Goal: Task Accomplishment & Management: Manage account settings

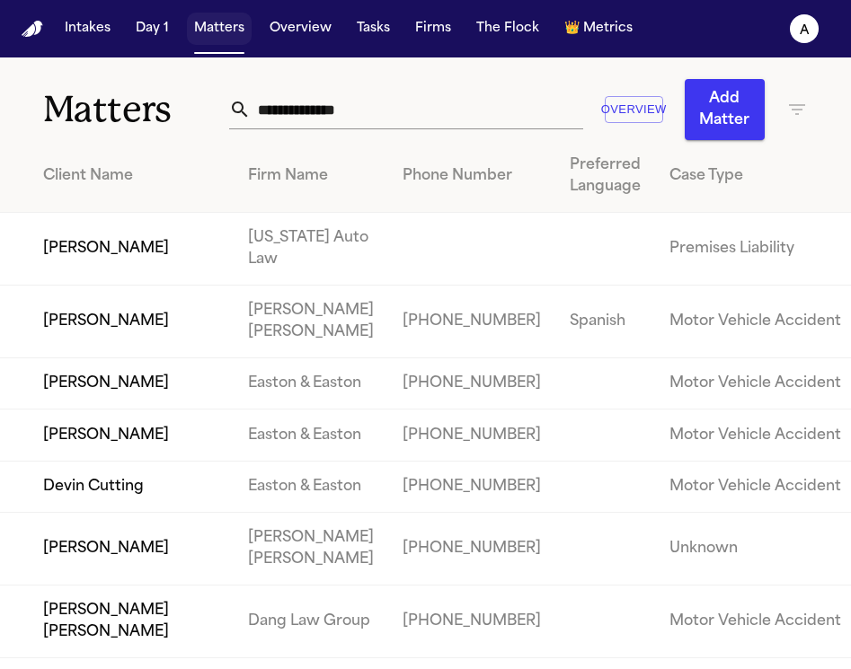
click at [205, 33] on button "Matters" at bounding box center [219, 29] width 65 height 32
drag, startPoint x: 376, startPoint y: 113, endPoint x: 142, endPoint y: 97, distance: 234.2
click at [142, 97] on div "Matters Overview Add Matter" at bounding box center [425, 99] width 851 height 83
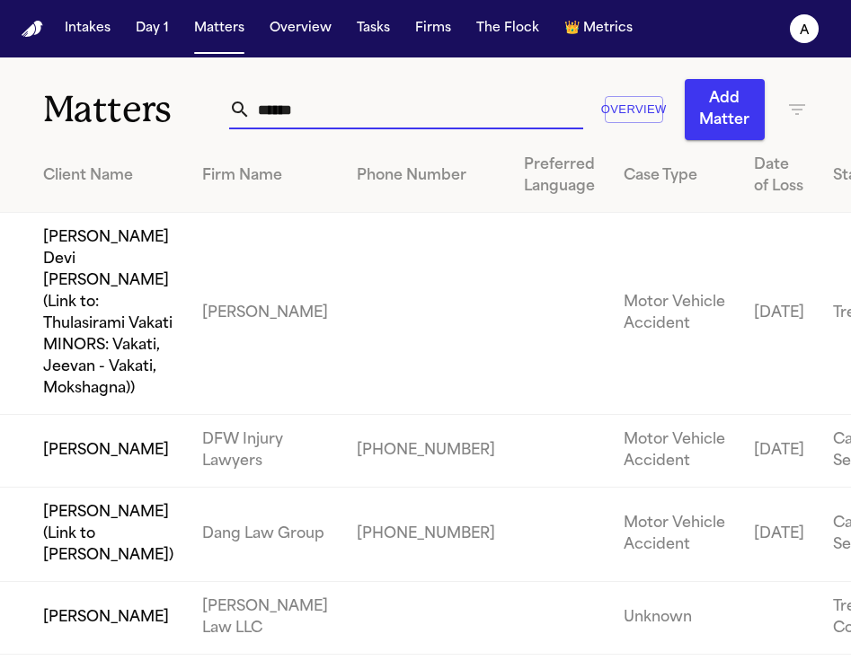
scroll to position [209, 0]
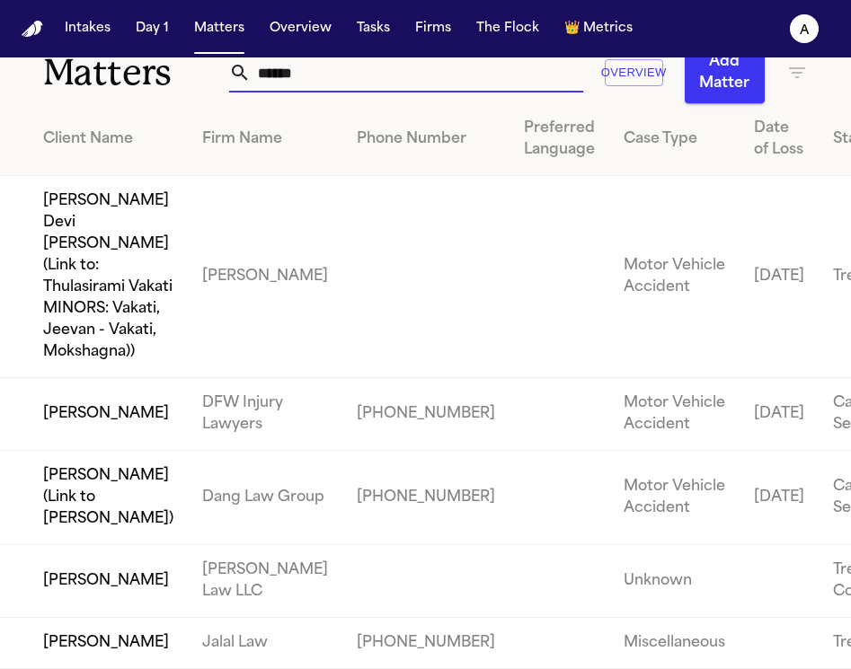
type input "******"
click at [49, 552] on td "Lorraine Adamek" at bounding box center [94, 581] width 188 height 73
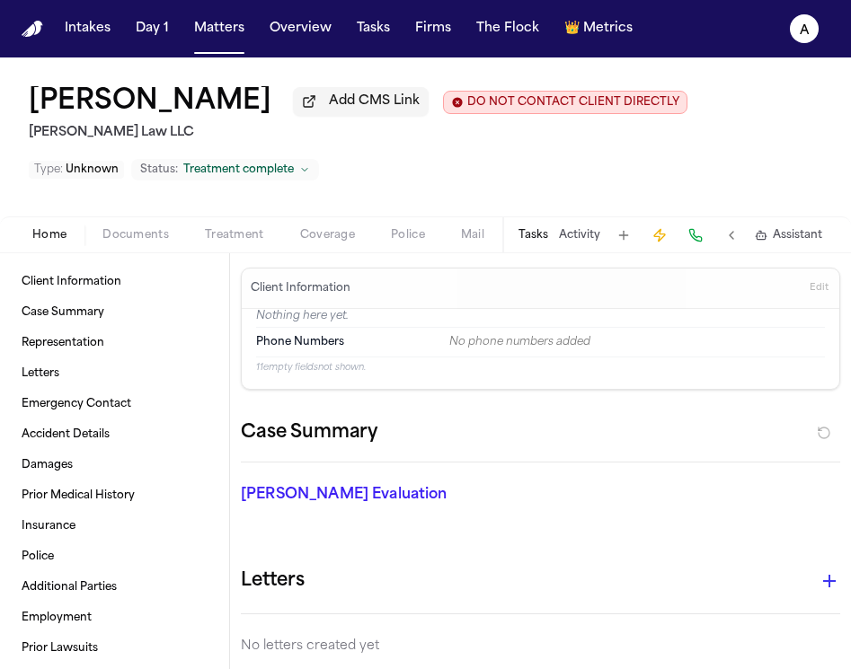
click at [538, 243] on button "Tasks" at bounding box center [533, 235] width 30 height 14
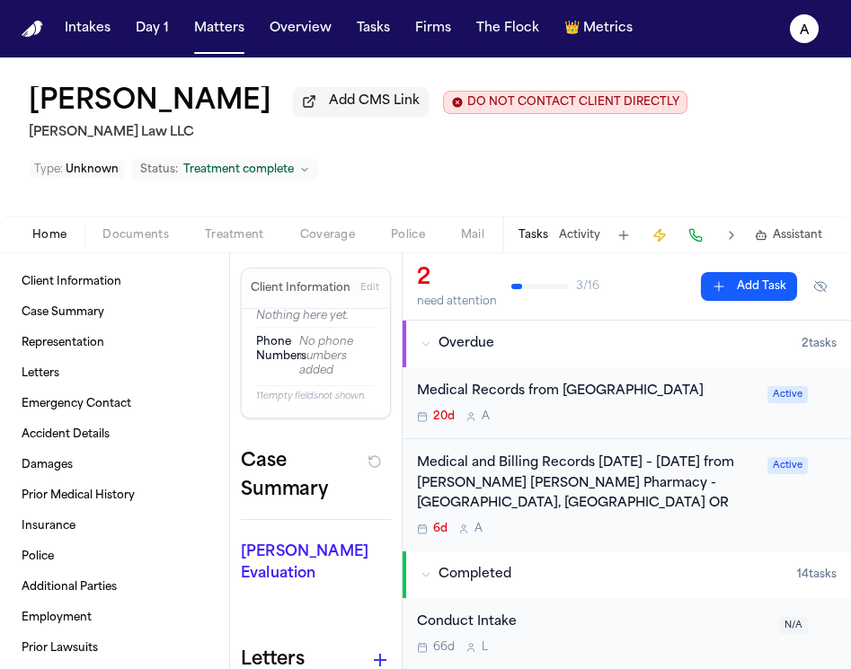
click at [686, 424] on div "20d A" at bounding box center [587, 417] width 340 height 14
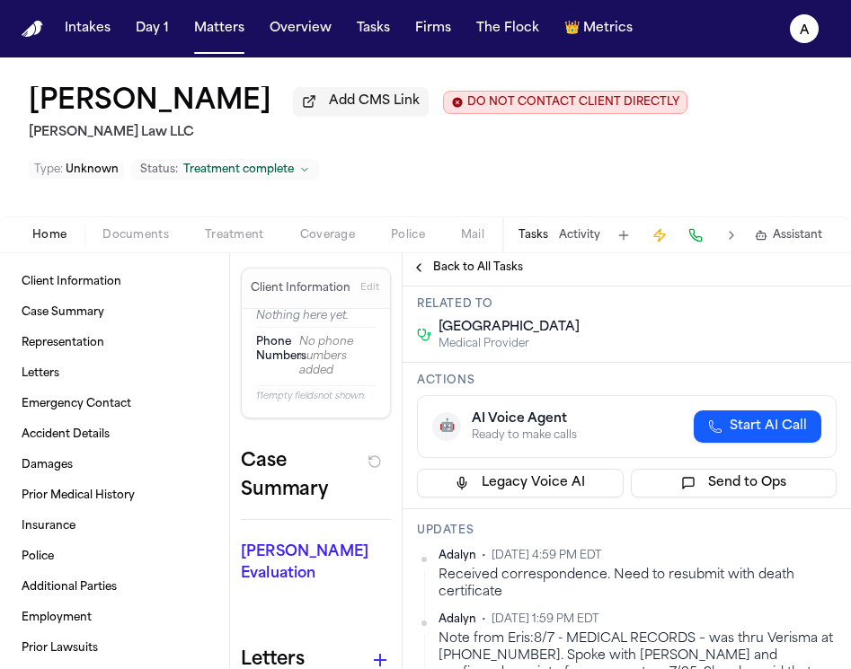
scroll to position [3, 0]
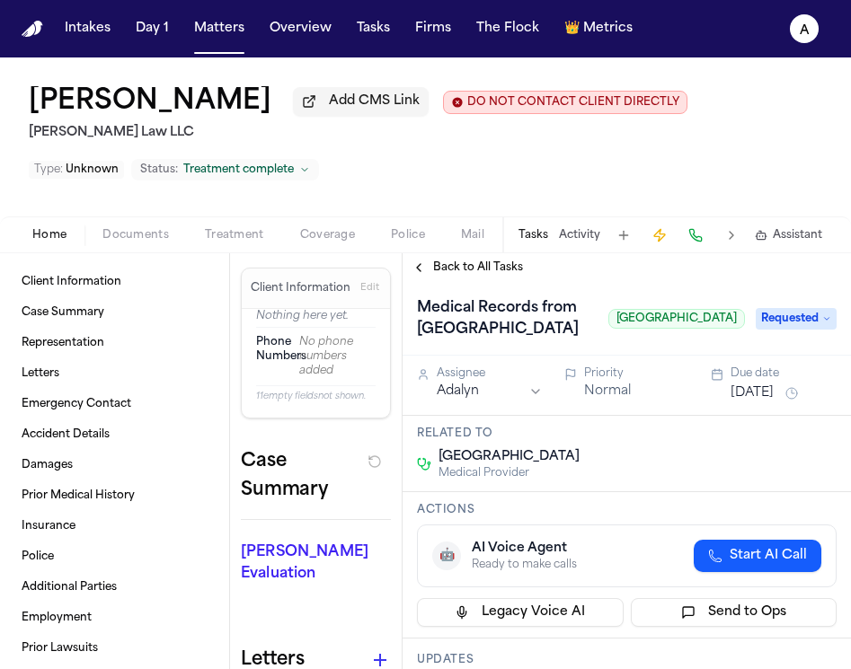
click at [797, 344] on div "Medical Records from Willamette Valley Medical Center Willamette Valley Medical…" at bounding box center [627, 319] width 420 height 50
click at [797, 330] on span "Requested" at bounding box center [796, 319] width 81 height 22
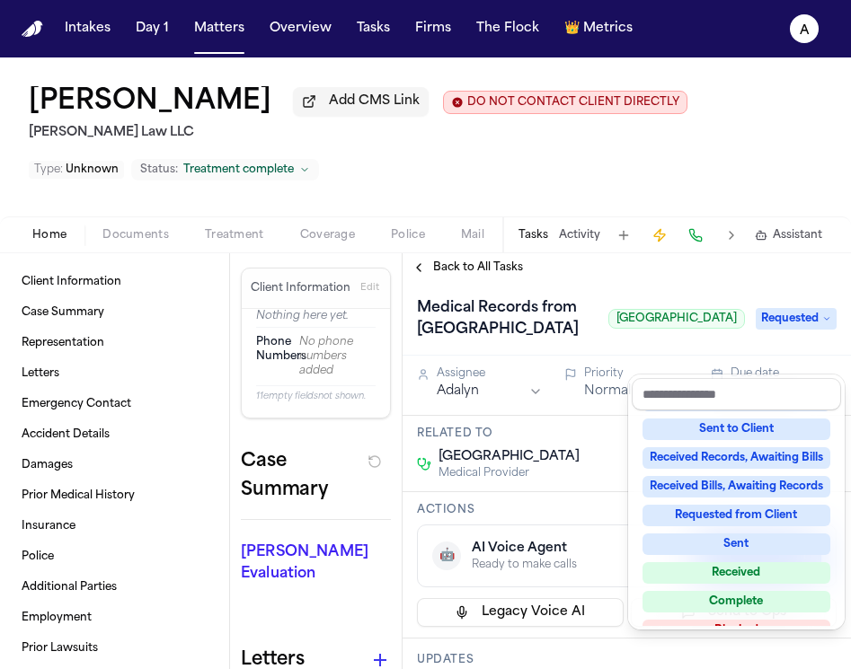
scroll to position [203, 0]
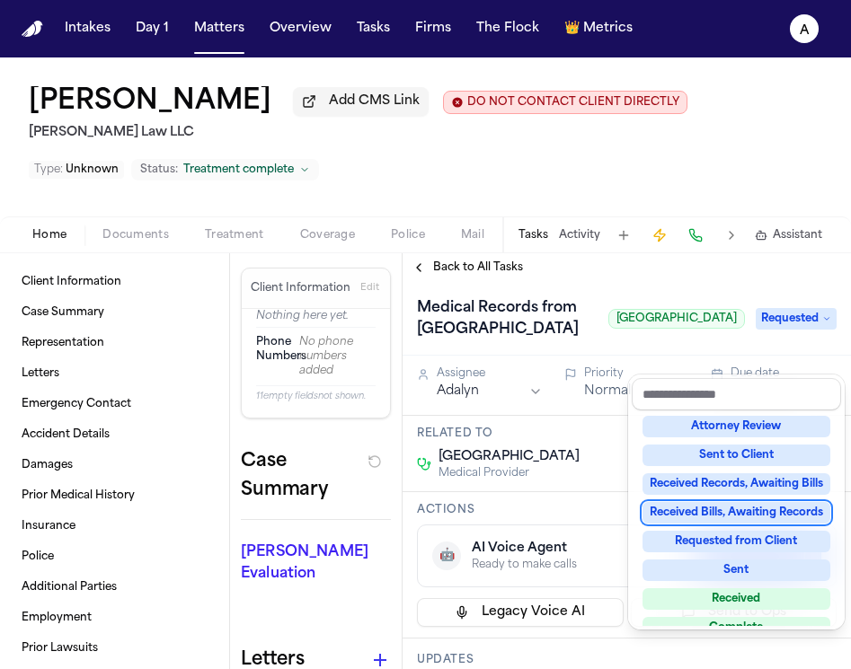
click at [767, 511] on div "Received Bills, Awaiting Records" at bounding box center [737, 513] width 188 height 22
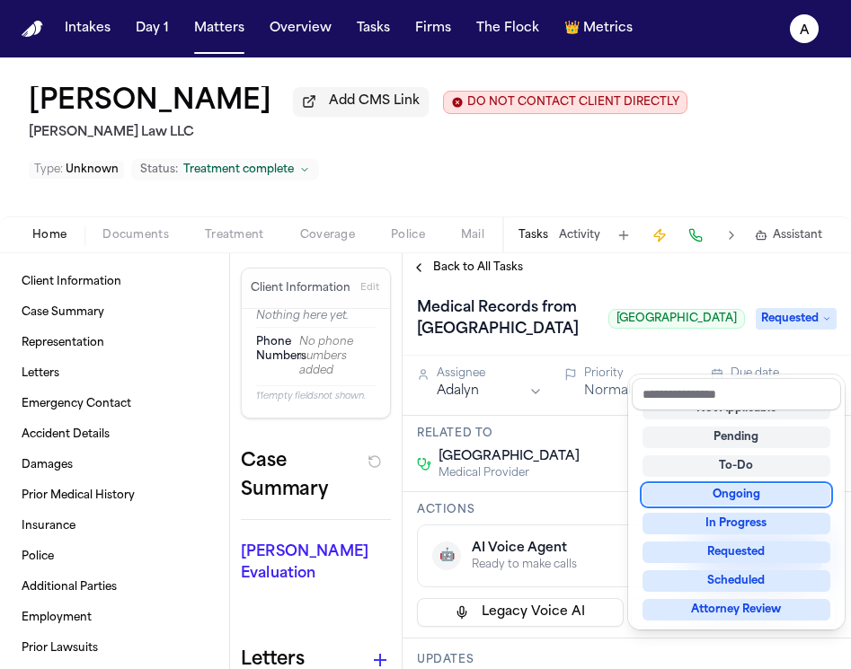
scroll to position [10, 0]
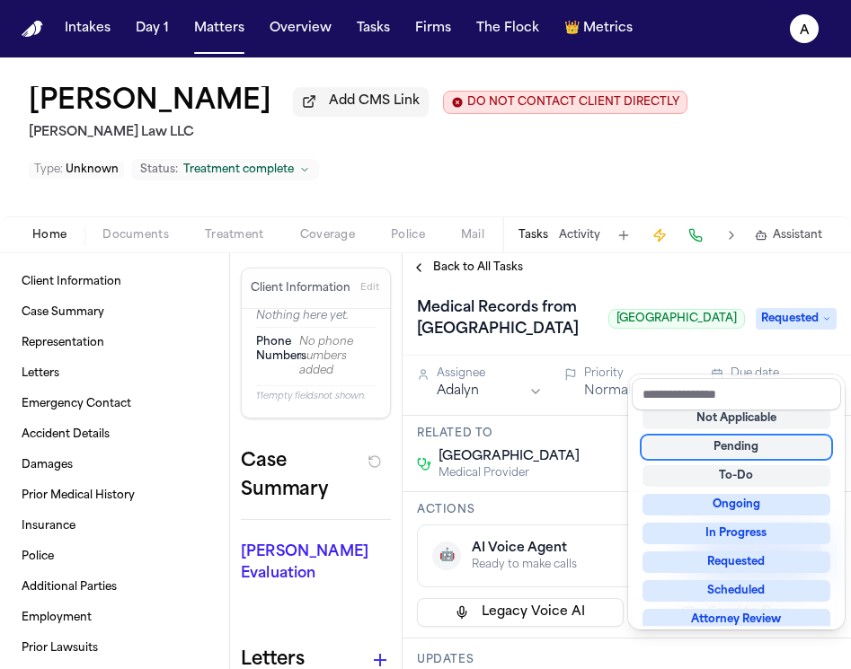
click at [651, 309] on div "Medical Records from Willamette Valley Medical Center Willamette Valley Medical…" at bounding box center [627, 319] width 420 height 50
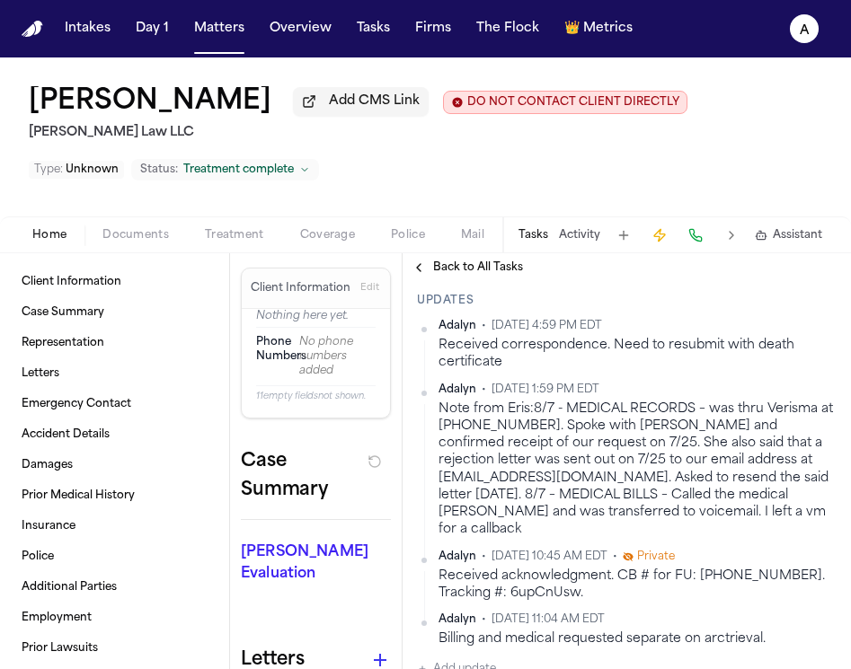
scroll to position [387, 0]
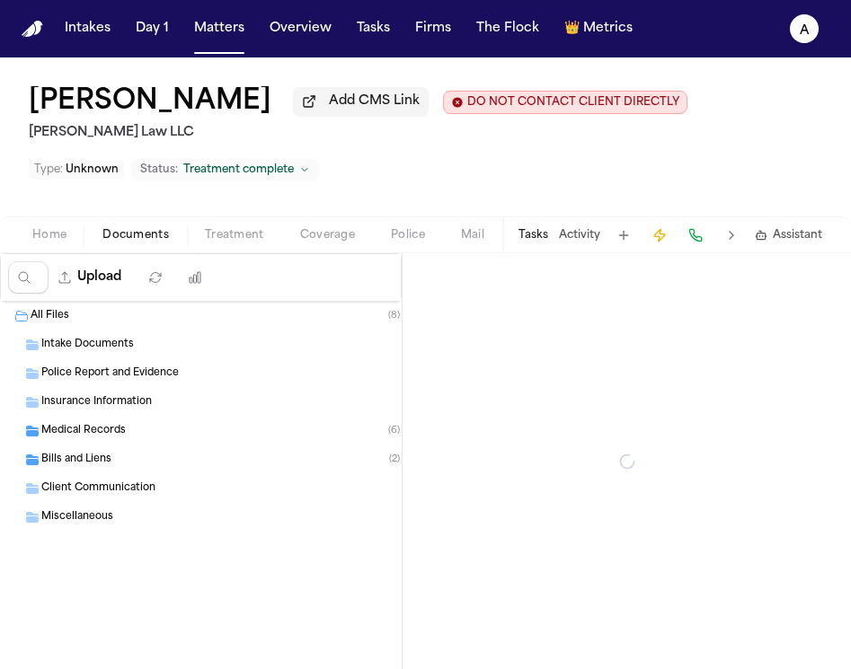
click at [146, 243] on span "Documents" at bounding box center [135, 235] width 66 height 14
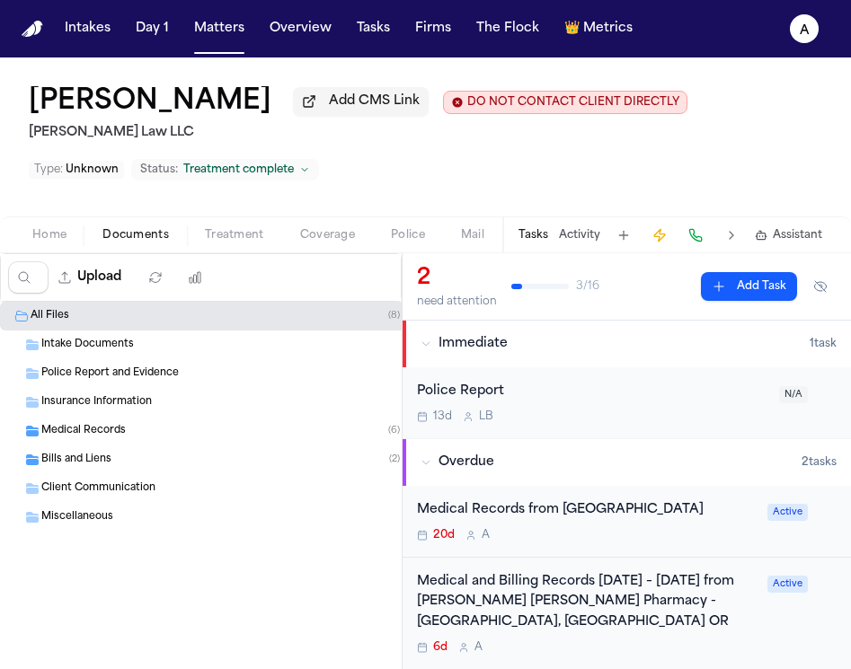
click at [165, 439] on div "Medical Records ( 6 )" at bounding box center [234, 431] width 386 height 16
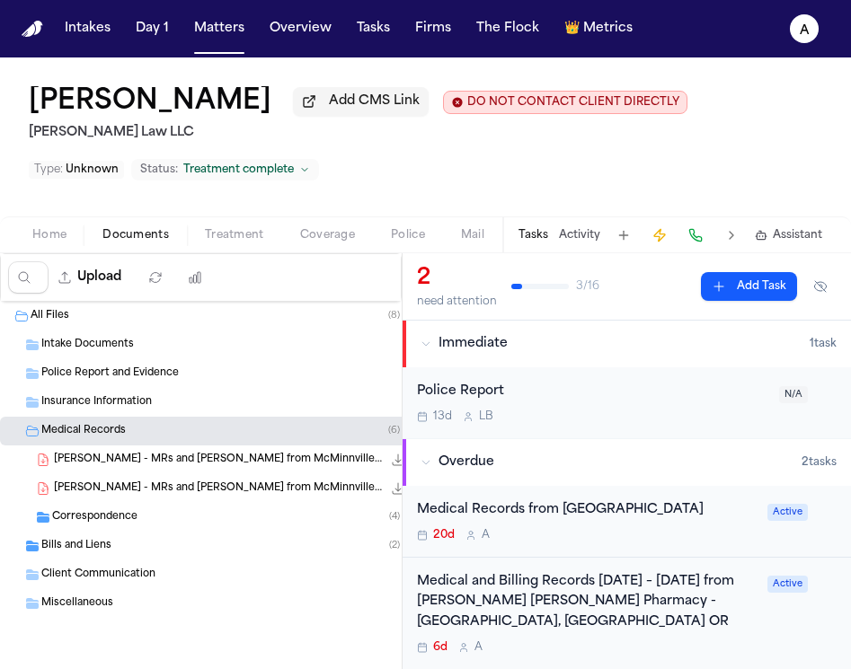
click at [121, 547] on div "Bills and Liens ( 2 )" at bounding box center [234, 546] width 386 height 16
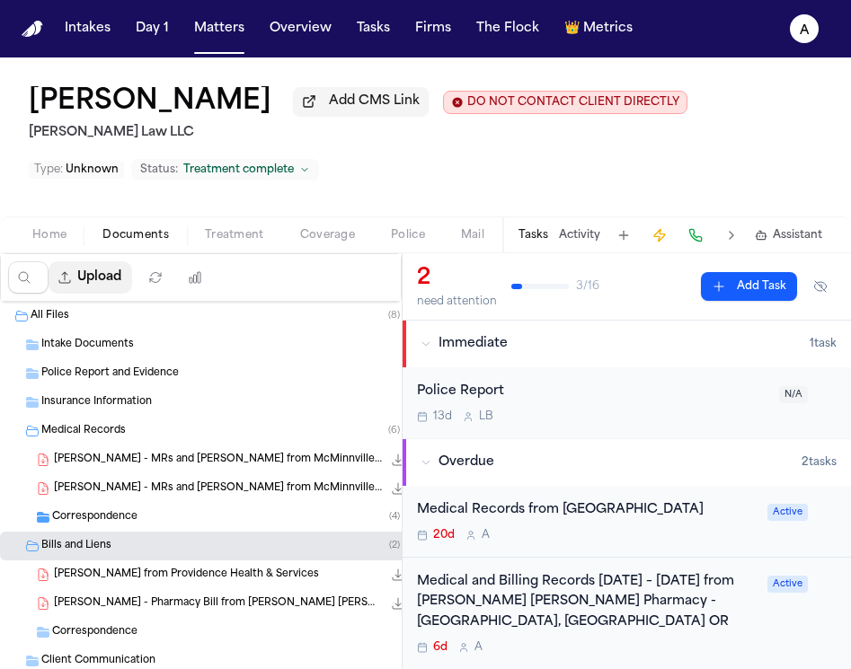
click at [117, 282] on button "Upload" at bounding box center [91, 277] width 84 height 32
select select "**********"
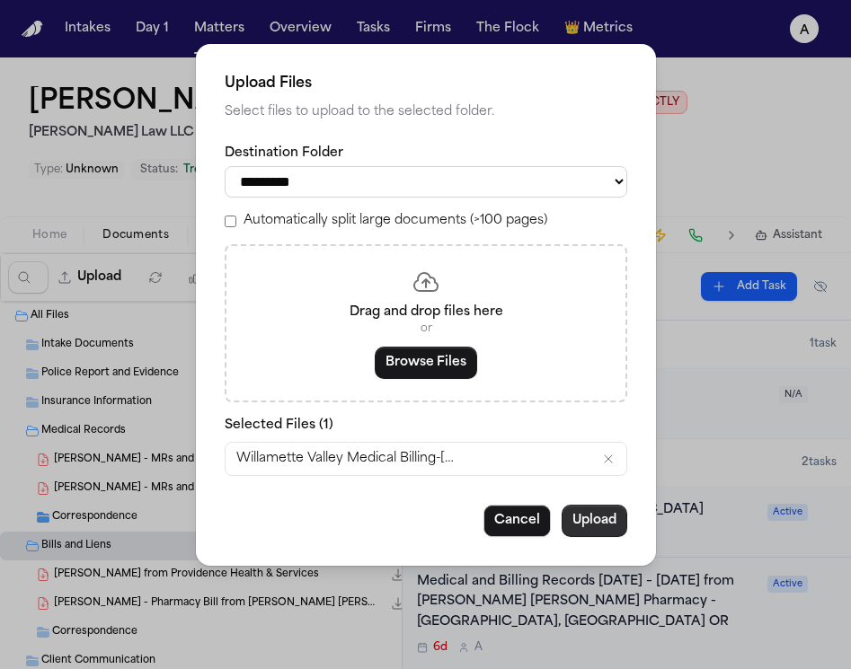
click at [599, 519] on button "Upload" at bounding box center [595, 521] width 66 height 32
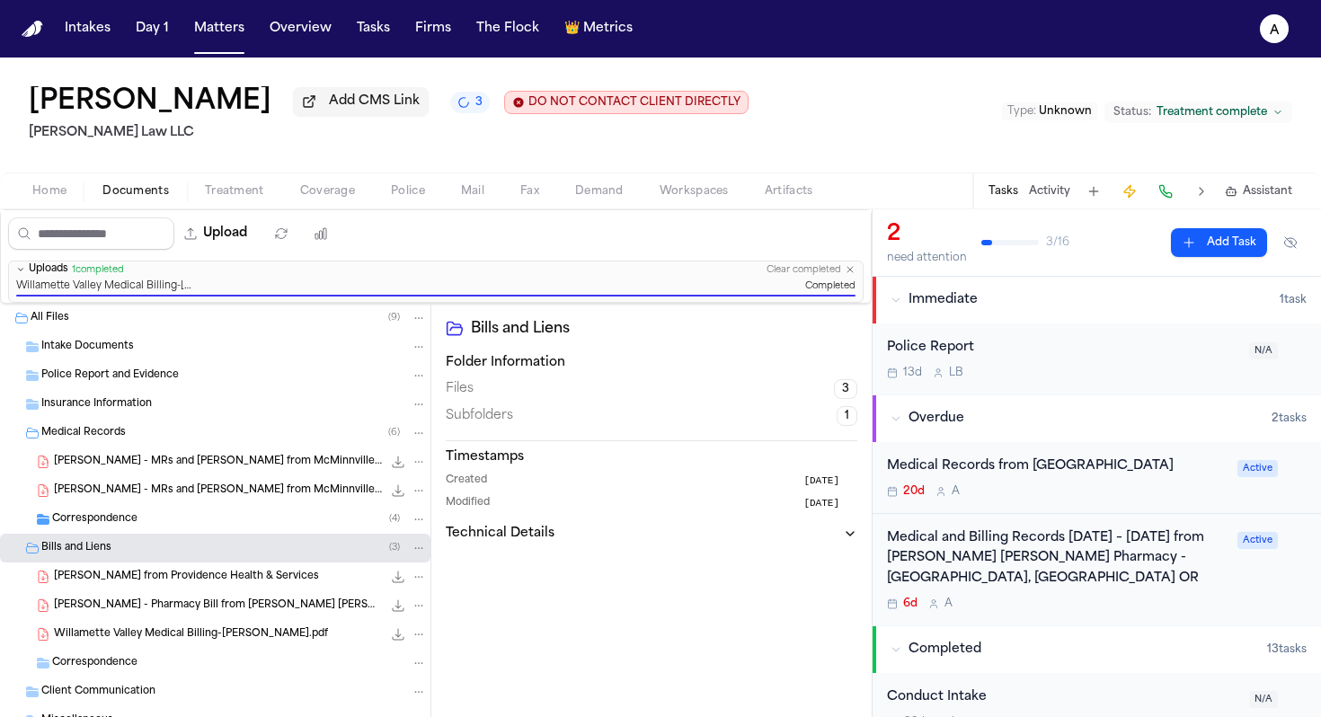
click at [1103, 499] on div "20d A" at bounding box center [1057, 491] width 340 height 14
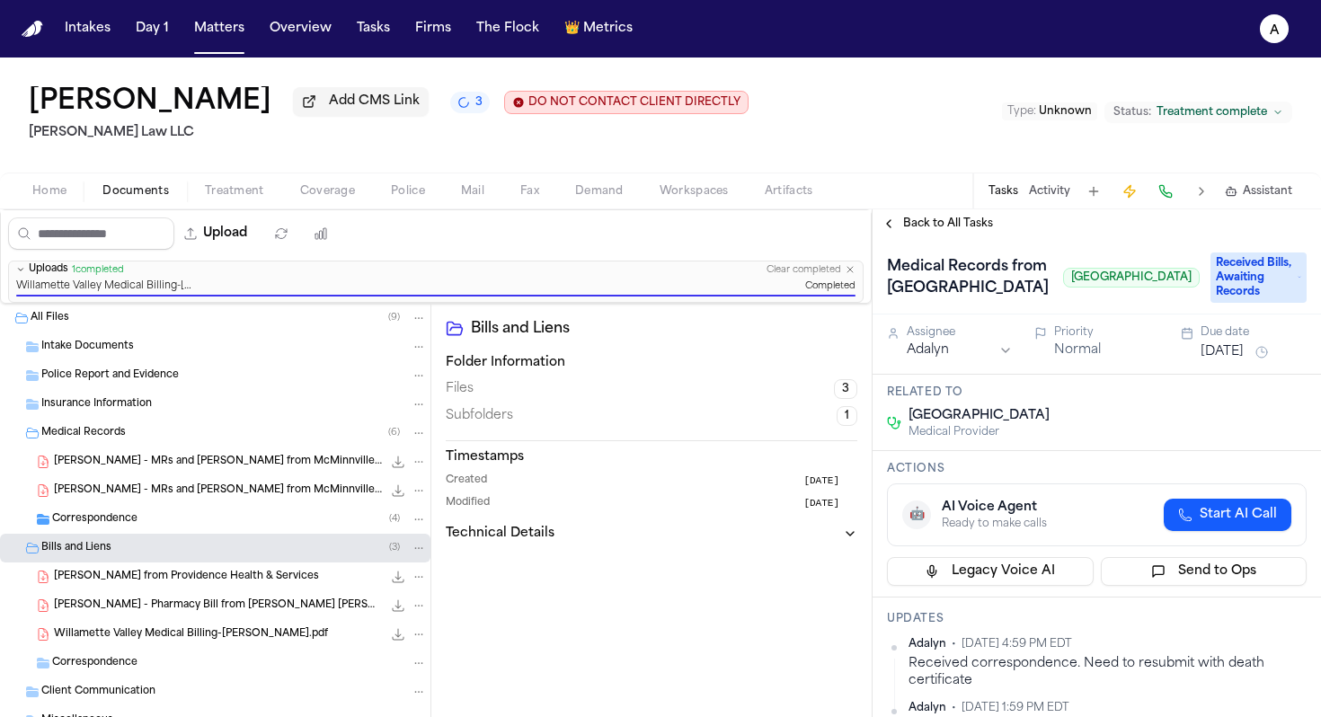
drag, startPoint x: 948, startPoint y: 406, endPoint x: 879, endPoint y: 333, distance: 100.4
click at [879, 315] on div "Medical Records from Willamette Valley Medical Center Willamette Valley Medical…" at bounding box center [1097, 276] width 448 height 76
copy h1 "Willamette Valley Medical Center"
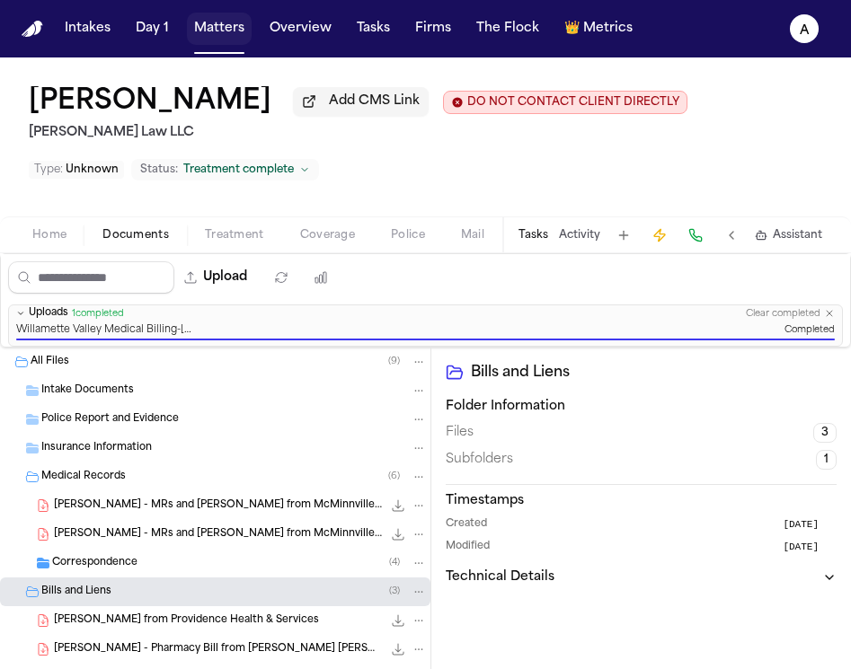
click at [215, 36] on button "Matters" at bounding box center [219, 29] width 65 height 32
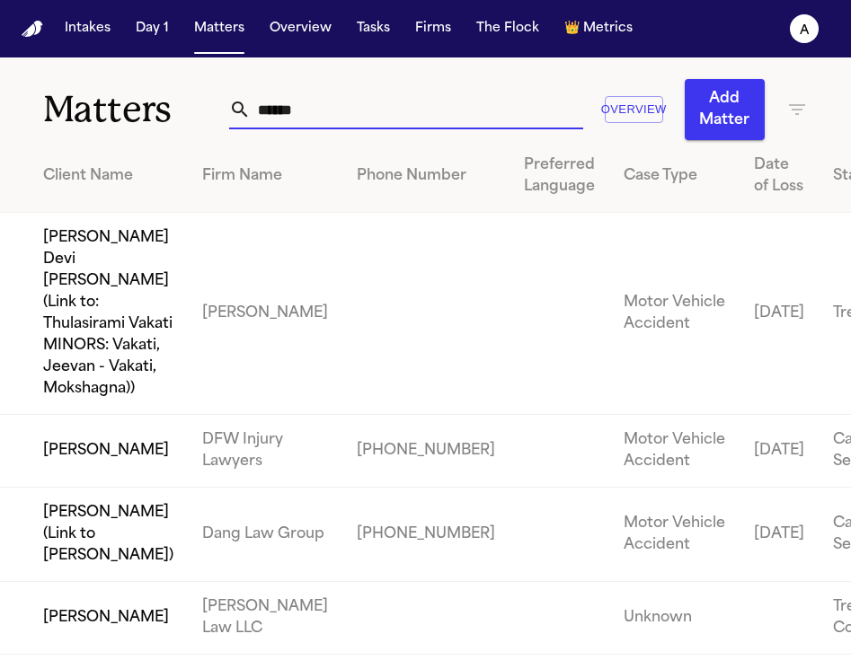
drag, startPoint x: 359, startPoint y: 120, endPoint x: 164, endPoint y: 127, distance: 195.1
click at [163, 127] on div "Matters ****** Overview Add Matter" at bounding box center [425, 99] width 851 height 83
drag, startPoint x: 361, startPoint y: 116, endPoint x: 199, endPoint y: 110, distance: 162.8
click at [199, 110] on div "Matters ****** Overview Add Matter" at bounding box center [425, 99] width 851 height 83
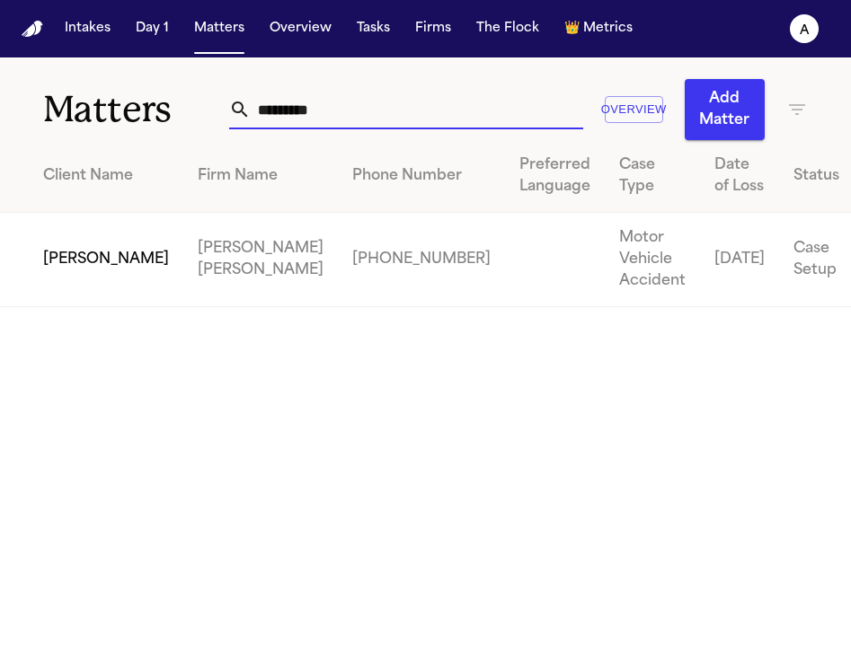
type input "*********"
click at [76, 275] on td "David Lucero" at bounding box center [91, 260] width 183 height 94
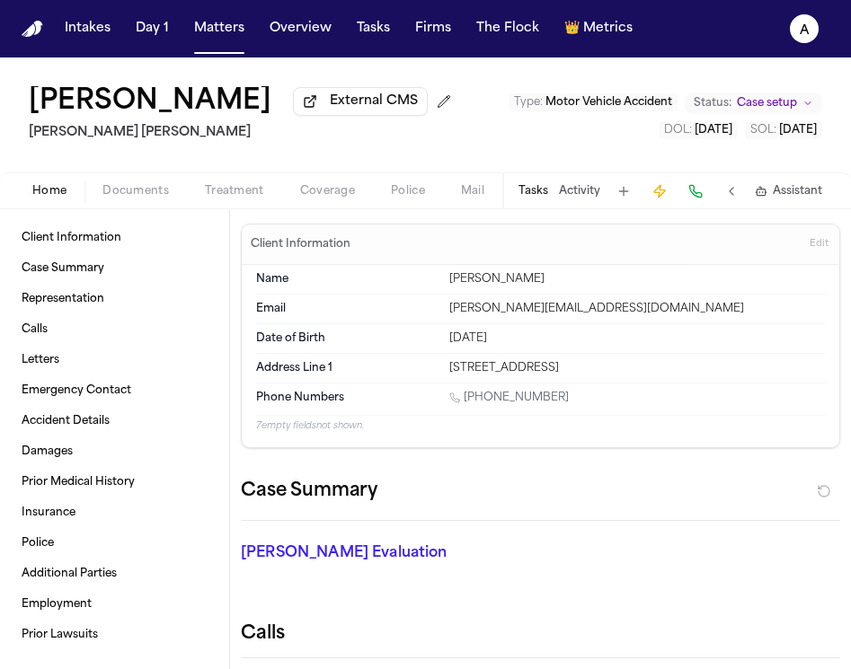
click at [521, 229] on div "Client Information Edit" at bounding box center [541, 245] width 598 height 40
click at [538, 191] on button "Tasks" at bounding box center [533, 191] width 30 height 14
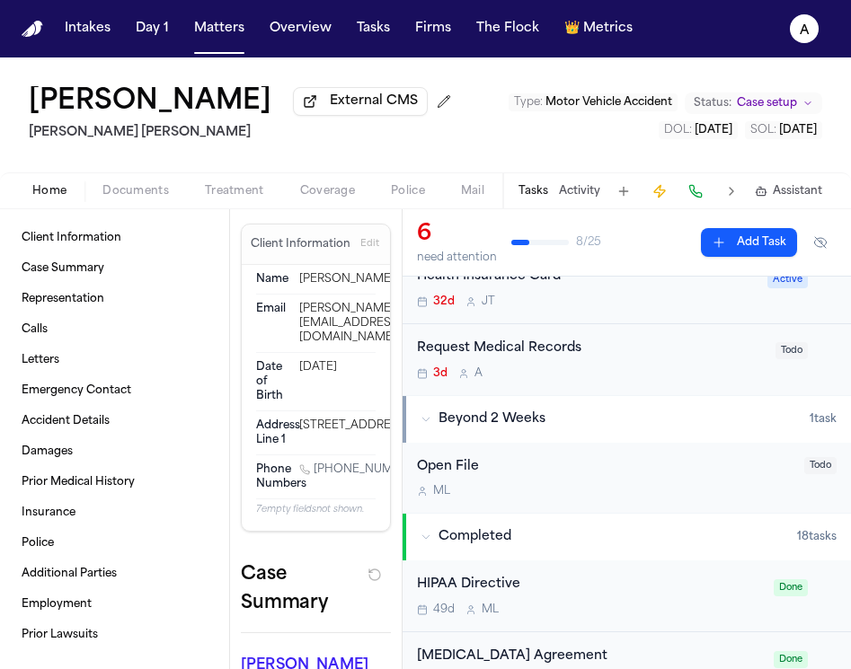
scroll to position [354, 0]
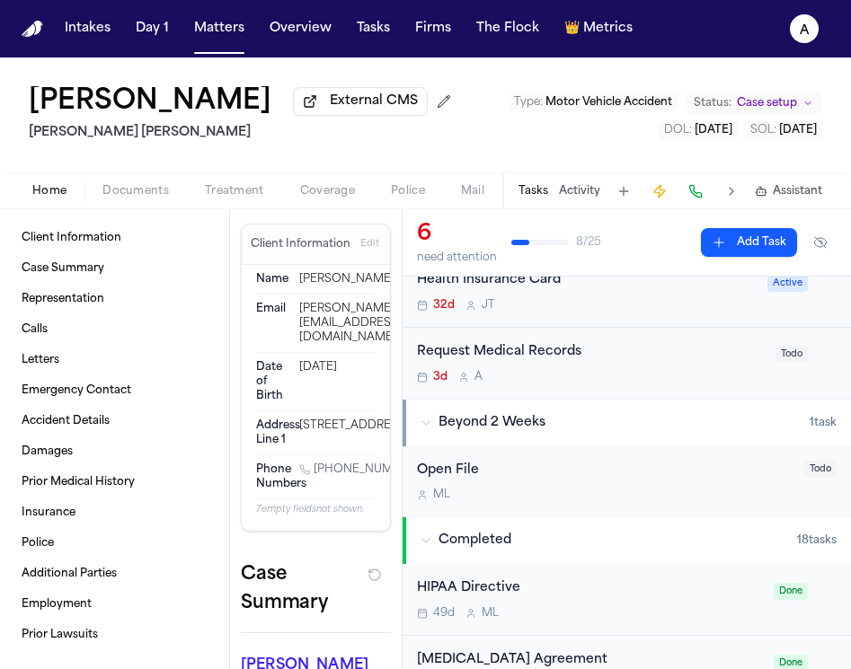
click at [671, 363] on div "Request Medical Records" at bounding box center [591, 352] width 348 height 21
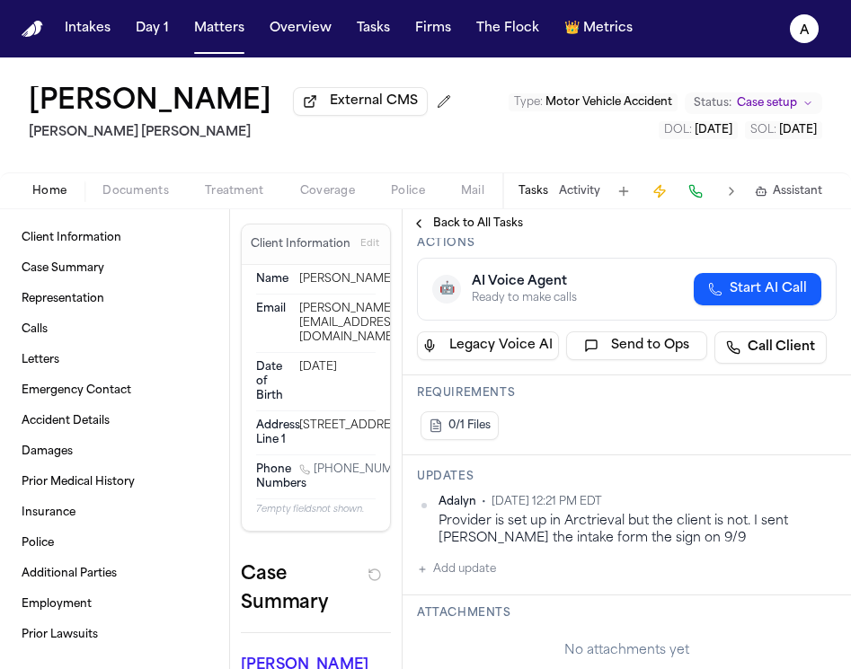
scroll to position [315, 0]
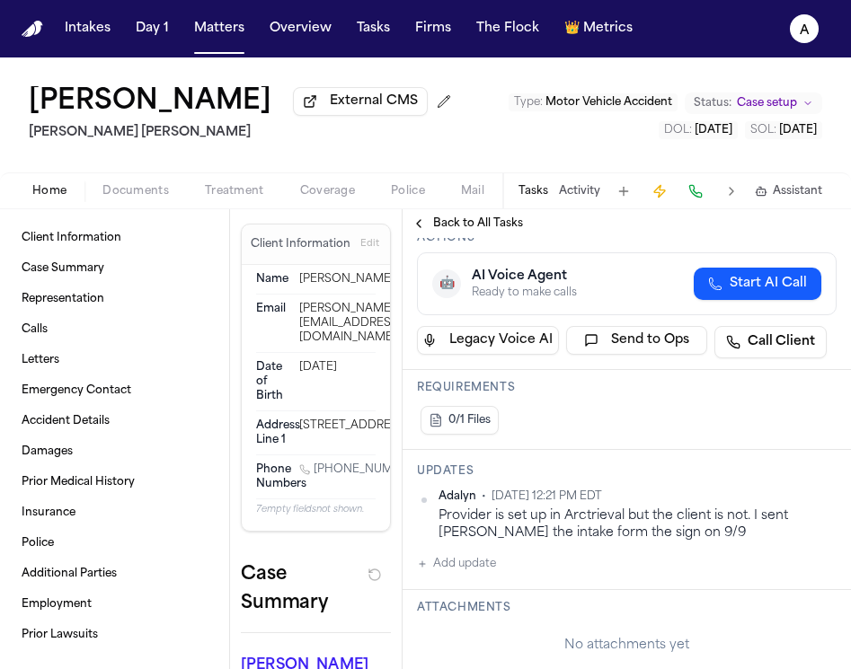
click at [459, 579] on div "Updates Adalyn • Sep 9, 2025 12:21 PM EDT Provider is set up in Arctrieval but …" at bounding box center [627, 520] width 448 height 140
click at [467, 574] on button "Add update" at bounding box center [456, 565] width 79 height 22
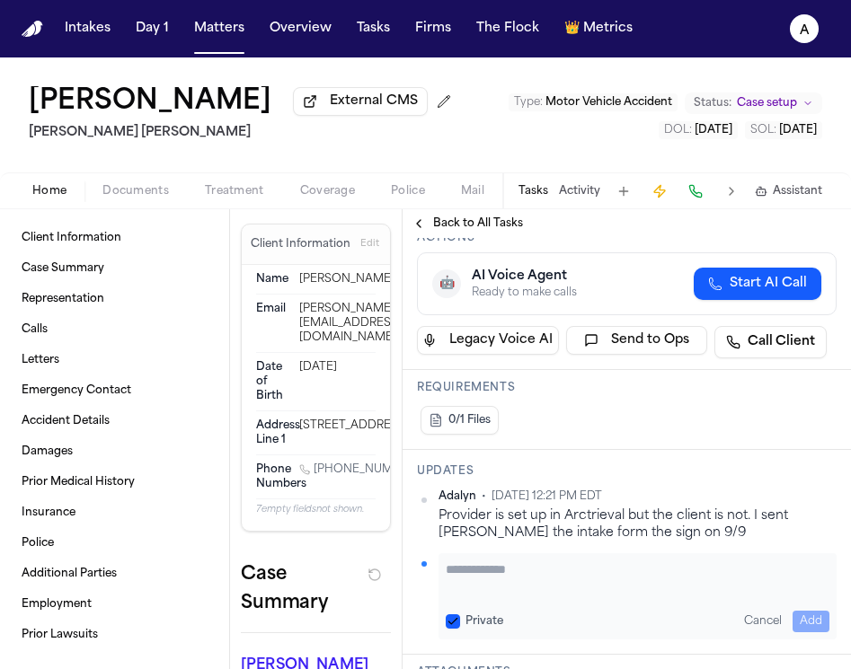
click at [479, 571] on textarea "Add your update" at bounding box center [638, 579] width 384 height 36
type textarea "**********"
click at [448, 614] on div "Private Cancel Add" at bounding box center [638, 622] width 384 height 22
click at [455, 625] on button "Private" at bounding box center [453, 622] width 14 height 14
click at [813, 626] on button "Add" at bounding box center [811, 622] width 37 height 22
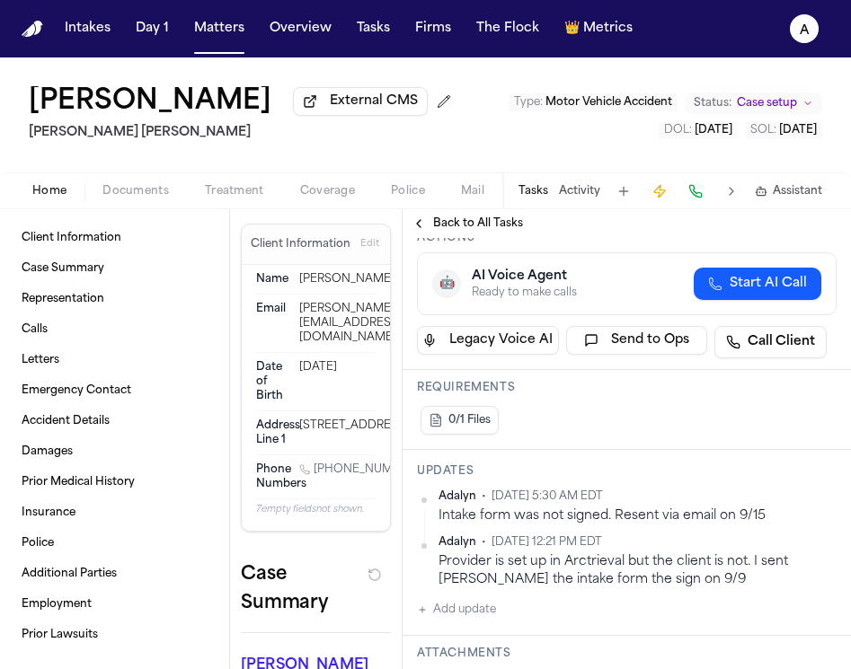
click at [442, 245] on h3 "Actions" at bounding box center [627, 238] width 420 height 14
click at [460, 231] on span "Back to All Tasks" at bounding box center [478, 224] width 90 height 14
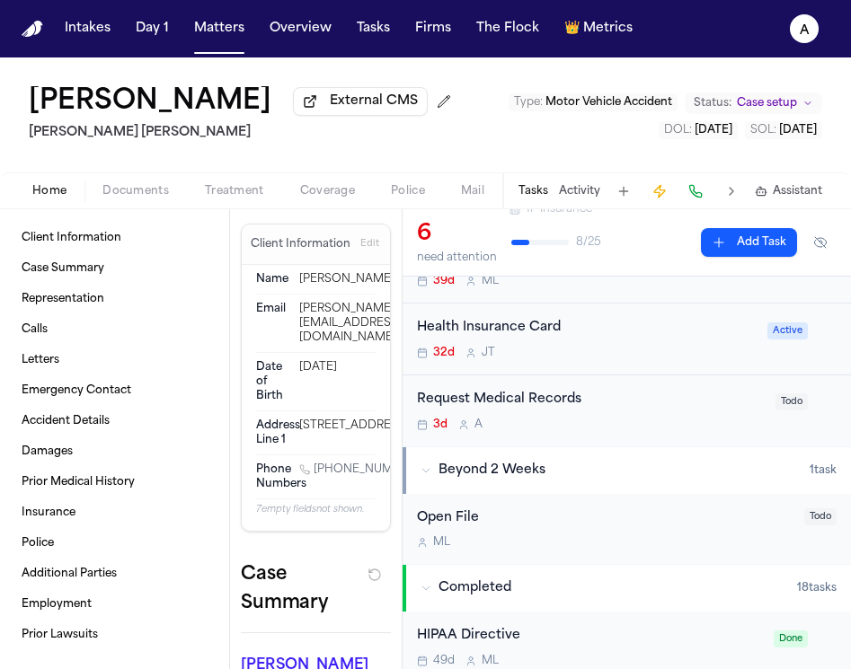
scroll to position [321, 0]
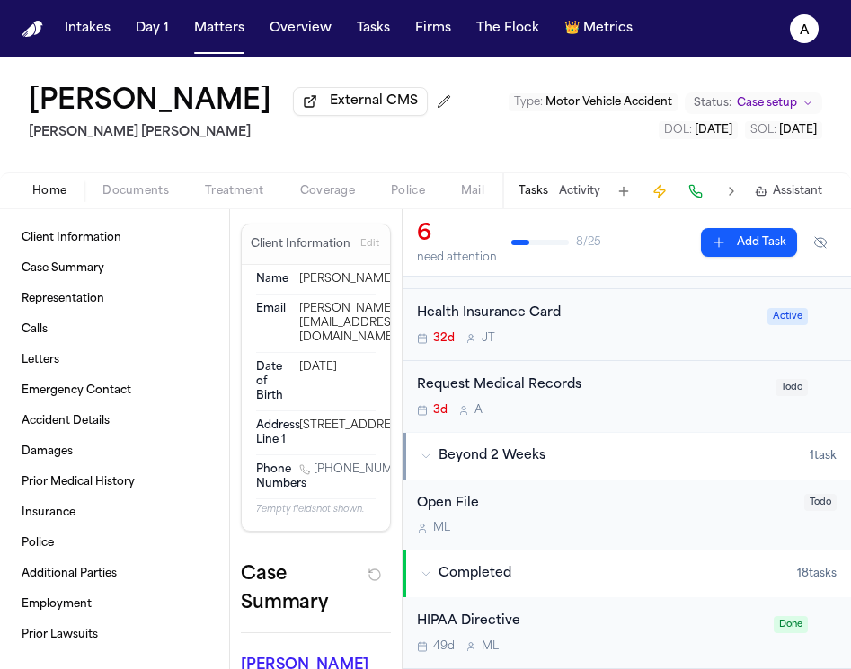
click at [539, 191] on button "Tasks" at bounding box center [533, 191] width 30 height 14
click at [222, 37] on button "Matters" at bounding box center [219, 29] width 65 height 32
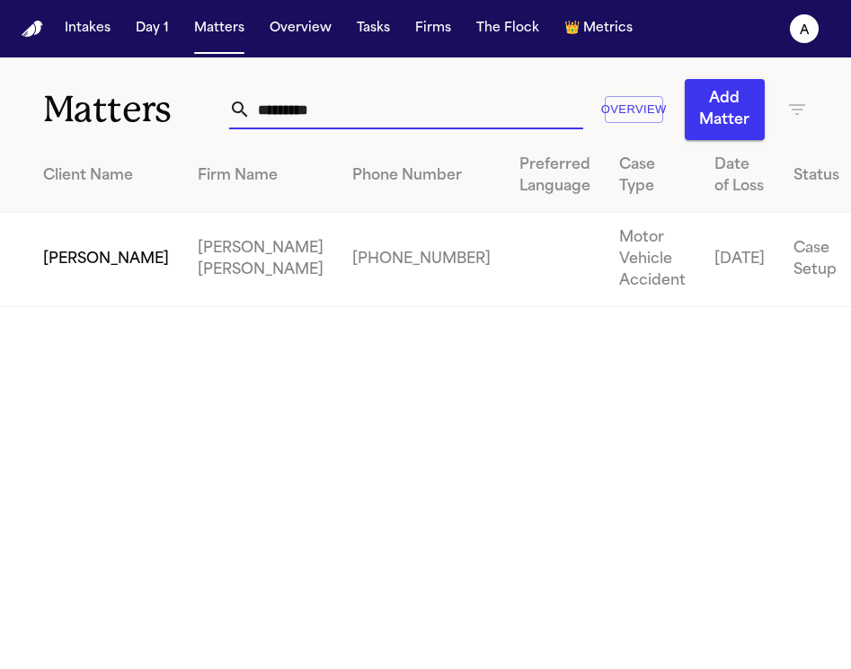
drag, startPoint x: 342, startPoint y: 108, endPoint x: 187, endPoint y: 106, distance: 155.5
click at [187, 106] on div "Matters ********* Overview Add Matter" at bounding box center [425, 99] width 851 height 83
paste input "**********"
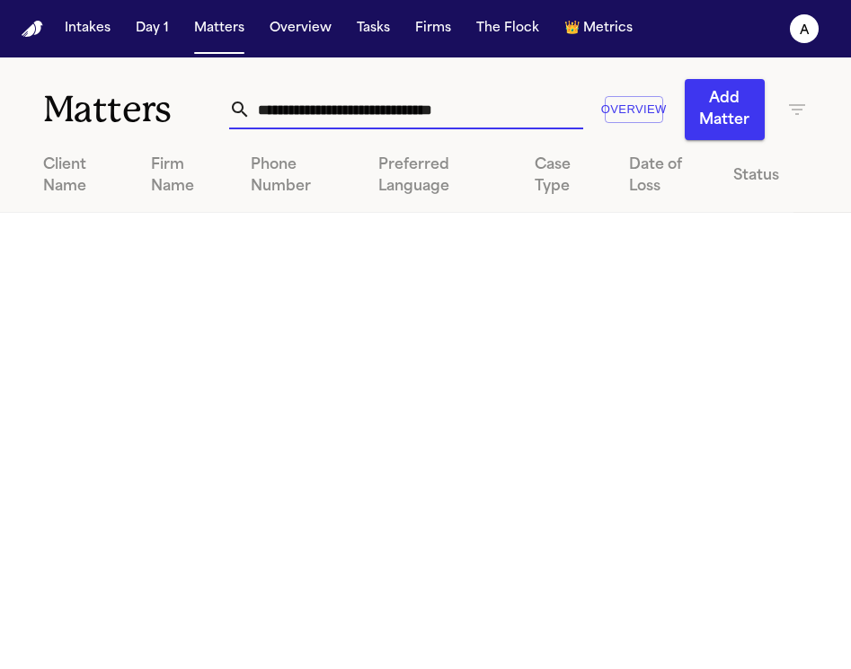
drag, startPoint x: 495, startPoint y: 122, endPoint x: 521, endPoint y: 103, distance: 32.2
click at [521, 103] on input "**********" at bounding box center [417, 110] width 332 height 40
drag, startPoint x: 521, startPoint y: 103, endPoint x: 74, endPoint y: 61, distance: 449.5
click at [74, 61] on div "**********" at bounding box center [425, 99] width 851 height 83
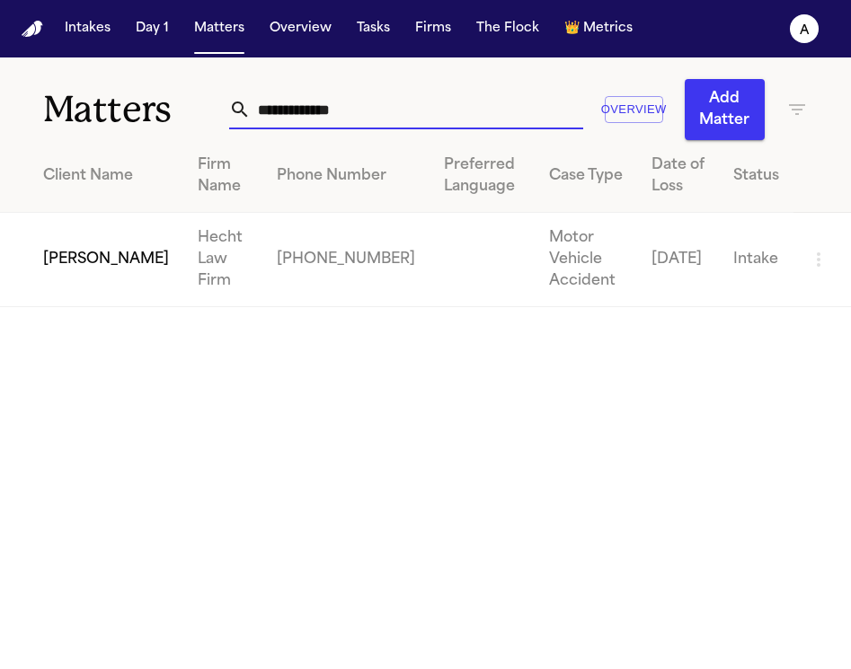
type input "**********"
click at [81, 272] on td "[PERSON_NAME]" at bounding box center [91, 260] width 183 height 94
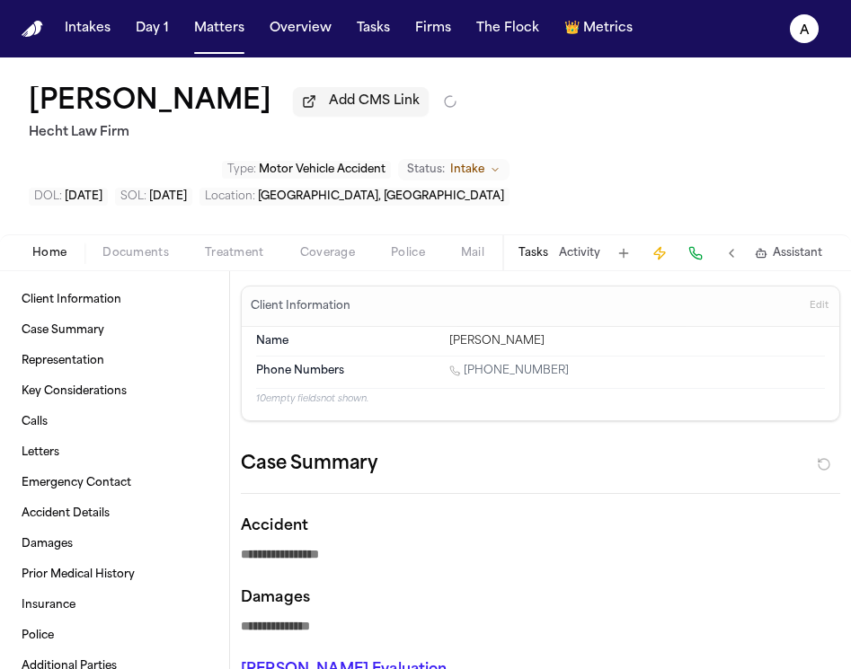
type textarea "*"
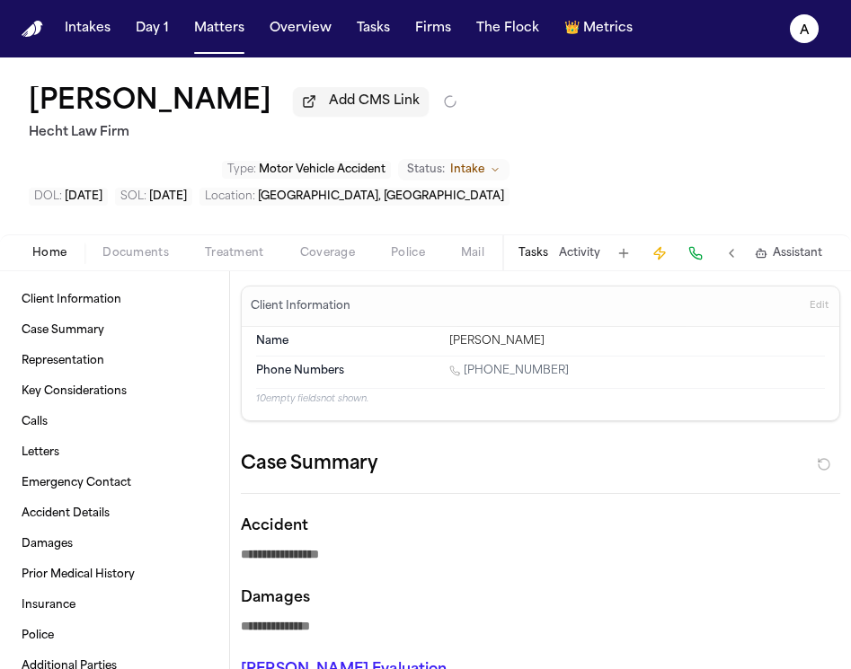
type textarea "*"
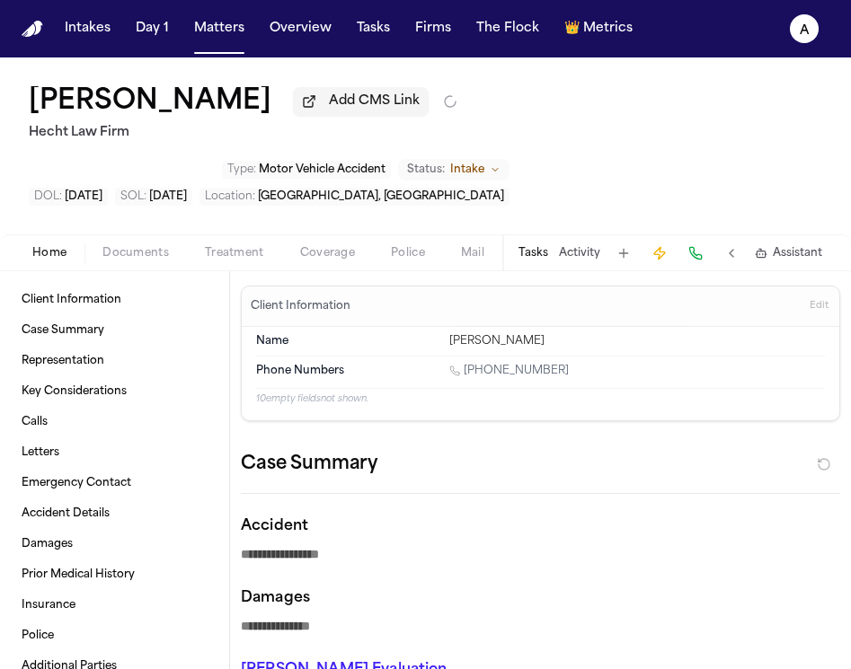
type textarea "*"
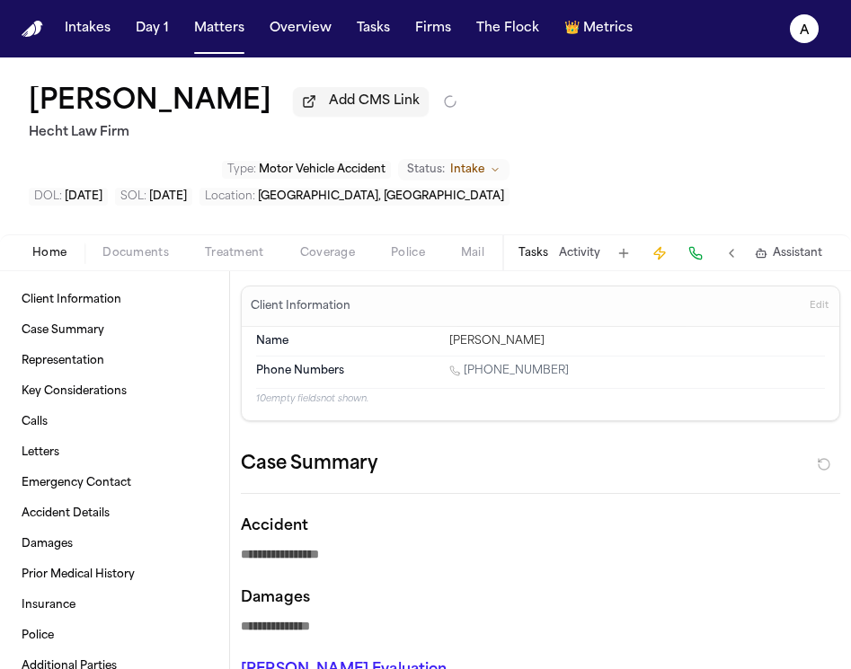
type textarea "*"
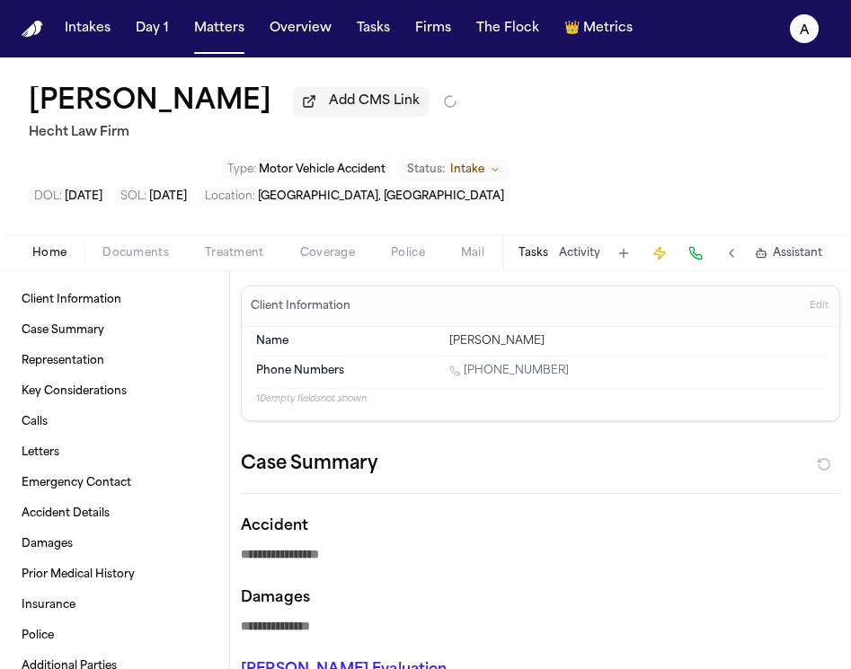
type textarea "*"
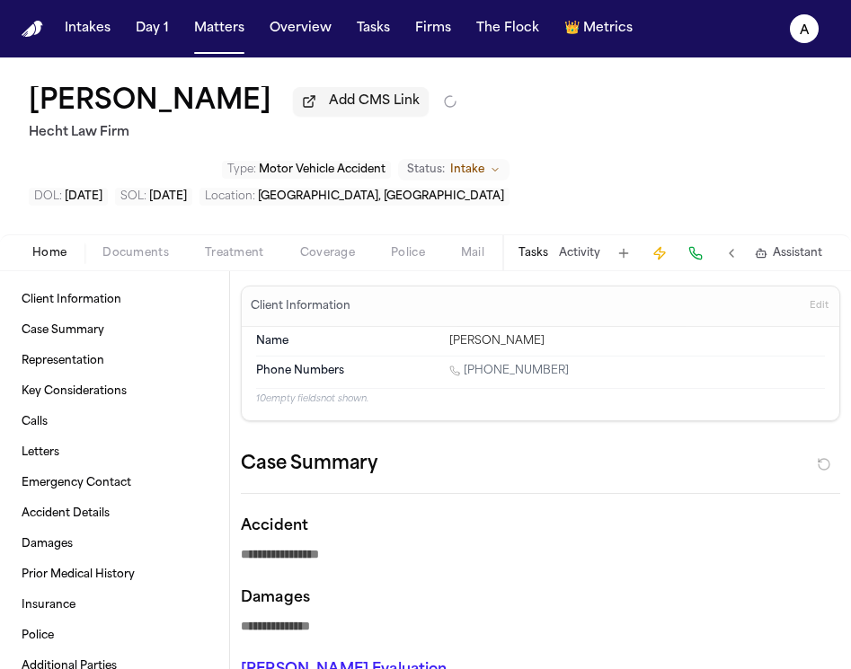
type textarea "*"
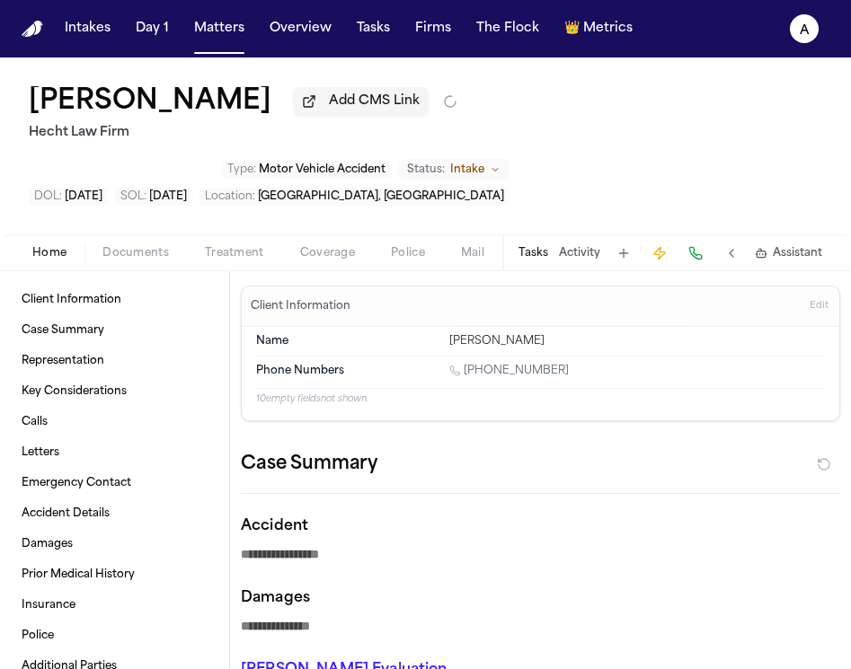
type textarea "*"
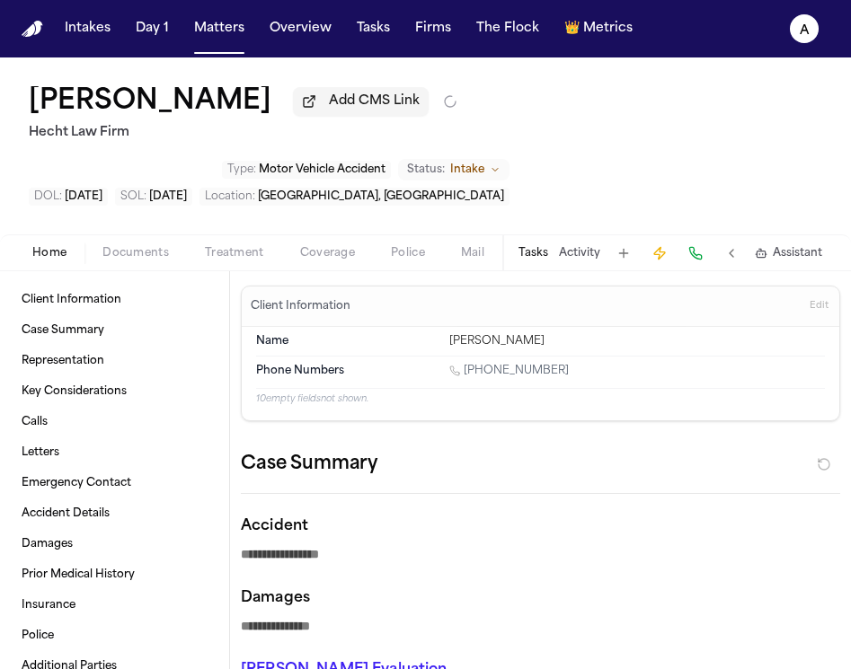
type textarea "*"
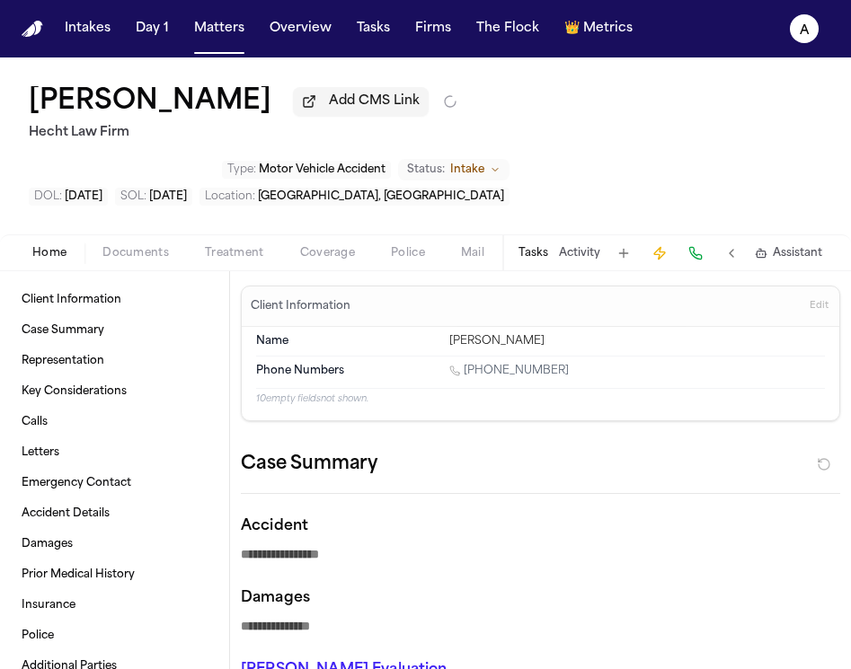
type textarea "*"
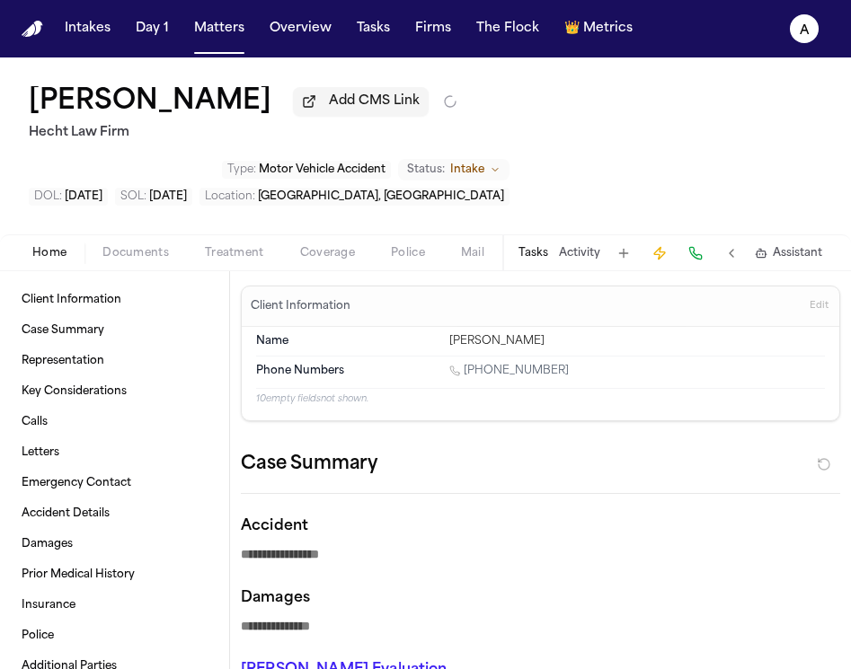
type textarea "*"
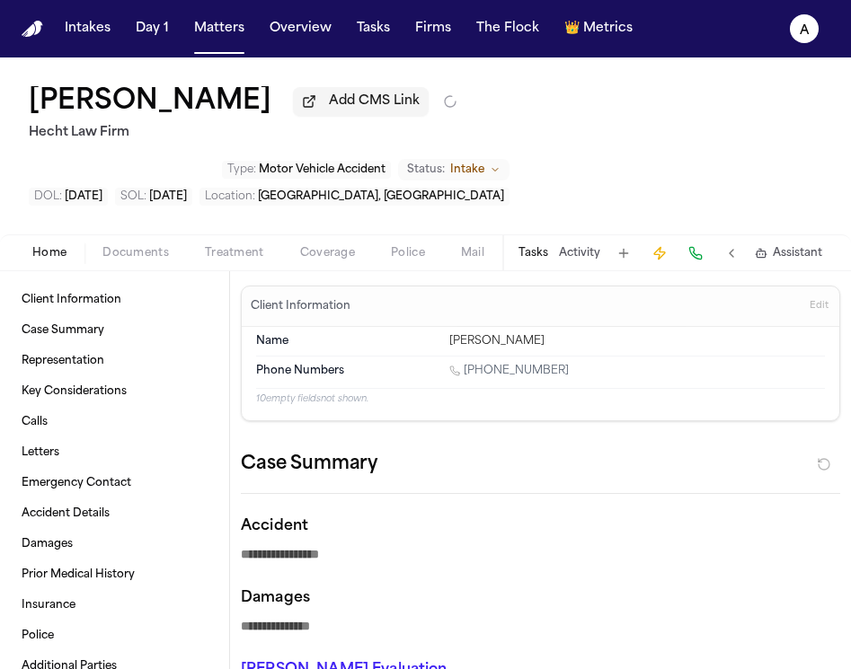
type textarea "*"
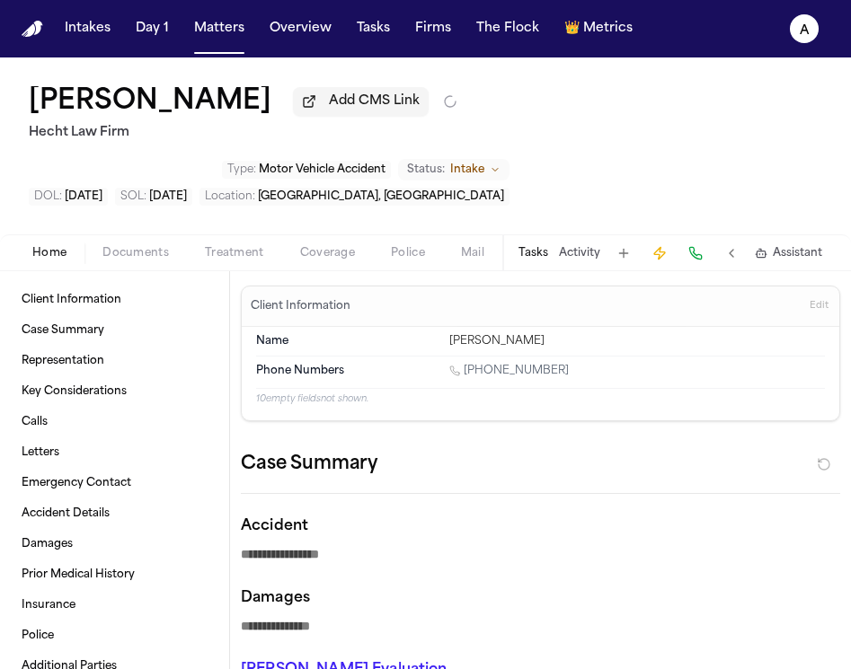
type textarea "*"
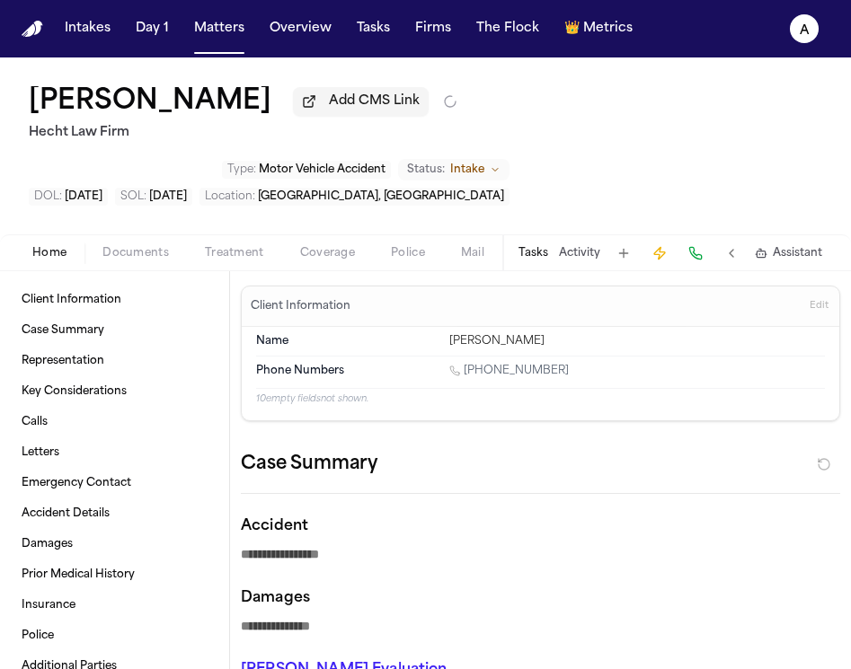
type textarea "*"
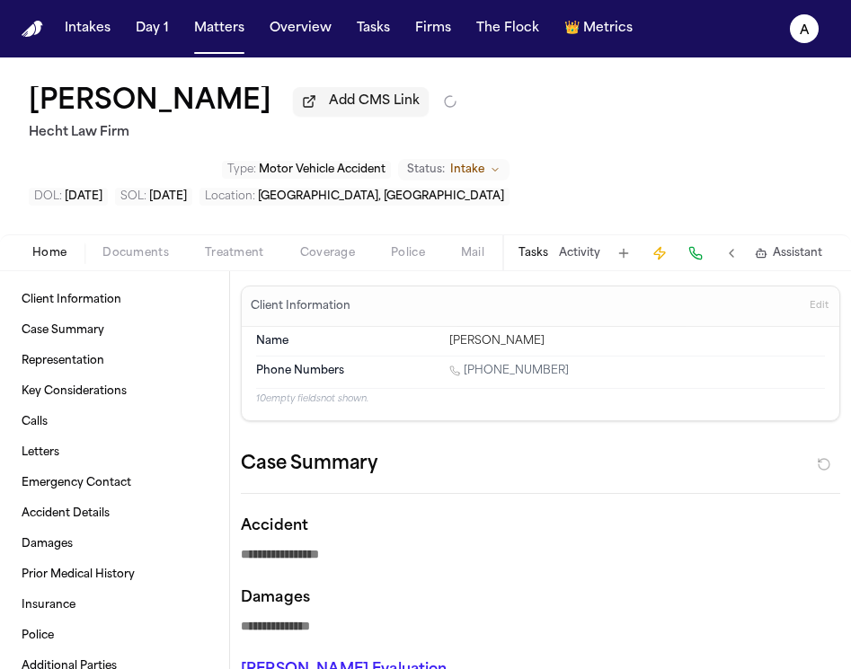
type textarea "*"
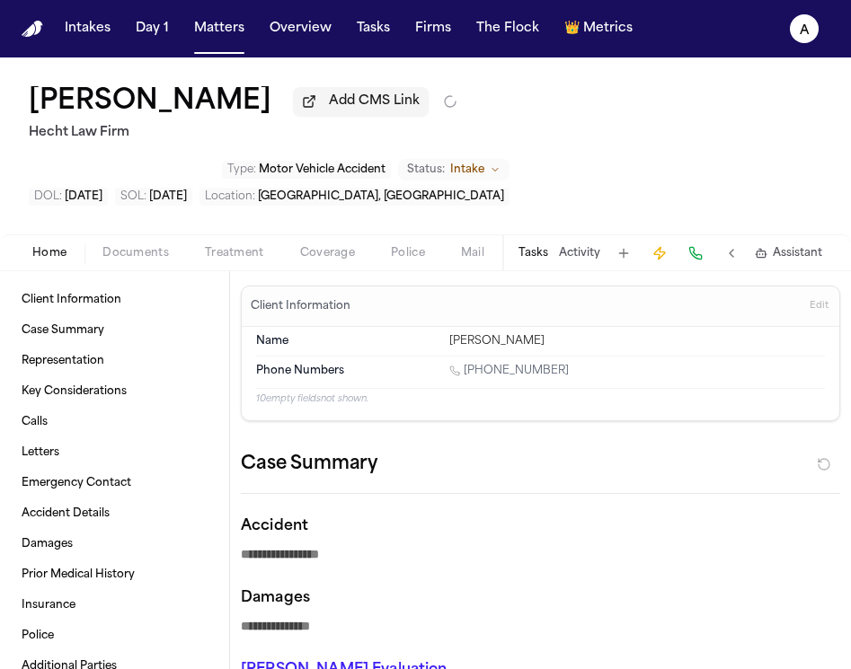
type textarea "*"
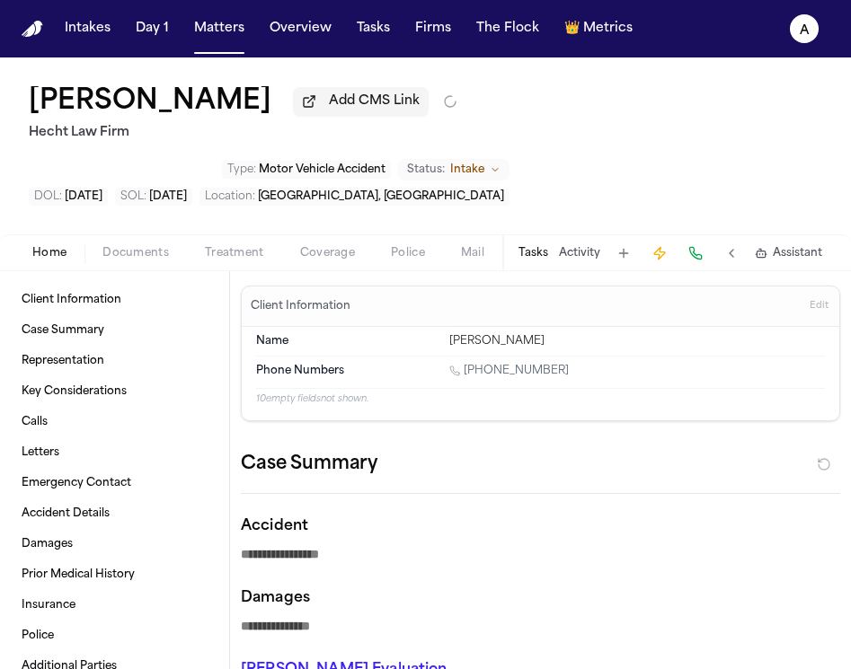
type textarea "*"
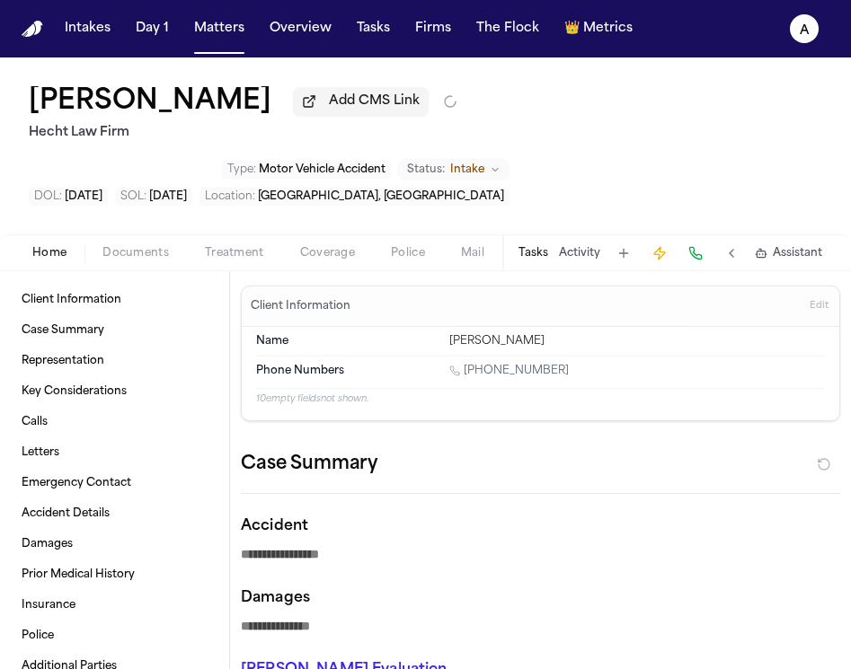
type textarea "*"
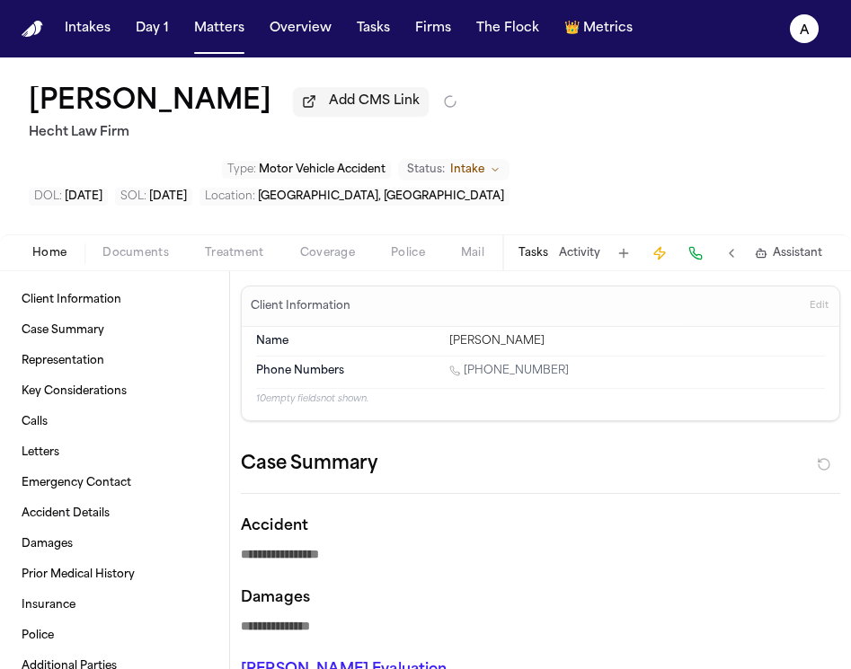
type textarea "*"
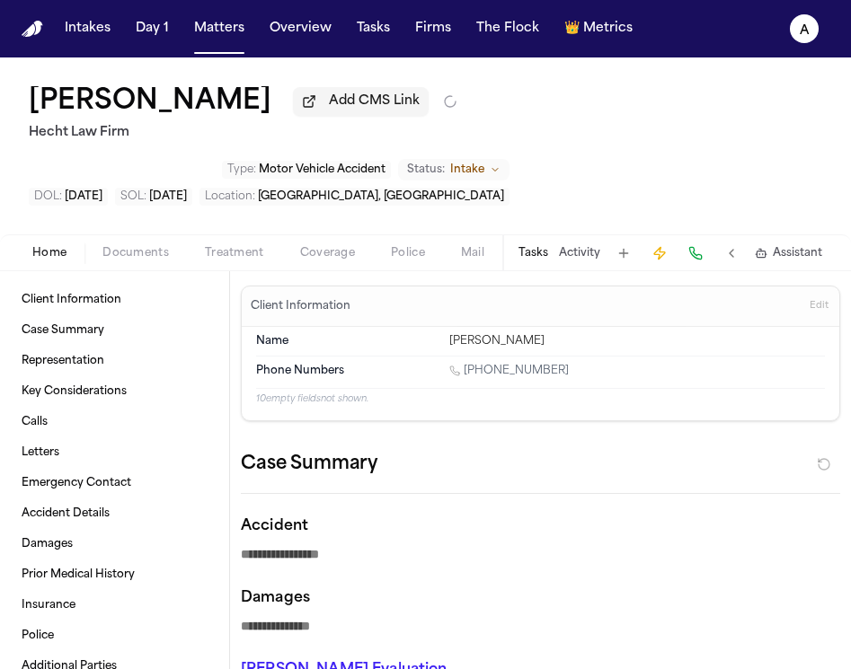
type textarea "*"
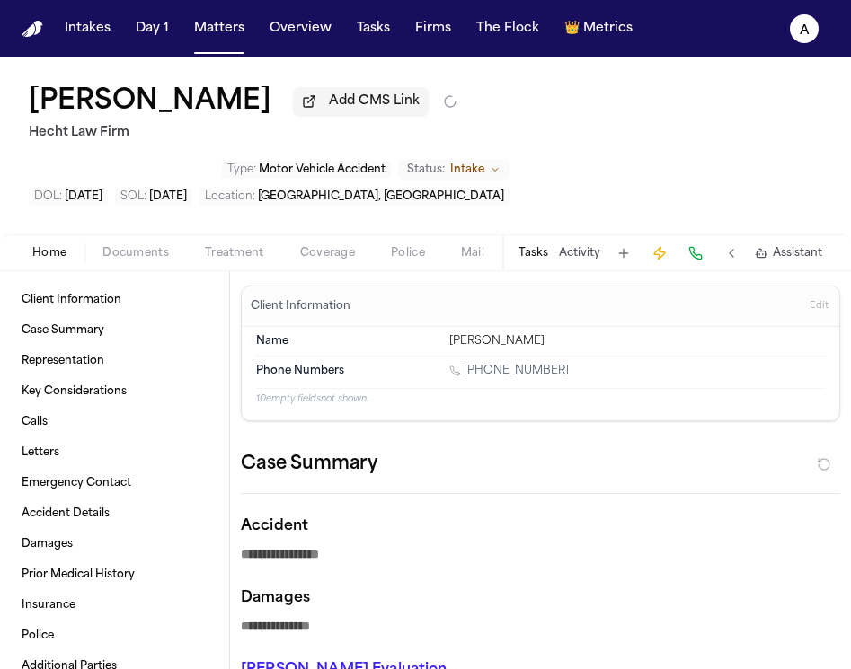
type textarea "*"
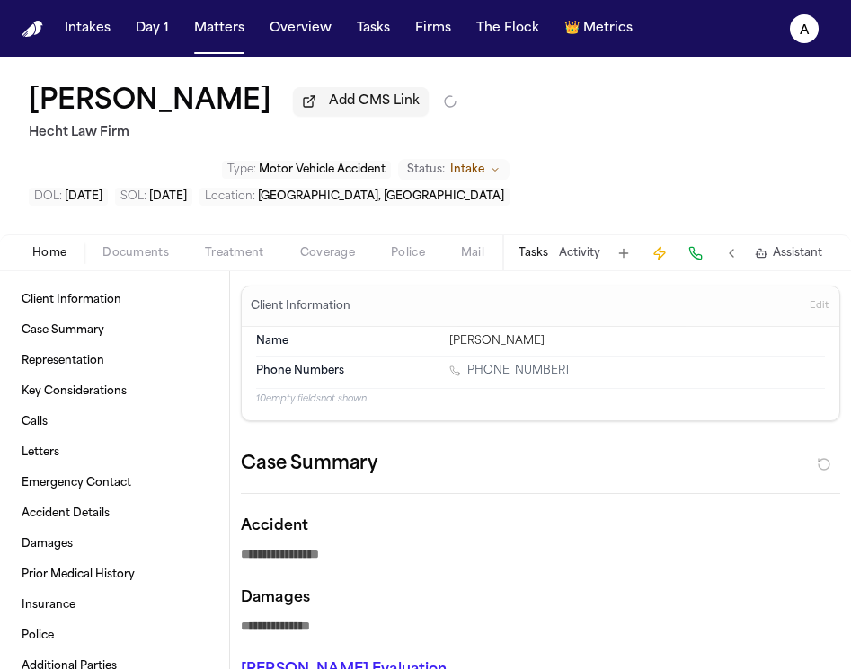
type textarea "*"
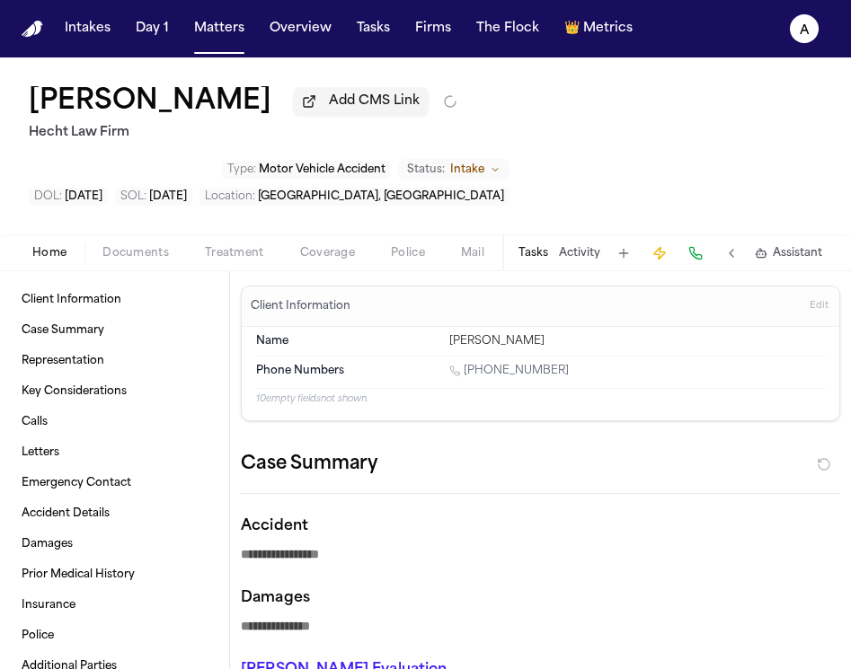
type textarea "*"
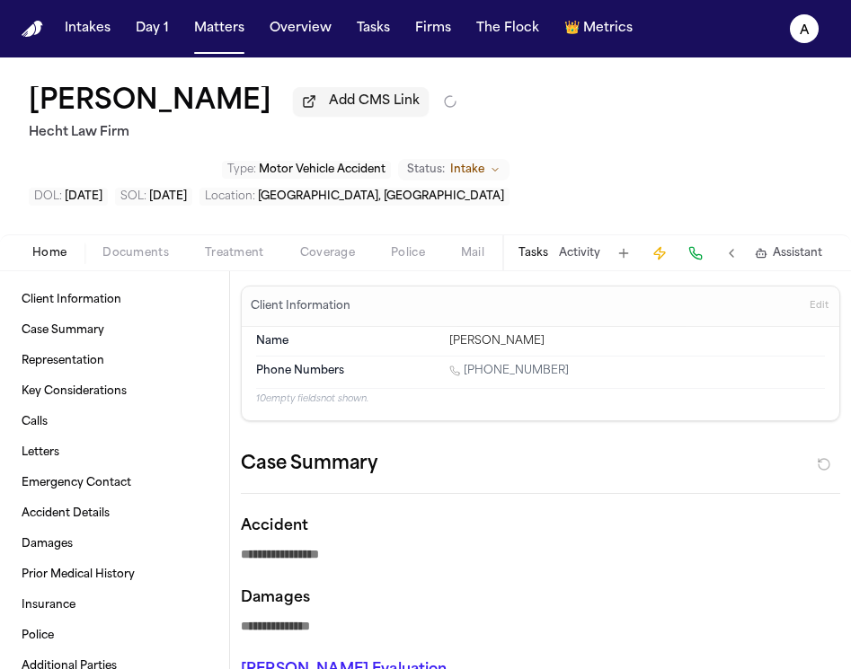
type textarea "*"
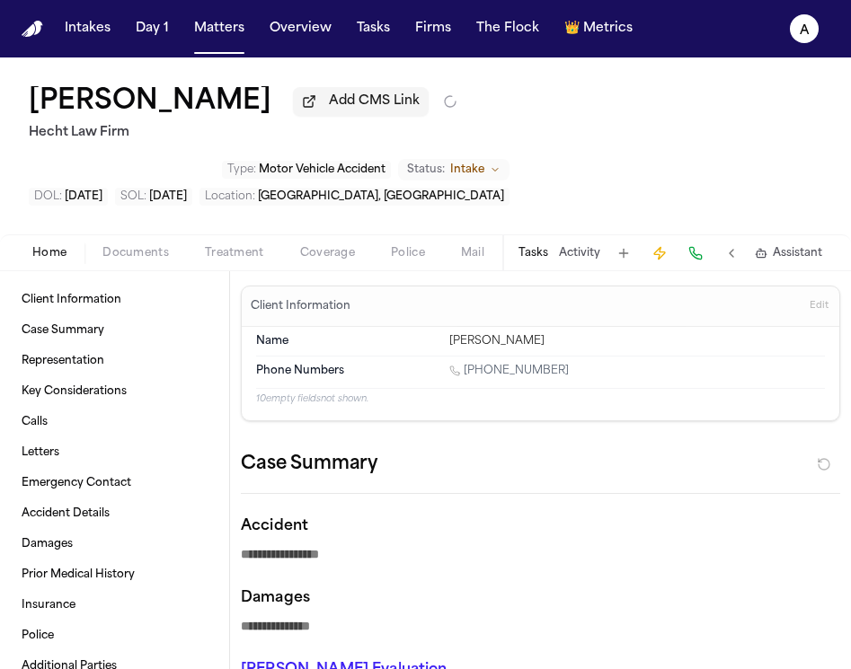
type textarea "*"
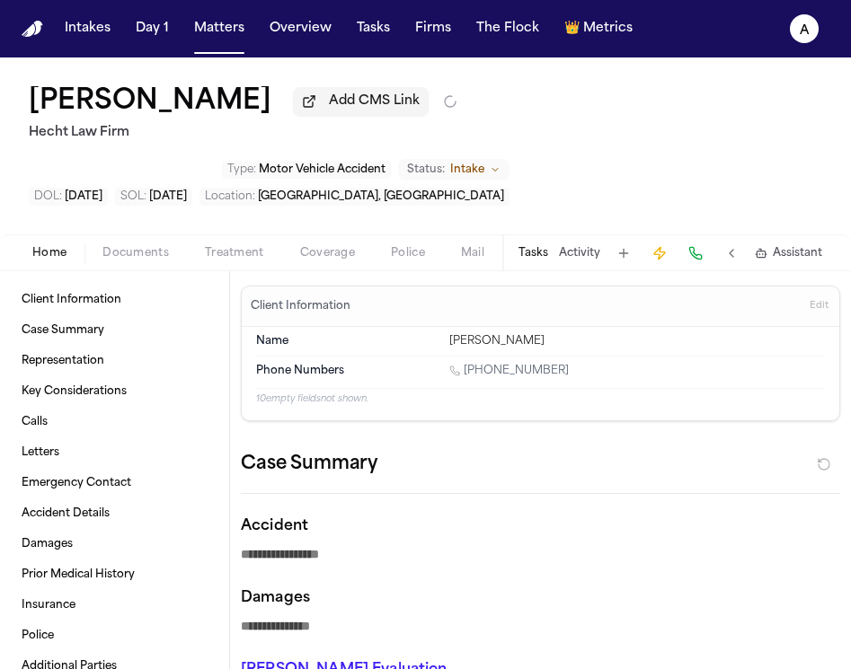
type textarea "*"
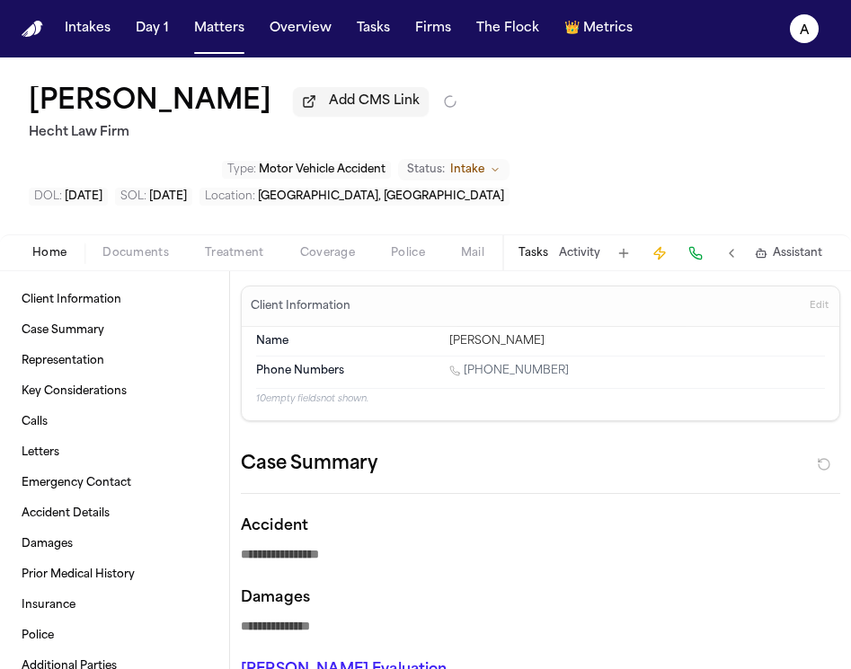
type textarea "*"
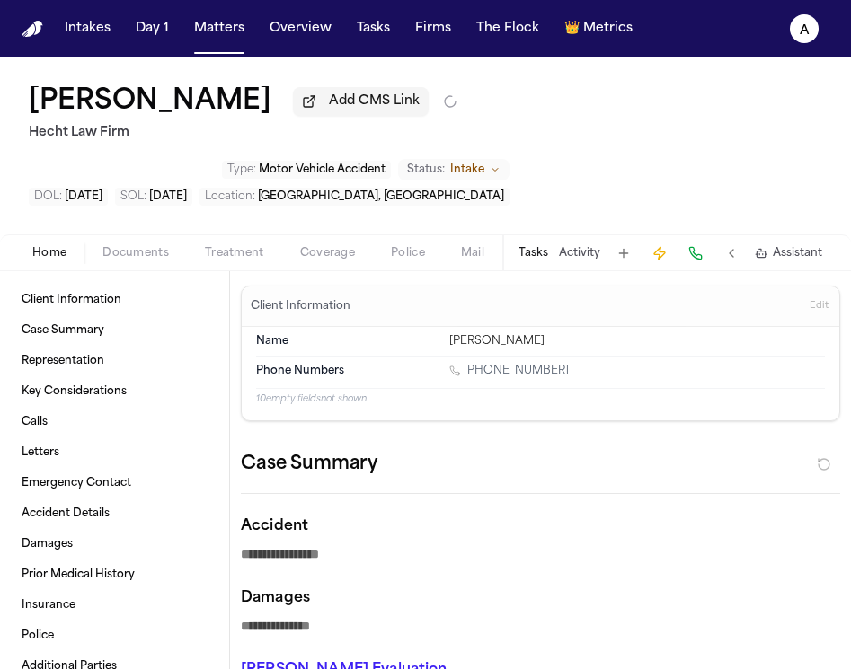
type textarea "*"
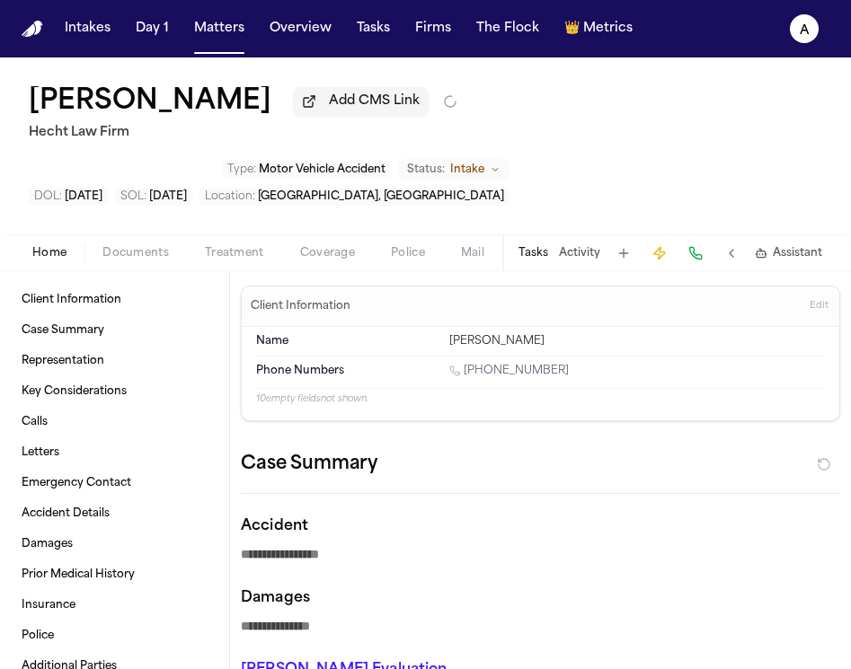
type textarea "*"
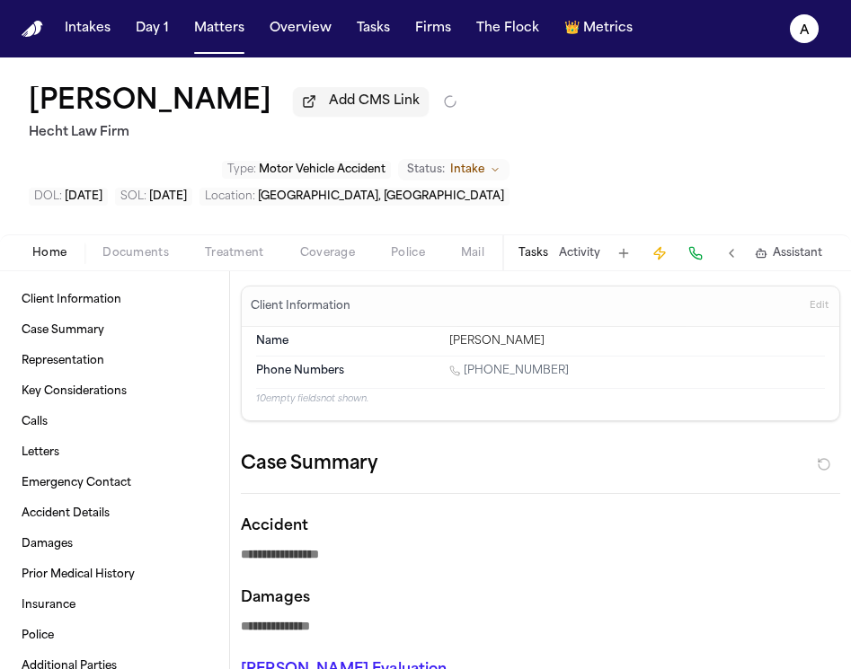
type textarea "*"
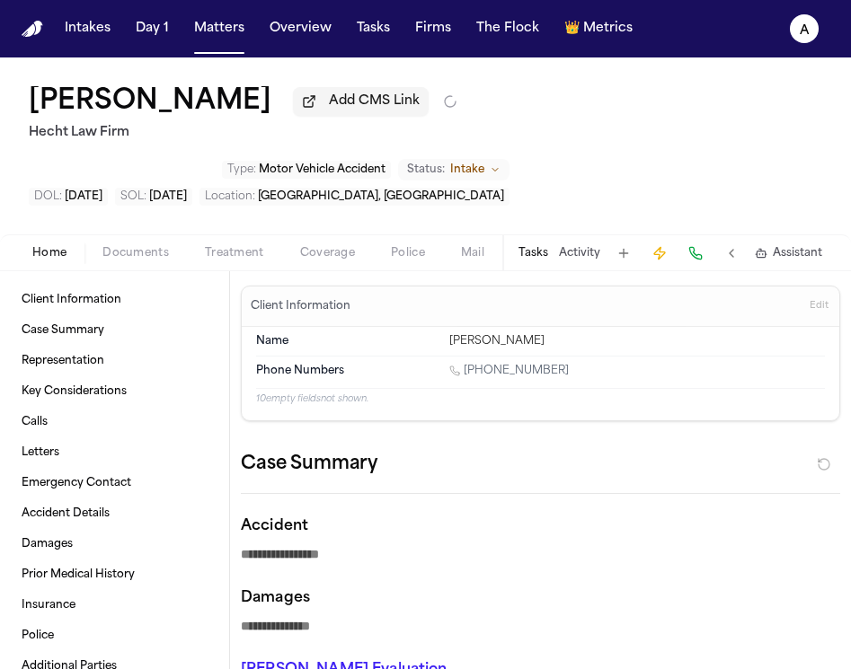
type textarea "*"
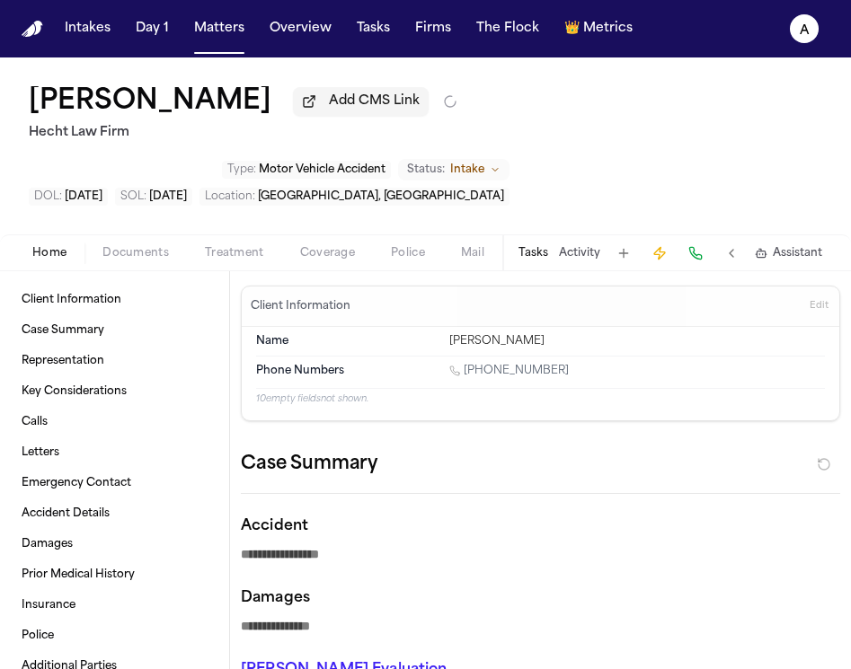
type textarea "*"
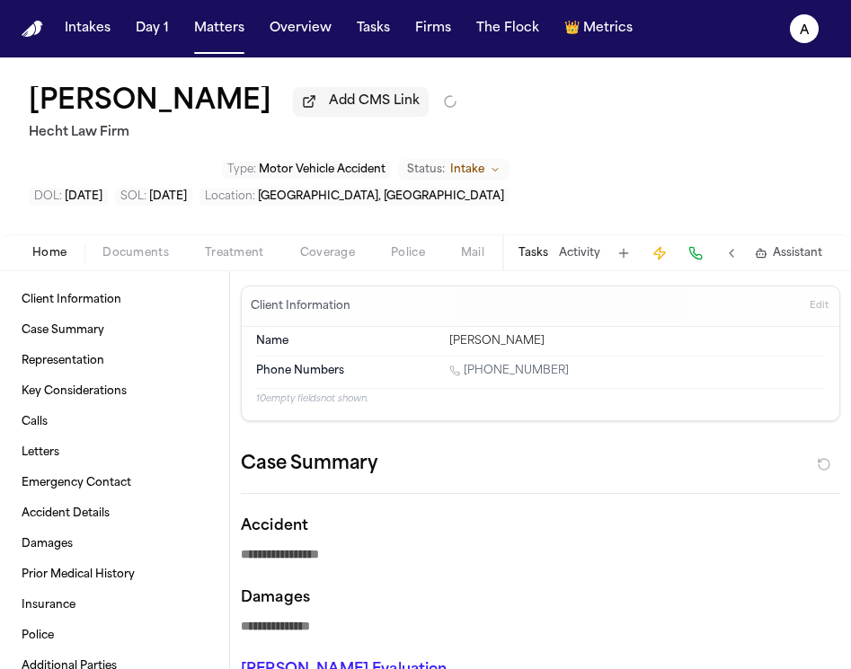
type textarea "*"
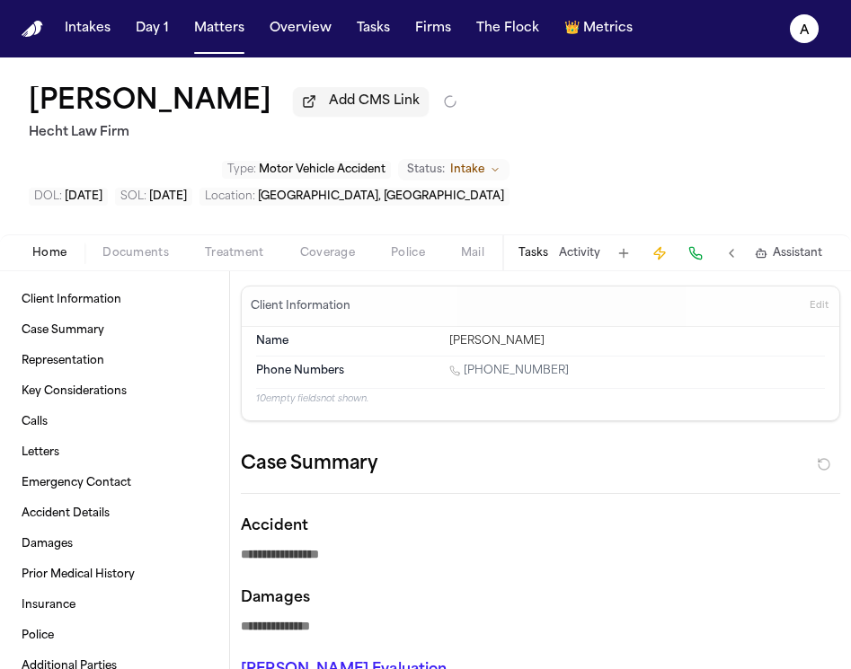
type textarea "*"
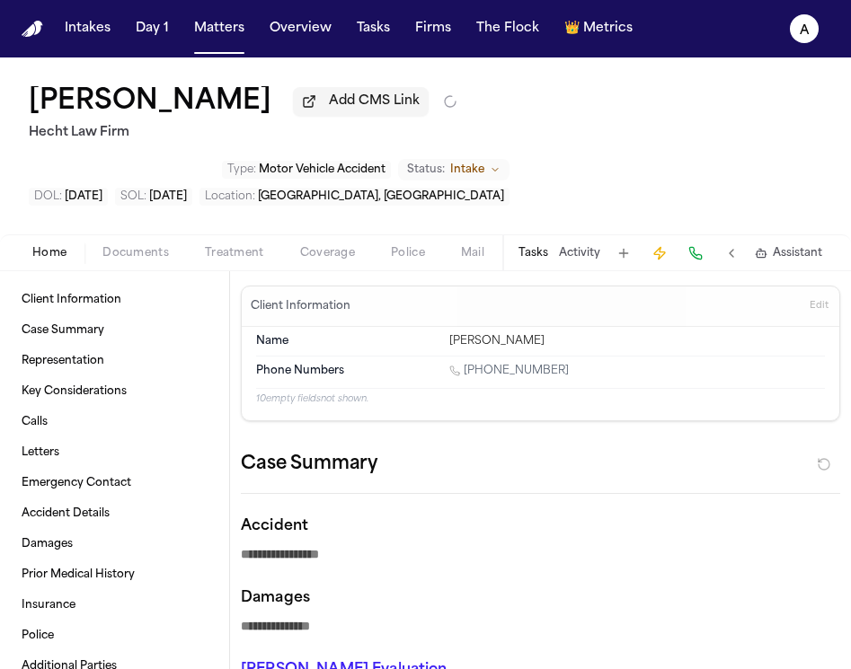
type textarea "*"
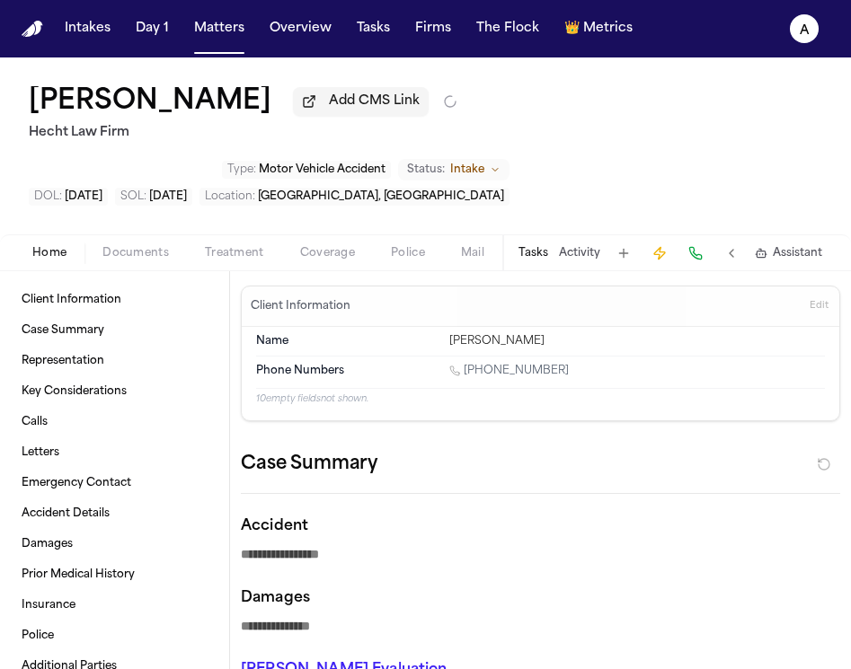
type textarea "*"
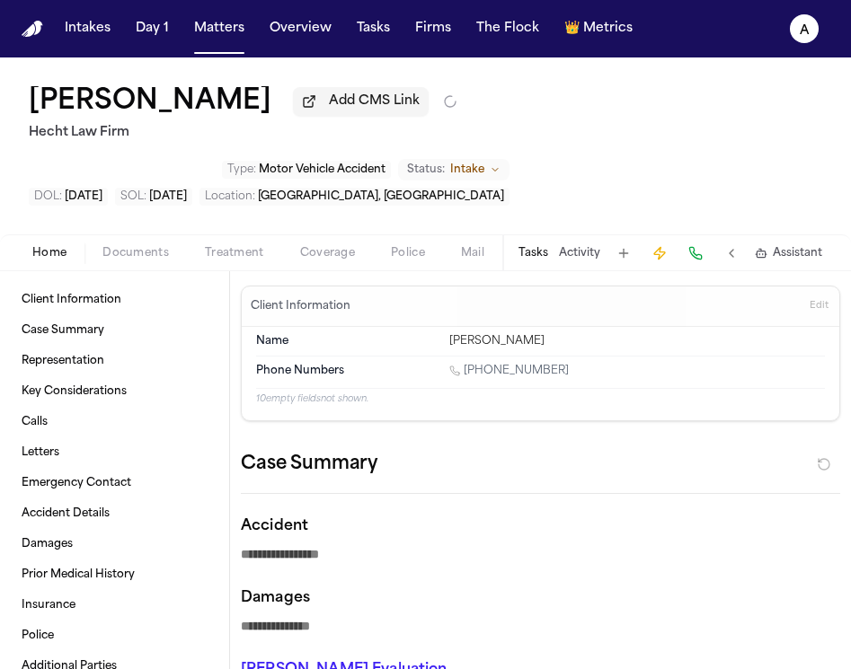
type textarea "*"
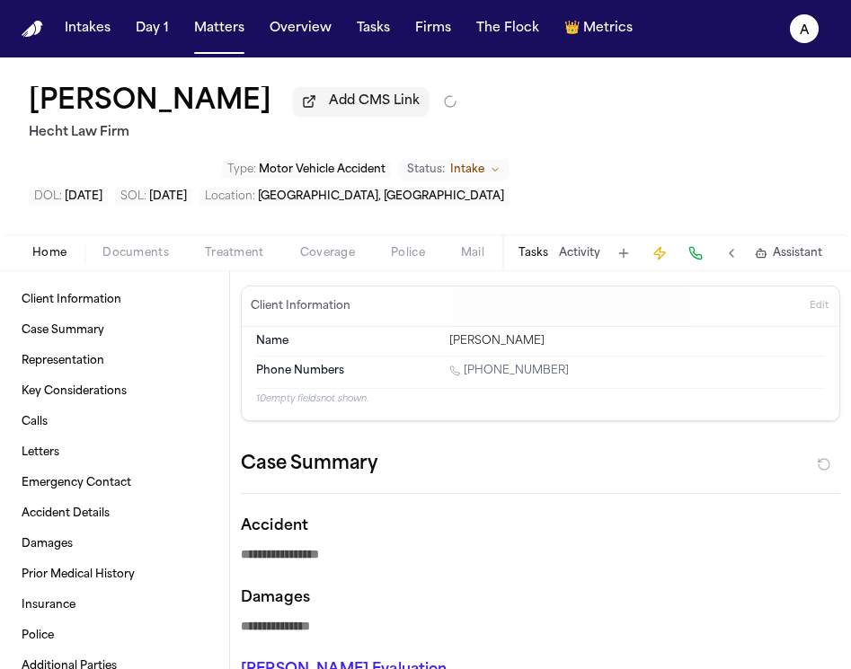
type textarea "*"
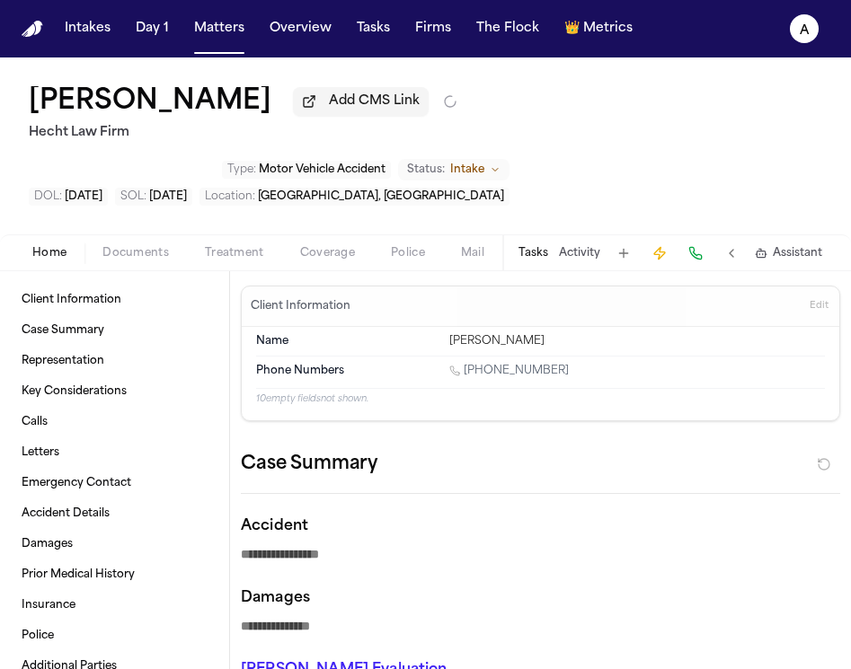
type textarea "*"
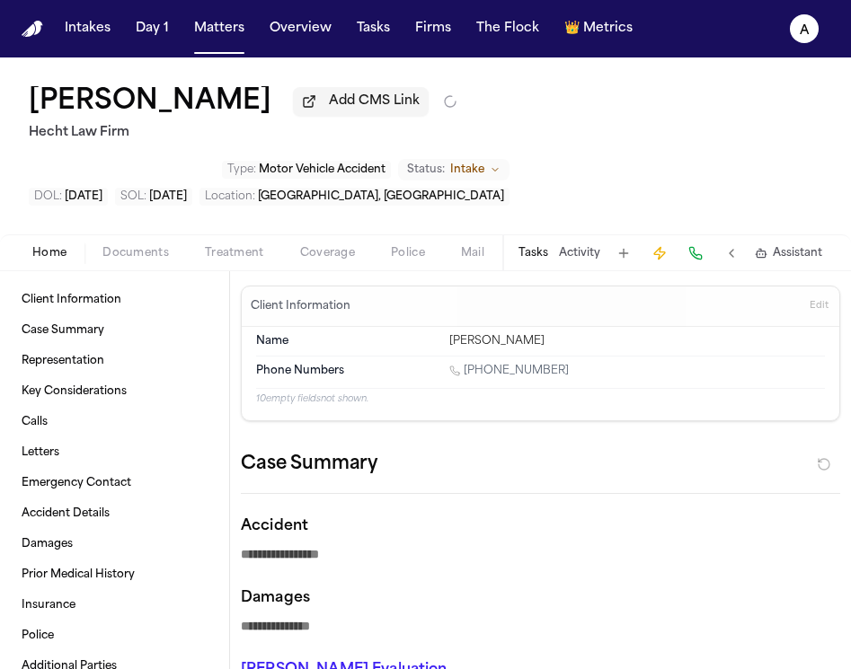
type textarea "*"
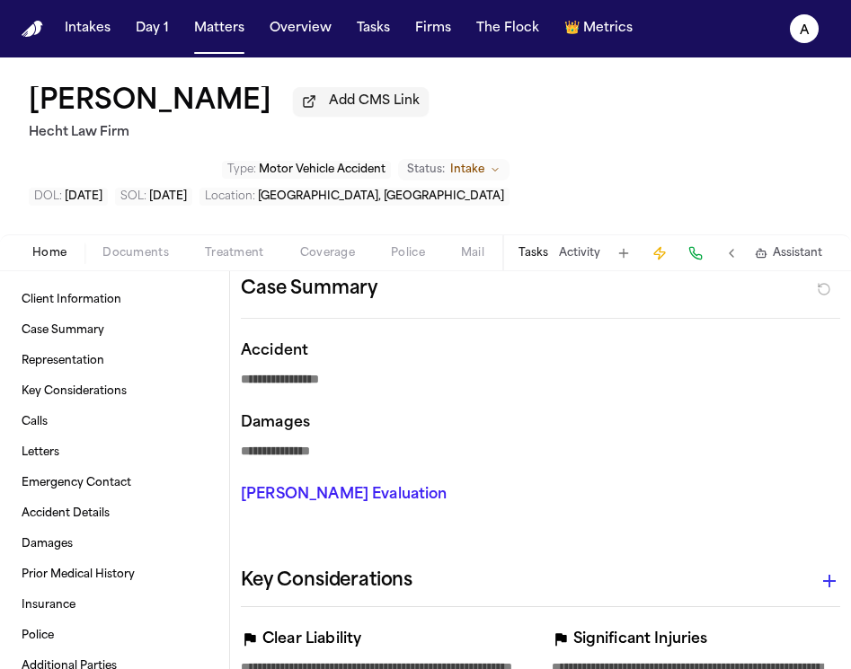
scroll to position [201, 0]
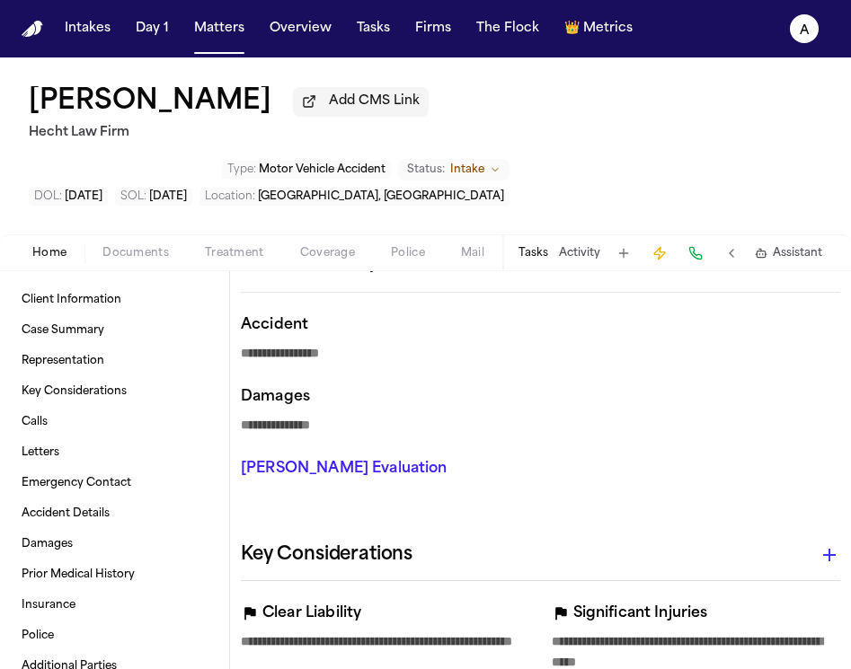
click at [543, 246] on button "Tasks" at bounding box center [533, 253] width 30 height 14
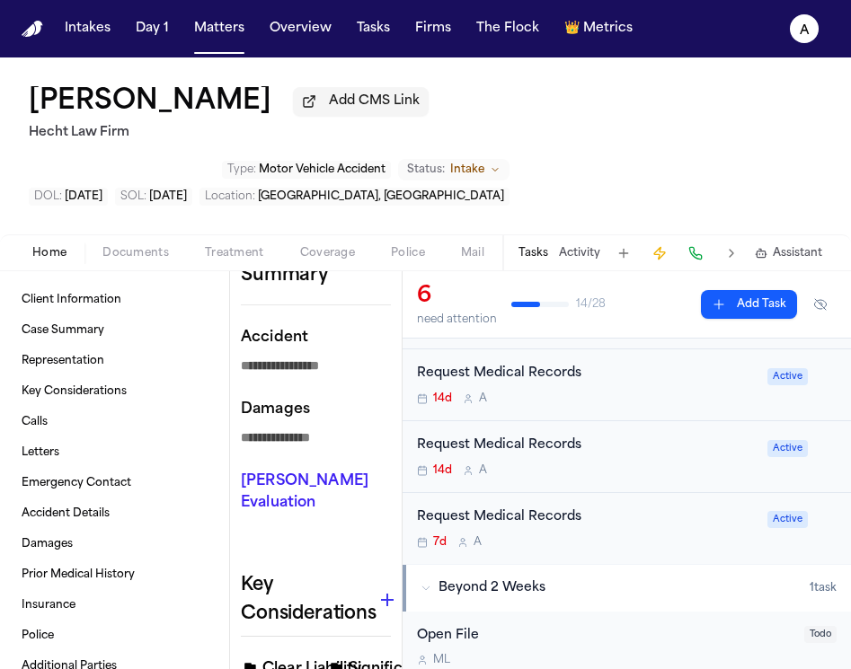
scroll to position [245, 0]
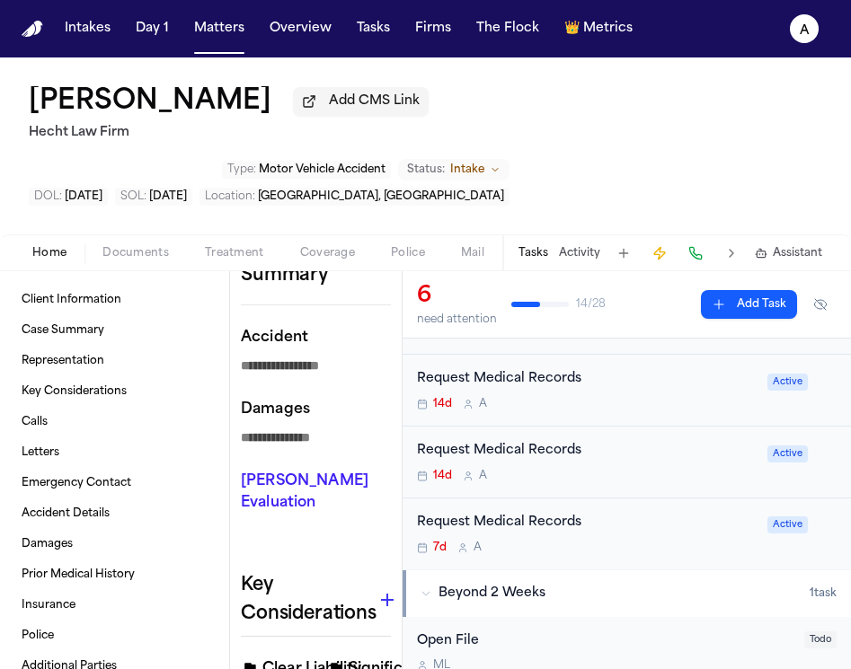
click at [633, 541] on div "7d A" at bounding box center [587, 548] width 340 height 14
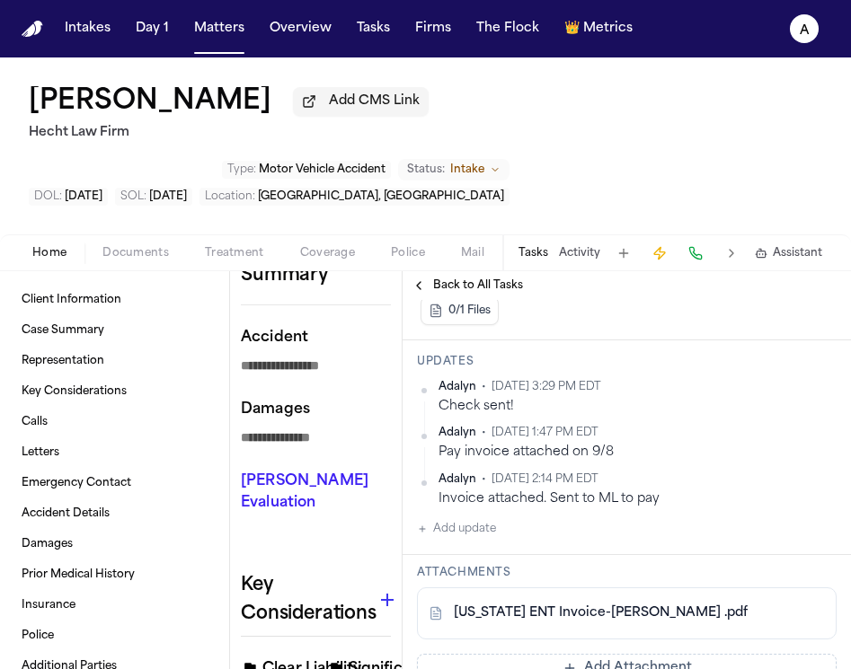
scroll to position [435, 0]
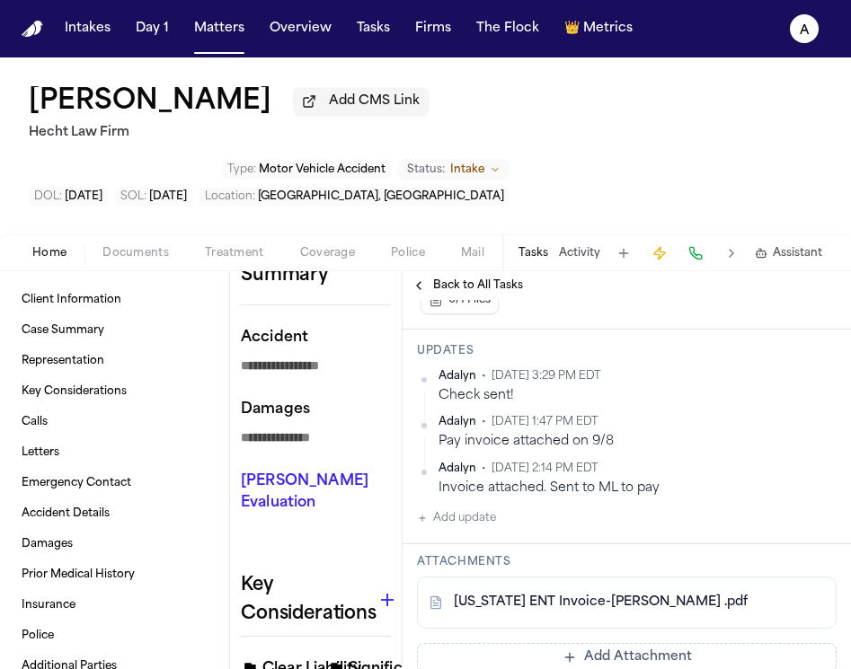
click at [672, 577] on div "Texas ENT Invoice-A.Garcia .pdf" at bounding box center [627, 603] width 420 height 52
click at [689, 594] on div "Texas ENT Invoice-A.Garcia .pdf" at bounding box center [596, 603] width 335 height 18
click at [607, 594] on link "Texas ENT Invoice-A.Garcia .pdf" at bounding box center [601, 603] width 294 height 18
click at [189, 26] on button "Matters" at bounding box center [219, 29] width 65 height 32
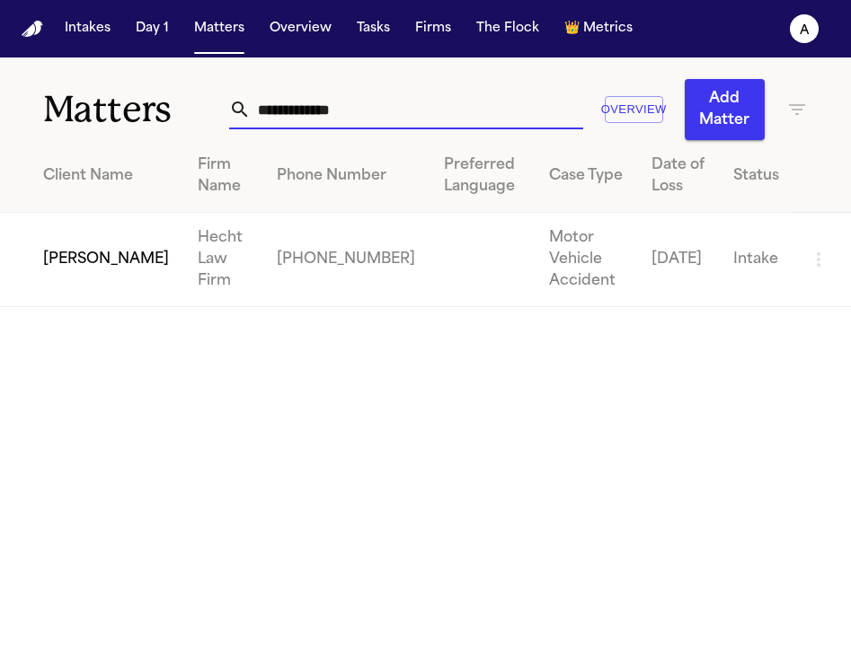
drag, startPoint x: 366, startPoint y: 102, endPoint x: 246, endPoint y: 111, distance: 119.8
click at [251, 111] on input "**********" at bounding box center [417, 110] width 332 height 40
paste input "text"
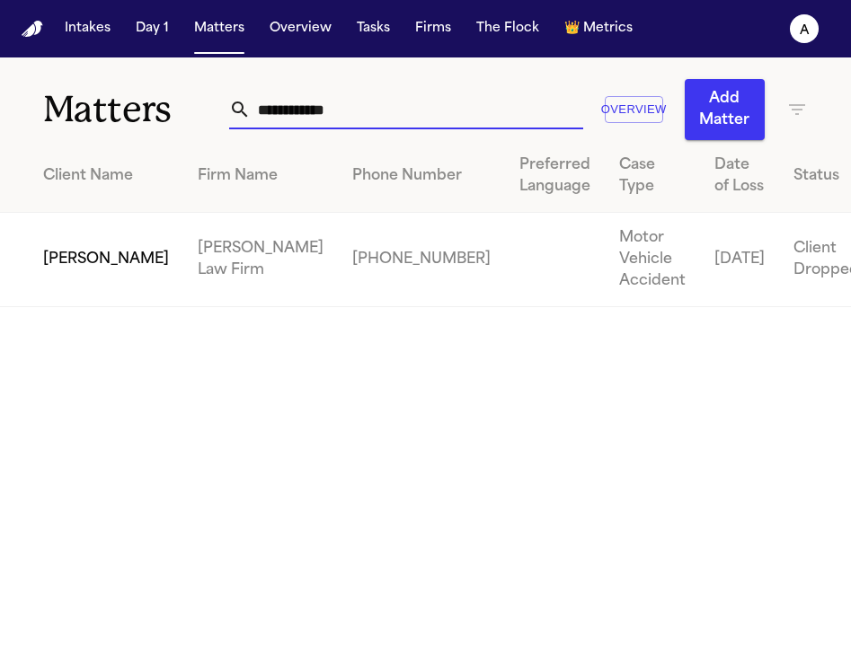
click at [39, 245] on td "[PERSON_NAME]" at bounding box center [91, 260] width 183 height 94
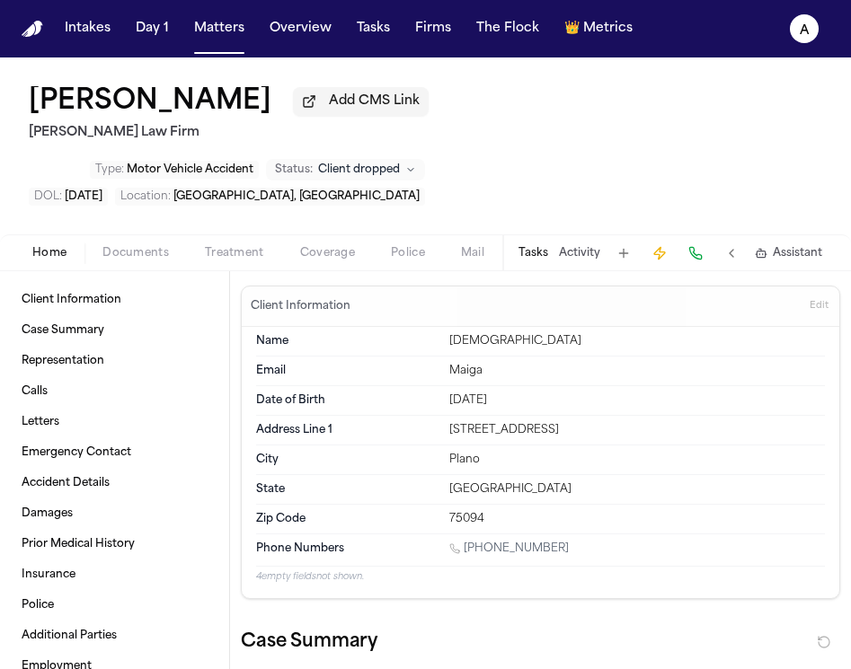
click at [540, 246] on button "Tasks" at bounding box center [533, 253] width 30 height 14
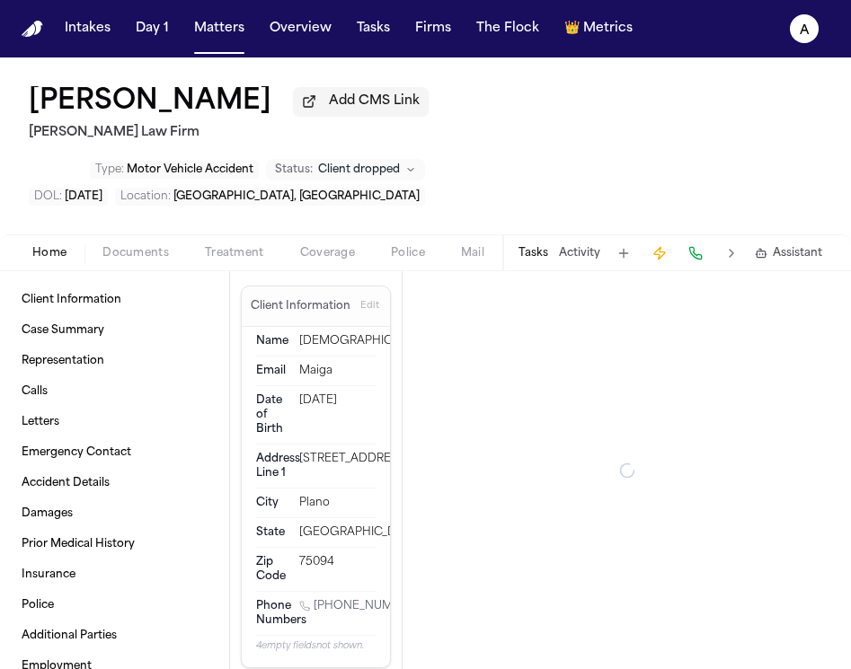
click at [537, 246] on button "Tasks" at bounding box center [533, 253] width 30 height 14
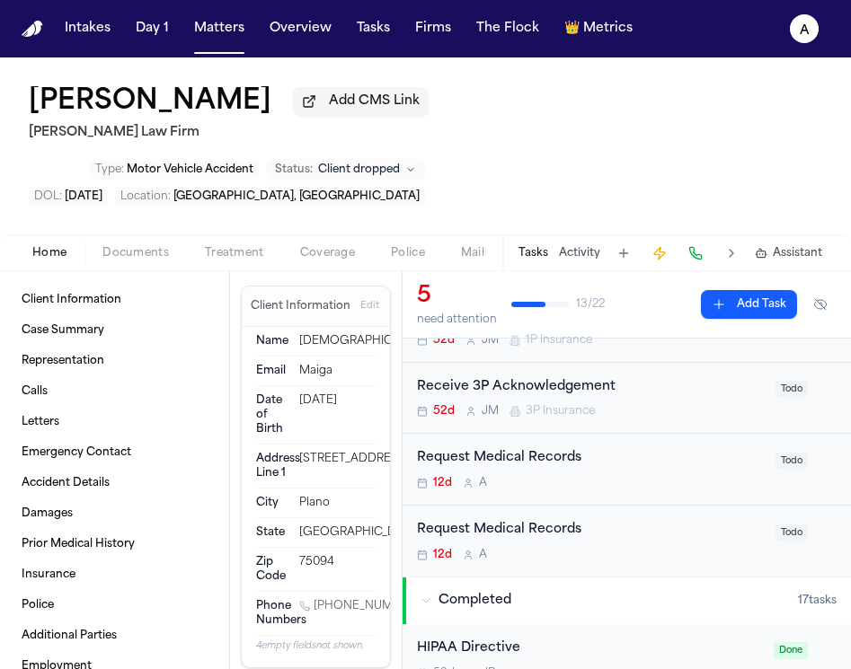
scroll to position [183, 0]
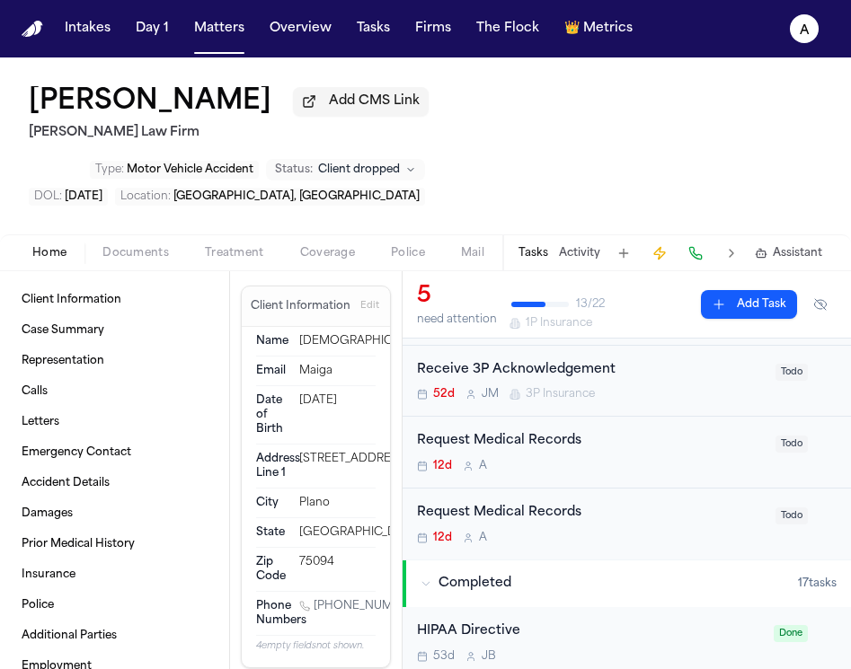
click at [706, 417] on div "Request Medical Records 12d A Todo" at bounding box center [627, 453] width 448 height 72
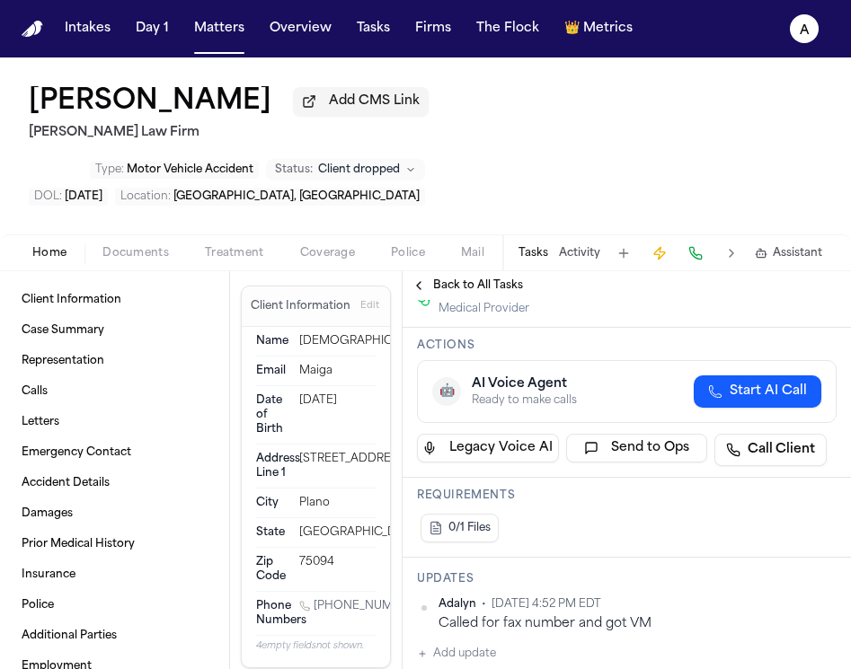
scroll to position [346, 0]
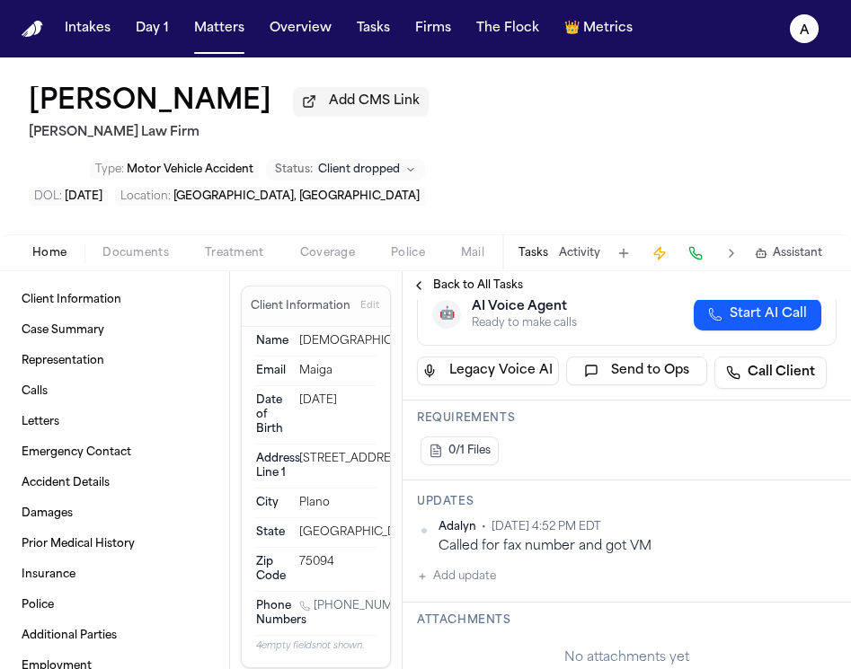
click at [499, 520] on div "Adalyn • Sep 2, 2025 4:52 PM EDT Called for fax number and got VM Add update" at bounding box center [627, 553] width 420 height 67
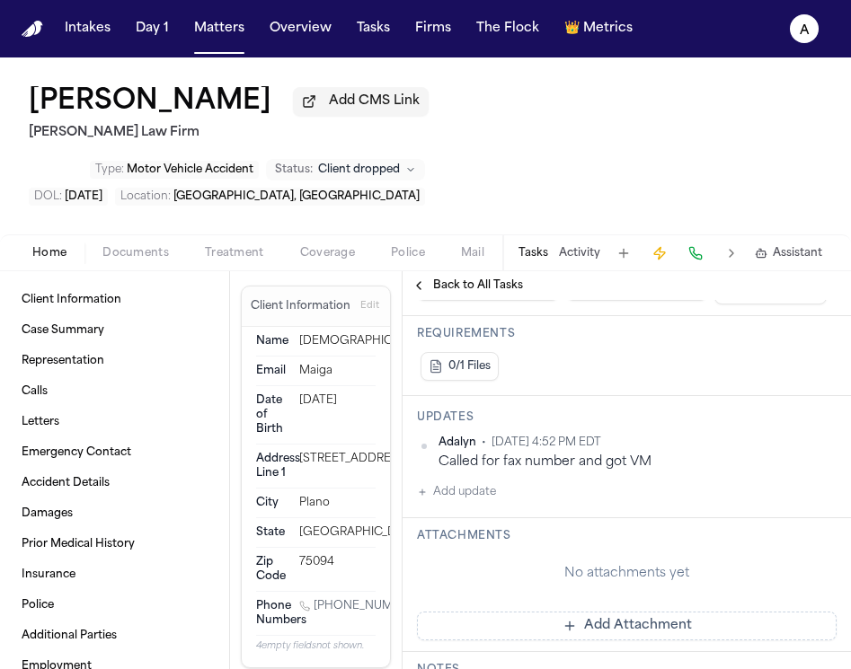
scroll to position [431, 0]
click at [473, 481] on button "Add update" at bounding box center [456, 492] width 79 height 22
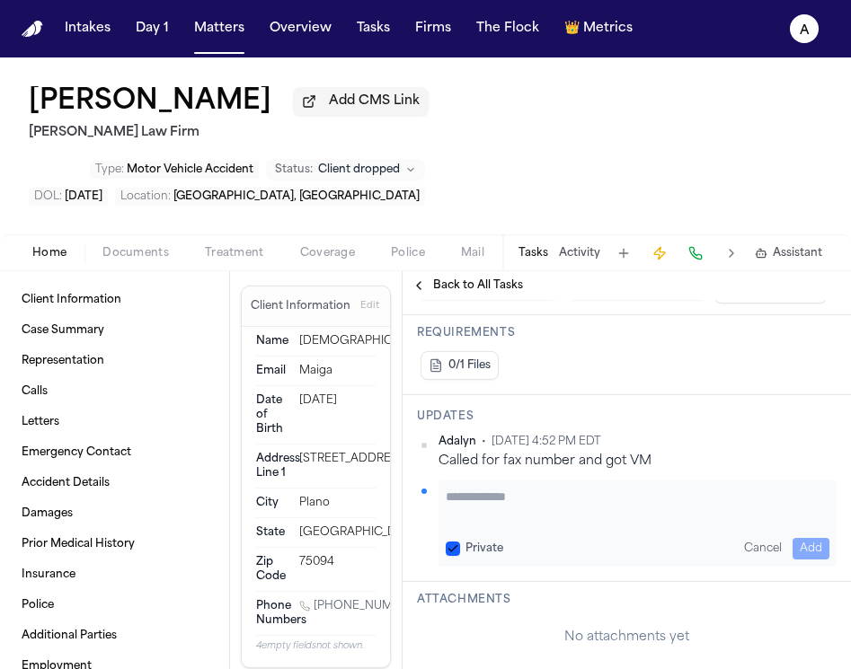
click at [488, 488] on textarea "Add your update" at bounding box center [638, 506] width 384 height 36
drag, startPoint x: 699, startPoint y: 426, endPoint x: 417, endPoint y: 424, distance: 282.2
click at [417, 481] on div "**********" at bounding box center [627, 524] width 420 height 86
click at [469, 488] on textarea "**********" at bounding box center [638, 506] width 384 height 36
click at [452, 538] on div "Private Cancel Add" at bounding box center [638, 549] width 384 height 22
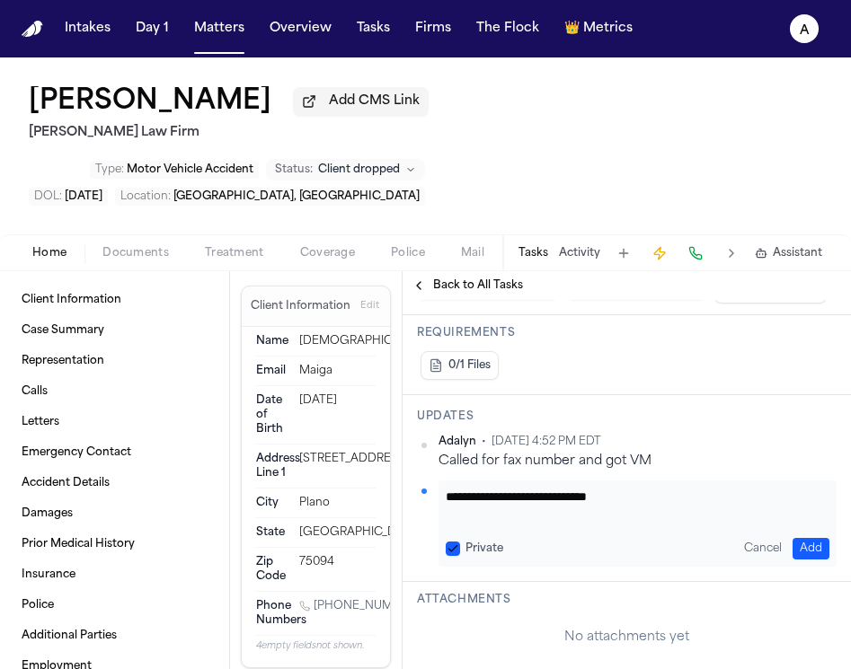
click at [458, 542] on button "Private" at bounding box center [453, 549] width 14 height 14
click at [797, 538] on button "Add" at bounding box center [811, 549] width 37 height 22
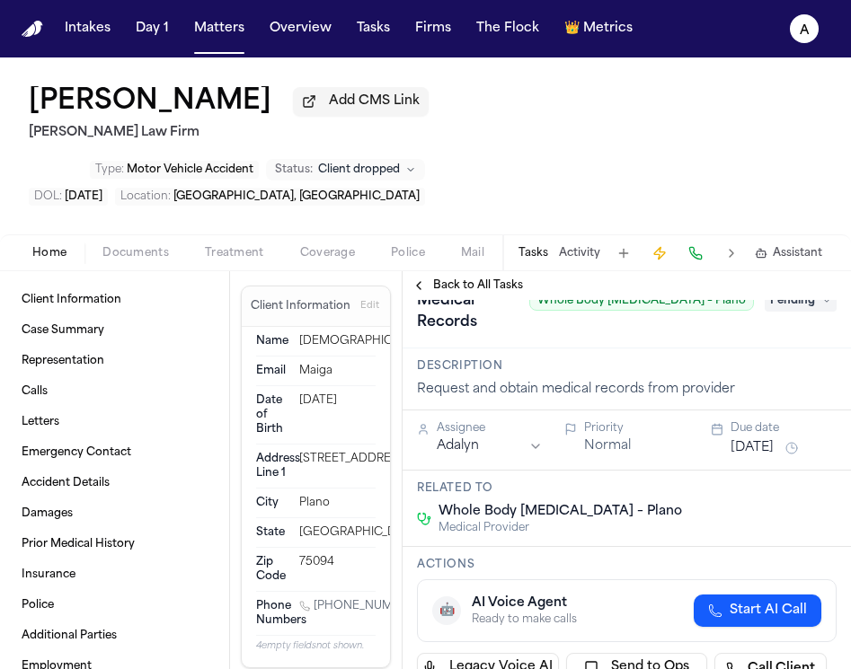
scroll to position [0, 0]
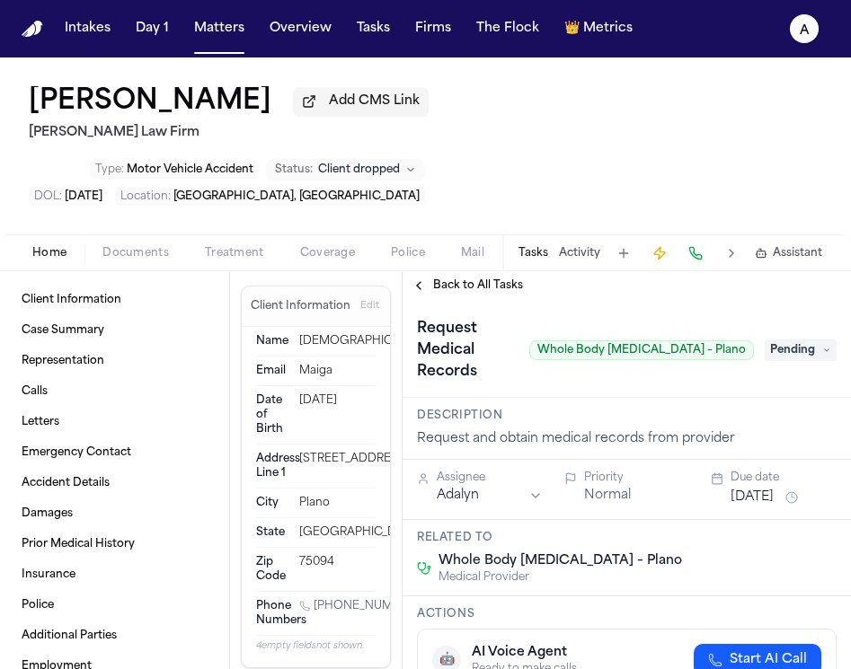
click at [774, 489] on button "Sep 3, 2025" at bounding box center [752, 498] width 43 height 18
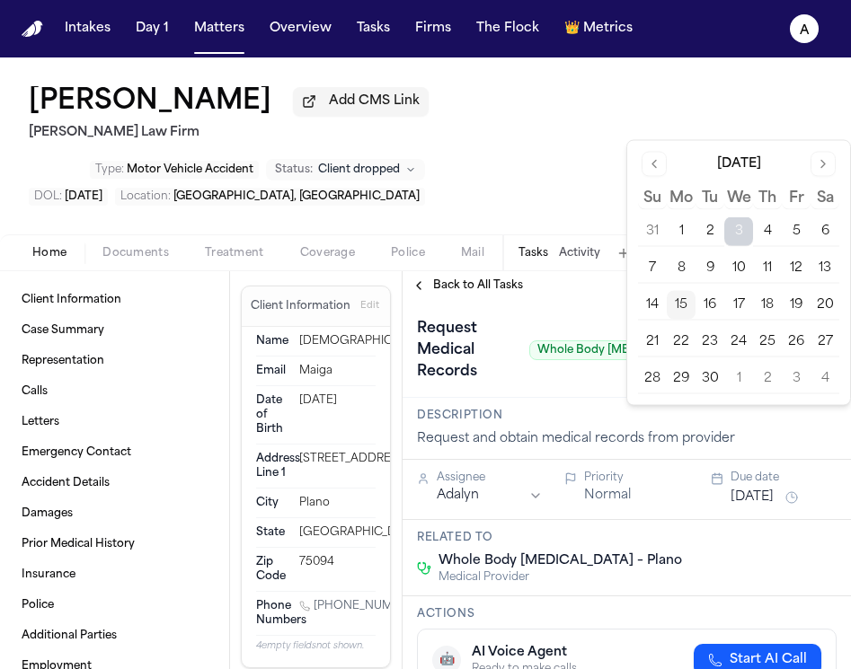
click at [764, 305] on button "18" at bounding box center [767, 305] width 29 height 29
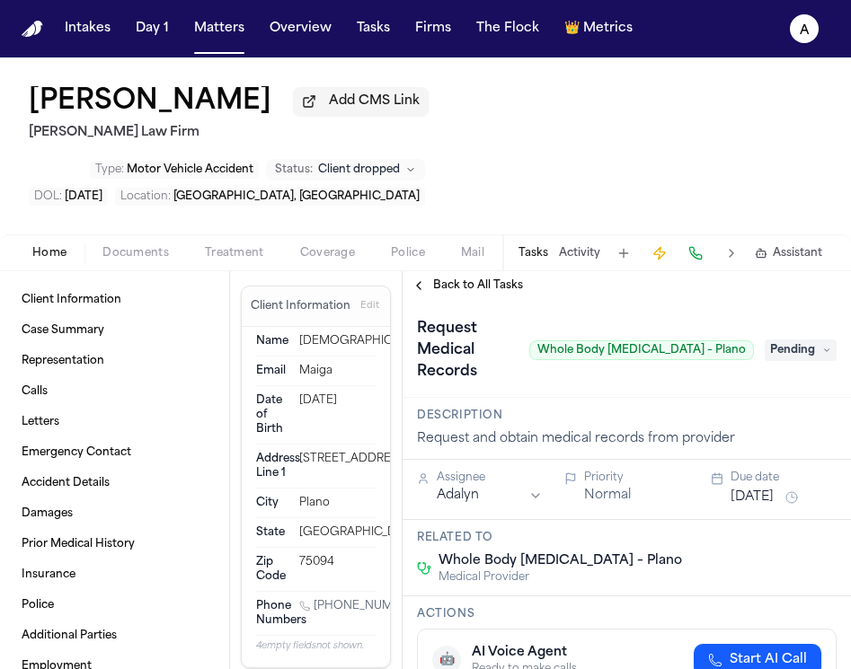
click at [712, 520] on div "Related to Whole Body Chiropractic – Plano Medical Provider" at bounding box center [627, 558] width 448 height 76
click at [490, 279] on span "Back to All Tasks" at bounding box center [478, 286] width 90 height 14
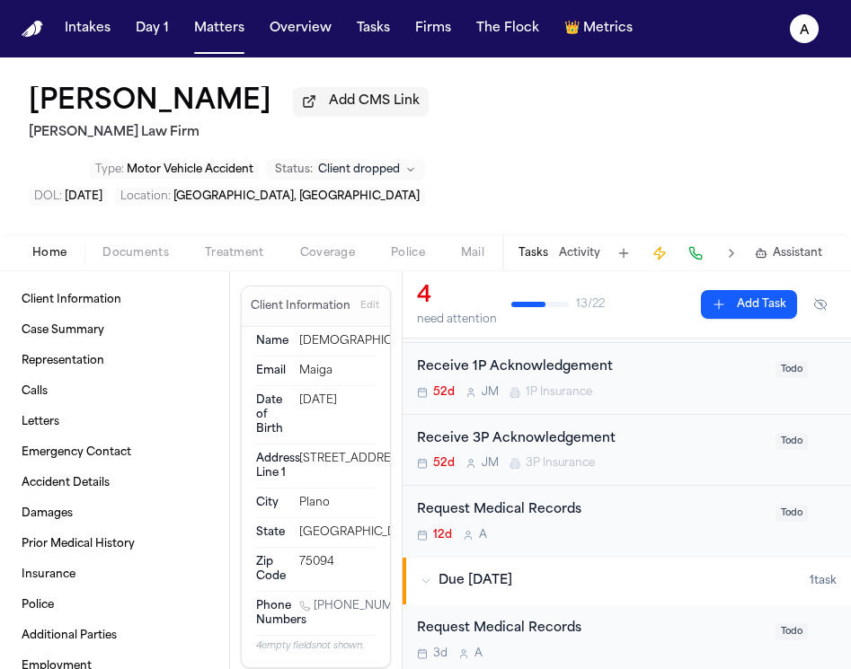
scroll to position [115, 0]
click at [627, 527] on div "12d A" at bounding box center [591, 534] width 348 height 14
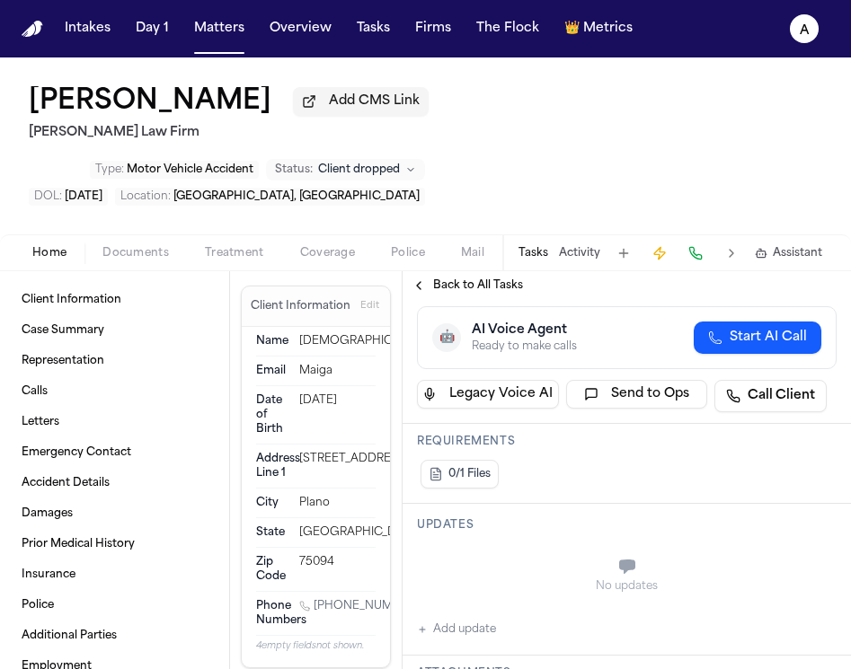
scroll to position [219, 0]
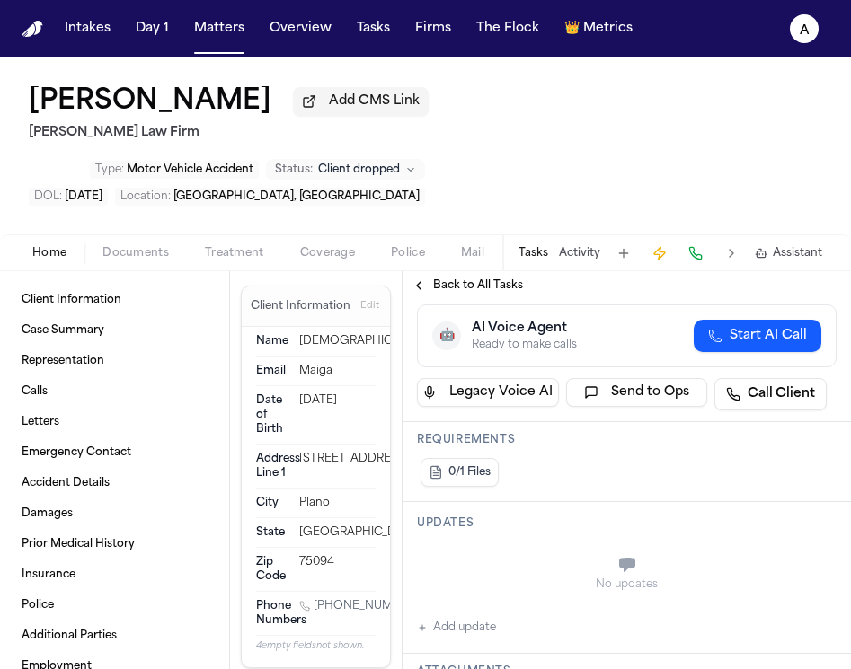
click at [483, 617] on button "Add update" at bounding box center [456, 628] width 79 height 22
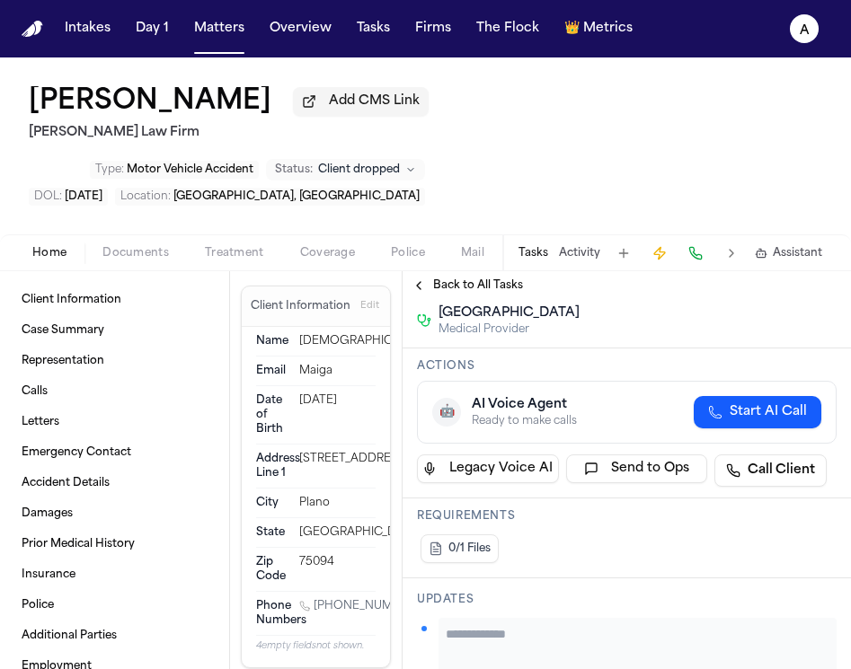
scroll to position [144, 0]
click at [646, 578] on div "Updates Private Cancel Add" at bounding box center [627, 648] width 448 height 141
click at [497, 625] on textarea "Add your update" at bounding box center [638, 643] width 384 height 36
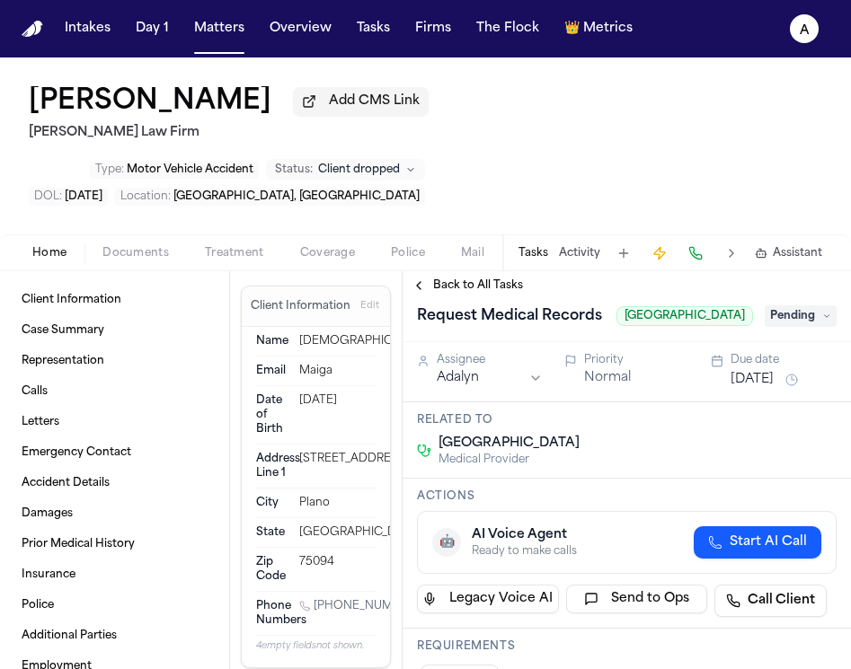
scroll to position [6, 0]
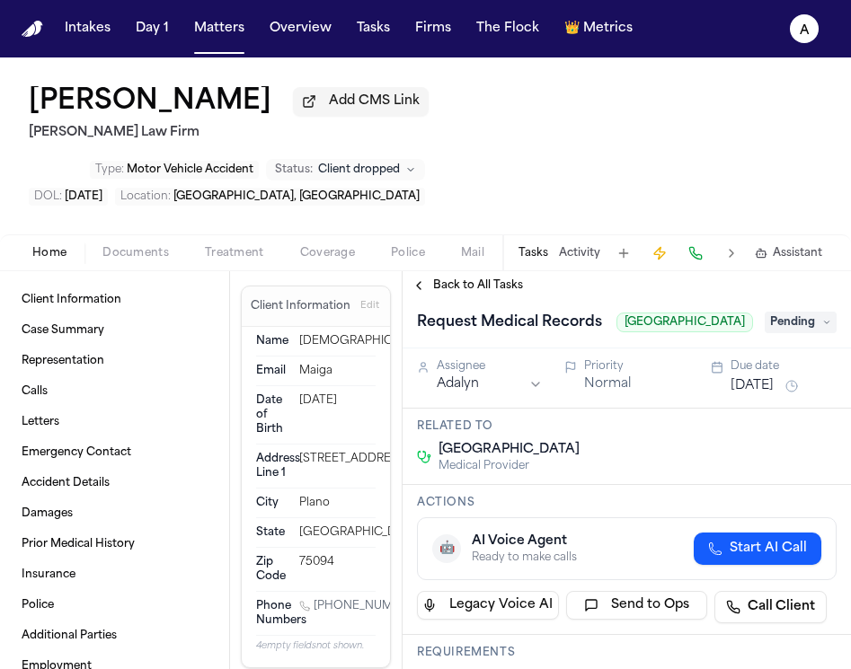
click at [793, 359] on div "Due date Sep 3, 2025" at bounding box center [784, 378] width 106 height 38
click at [785, 361] on div "Assignee Adalyn Priority Normal Due date Sep 3, 2025" at bounding box center [627, 379] width 448 height 60
click at [774, 377] on button "Sep 3, 2025" at bounding box center [752, 386] width 43 height 18
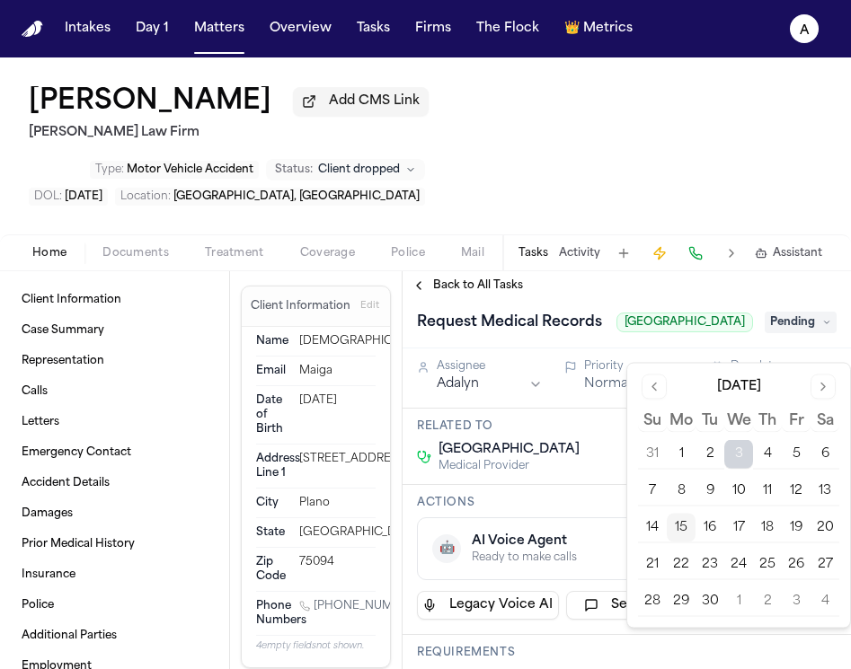
click at [762, 530] on button "18" at bounding box center [767, 528] width 29 height 29
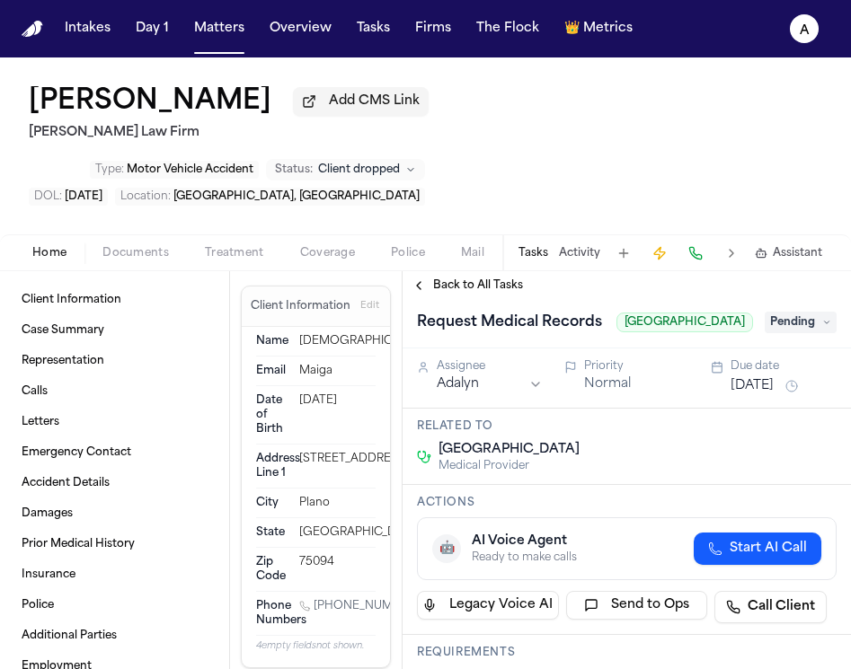
click at [558, 496] on h3 "Actions" at bounding box center [627, 503] width 420 height 14
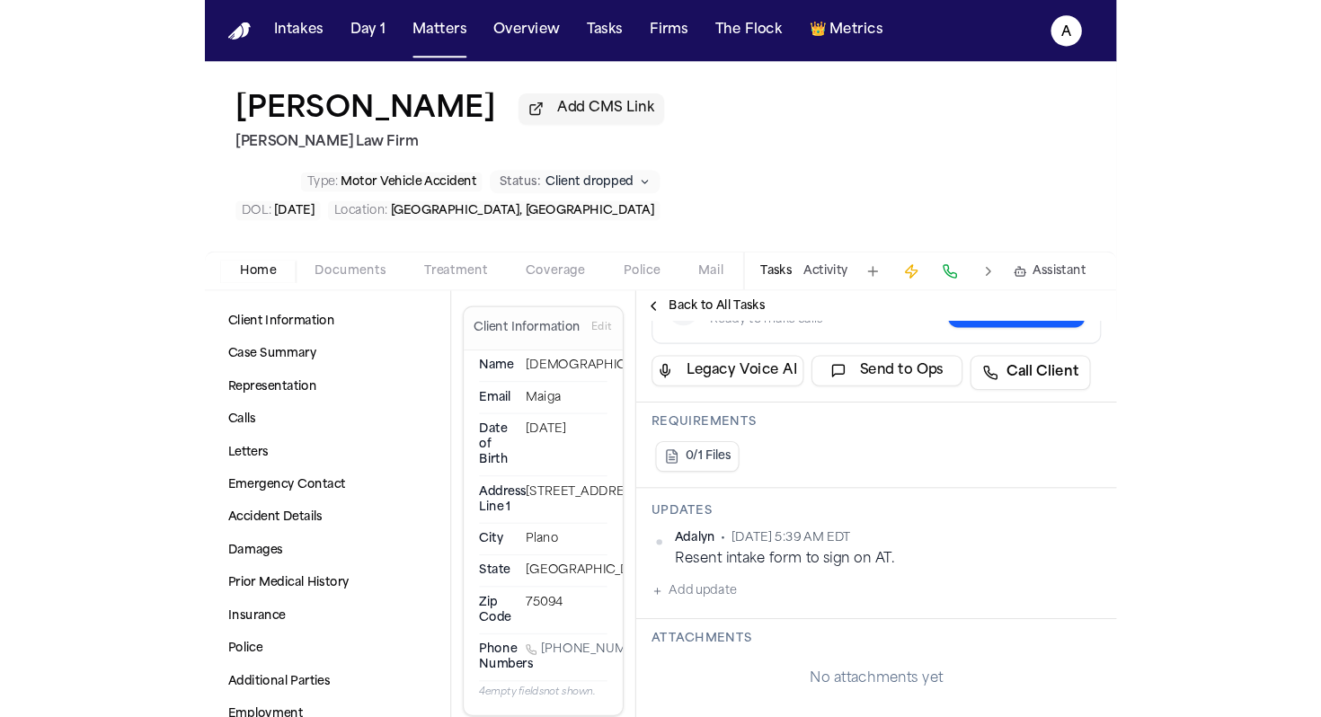
scroll to position [269, 0]
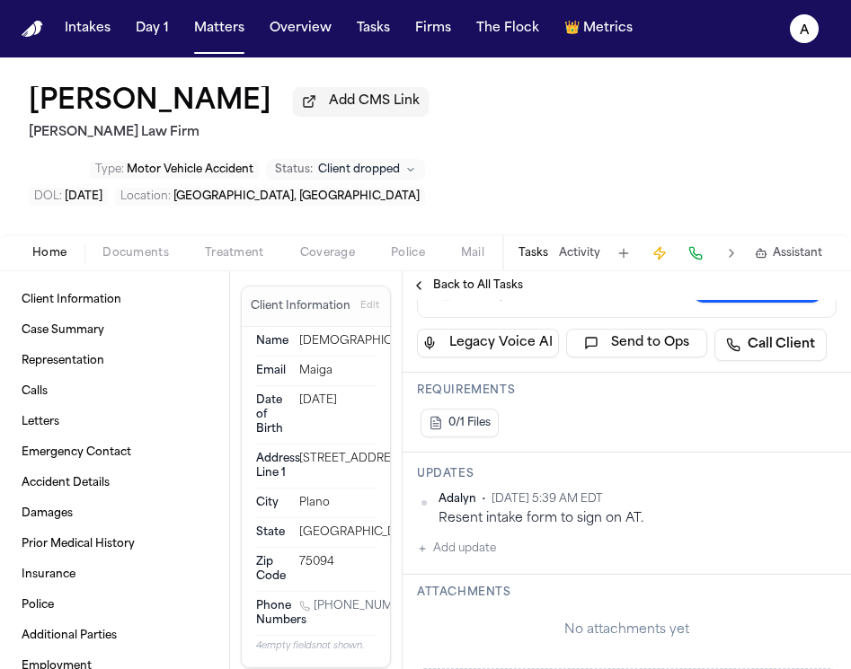
click at [488, 524] on div "Updates Adalyn • Sep 15, 2025 5:39 AM EDT Resent intake form to sign on AT. Add…" at bounding box center [627, 514] width 448 height 122
click at [486, 538] on button "Add update" at bounding box center [456, 549] width 79 height 22
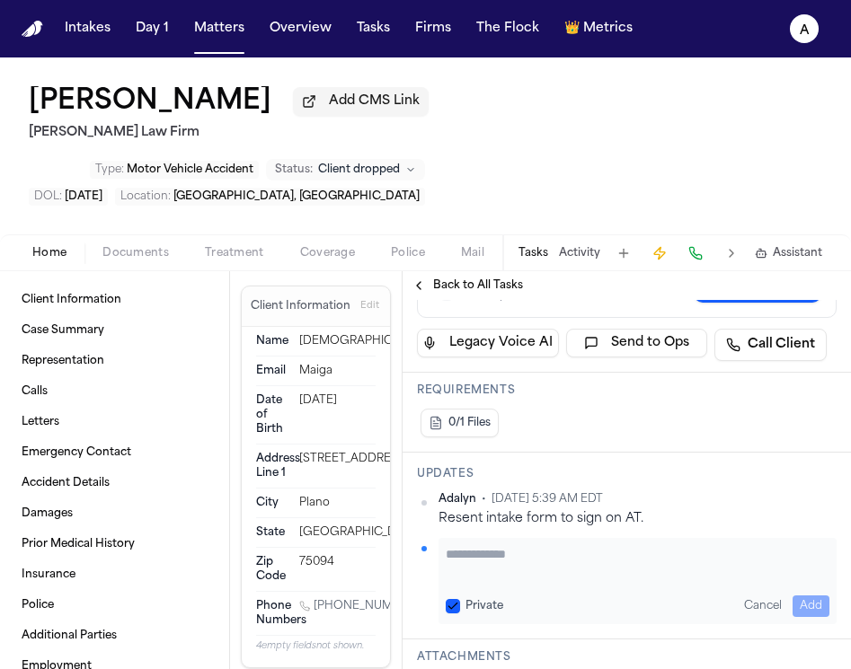
click at [481, 545] on textarea "Add your update" at bounding box center [638, 563] width 384 height 36
click at [450, 599] on button "Private" at bounding box center [453, 606] width 14 height 14
click at [796, 596] on button "Add" at bounding box center [811, 607] width 37 height 22
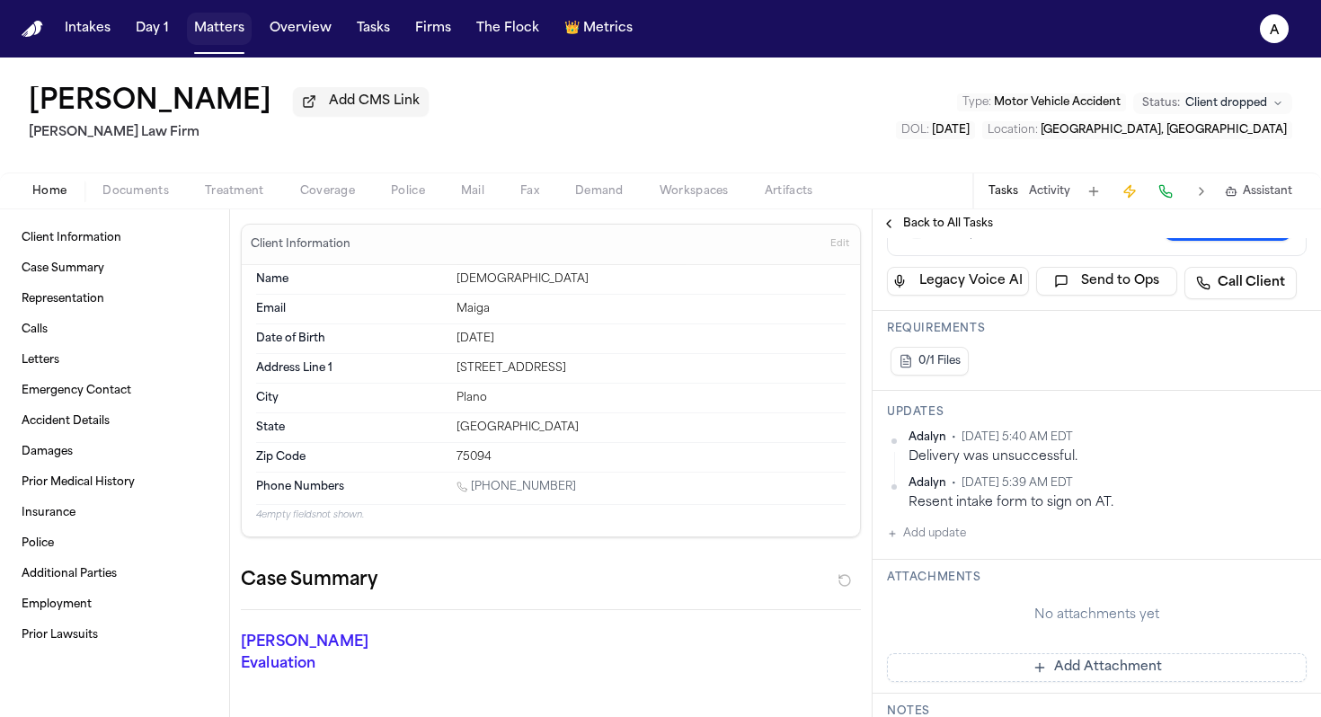
click at [221, 20] on button "Matters" at bounding box center [219, 29] width 65 height 32
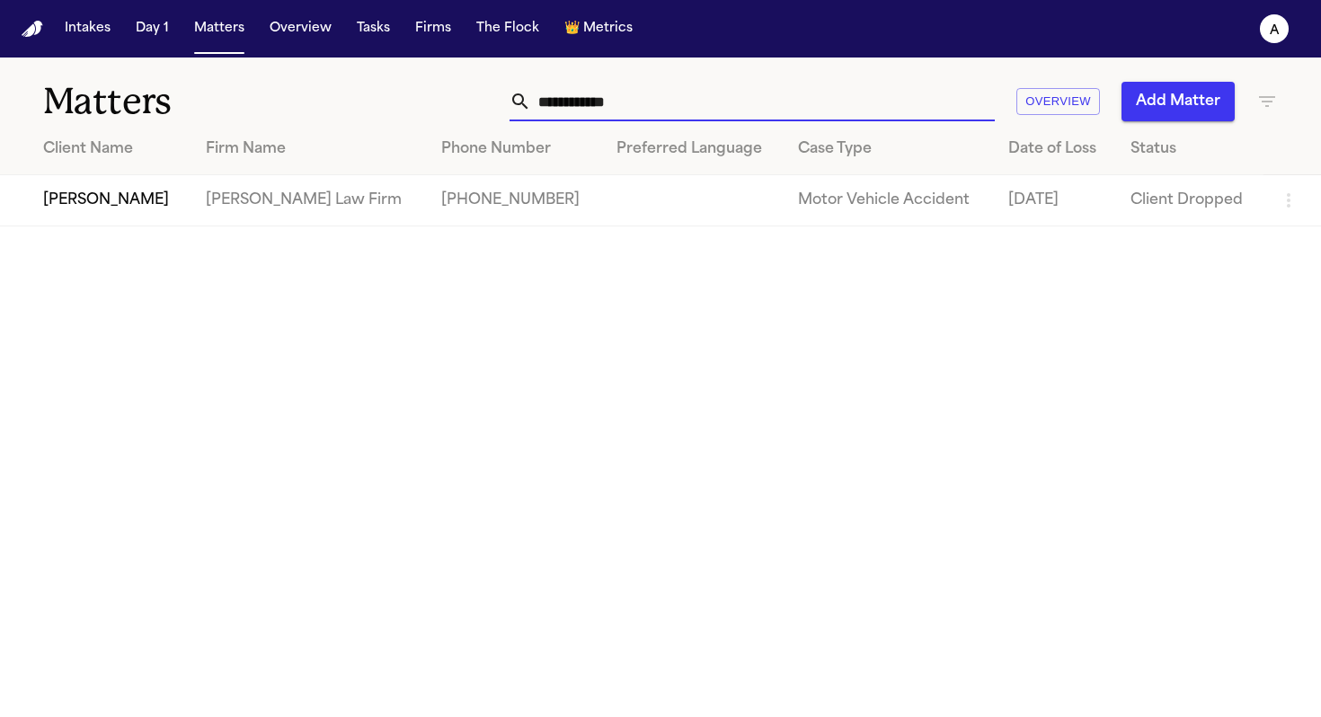
drag, startPoint x: 661, startPoint y: 108, endPoint x: 323, endPoint y: 103, distance: 338.8
click at [323, 103] on div "**********" at bounding box center [660, 91] width 1321 height 66
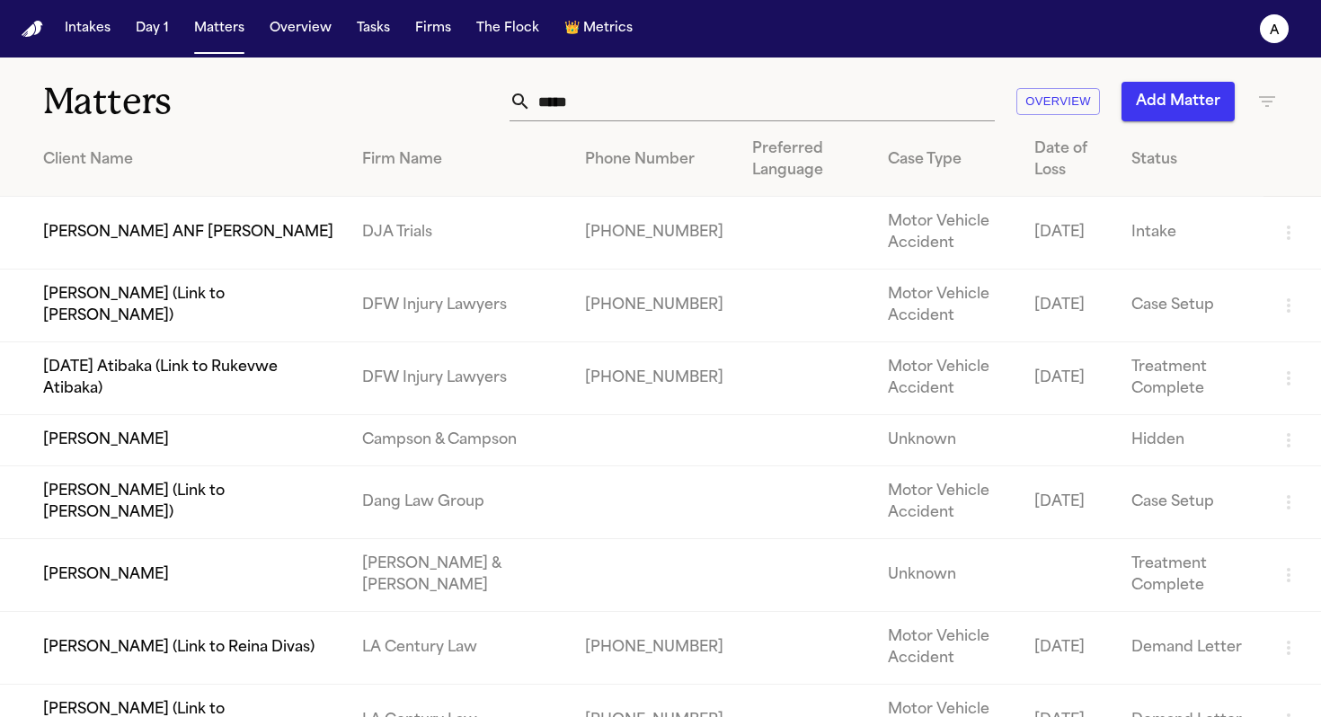
click at [100, 583] on td "Jonathan Ayala" at bounding box center [174, 575] width 348 height 73
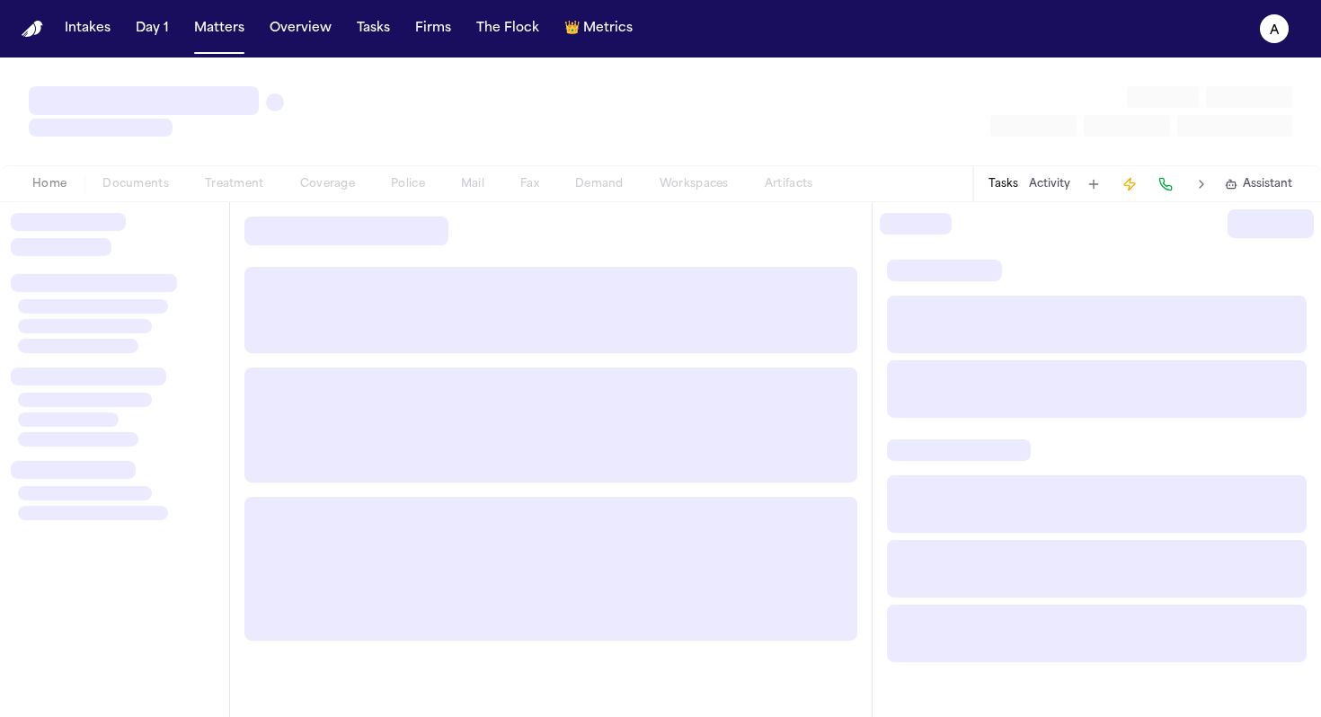
click at [934, 178] on div "Home Documents Treatment Coverage Police Mail Fax Demand Workspaces Artifacts T…" at bounding box center [660, 183] width 1321 height 36
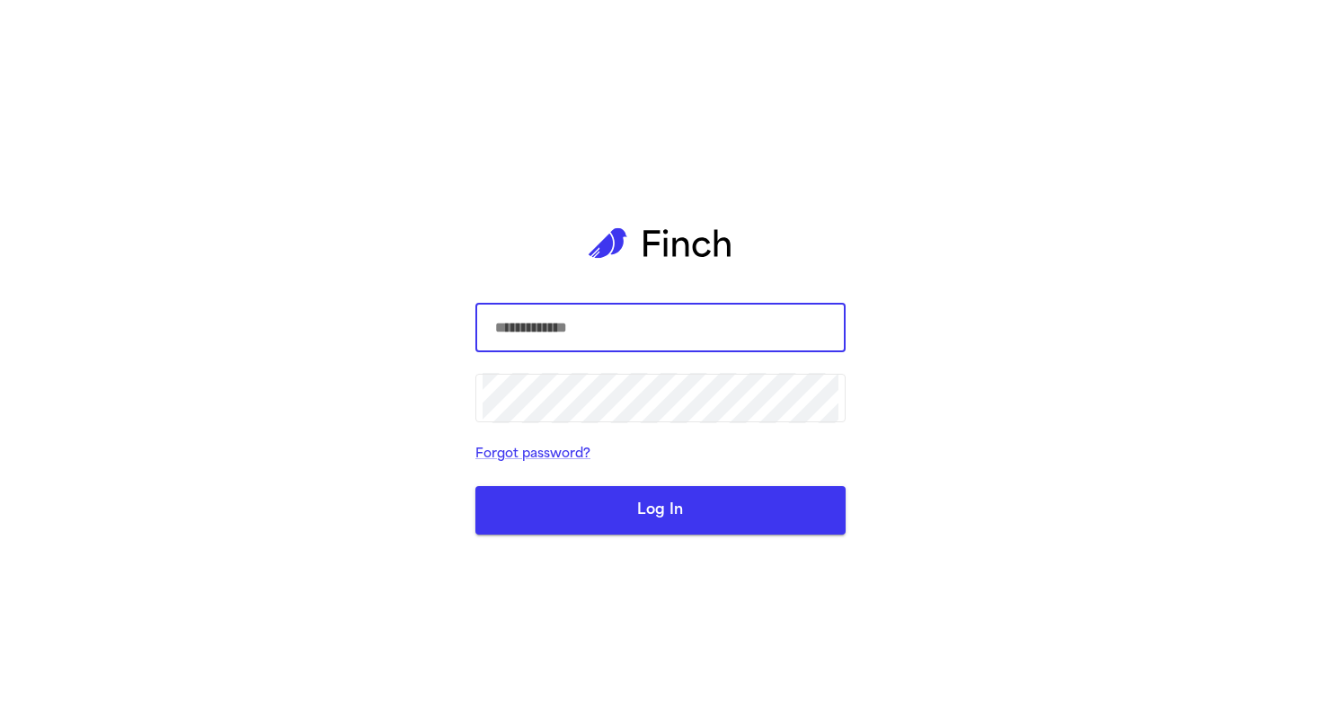
type input "**********"
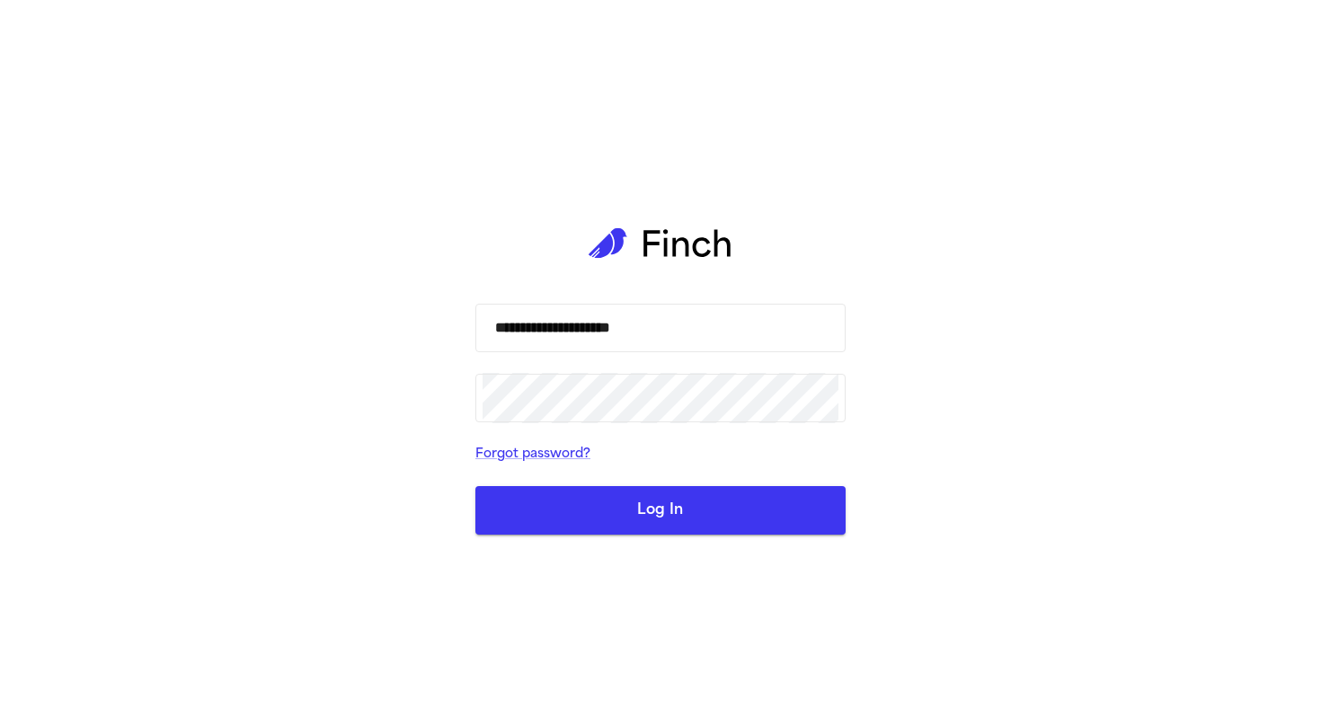
click at [634, 505] on button "Log In" at bounding box center [660, 510] width 370 height 49
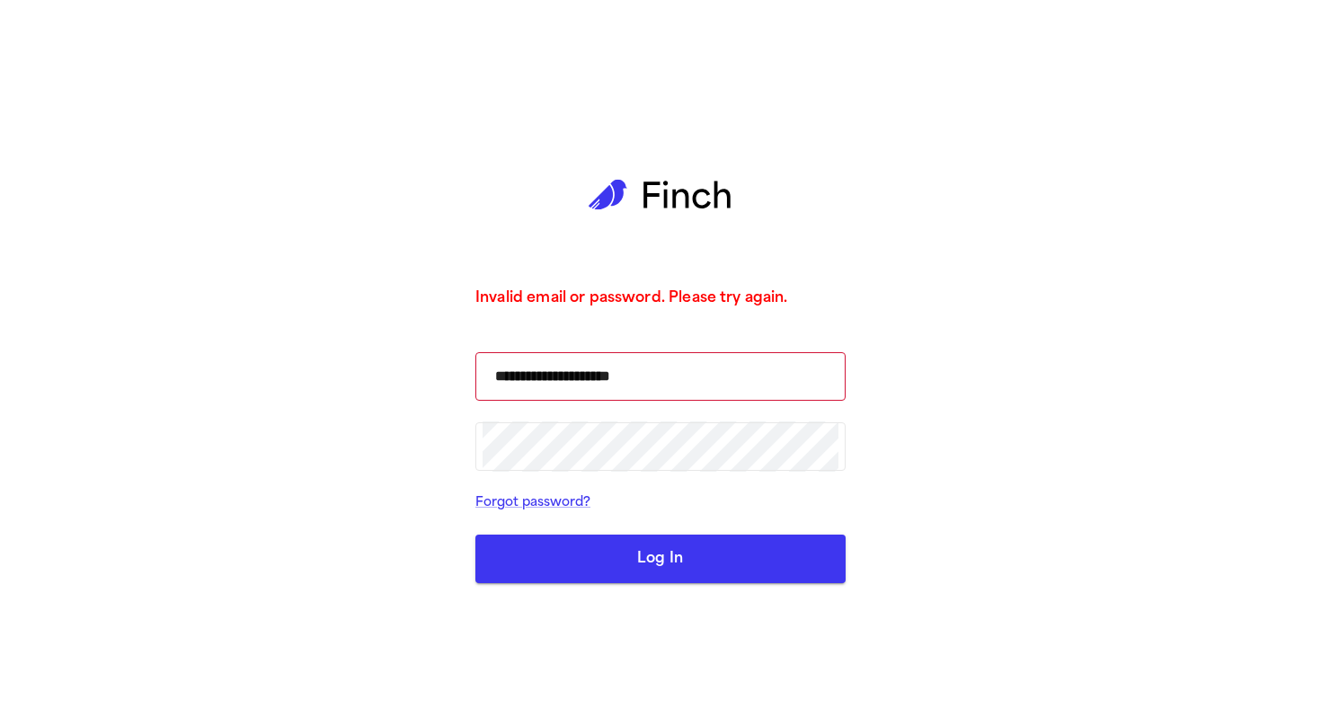
click at [657, 556] on button "Log In" at bounding box center [660, 559] width 370 height 49
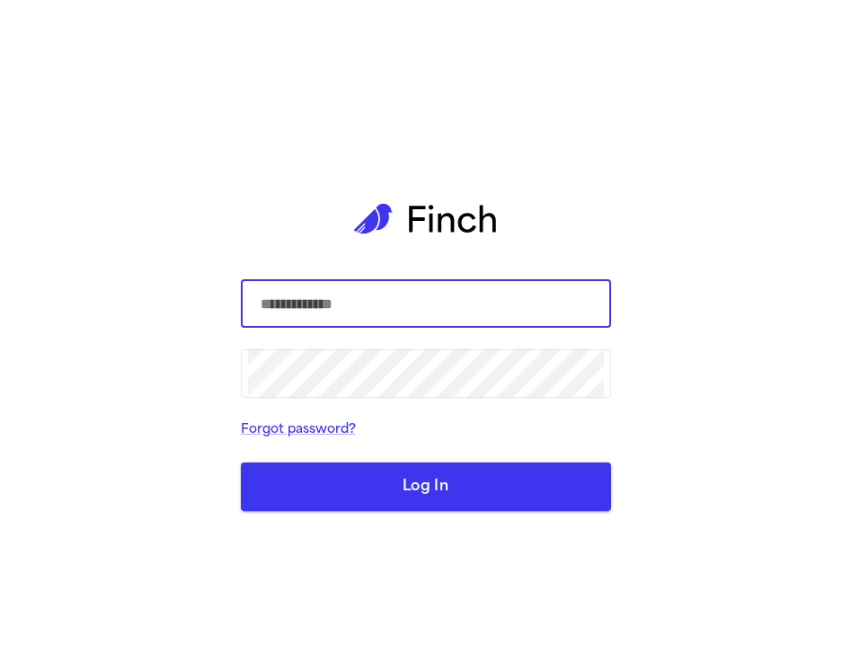
type input "**********"
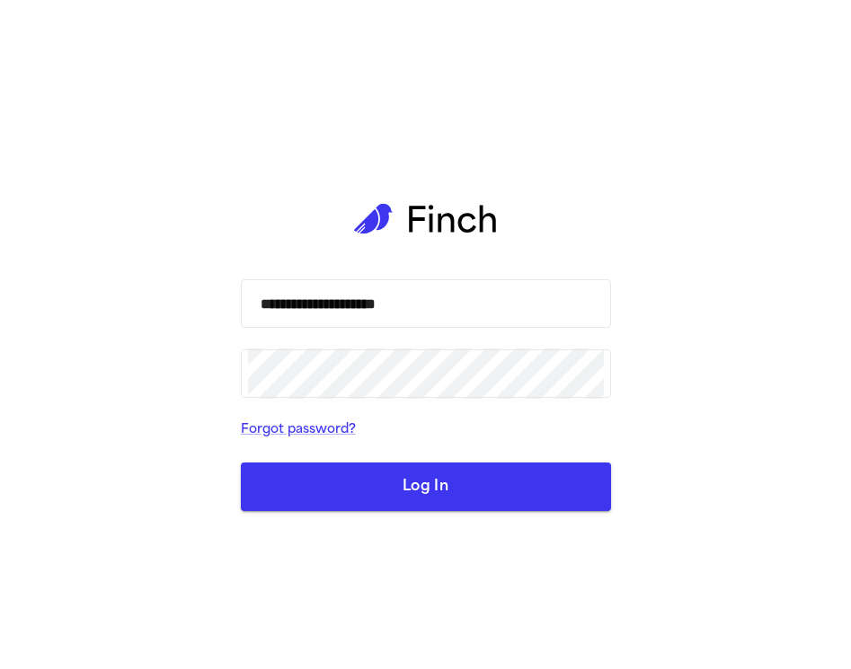
click at [570, 473] on button "Log In" at bounding box center [426, 487] width 370 height 49
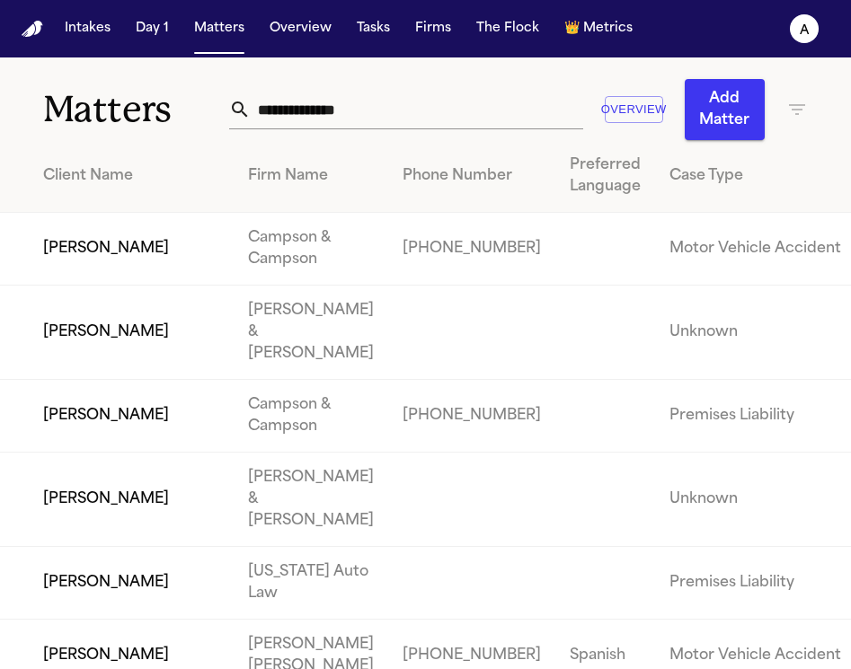
click at [319, 111] on input "text" at bounding box center [417, 110] width 332 height 40
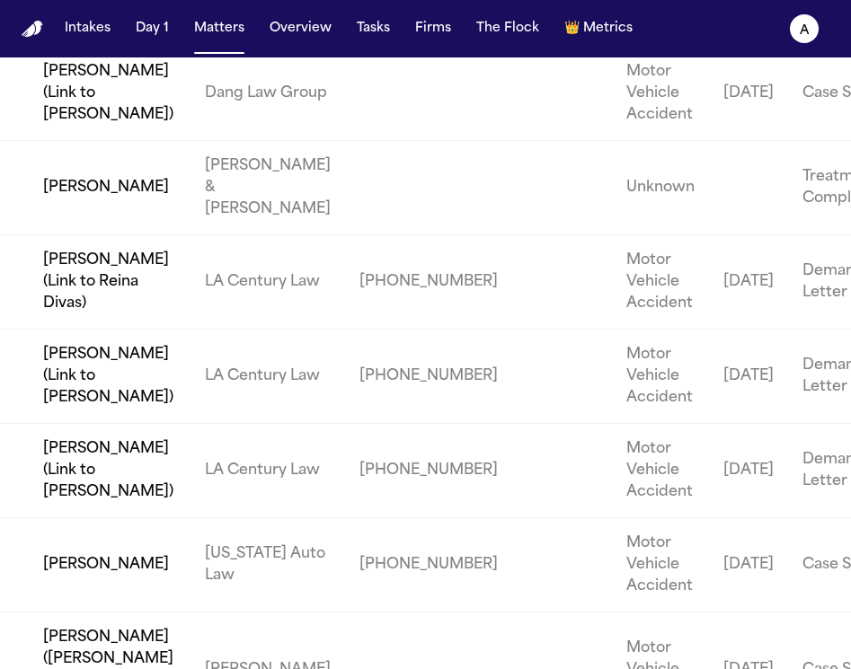
scroll to position [523, 0]
type input "*****"
click at [70, 235] on td "Jonathan Ayala" at bounding box center [95, 187] width 191 height 94
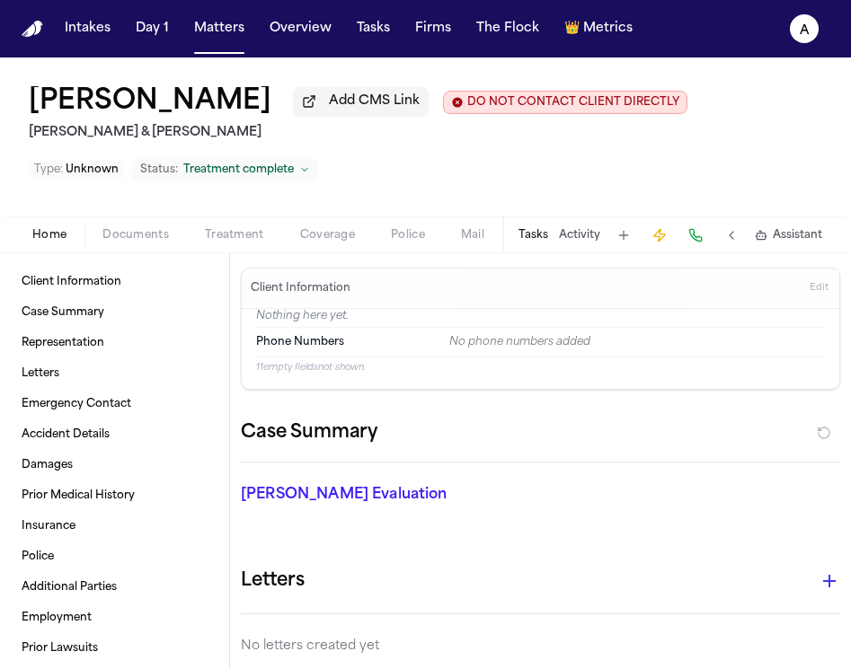
click at [543, 238] on button "Tasks" at bounding box center [533, 235] width 30 height 14
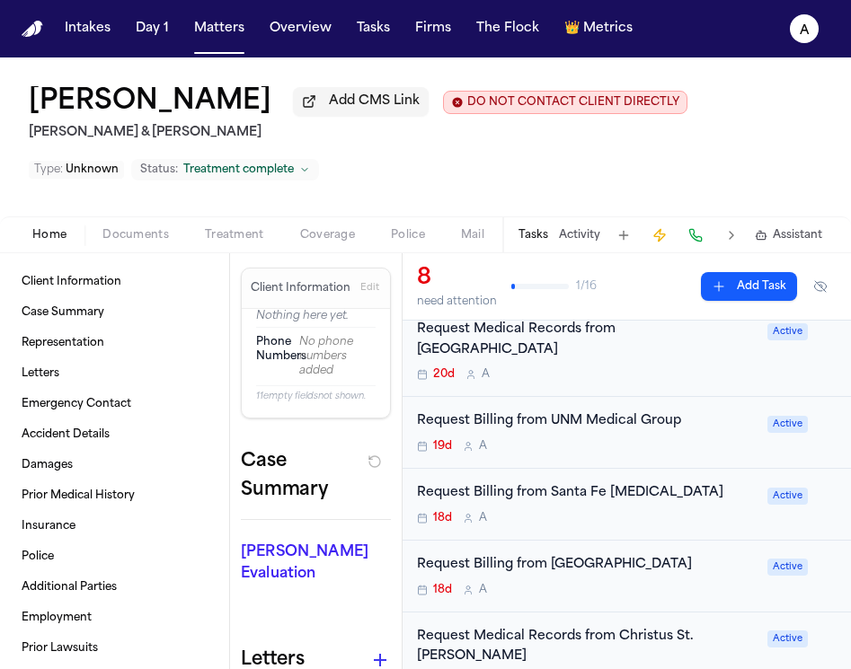
scroll to position [336, 0]
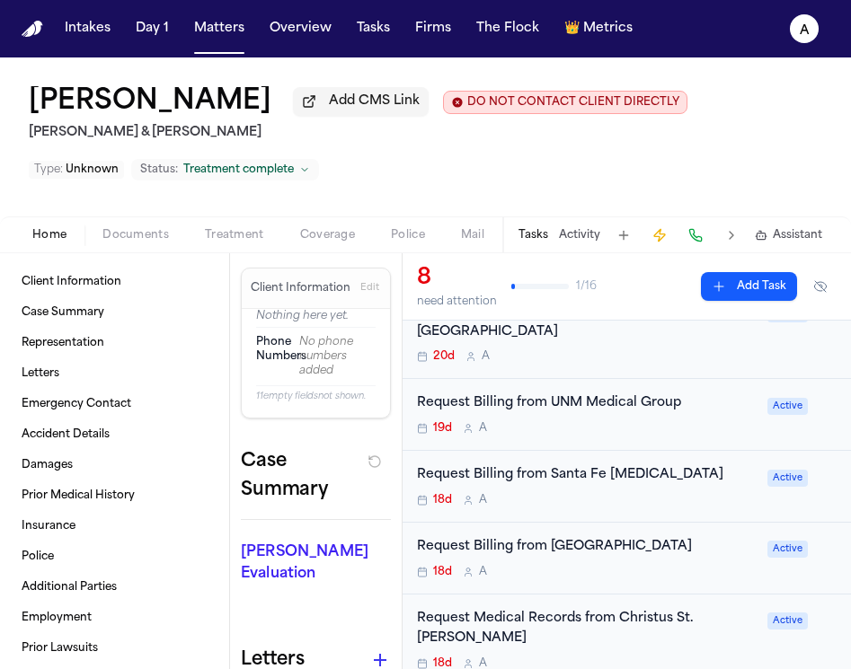
click at [670, 474] on div "Request Billing from Santa Fe Radiology 18d A" at bounding box center [587, 486] width 340 height 42
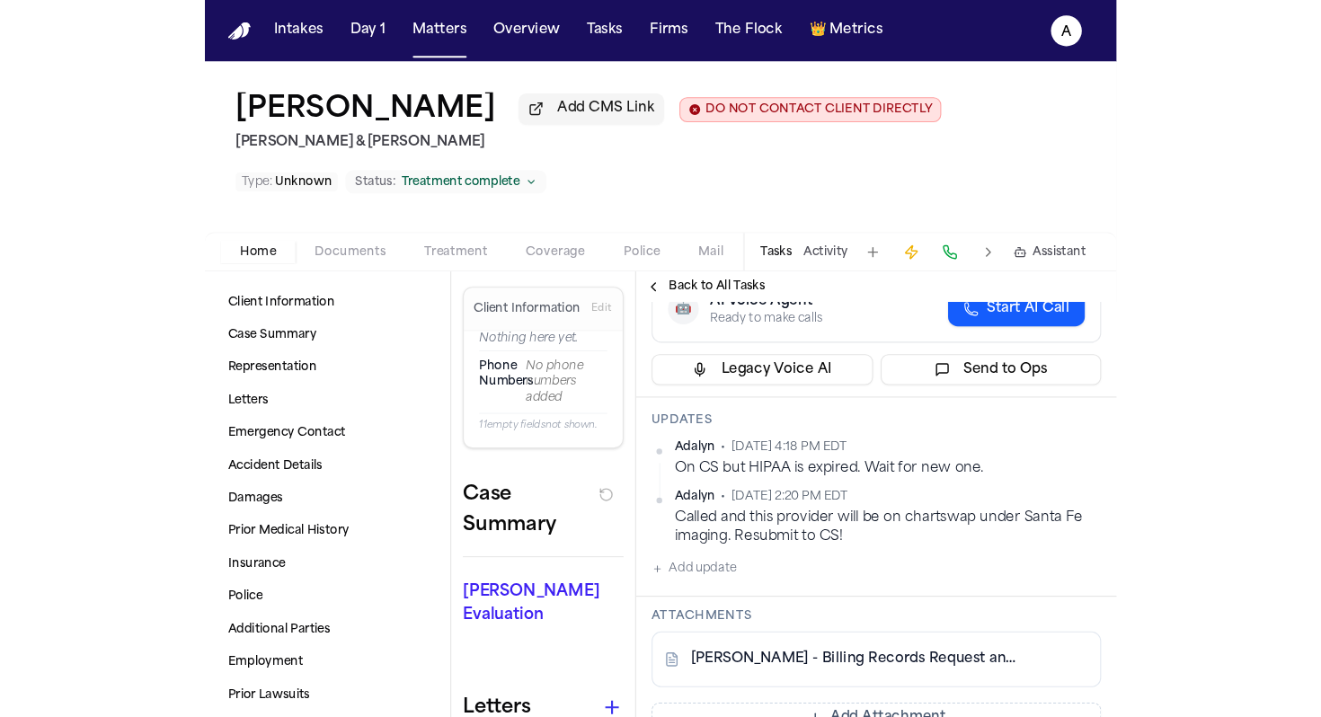
scroll to position [273, 0]
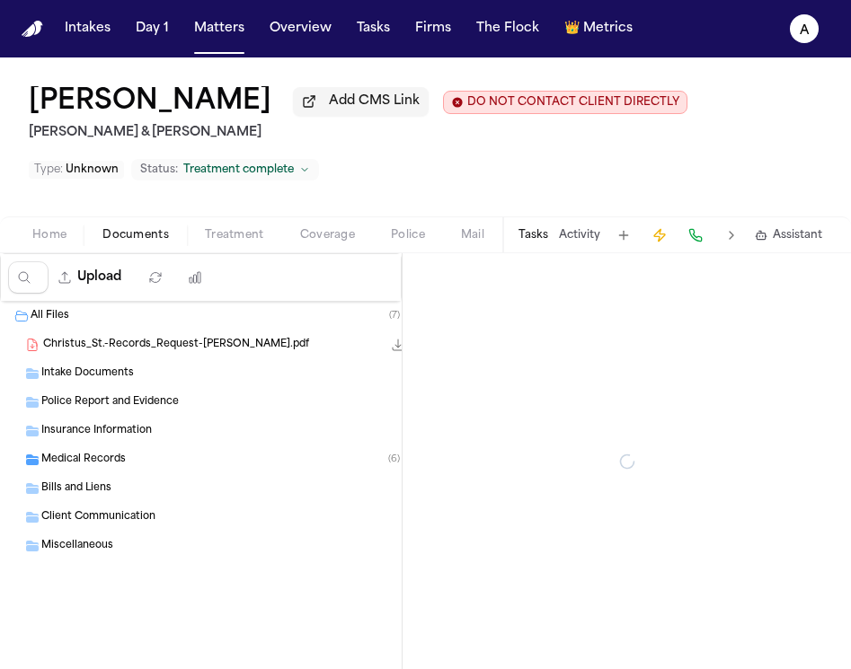
click at [155, 239] on span "Documents" at bounding box center [135, 235] width 66 height 14
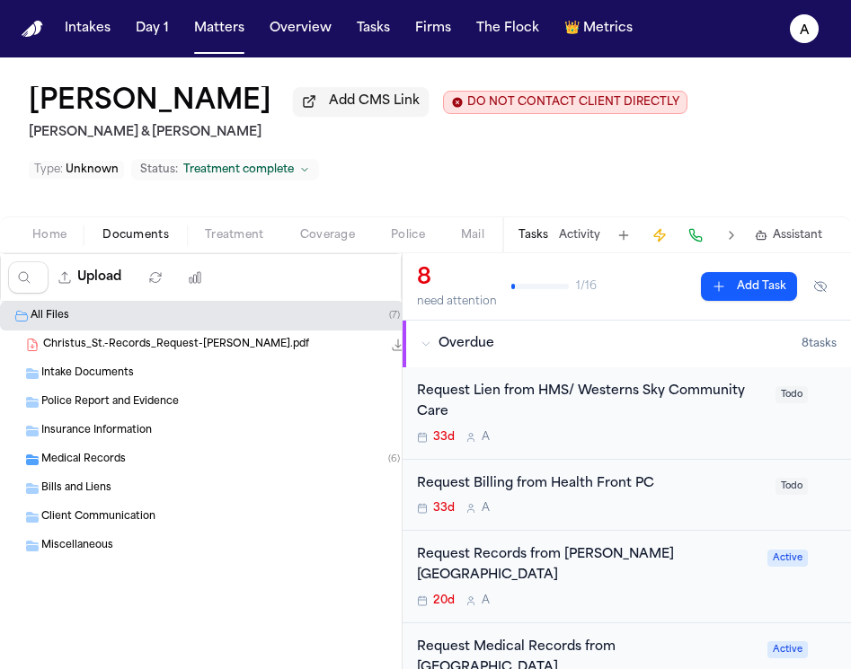
click at [266, 380] on div "Intake Documents" at bounding box center [234, 374] width 386 height 16
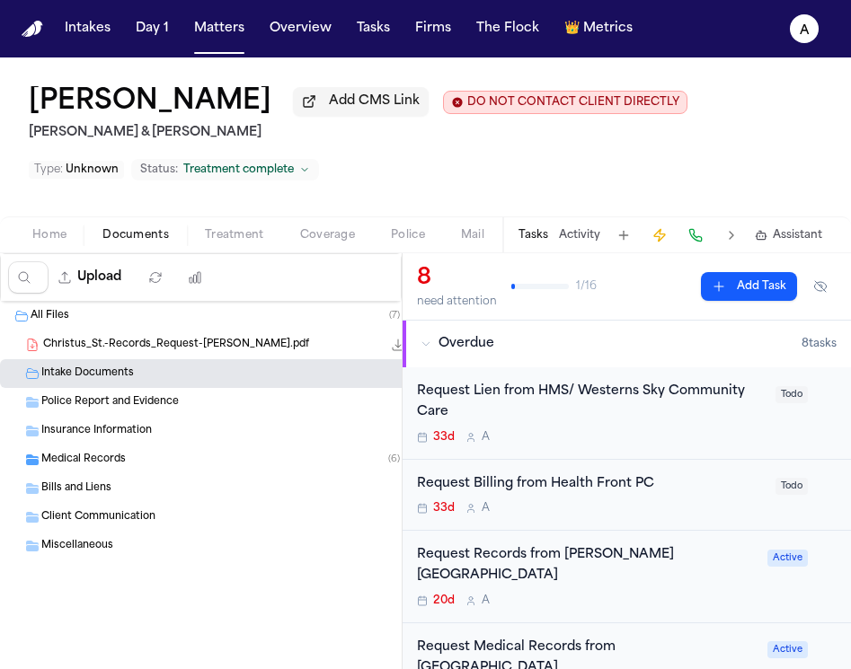
click at [278, 353] on div "Christus_St.-Records_Request-J.Ayala.pdf 226.3 KB • PDF" at bounding box center [235, 345] width 384 height 18
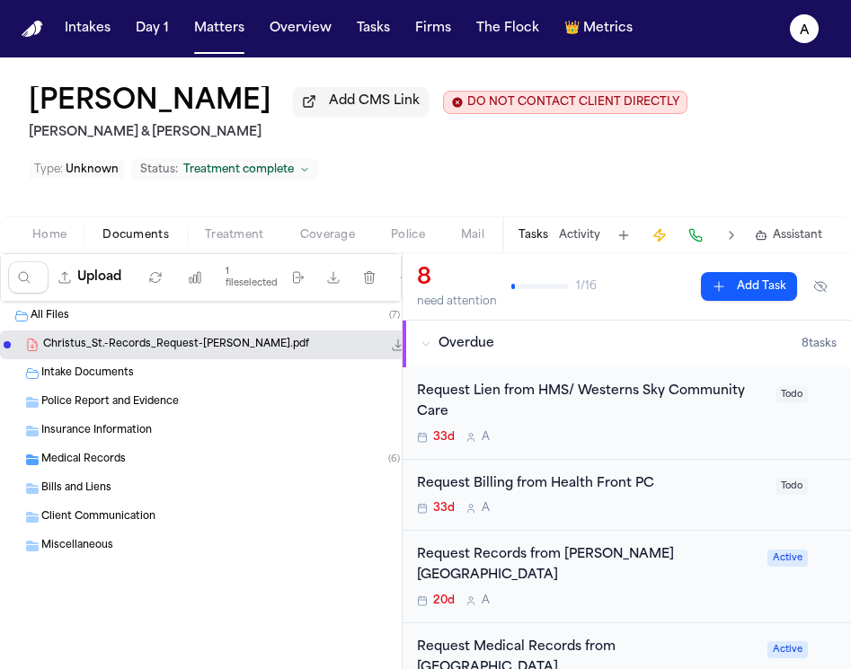
click at [277, 353] on div "Christus_St.-Records_Request-J.Ayala.pdf 226.3 KB • PDF" at bounding box center [235, 345] width 384 height 18
click at [258, 346] on div "Christus_St.-Records_Request-J.Ayala.pdf 226.3 KB • PDF" at bounding box center [235, 345] width 384 height 18
click at [205, 342] on span "Christus_St.-Records_Request-J.Ayala.pdf" at bounding box center [176, 345] width 266 height 15
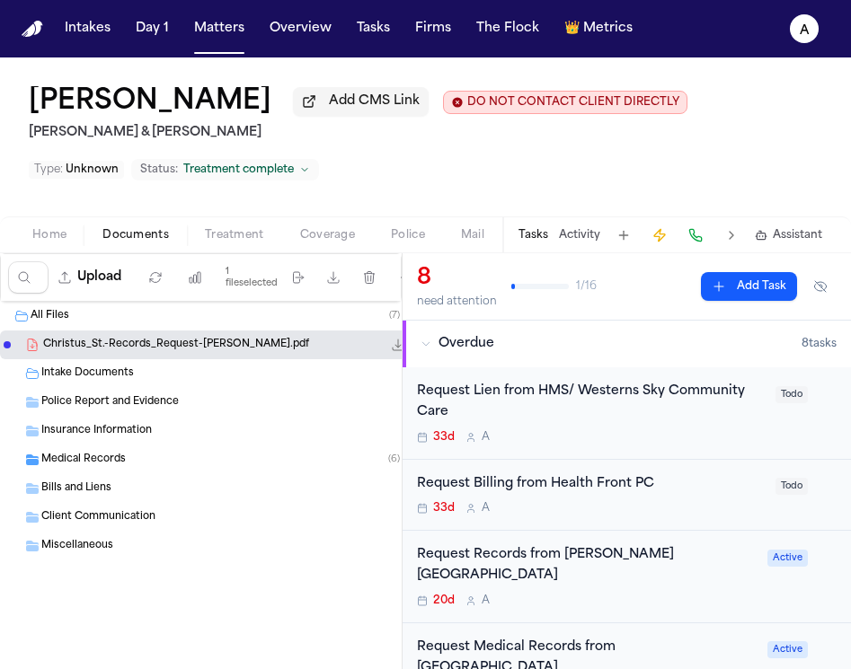
click at [391, 350] on icon "File: Christus_St.-Records_Request-J.Ayala.pdf" at bounding box center [398, 345] width 14 height 14
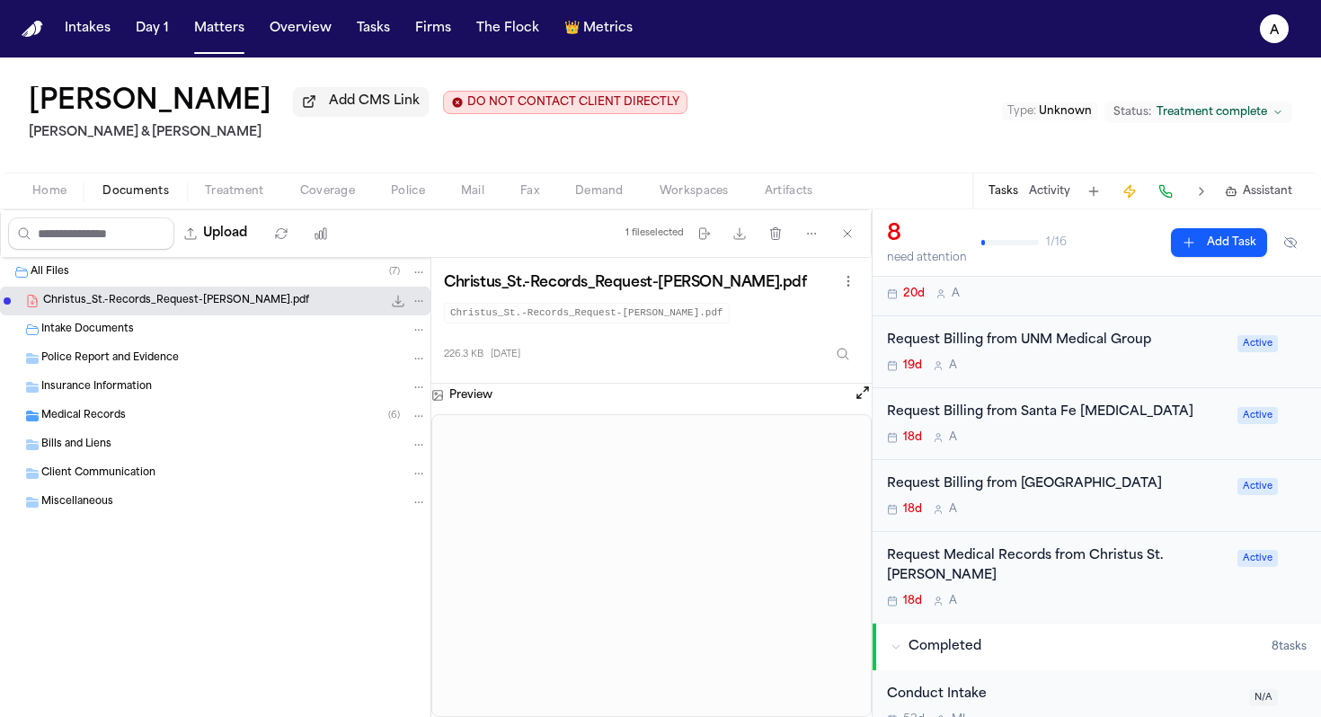
scroll to position [356, 0]
click at [850, 430] on div "18d A" at bounding box center [1057, 437] width 340 height 14
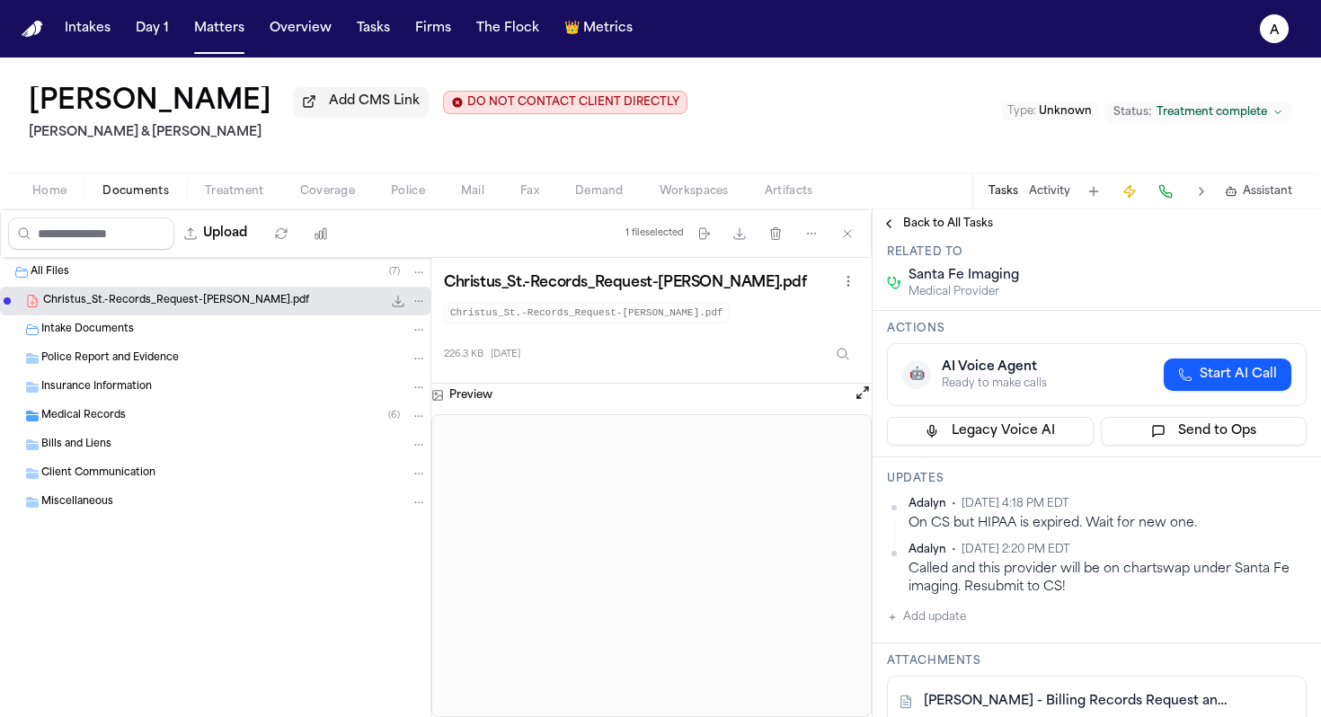
scroll to position [195, 0]
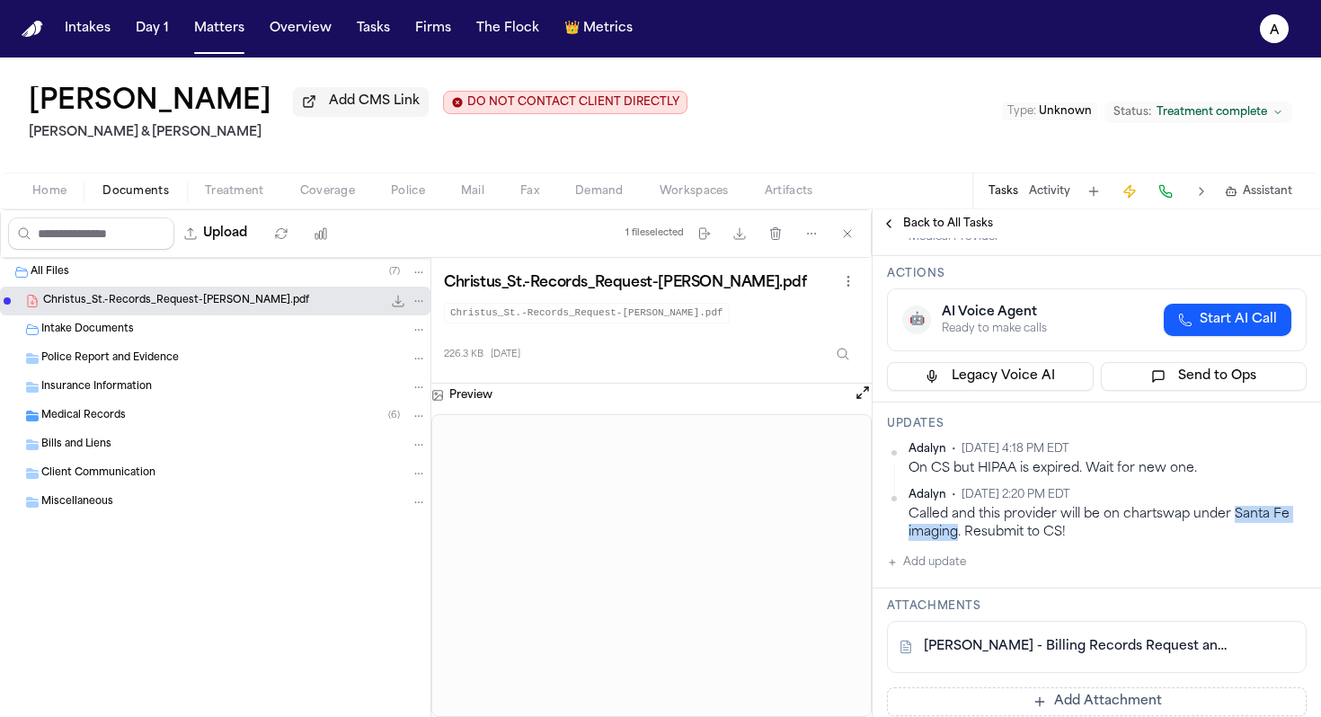
drag, startPoint x: 1233, startPoint y: 519, endPoint x: 960, endPoint y: 539, distance: 273.9
click at [850, 539] on div "Called and this provider will be on chartswap under Santa Fe imaging. Resubmit …" at bounding box center [1107, 523] width 398 height 35
copy div "Santa Fe imaging"
click at [850, 540] on div "Called and this provider will be on chartswap under Santa Fe imaging. Resubmit …" at bounding box center [1107, 523] width 398 height 35
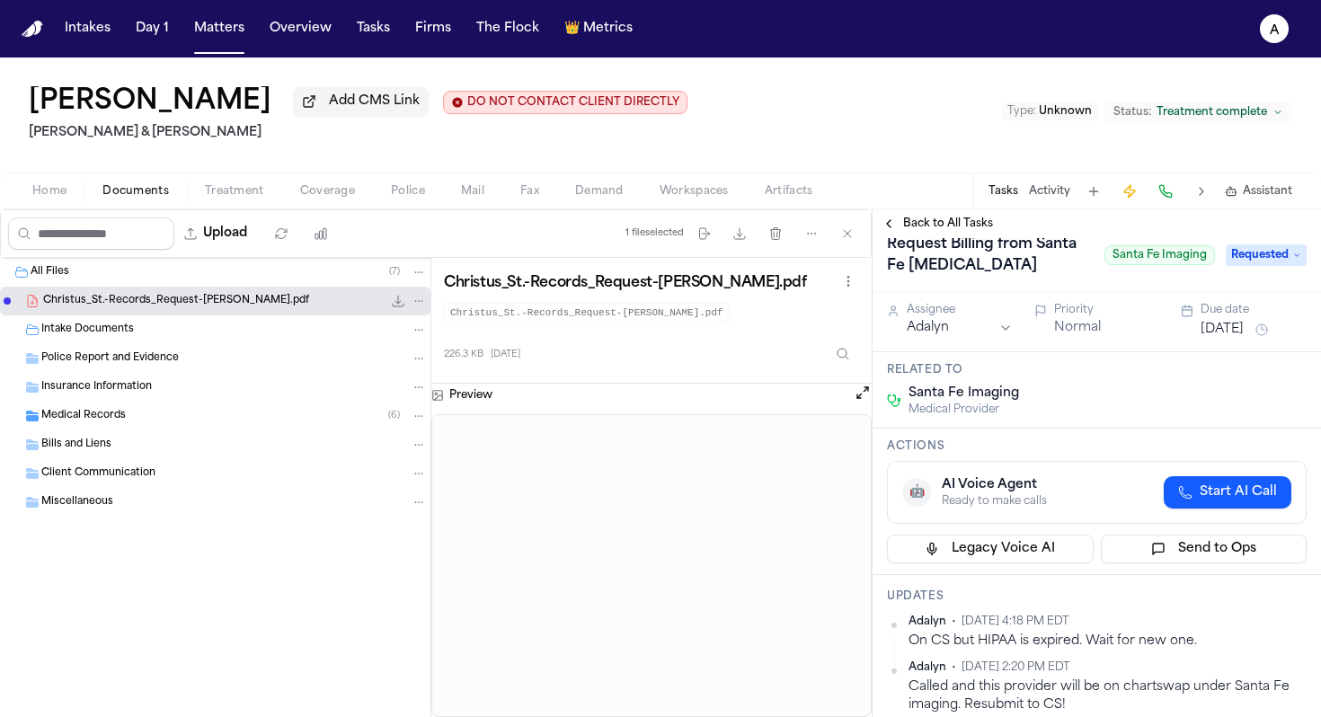
scroll to position [0, 0]
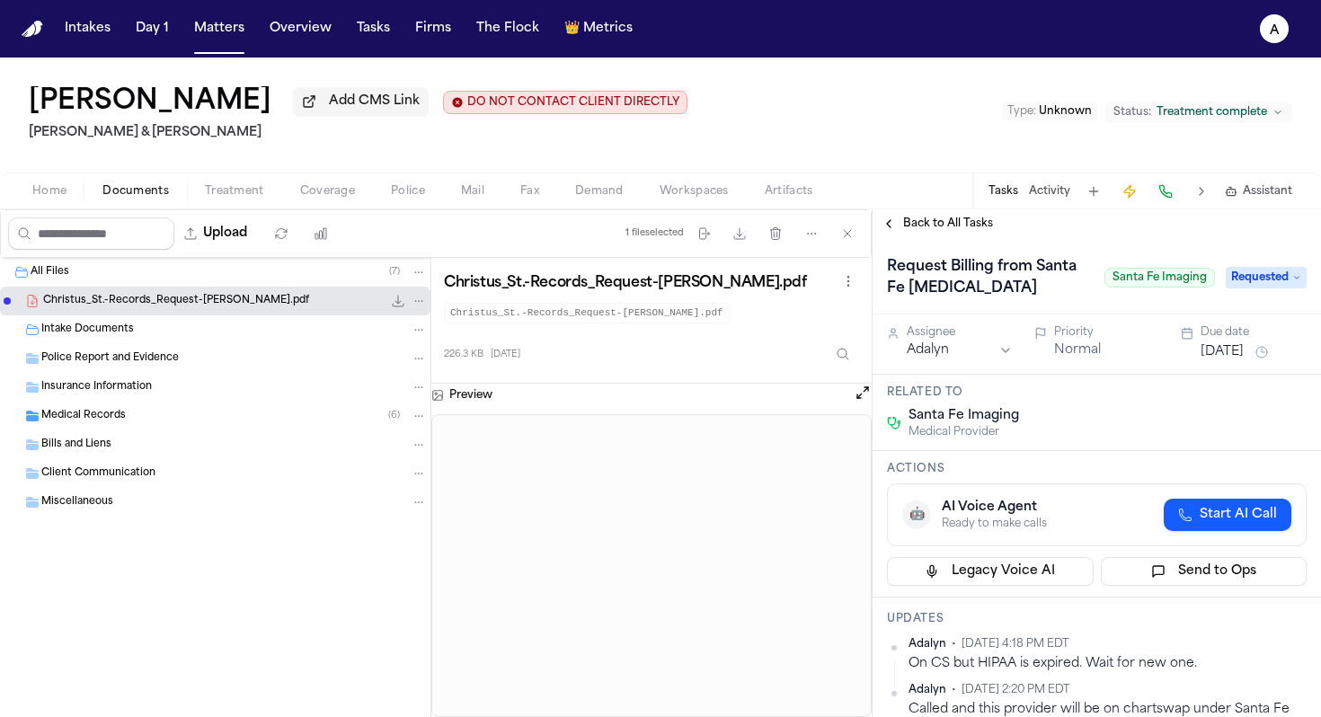
click at [850, 434] on span "Medical Provider" at bounding box center [963, 432] width 111 height 14
click at [850, 420] on span "Santa Fe Imaging" at bounding box center [963, 416] width 111 height 18
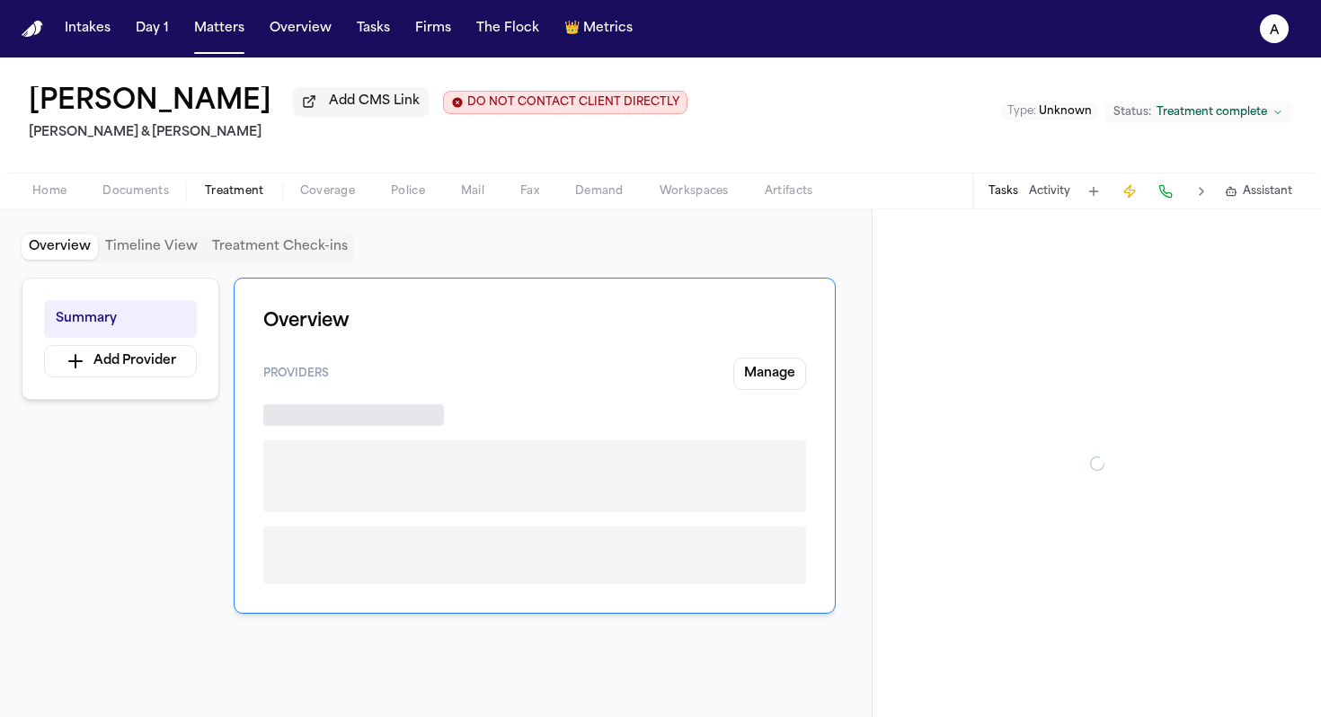
click at [251, 199] on span "Treatment" at bounding box center [234, 191] width 59 height 14
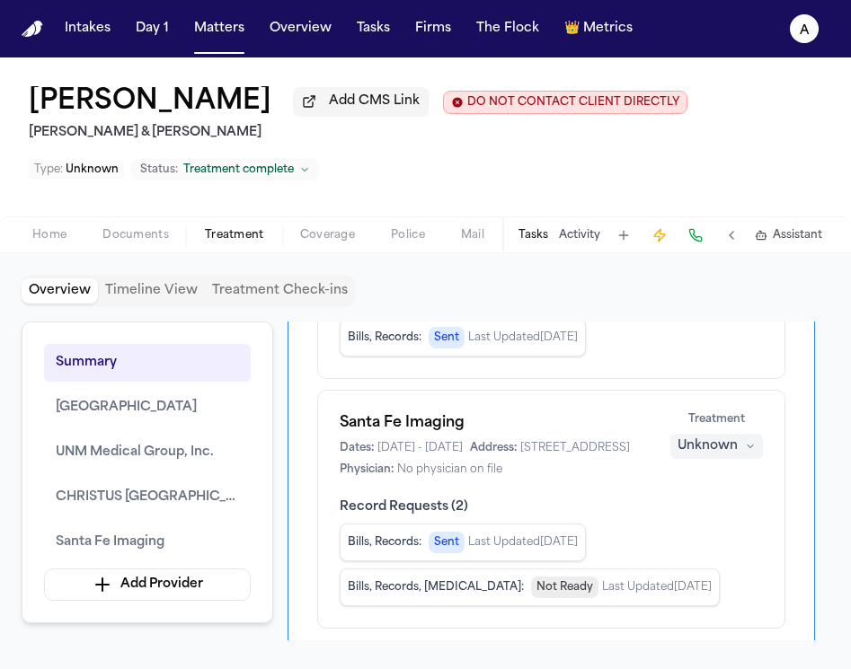
scroll to position [738, 0]
click at [217, 40] on button "Matters" at bounding box center [219, 29] width 65 height 32
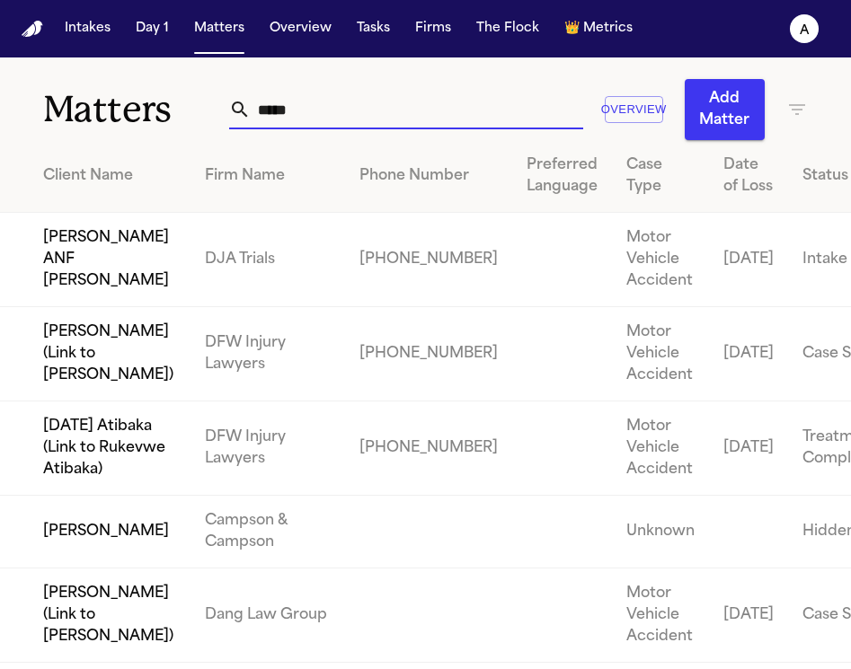
drag, startPoint x: 370, startPoint y: 104, endPoint x: 171, endPoint y: 68, distance: 202.7
click at [171, 68] on div "Matters ***** Overview Add Matter" at bounding box center [425, 99] width 851 height 83
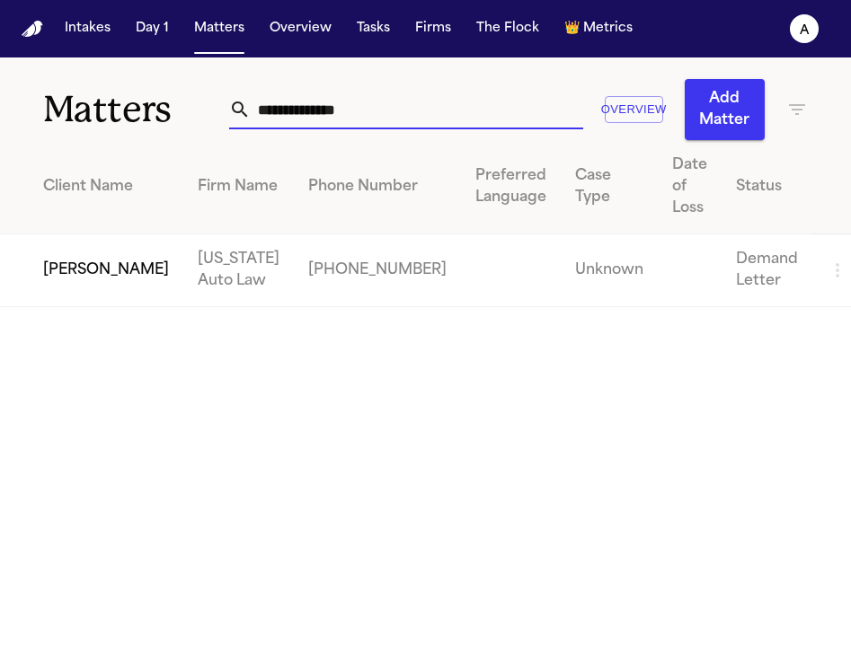
type input "**********"
click at [91, 253] on td "Delores Wright" at bounding box center [91, 271] width 183 height 73
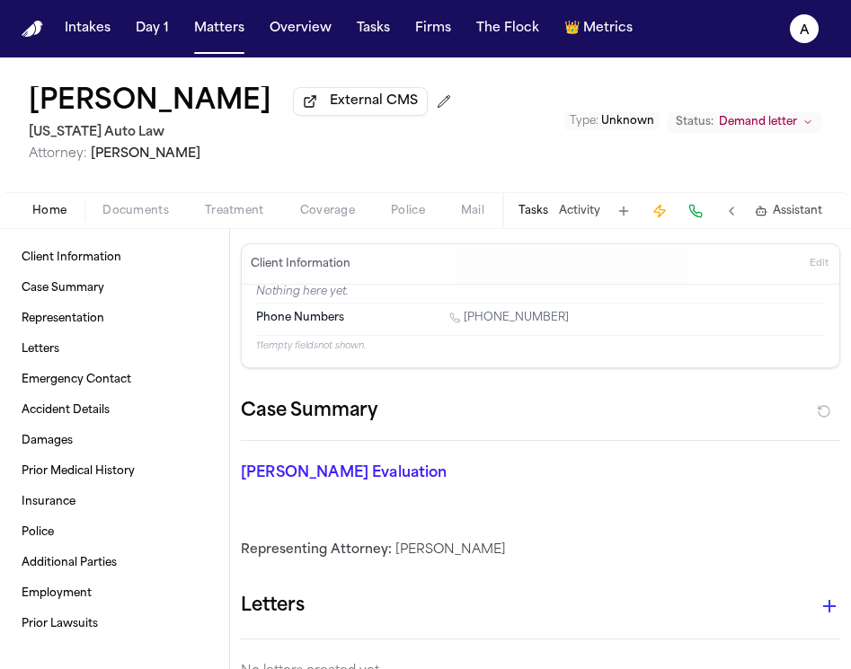
click at [548, 212] on button "Tasks" at bounding box center [533, 211] width 30 height 14
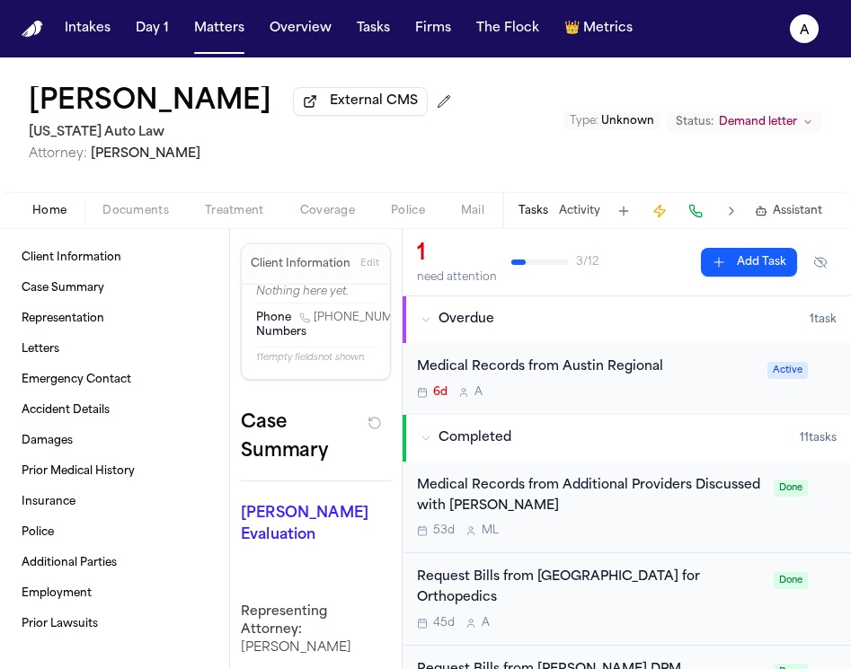
click at [617, 394] on div "6d A" at bounding box center [587, 393] width 340 height 14
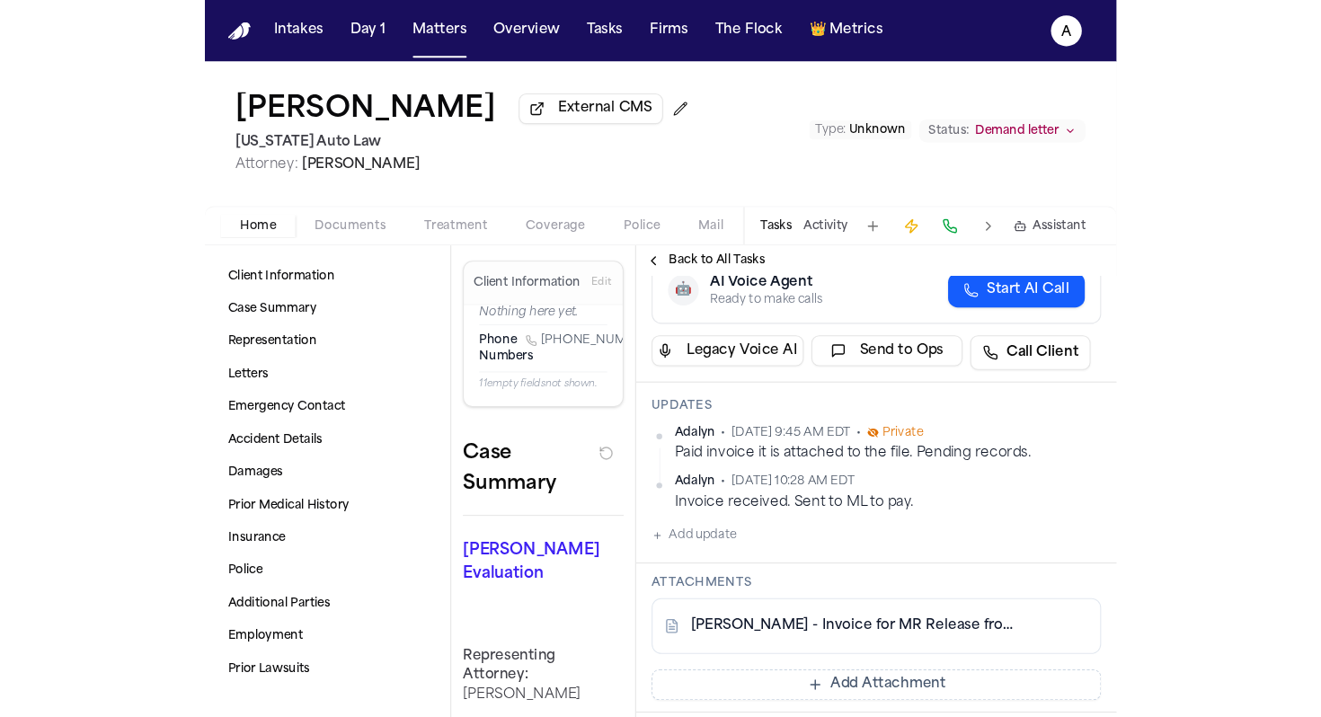
scroll to position [271, 0]
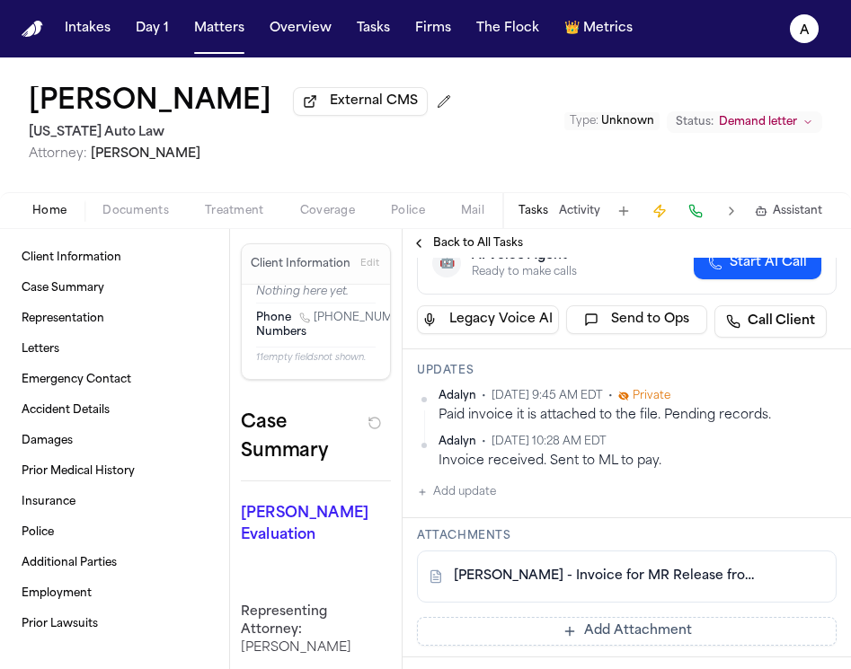
click at [696, 576] on link "D. Wright - Invoice for MR Release from Austin Regional Center - 8.15.25" at bounding box center [609, 577] width 310 height 18
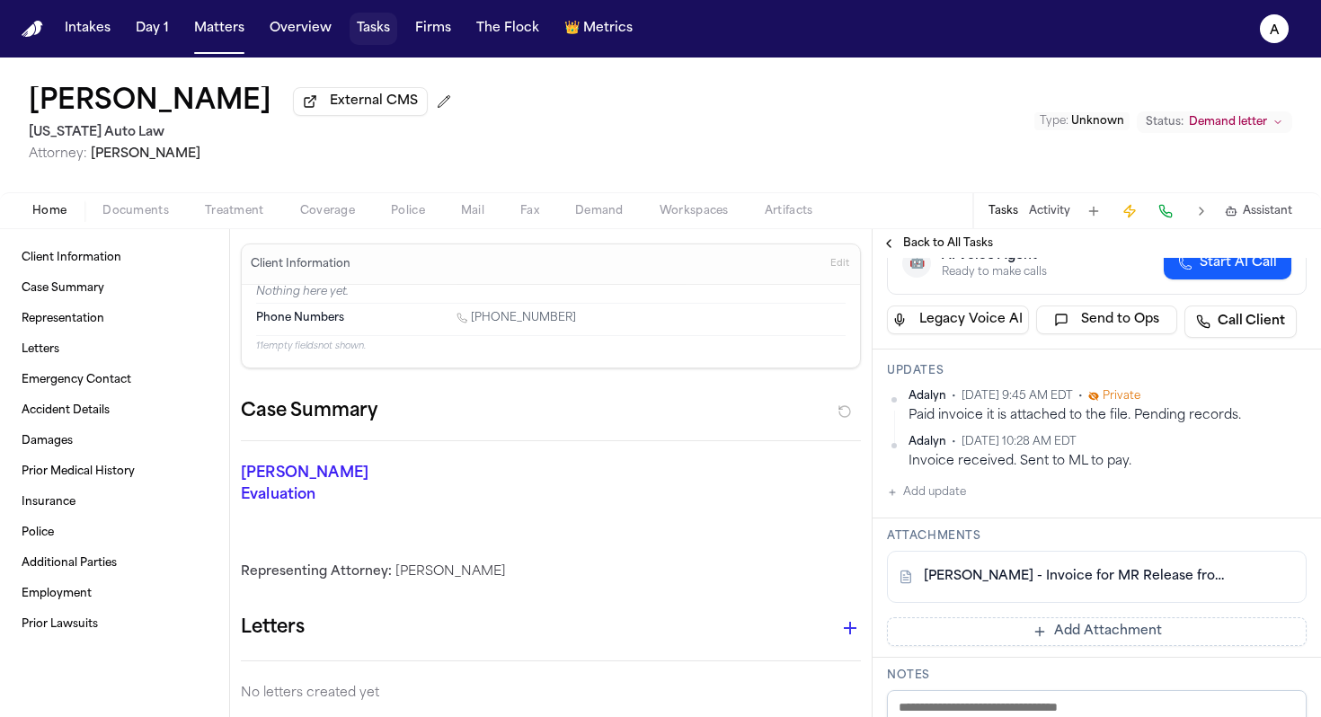
click at [377, 26] on button "Tasks" at bounding box center [374, 29] width 48 height 32
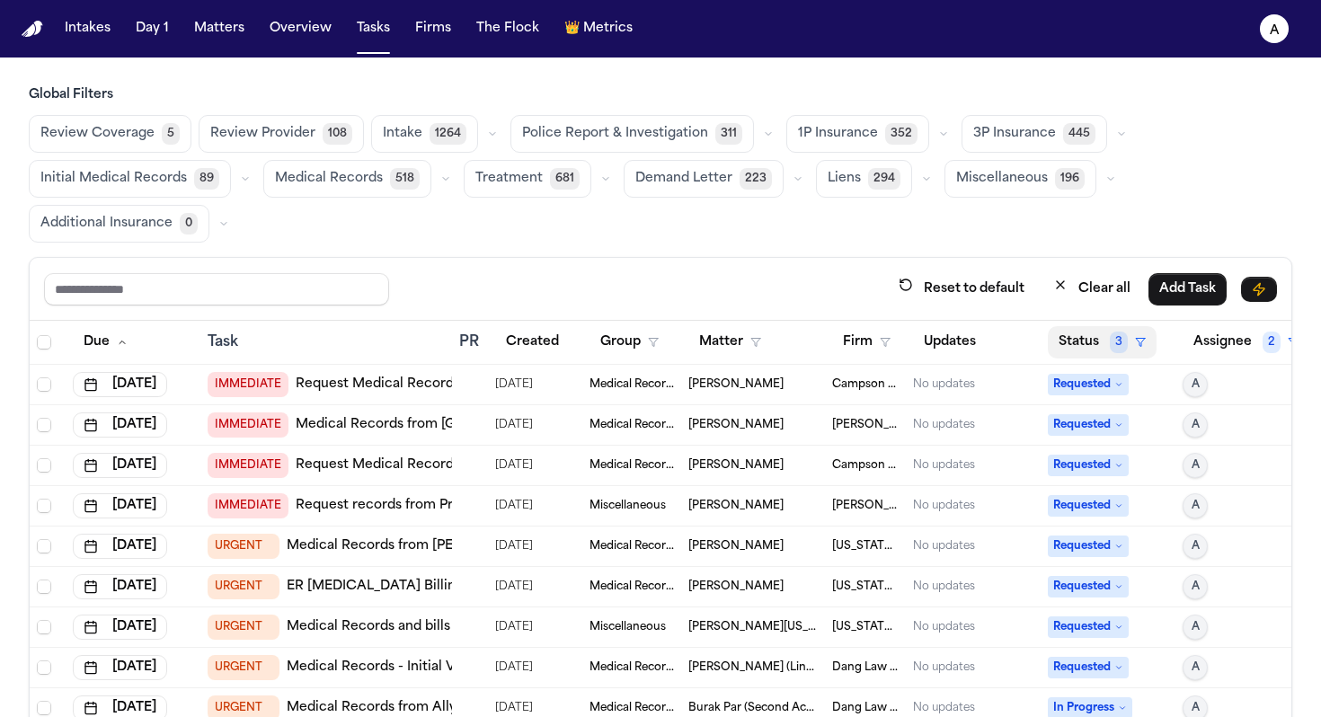
click at [850, 330] on button "Status 3" at bounding box center [1102, 342] width 109 height 32
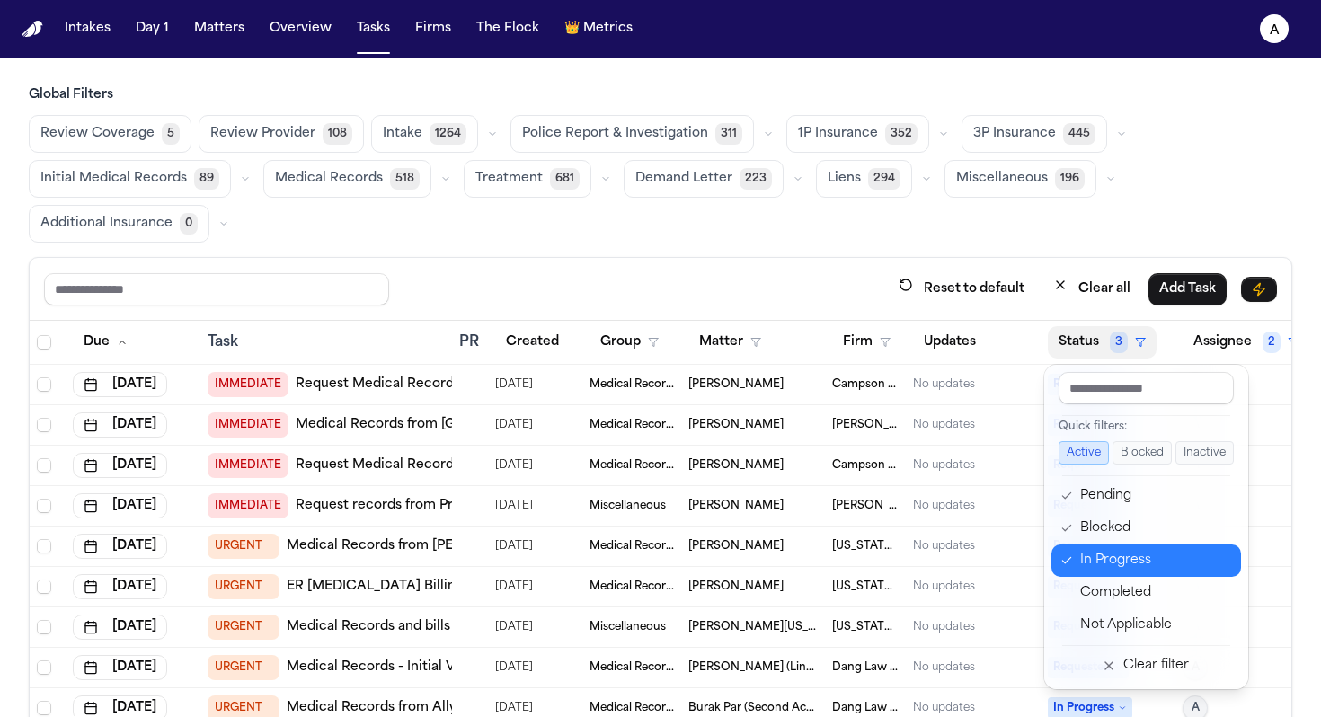
click at [850, 546] on button "In Progress" at bounding box center [1146, 561] width 190 height 32
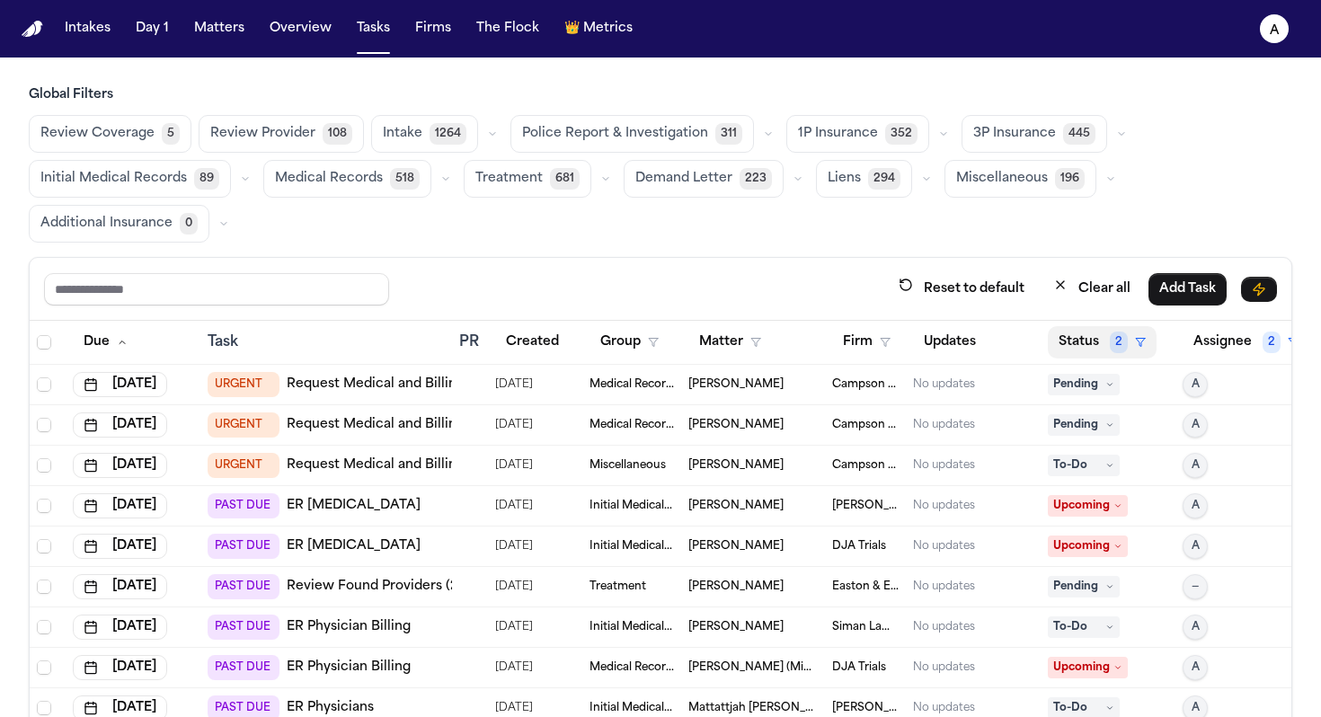
click at [850, 338] on button "Status 2" at bounding box center [1102, 342] width 109 height 32
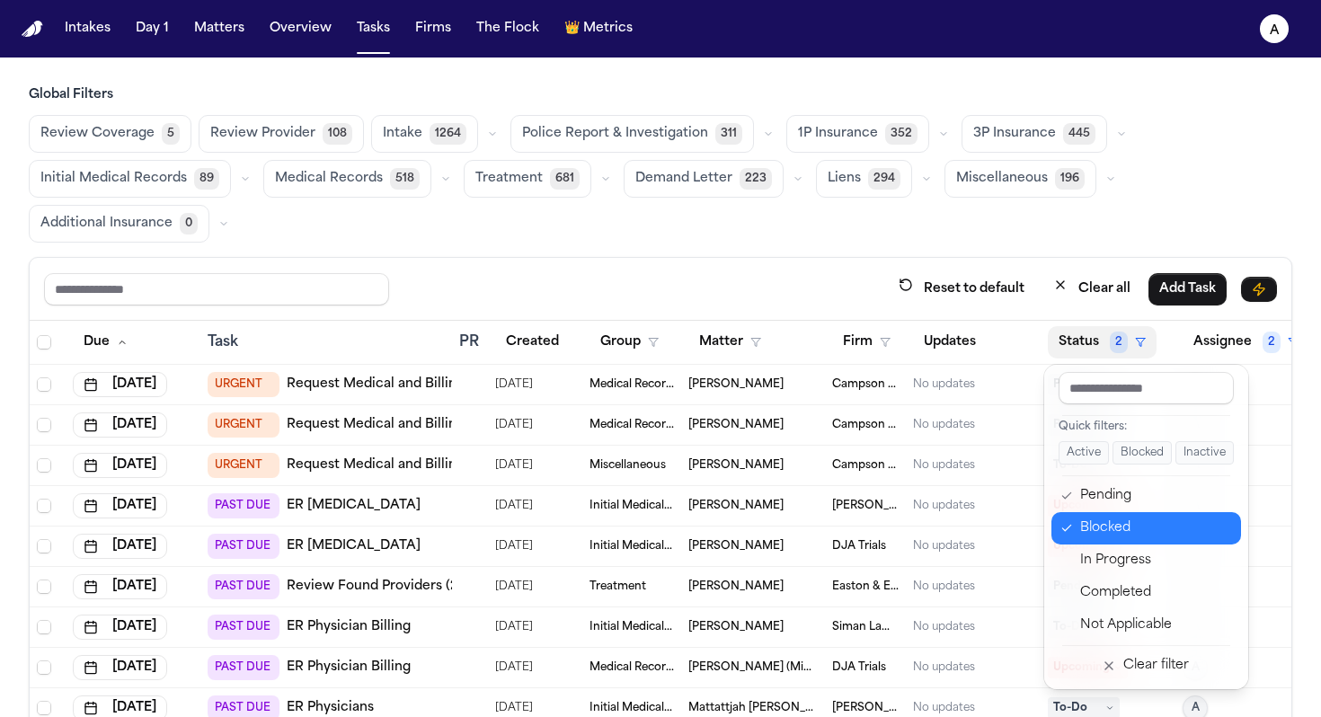
click at [850, 536] on div "Blocked" at bounding box center [1155, 529] width 150 height 22
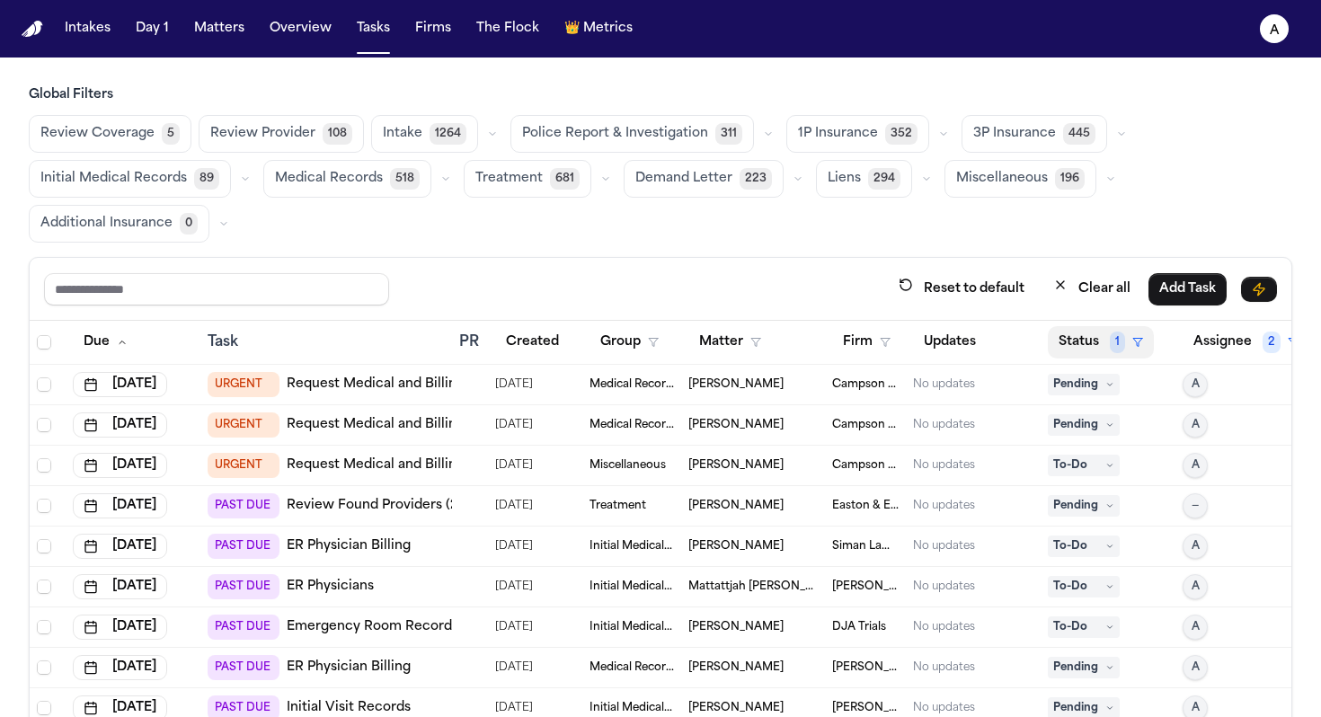
click at [850, 340] on button "Status 1" at bounding box center [1101, 342] width 106 height 32
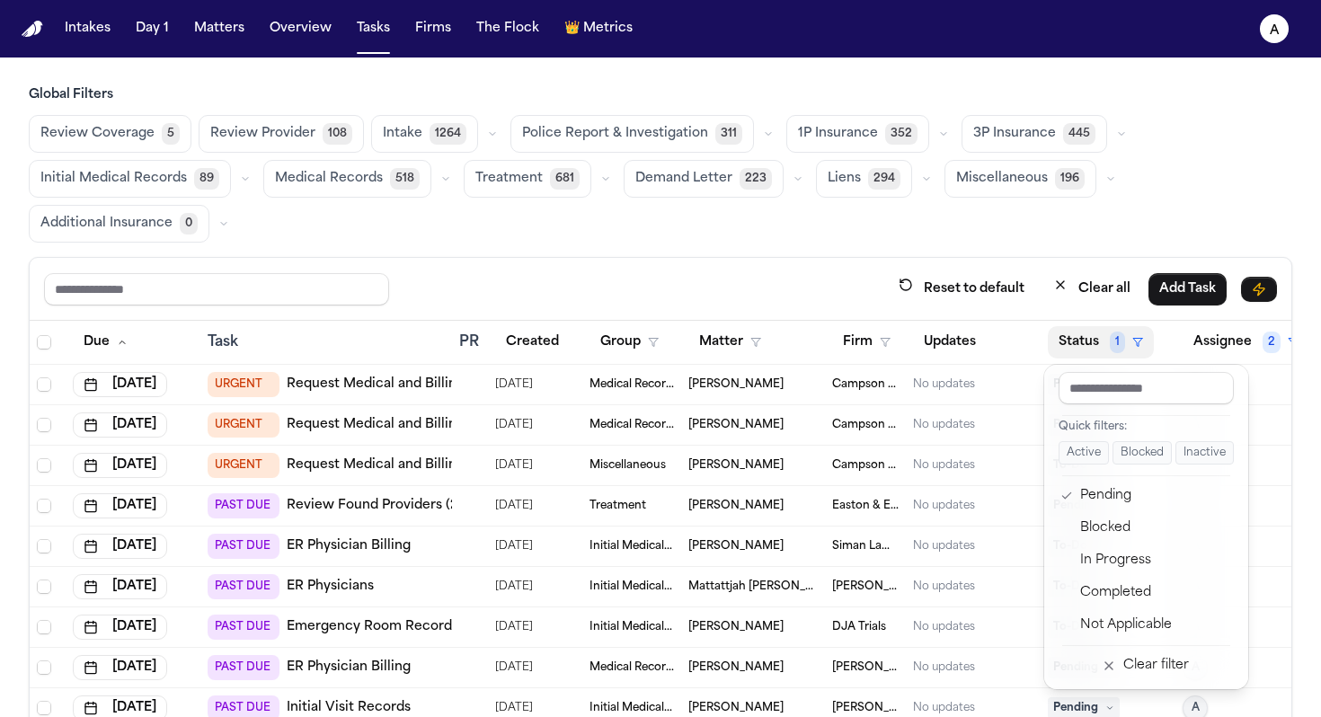
click at [850, 221] on div "Global Filters Review Coverage 5 Review Provider 108 Intake 1264 Police Report …" at bounding box center [660, 463] width 1263 height 755
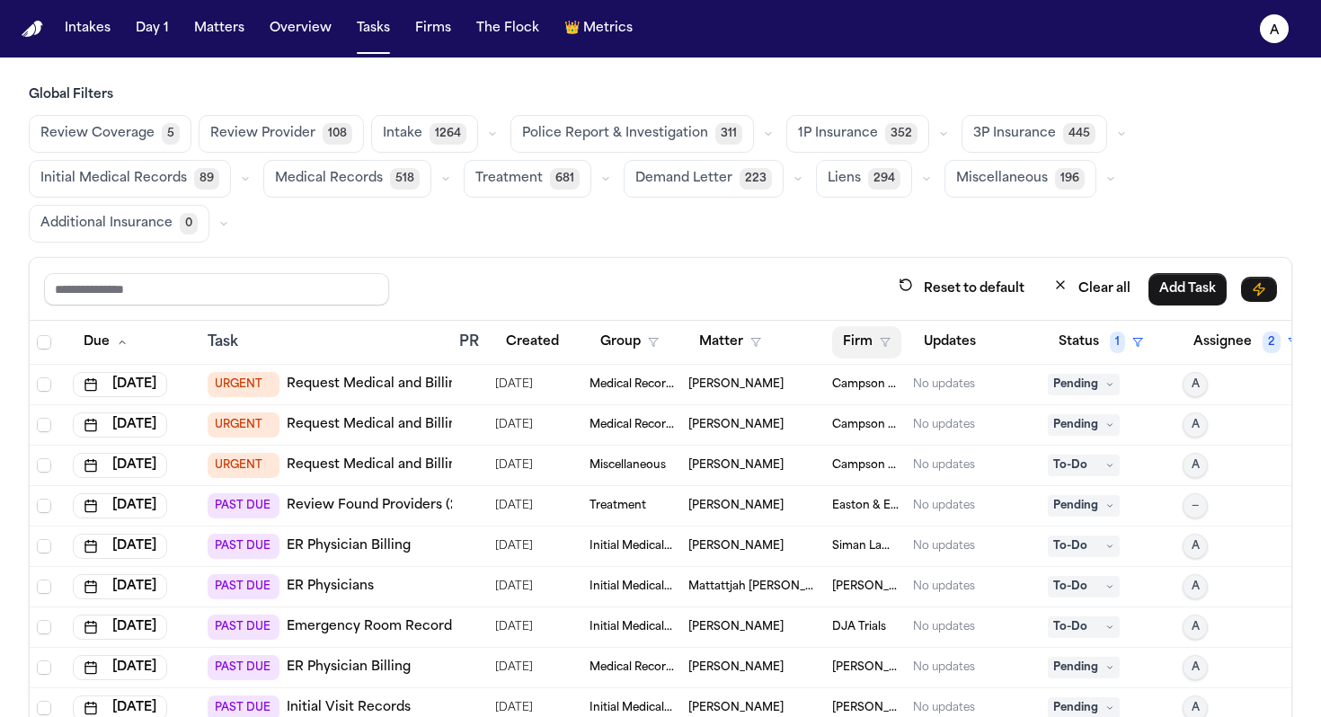
click at [850, 343] on button "Firm" at bounding box center [866, 342] width 69 height 32
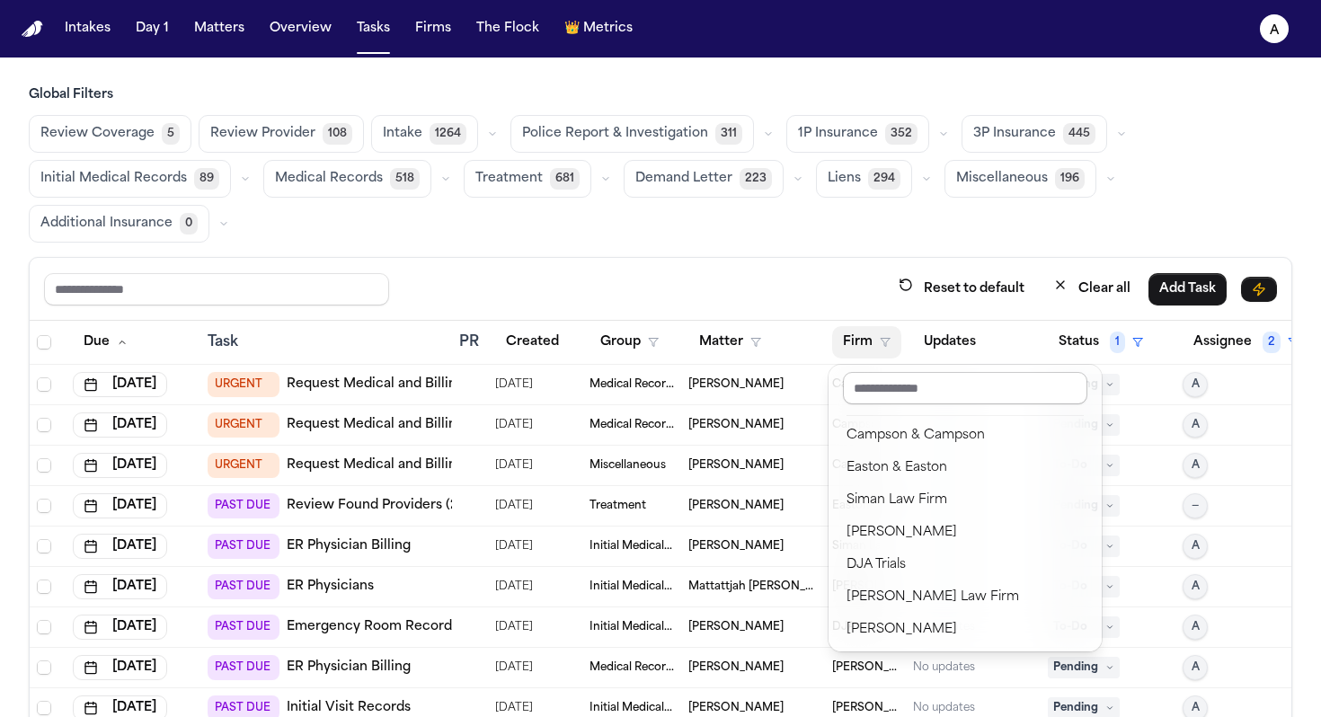
click at [850, 397] on input "text" at bounding box center [965, 388] width 244 height 32
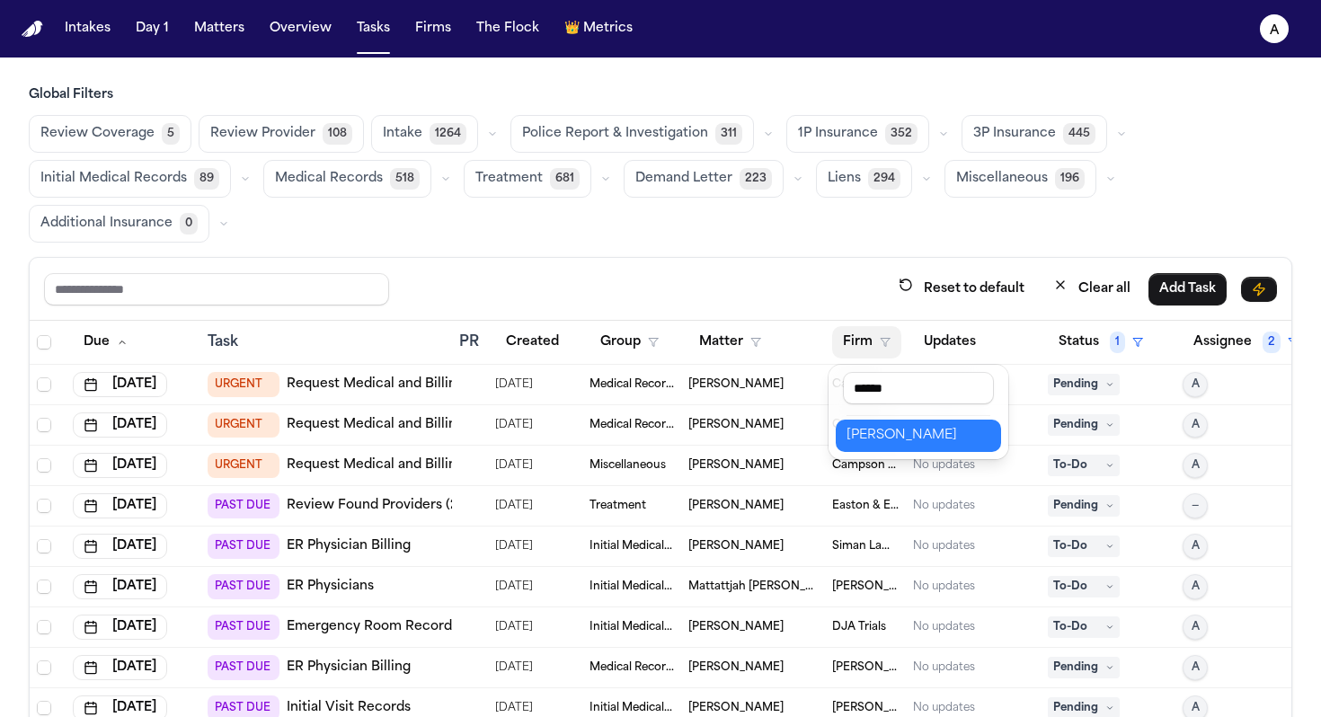
type input "******"
click at [850, 448] on button "Albert Le" at bounding box center [918, 436] width 165 height 32
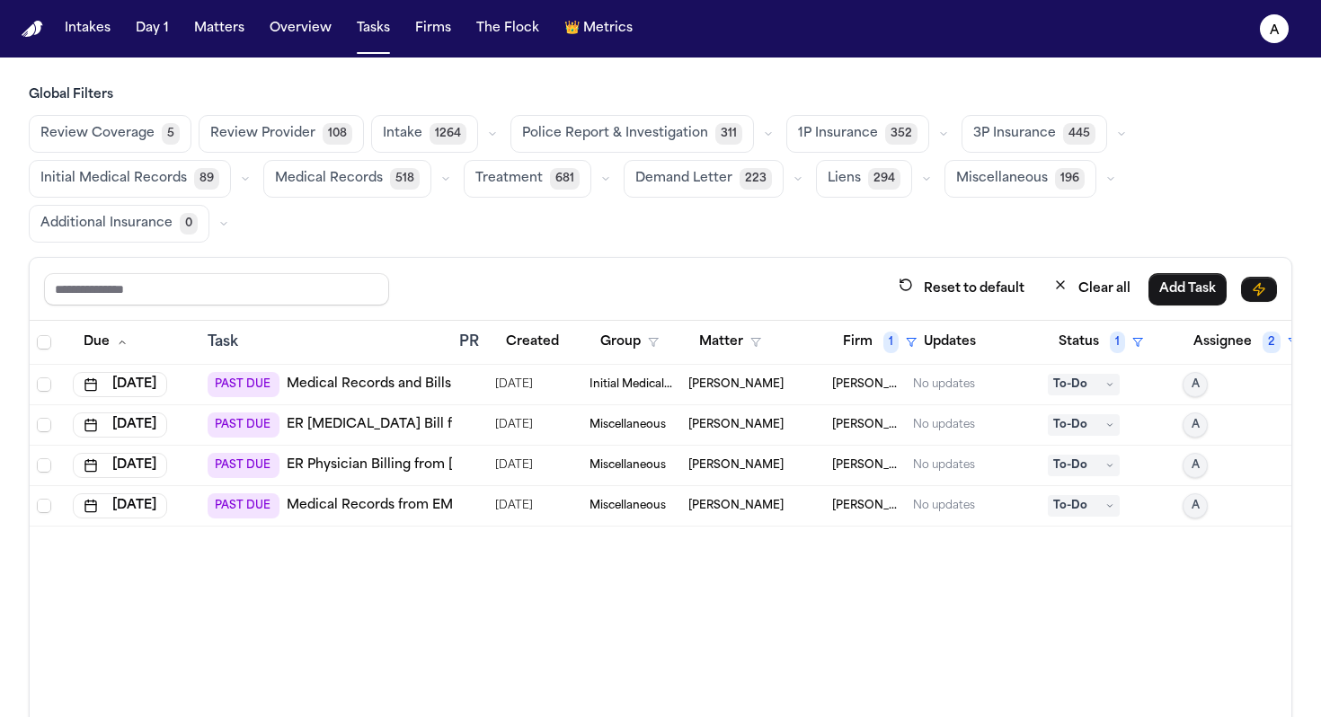
click at [720, 392] on td "Irfan Ali" at bounding box center [753, 385] width 144 height 40
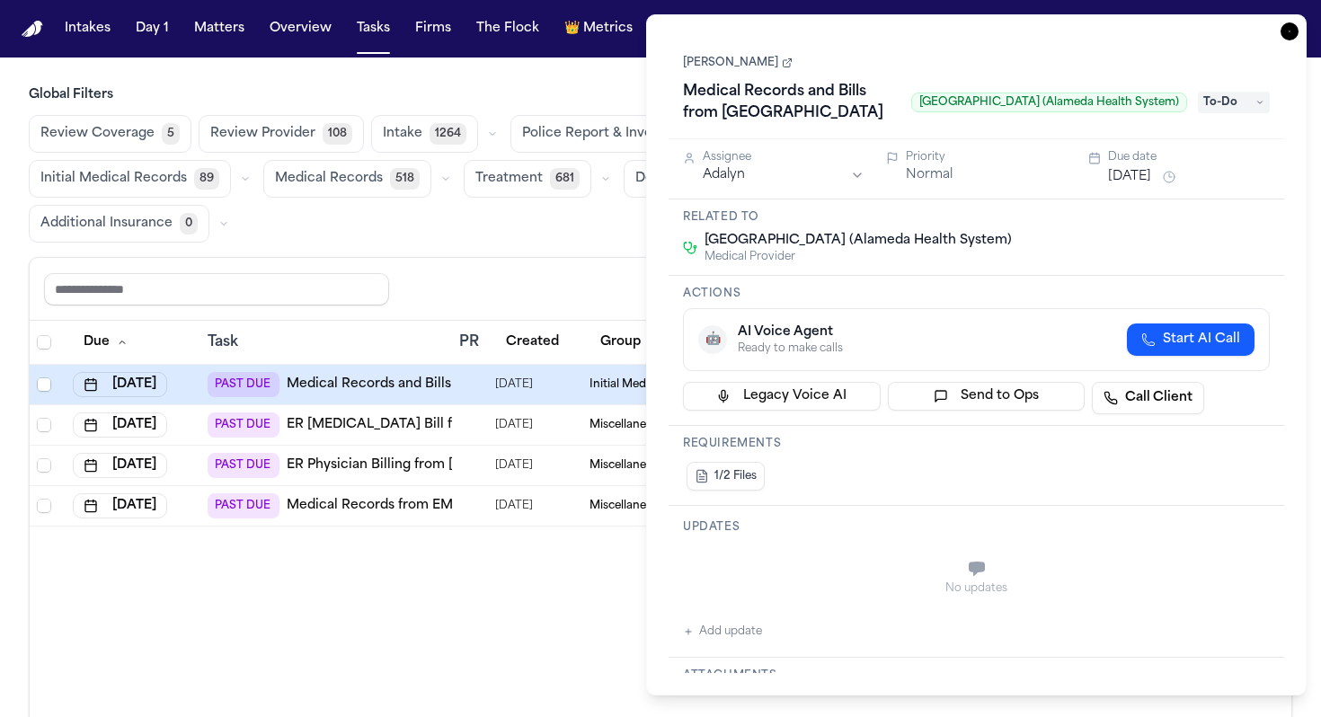
click at [709, 68] on link "Irfan Ali" at bounding box center [738, 63] width 110 height 14
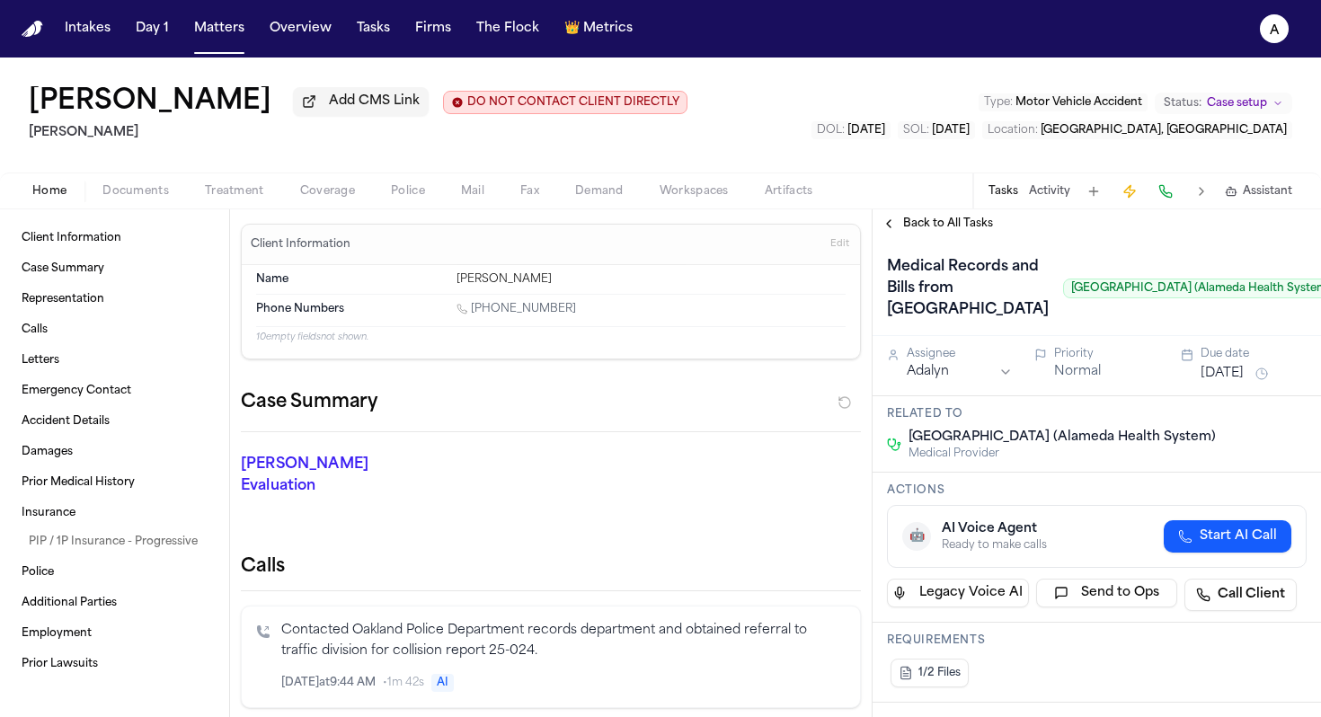
click at [146, 207] on div "Home Documents Treatment Coverage Police Mail Fax Demand Workspaces Artifacts T…" at bounding box center [660, 191] width 1321 height 36
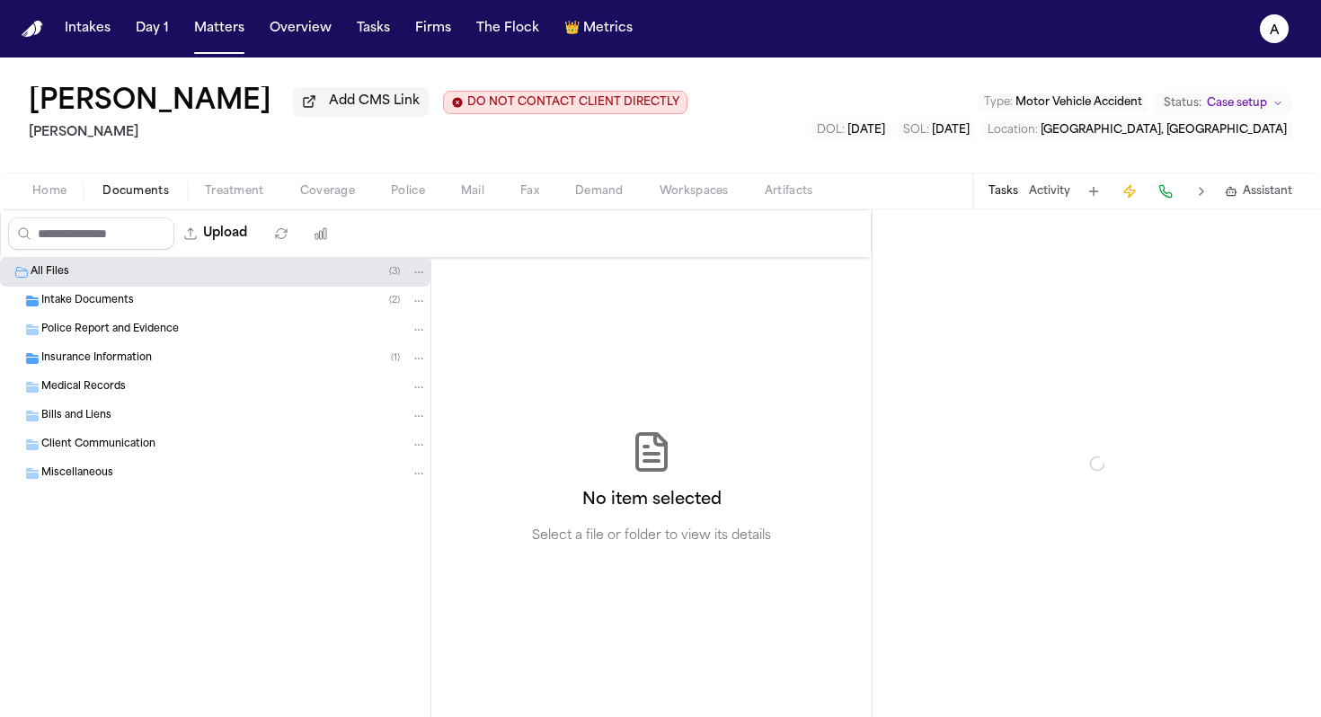
click at [160, 194] on span "Documents" at bounding box center [135, 191] width 66 height 14
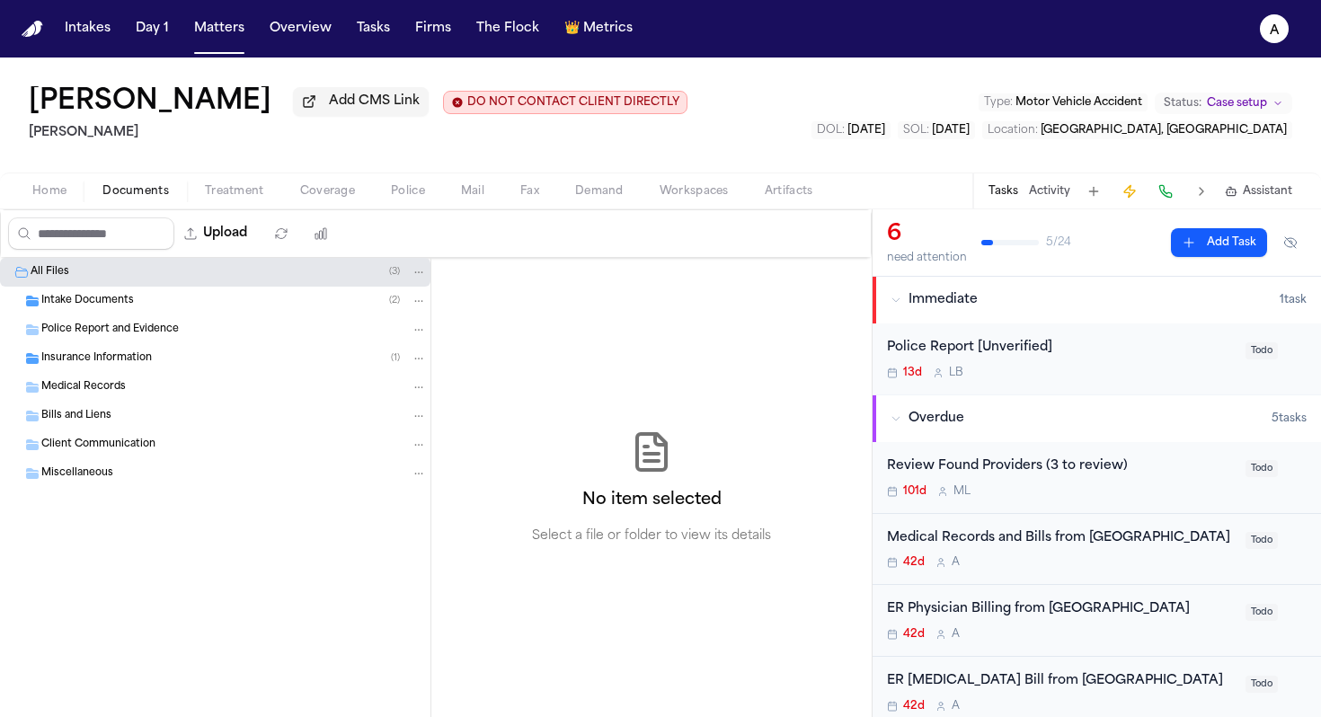
click at [196, 344] on div "Police Report and Evidence" at bounding box center [215, 329] width 430 height 29
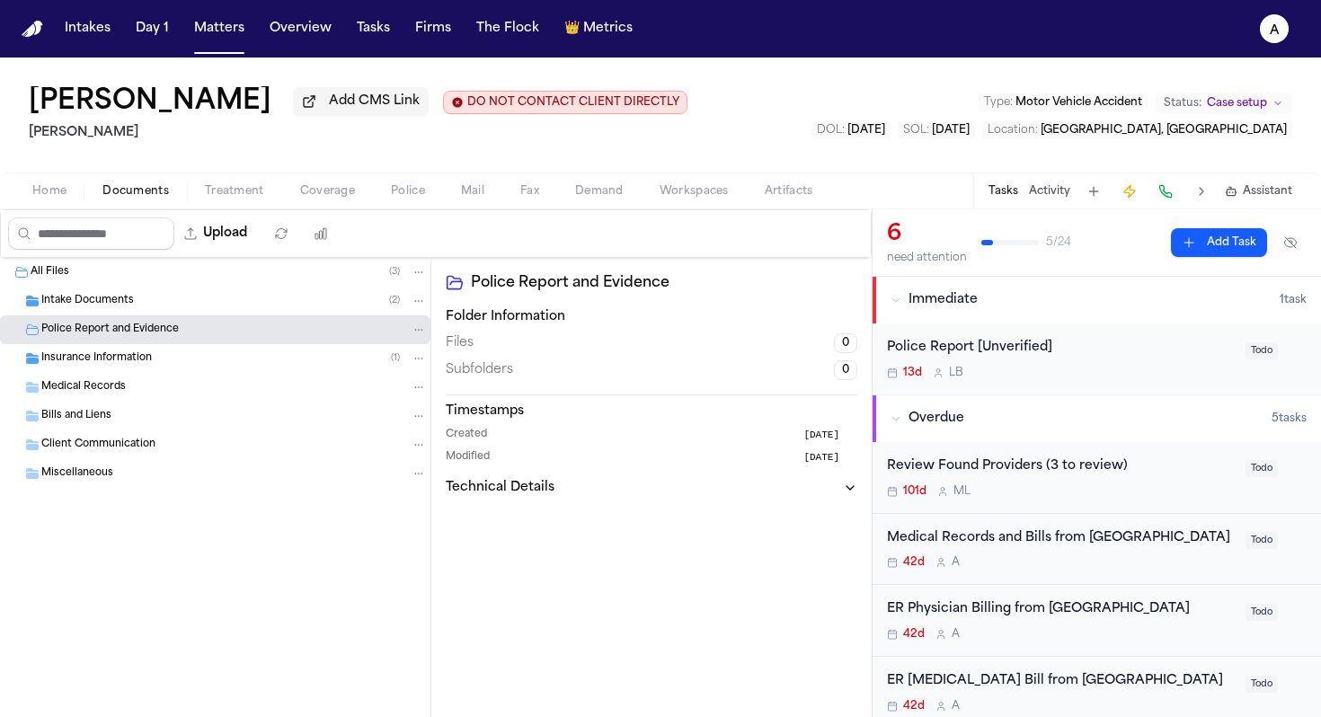
click at [197, 309] on div "Intake Documents ( 2 )" at bounding box center [234, 301] width 386 height 16
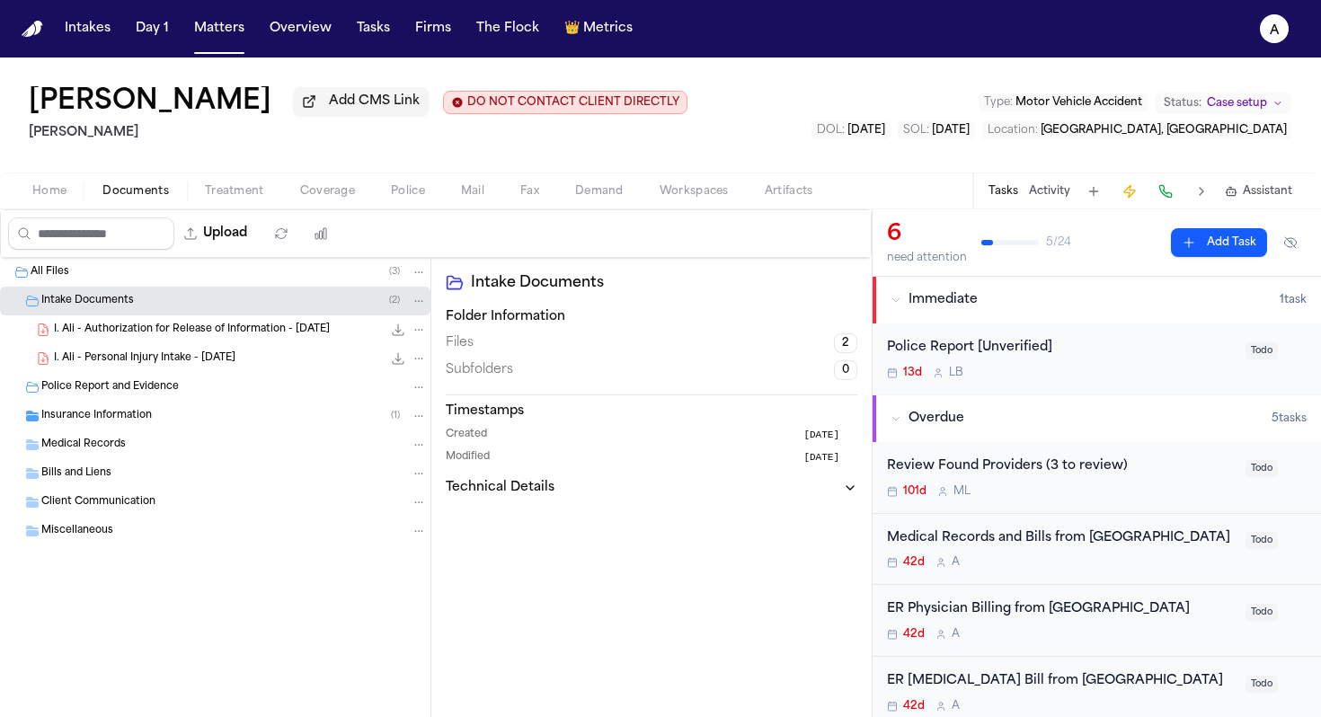
click at [266, 332] on span "I. Ali - Authorization for Release of Information - 6.4.25" at bounding box center [192, 330] width 276 height 15
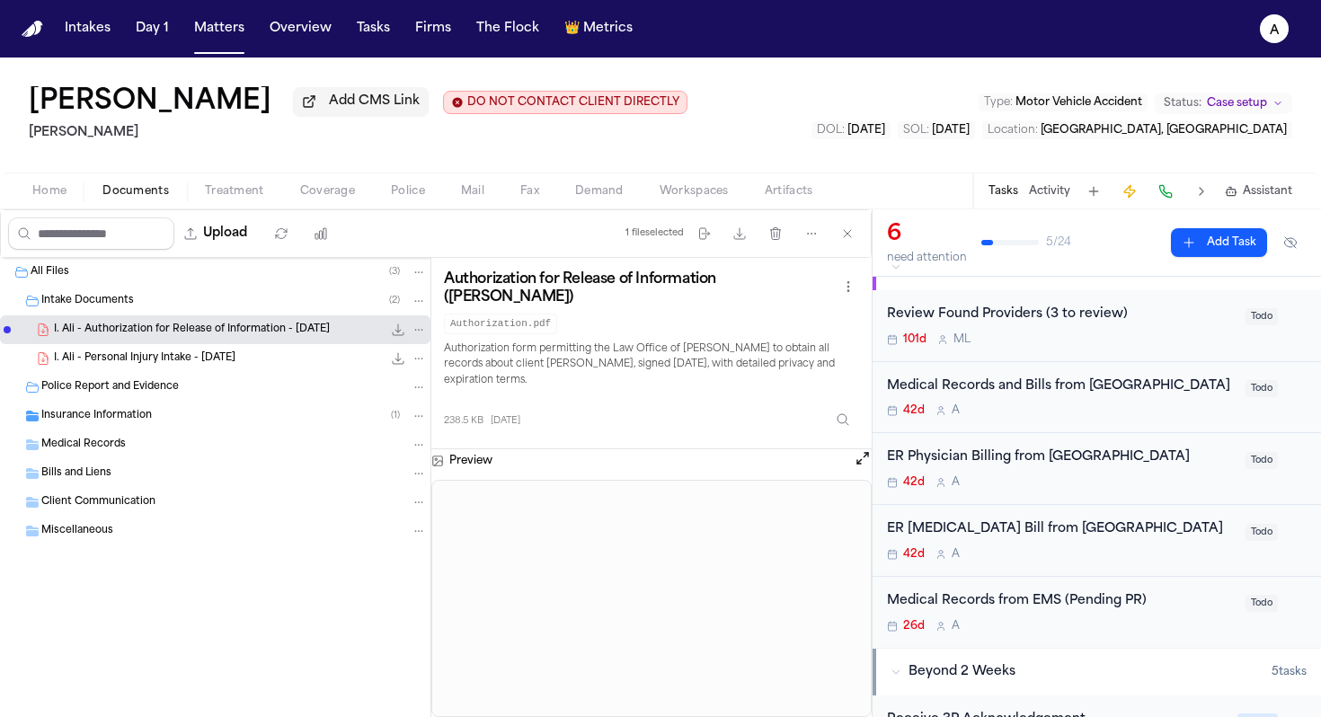
scroll to position [153, 0]
click at [1138, 408] on div "42d A" at bounding box center [1061, 410] width 348 height 14
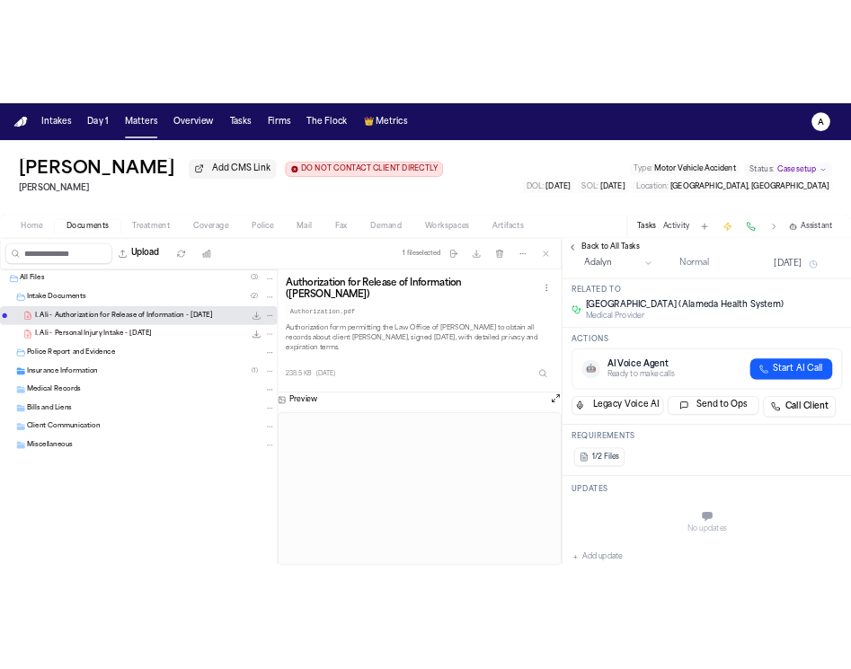
scroll to position [131, 0]
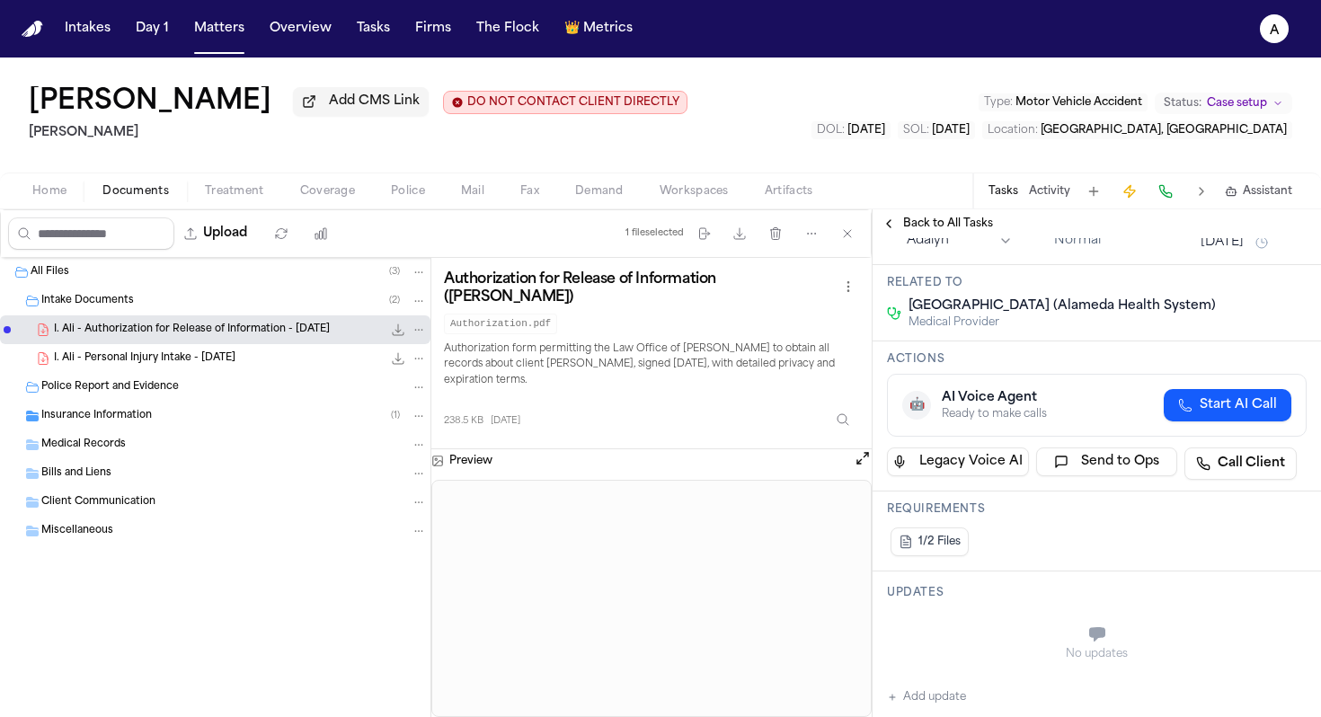
click at [1228, 330] on div "Highland Hospital (Alameda Health System) Medical Provider" at bounding box center [1097, 313] width 420 height 32
drag, startPoint x: 1228, startPoint y: 392, endPoint x: 904, endPoint y: 364, distance: 324.7
click at [904, 341] on div "Related to Highland Hospital (Alameda Health System) Medical Provider" at bounding box center [1097, 303] width 448 height 76
click at [1001, 341] on div "Related to Highland Hospital (Alameda Health System) Medical Provider" at bounding box center [1097, 303] width 448 height 76
click at [1202, 341] on div "Related to Highland Hospital (Alameda Health System) Medical Provider" at bounding box center [1097, 303] width 448 height 76
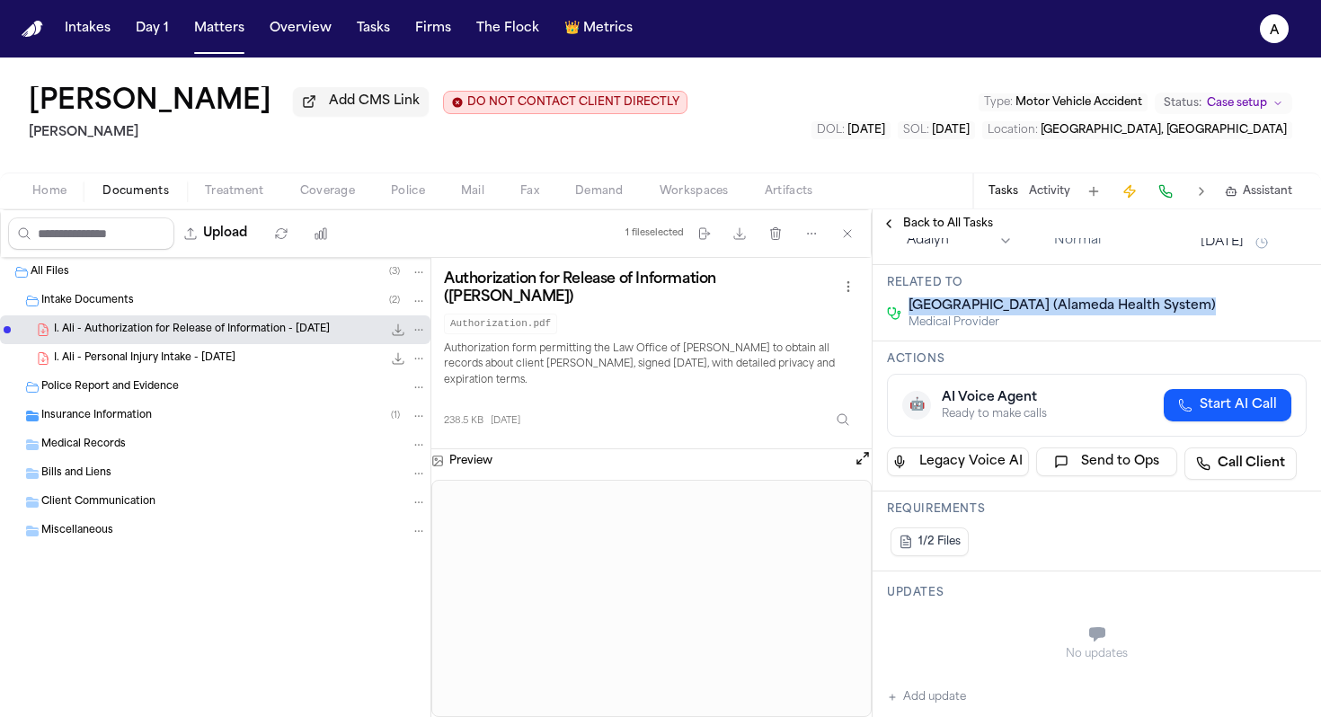
copy span "Highland Hospital (Alameda Health System)"
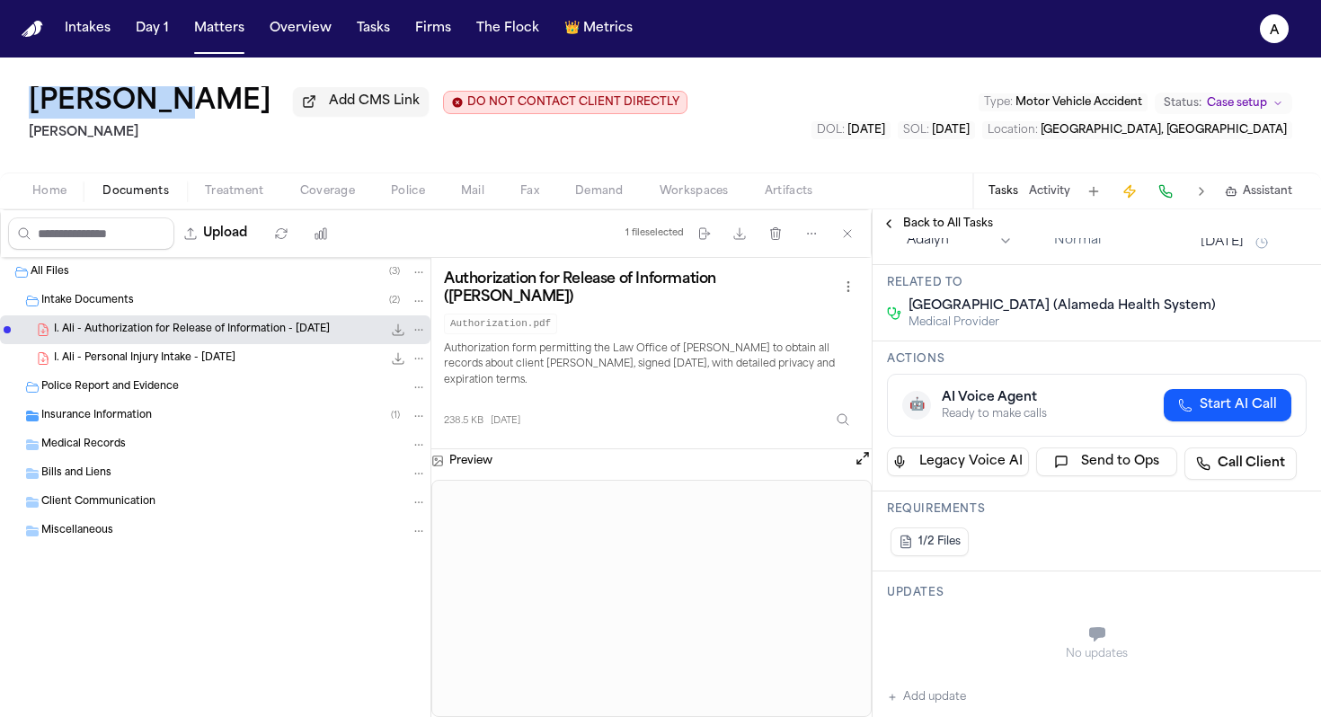
drag, startPoint x: 139, startPoint y: 109, endPoint x: 10, endPoint y: 102, distance: 129.6
click at [10, 102] on div "Irfan Ali Add CMS Link DO NOT CONTACT CLIENT DIRECTLY DO NOT CONTACT Albert Le …" at bounding box center [660, 115] width 1321 height 115
copy h1 "Irfan Ali"
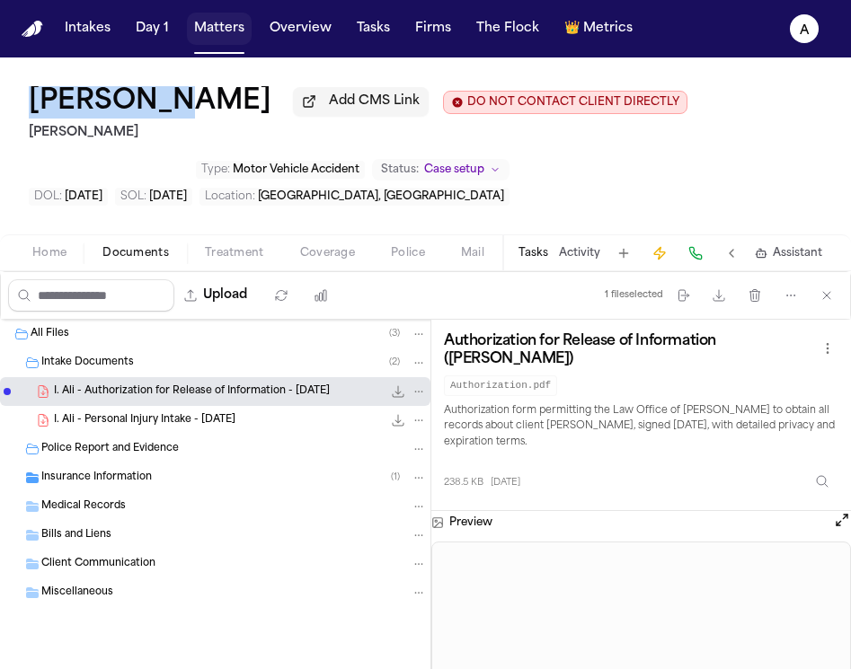
click at [208, 28] on button "Matters" at bounding box center [219, 29] width 65 height 32
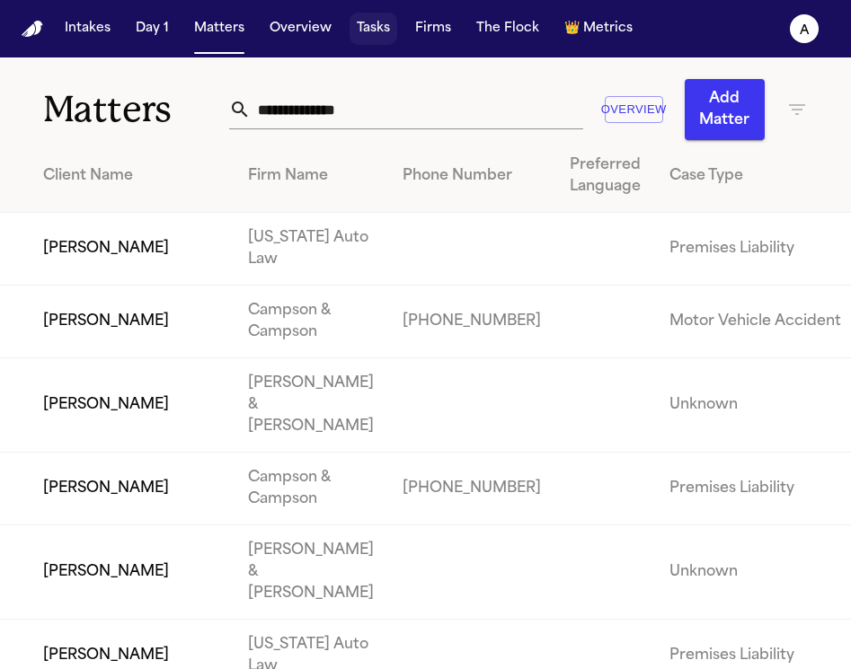
click at [377, 19] on button "Tasks" at bounding box center [374, 29] width 48 height 32
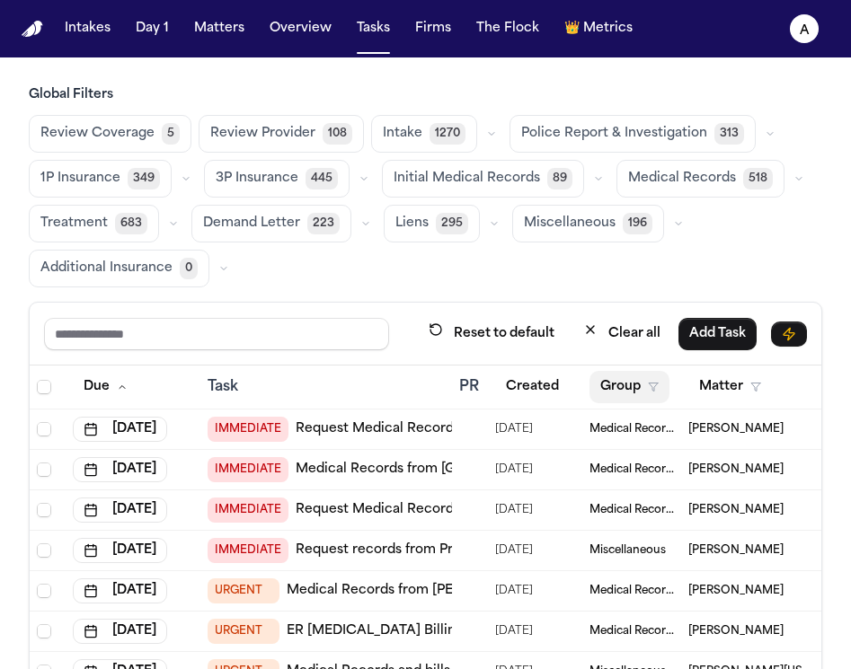
click at [639, 397] on button "Group" at bounding box center [629, 387] width 80 height 32
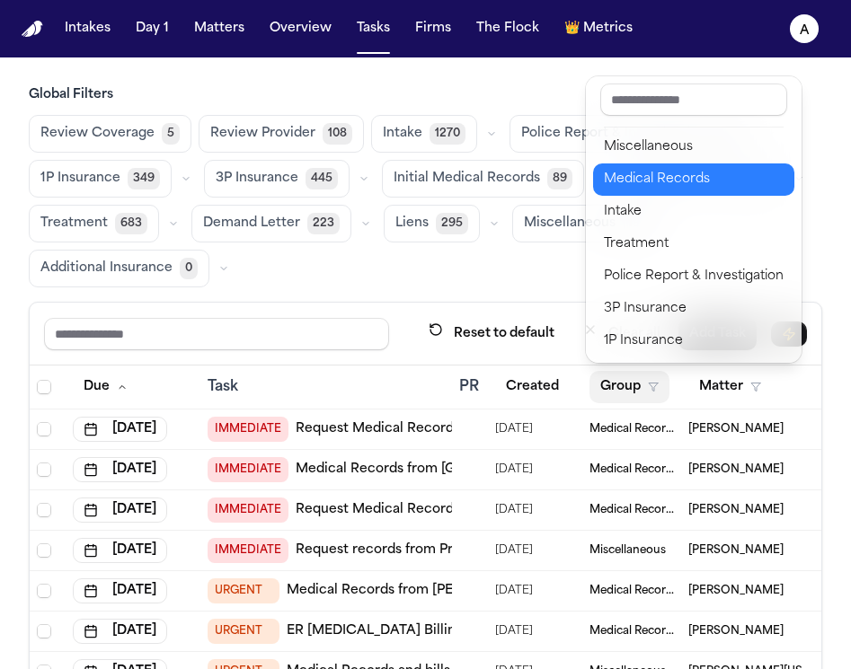
click at [714, 191] on button "Medical Records" at bounding box center [693, 180] width 201 height 32
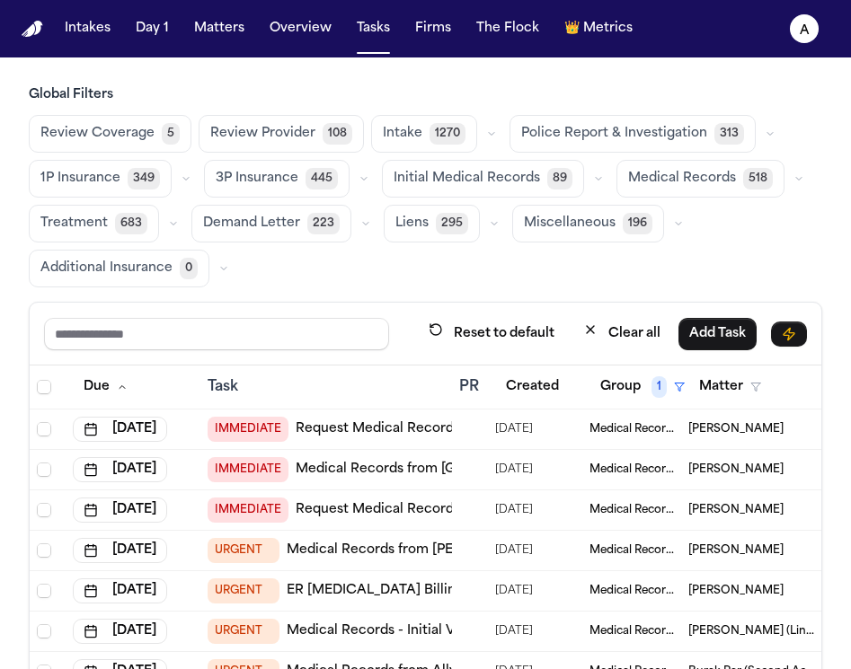
click at [687, 175] on span "Medical Records" at bounding box center [682, 179] width 108 height 18
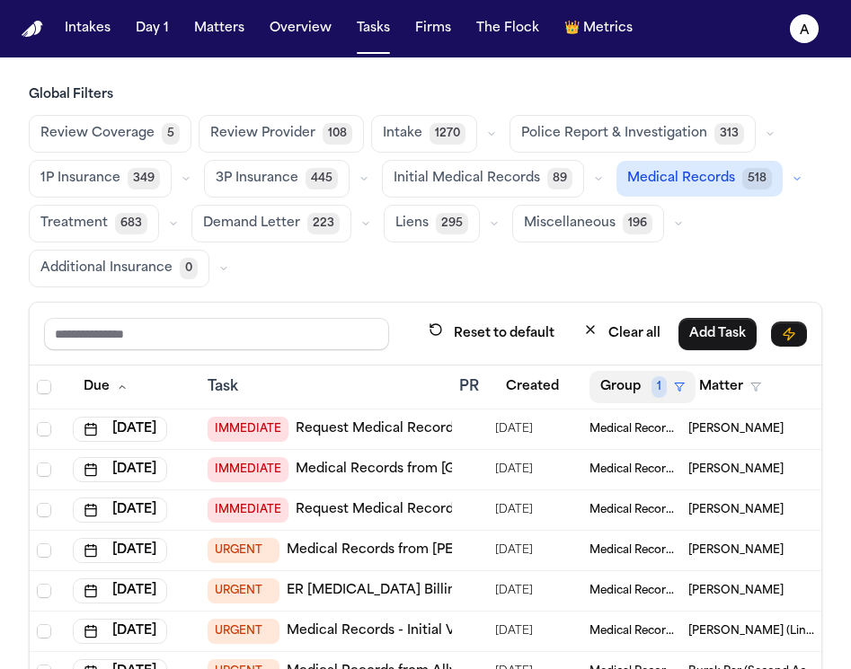
click at [643, 386] on button "Group 1" at bounding box center [642, 387] width 106 height 32
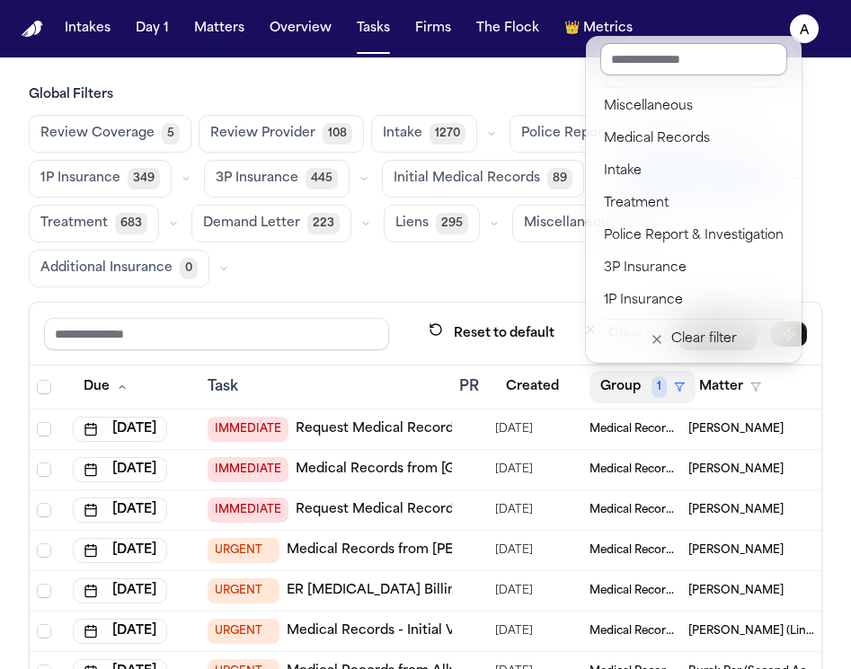
click at [661, 58] on input "text" at bounding box center [693, 59] width 187 height 32
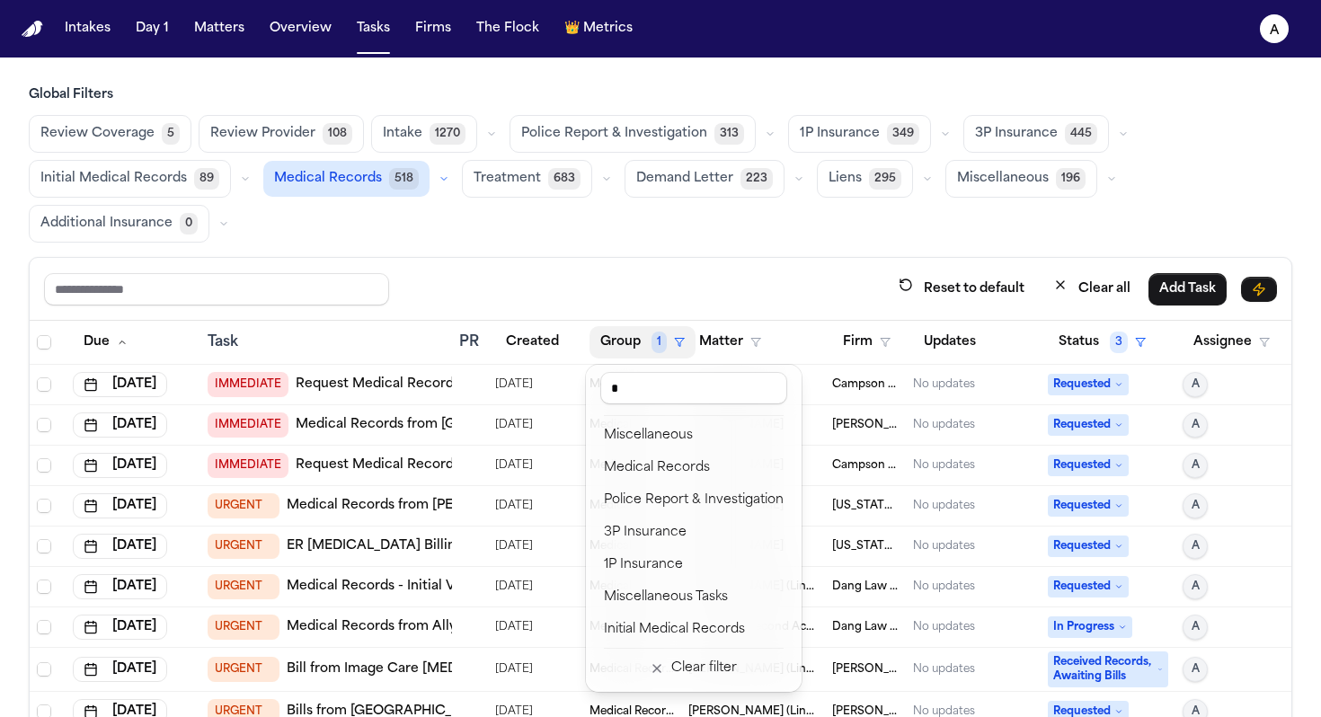
type input "*"
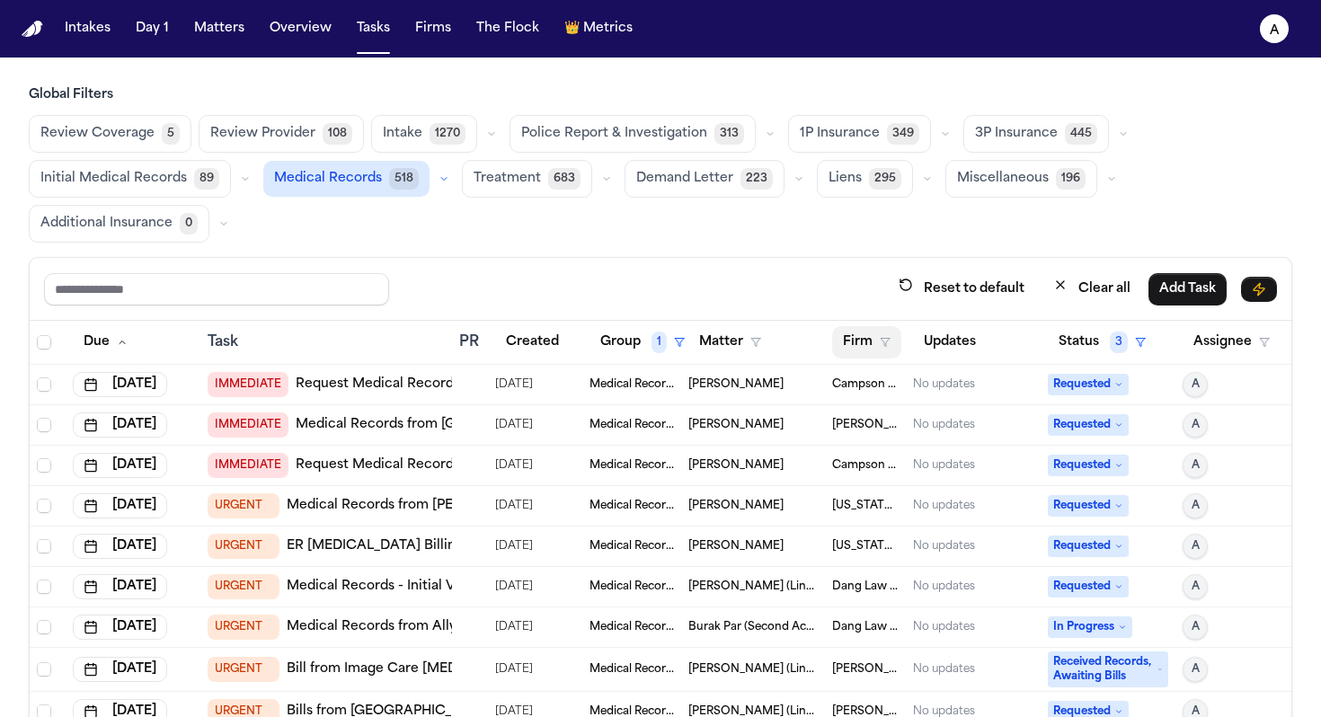
click at [887, 343] on icon "button" at bounding box center [885, 342] width 11 height 11
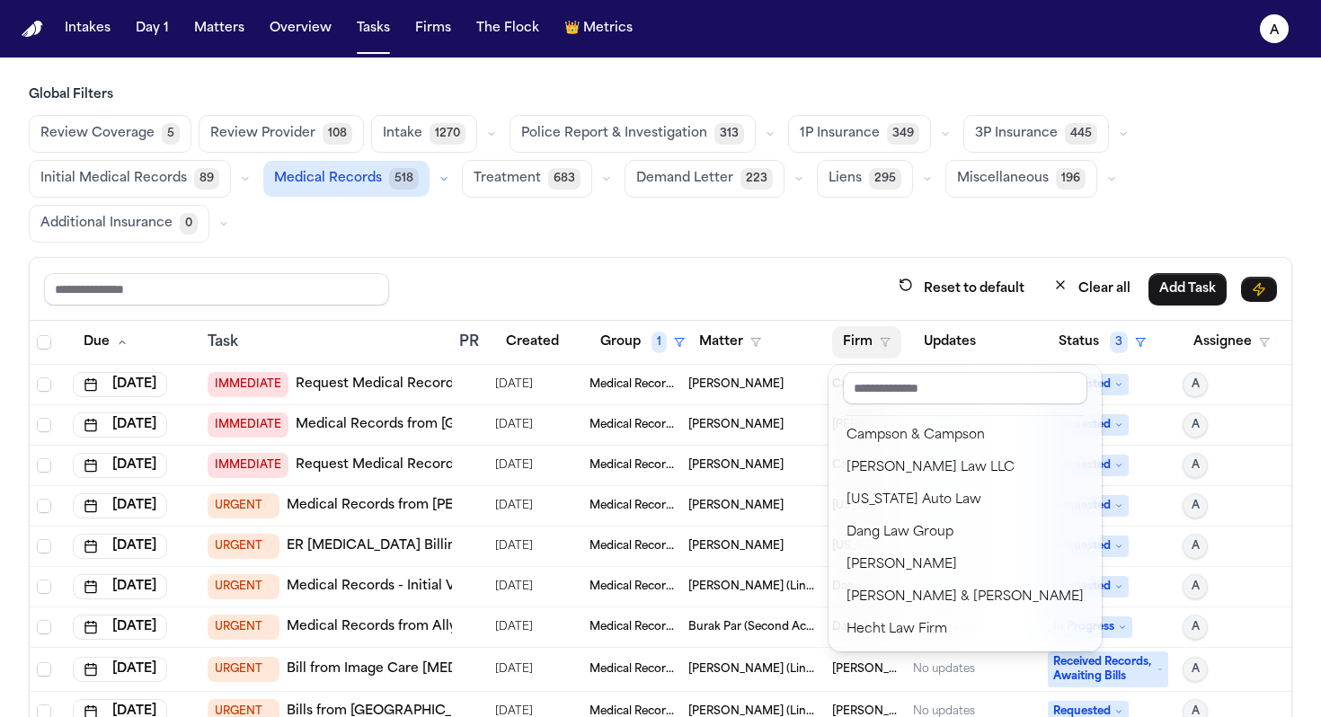
click at [916, 426] on div "Campson & Campson" at bounding box center [964, 436] width 237 height 22
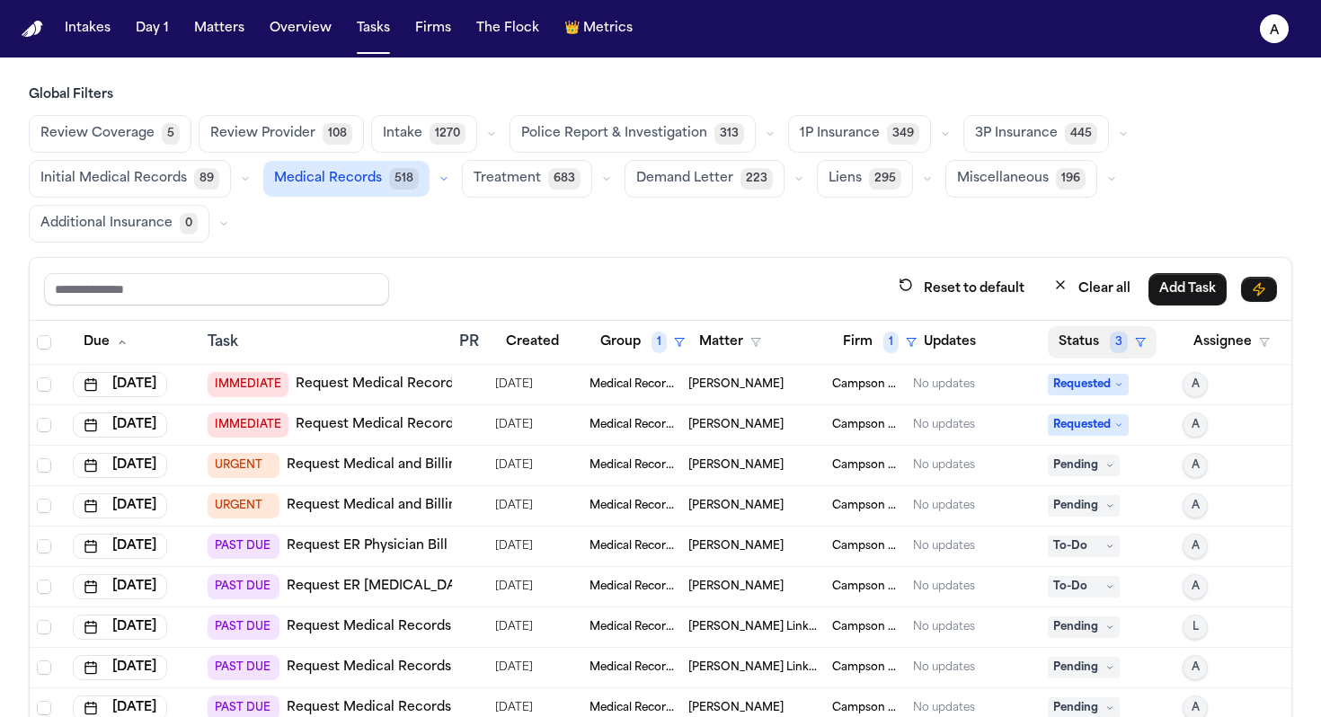
click at [1112, 341] on span "3" at bounding box center [1119, 343] width 18 height 22
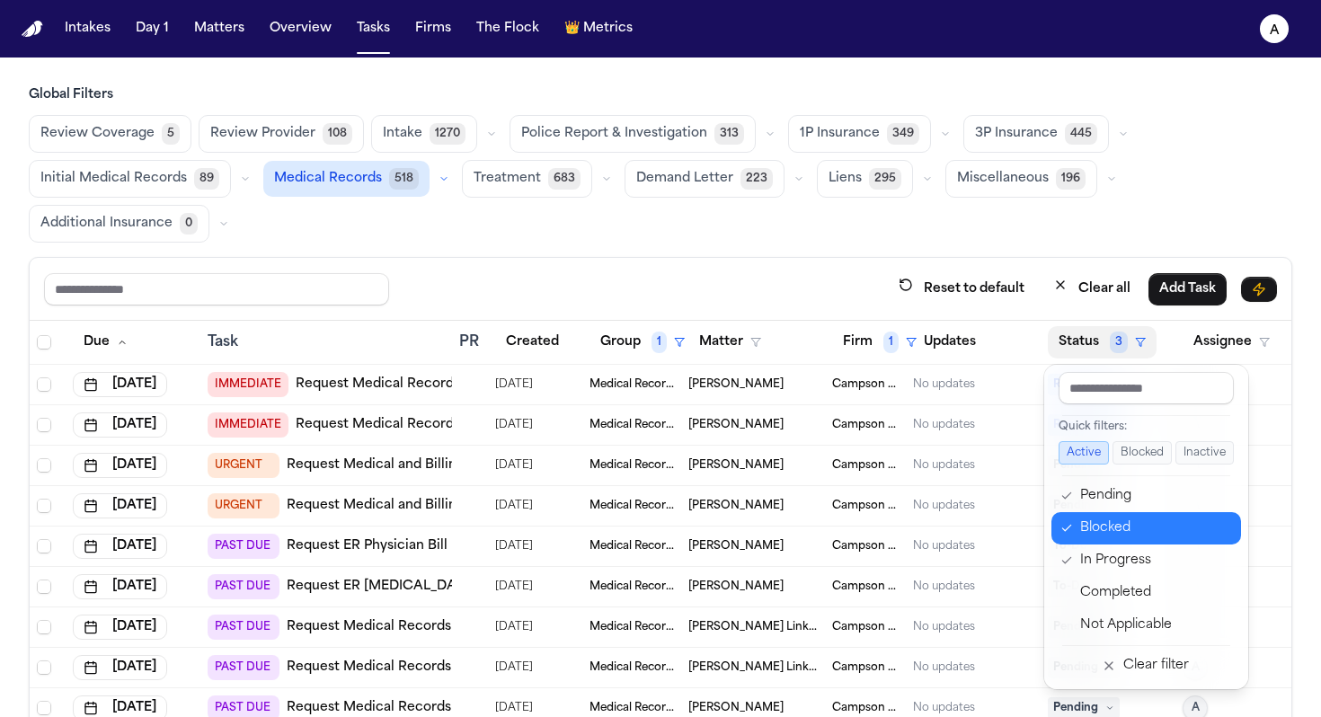
click at [1101, 527] on div "Blocked" at bounding box center [1155, 529] width 150 height 22
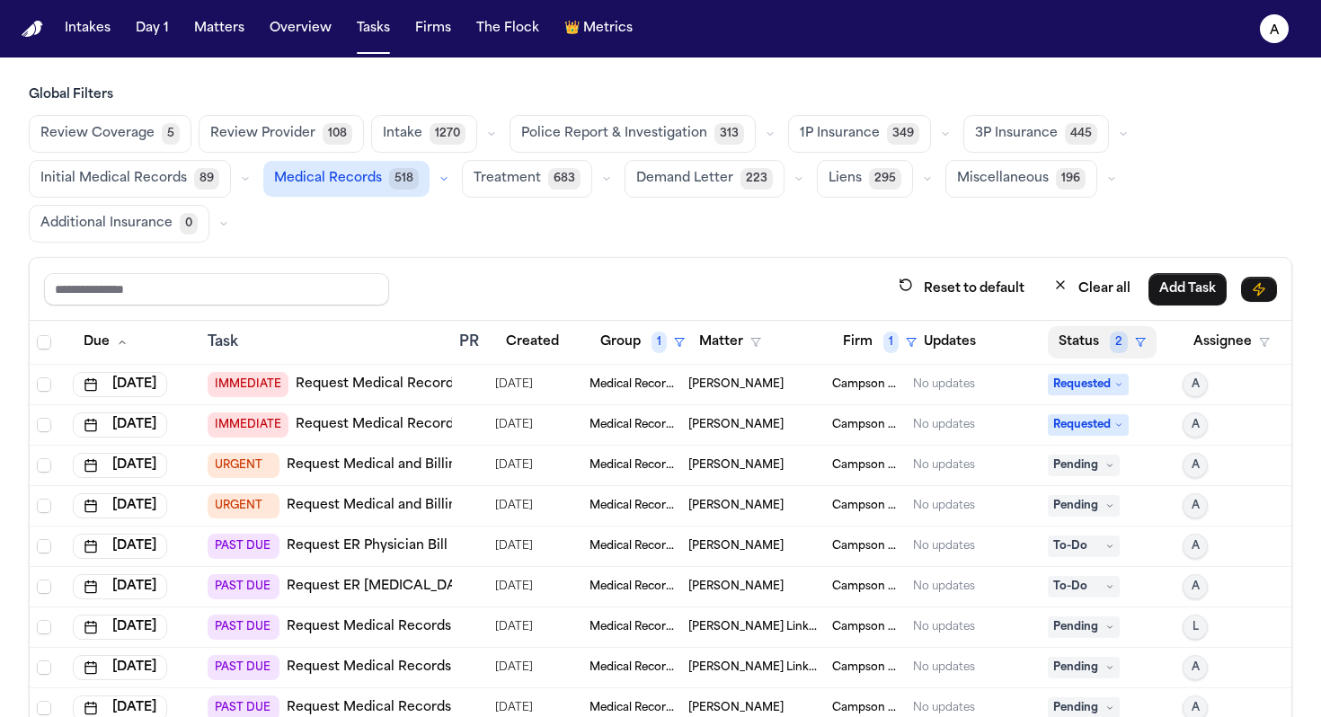
click at [1113, 352] on button "Status 2" at bounding box center [1102, 342] width 109 height 32
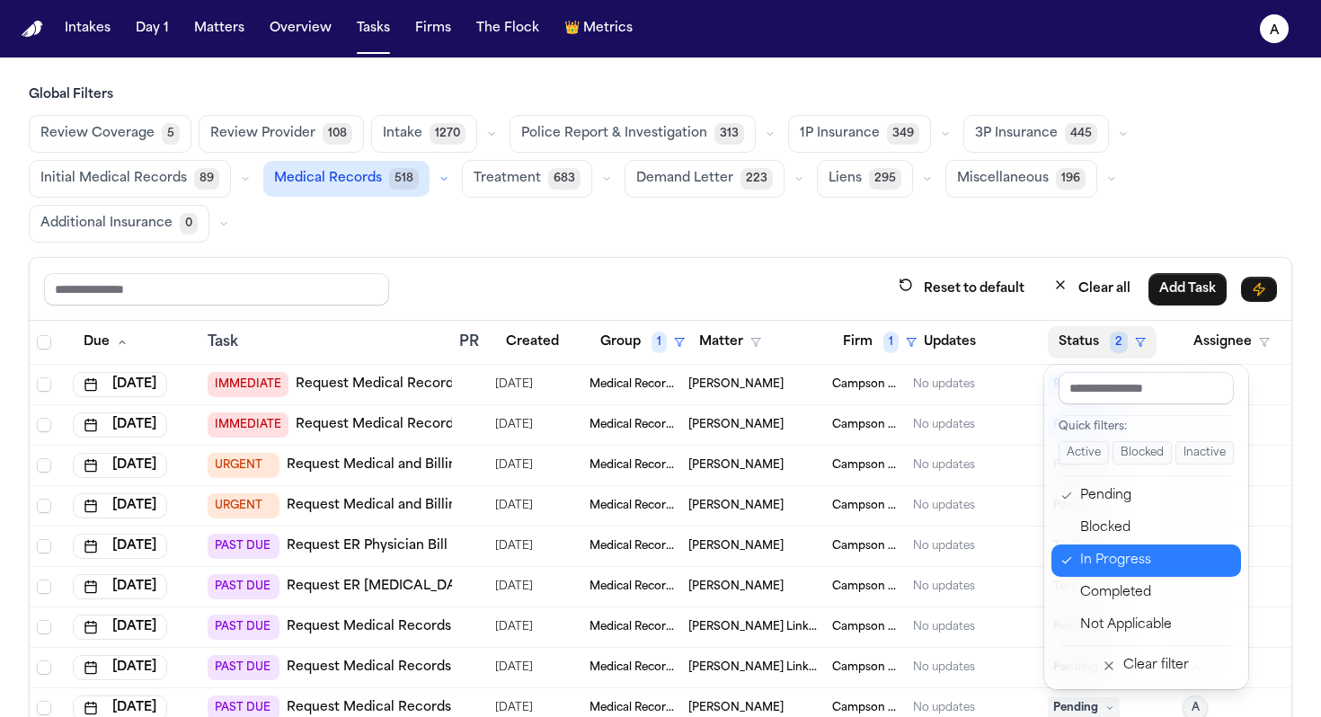
click at [1113, 563] on div "In Progress" at bounding box center [1155, 561] width 150 height 22
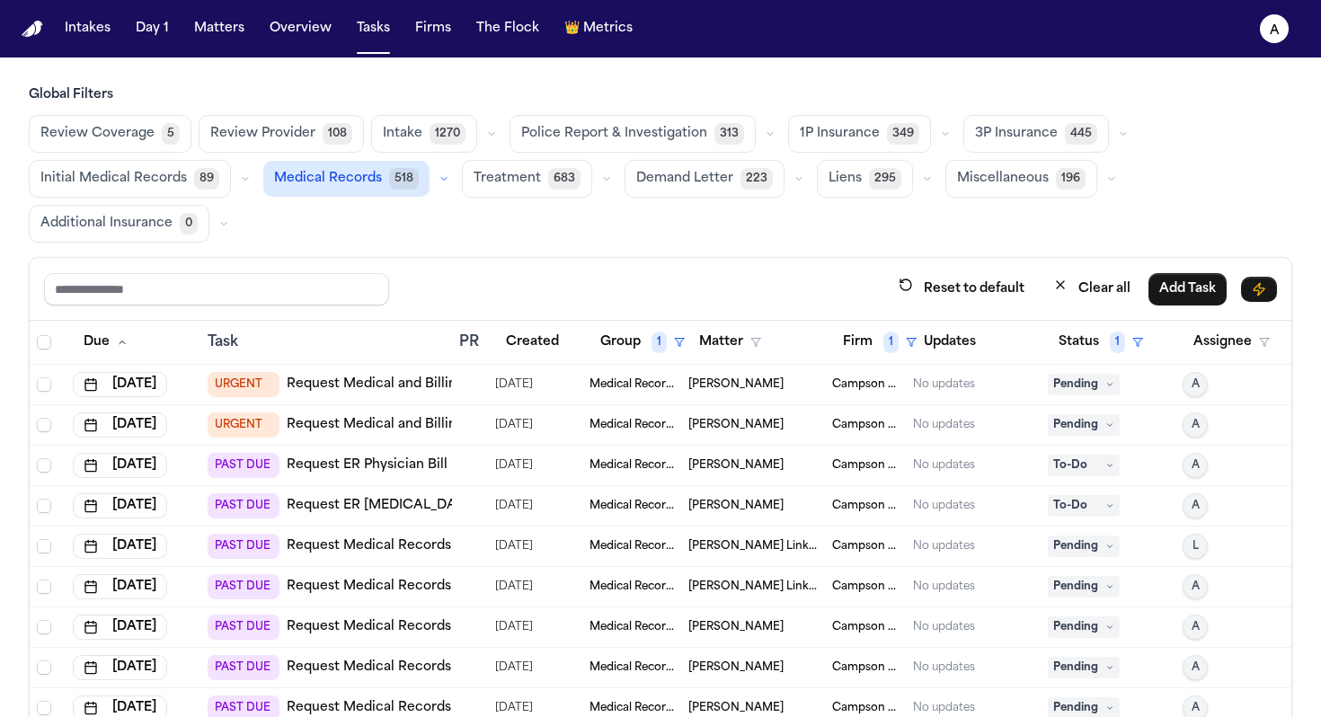
click at [936, 396] on td "No updates" at bounding box center [973, 385] width 135 height 40
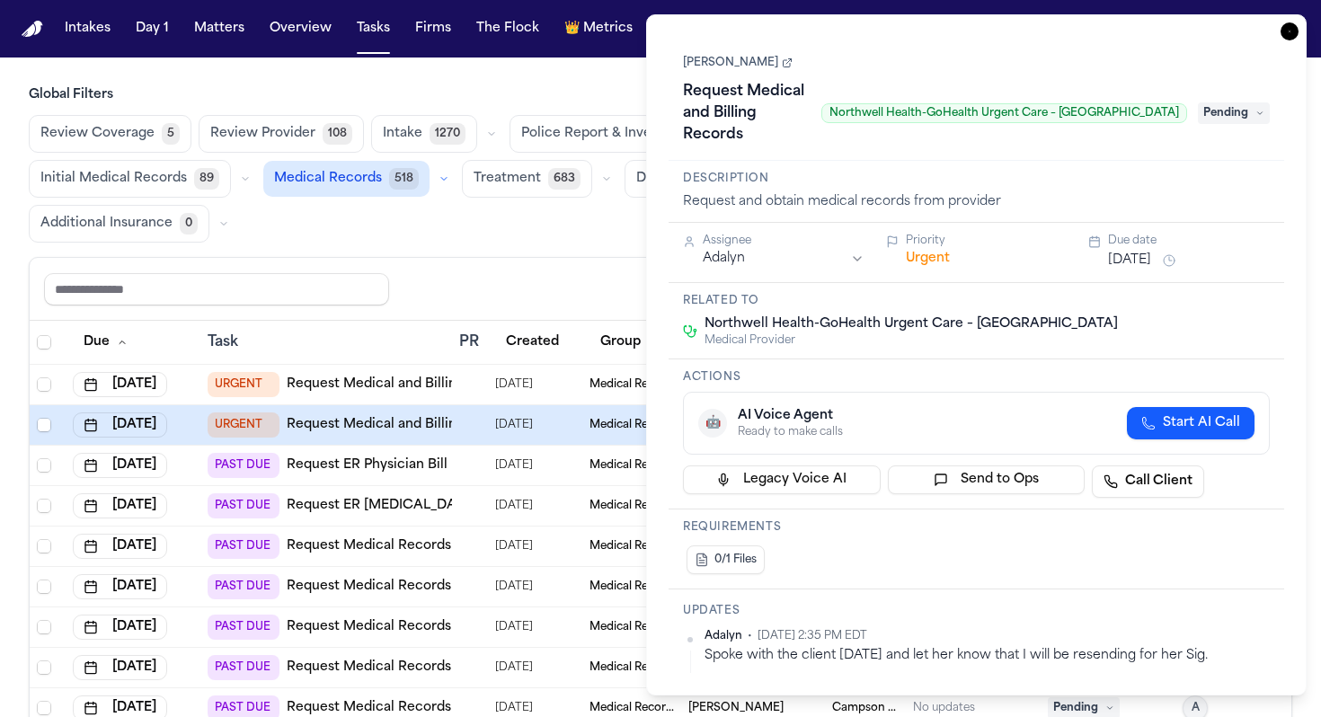
click at [729, 65] on link "[PERSON_NAME]" at bounding box center [738, 63] width 110 height 14
click at [656, 603] on div "**********" at bounding box center [976, 354] width 660 height 681
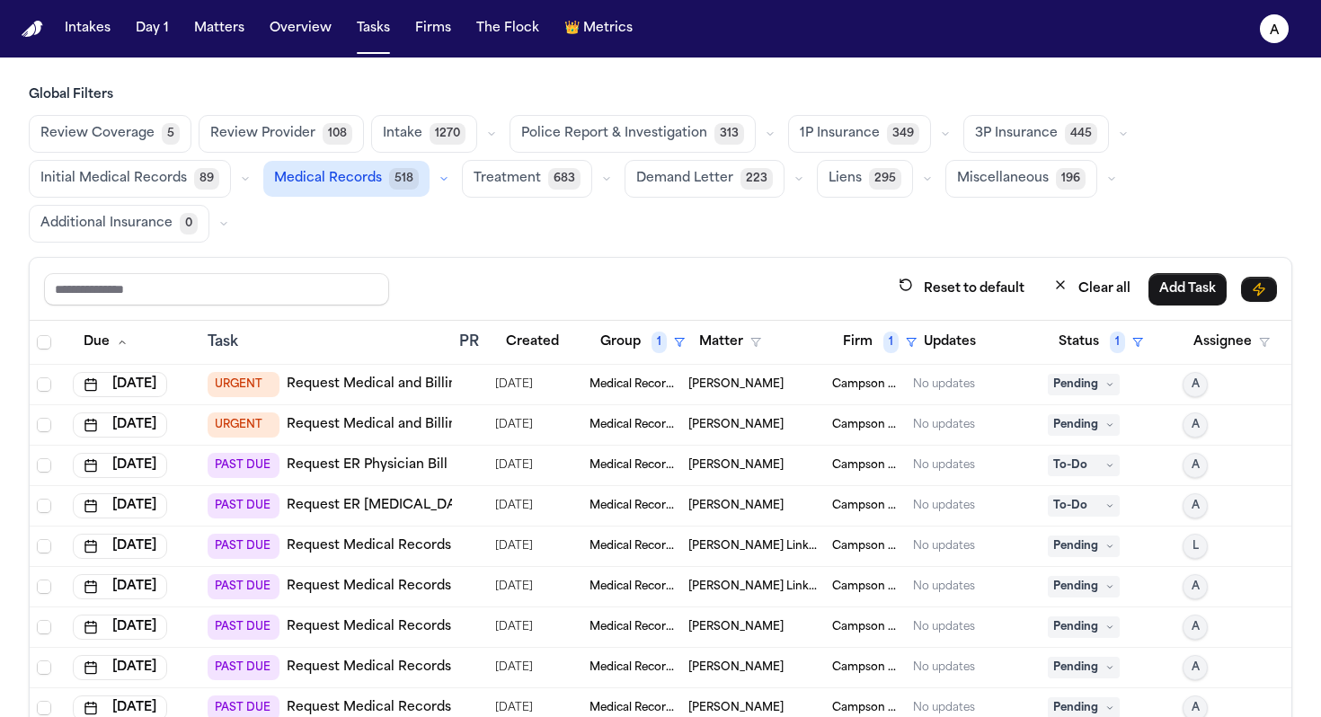
click at [501, 261] on div "Reset to default Clear all Add Task" at bounding box center [661, 289] width 1262 height 63
click at [668, 393] on td "Medical Records" at bounding box center [631, 385] width 99 height 40
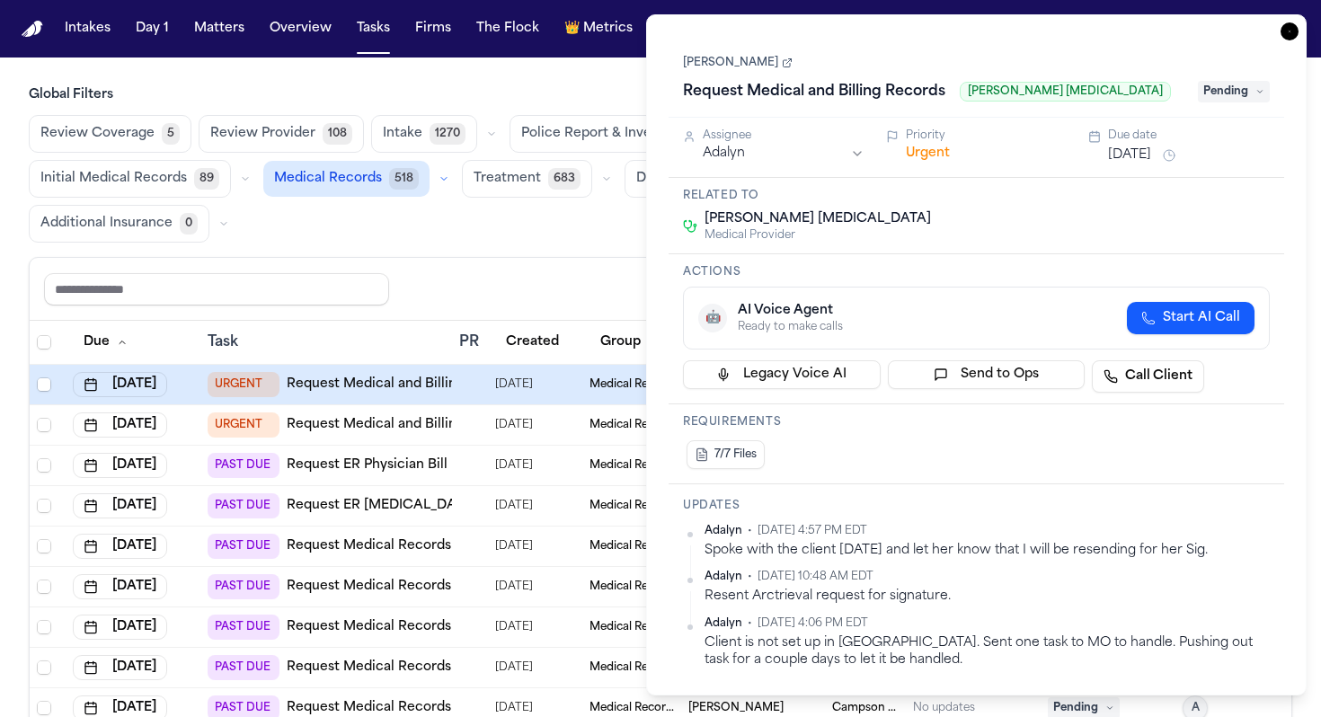
click at [752, 67] on link "[PERSON_NAME]" at bounding box center [738, 63] width 110 height 14
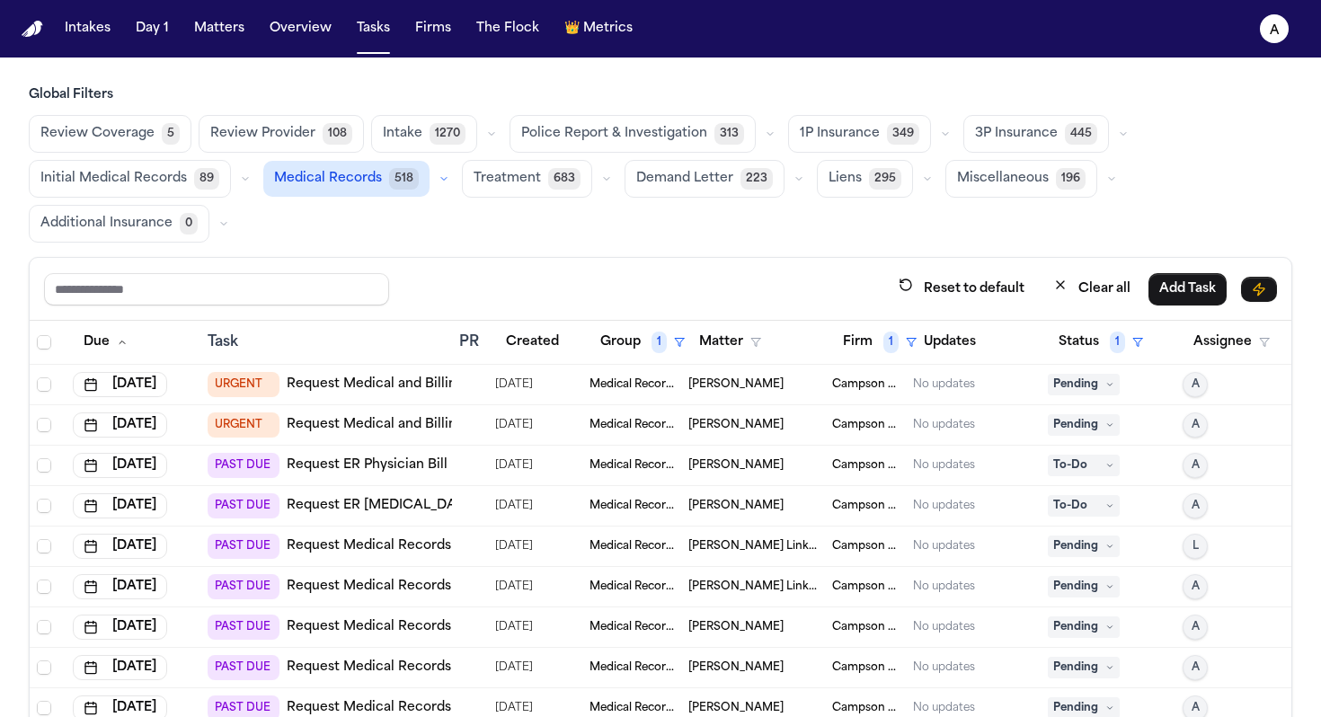
click at [525, 226] on div "Review Coverage 5 Review Provider 108 Intake 1270 Police Report & Investigation…" at bounding box center [660, 179] width 1263 height 128
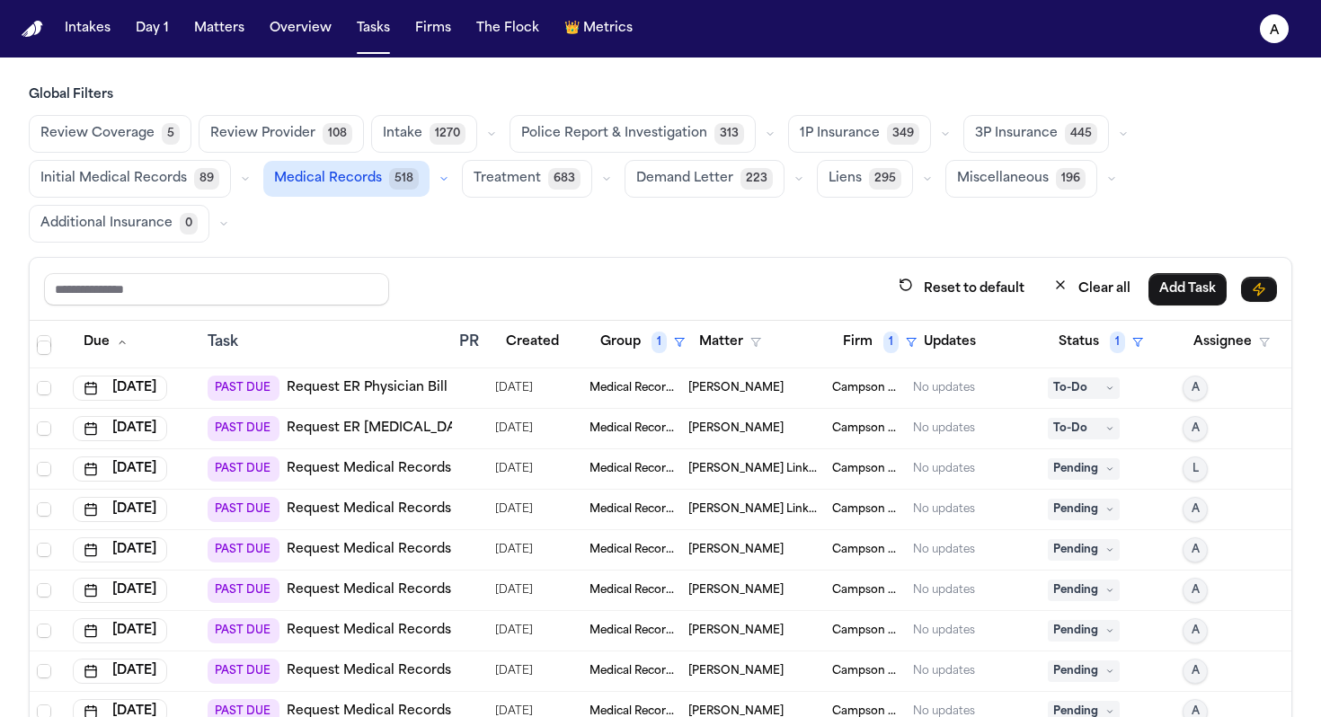
scroll to position [66, 0]
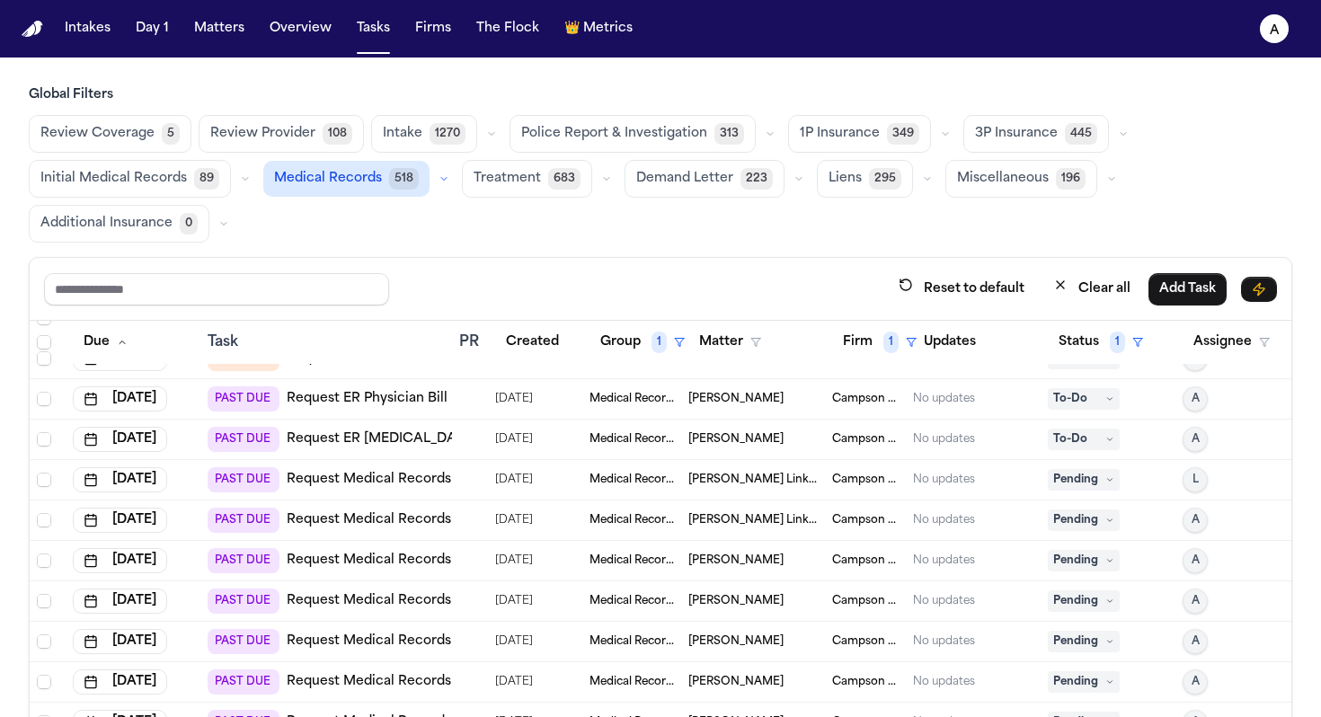
click at [784, 400] on div "Logan Charman" at bounding box center [752, 399] width 129 height 14
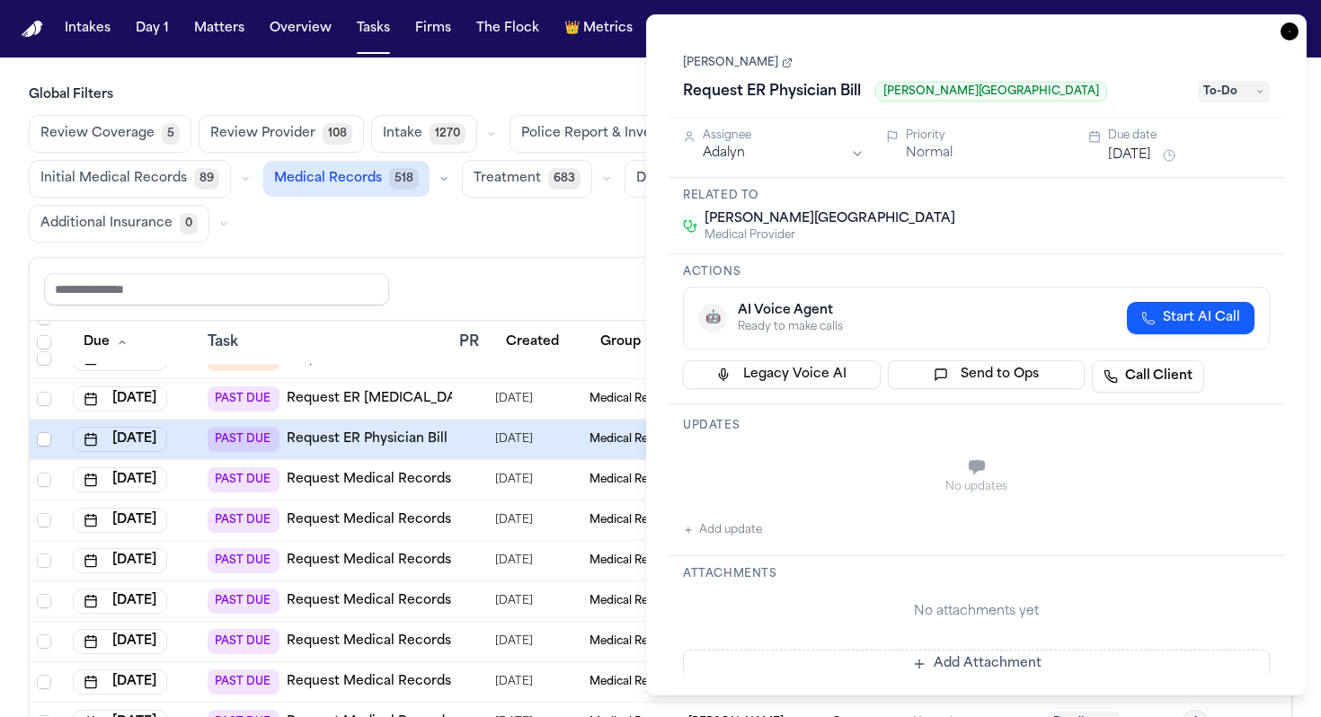
click at [745, 61] on link "Logan Charman" at bounding box center [738, 63] width 110 height 14
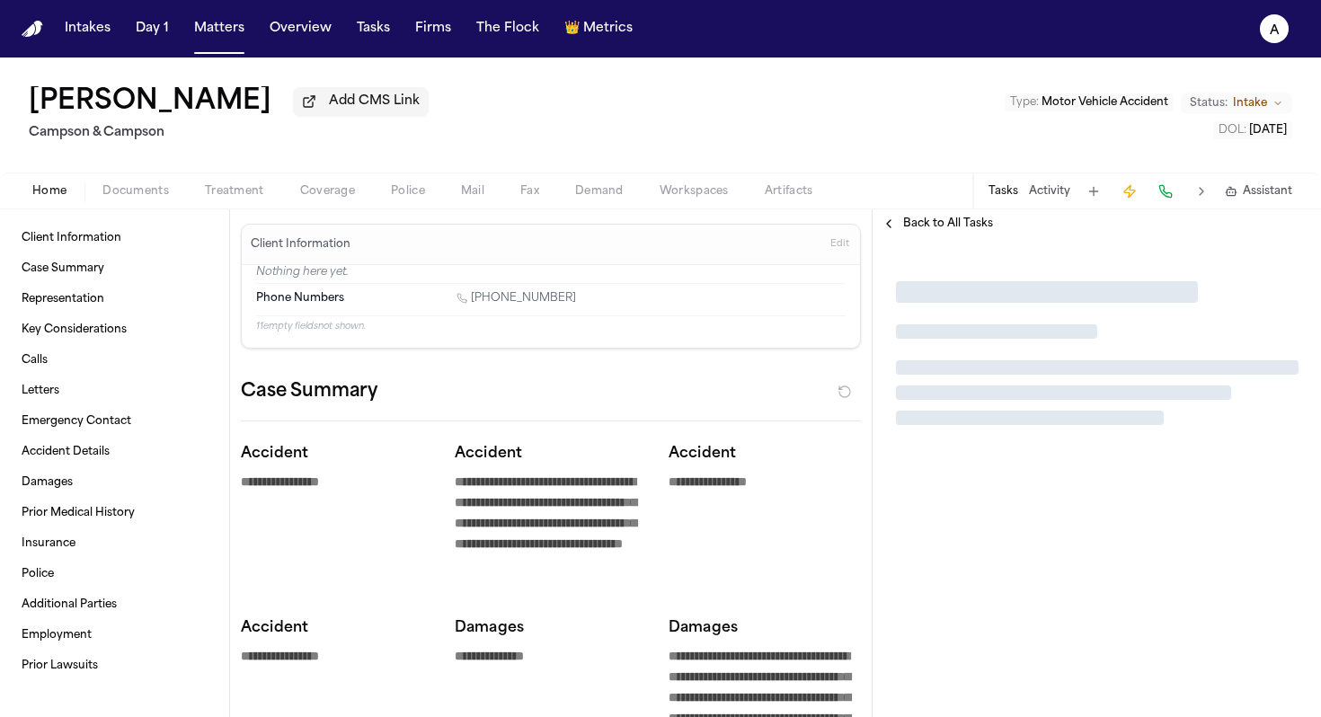
type textarea "*"
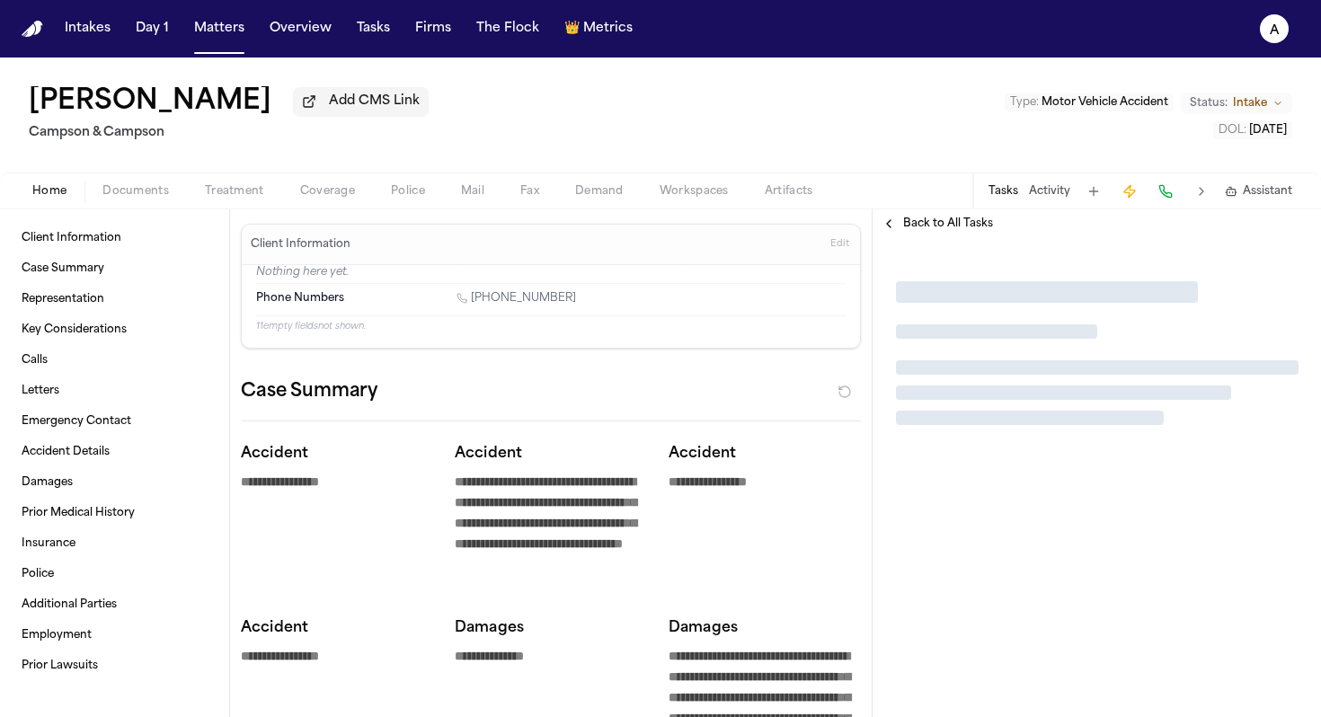
type textarea "*"
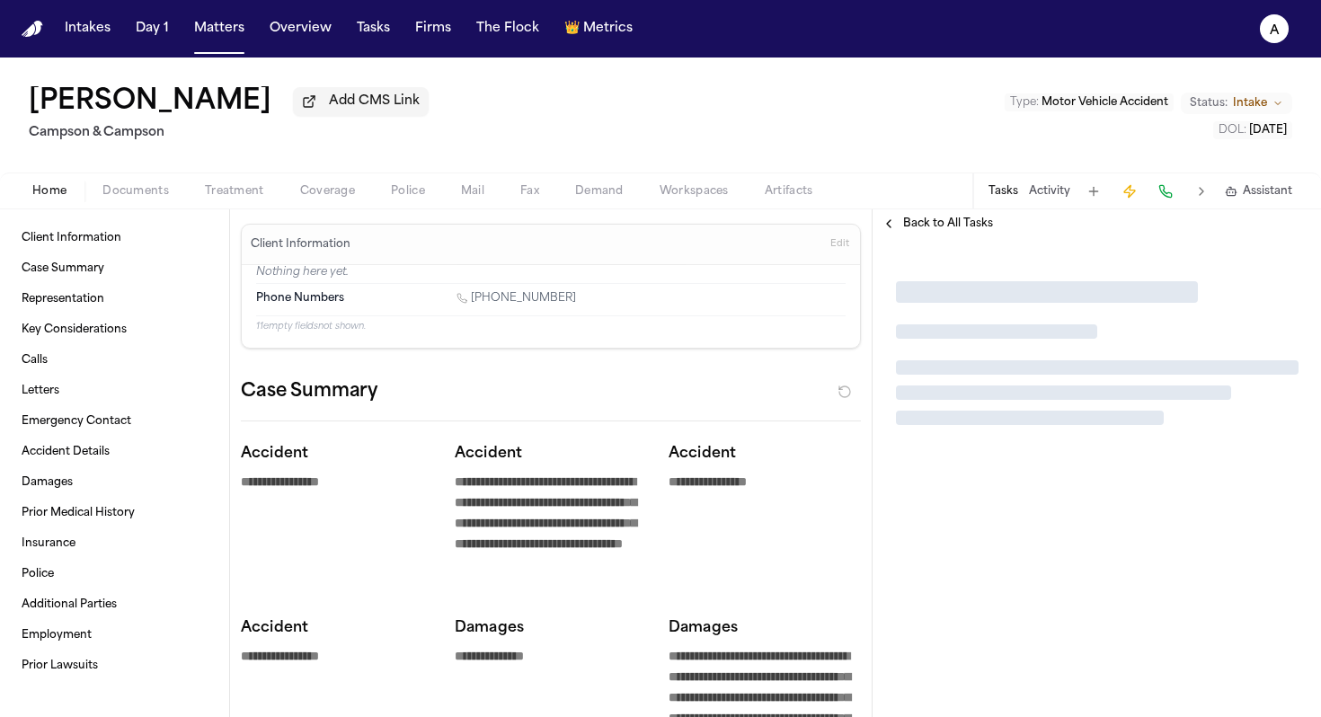
type textarea "*"
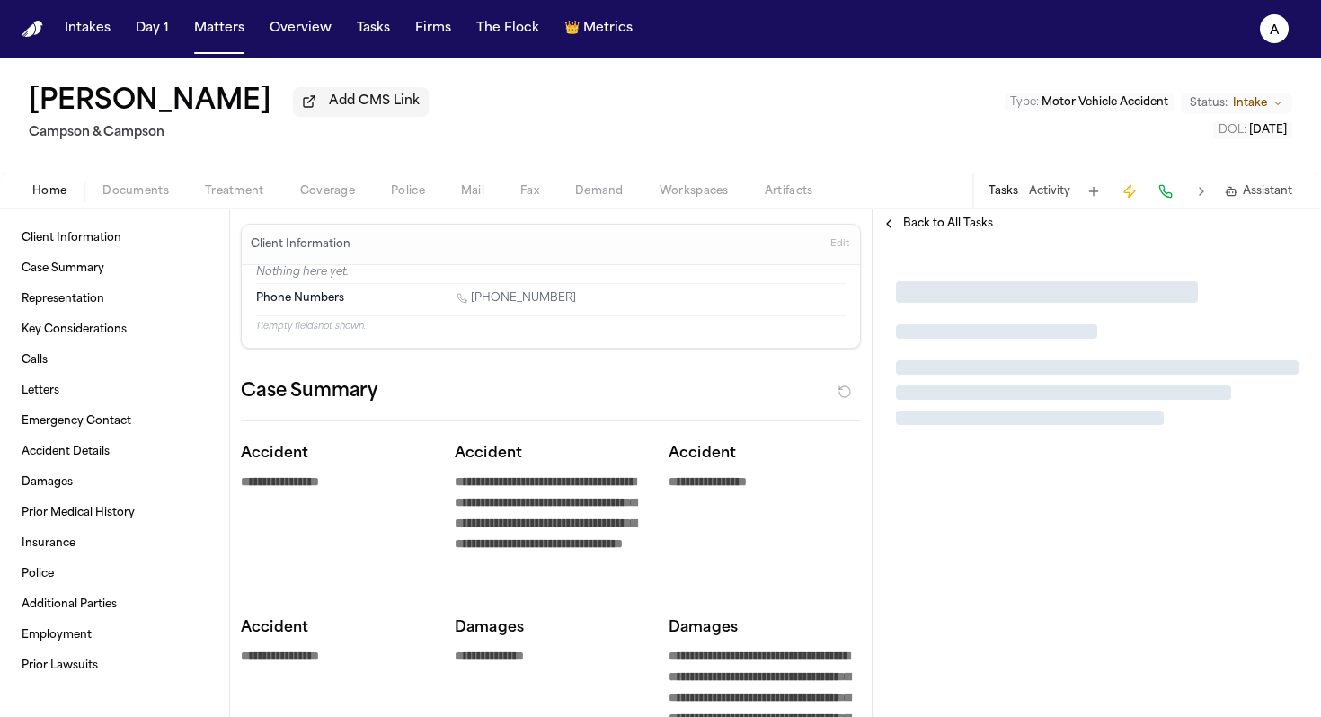
type textarea "*"
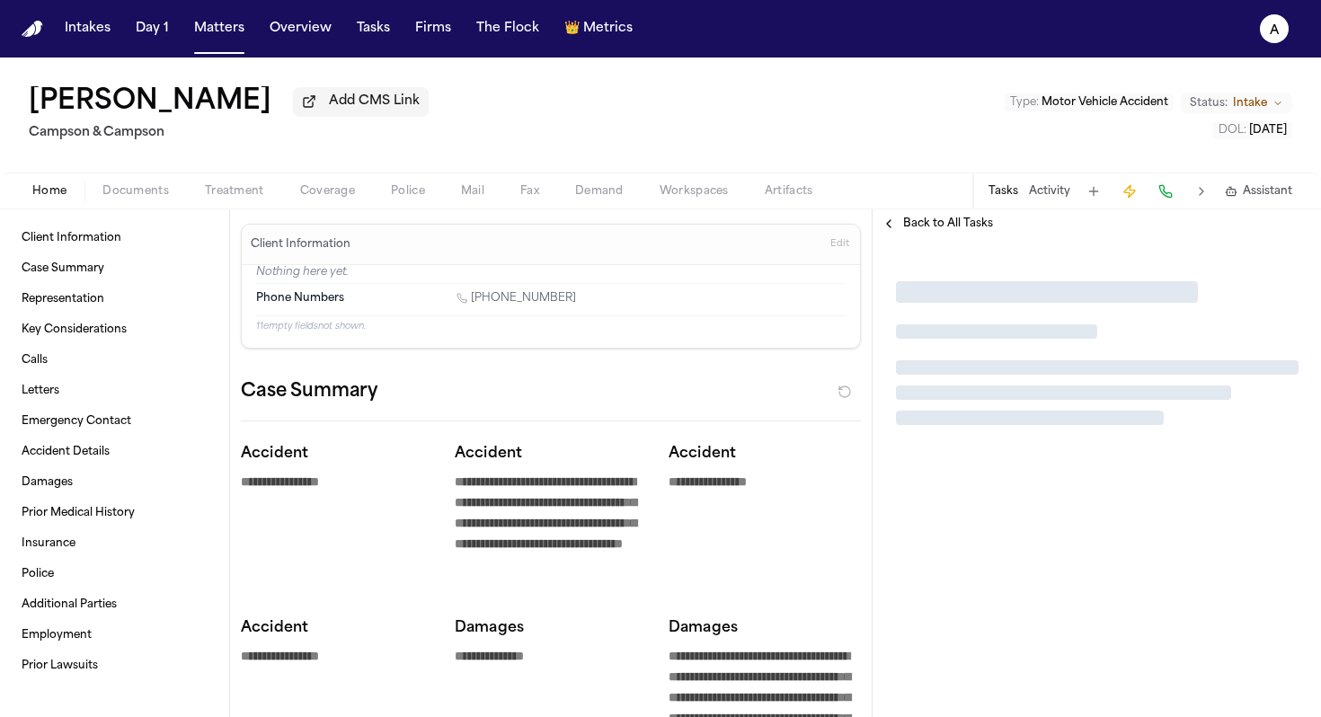
type textarea "*"
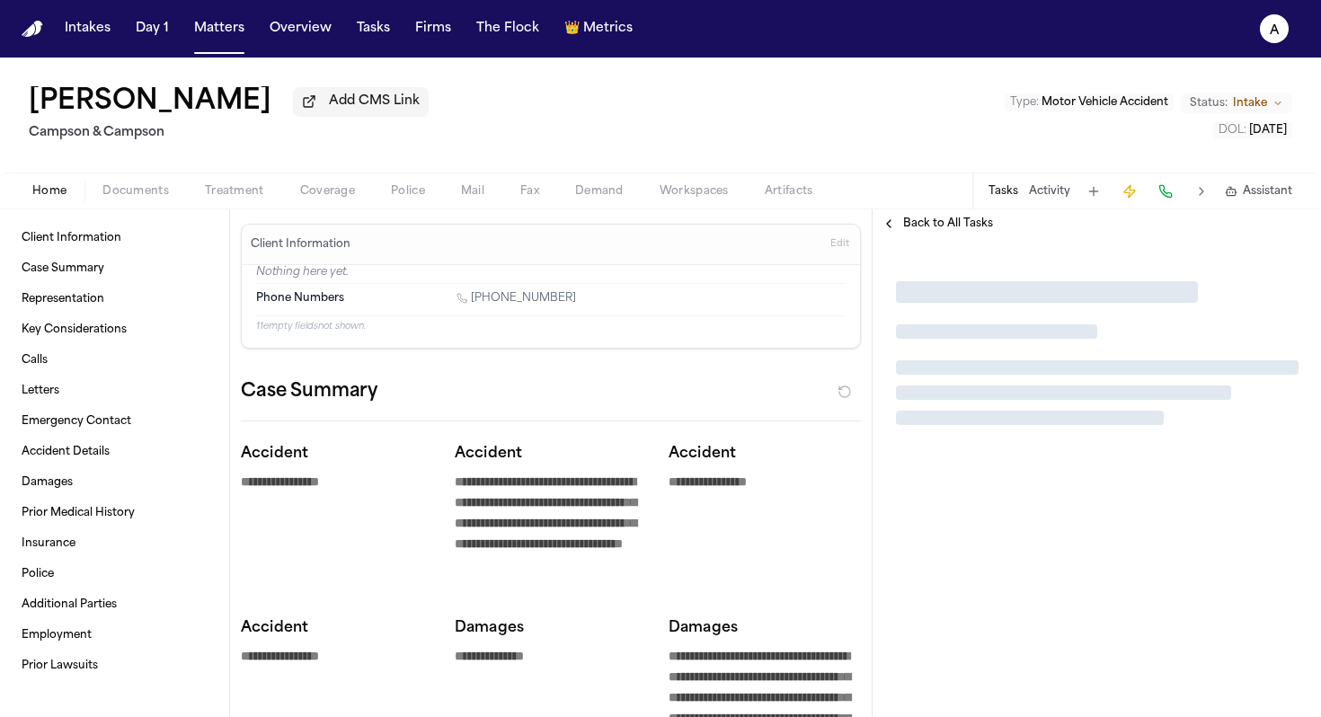
type textarea "*"
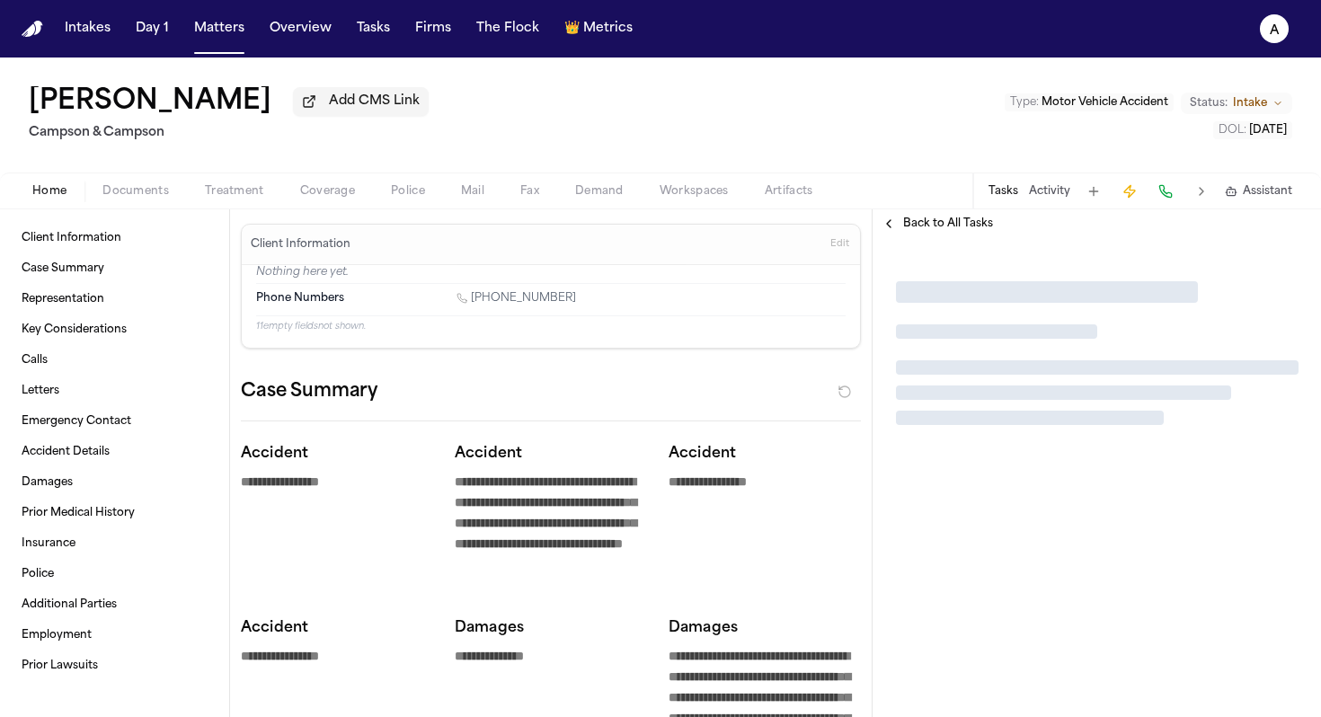
type textarea "*"
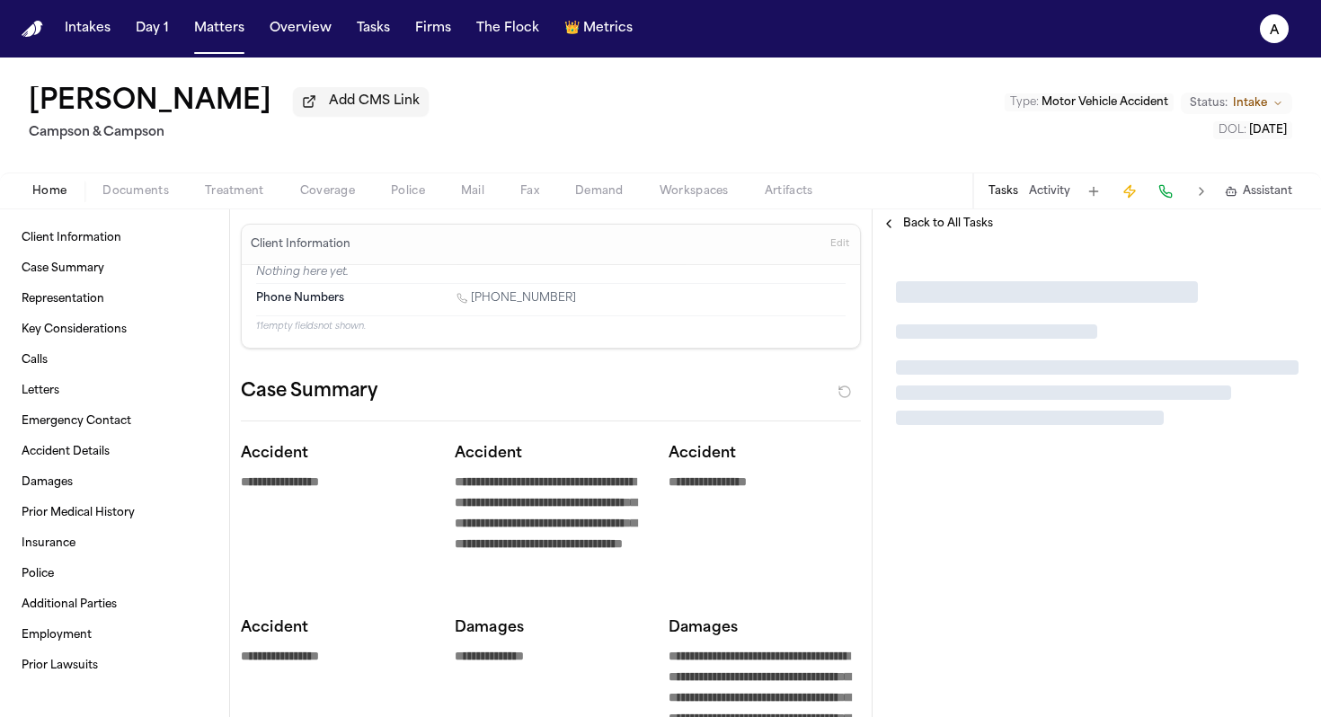
type textarea "*"
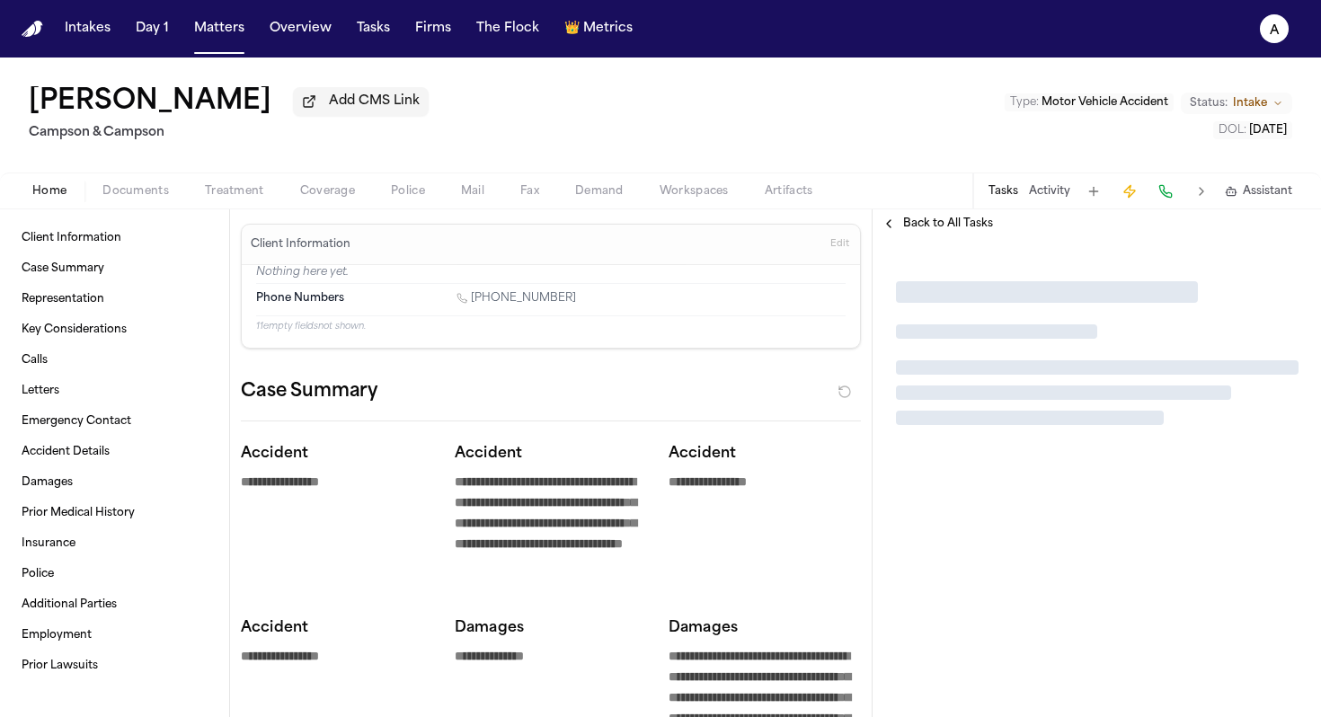
type textarea "*"
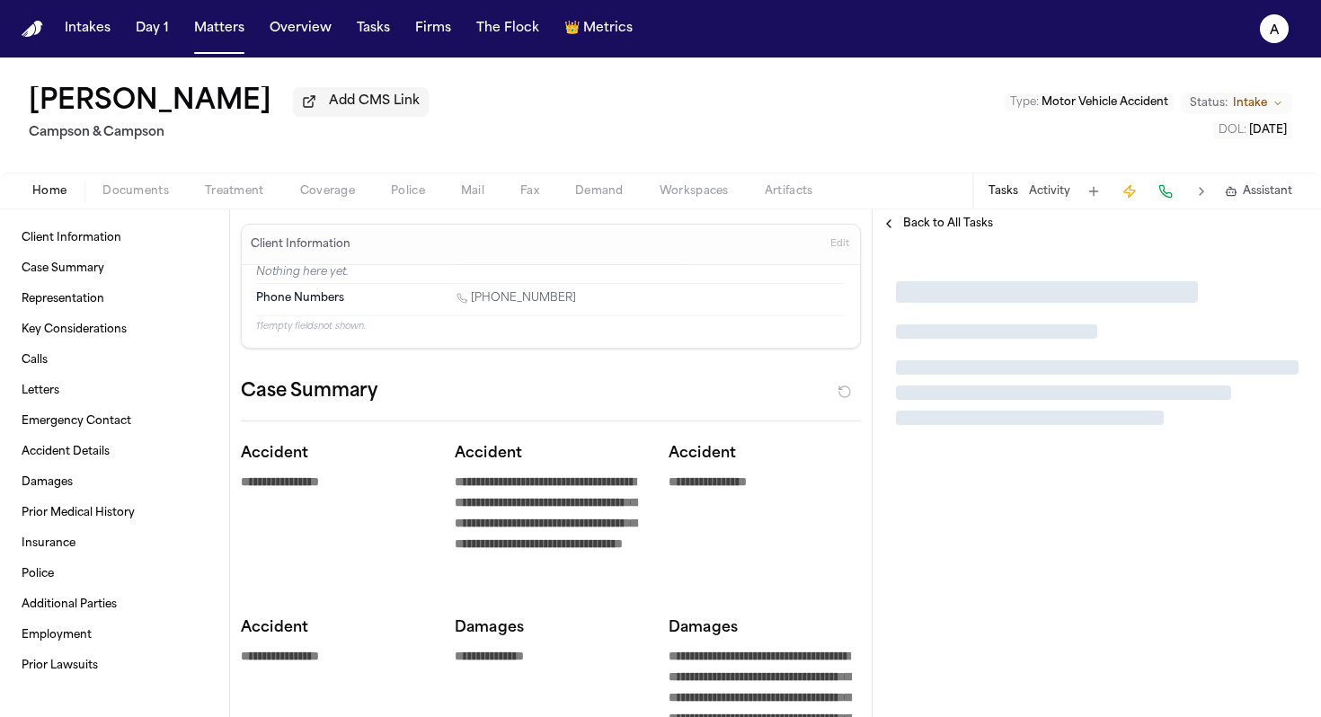
type textarea "*"
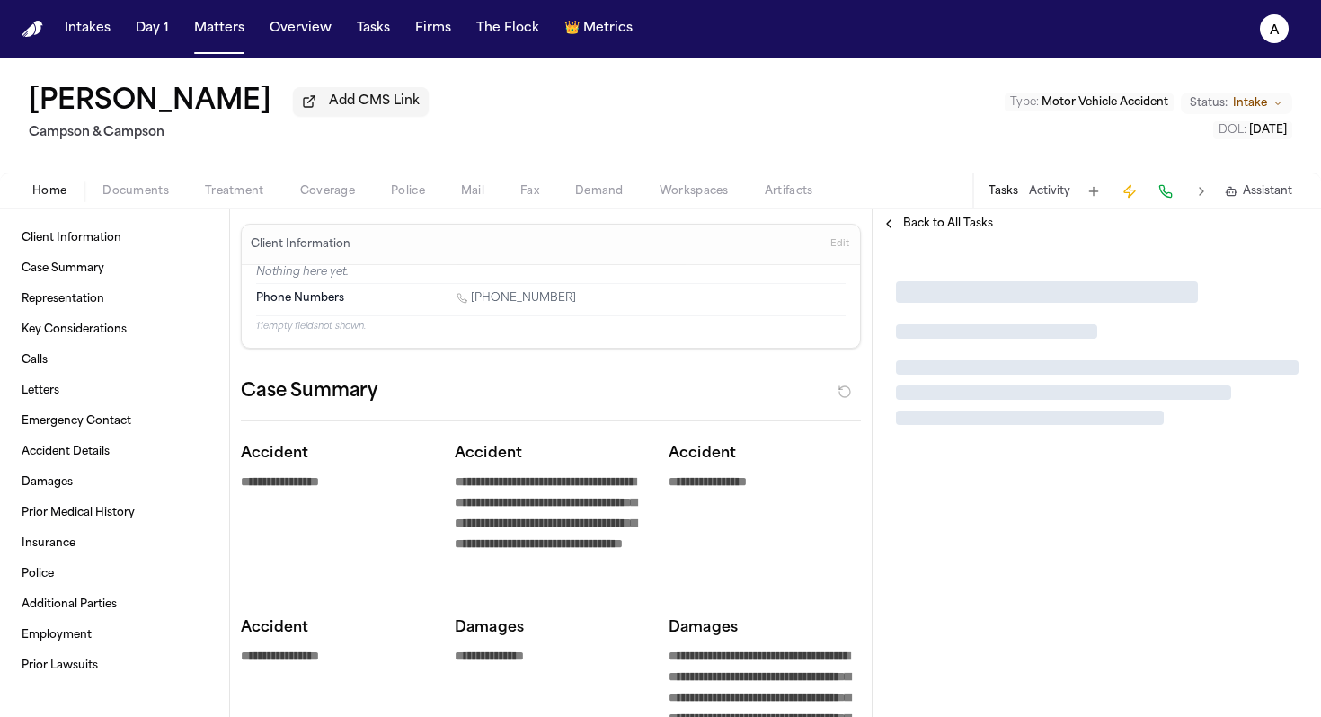
type textarea "*"
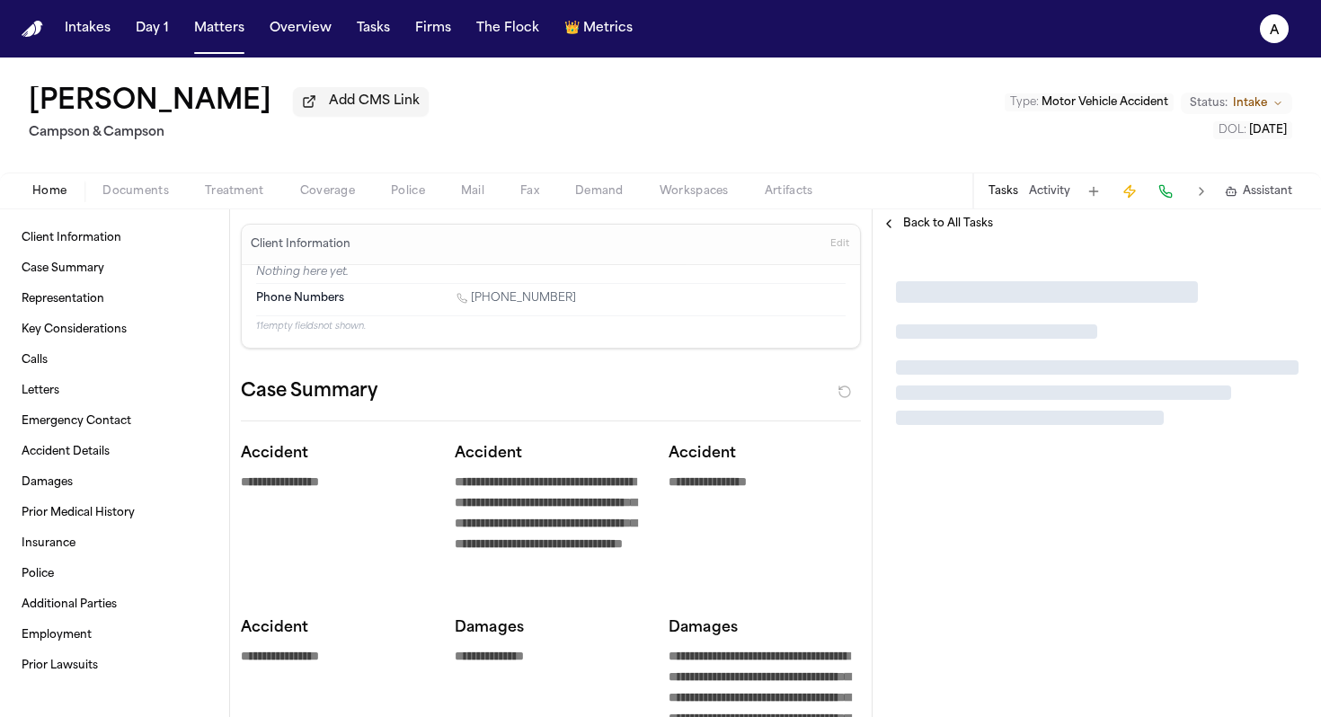
type textarea "*"
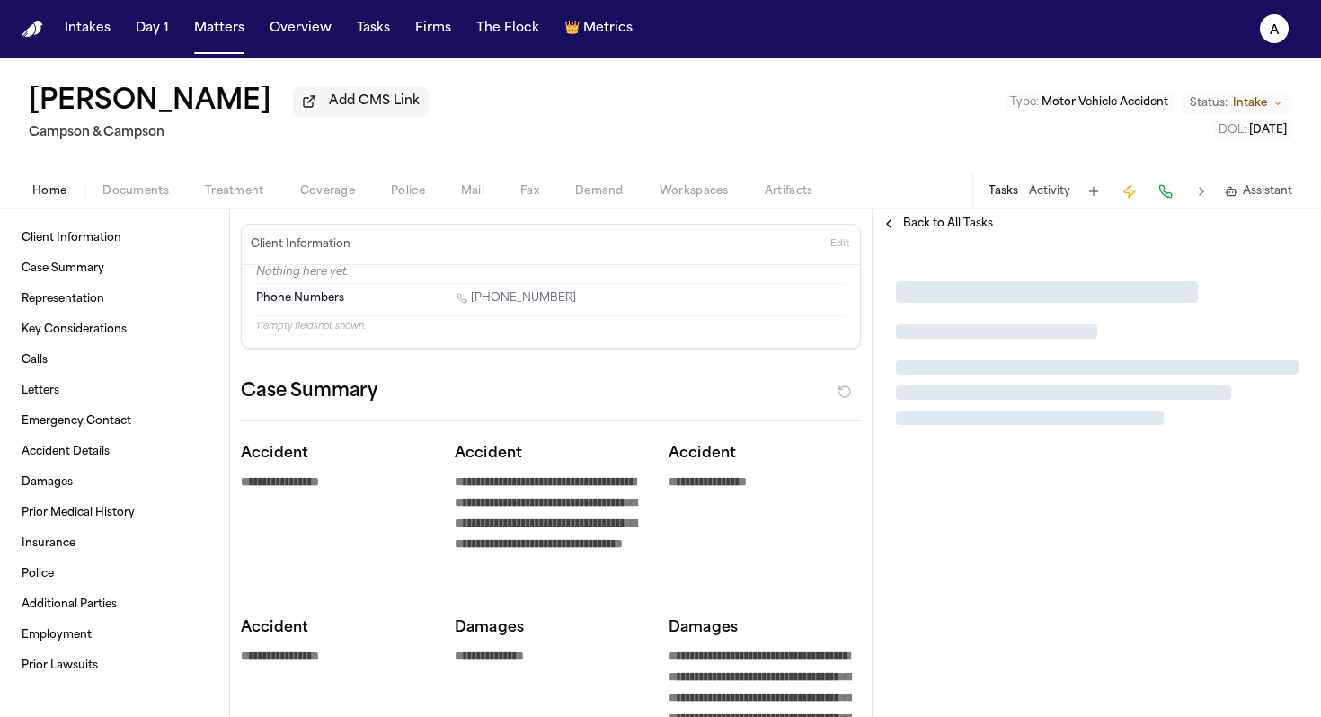
type textarea "*"
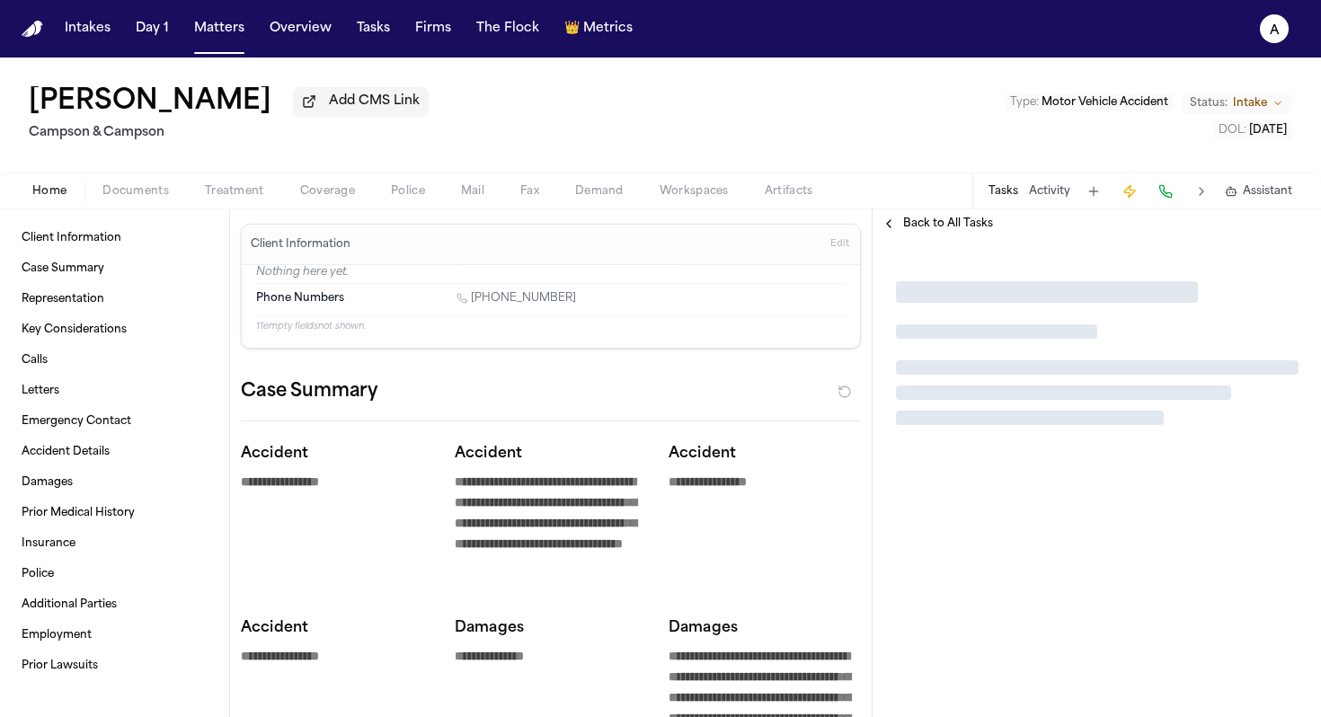
type textarea "*"
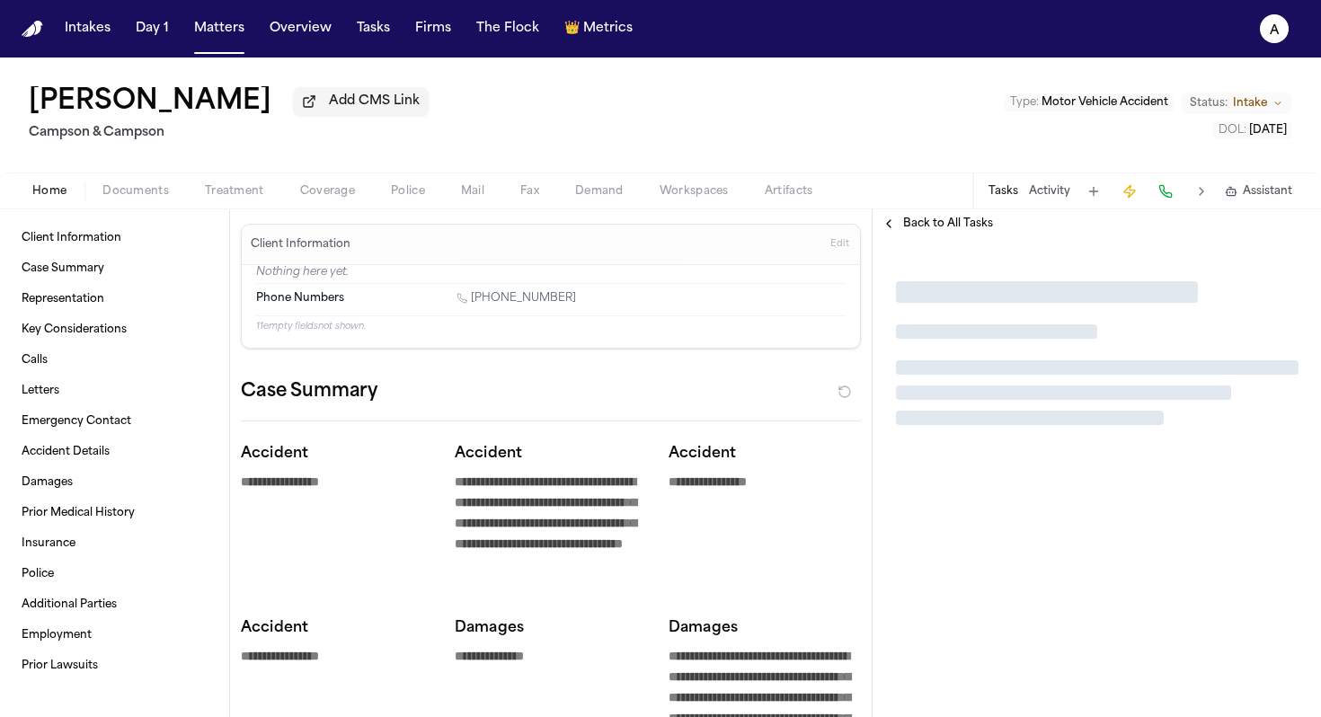
type textarea "*"
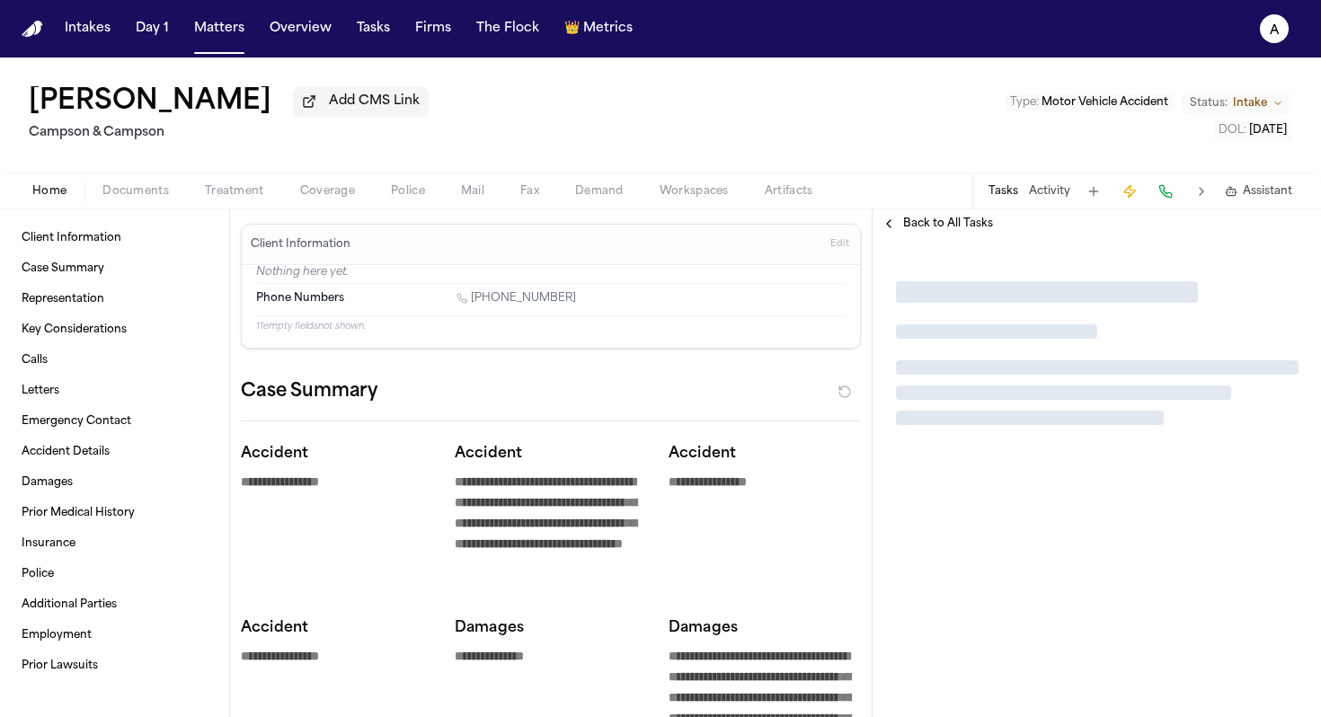
type textarea "*"
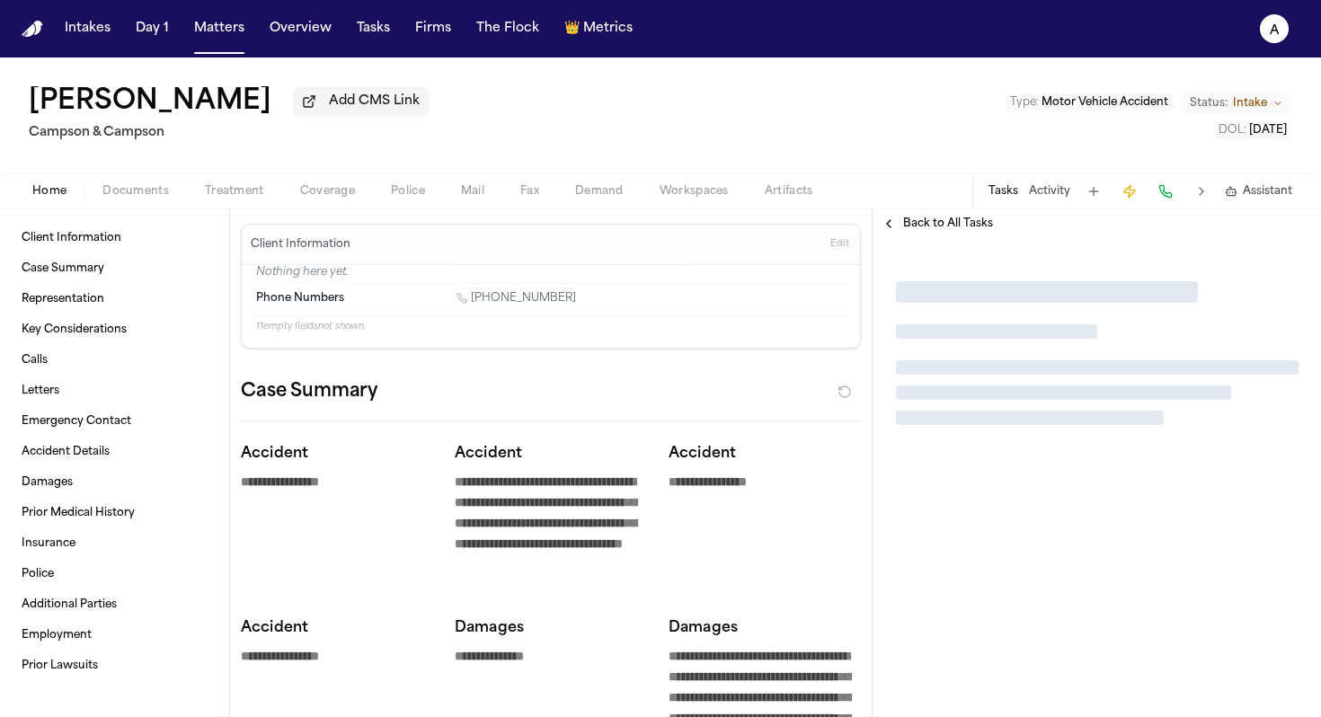
type textarea "*"
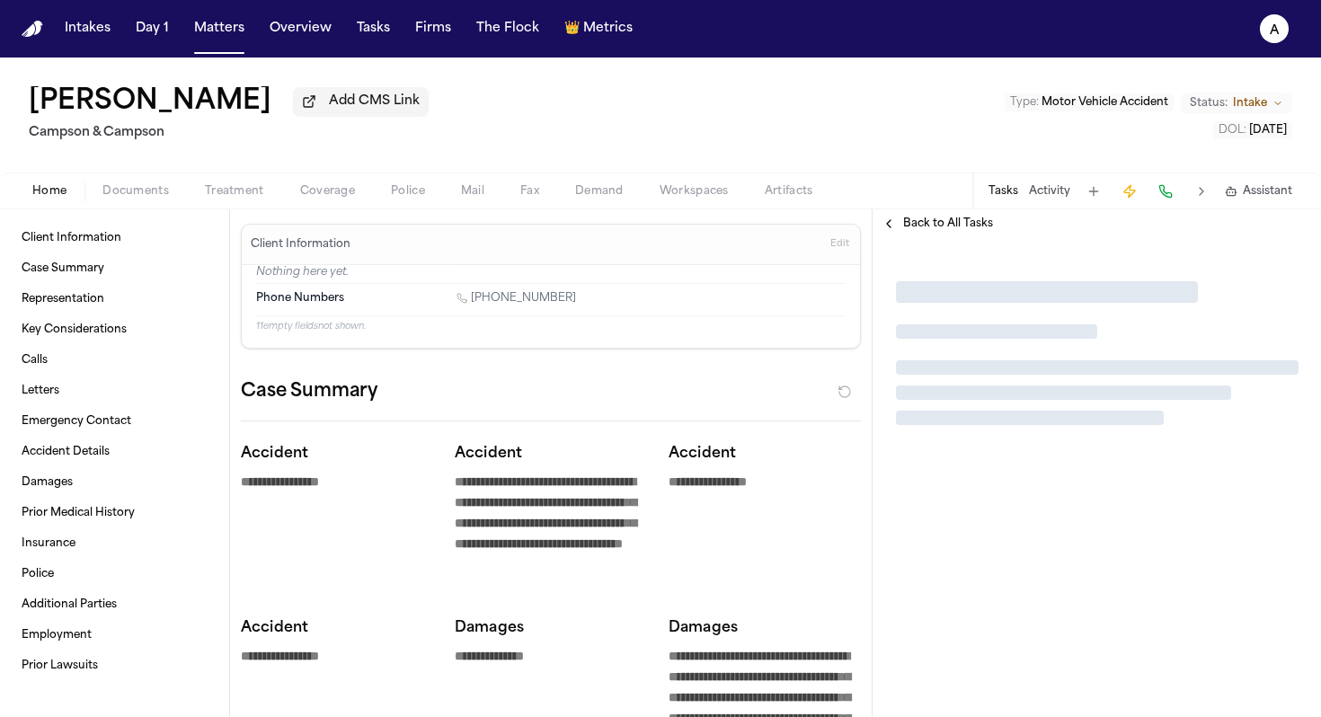
type textarea "*"
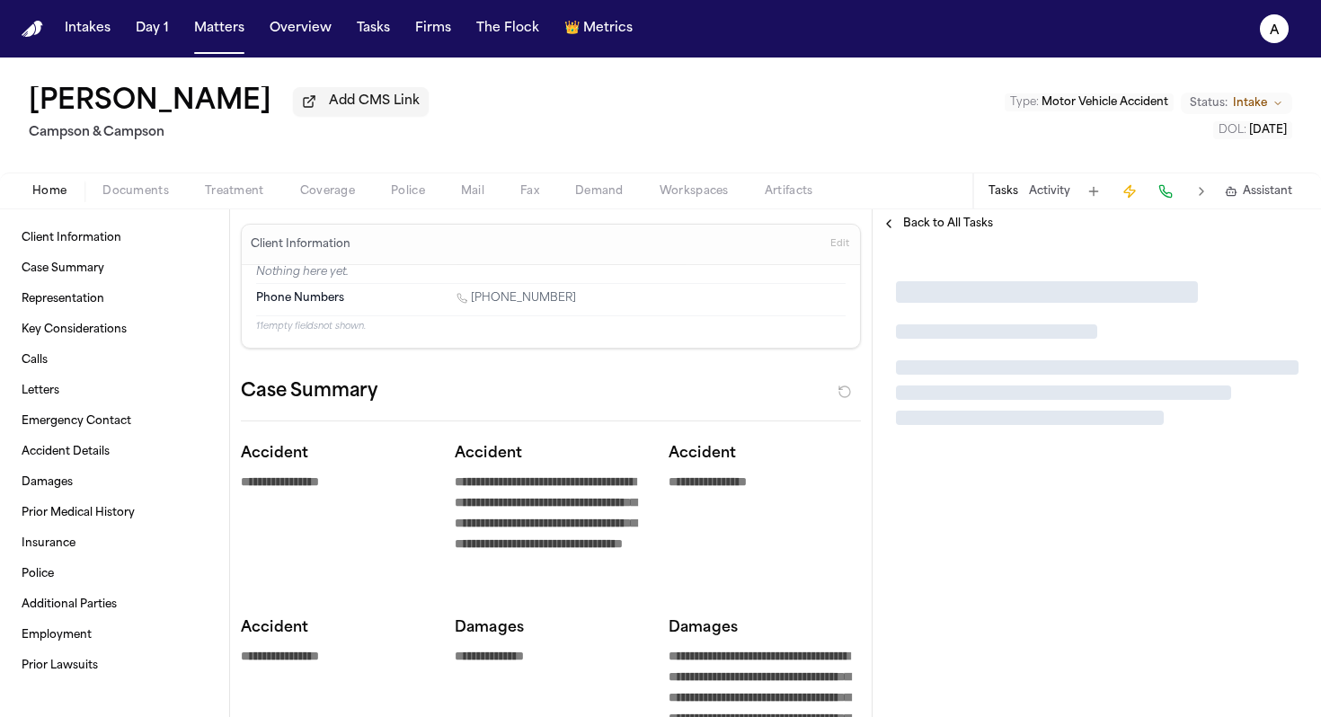
type textarea "*"
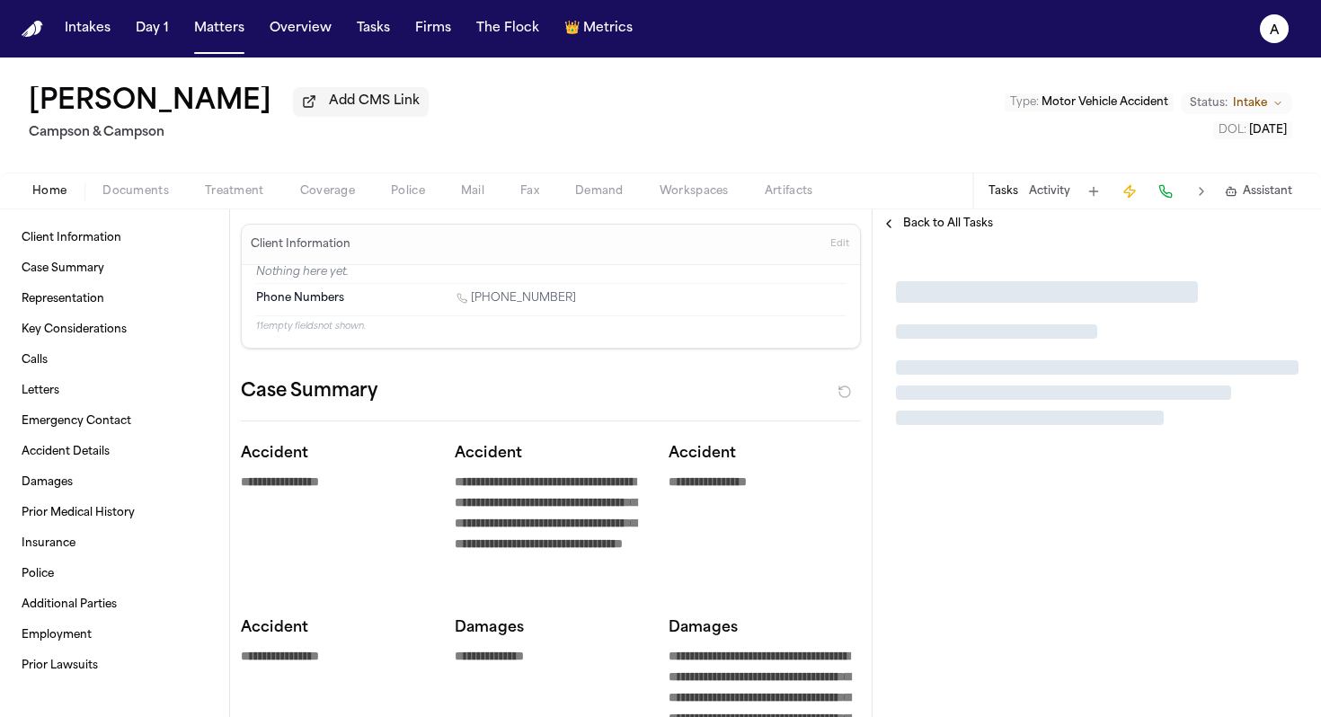
type textarea "*"
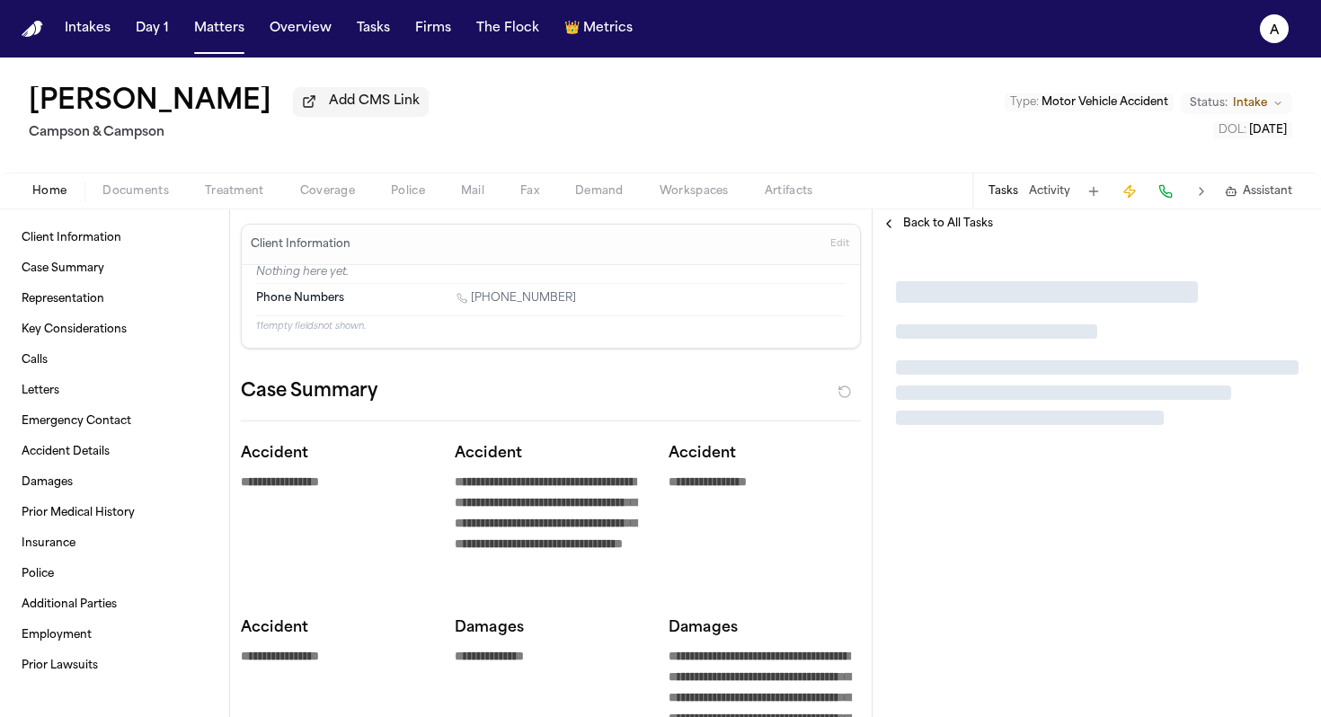
type textarea "*"
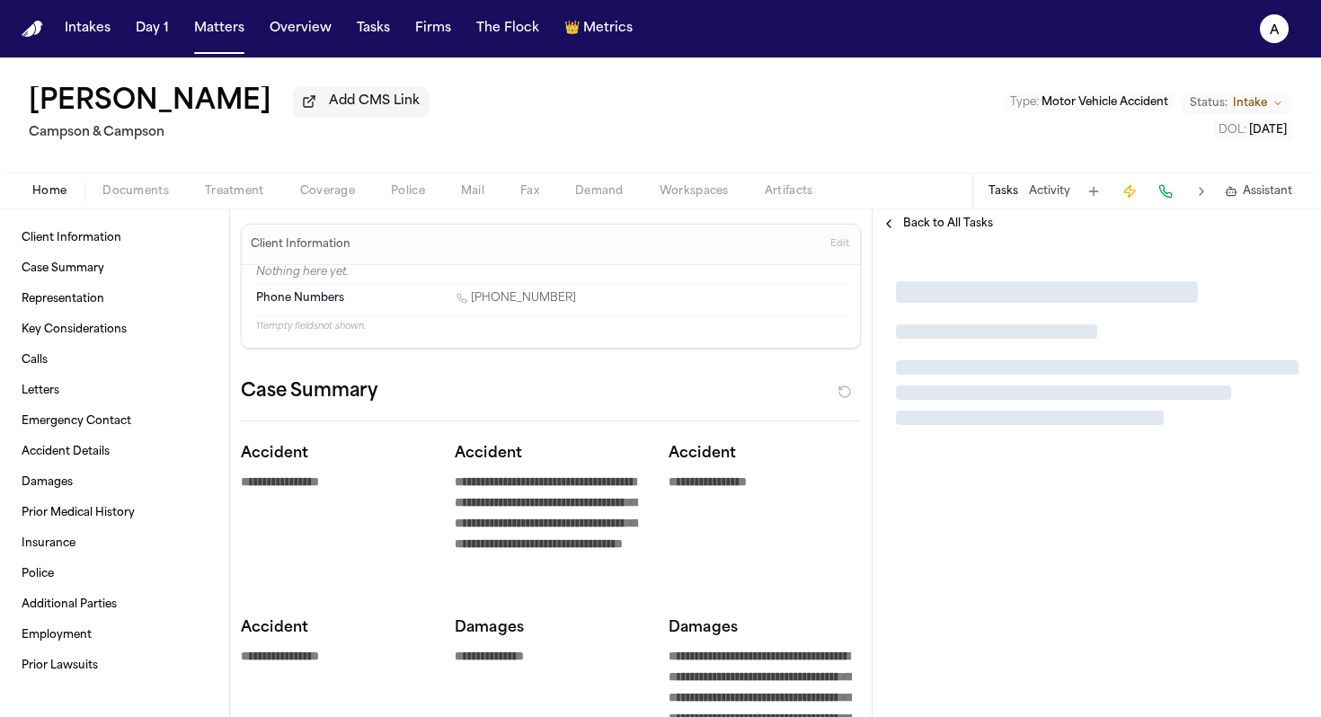
type textarea "*"
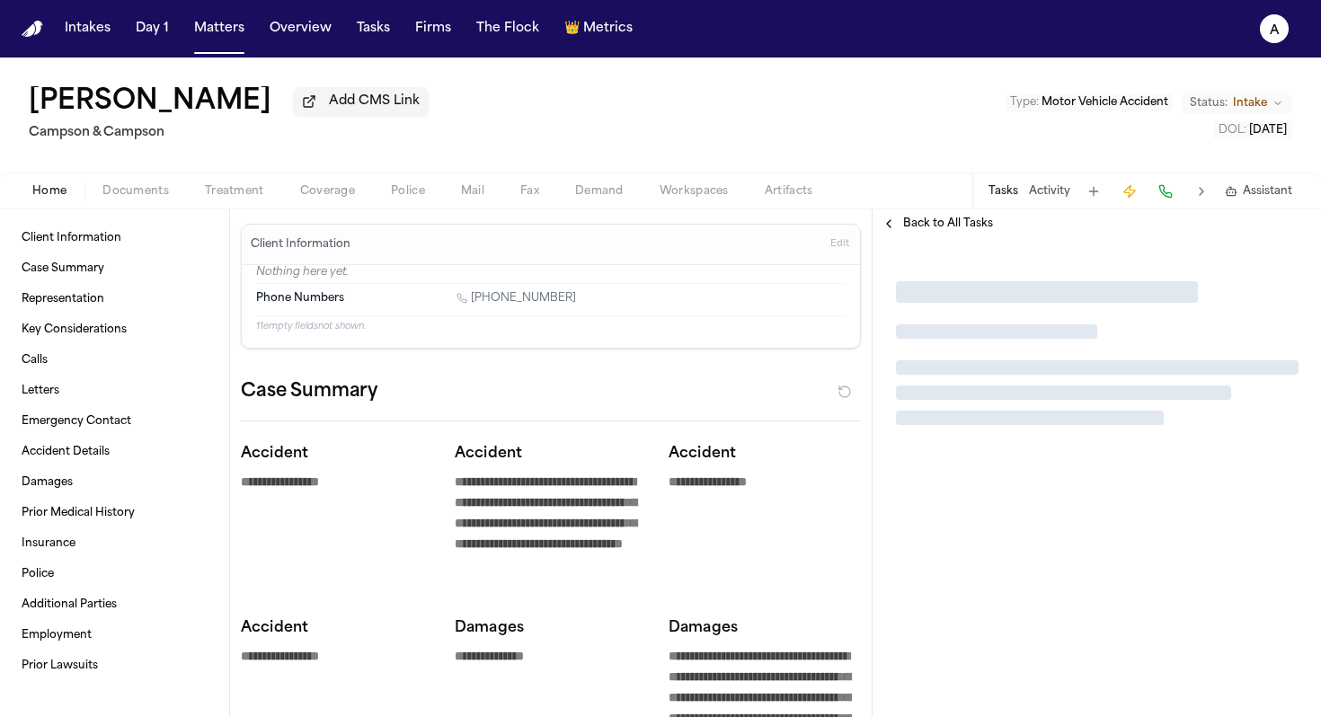
type textarea "*"
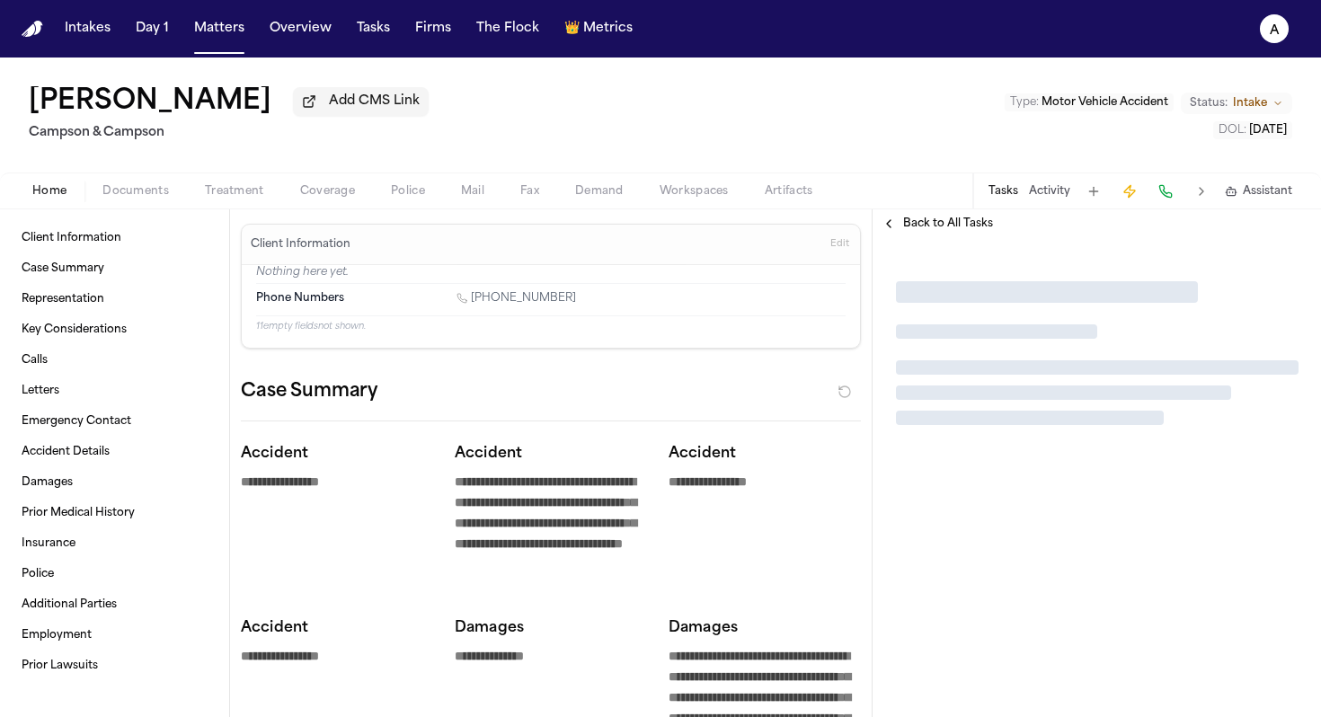
type textarea "*"
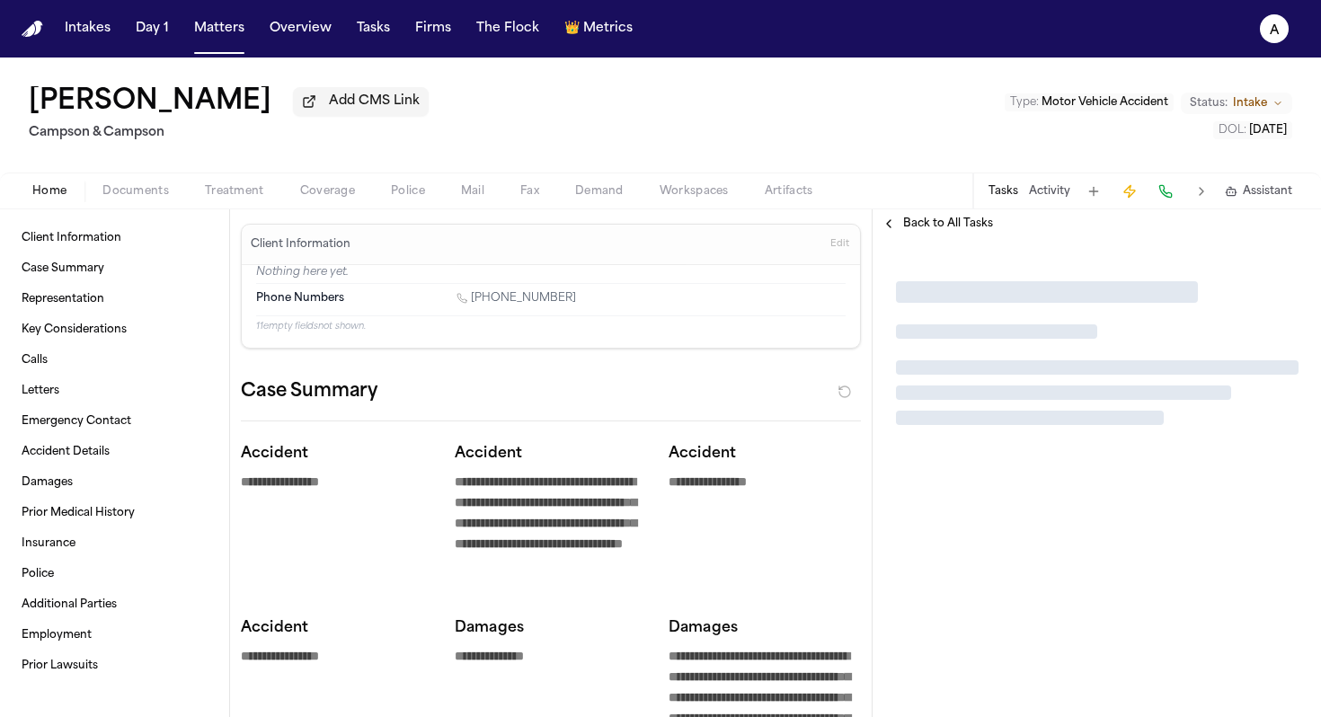
type textarea "*"
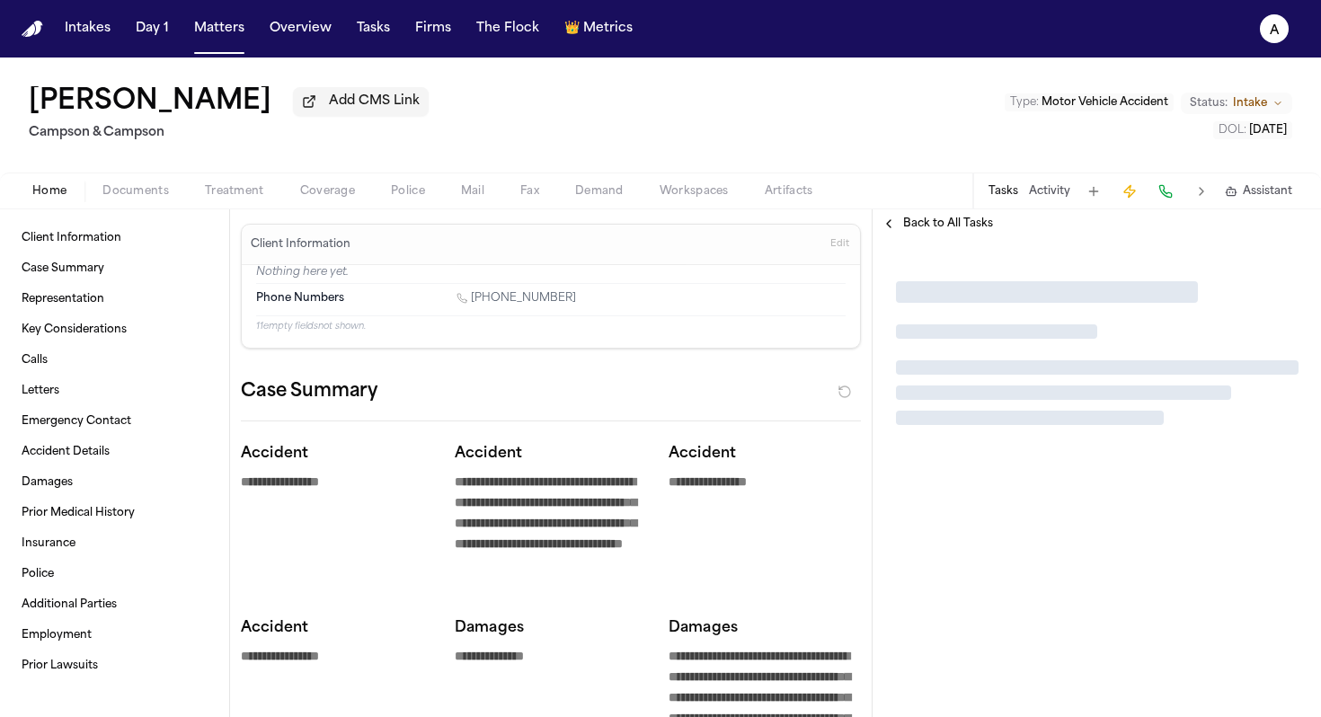
type textarea "*"
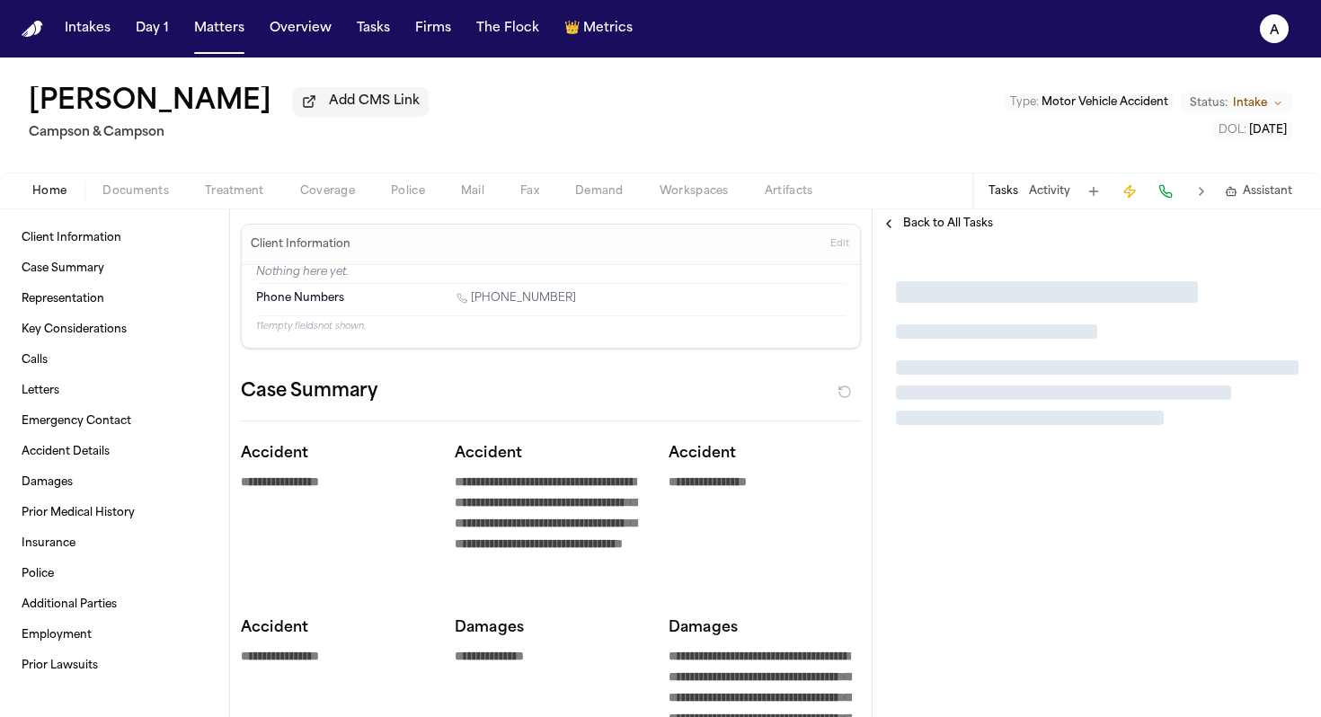
type textarea "*"
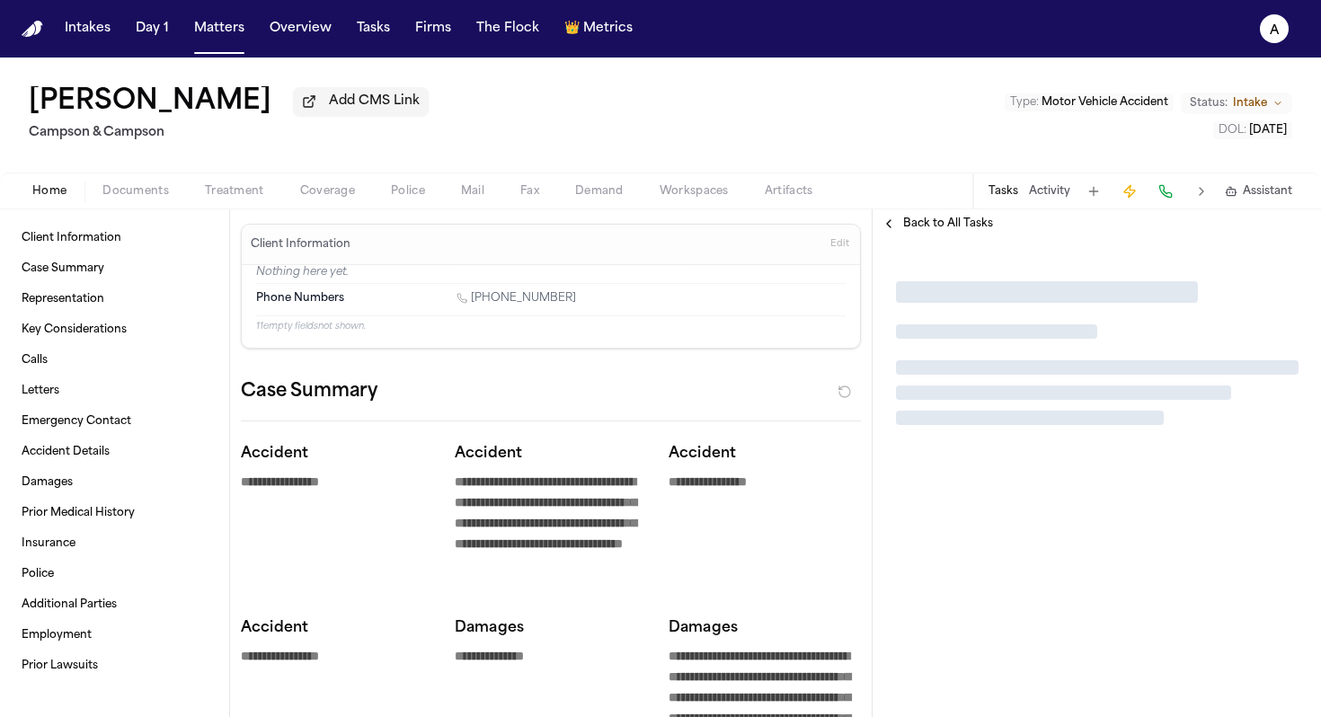
type textarea "*"
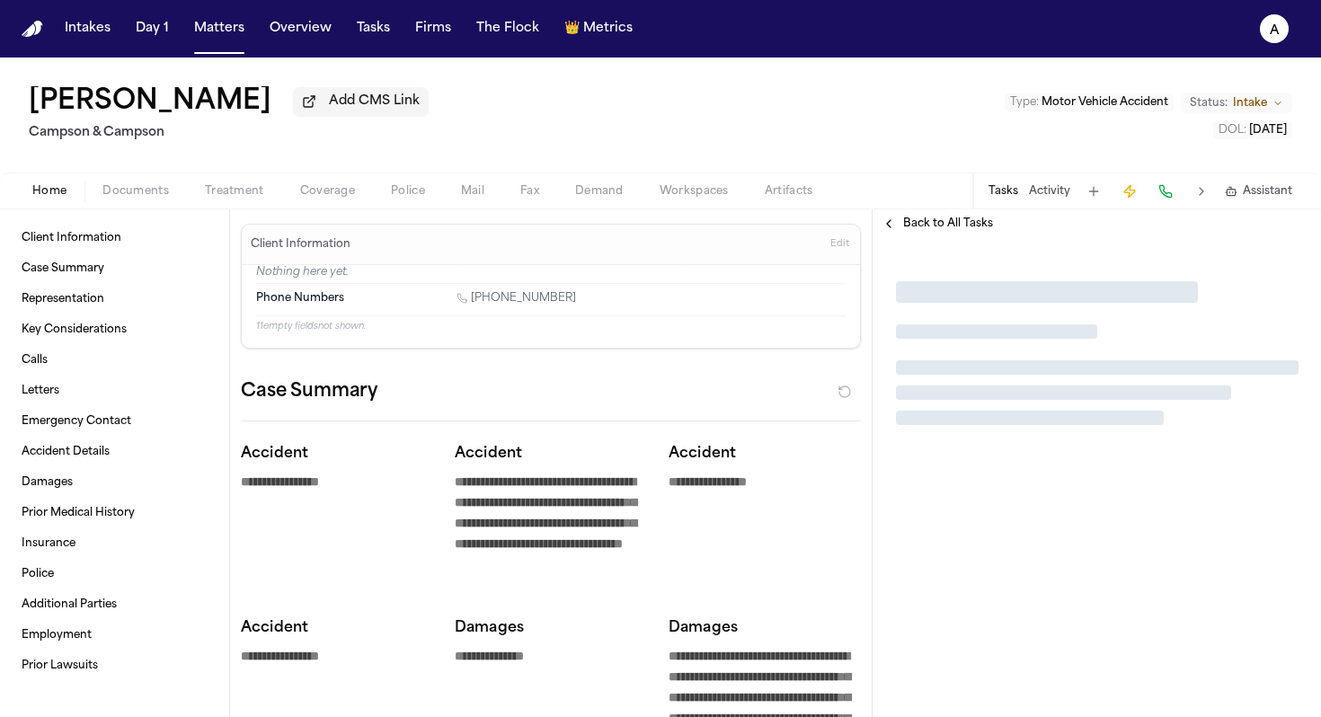
type textarea "*"
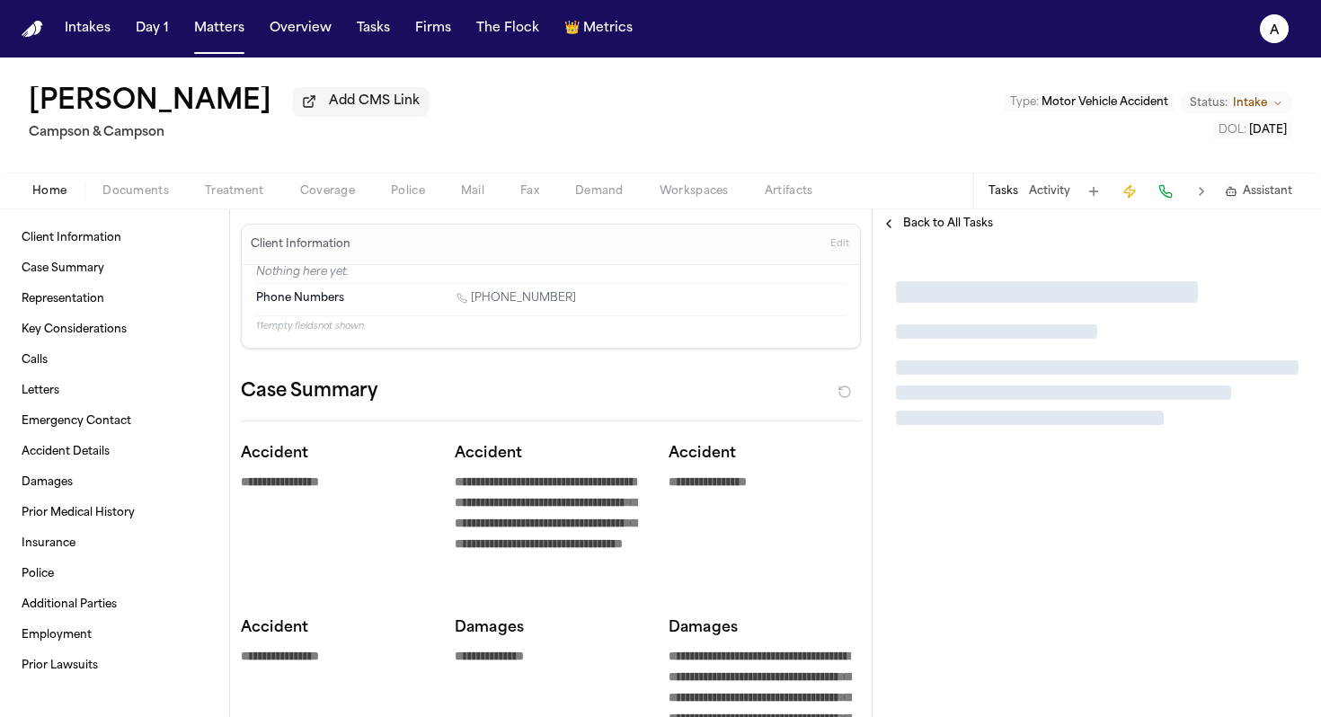
type textarea "*"
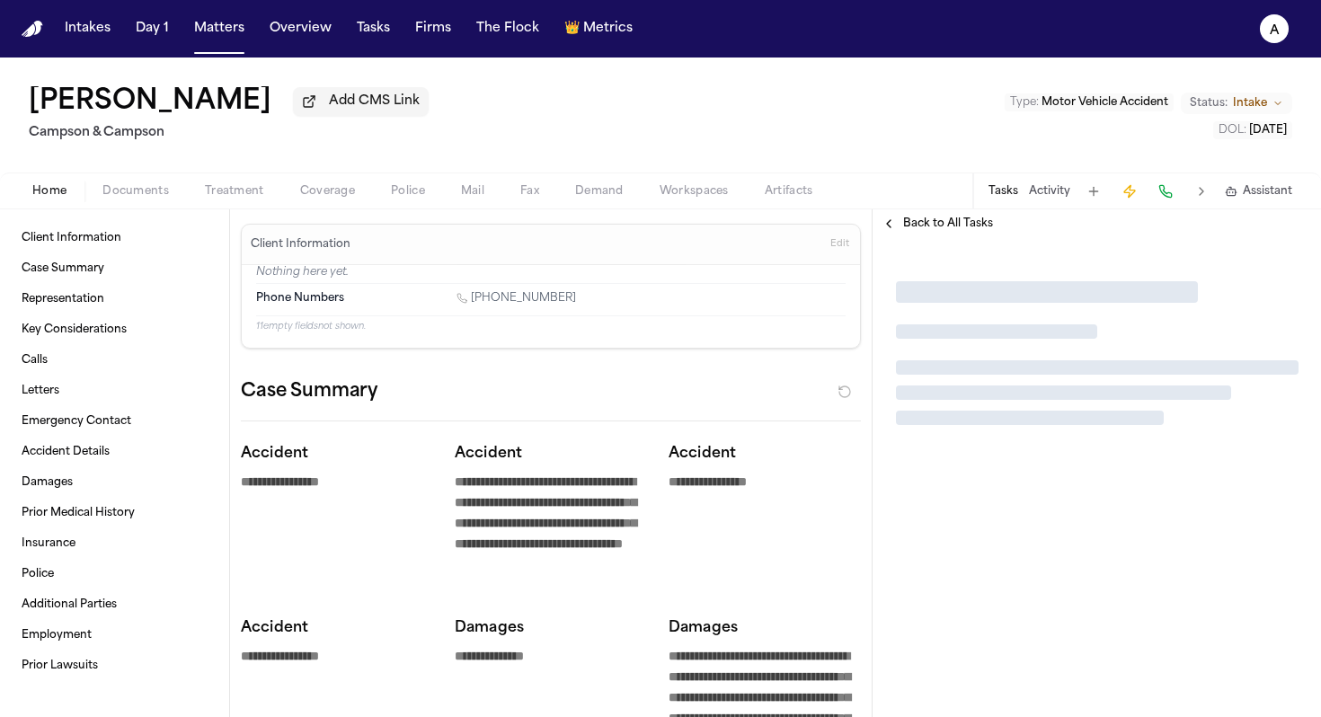
type textarea "*"
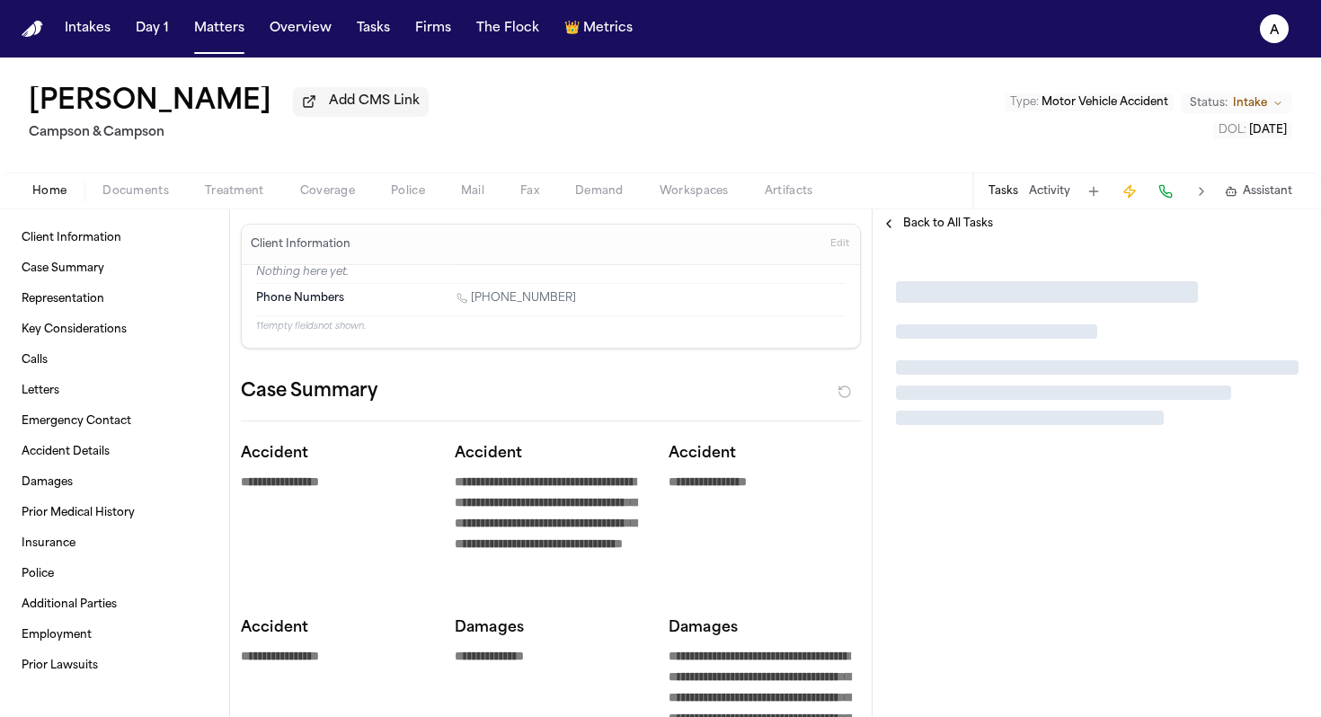
type textarea "*"
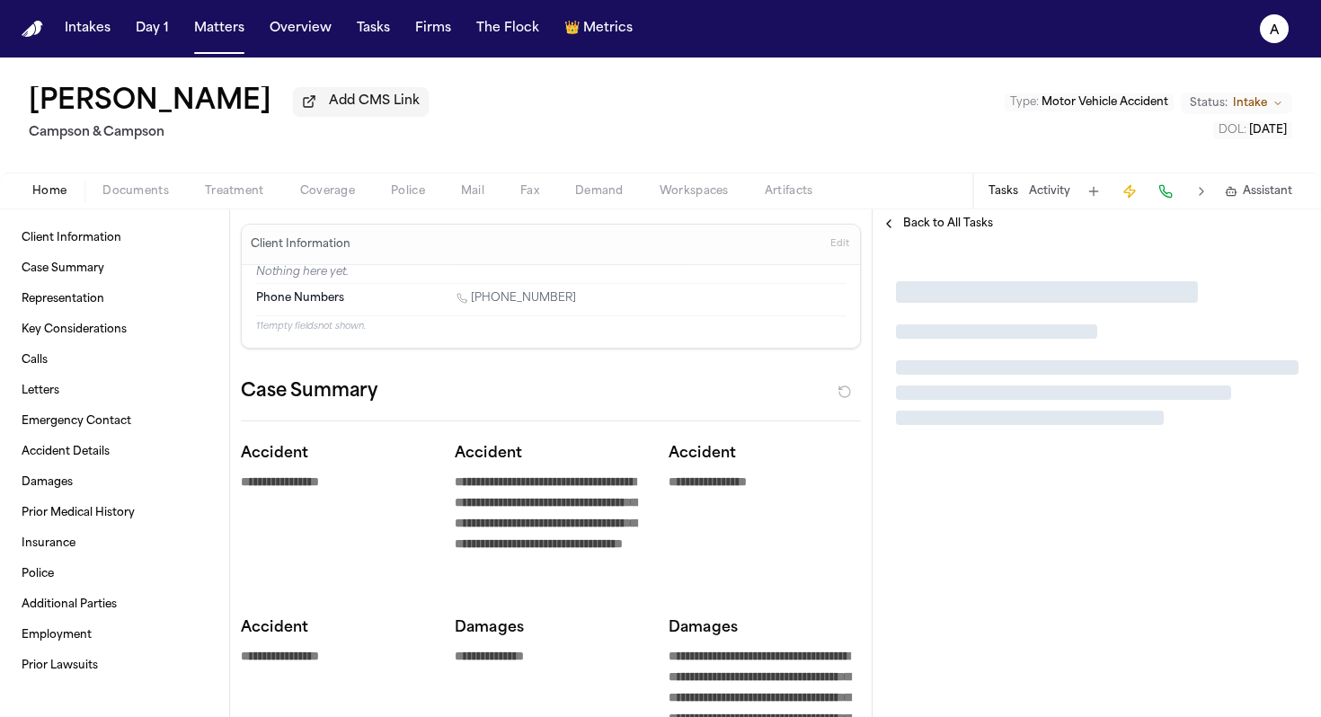
type textarea "*"
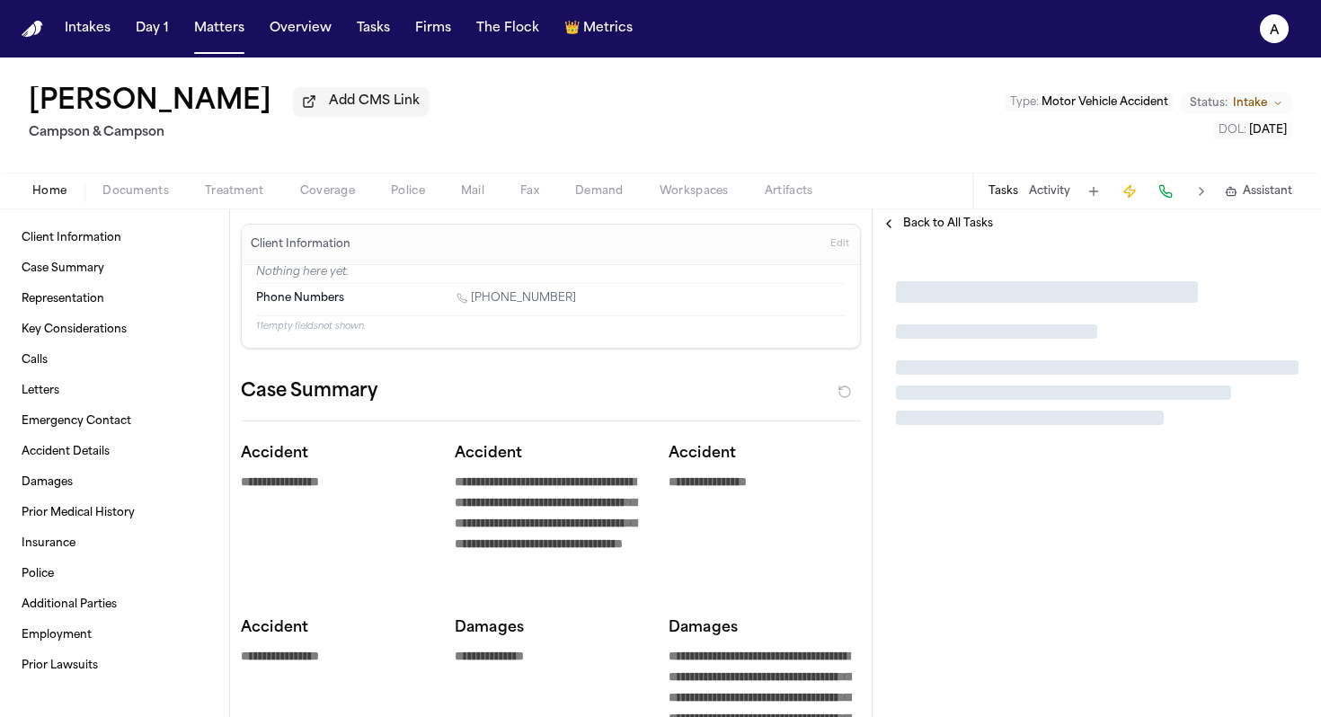
type textarea "*"
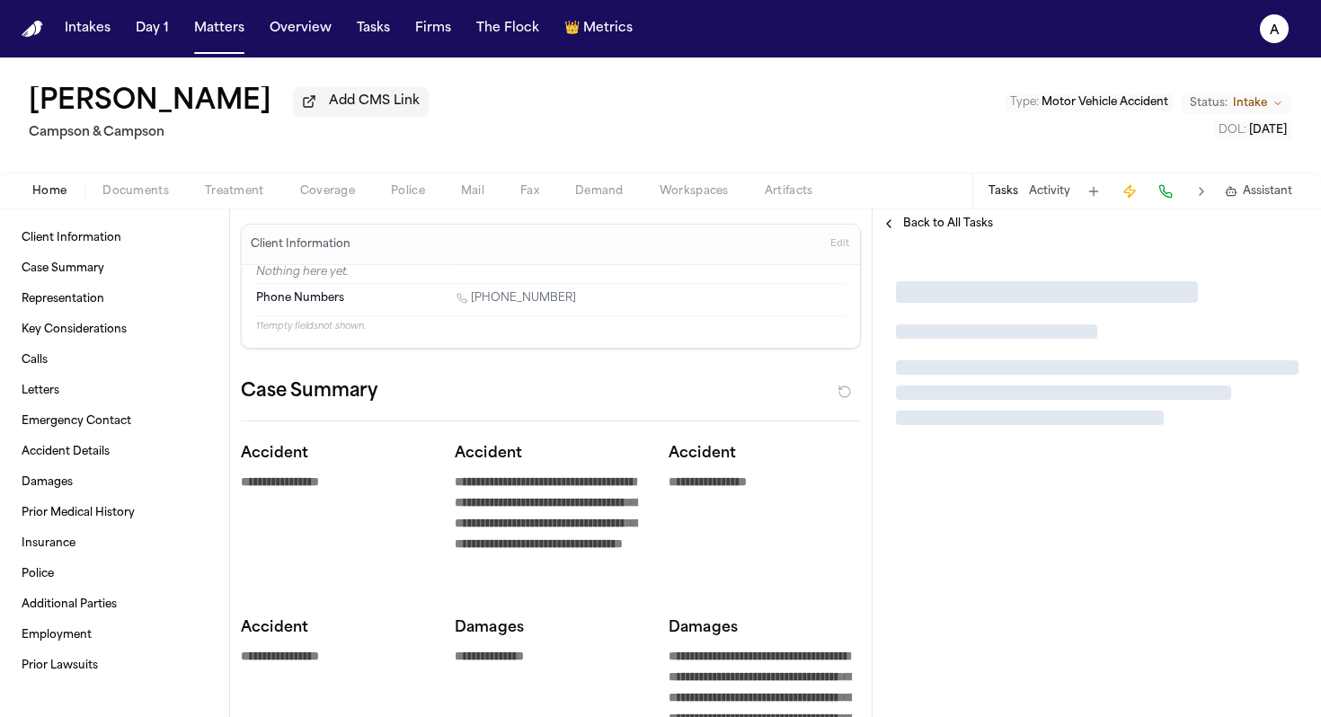
type textarea "*"
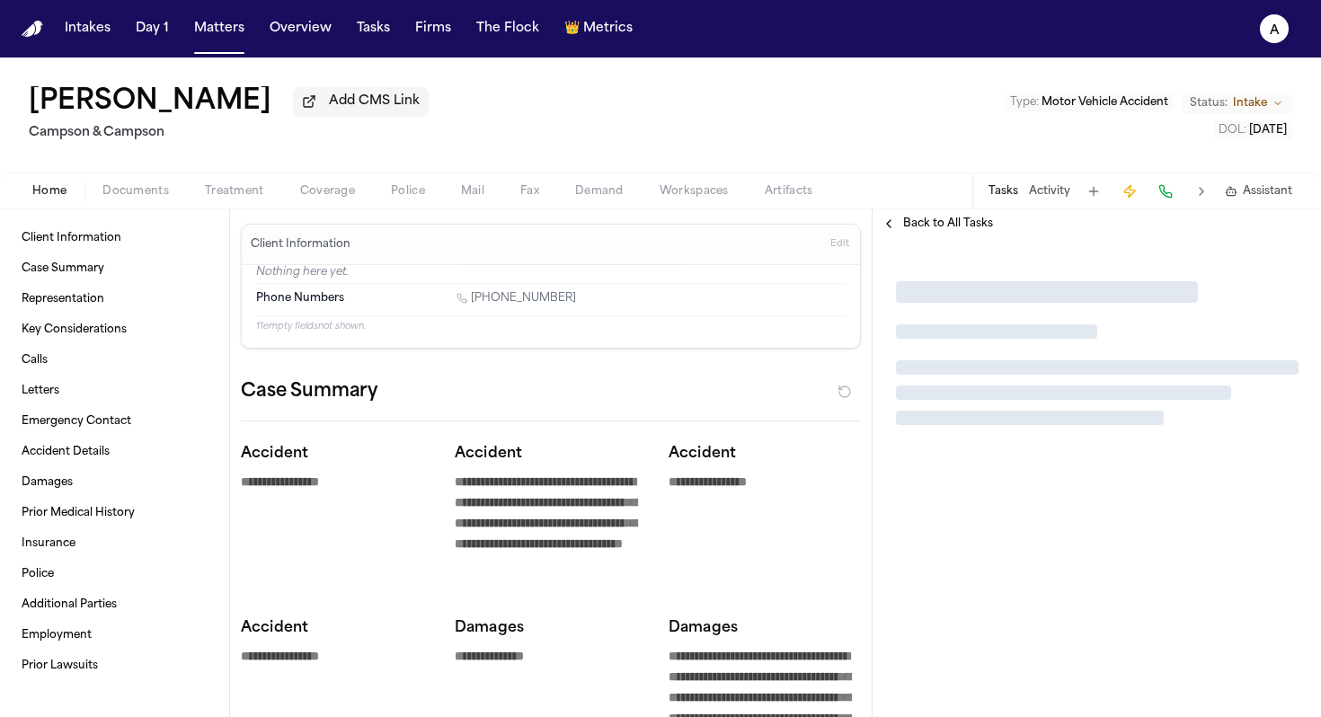
type textarea "*"
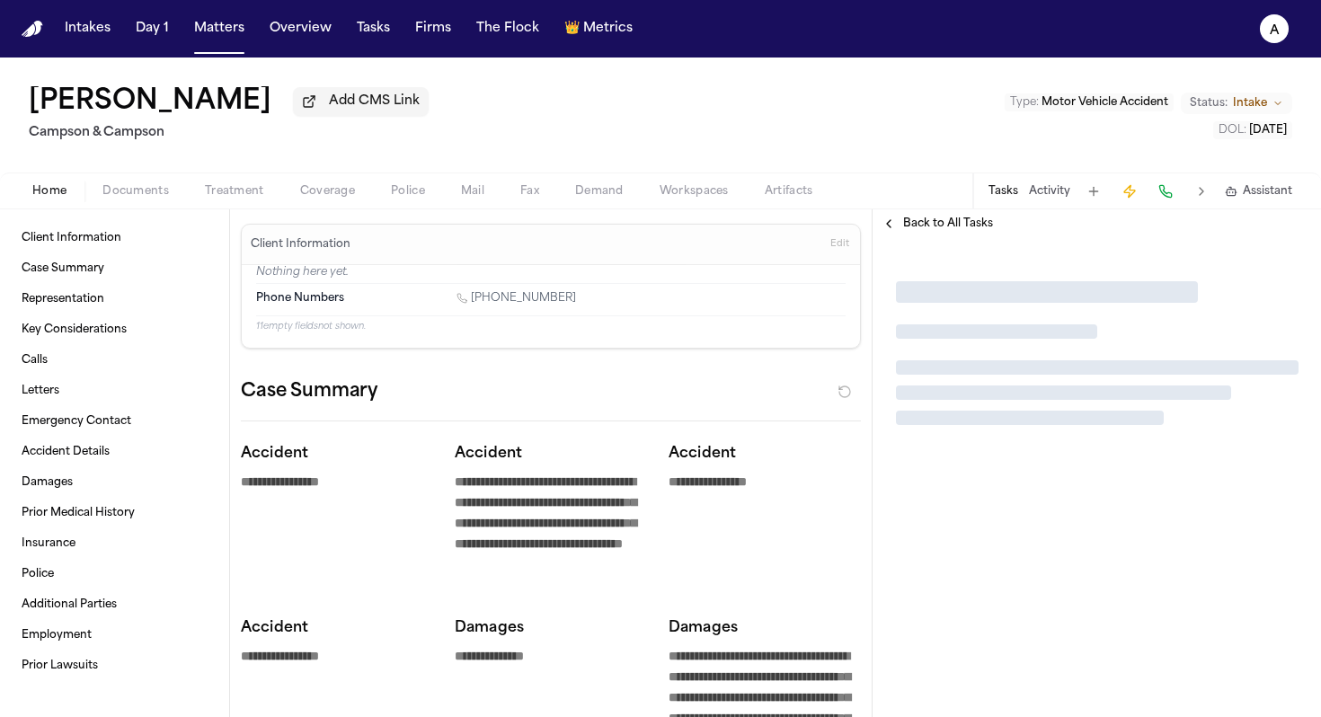
type textarea "*"
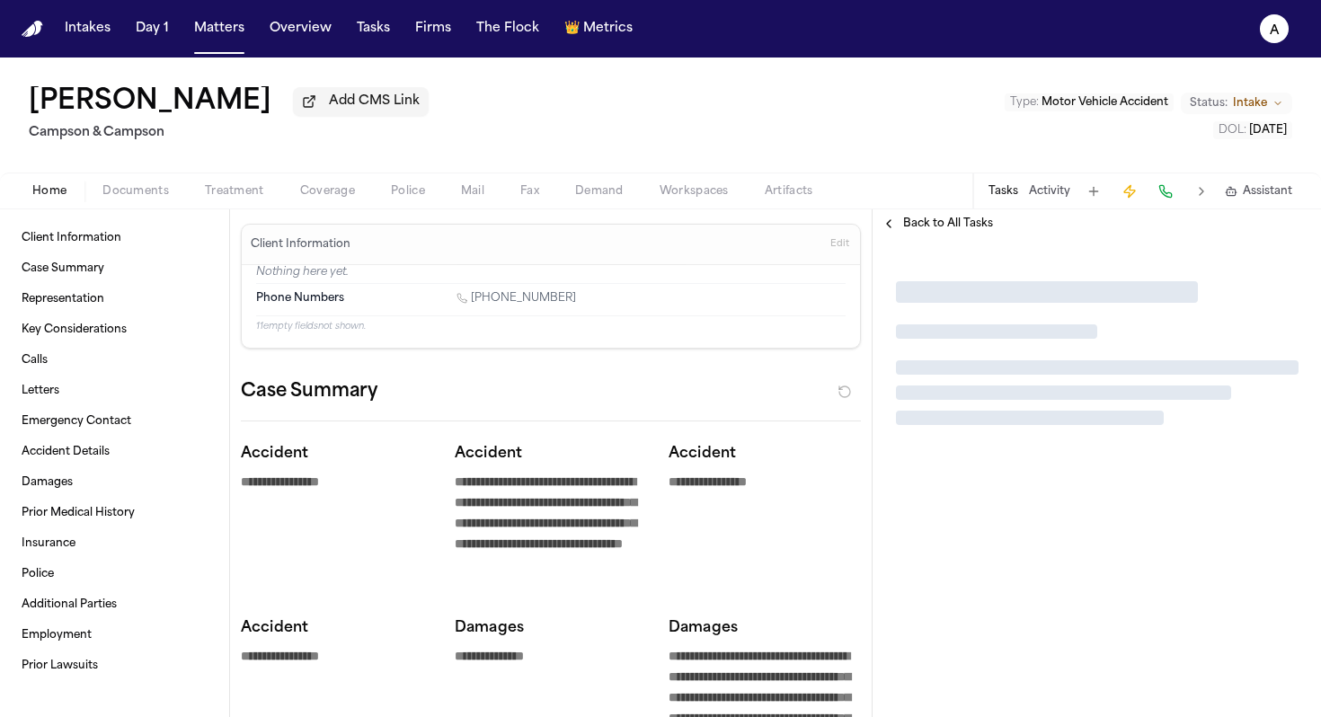
type textarea "*"
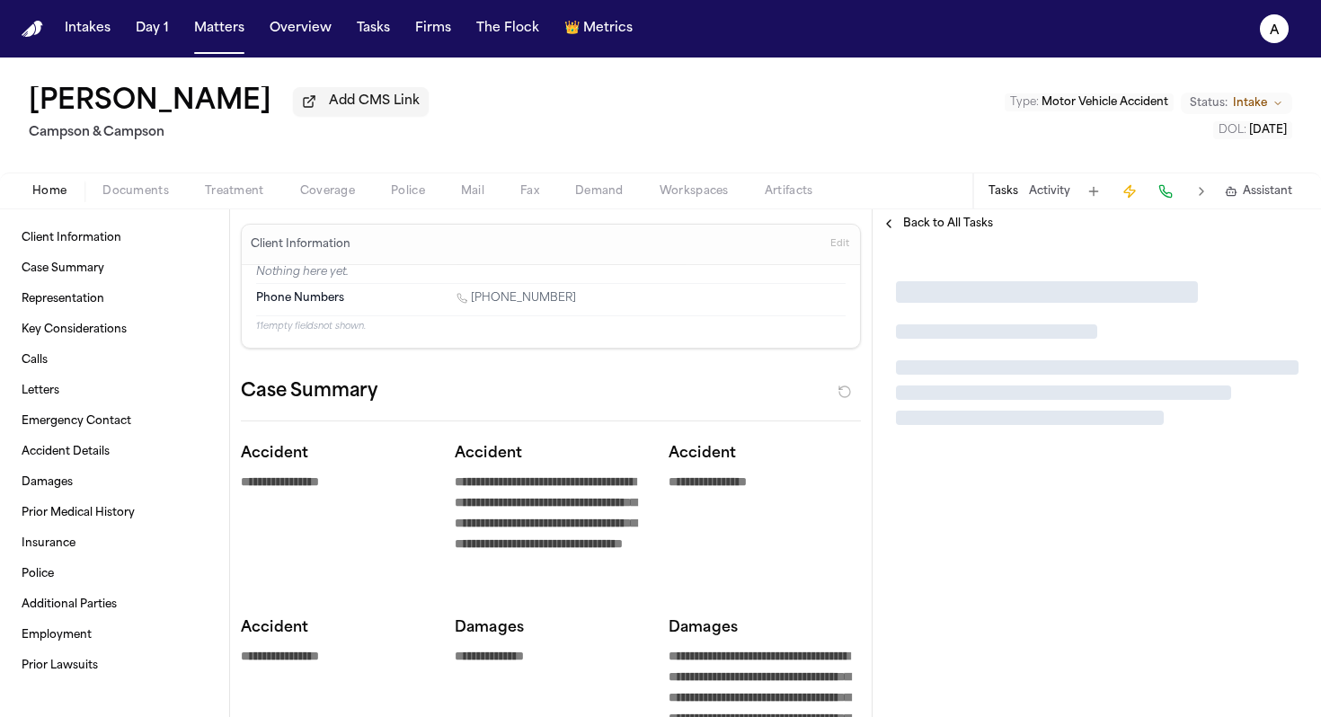
type textarea "*"
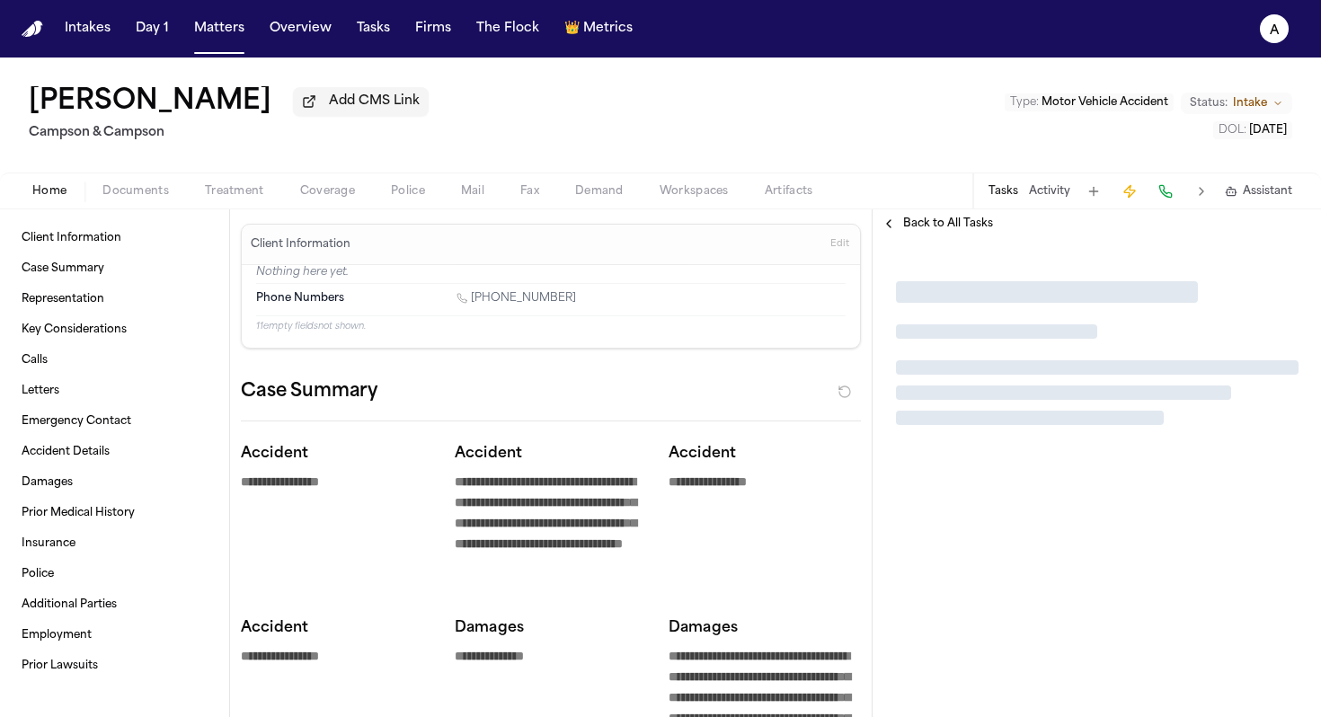
type textarea "*"
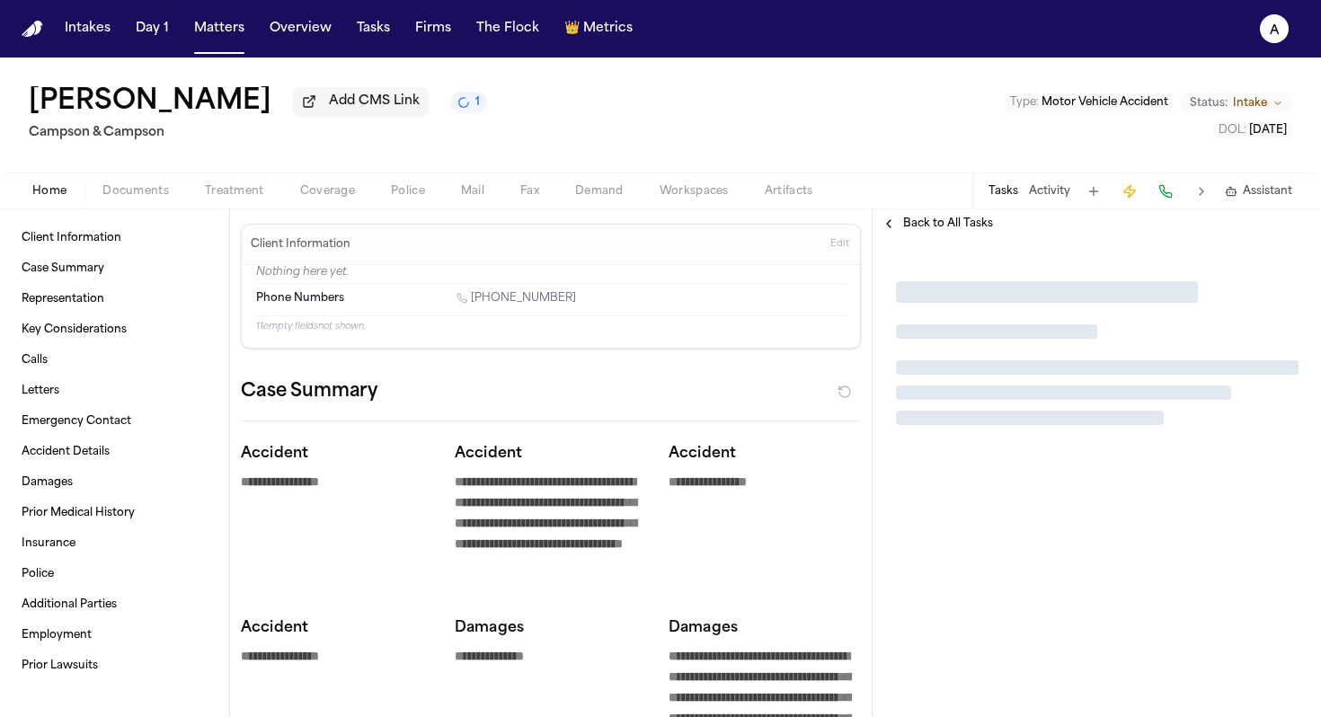
type textarea "*"
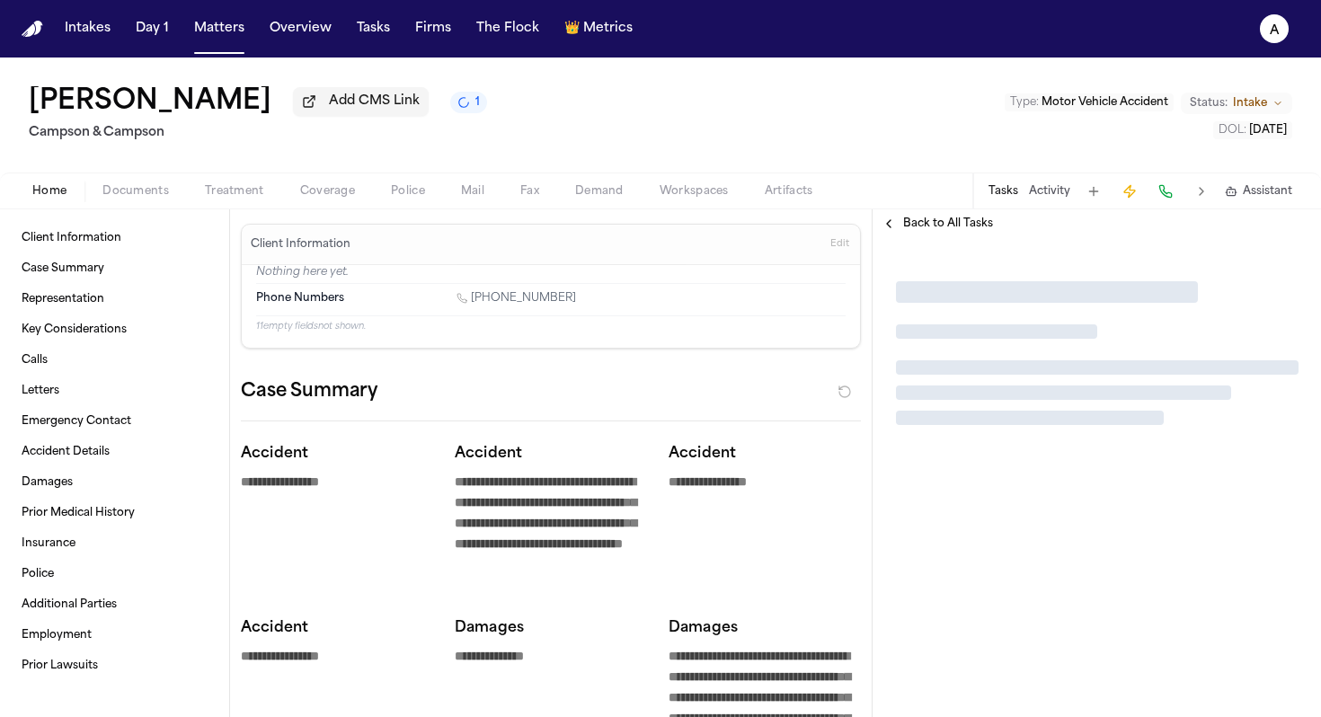
type textarea "*"
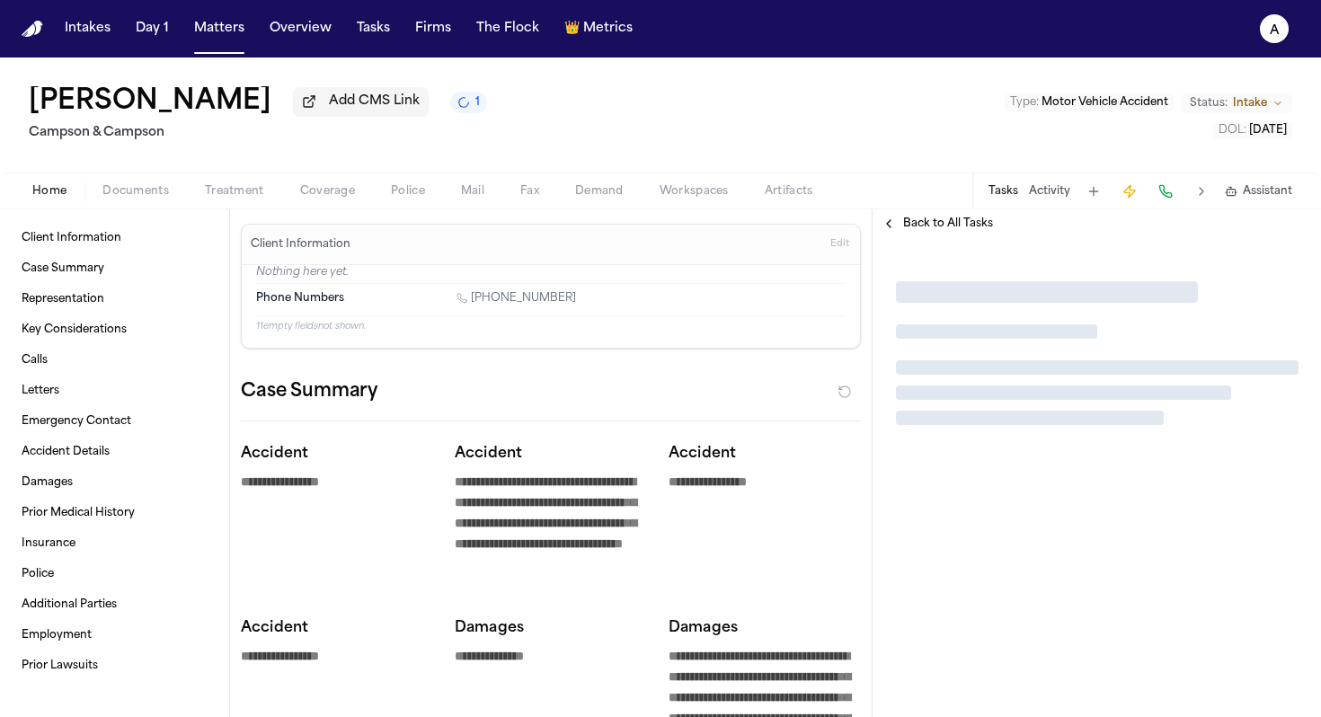
type textarea "*"
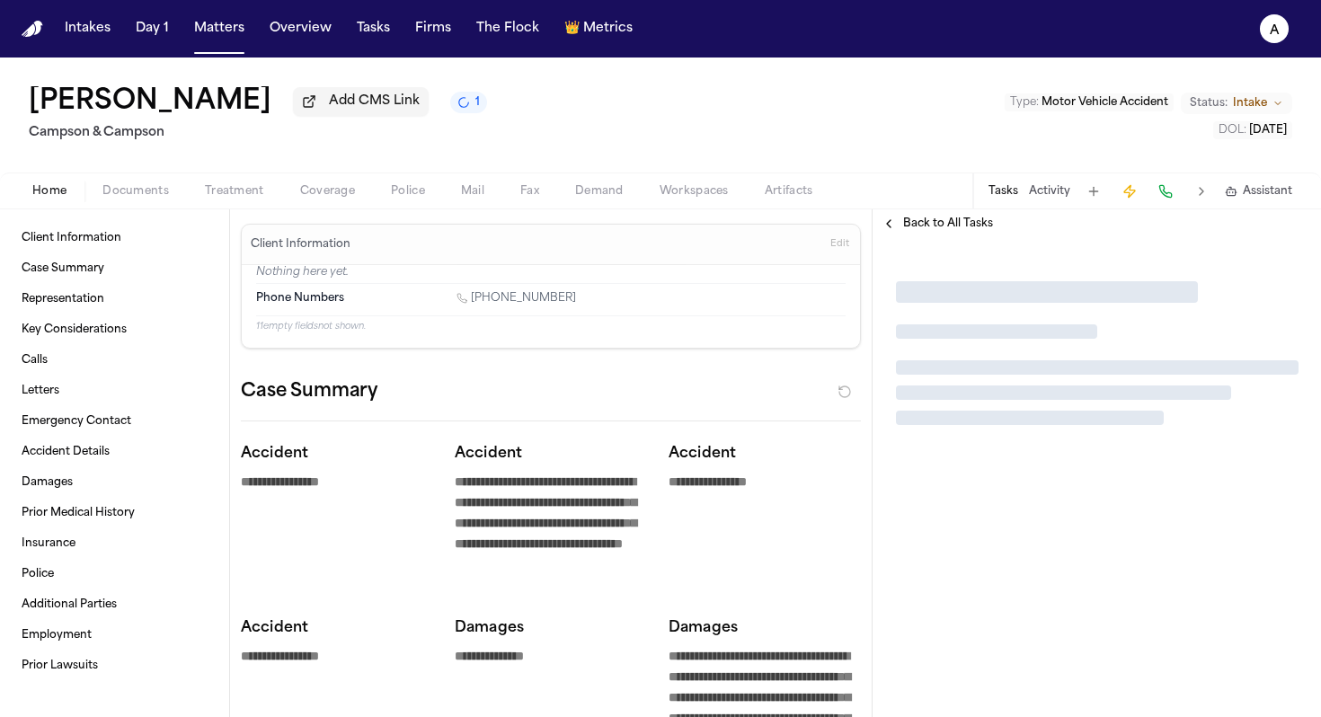
type textarea "*"
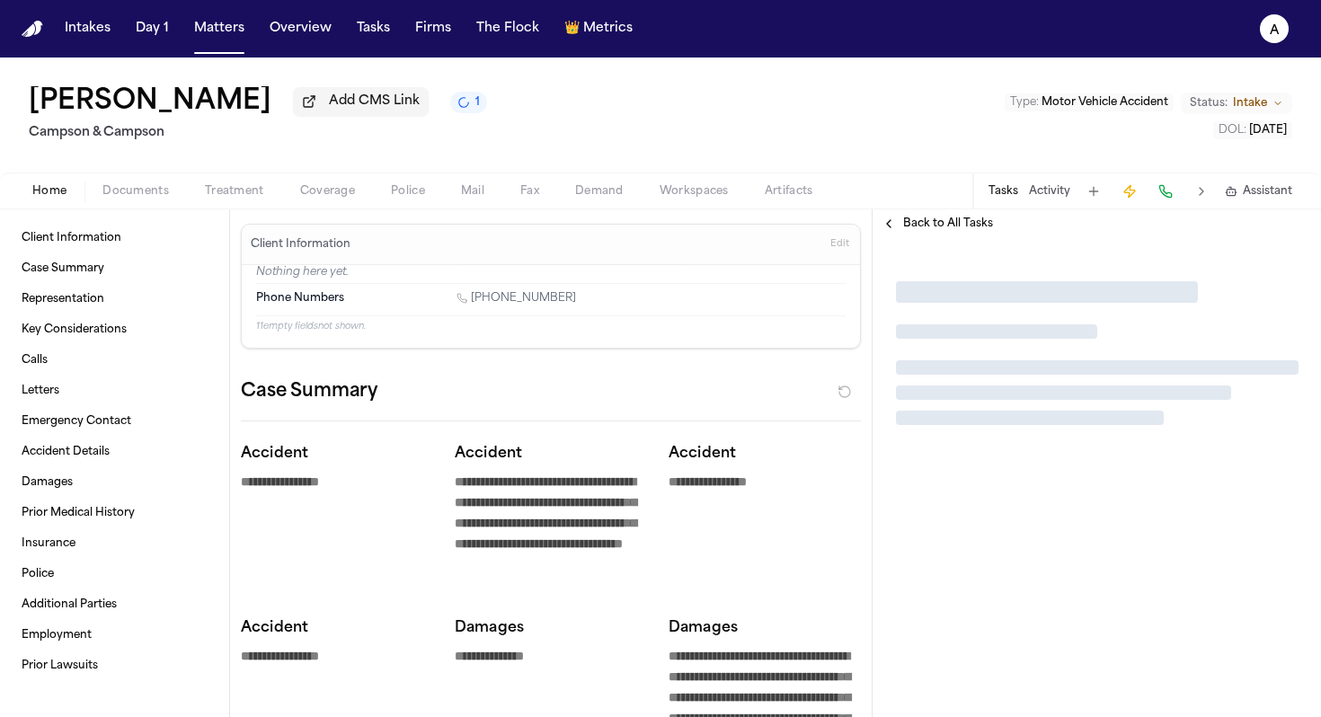
type textarea "*"
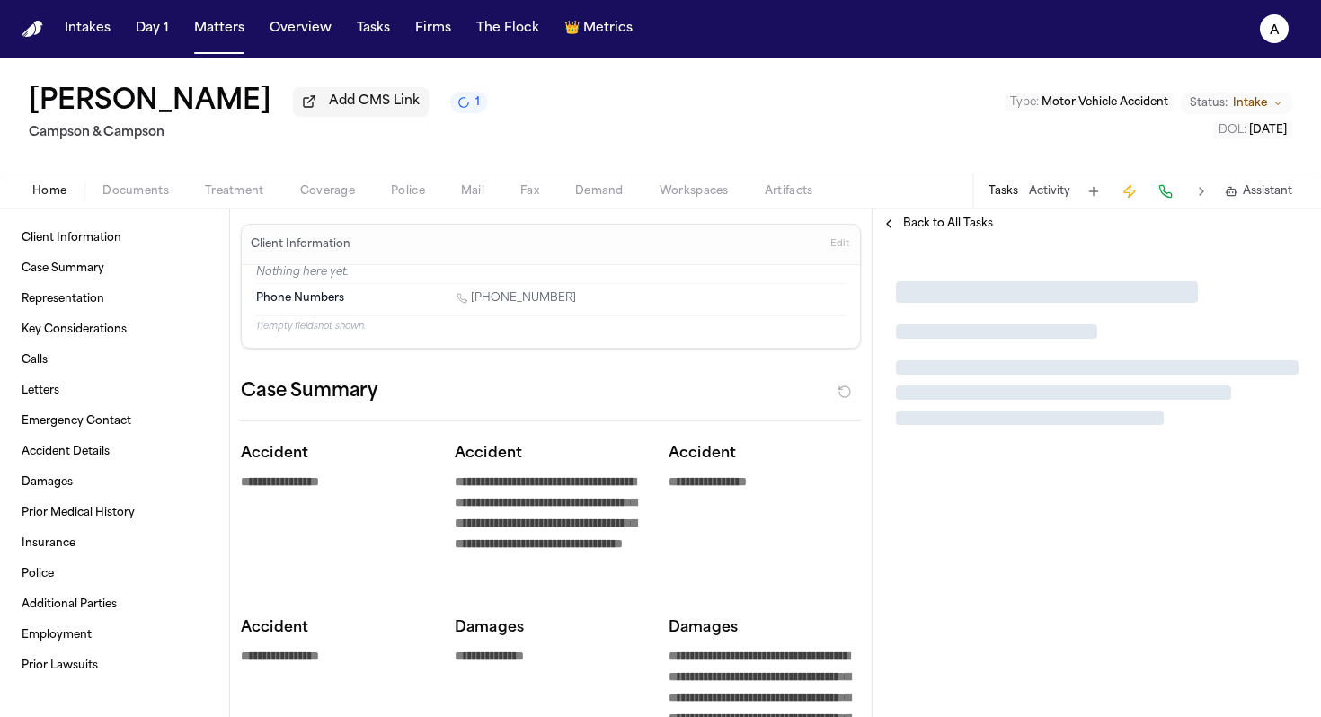
type textarea "*"
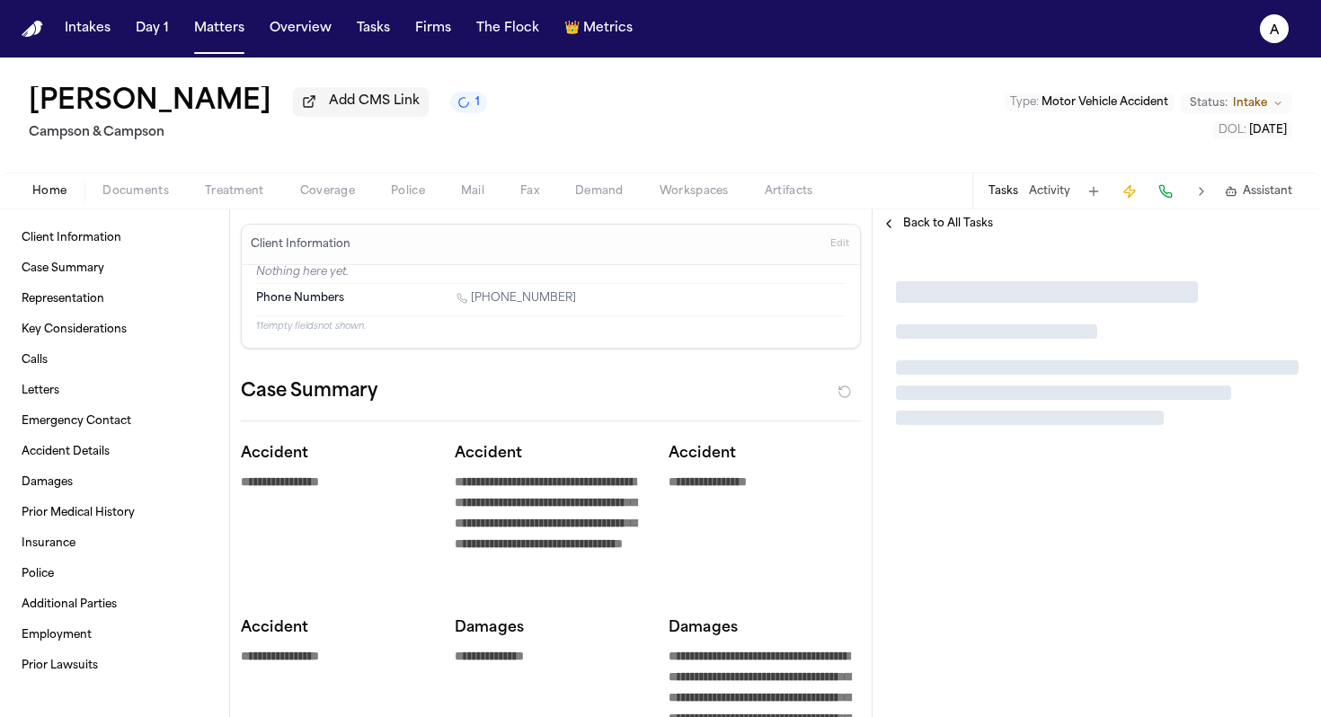
type textarea "*"
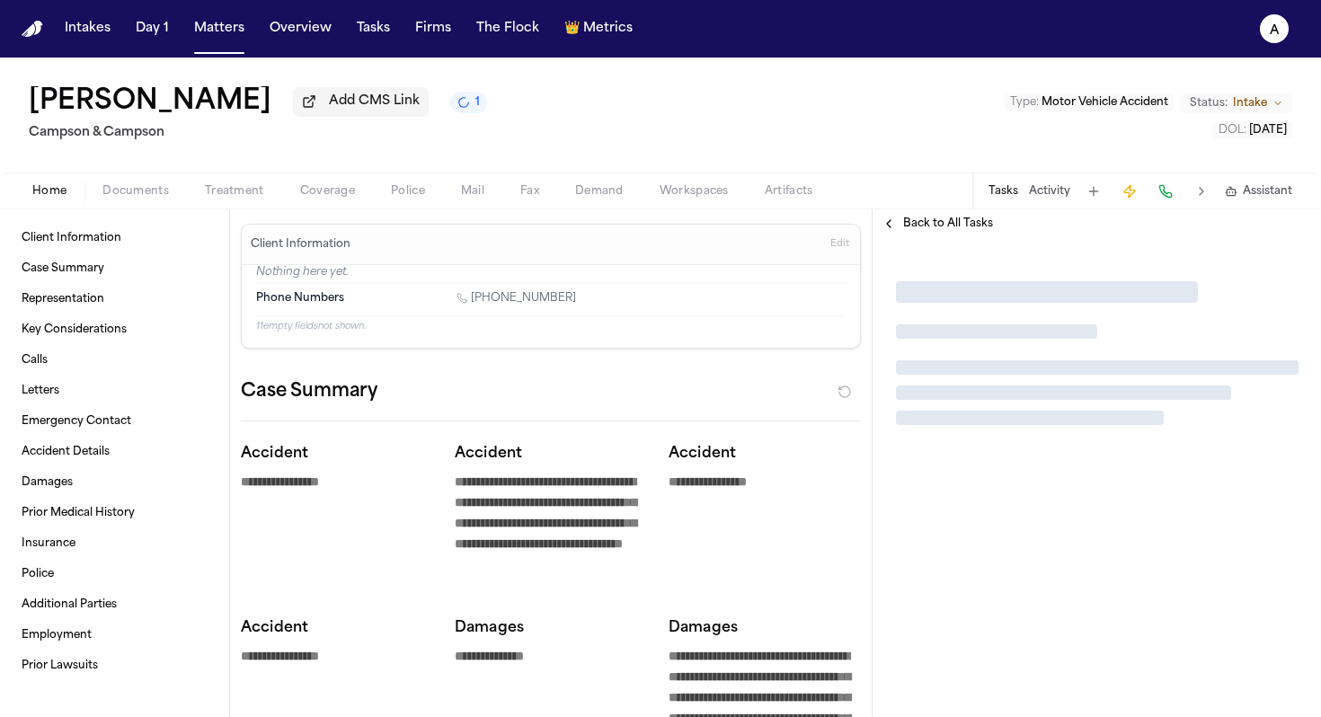
type textarea "*"
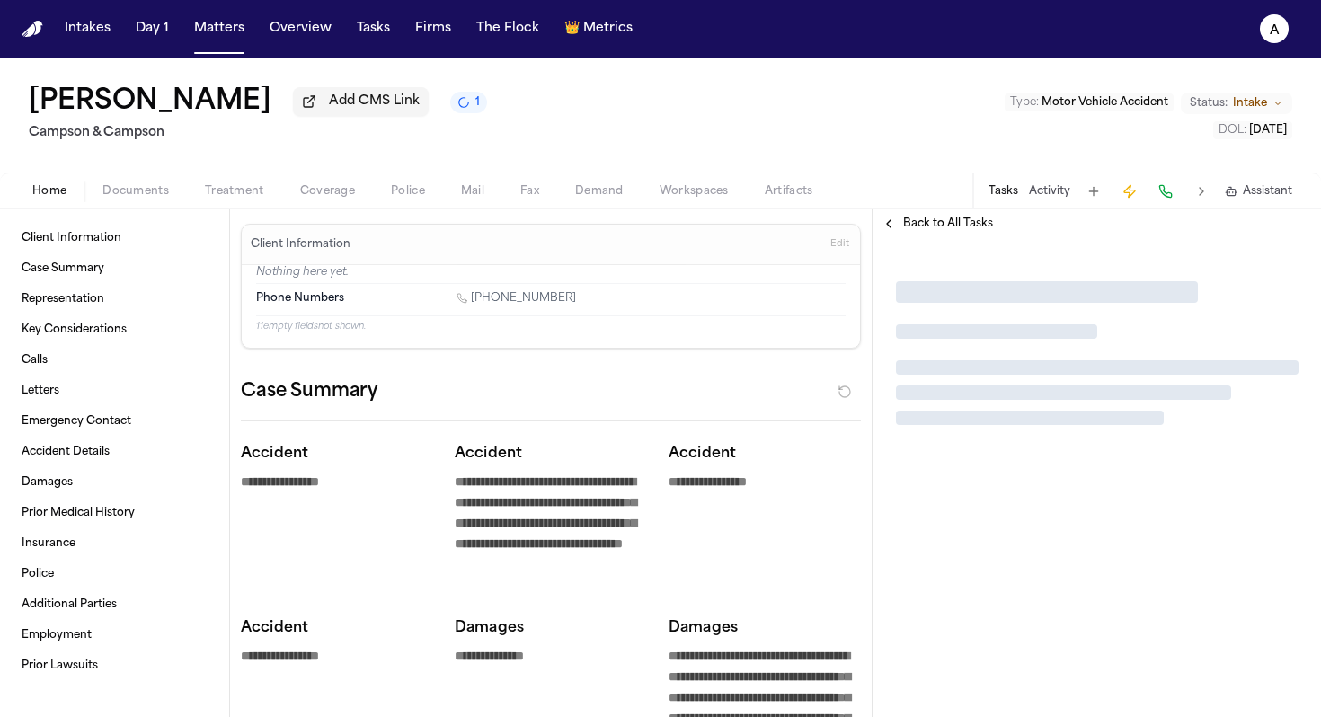
type textarea "*"
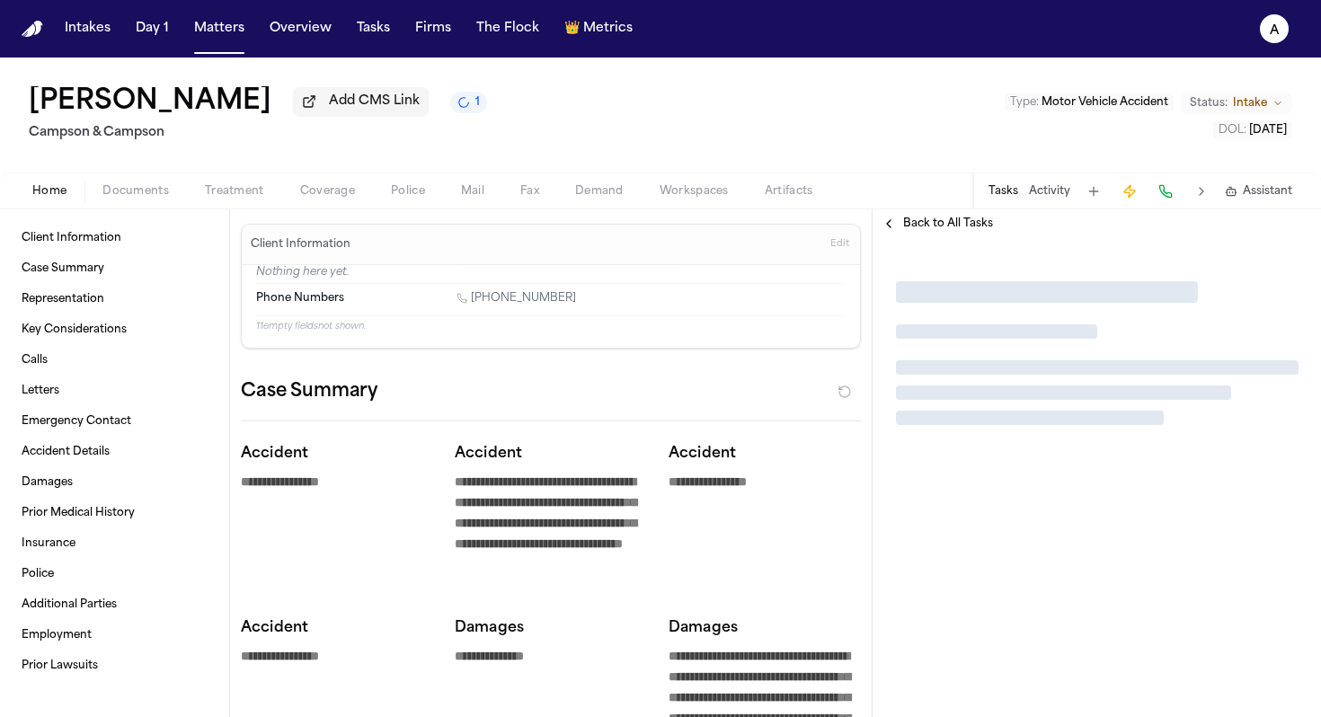
type textarea "*"
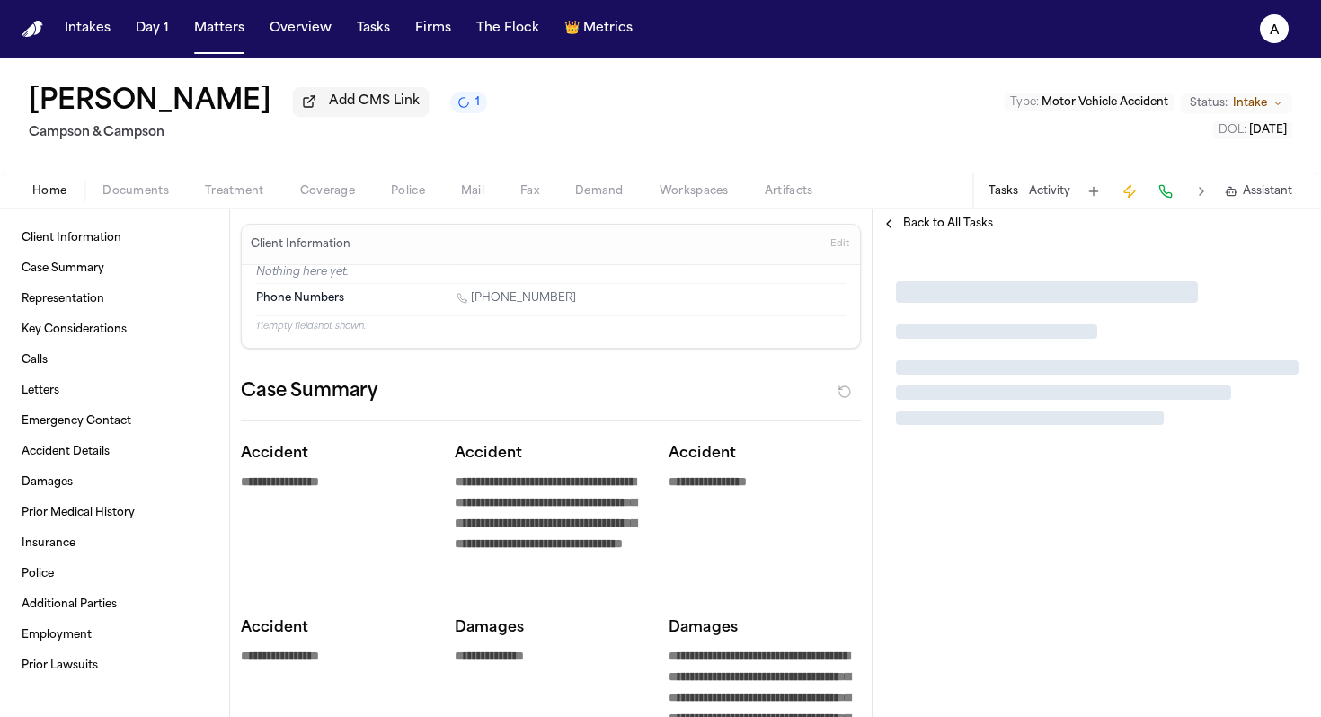
type textarea "*"
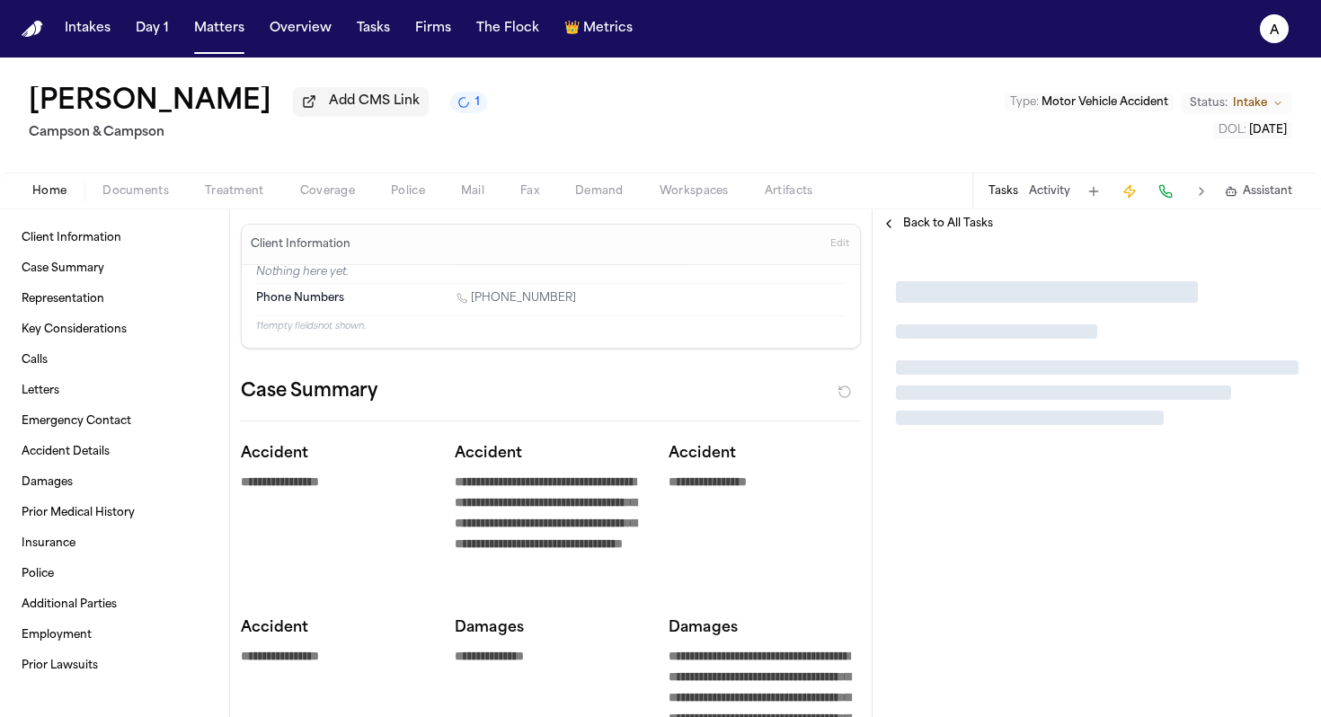
type textarea "*"
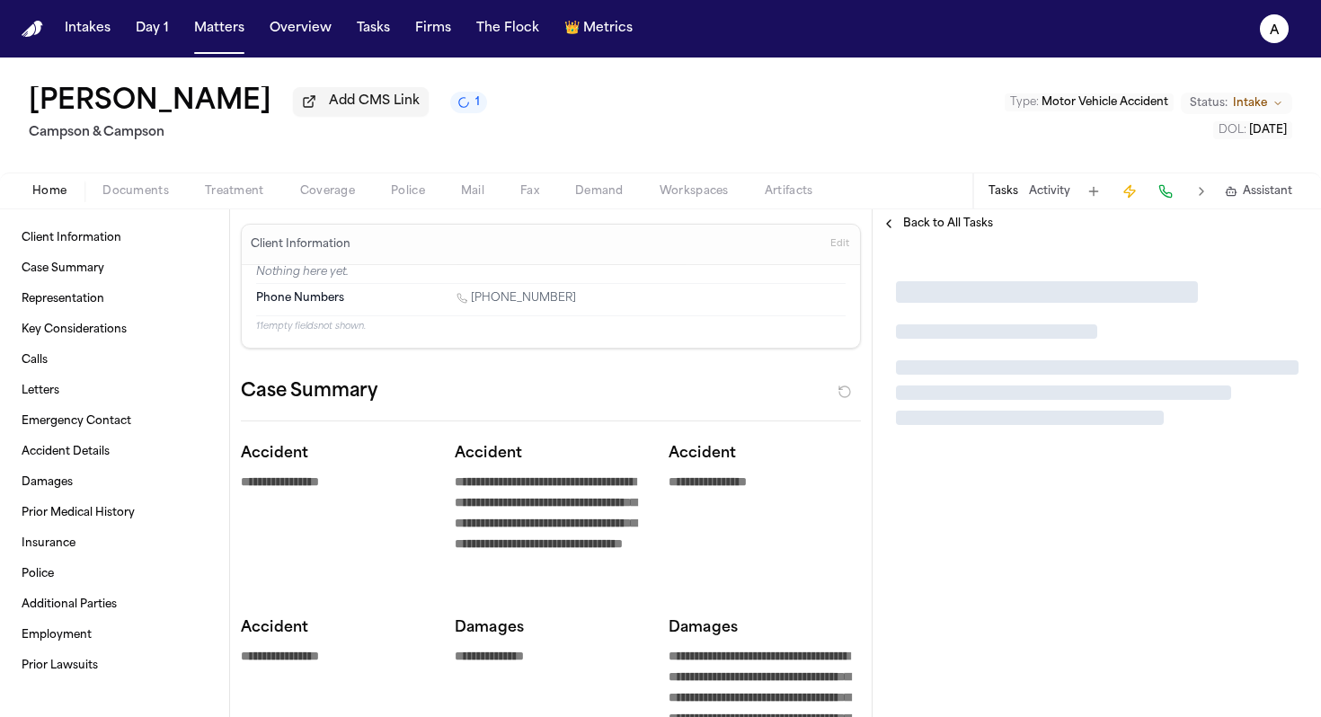
type textarea "*"
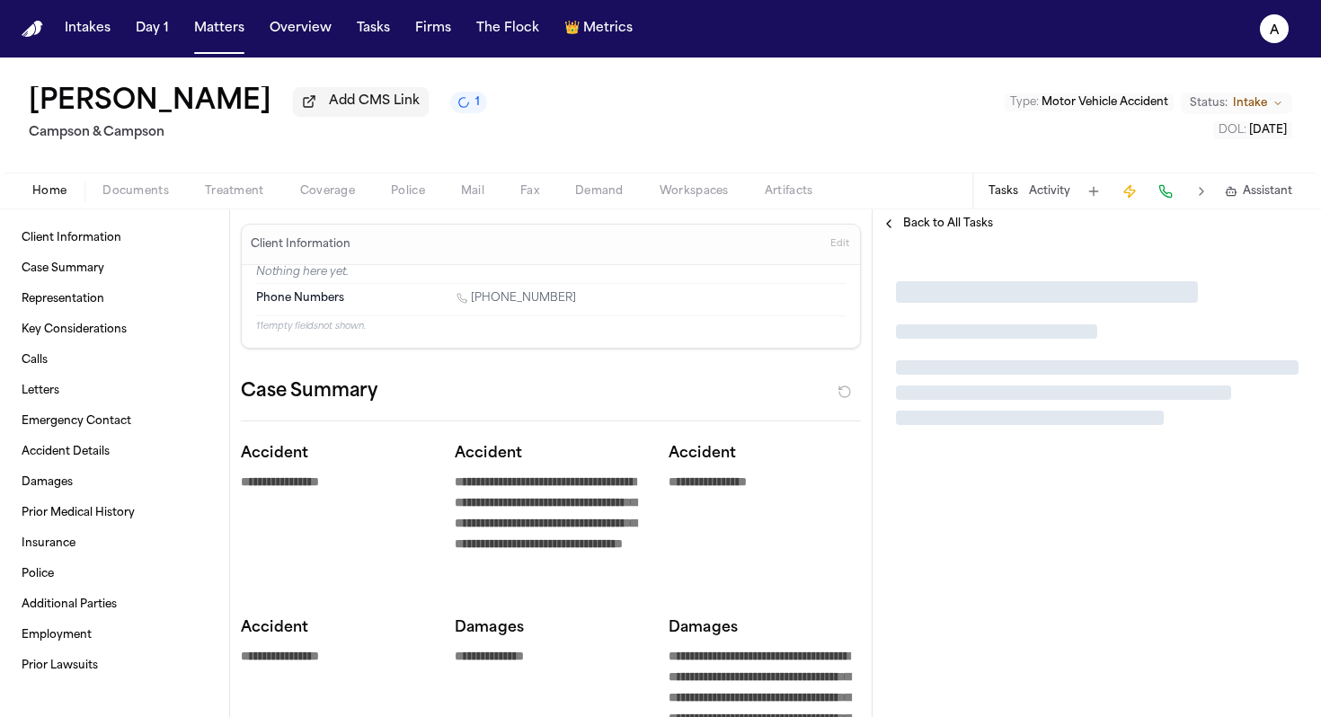
type textarea "*"
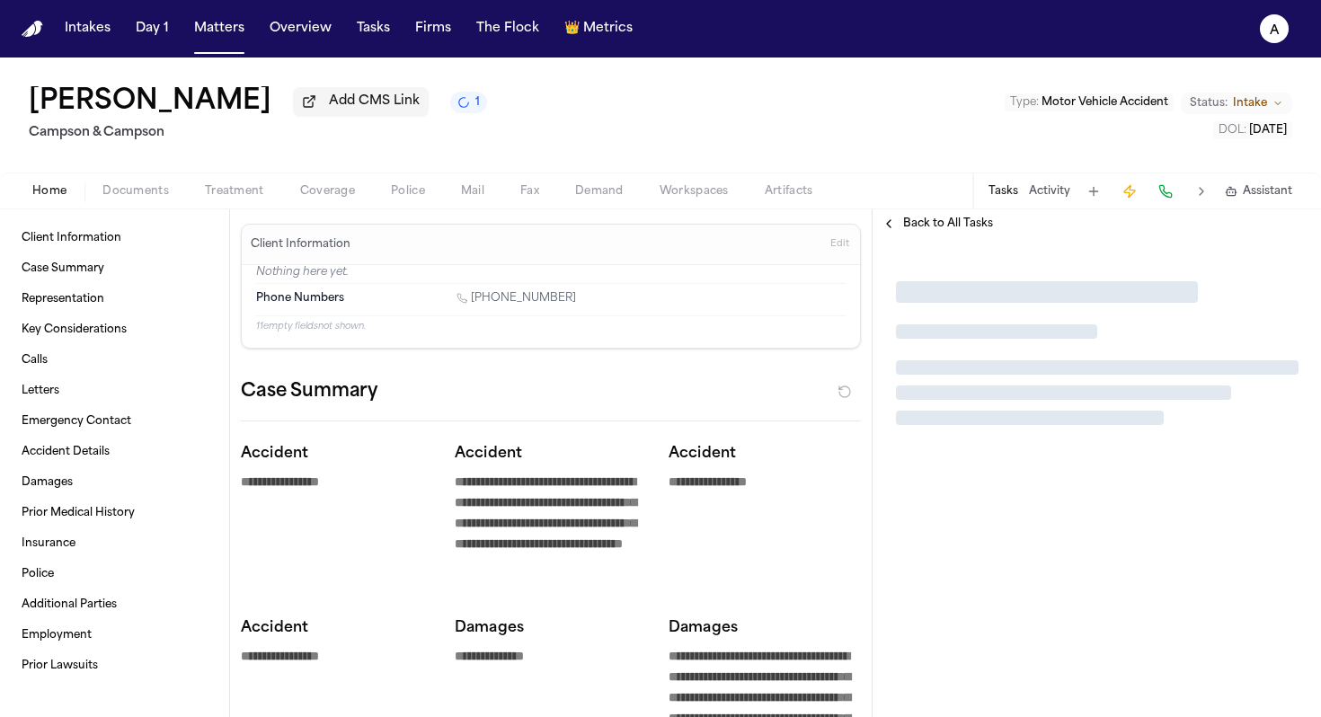
type textarea "*"
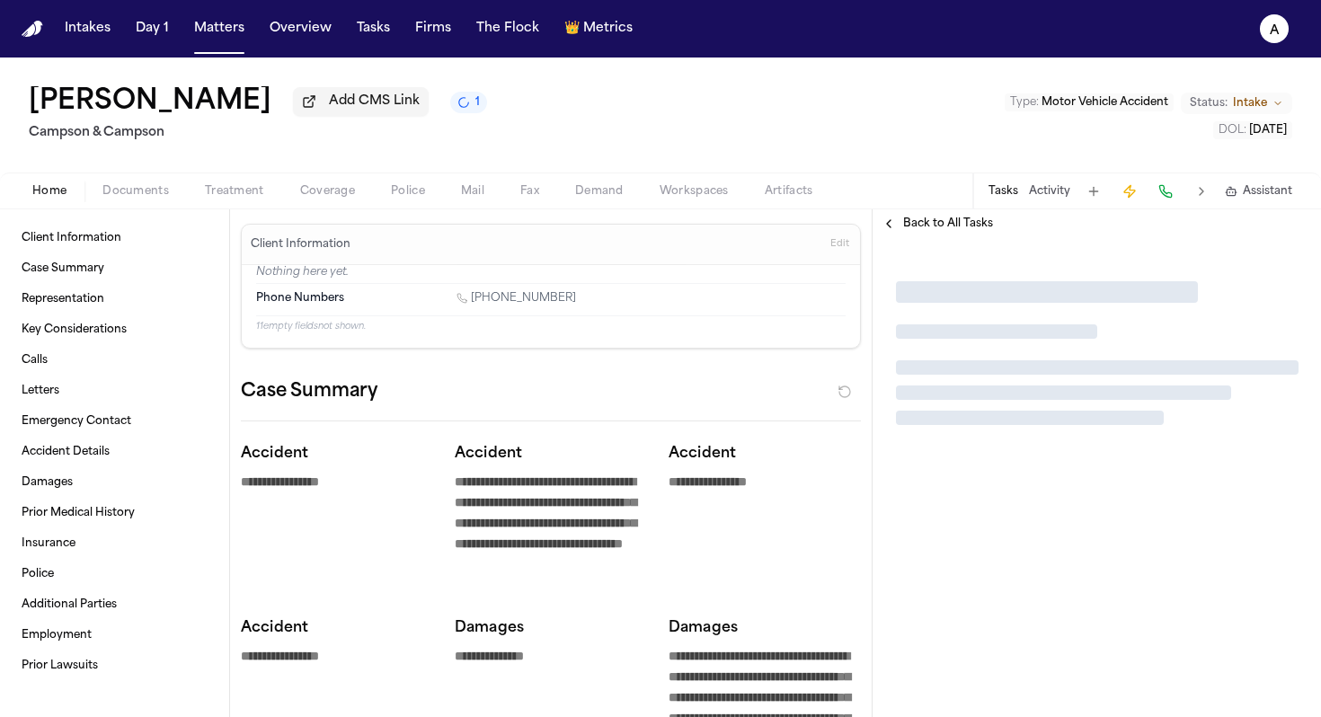
type textarea "*"
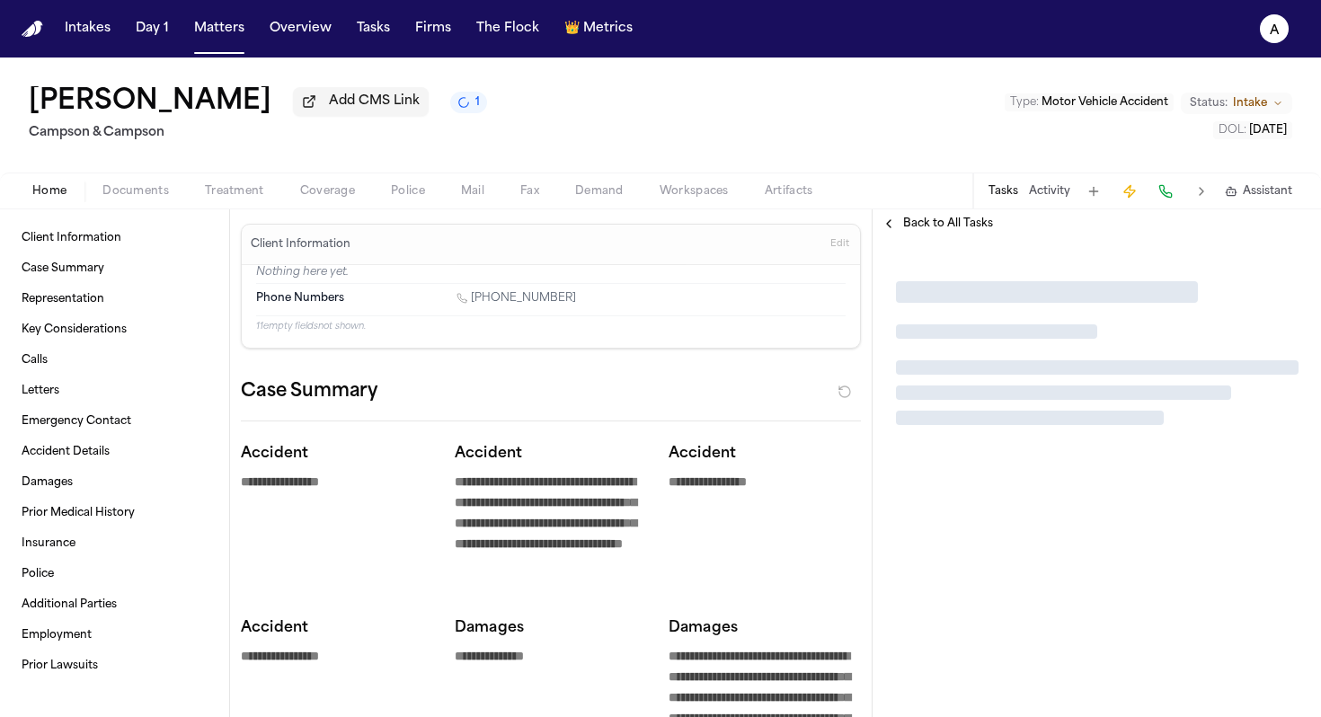
type textarea "*"
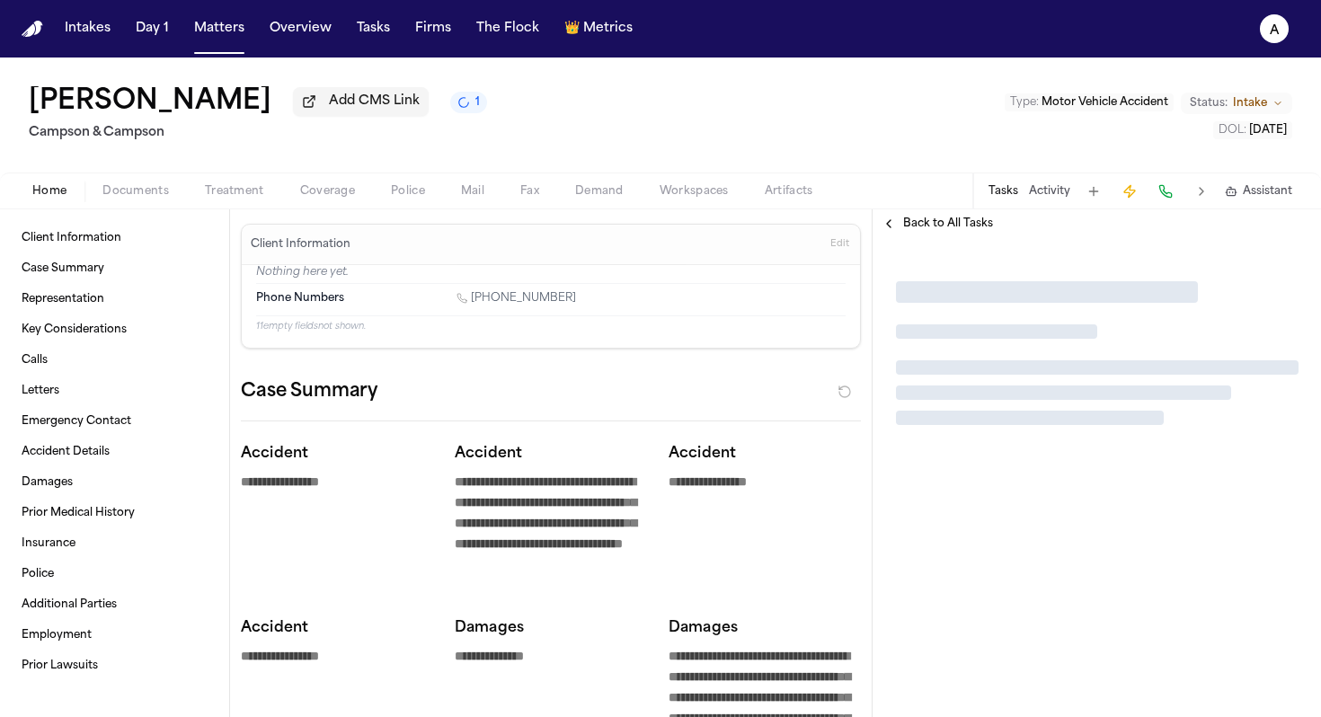
type textarea "*"
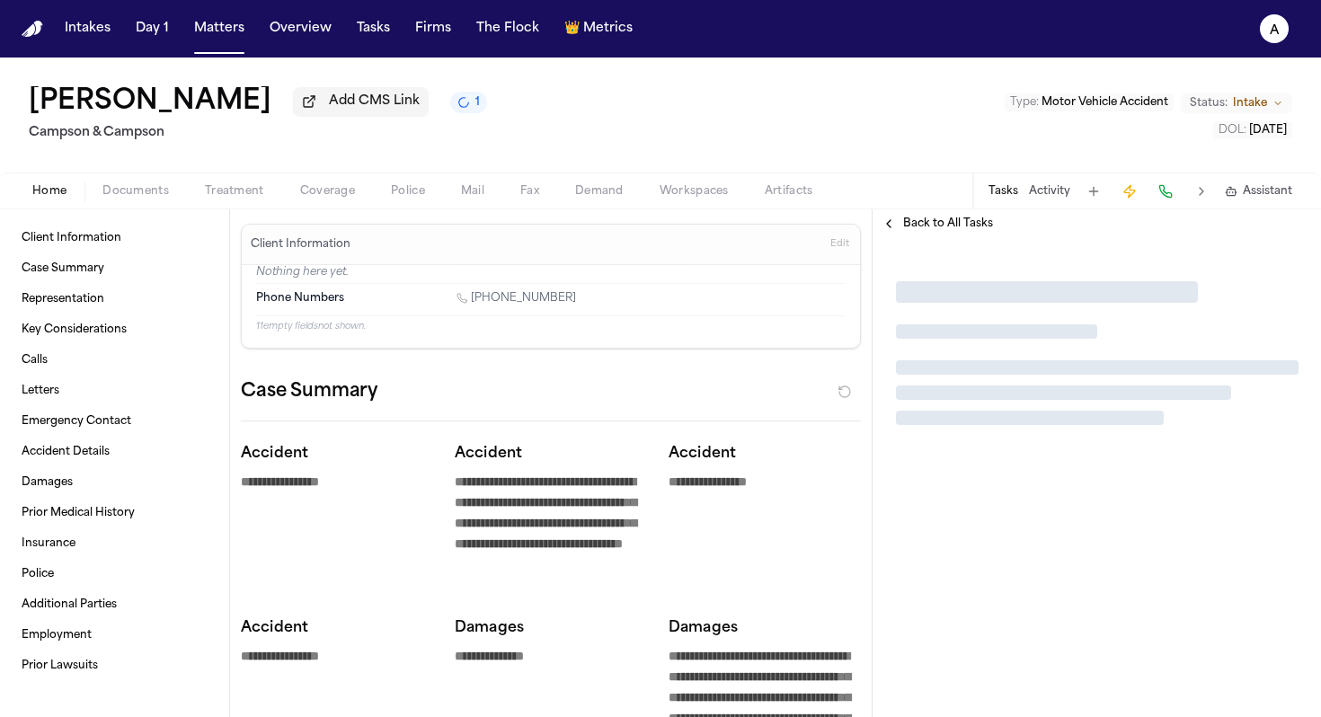
type textarea "*"
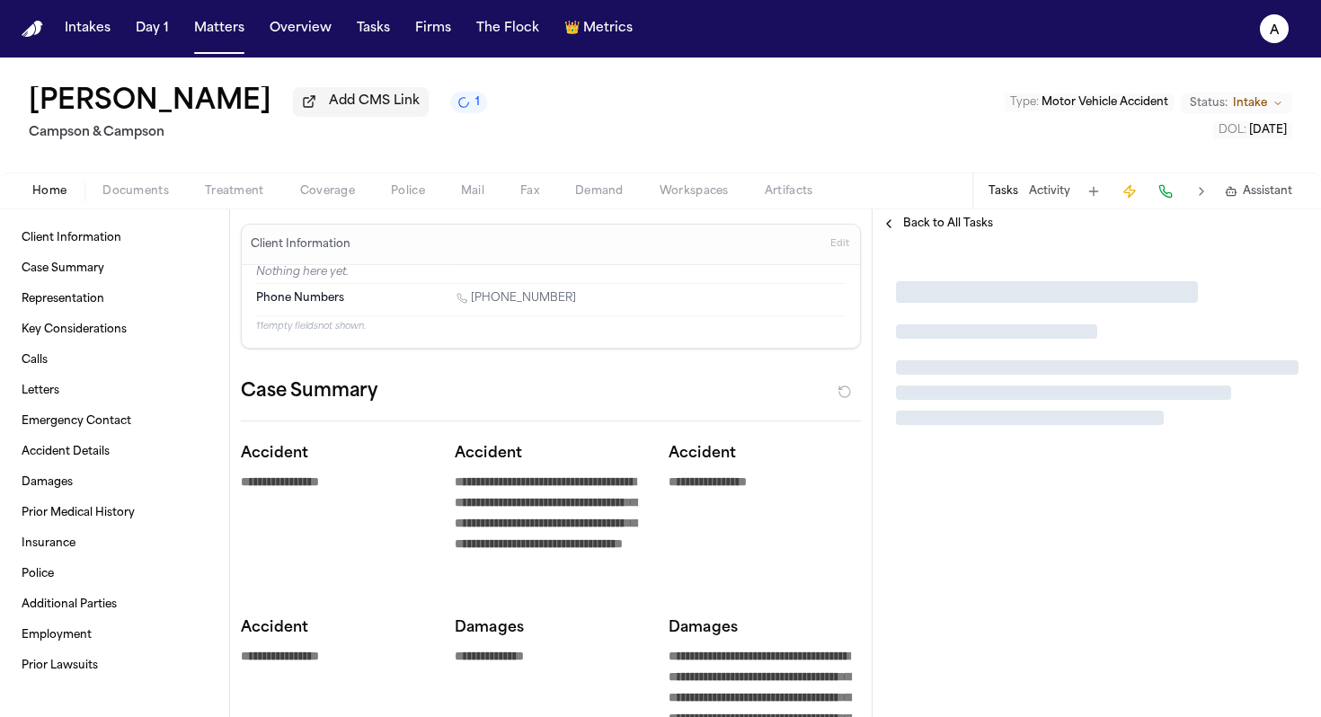
type textarea "*"
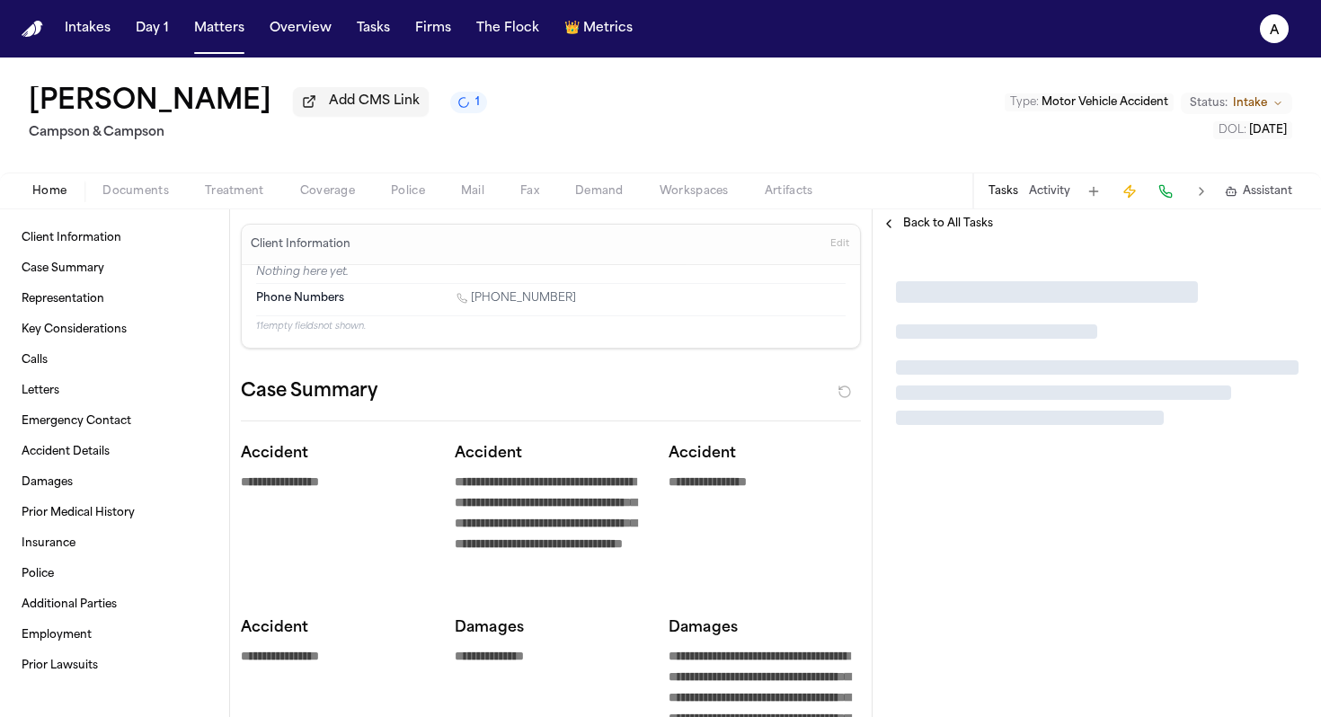
type textarea "*"
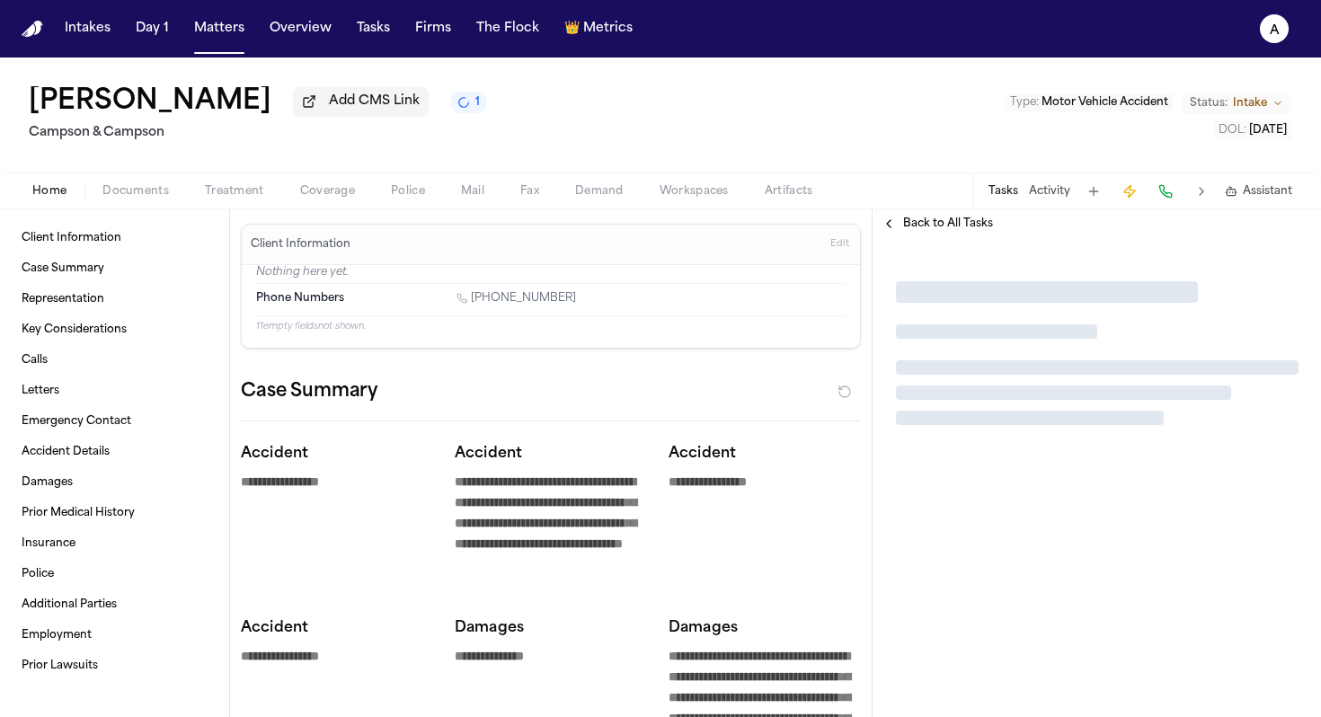
type textarea "*"
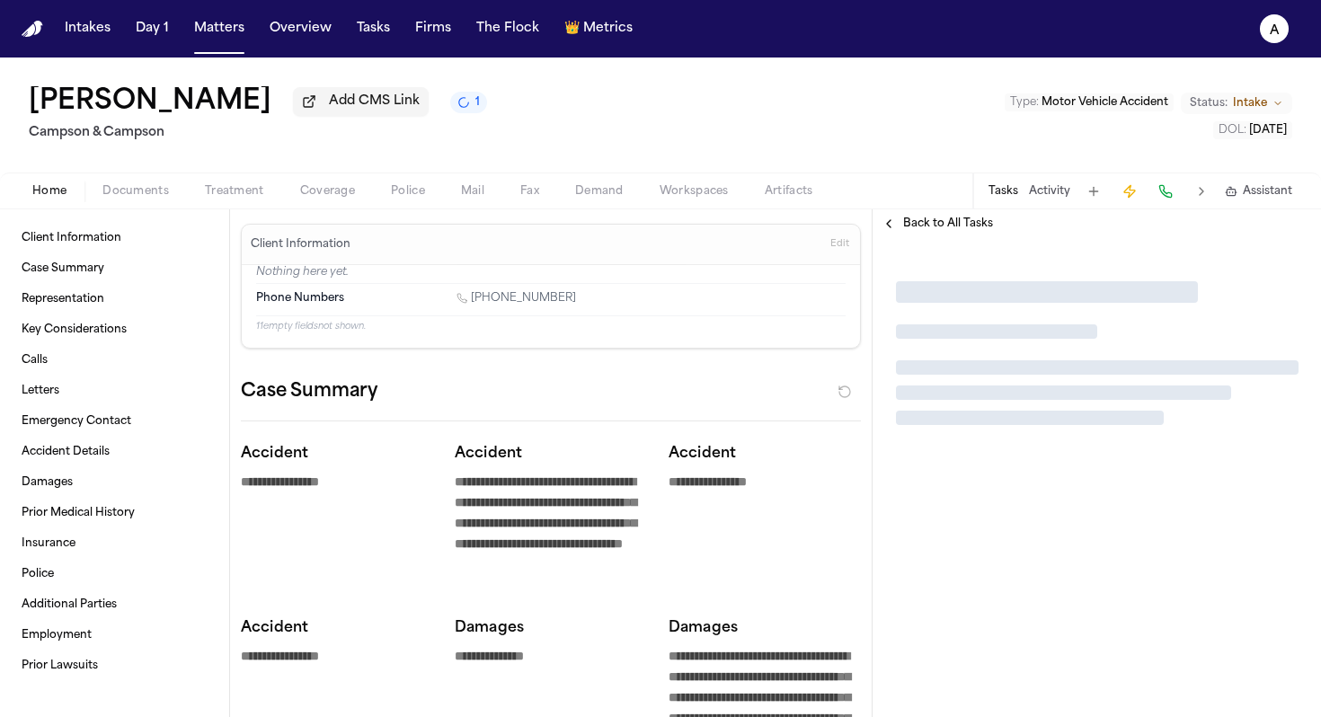
type textarea "*"
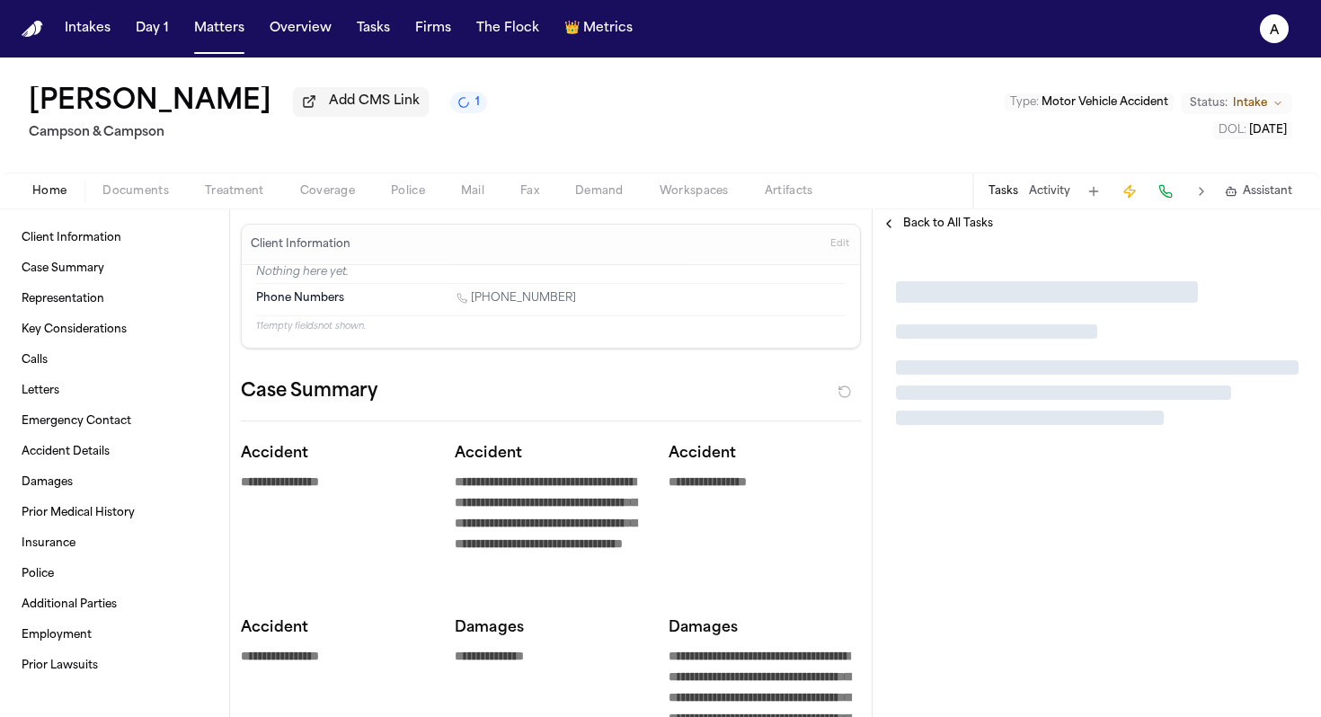
type textarea "*"
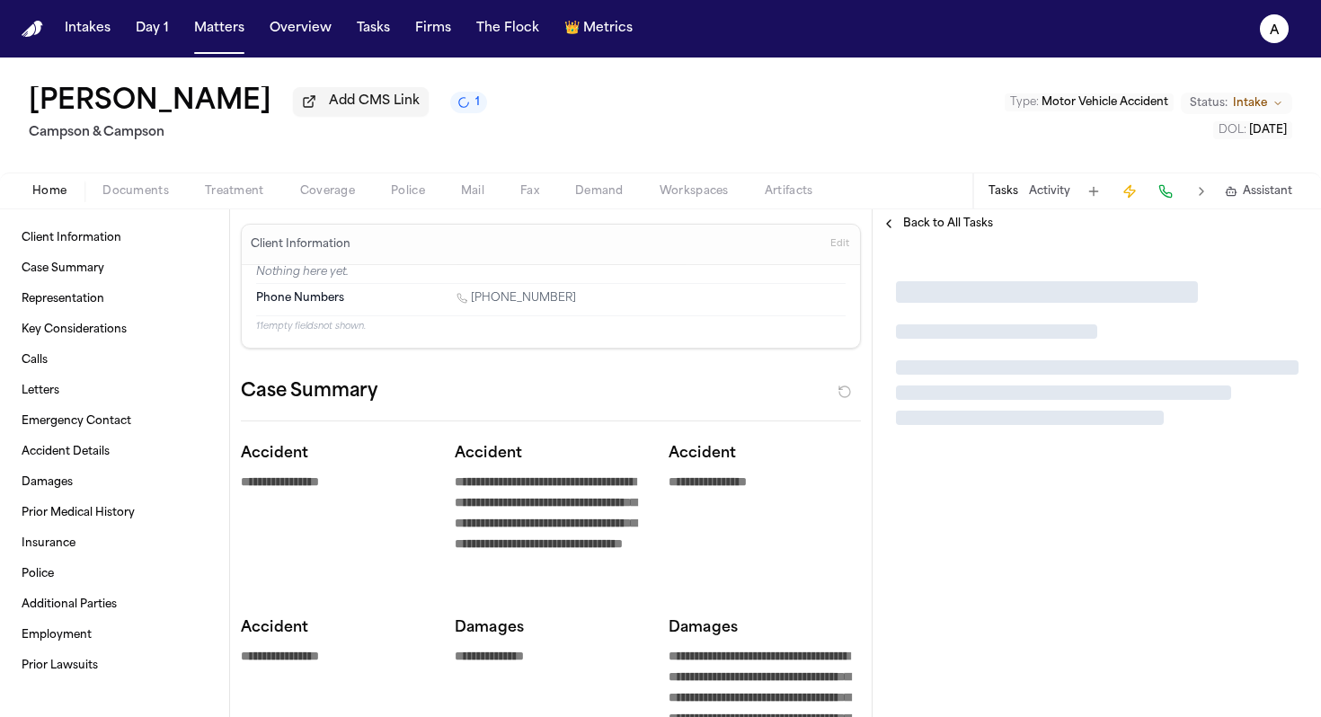
type textarea "*"
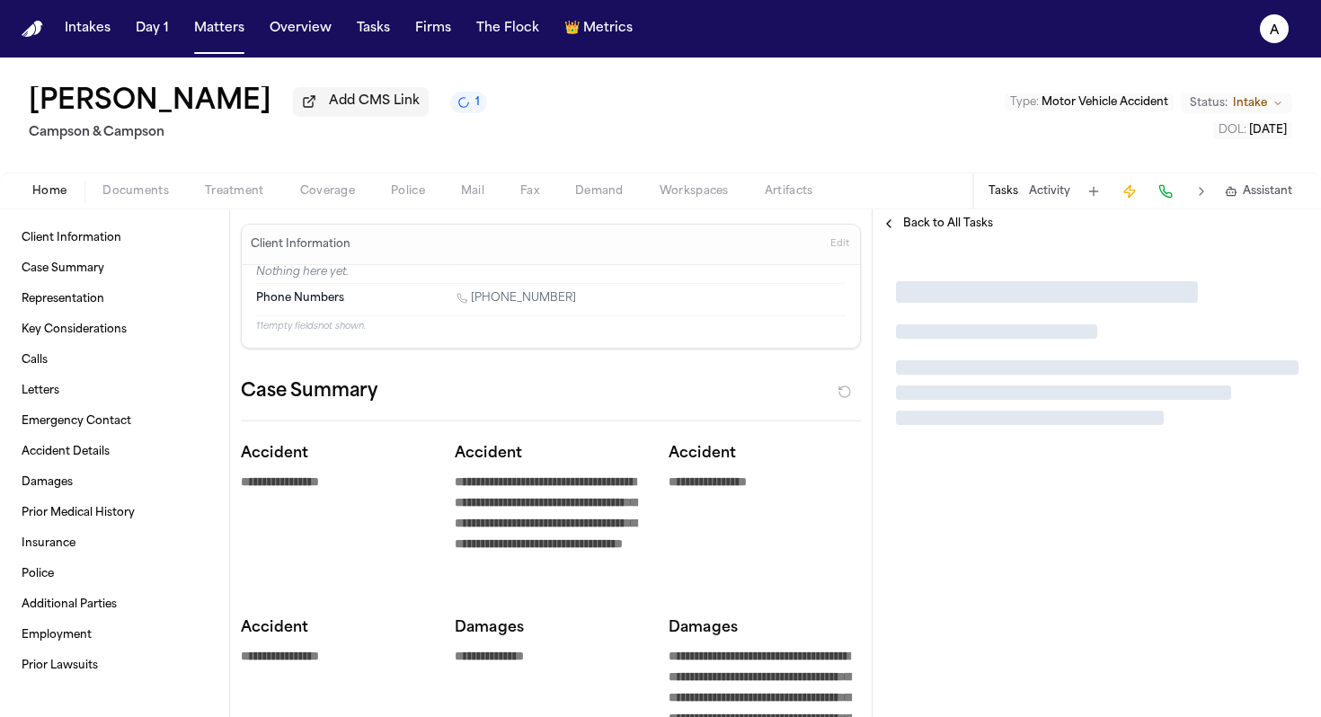
type textarea "*"
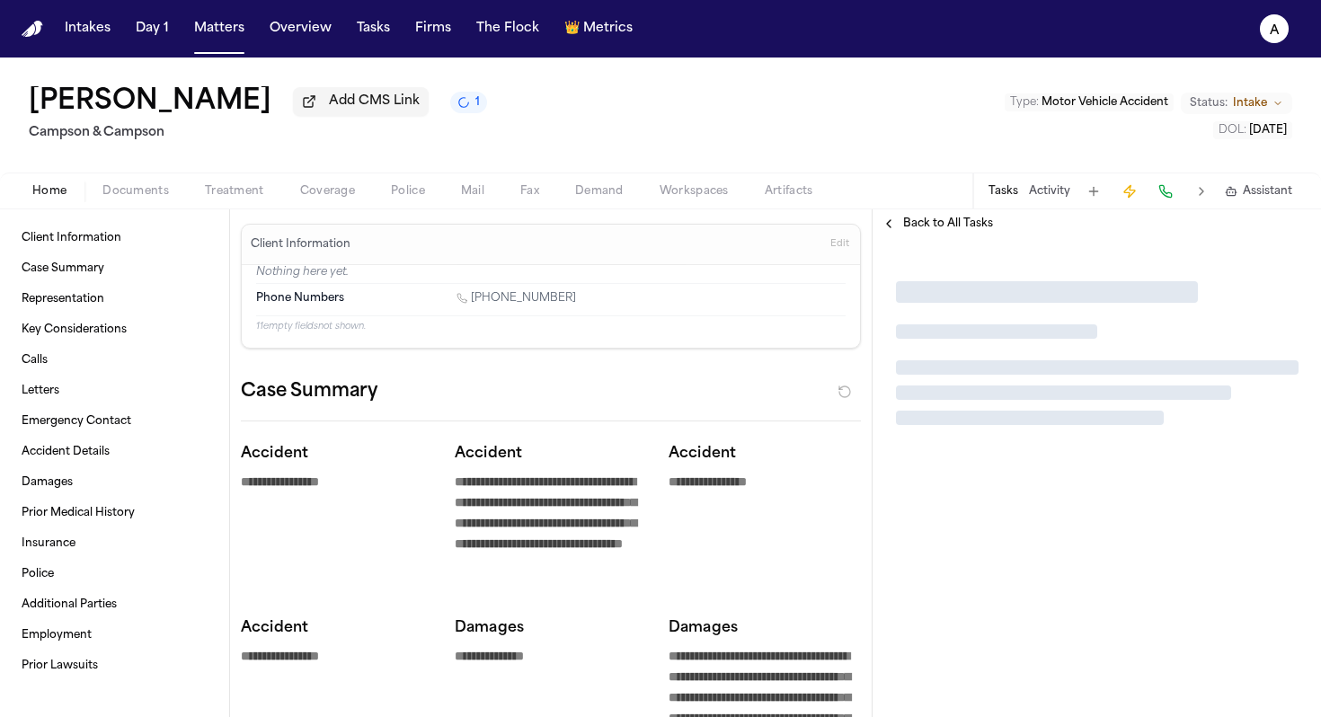
type textarea "*"
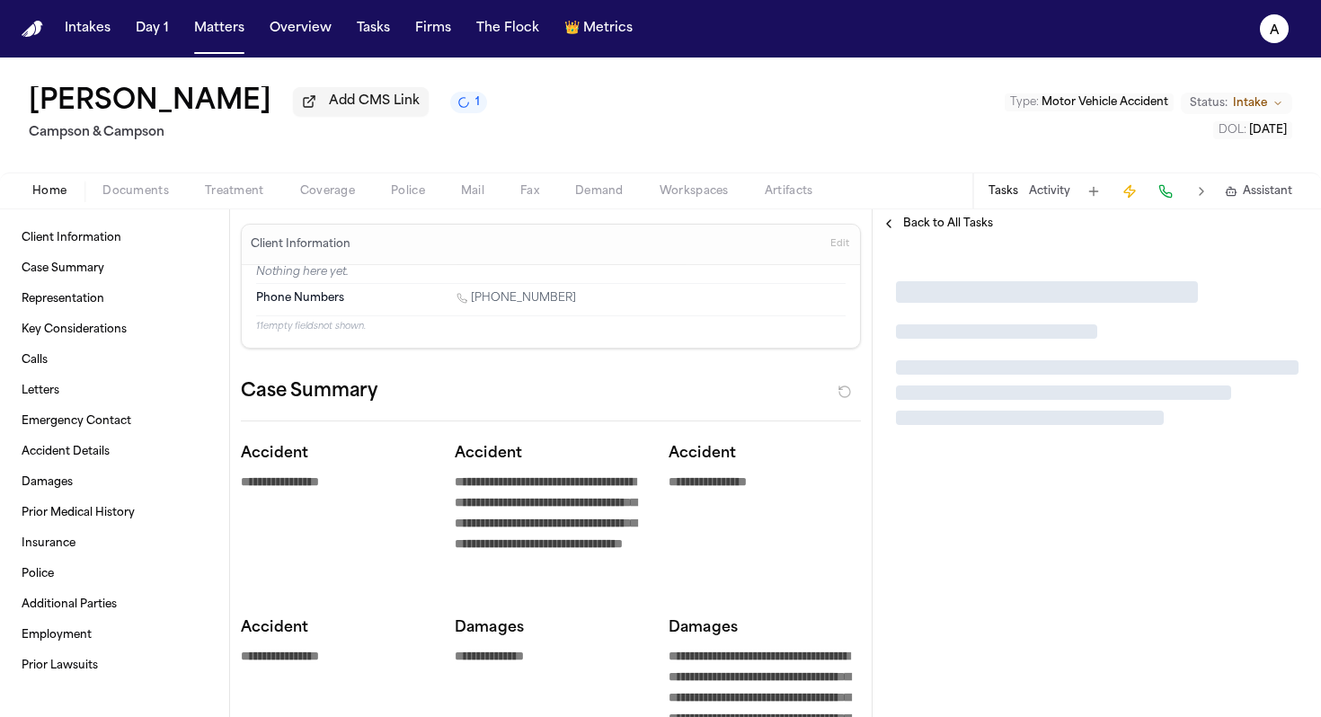
type textarea "*"
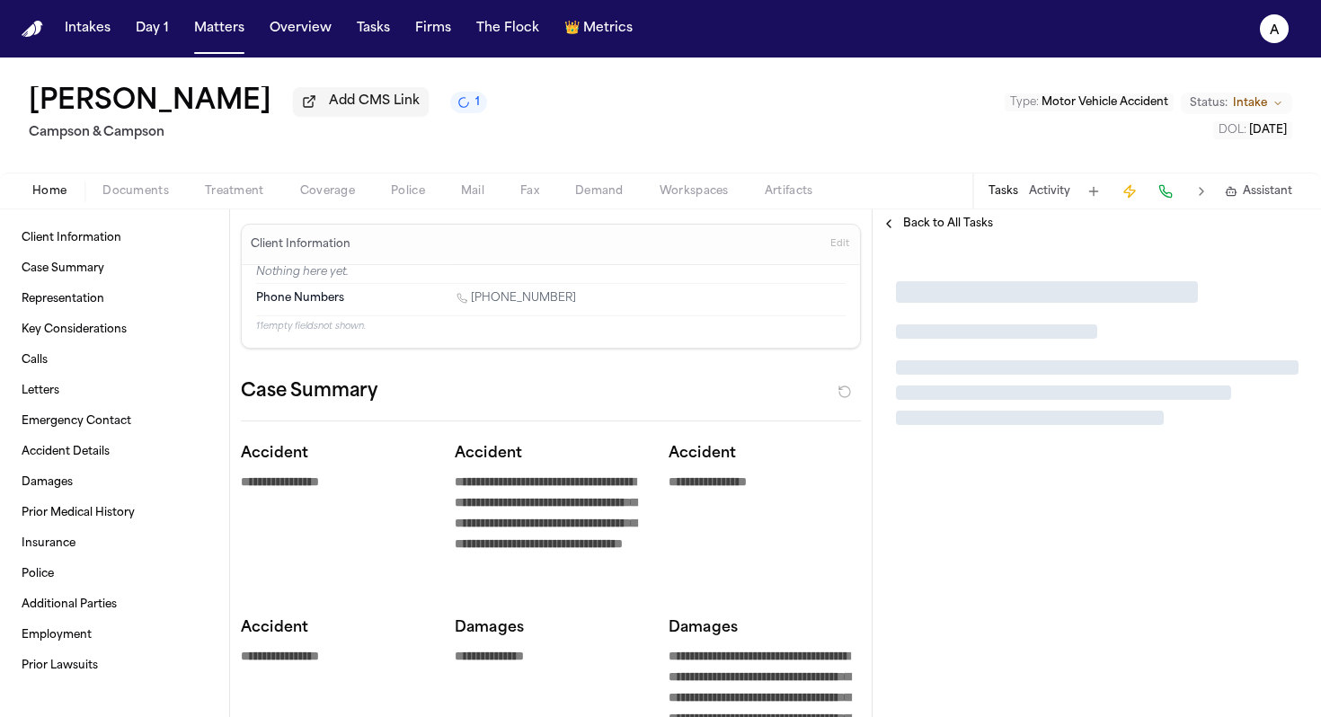
type textarea "*"
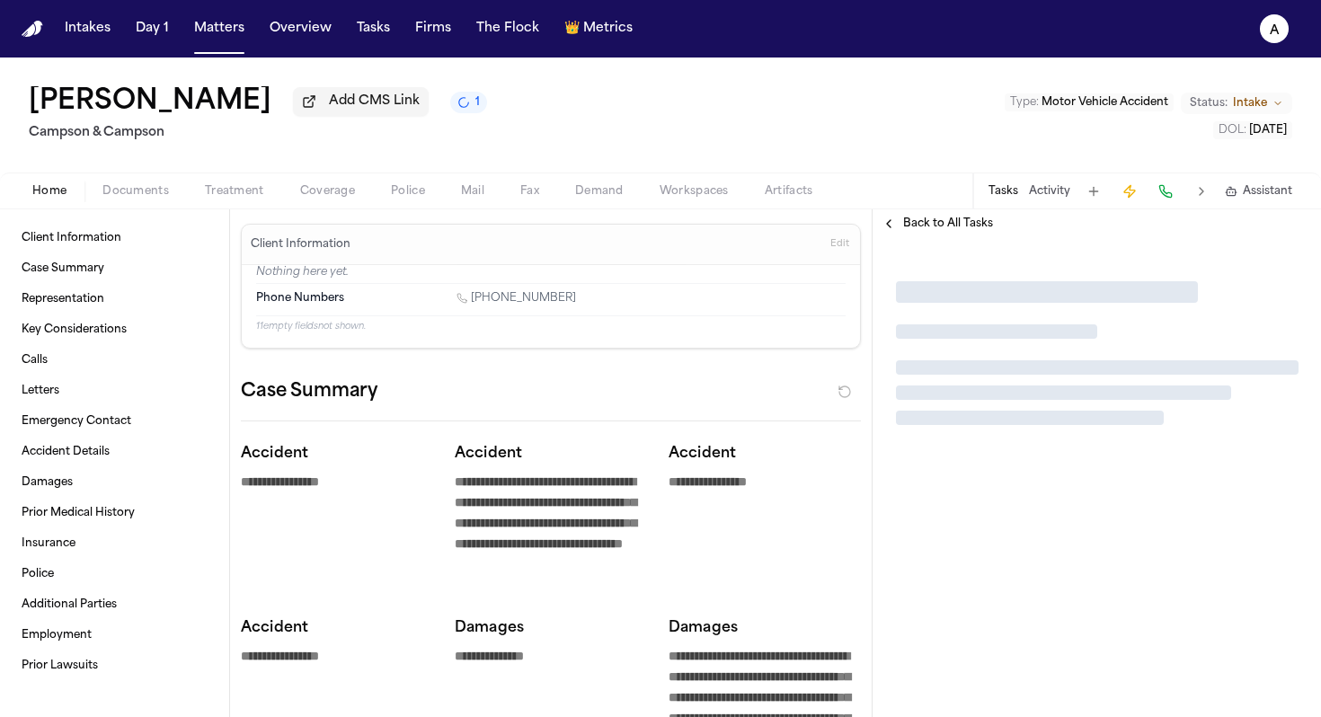
type textarea "*"
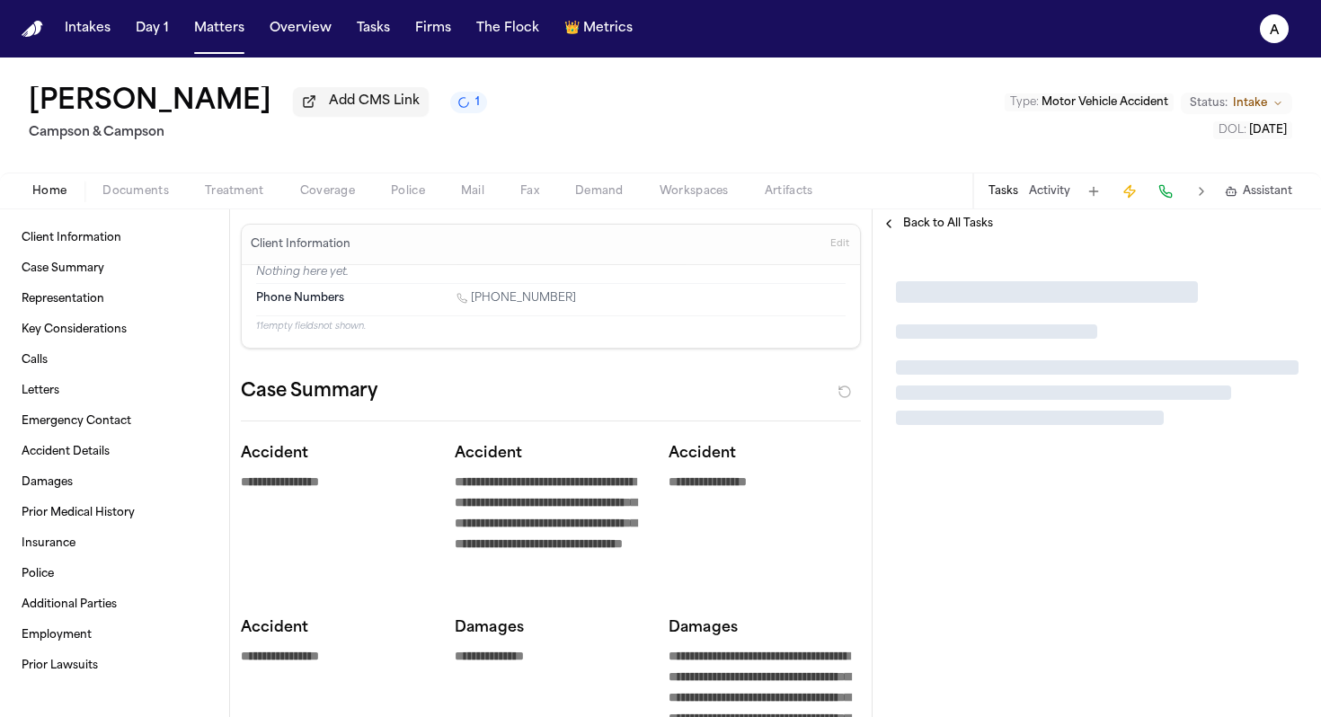
type textarea "*"
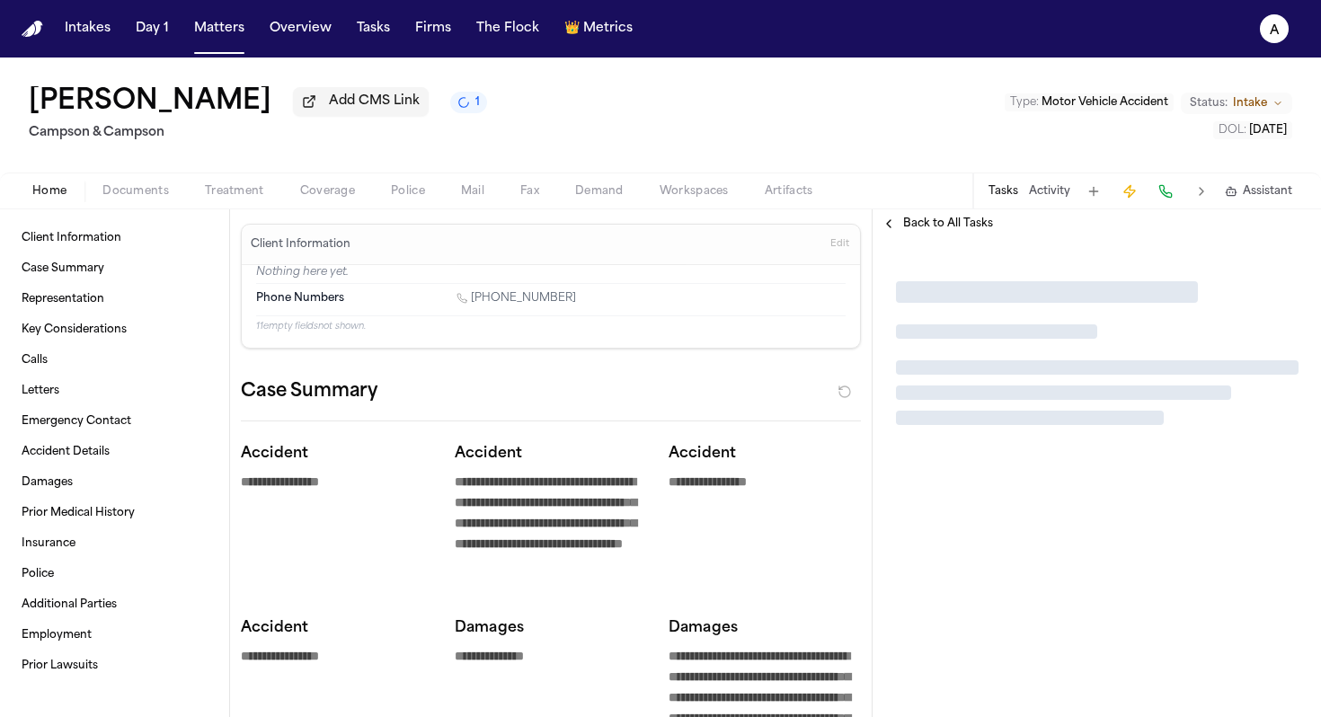
type textarea "*"
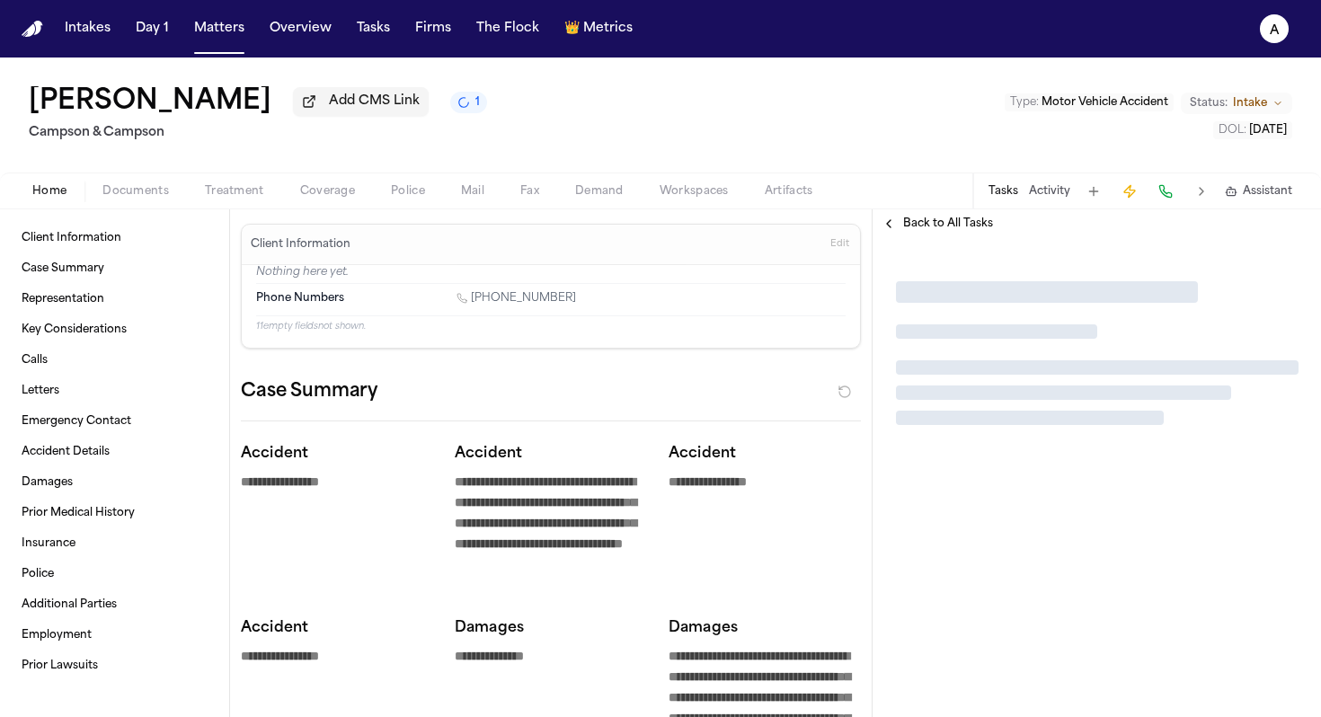
type textarea "*"
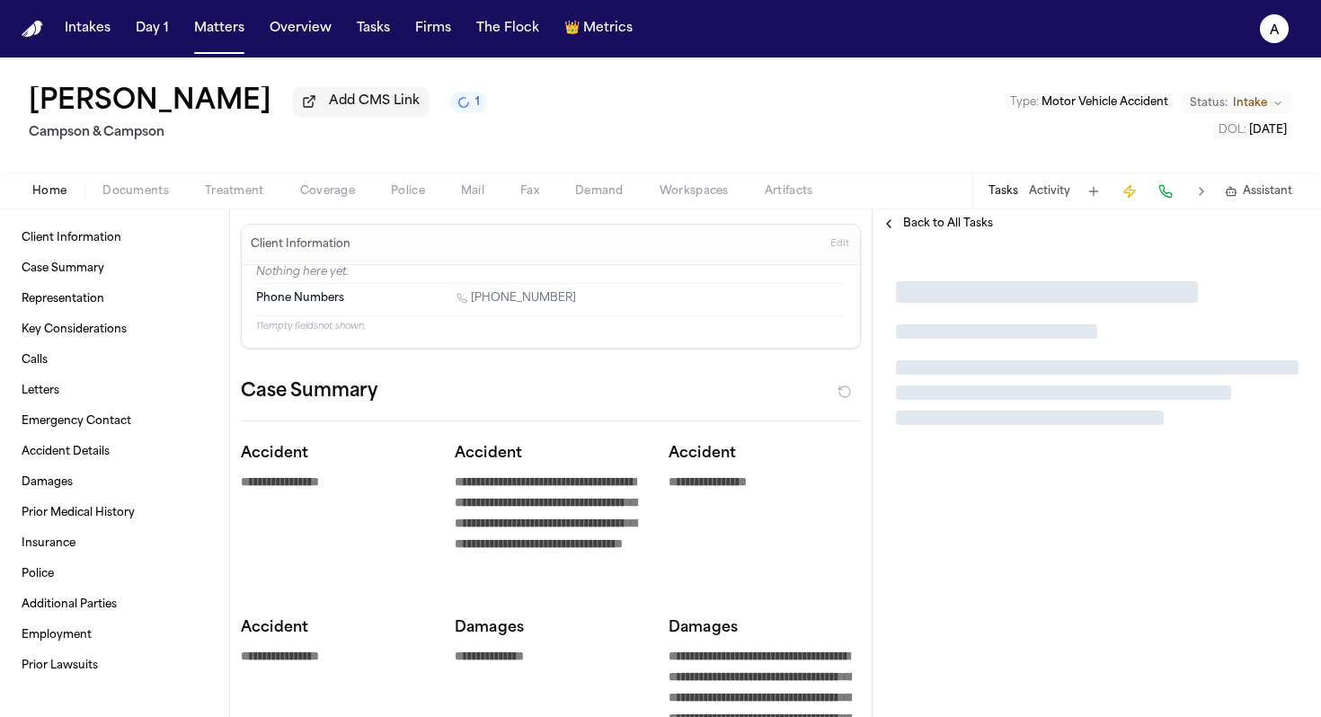
type textarea "*"
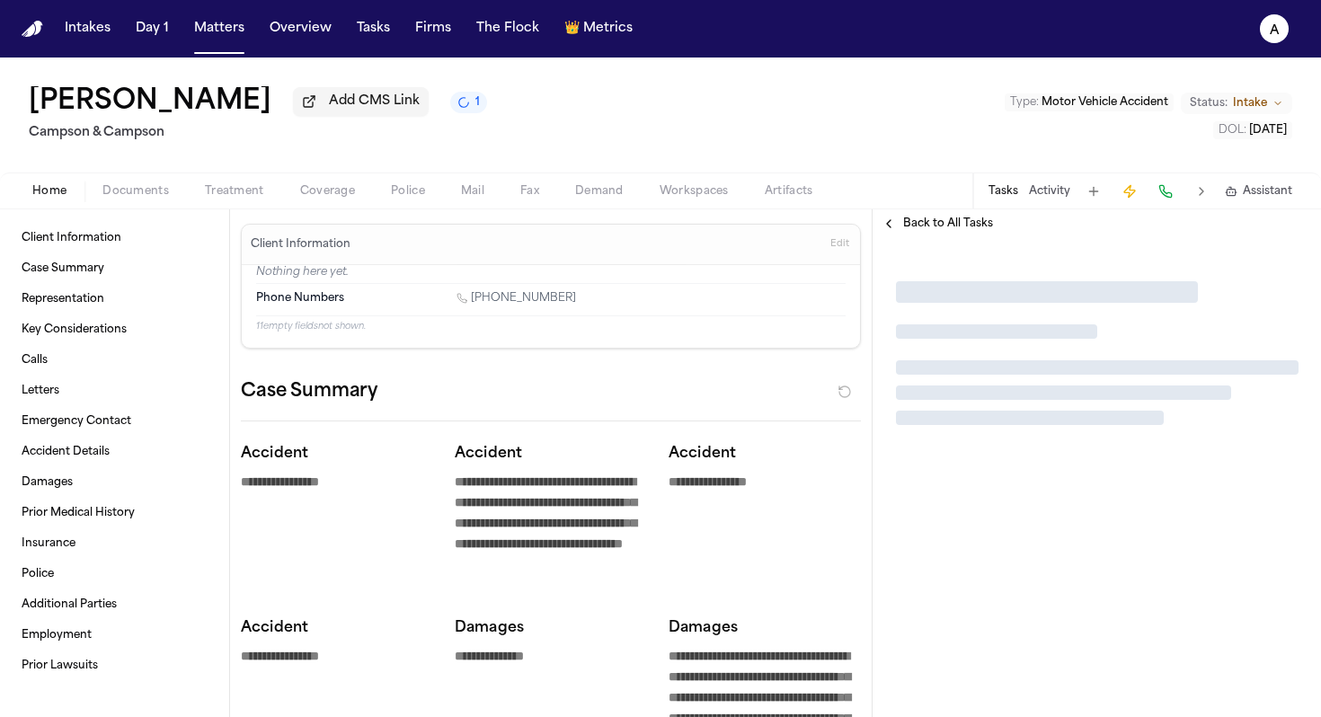
type textarea "*"
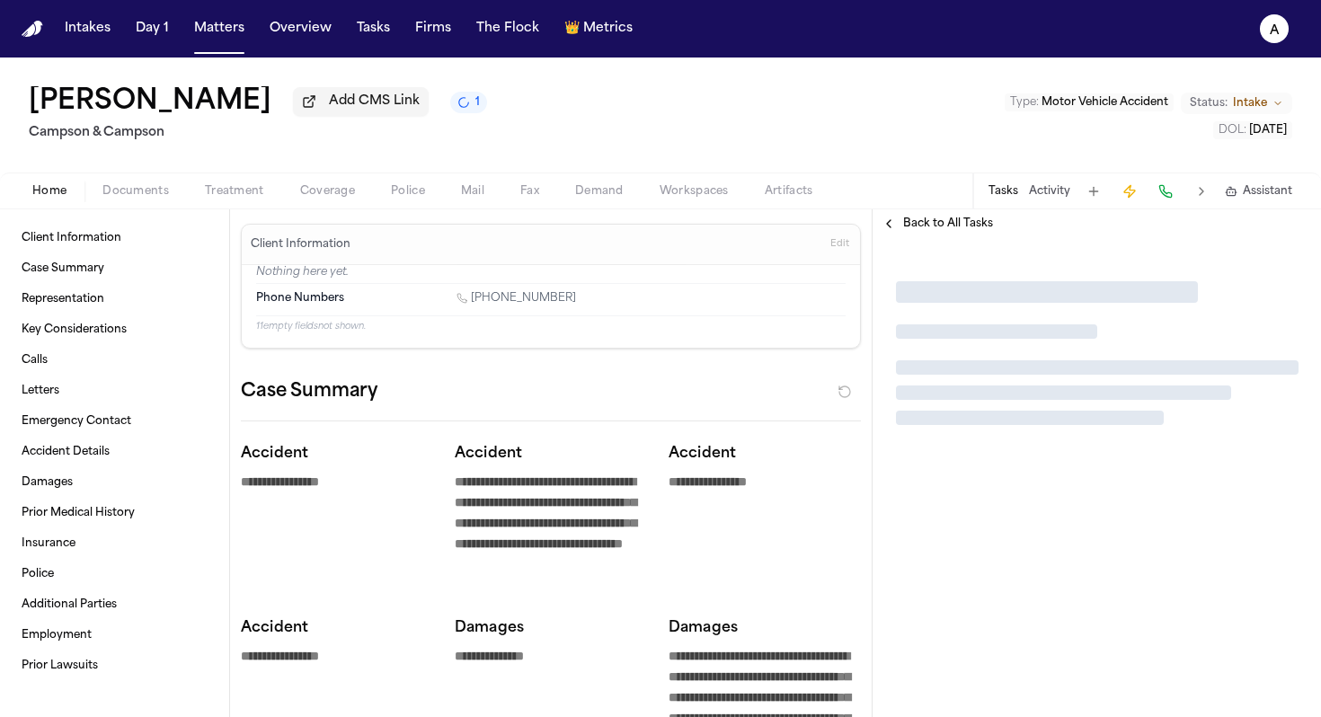
type textarea "*"
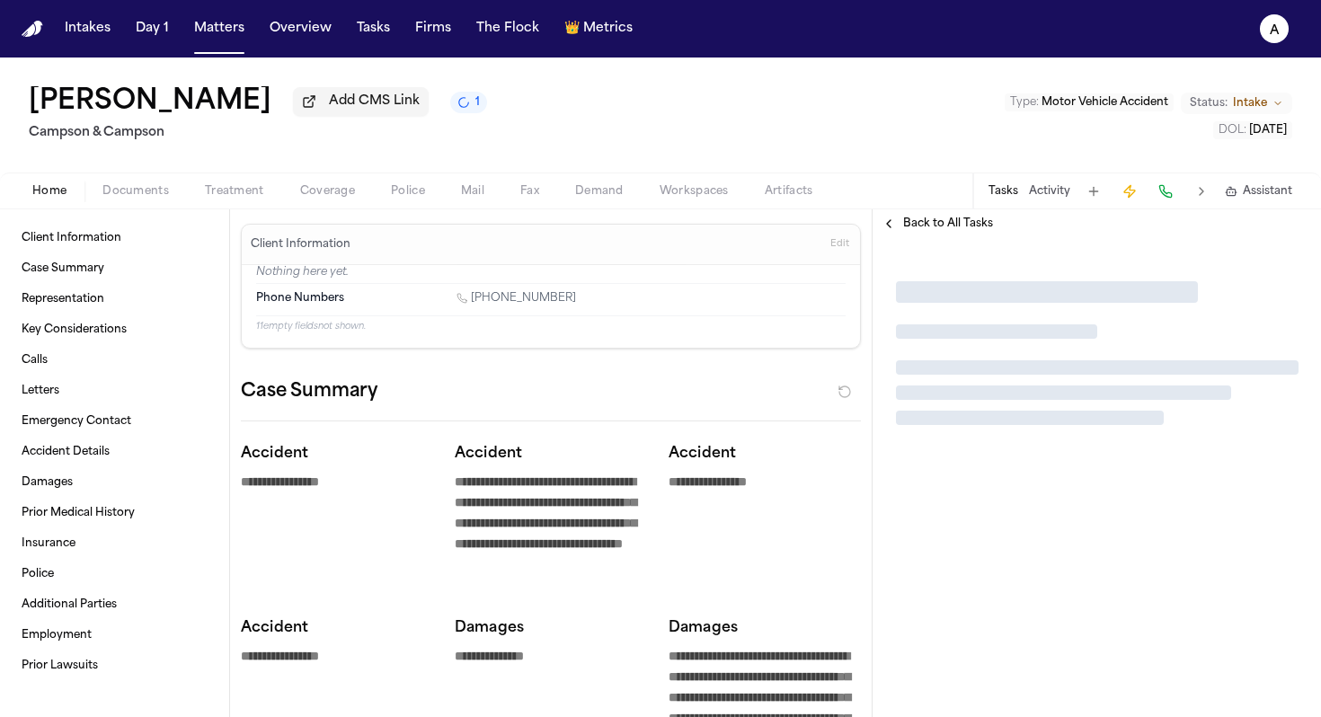
type textarea "*"
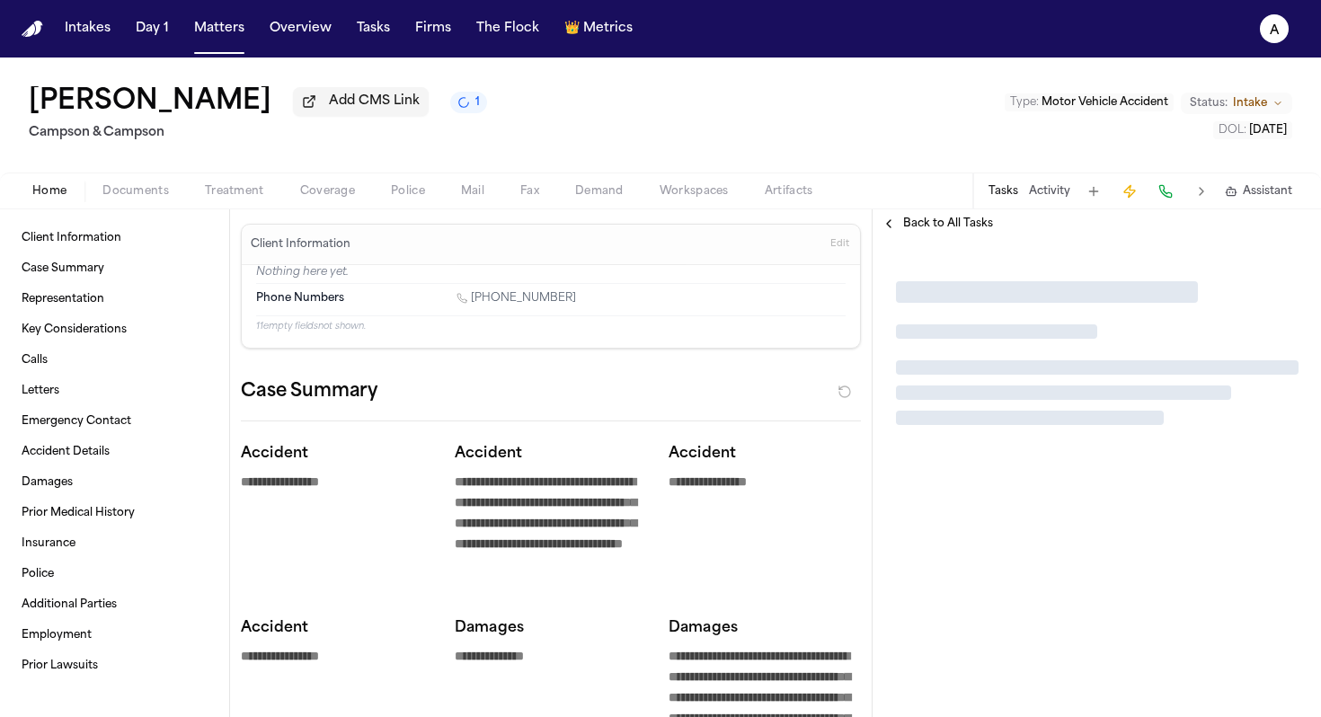
type textarea "*"
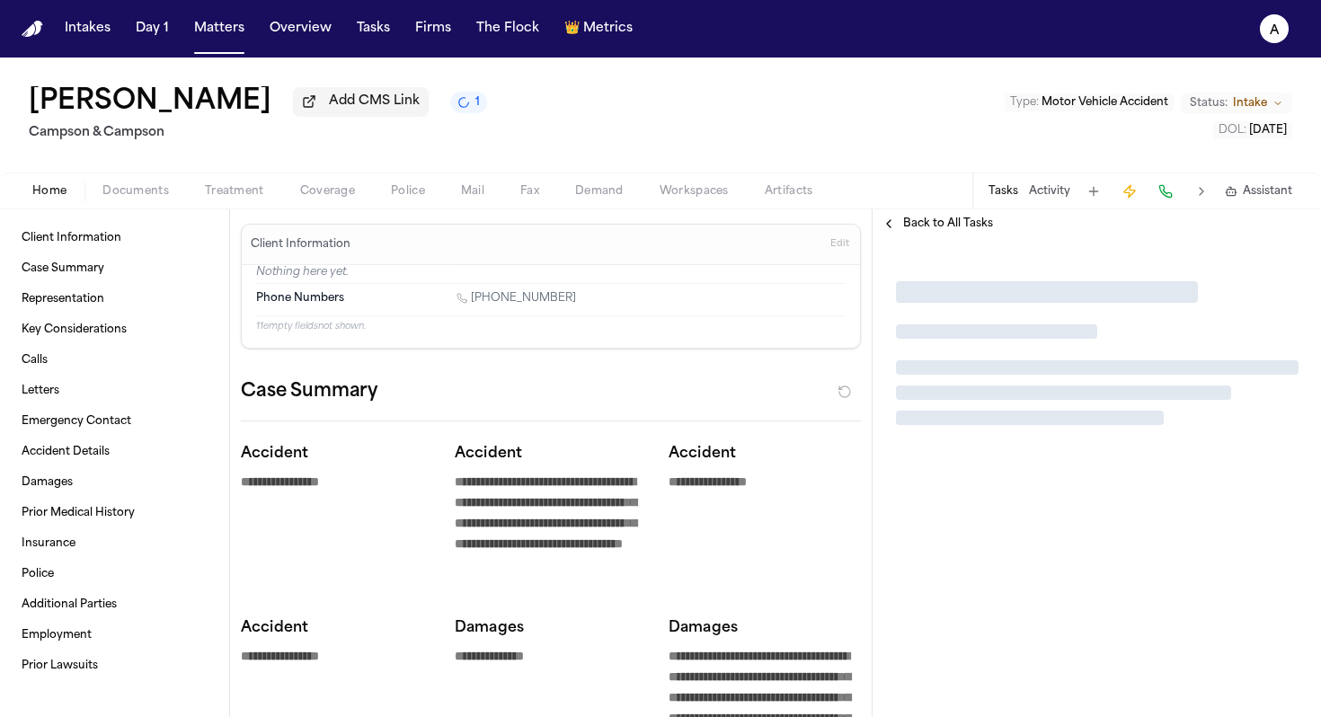
type textarea "*"
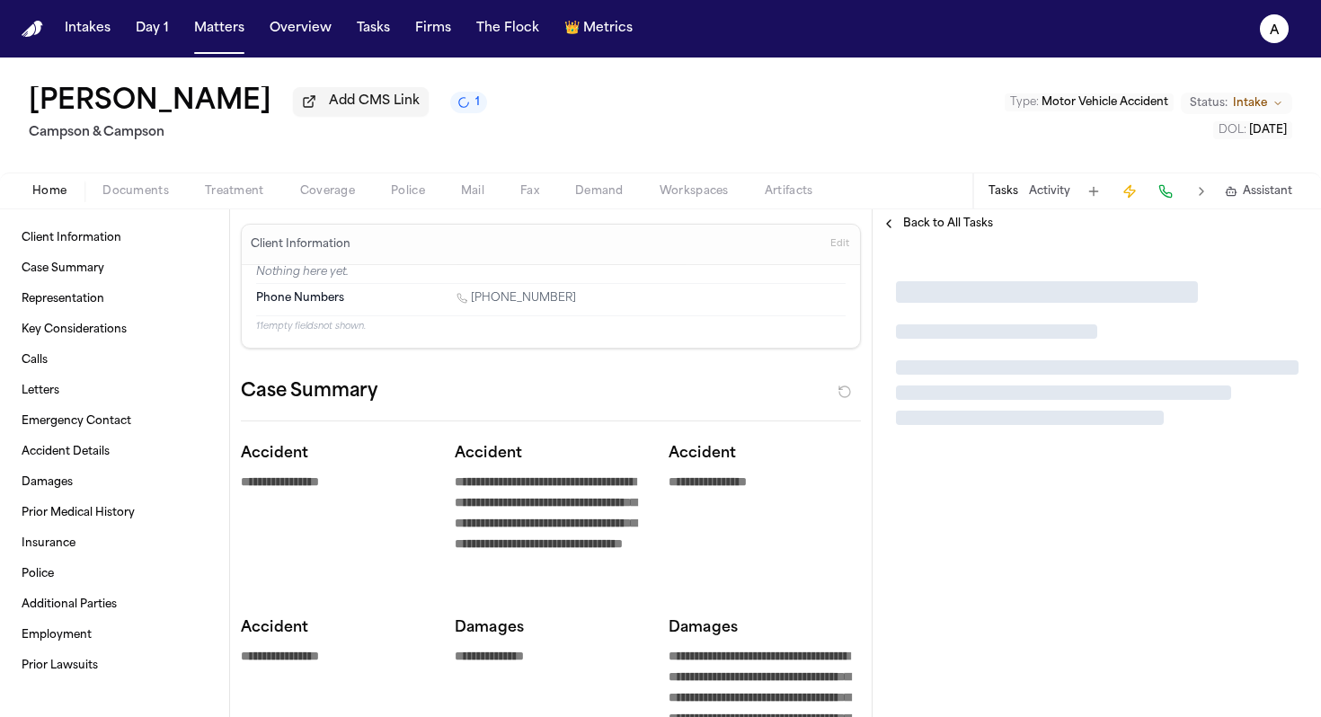
type textarea "*"
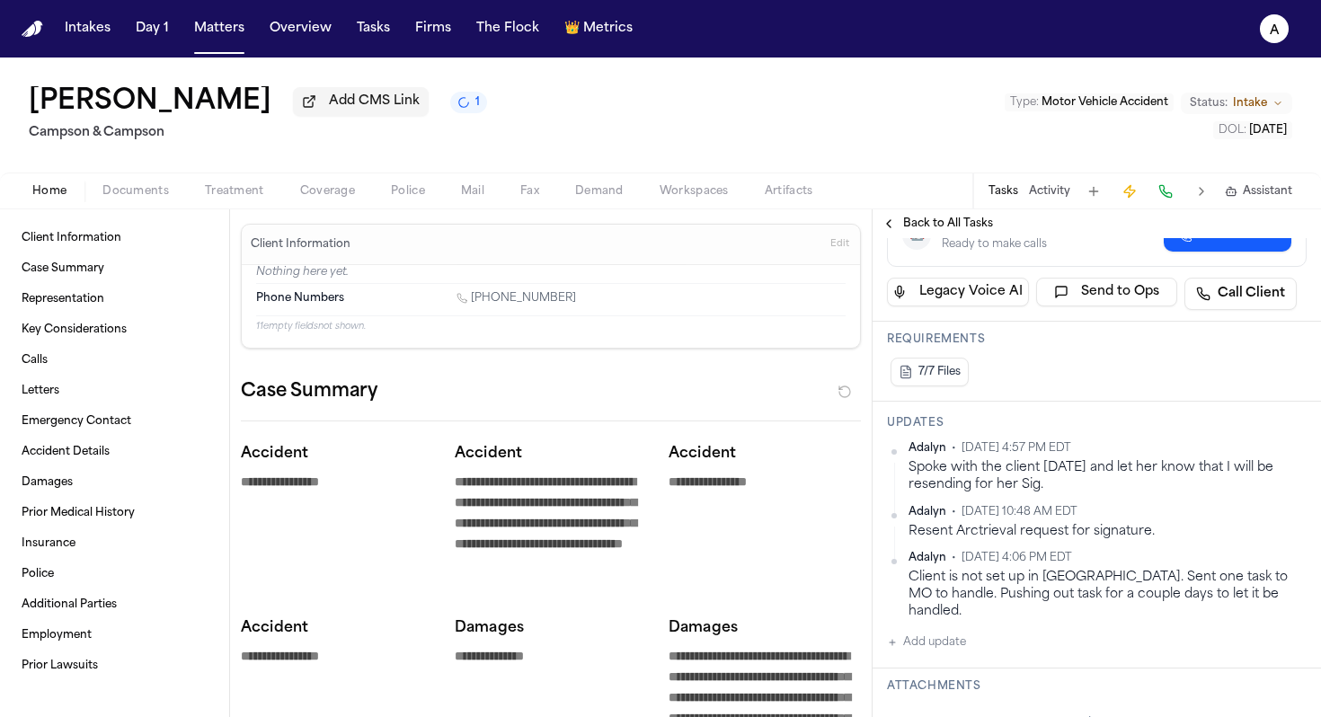
scroll to position [317, 0]
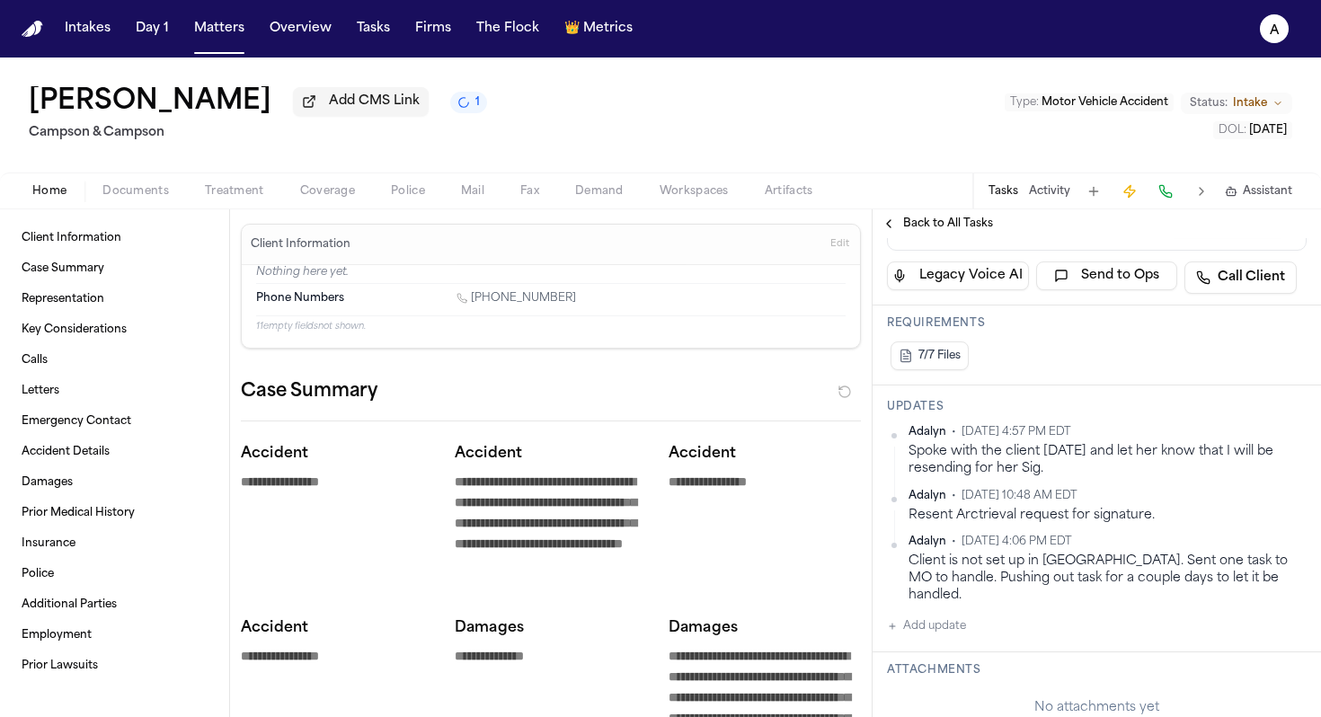
click at [937, 616] on button "Add update" at bounding box center [926, 627] width 79 height 22
click at [948, 623] on textarea "Add your update" at bounding box center [1108, 641] width 384 height 36
click at [922, 677] on button "Private" at bounding box center [923, 684] width 14 height 14
click at [1270, 673] on button "Add" at bounding box center [1281, 684] width 37 height 22
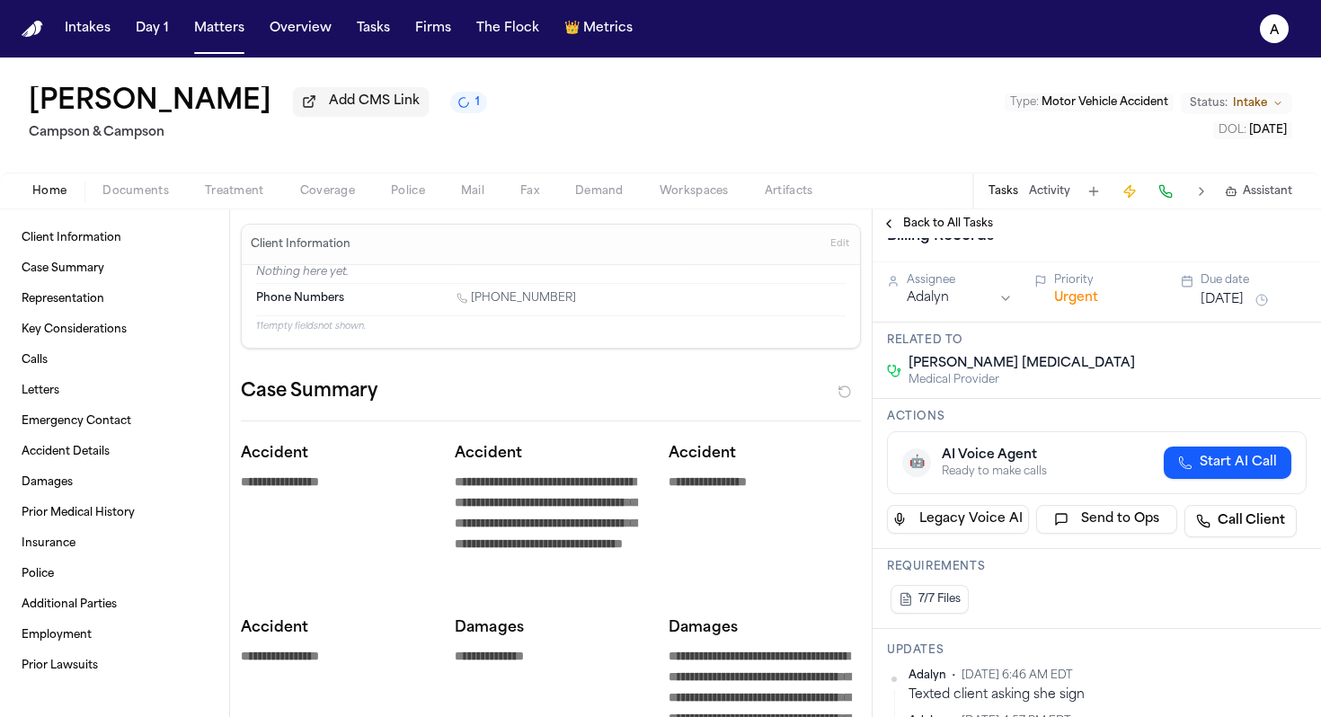
scroll to position [0, 0]
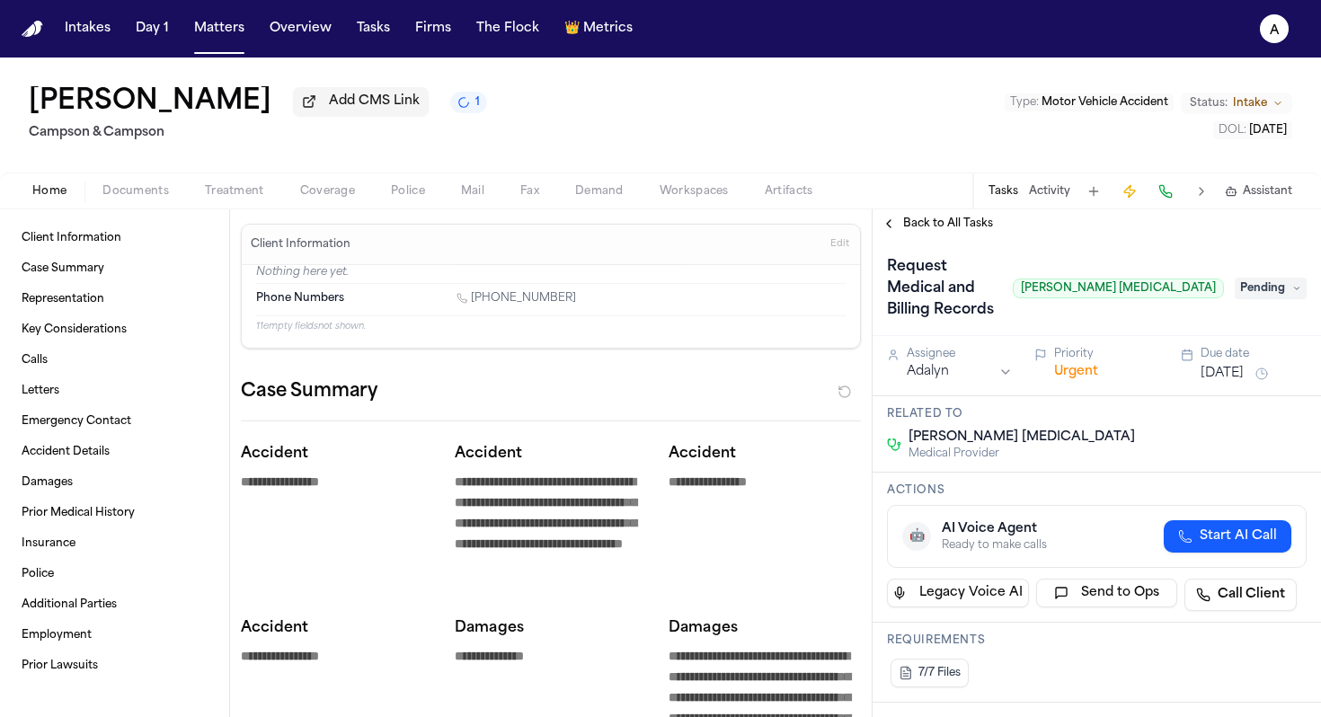
click at [1226, 347] on div "Due date" at bounding box center [1254, 354] width 106 height 14
click at [1227, 347] on div "Due date" at bounding box center [1254, 354] width 106 height 14
click at [1243, 365] on button "Sep 15, 2025" at bounding box center [1222, 374] width 43 height 18
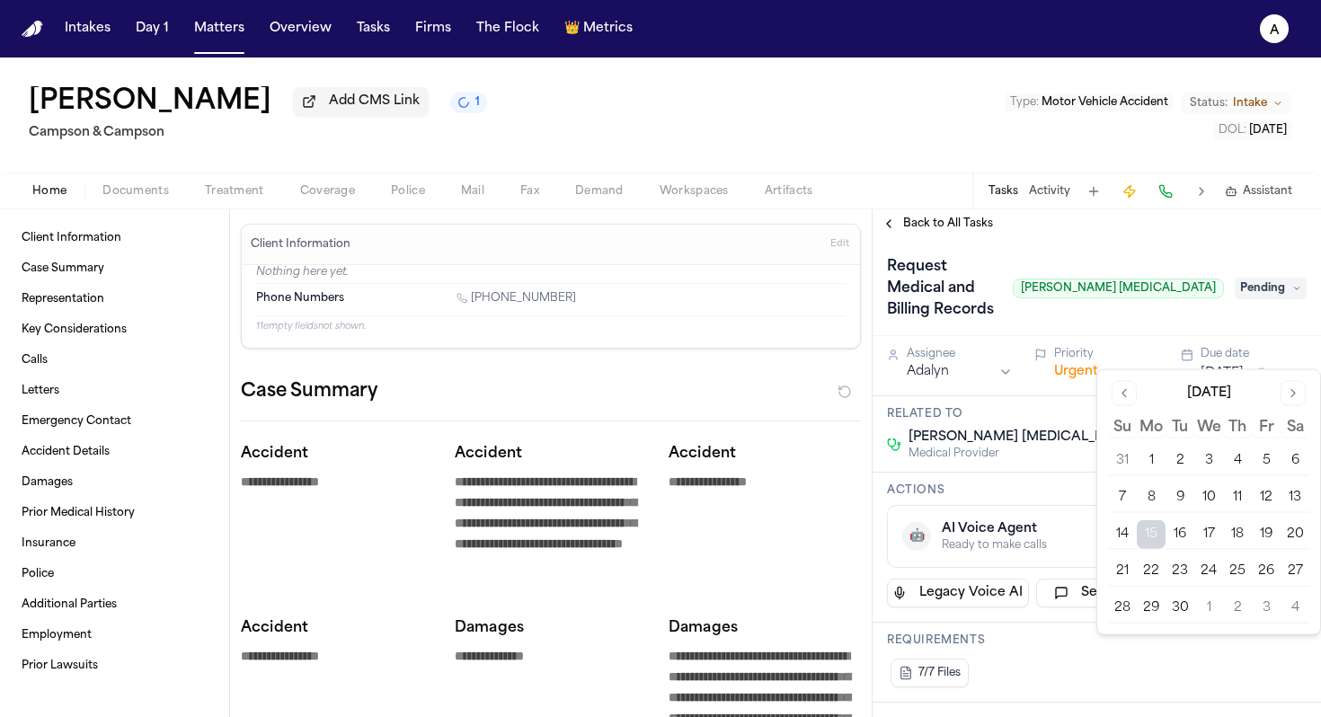
click at [1183, 544] on button "16" at bounding box center [1179, 534] width 29 height 29
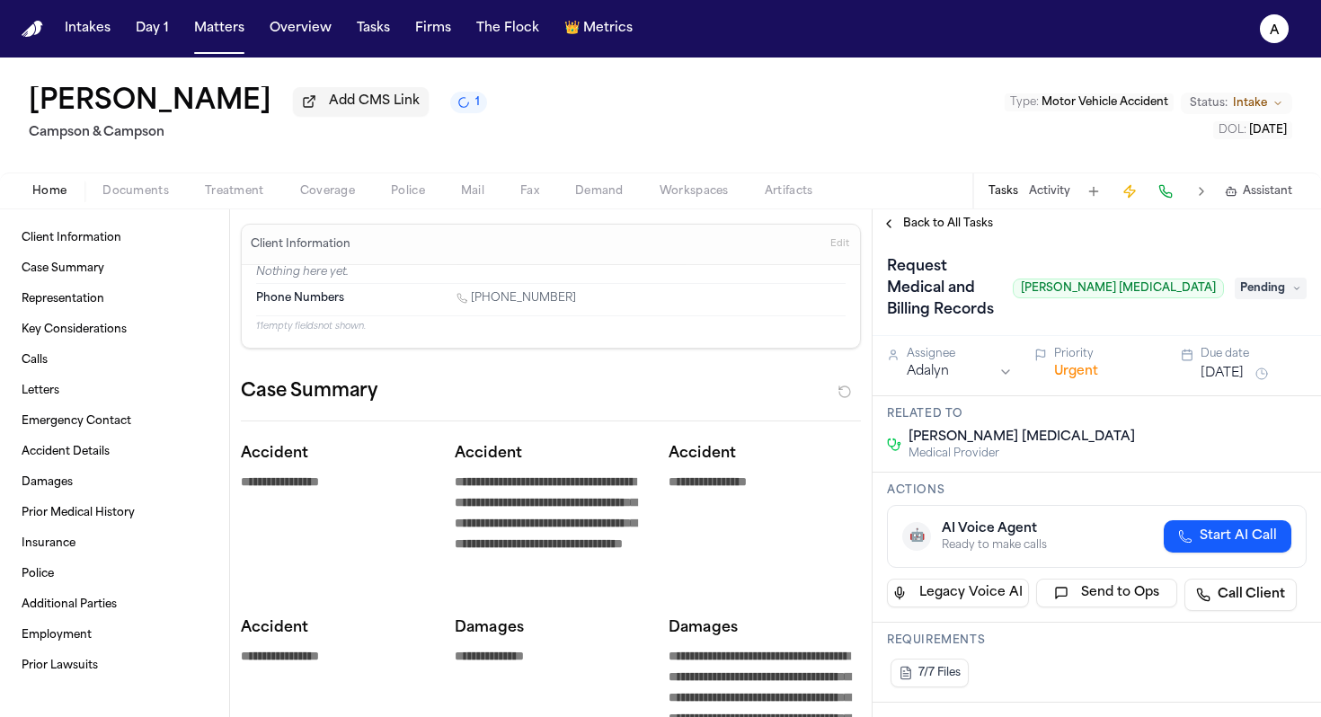
click at [1087, 483] on h3 "Actions" at bounding box center [1097, 490] width 420 height 14
click at [946, 209] on div "Shenequa Wright Add CMS Link 1 Campson & Campson Type : Motor Vehicle Accident …" at bounding box center [660, 134] width 1321 height 152
click at [948, 222] on span "Back to All Tasks" at bounding box center [948, 224] width 90 height 14
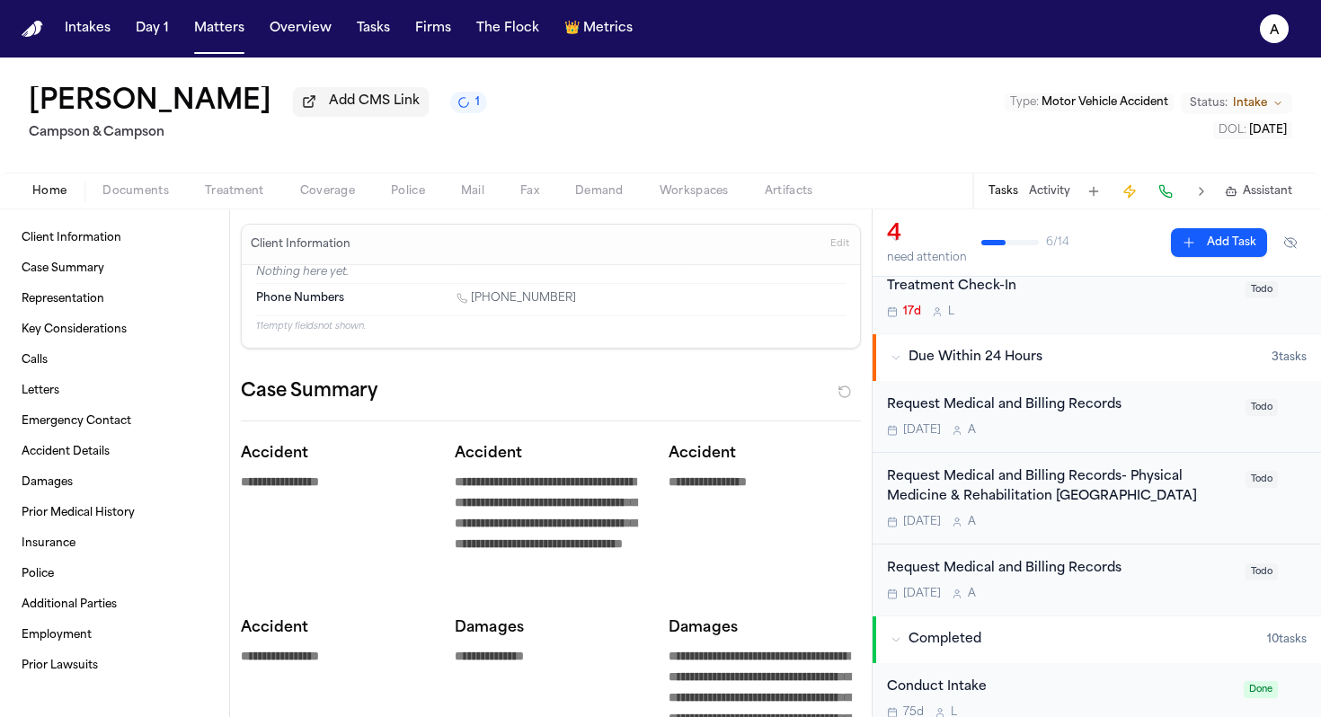
scroll to position [67, 0]
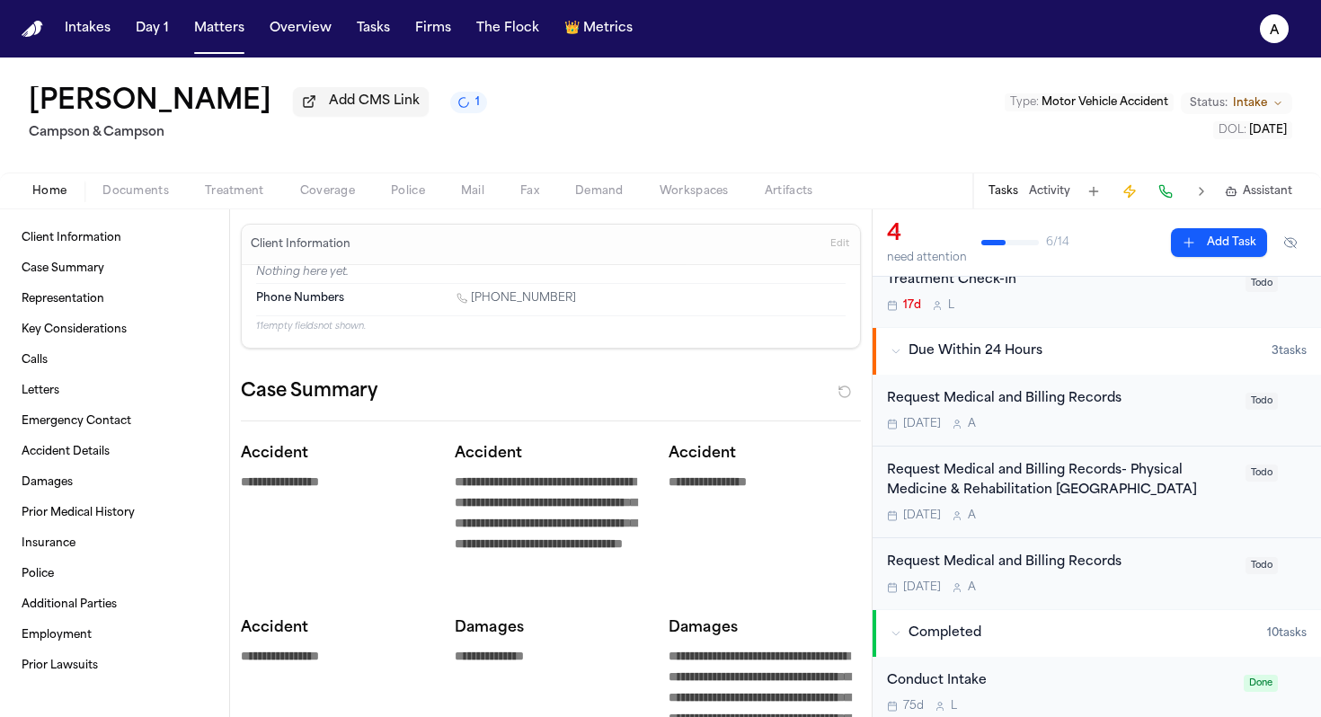
click at [1154, 410] on div "Request Medical and Billing Records" at bounding box center [1061, 399] width 348 height 21
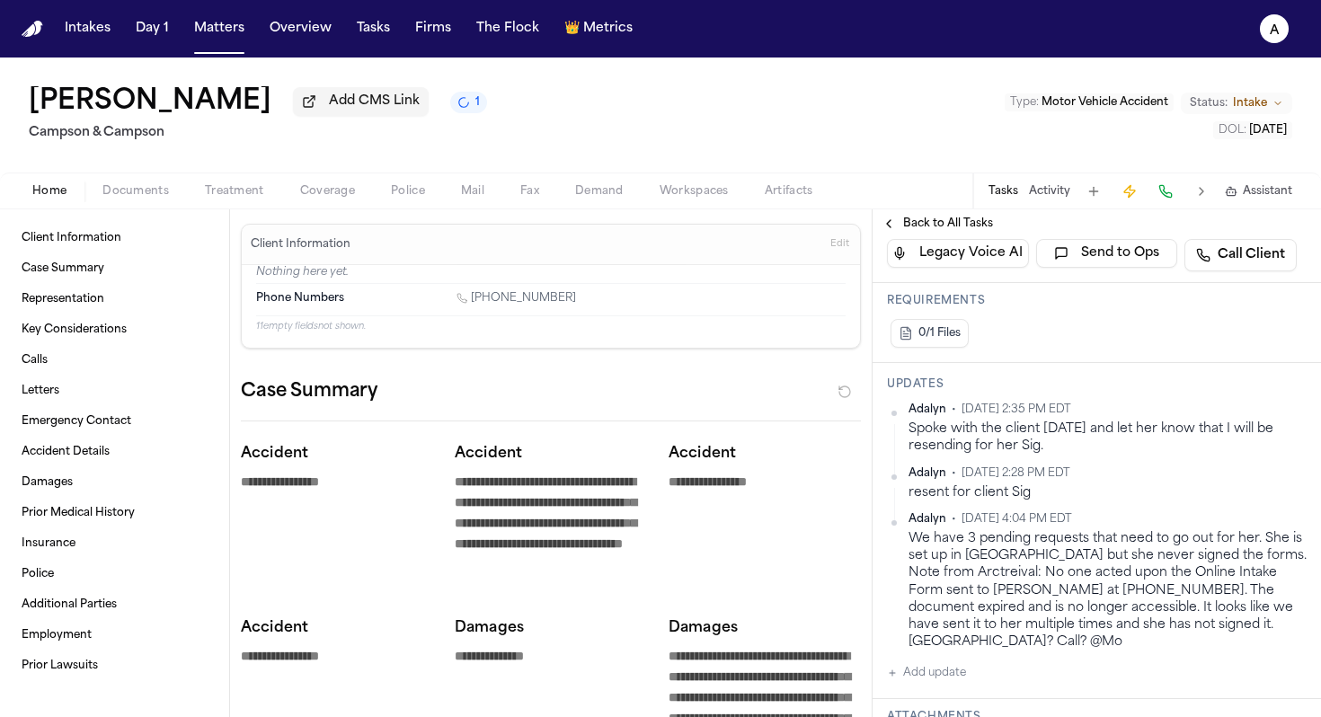
scroll to position [435, 0]
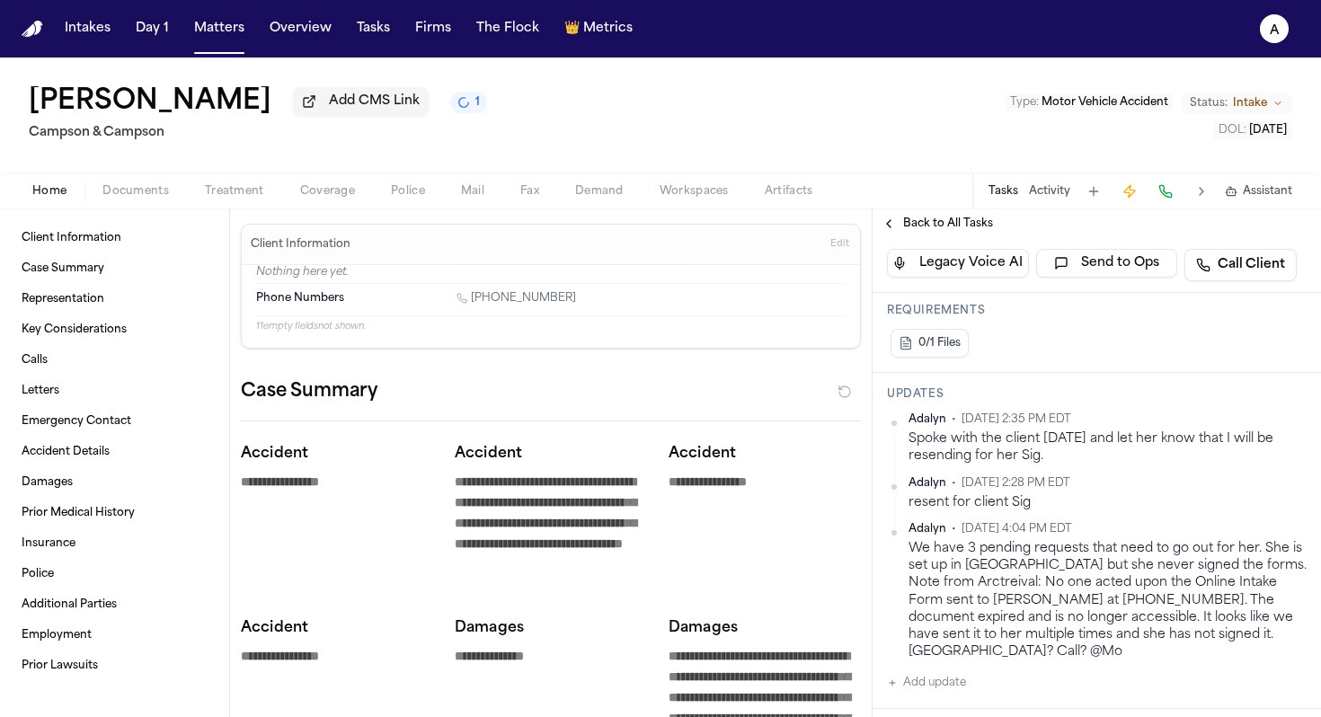
click at [948, 672] on button "Add update" at bounding box center [926, 683] width 79 height 22
click at [955, 686] on textarea "Add your update" at bounding box center [1108, 697] width 384 height 36
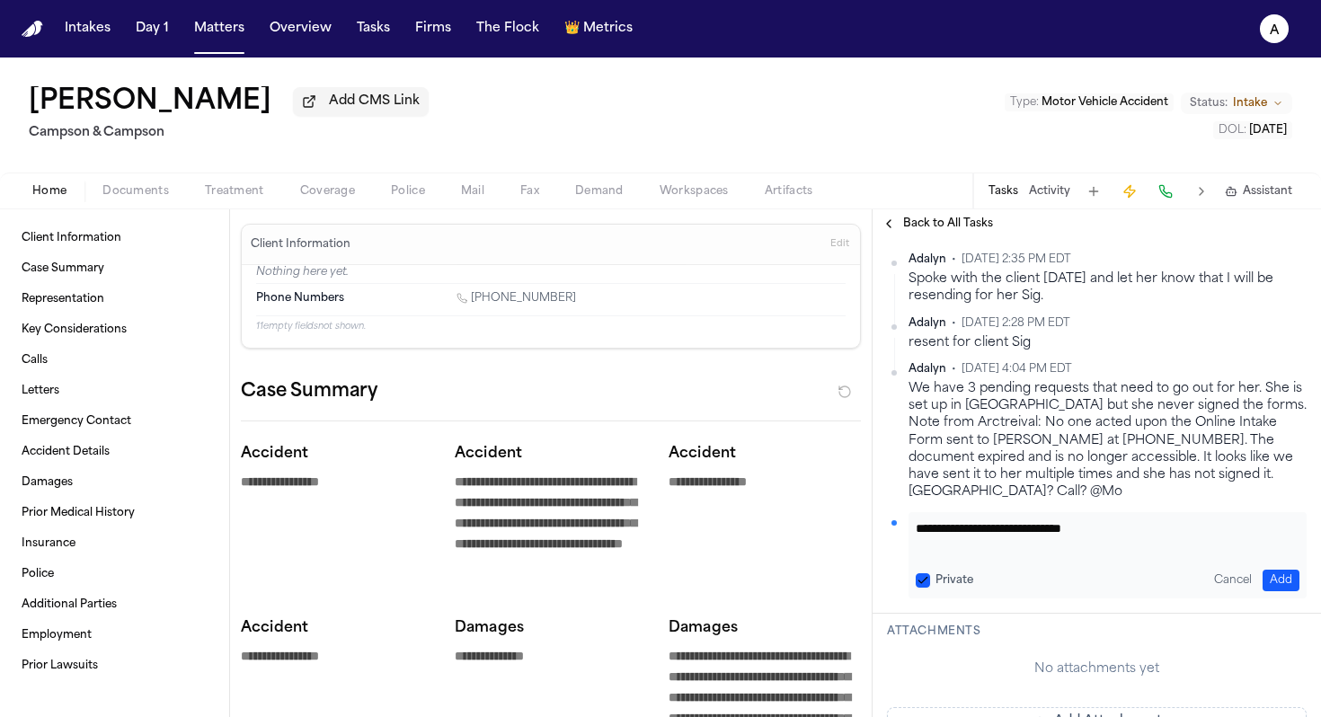
scroll to position [599, 0]
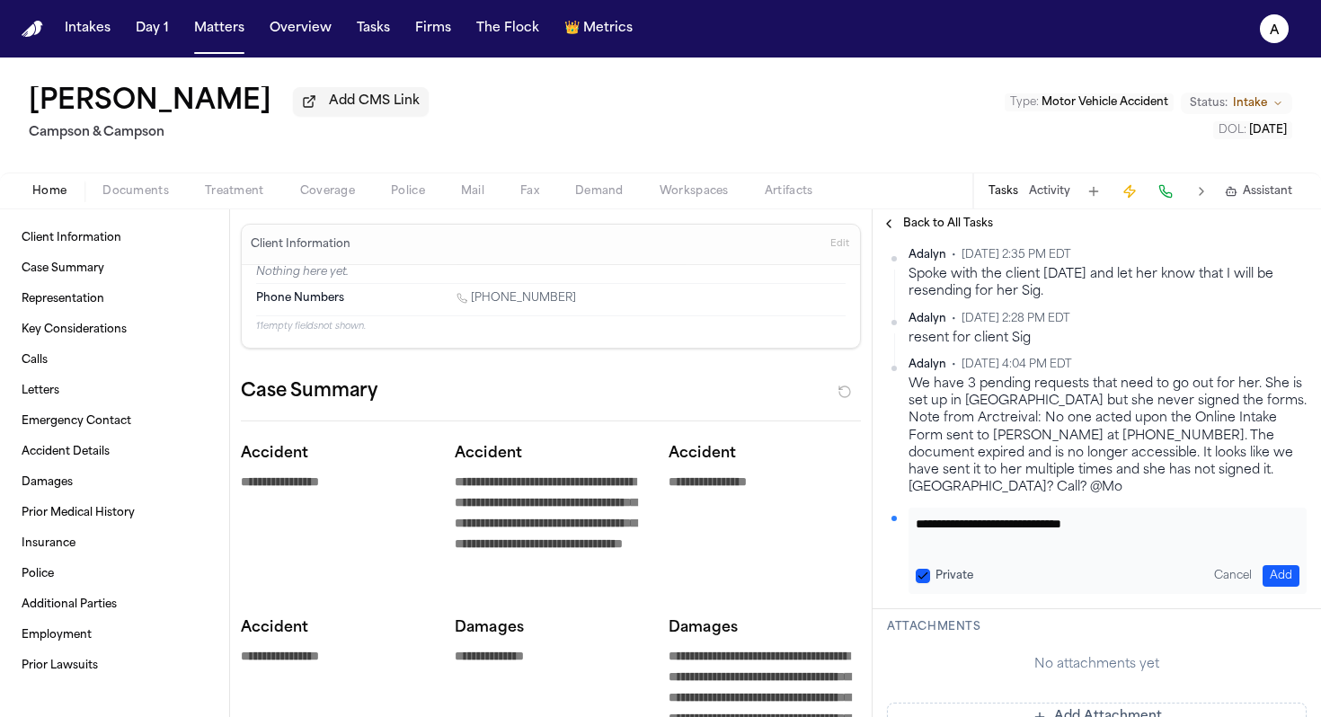
click at [932, 569] on div "Private" at bounding box center [945, 576] width 58 height 14
click at [919, 569] on button "Private" at bounding box center [923, 576] width 14 height 14
click at [1284, 565] on button "Add" at bounding box center [1281, 576] width 37 height 22
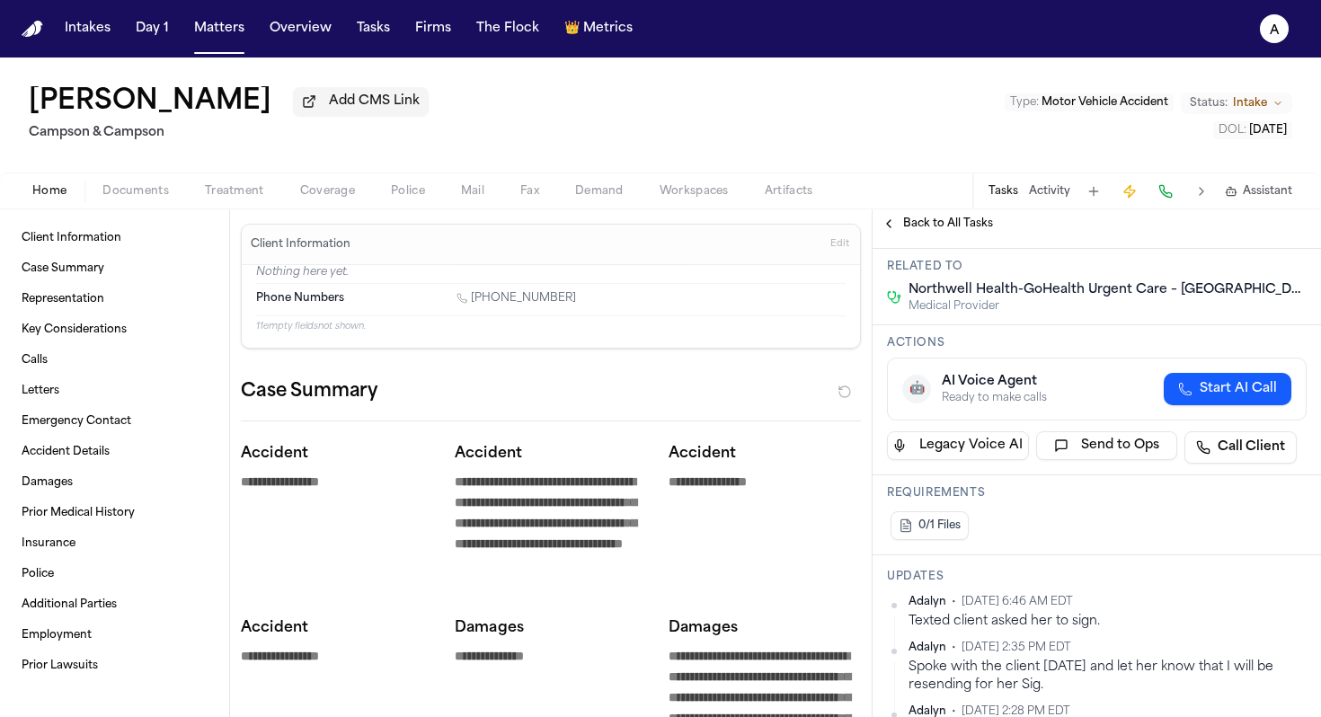
scroll to position [97, 0]
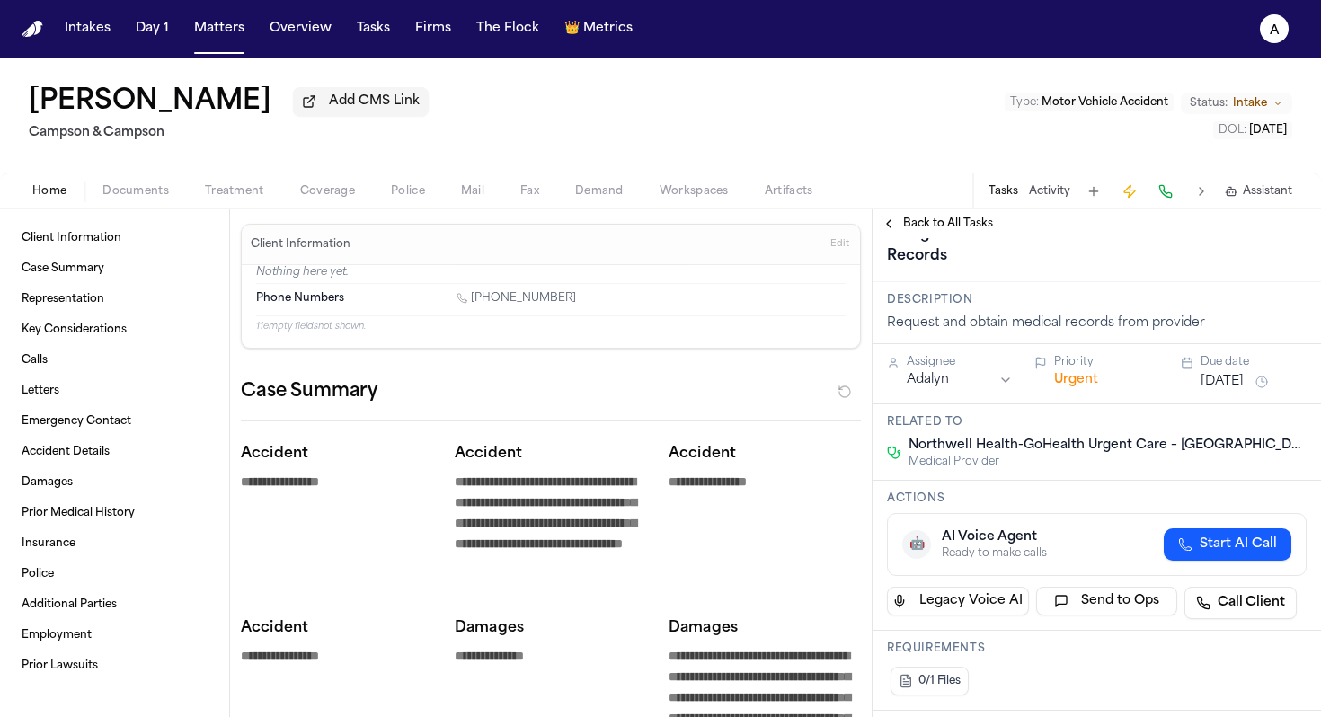
click at [945, 224] on span "Back to All Tasks" at bounding box center [948, 224] width 90 height 14
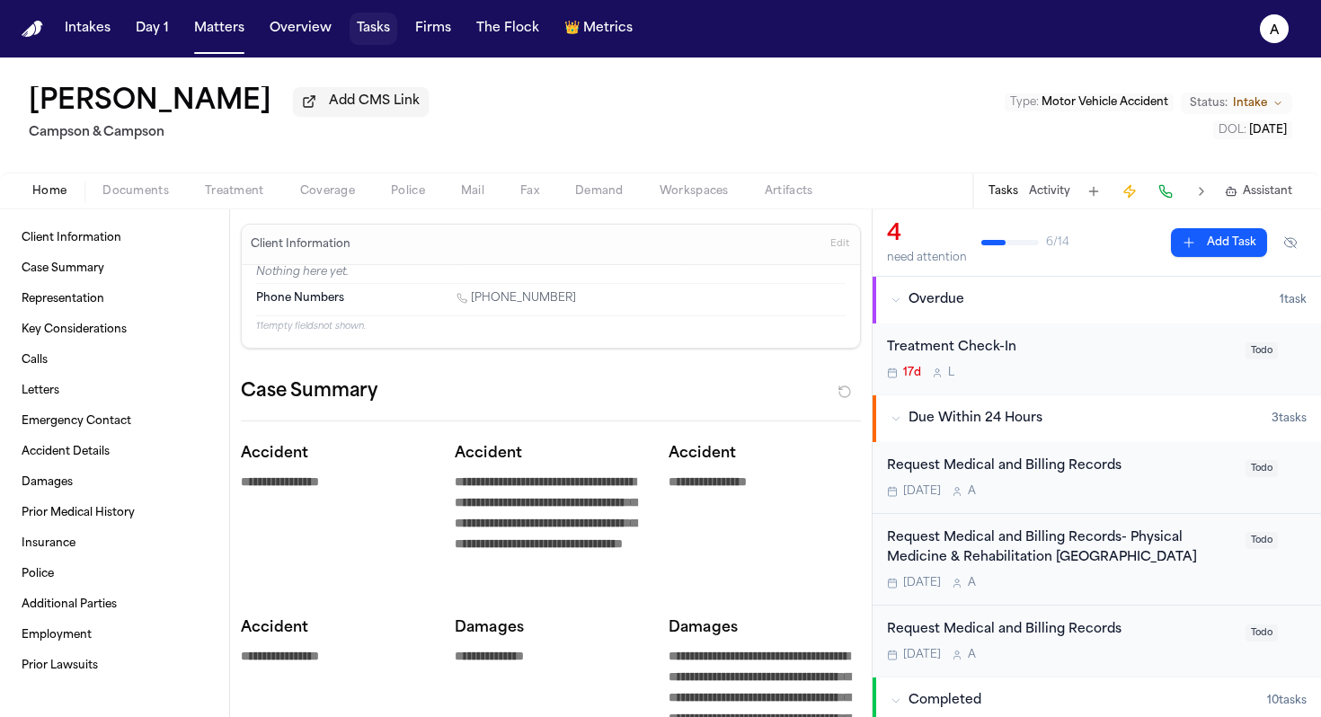
click at [366, 23] on button "Tasks" at bounding box center [374, 29] width 48 height 32
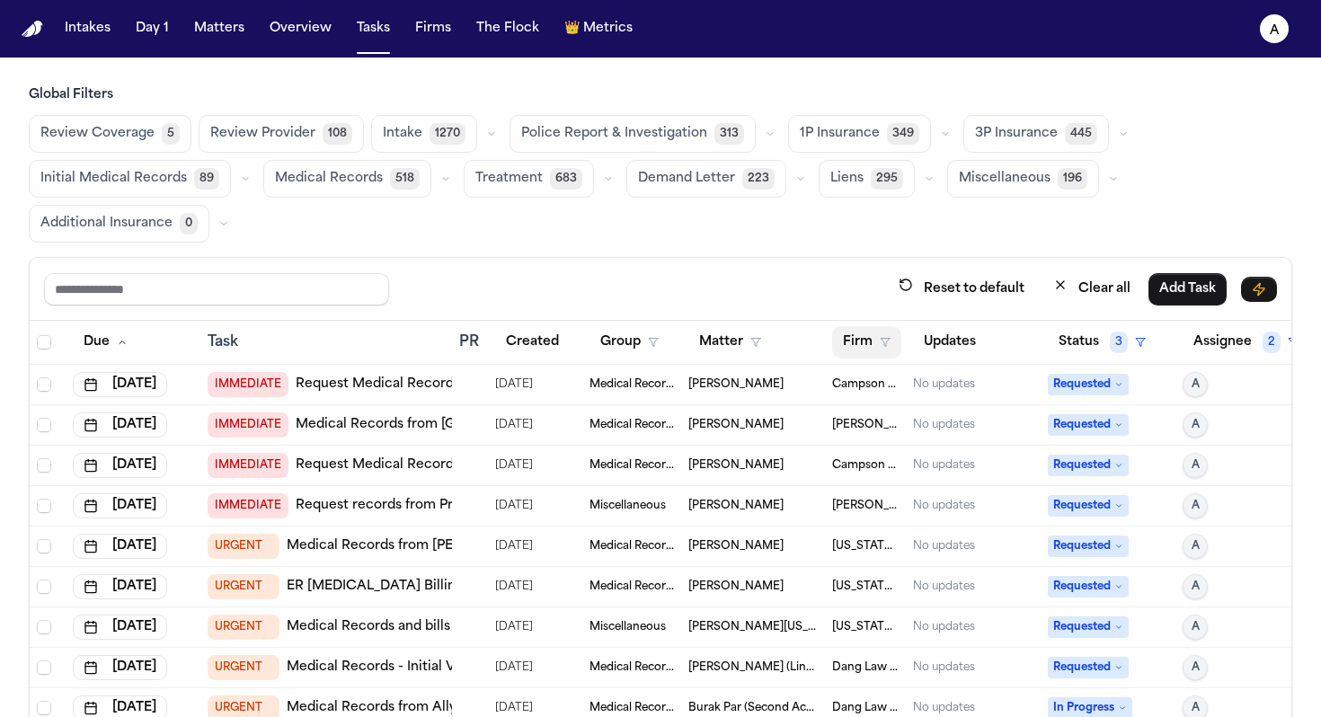
click at [856, 344] on button "Firm" at bounding box center [866, 342] width 69 height 32
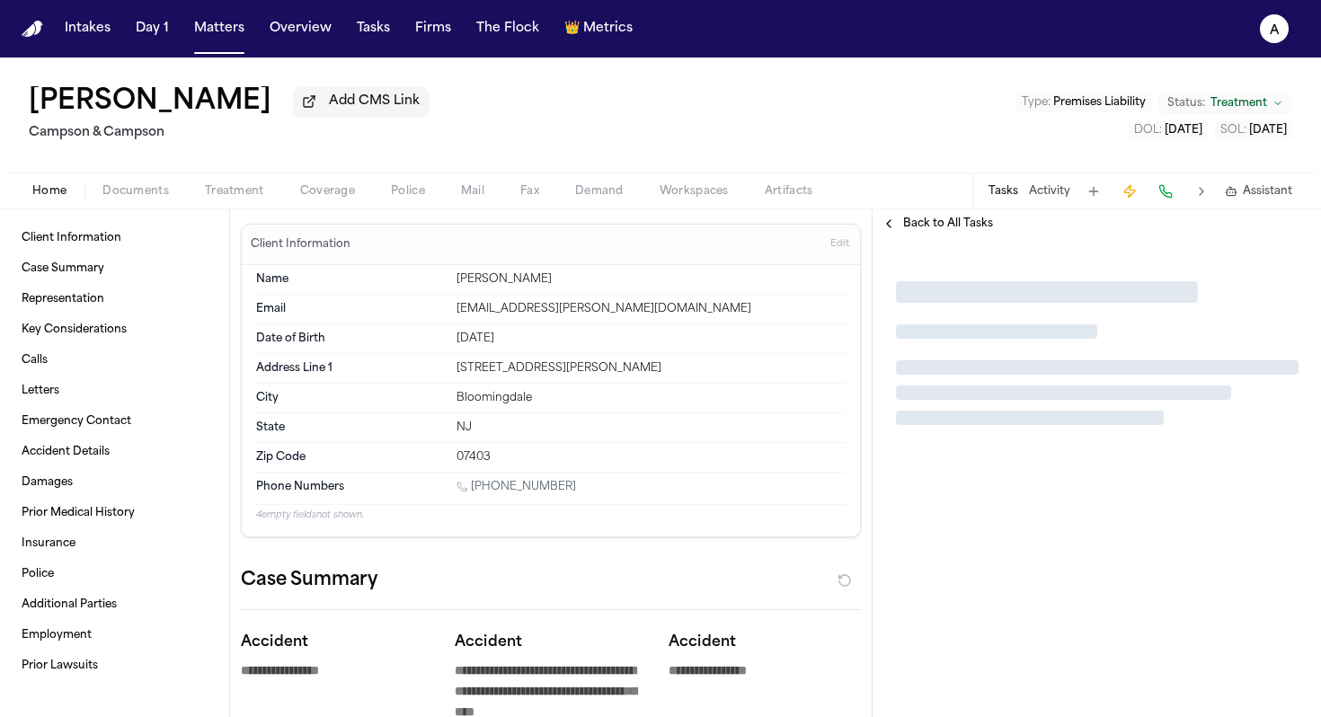
type textarea "*"
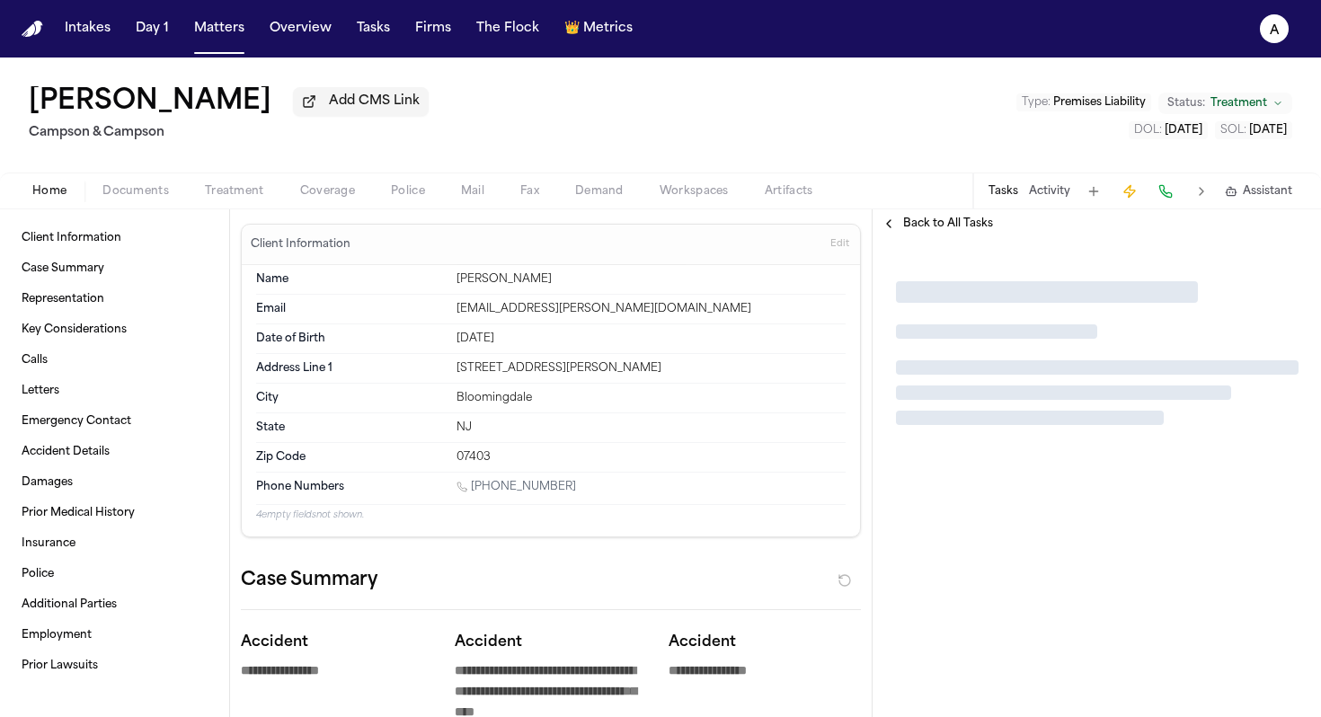
type textarea "*"
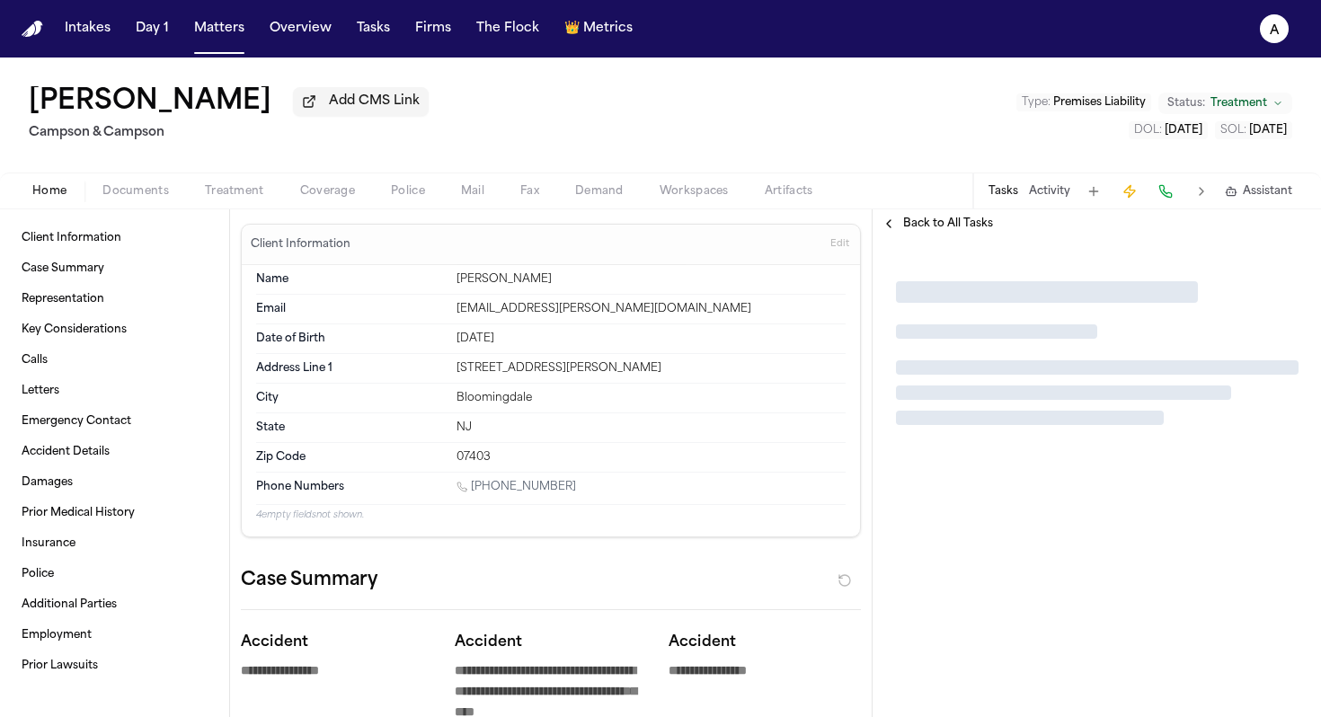
type textarea "*"
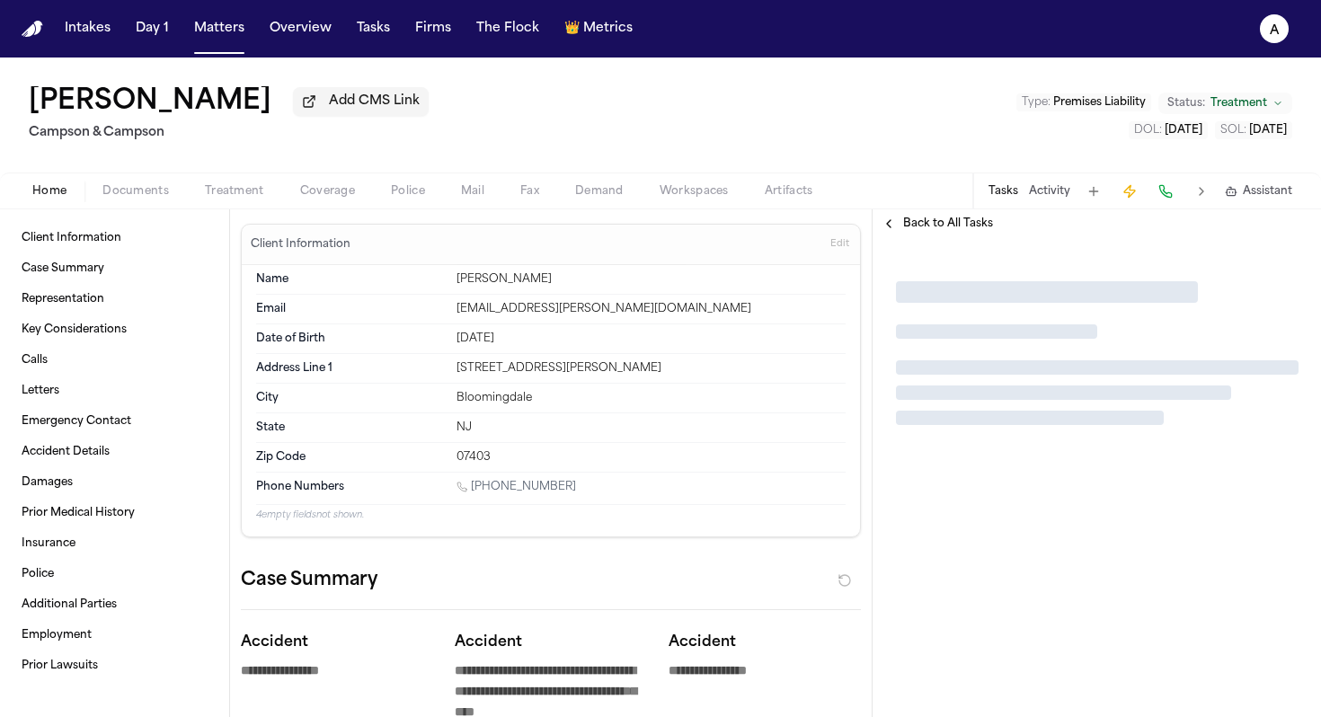
type textarea "*"
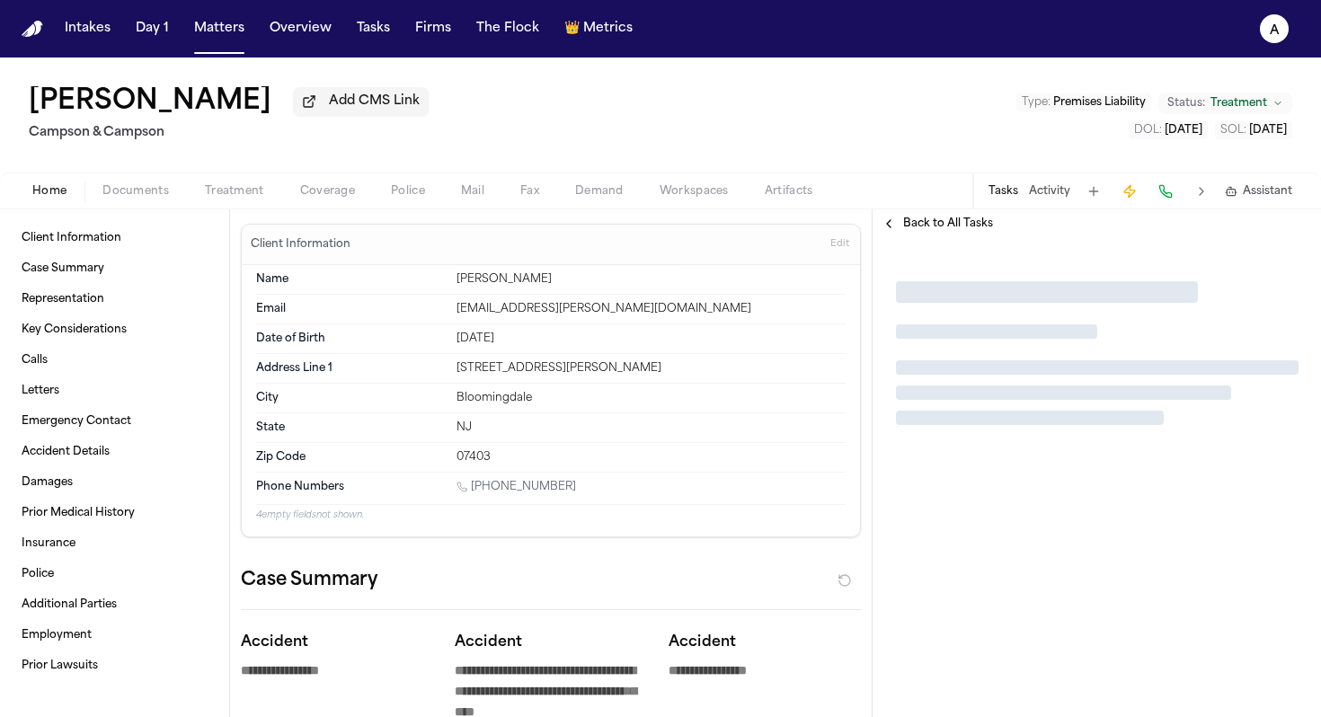
type textarea "*"
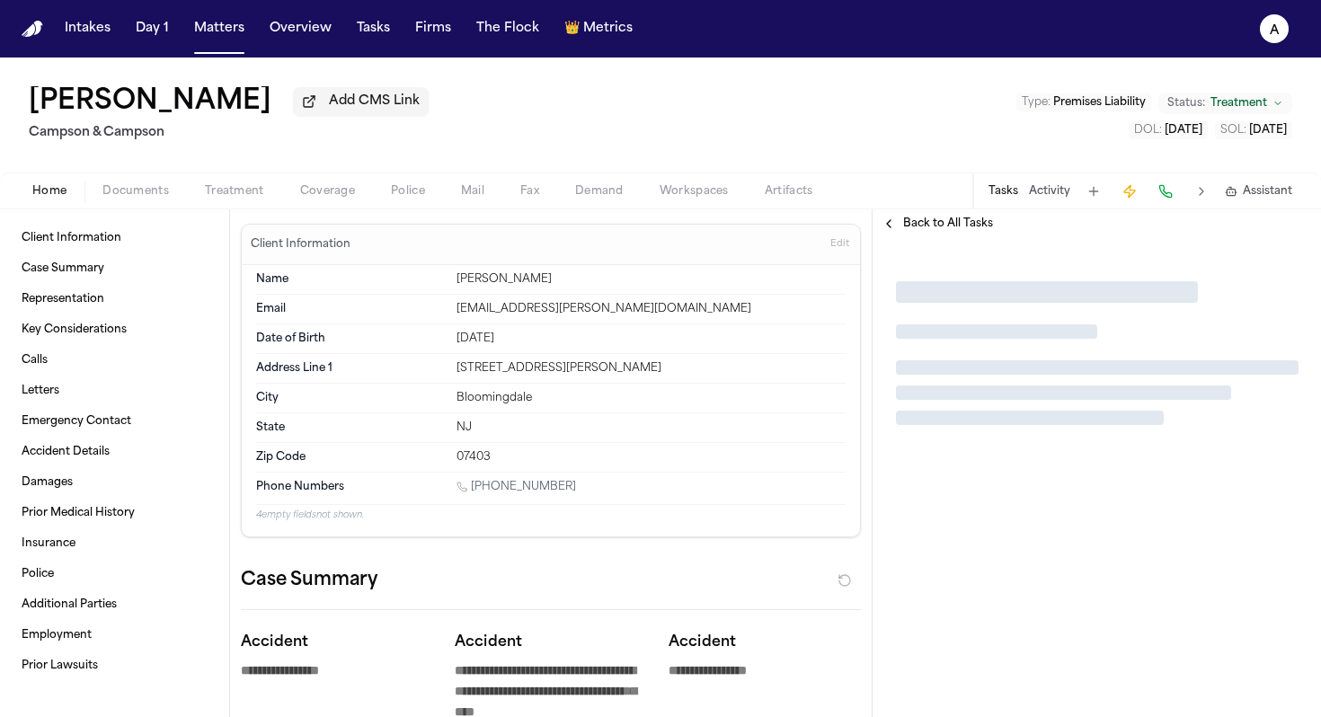
type textarea "*"
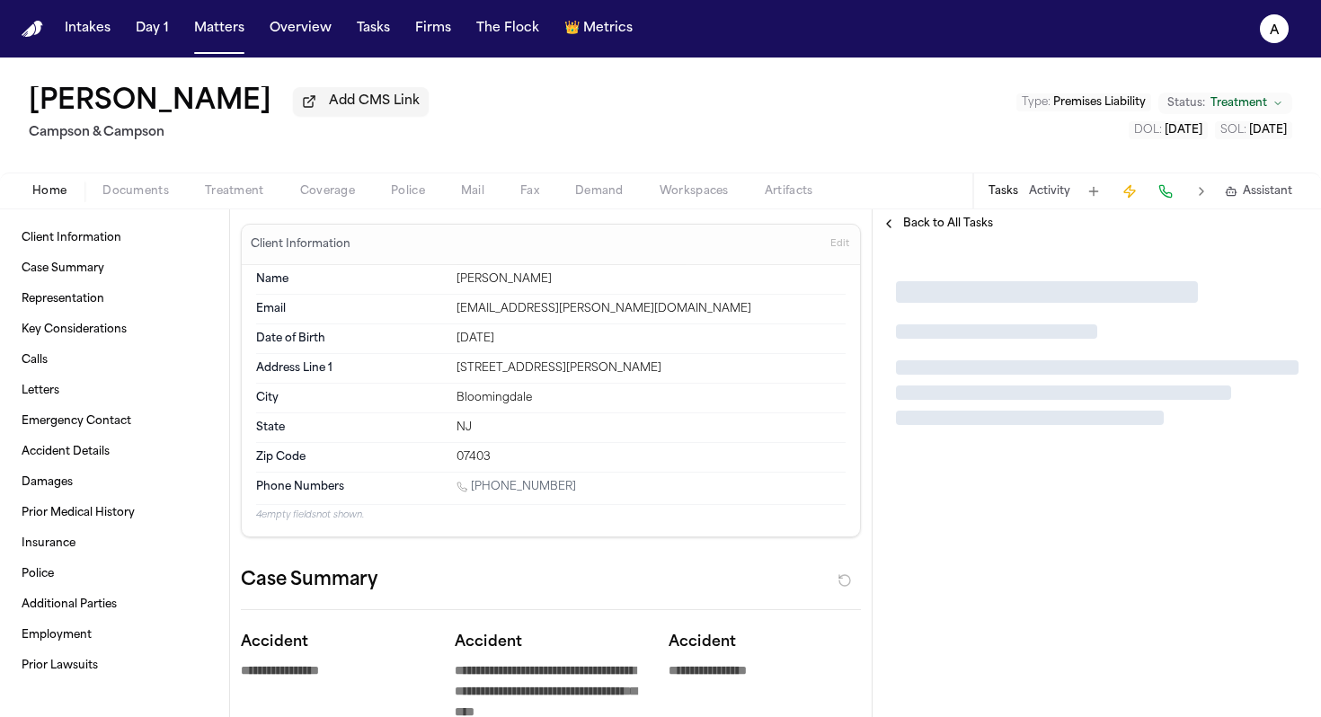
type textarea "*"
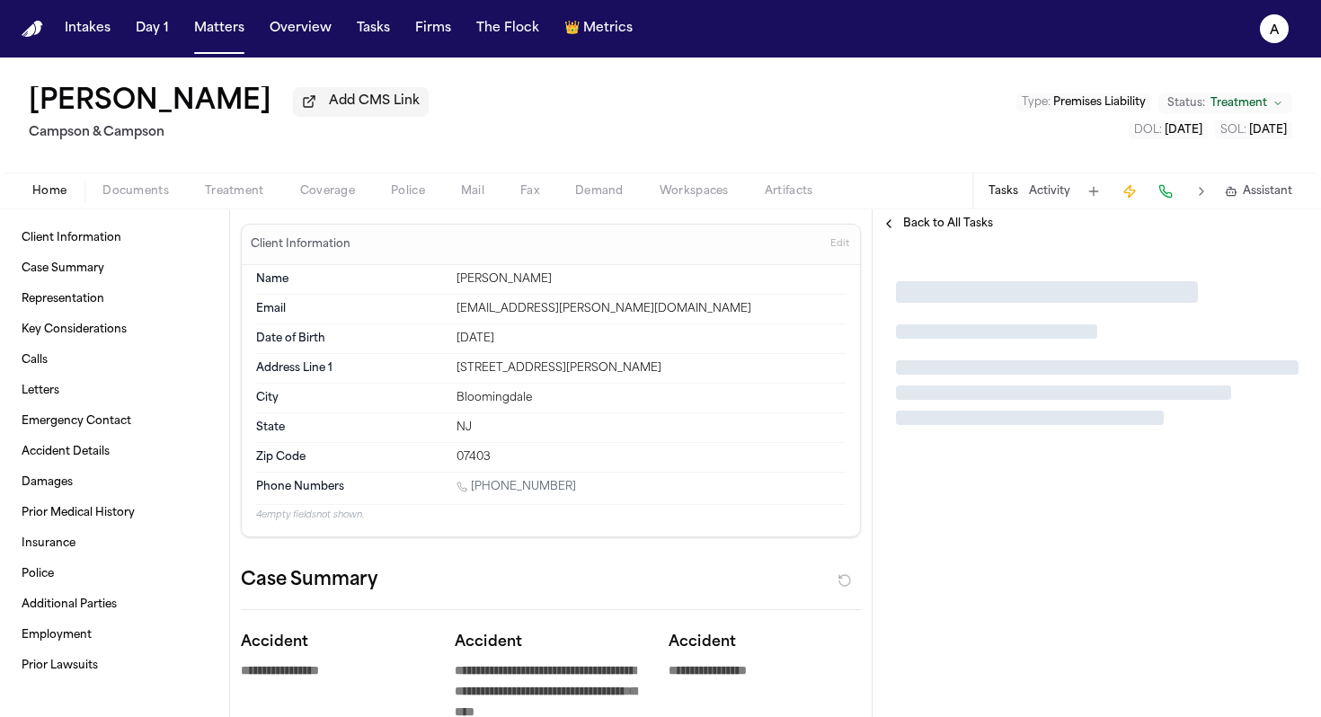
type textarea "*"
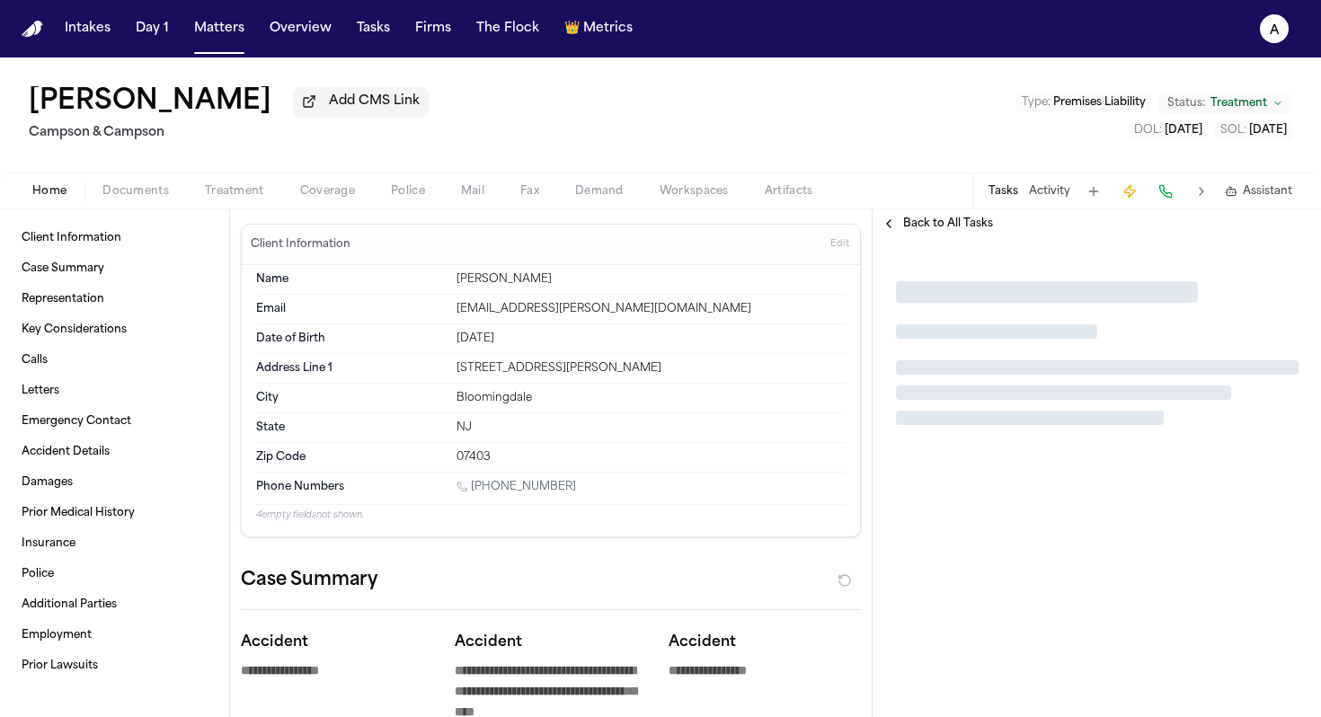
type textarea "*"
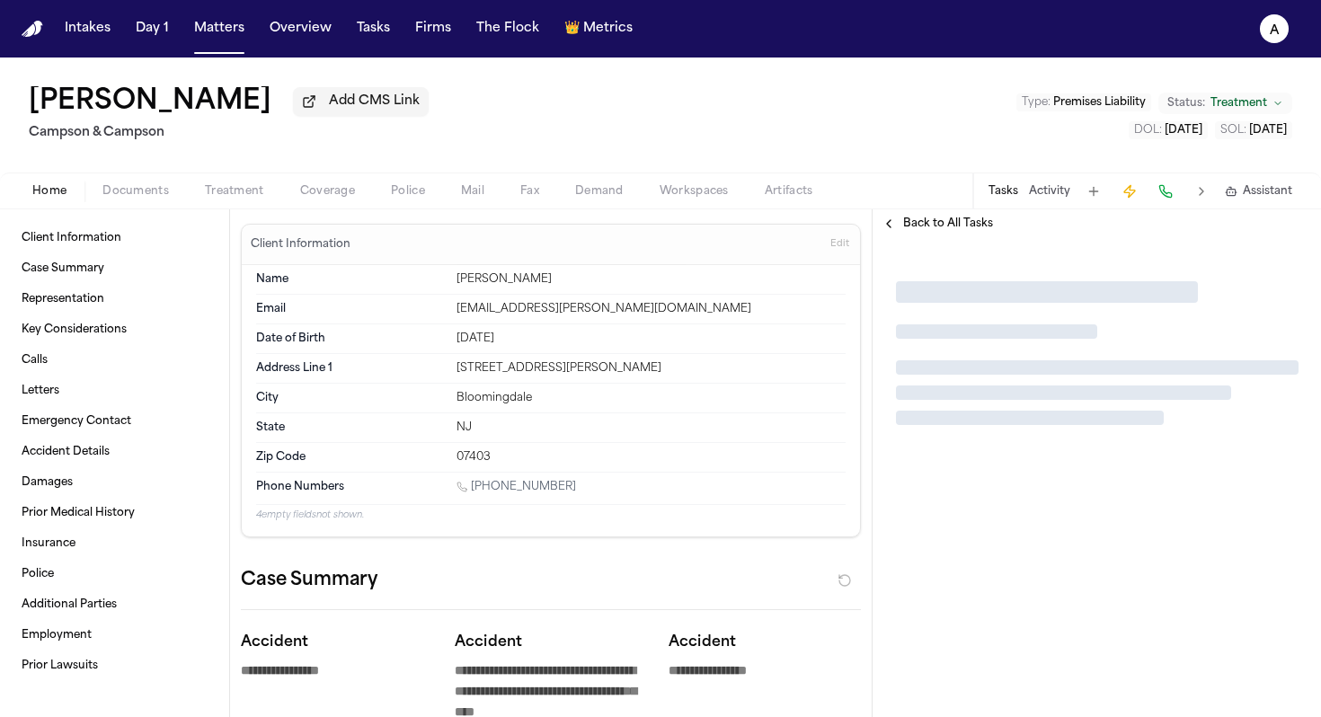
type textarea "*"
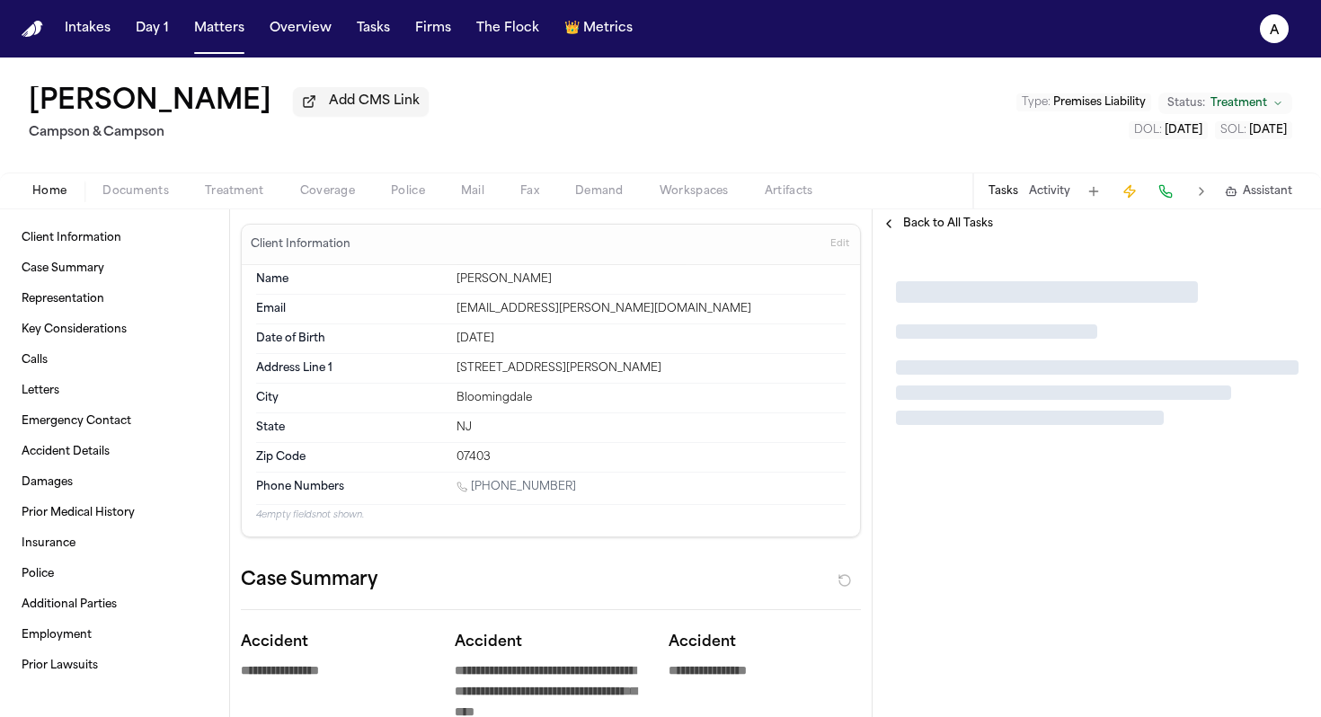
type textarea "*"
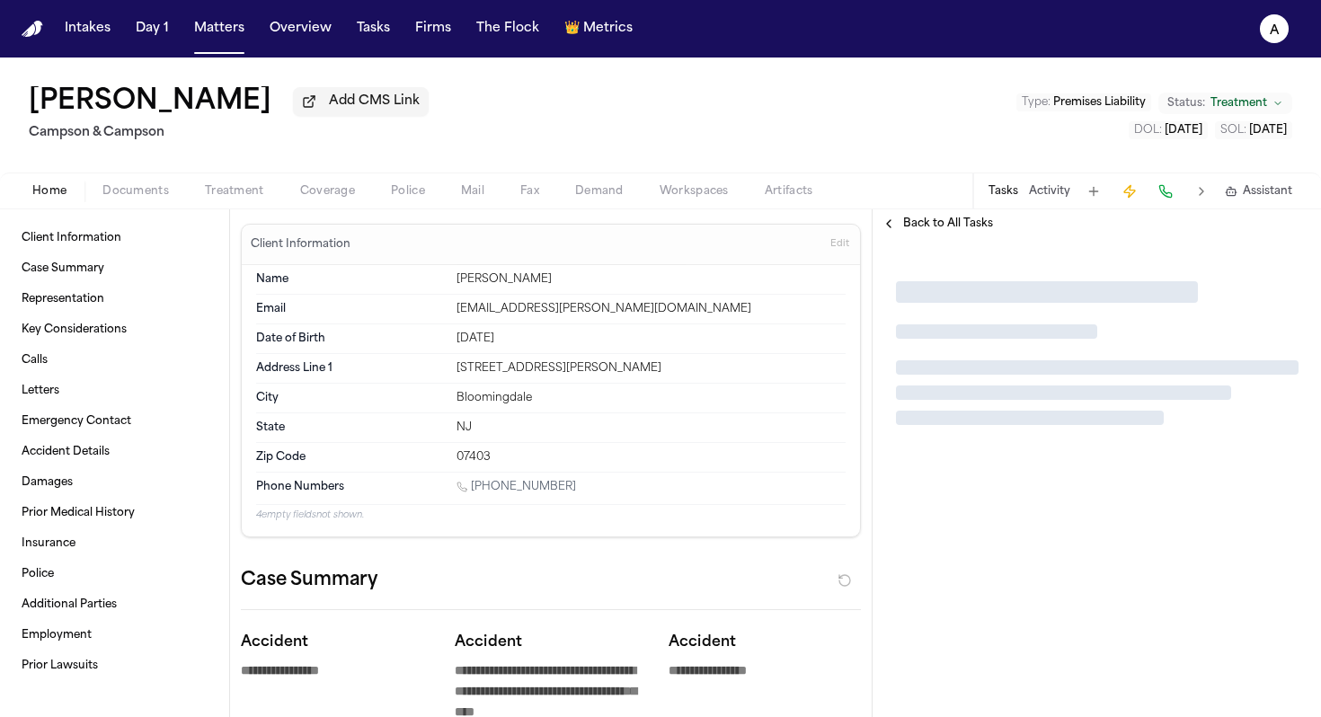
type textarea "*"
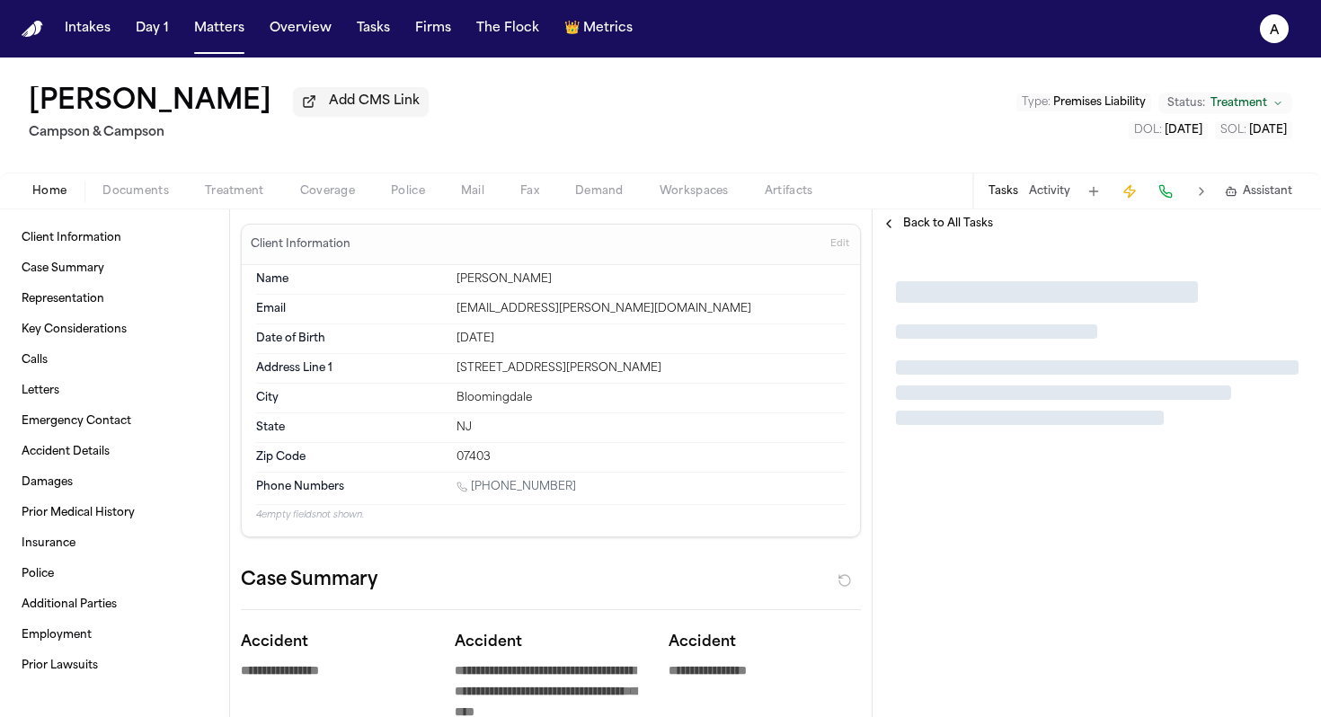
type textarea "*"
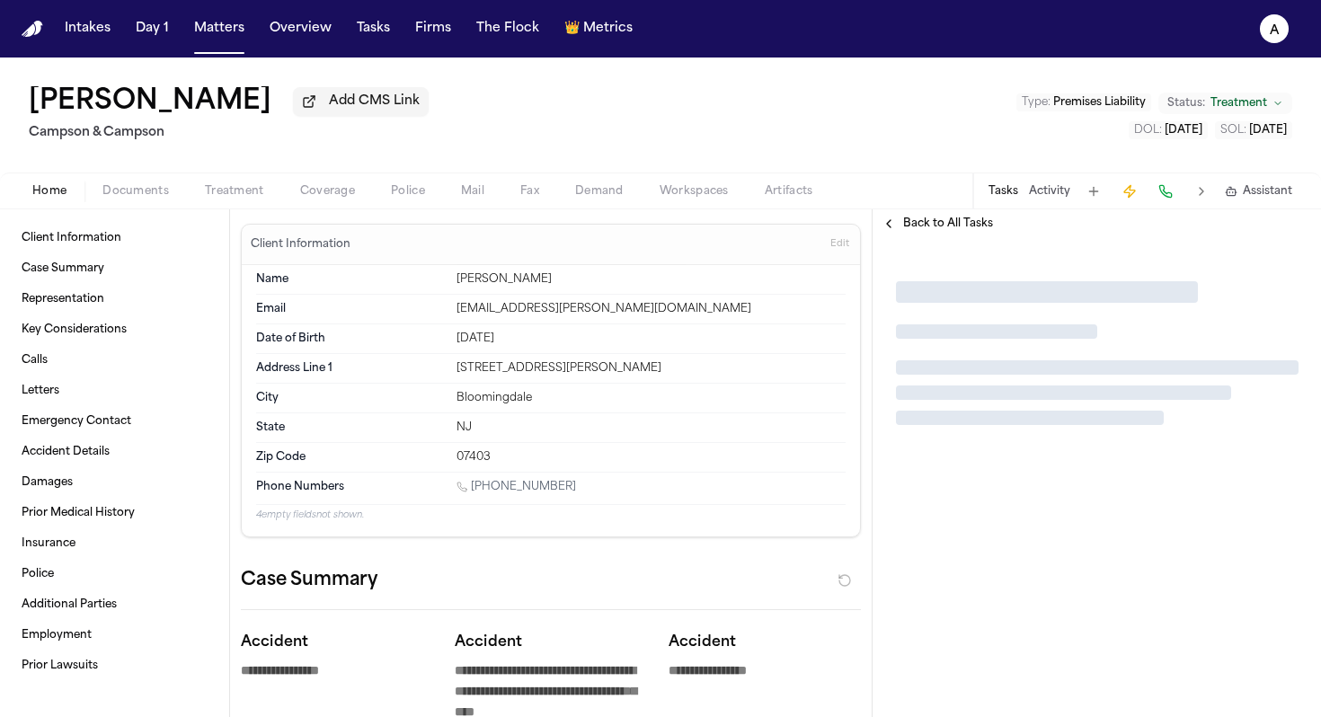
type textarea "*"
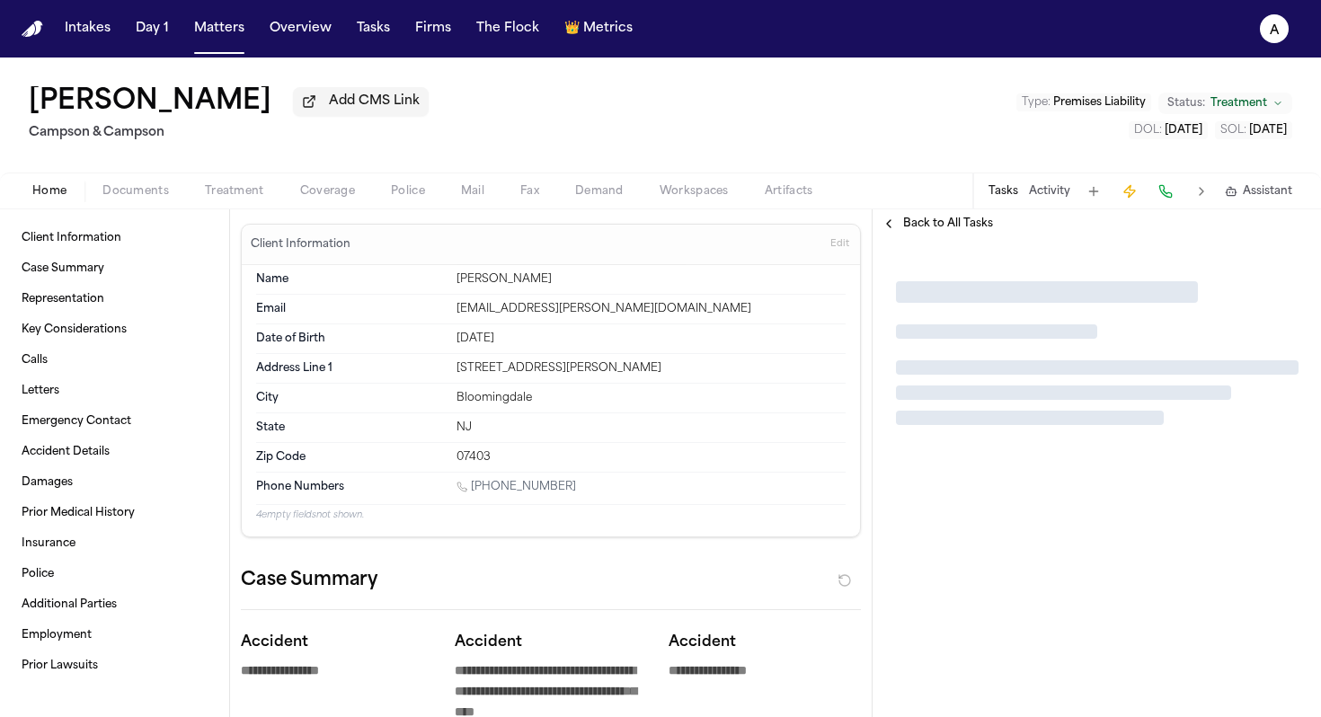
type textarea "*"
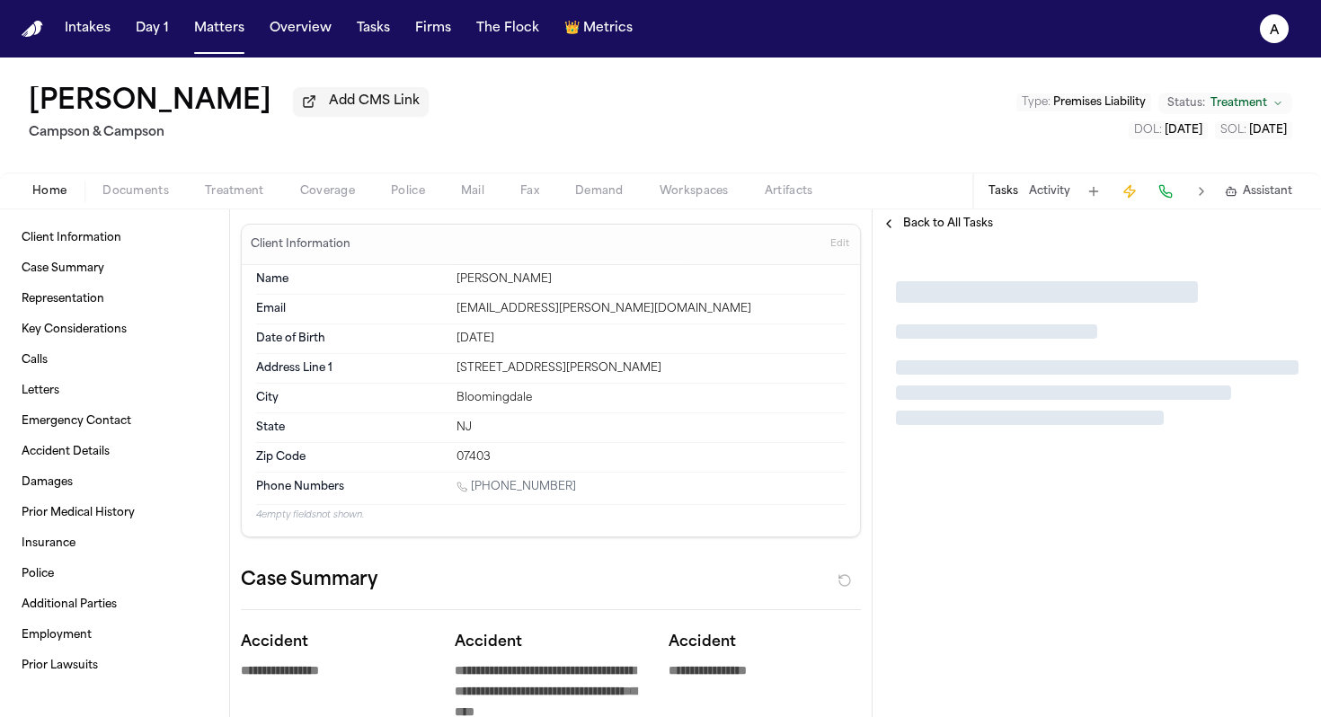
type textarea "*"
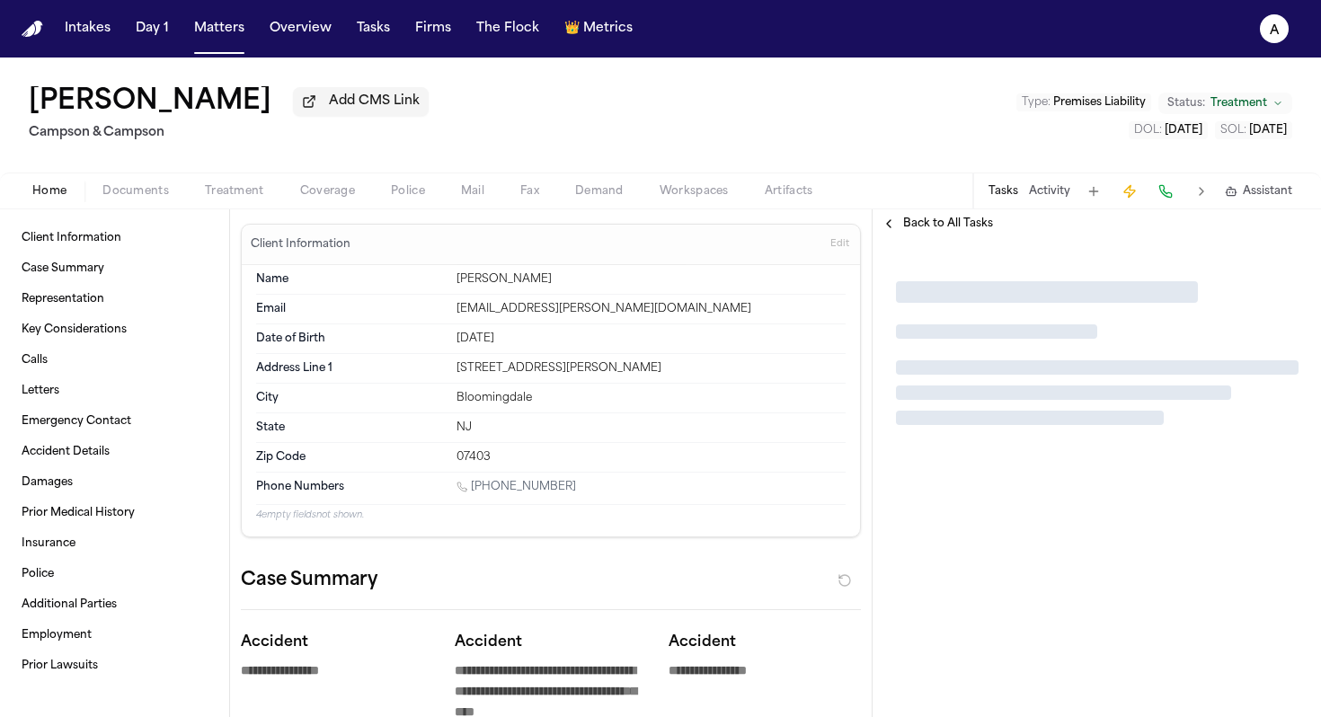
type textarea "*"
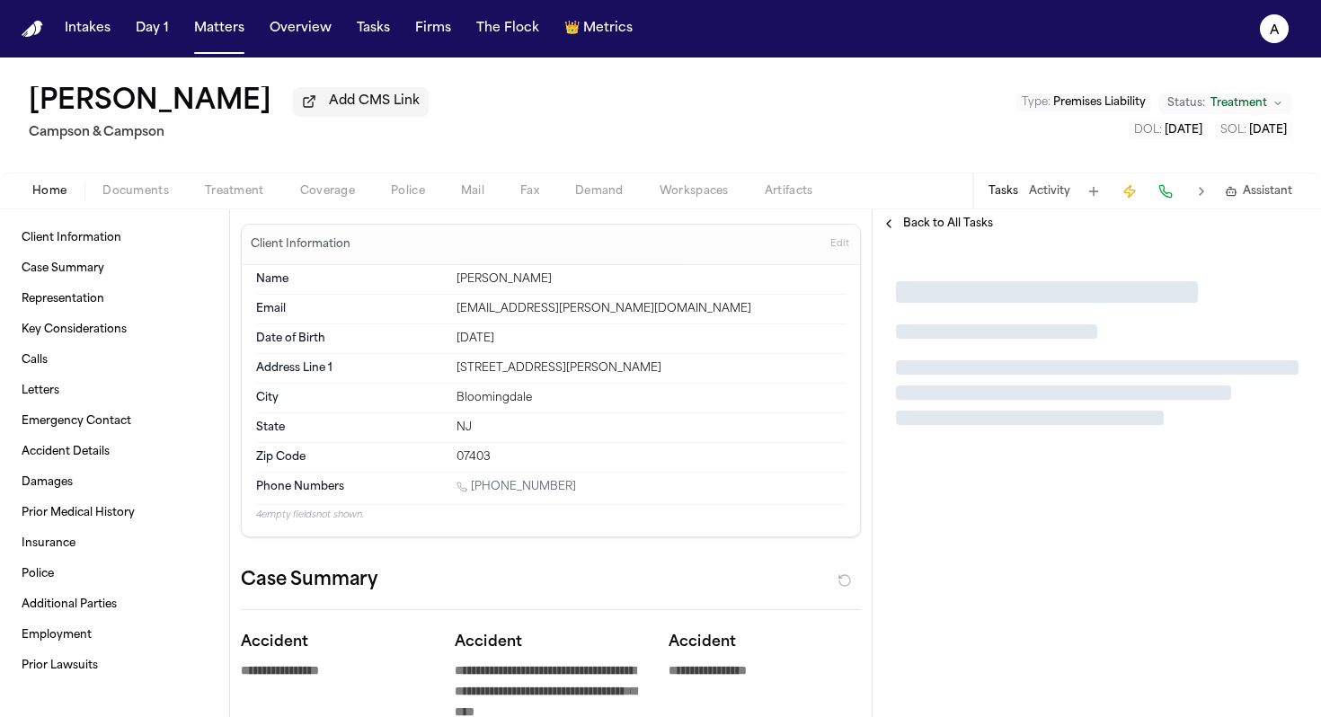
type textarea "*"
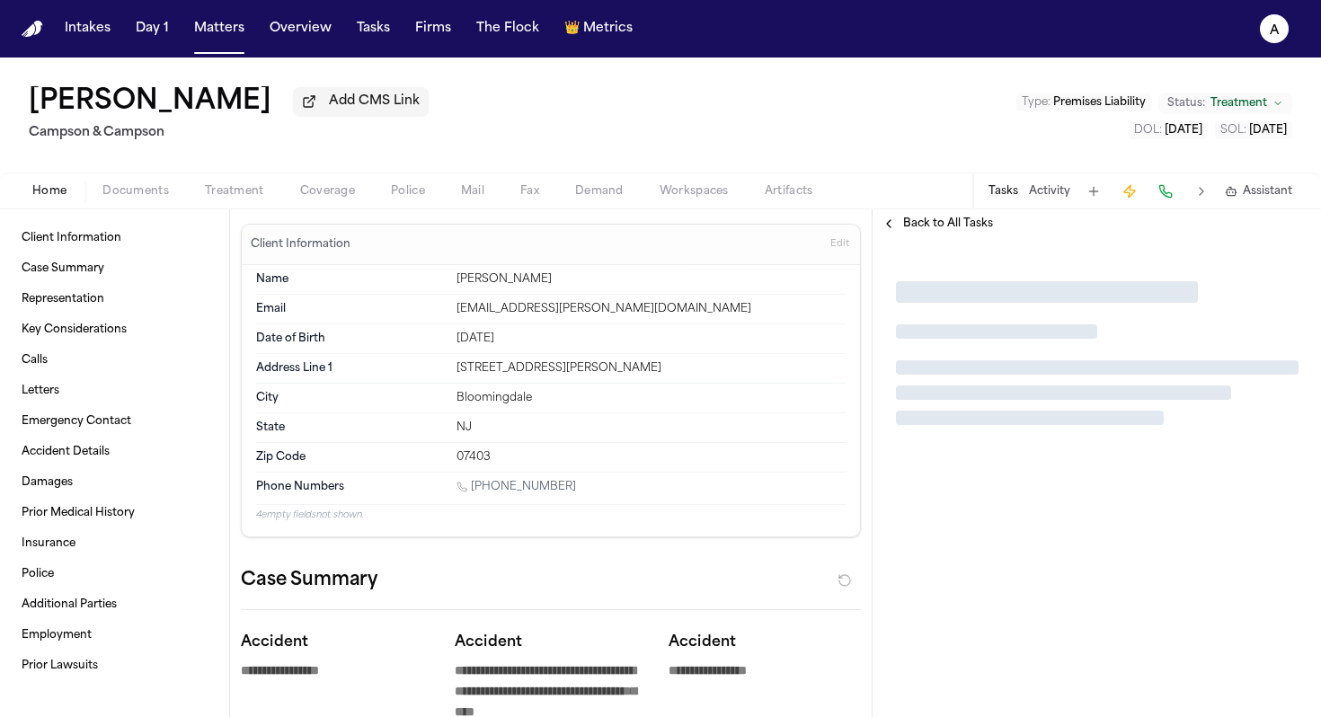
type textarea "*"
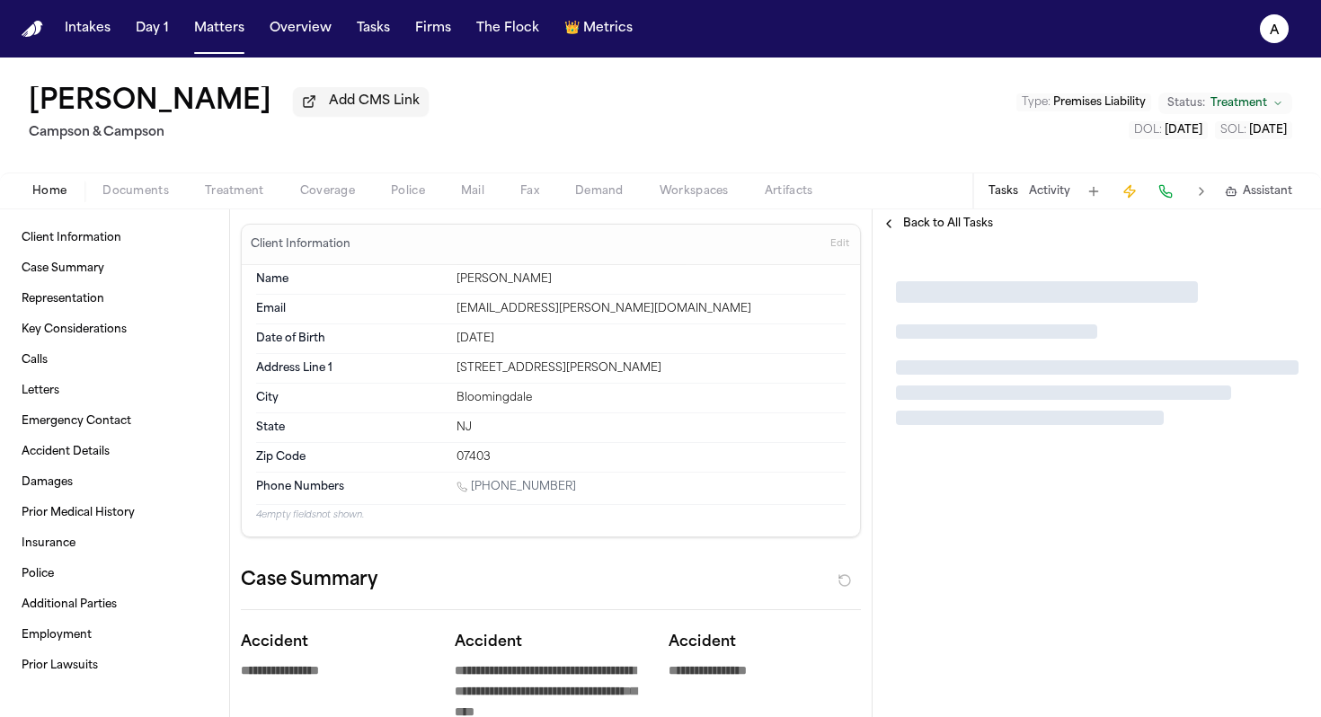
type textarea "*"
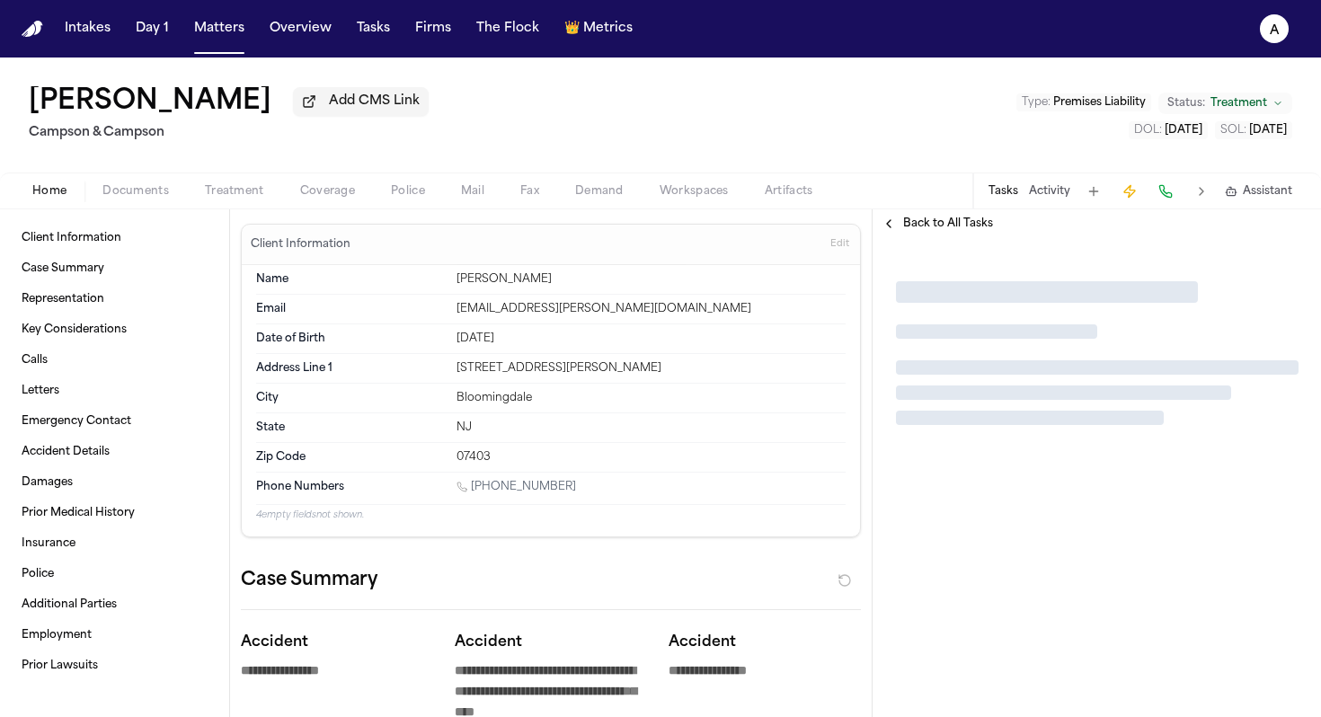
type textarea "*"
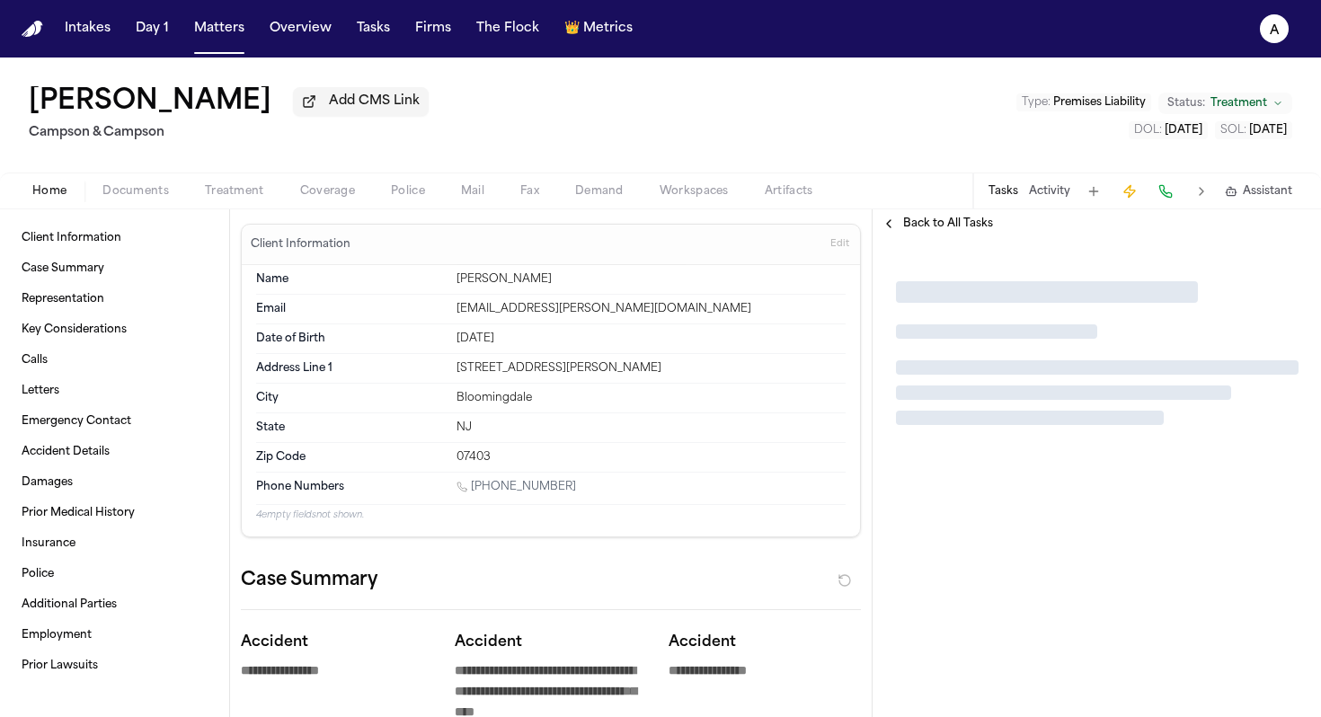
type textarea "*"
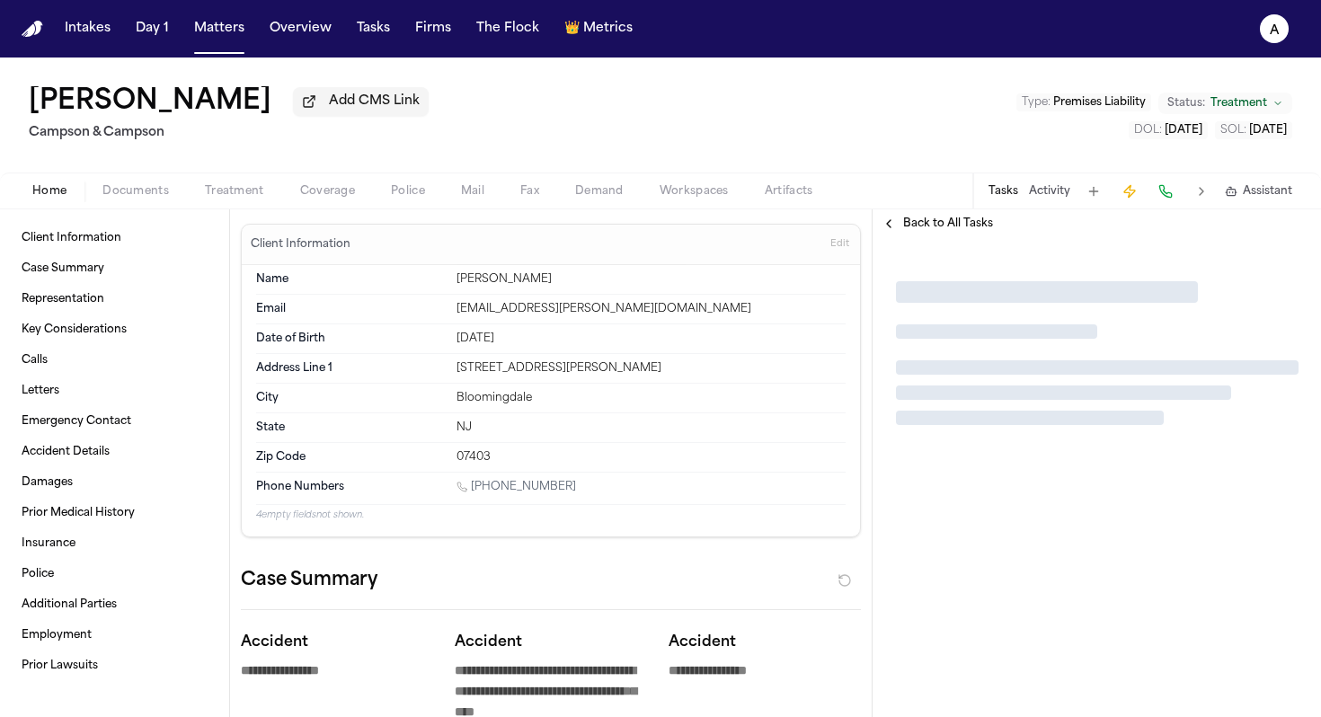
type textarea "*"
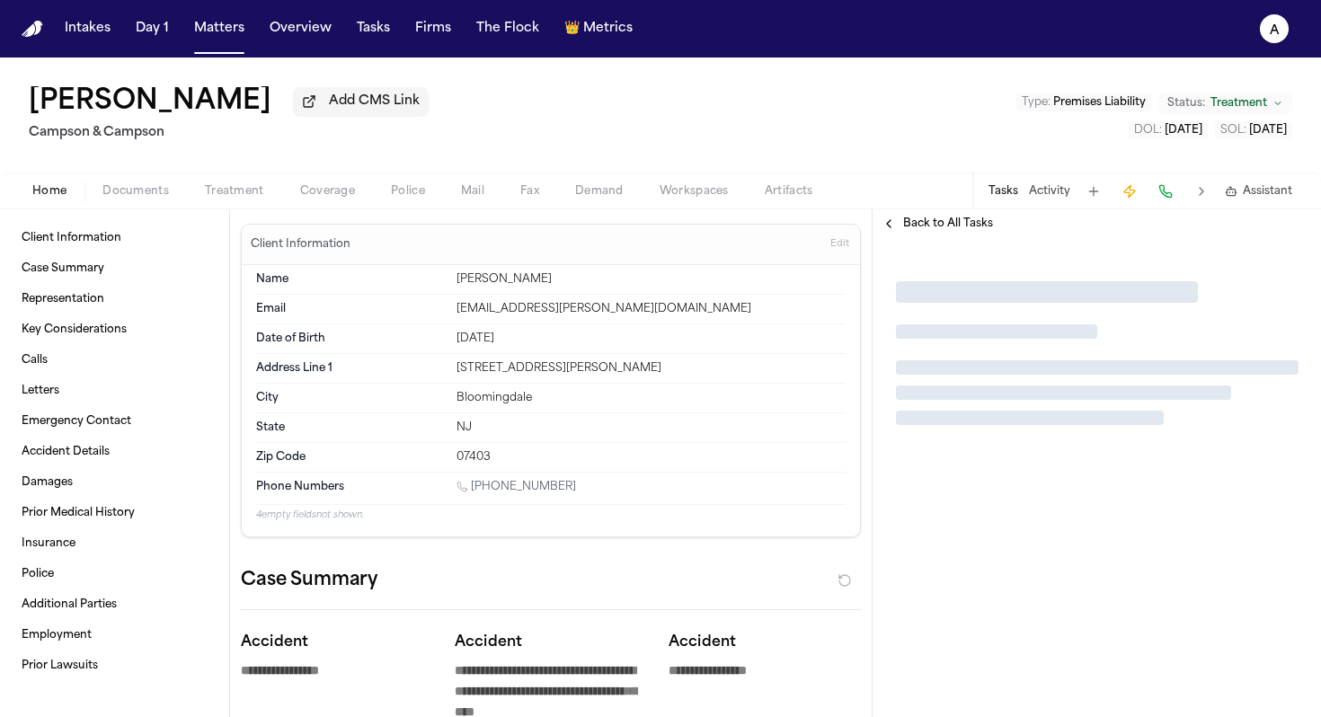
type textarea "*"
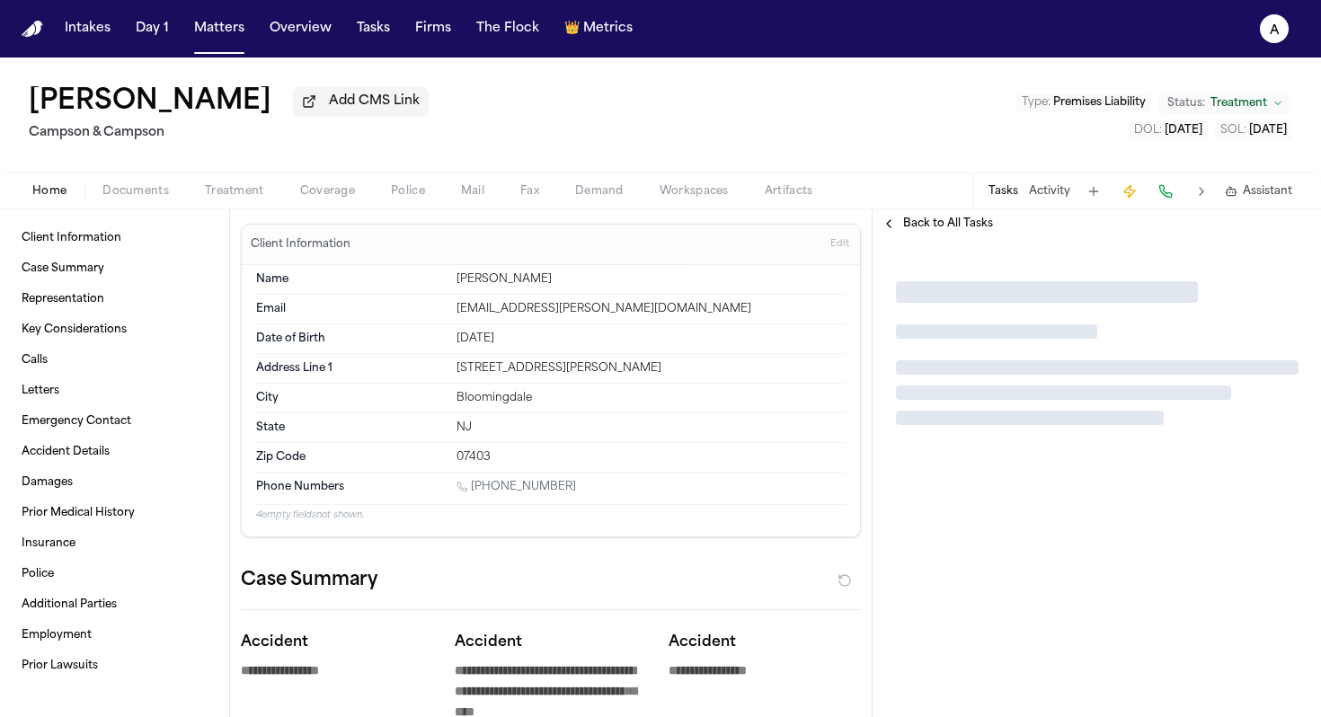
type textarea "*"
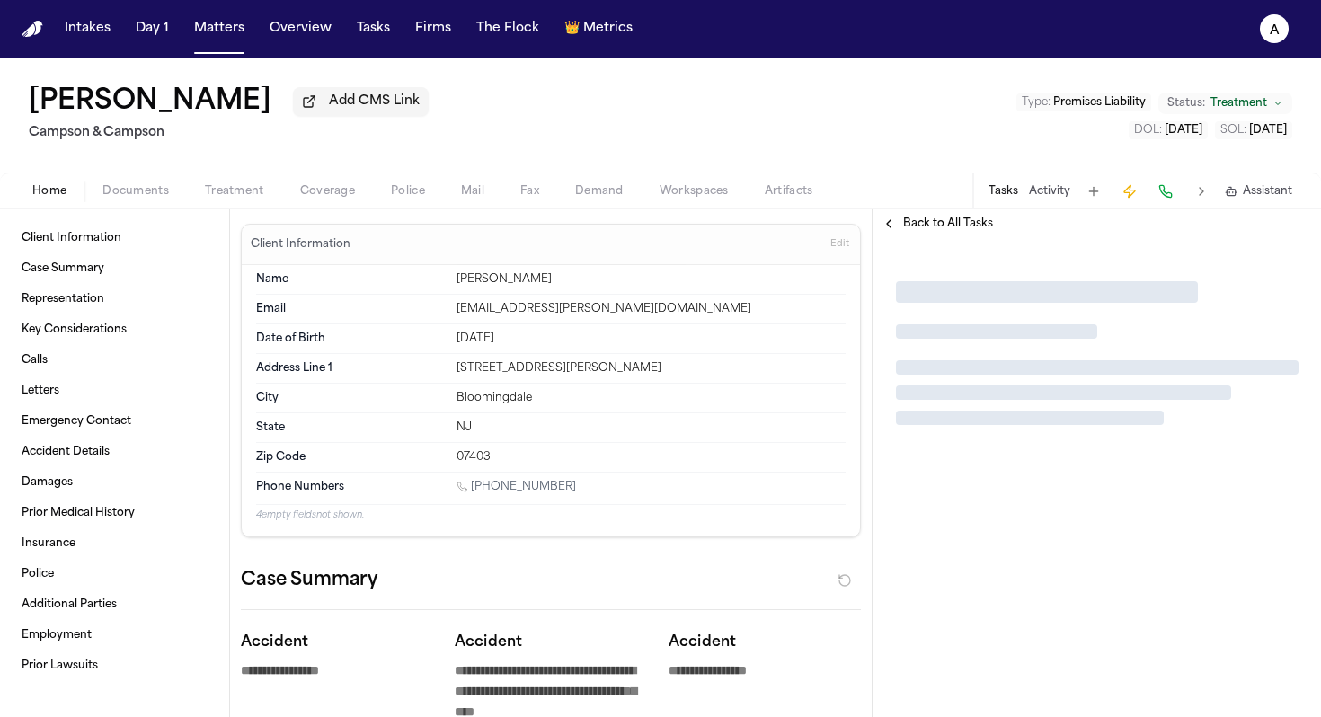
type textarea "*"
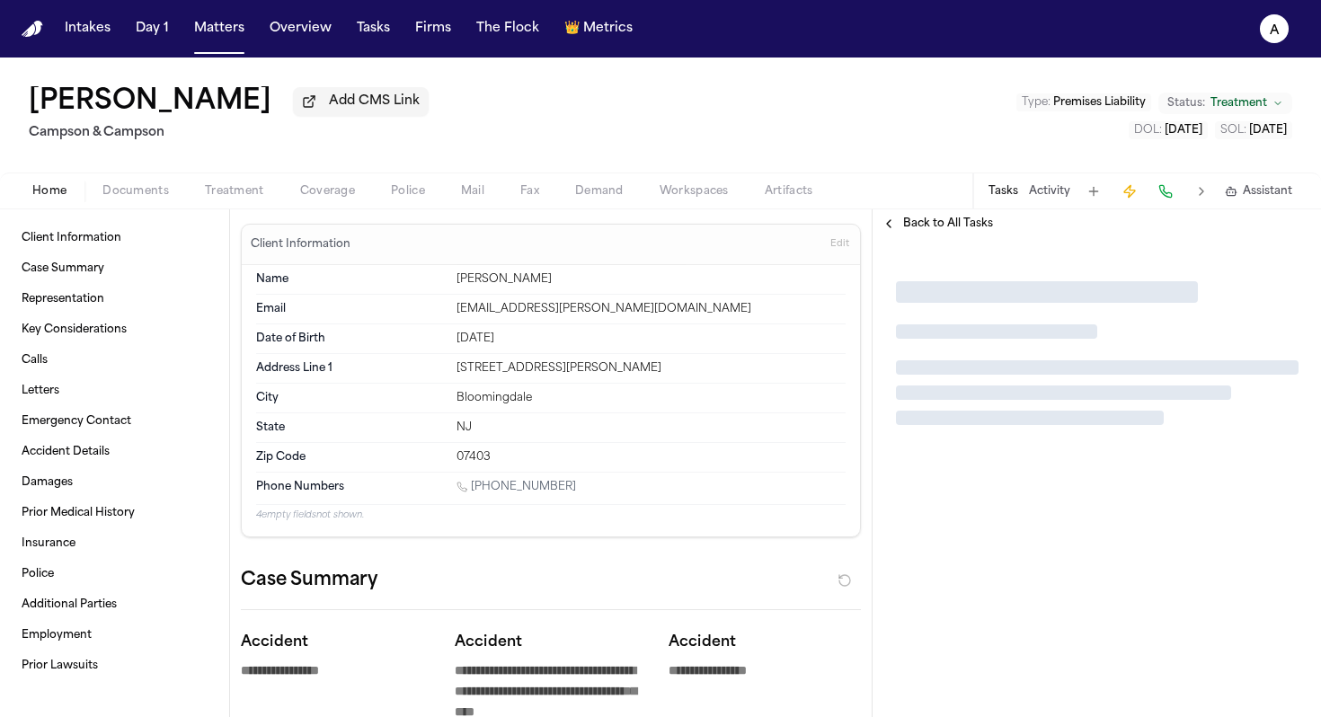
type textarea "*"
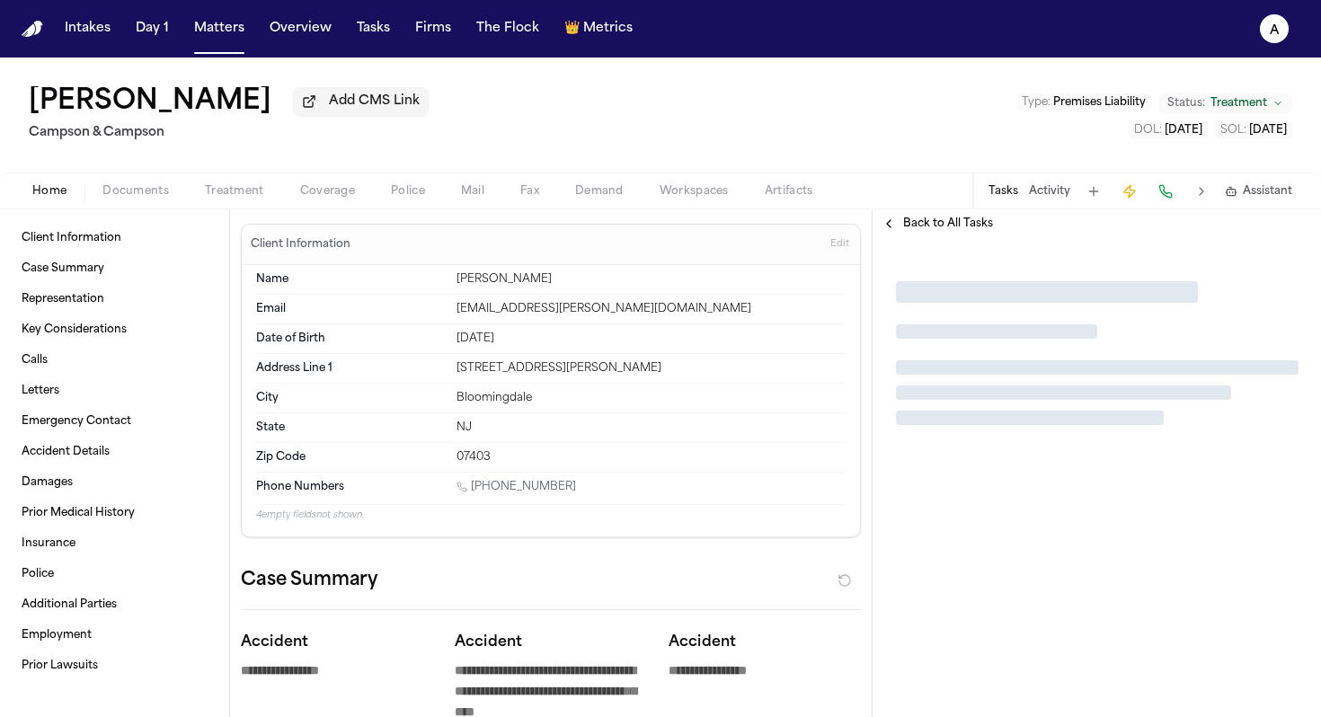
type textarea "*"
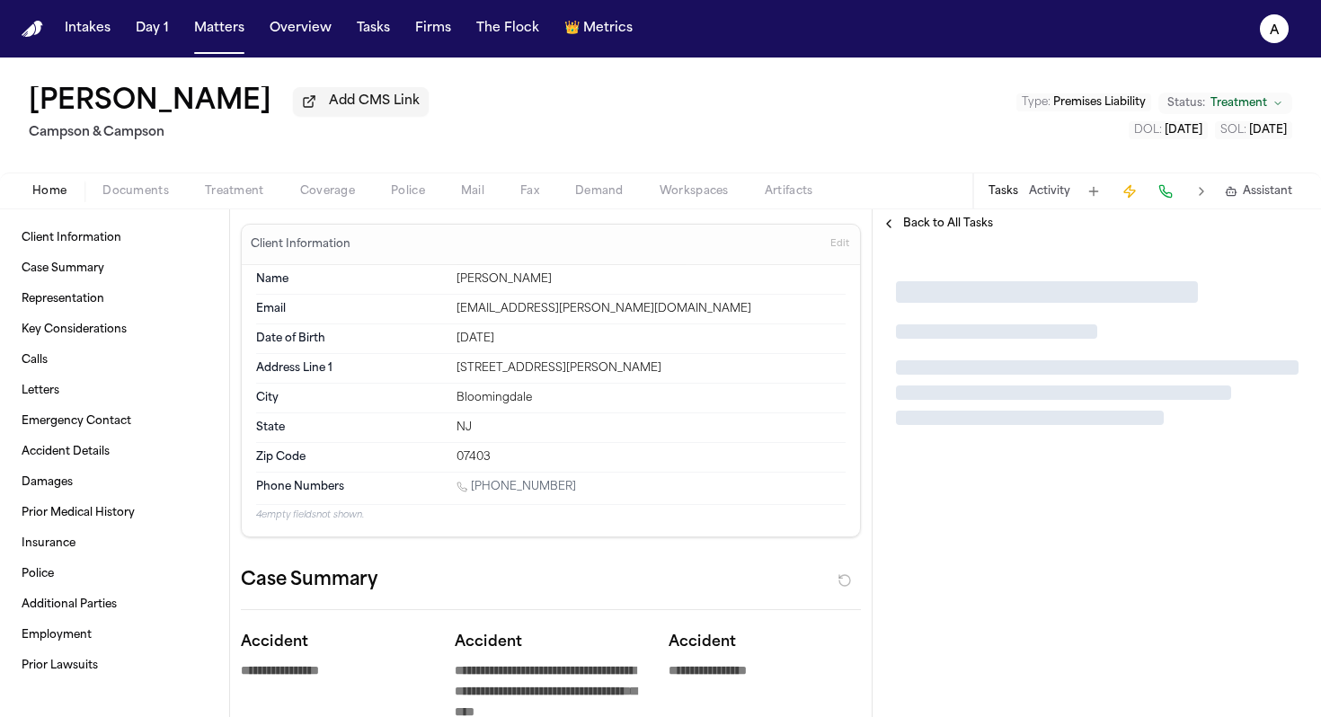
type textarea "*"
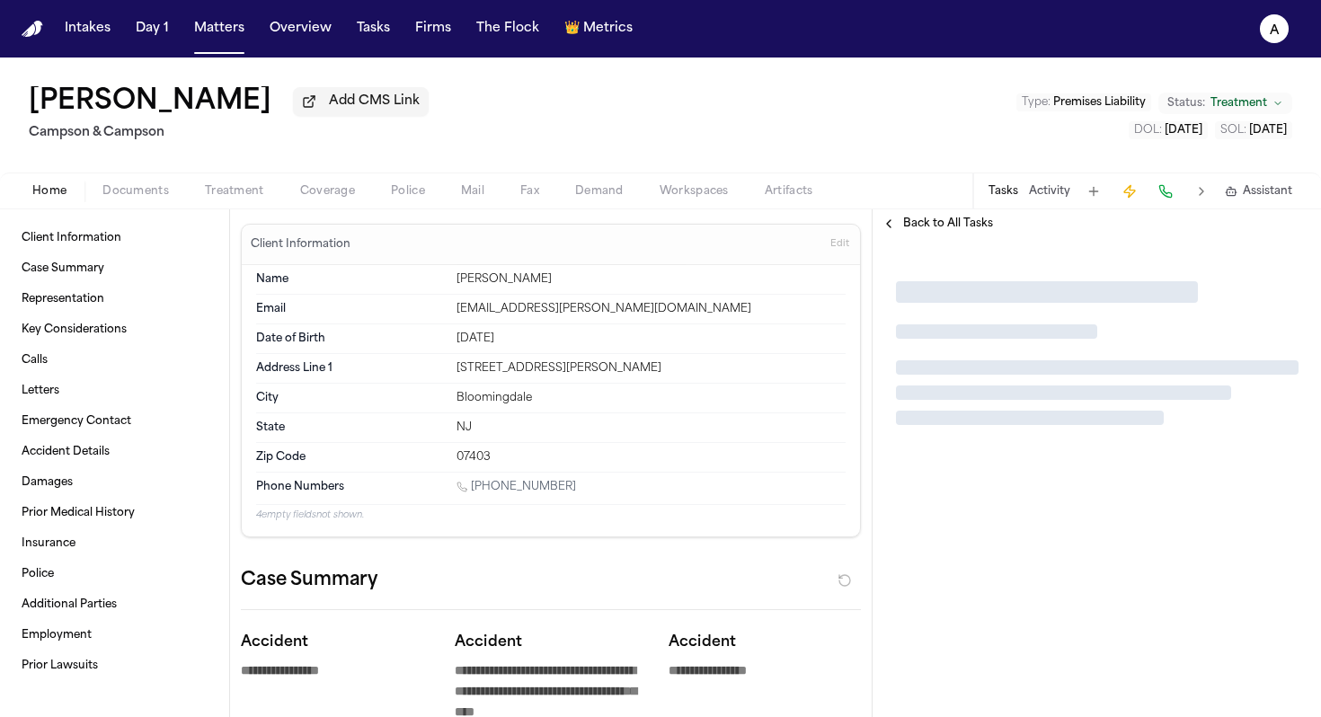
type textarea "*"
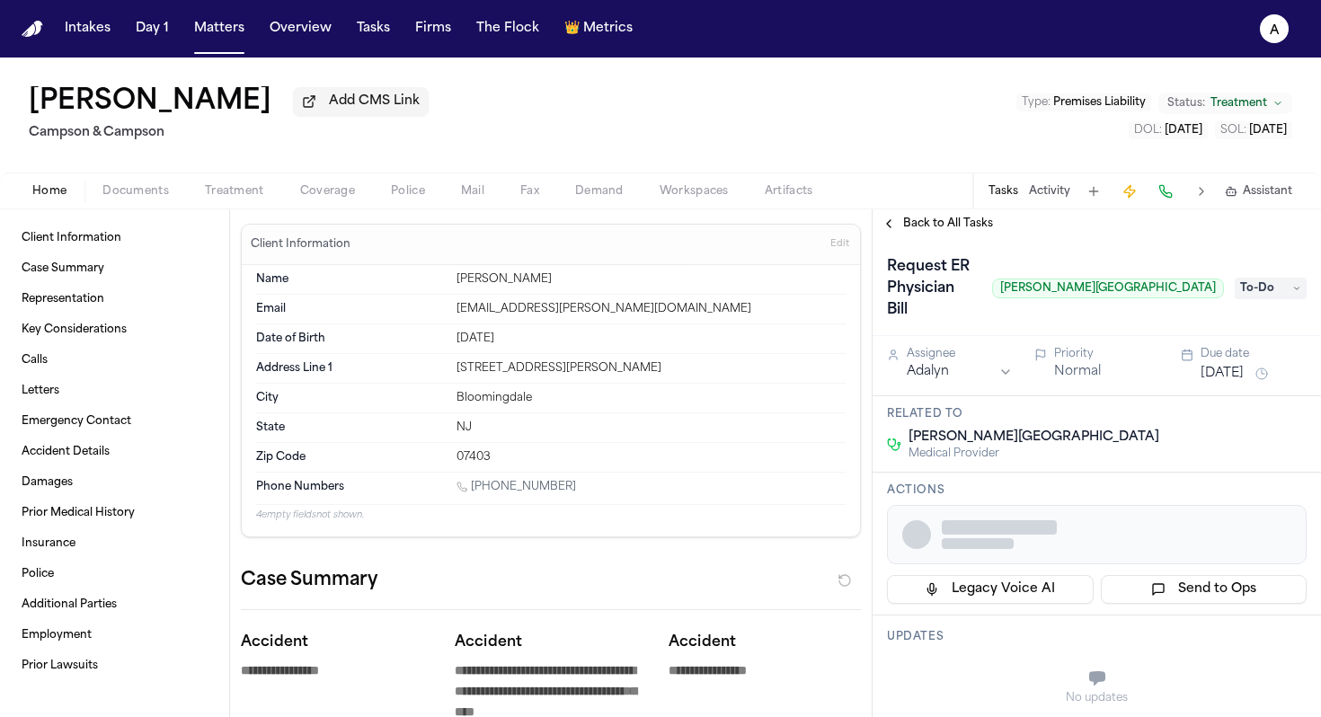
type textarea "*"
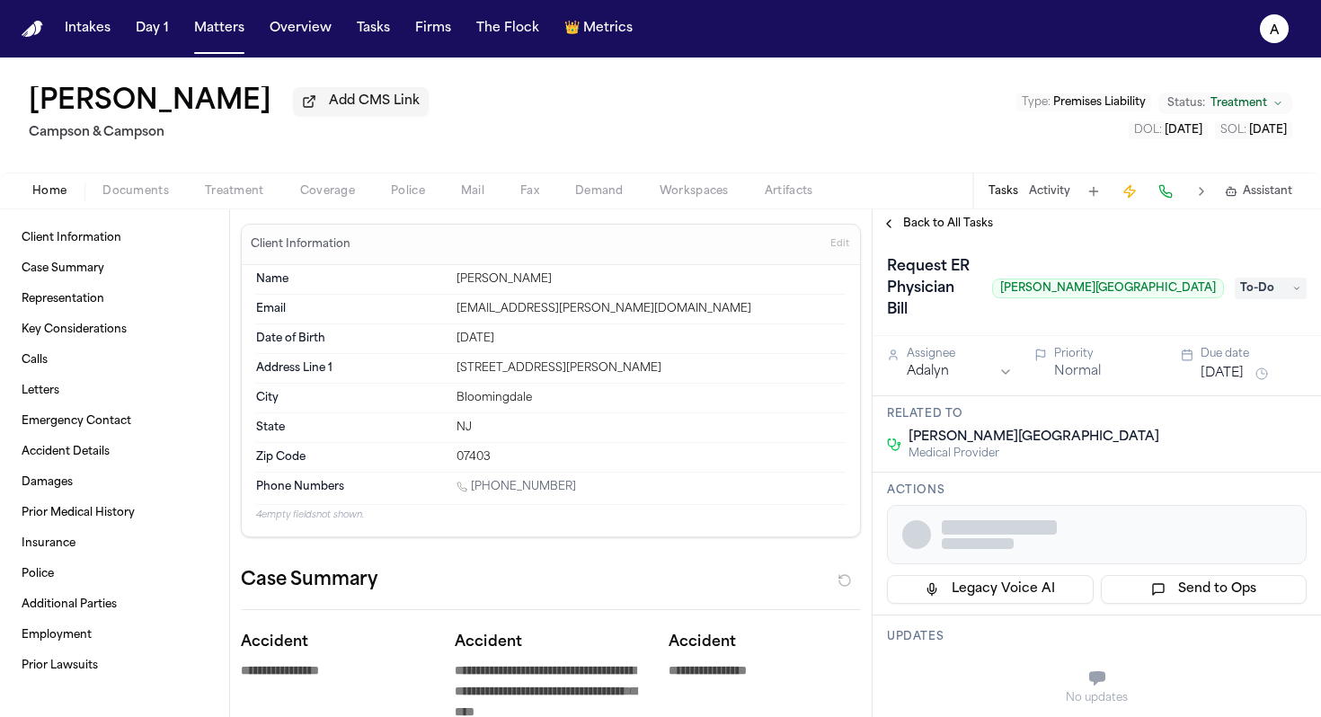
type textarea "*"
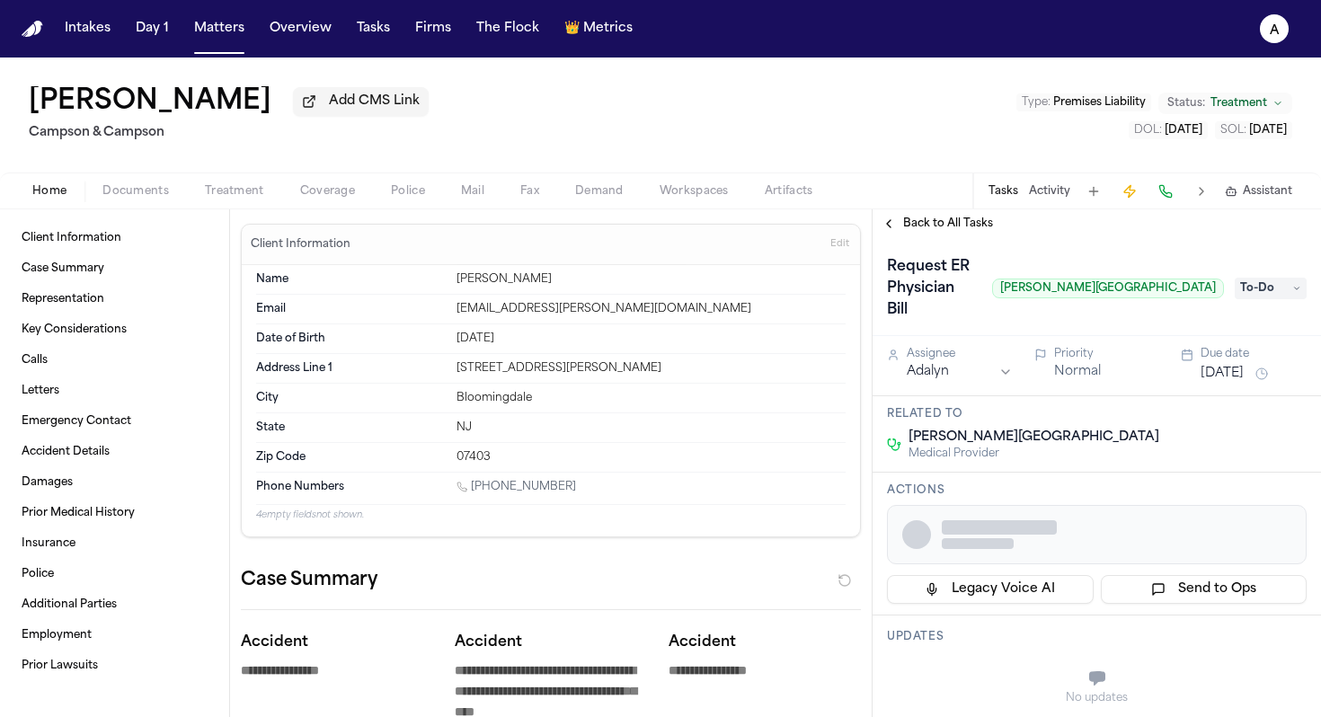
type textarea "*"
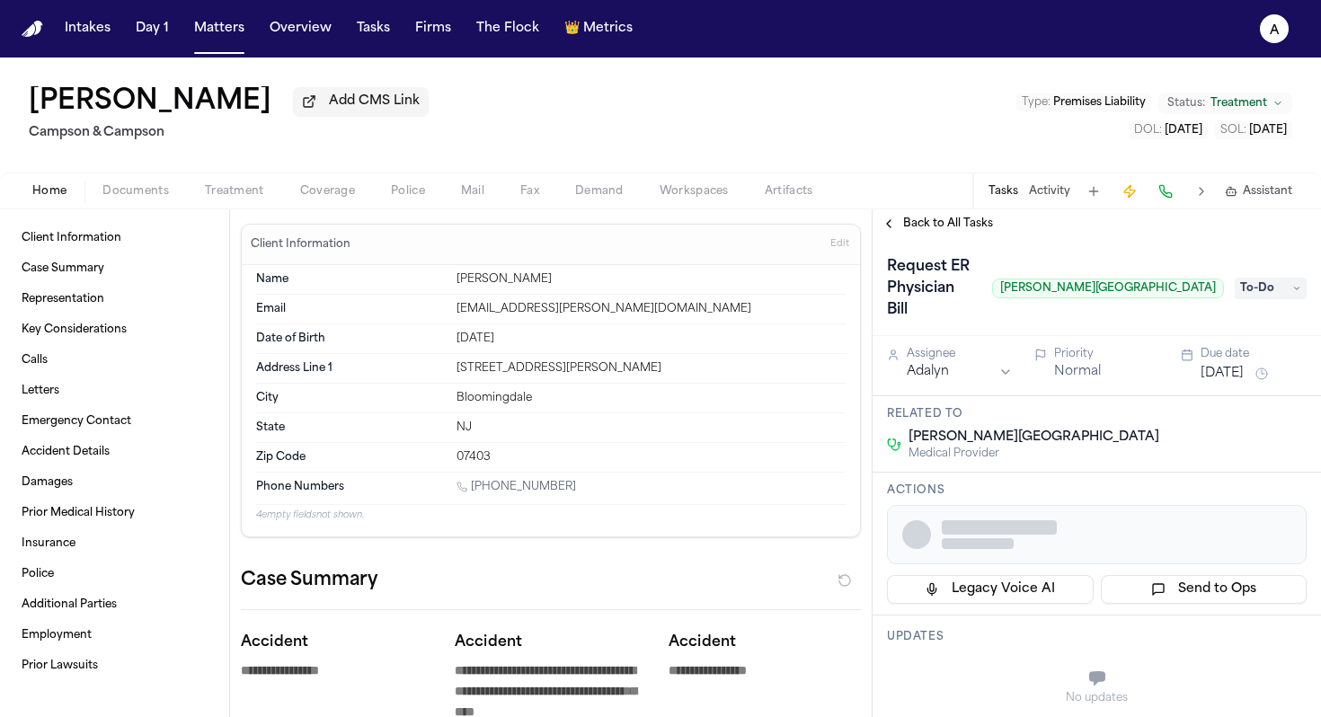
type textarea "*"
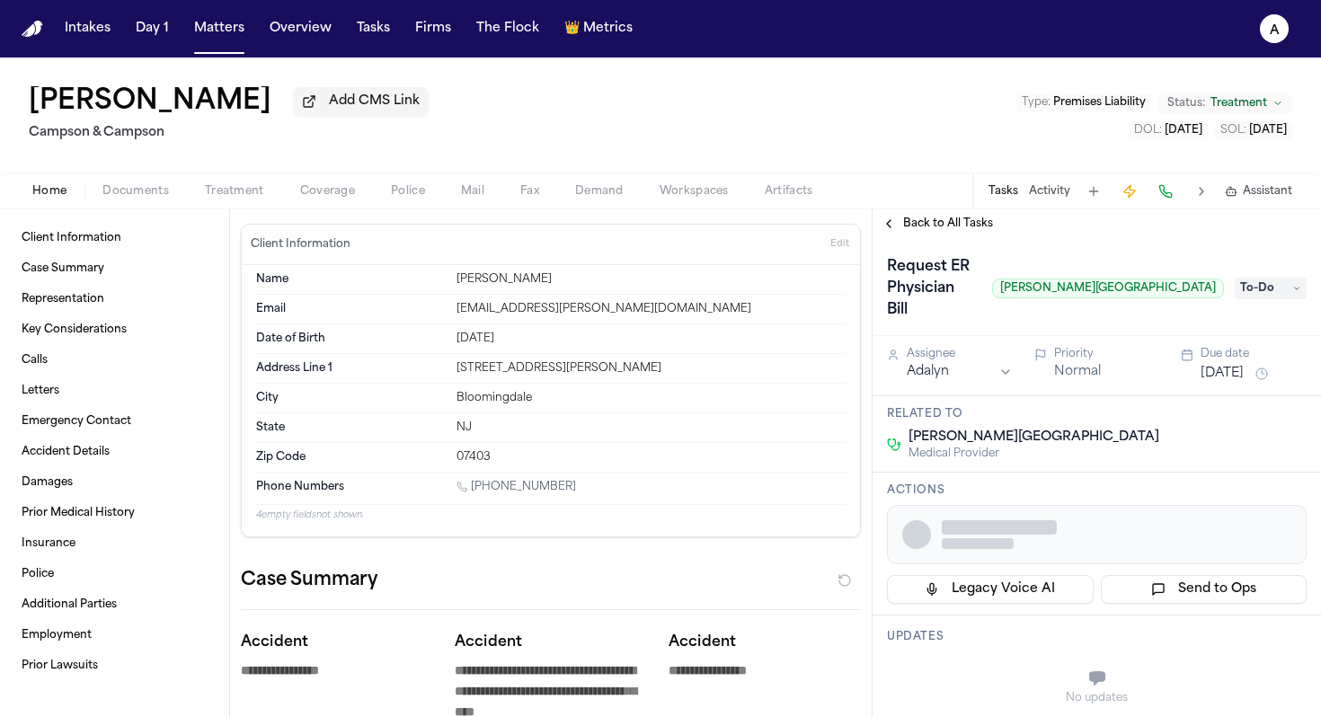
type textarea "*"
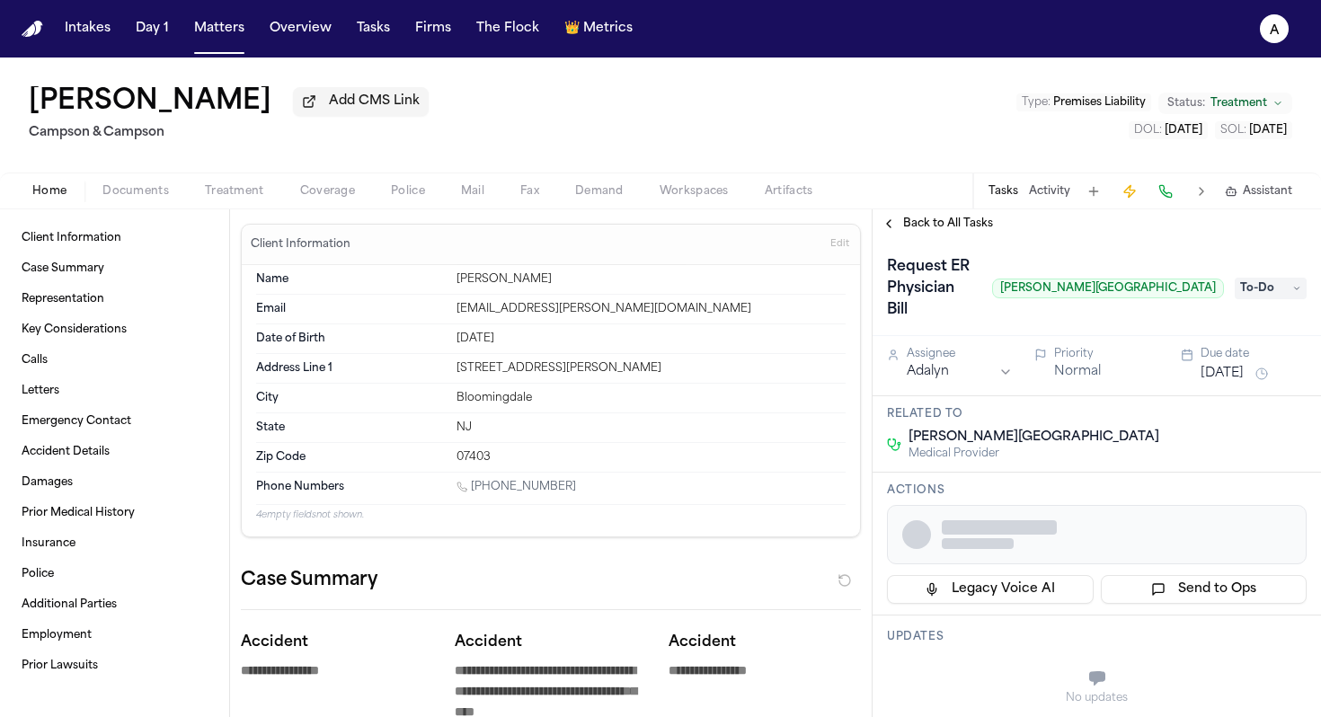
type textarea "*"
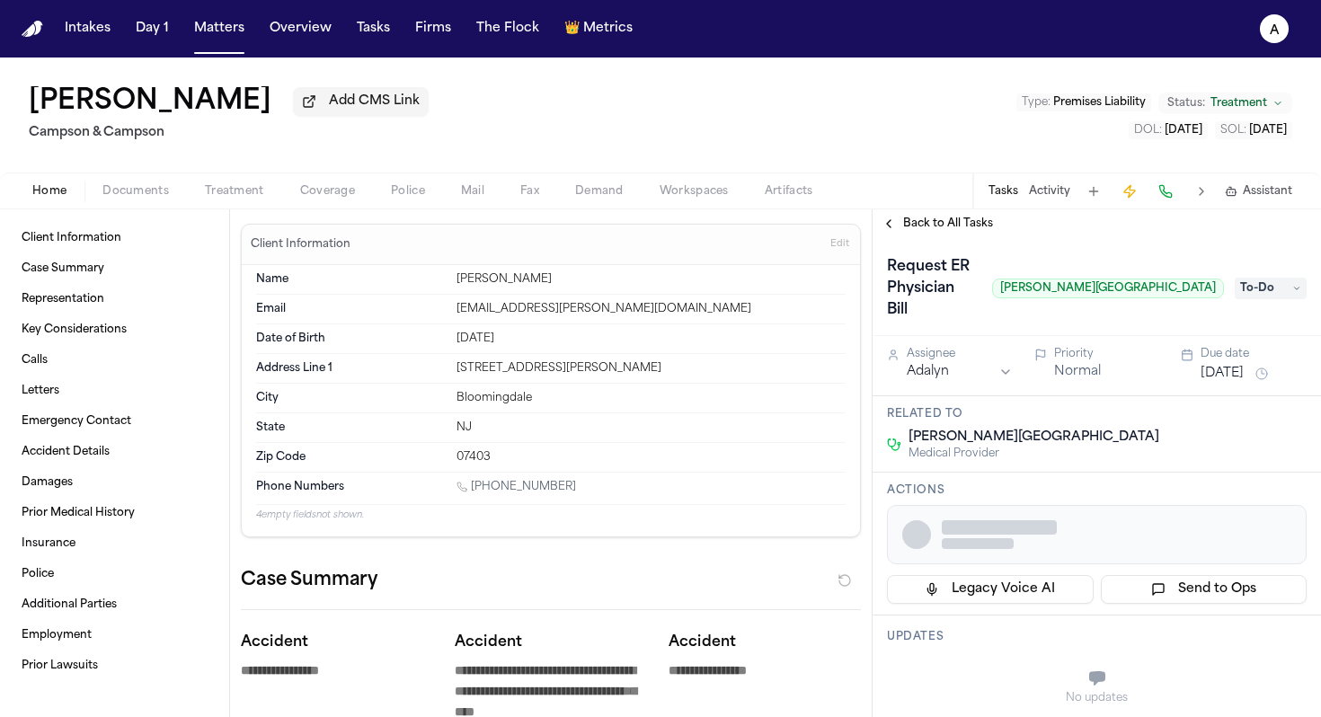
type textarea "*"
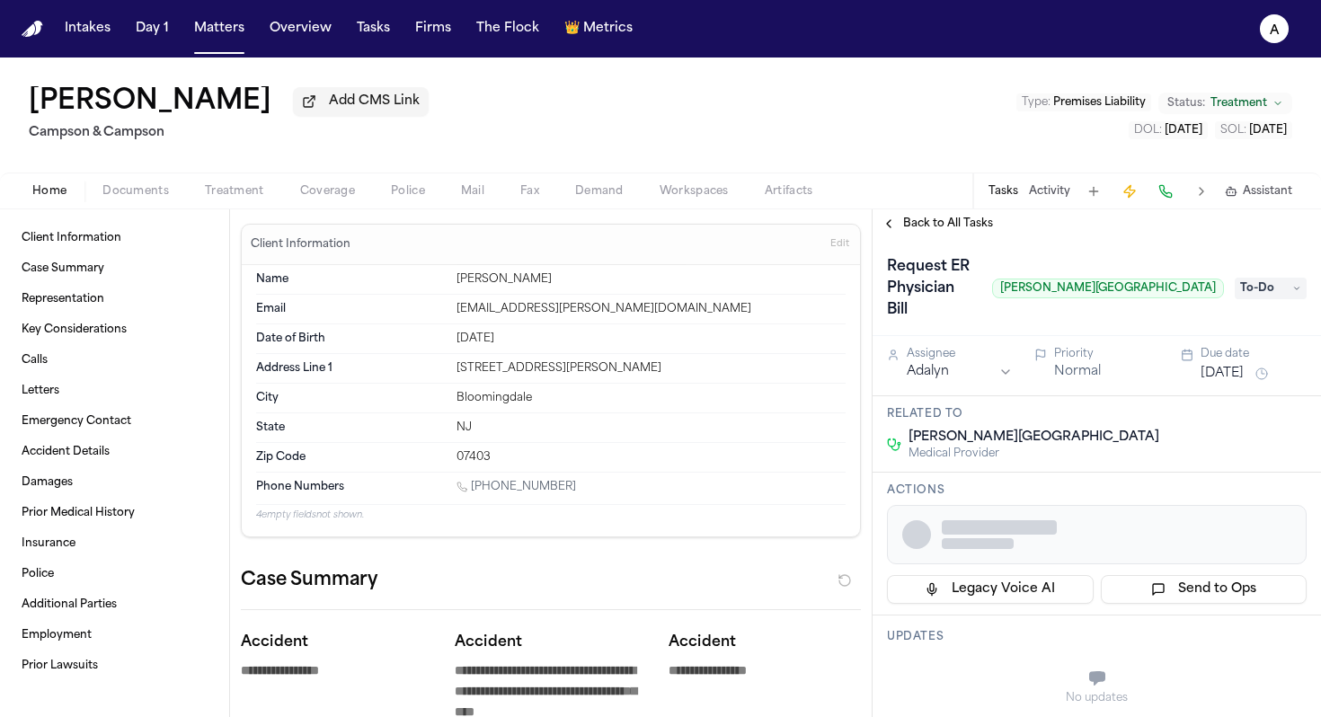
type textarea "*"
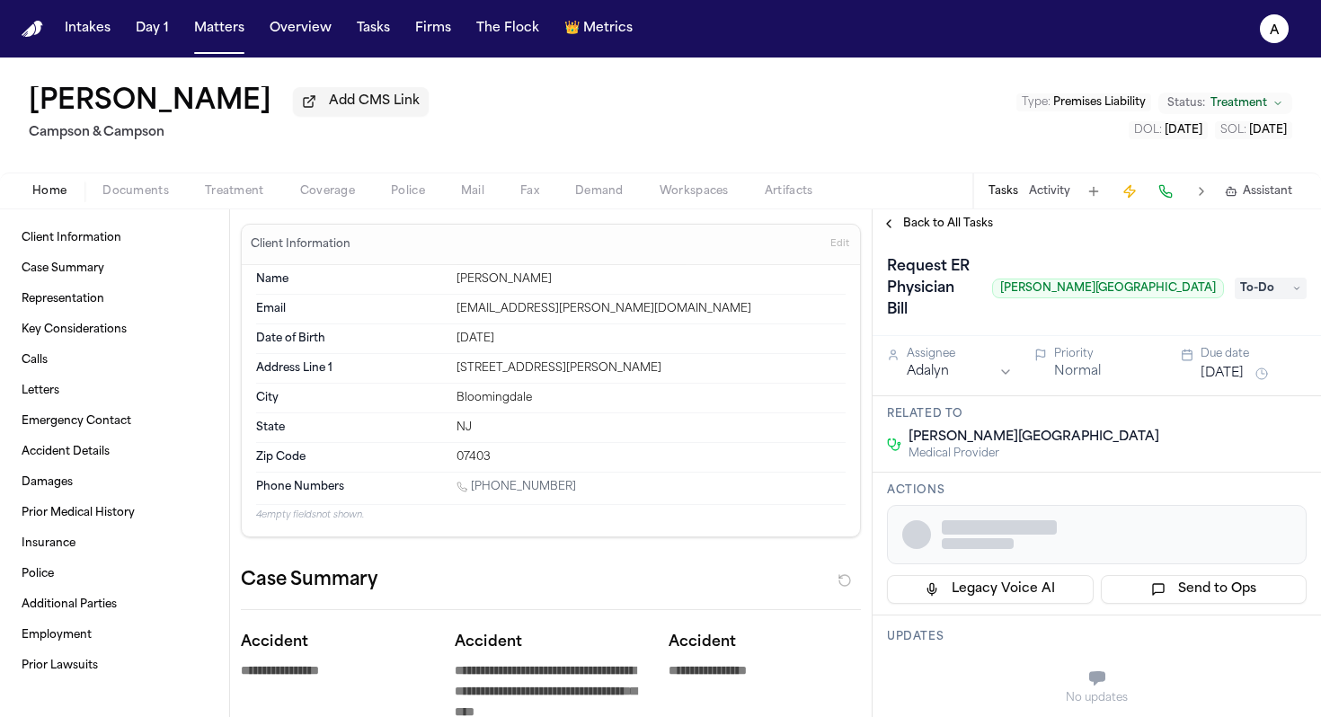
type textarea "*"
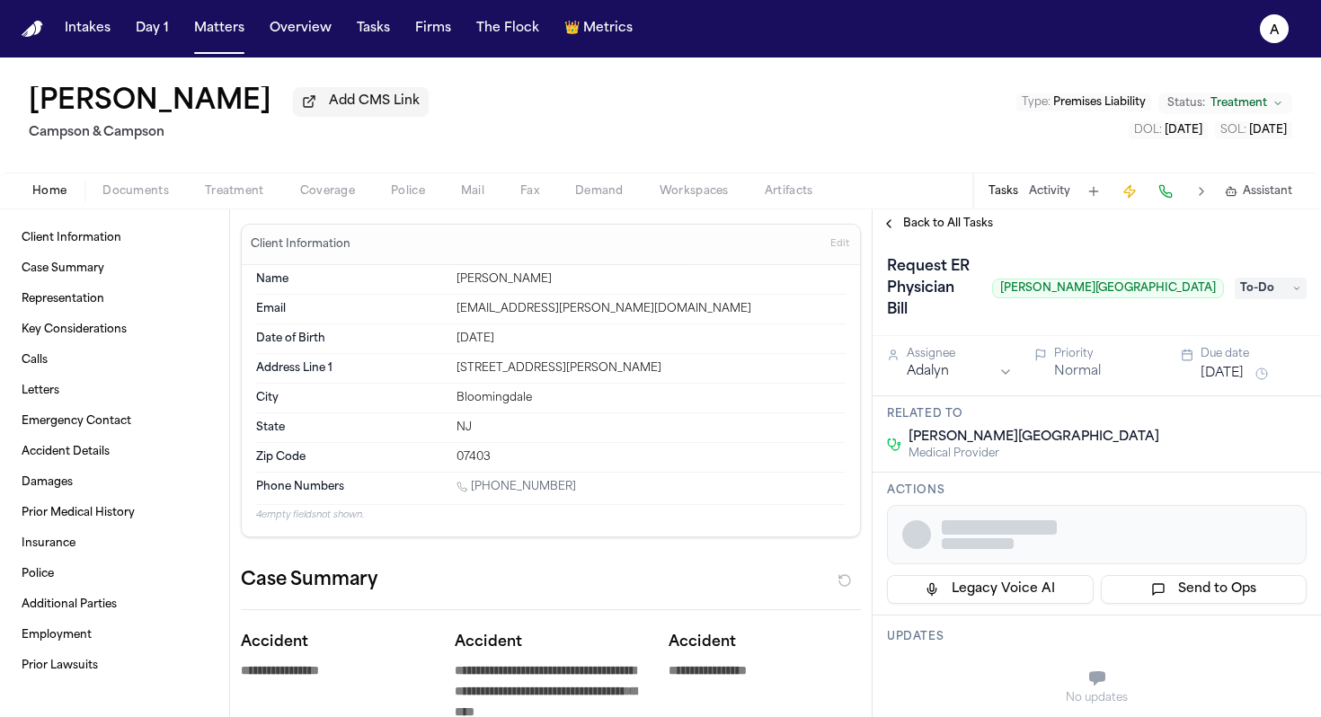
type textarea "*"
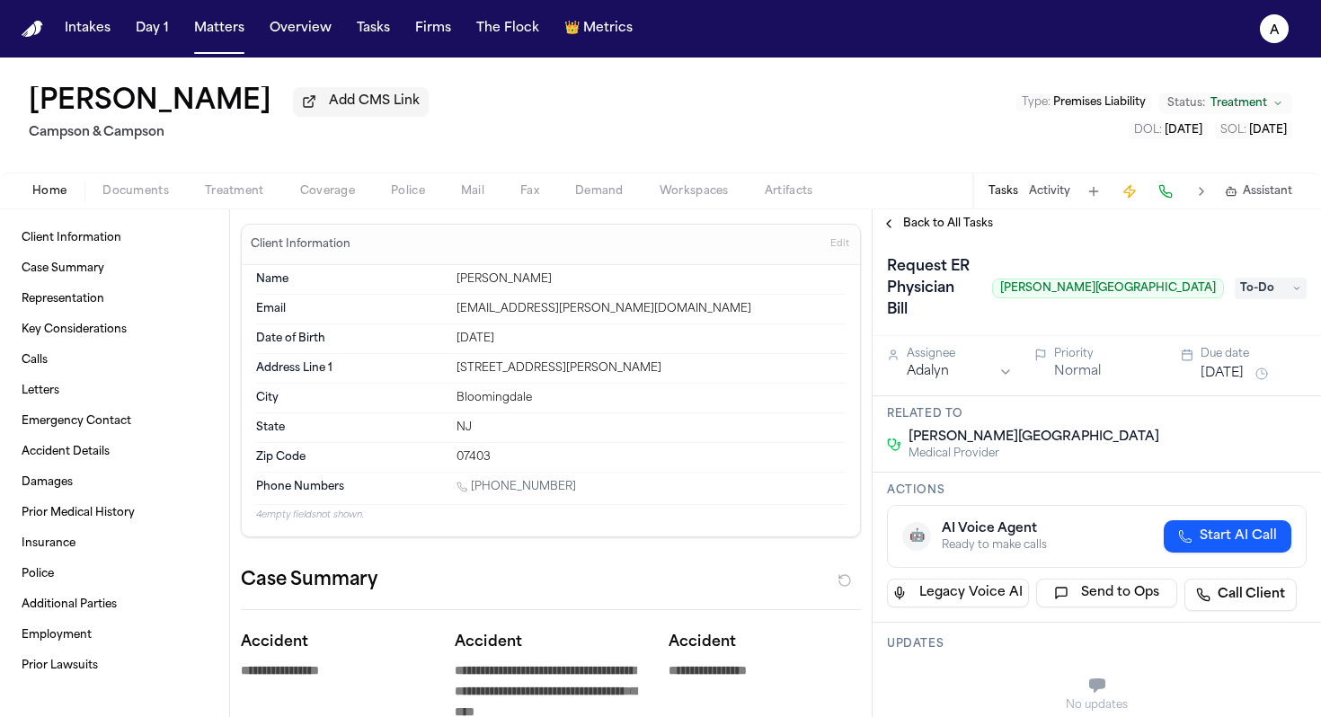
click at [211, 44] on button "Matters" at bounding box center [219, 29] width 65 height 32
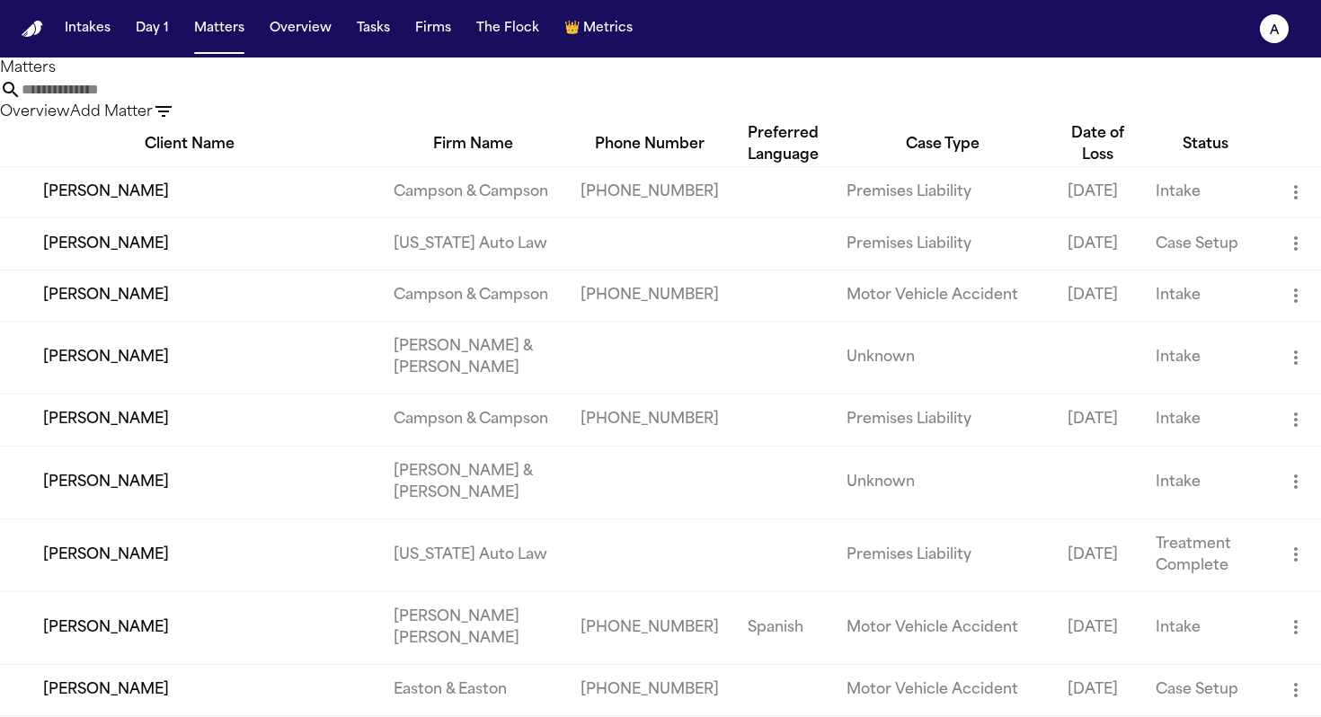
click at [165, 101] on input "text" at bounding box center [94, 90] width 144 height 22
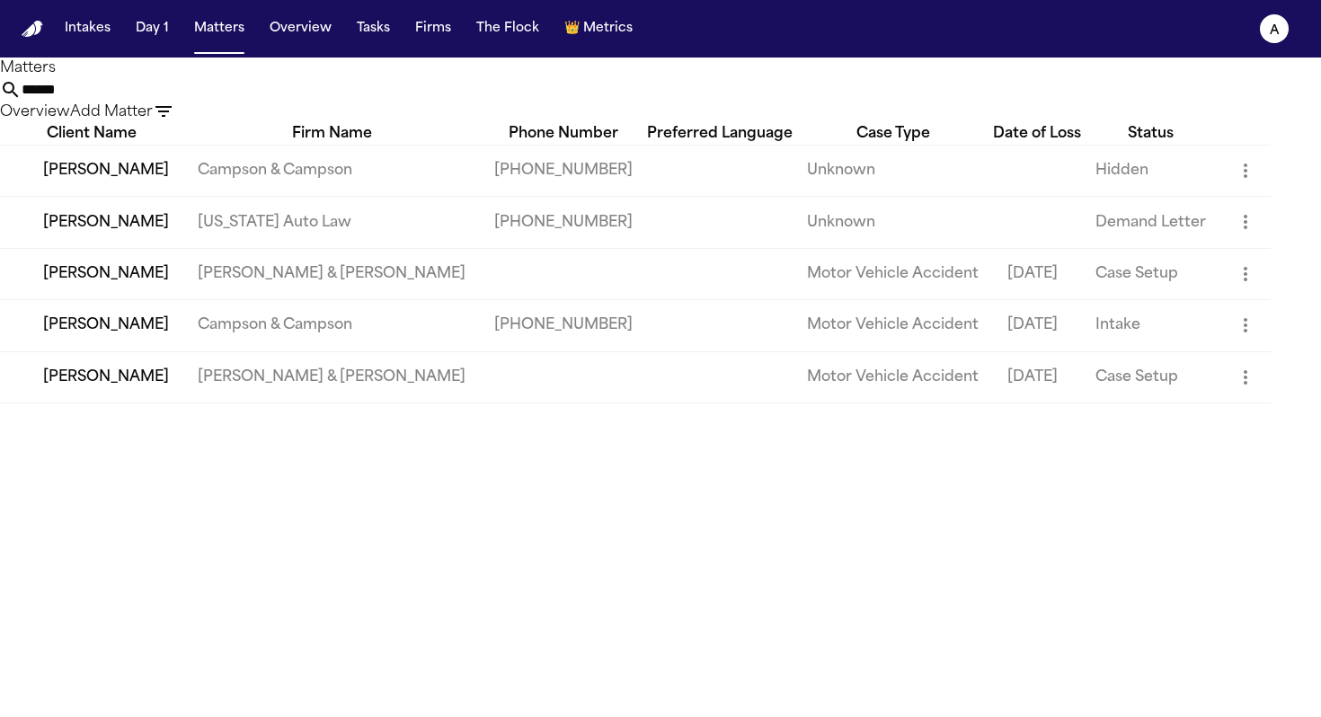
click at [112, 351] on td "[PERSON_NAME]" at bounding box center [91, 325] width 183 height 51
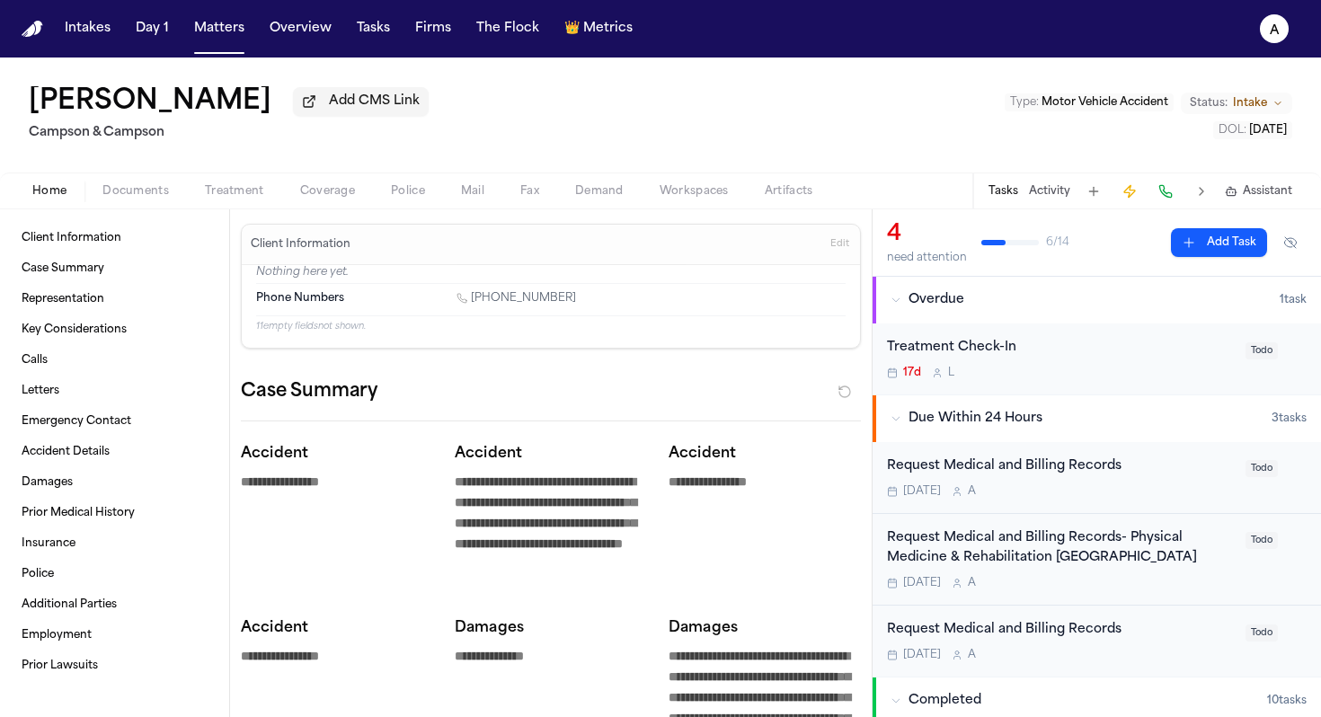
click at [138, 207] on div "Home Documents Treatment Coverage Police Mail Fax Demand Workspaces Artifacts T…" at bounding box center [660, 191] width 1321 height 36
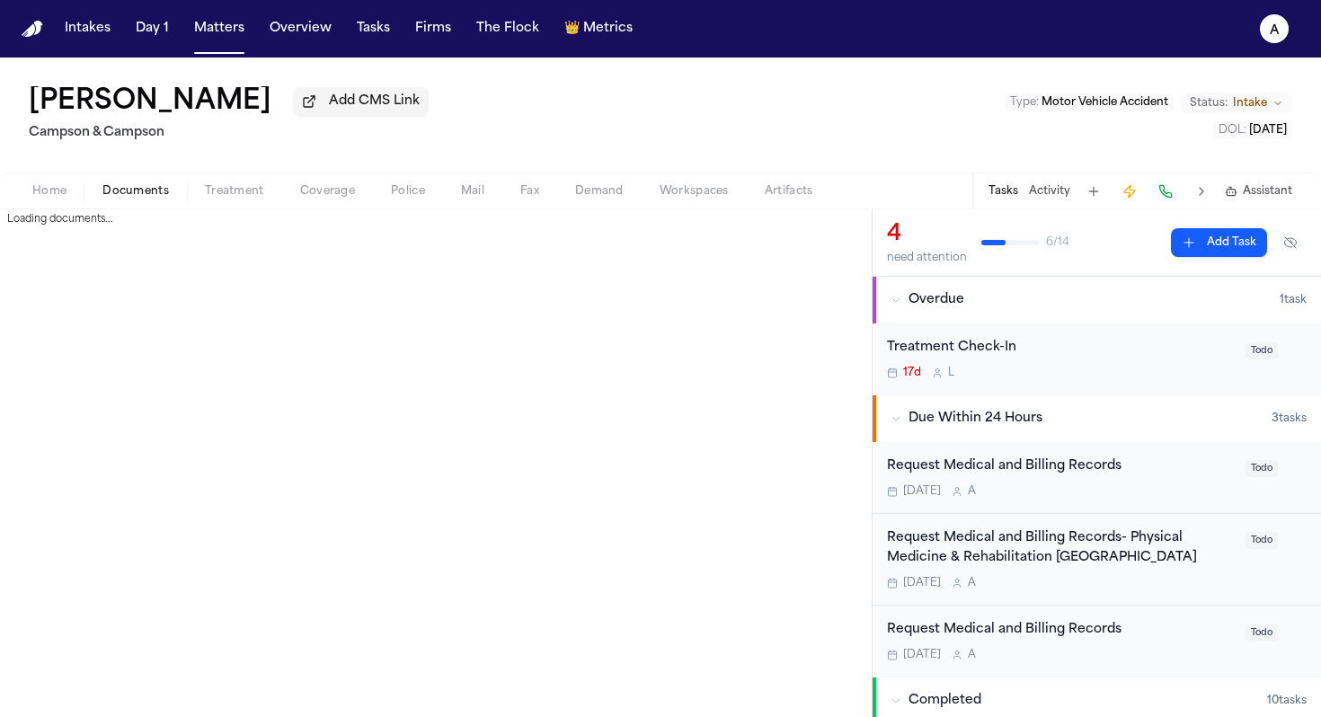
click at [152, 191] on span "Documents" at bounding box center [135, 191] width 66 height 14
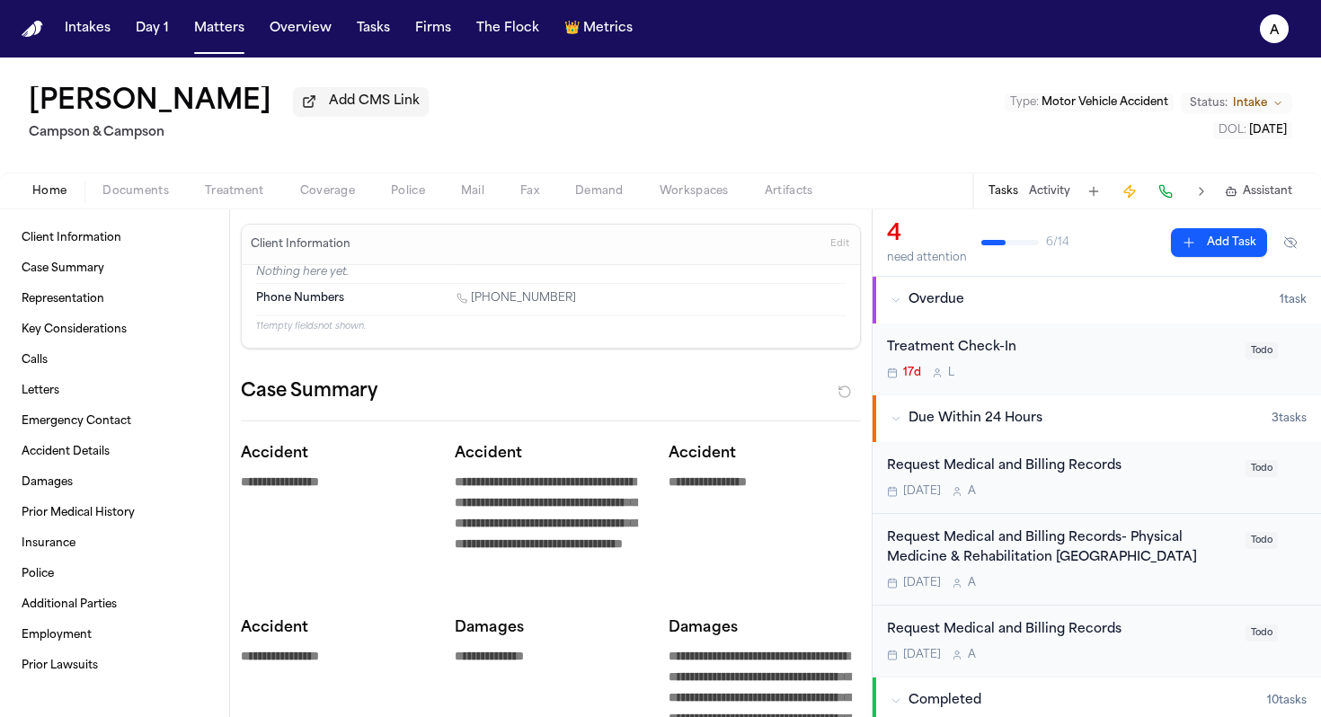
click at [60, 199] on span "Home" at bounding box center [49, 191] width 34 height 14
click at [171, 192] on button "Documents" at bounding box center [135, 192] width 102 height 22
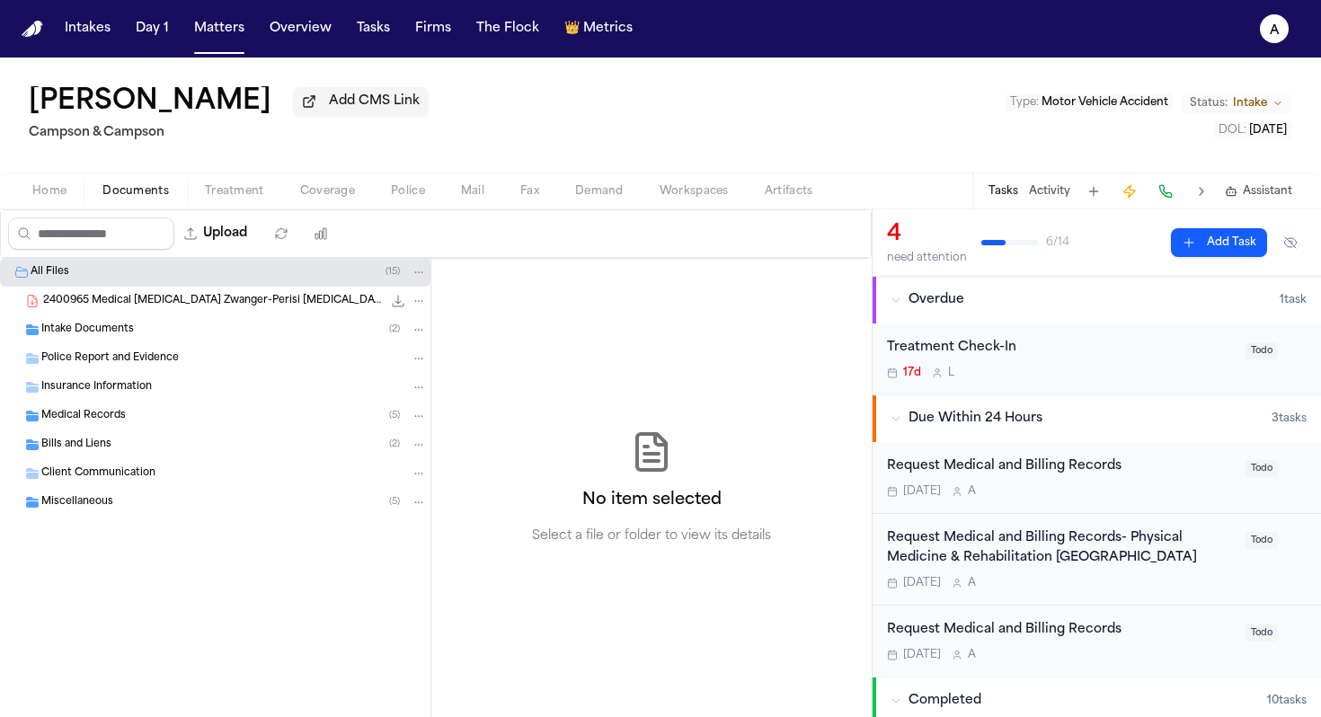
click at [241, 309] on span "2400965 Medical [MEDICAL_DATA] Zwanger-Perisi [MEDICAL_DATA] Group ([GEOGRAPHIC…" at bounding box center [212, 301] width 339 height 15
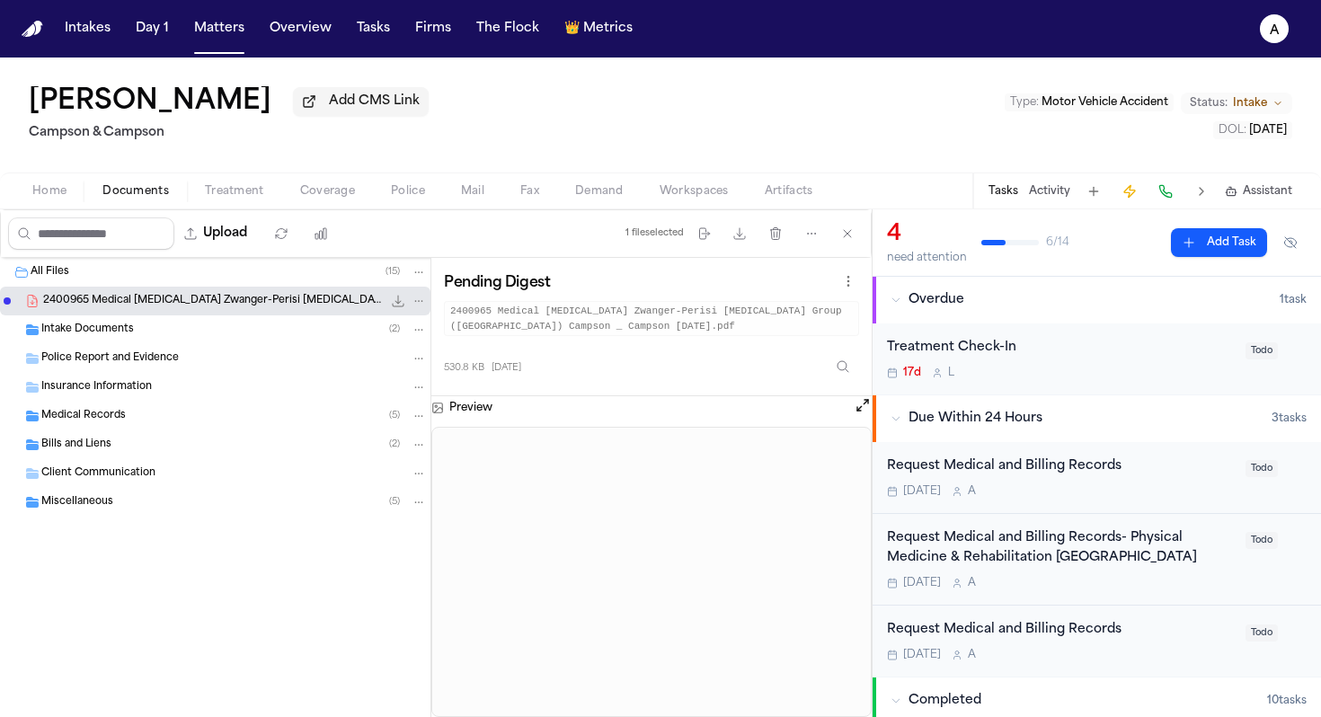
click at [1013, 509] on div "Request Medical and Billing Records [DATE] A Todo" at bounding box center [1097, 478] width 448 height 72
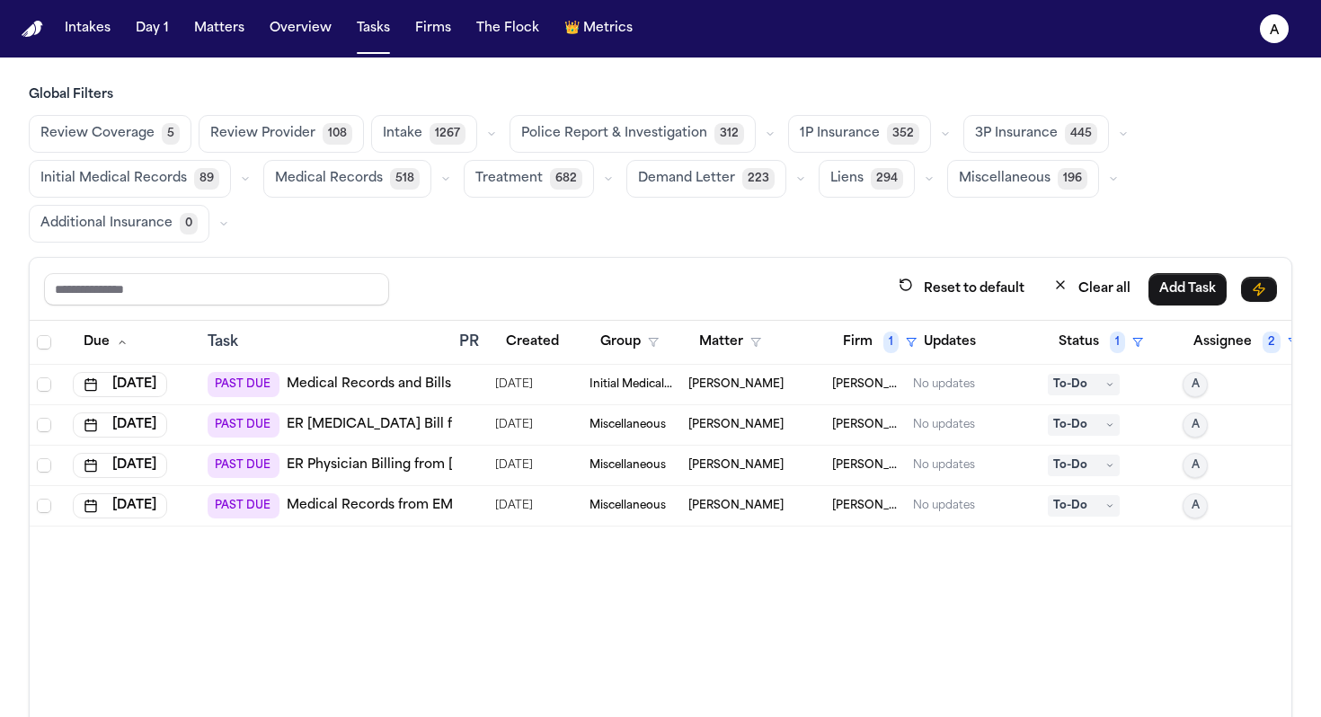
click at [562, 304] on div "Reset to default Clear all Add Task" at bounding box center [660, 288] width 1233 height 33
click at [846, 331] on button "Firm 1" at bounding box center [879, 342] width 95 height 32
click at [903, 386] on input "text" at bounding box center [918, 388] width 151 height 32
type input "*"
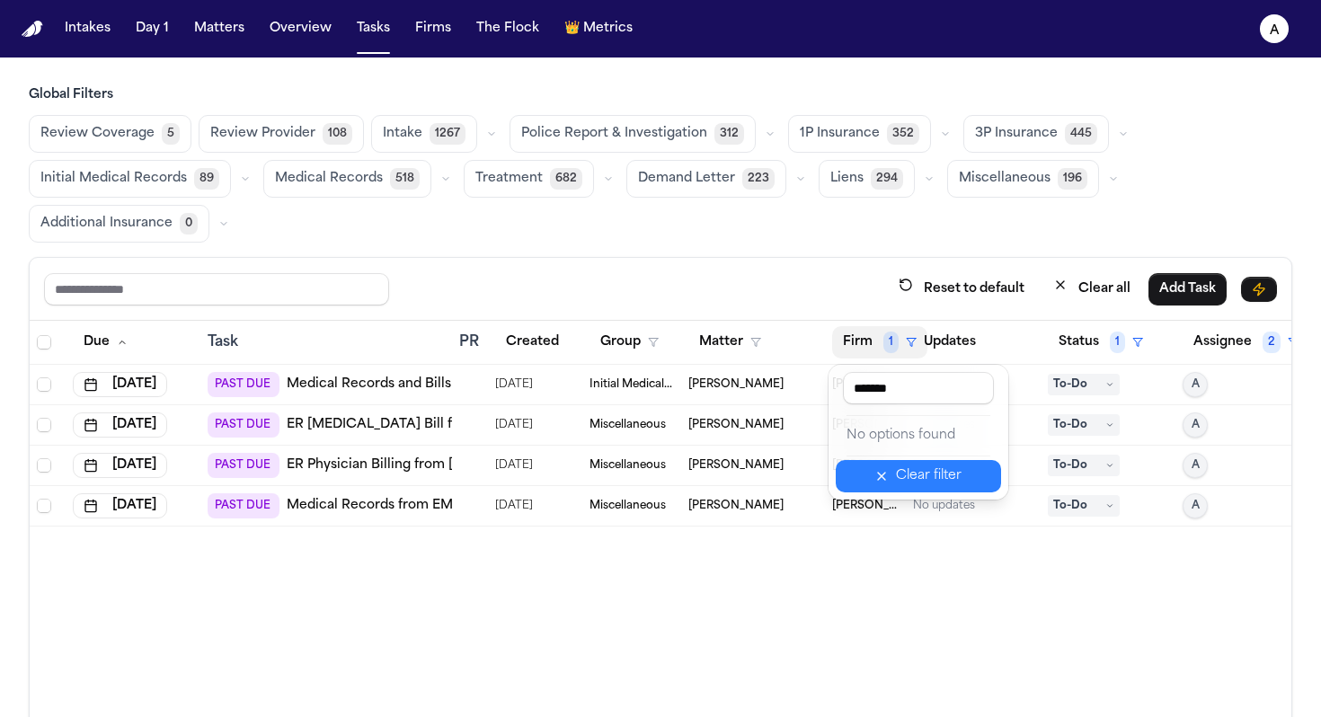
type input "*******"
click at [899, 481] on button "Clear filter" at bounding box center [918, 476] width 165 height 32
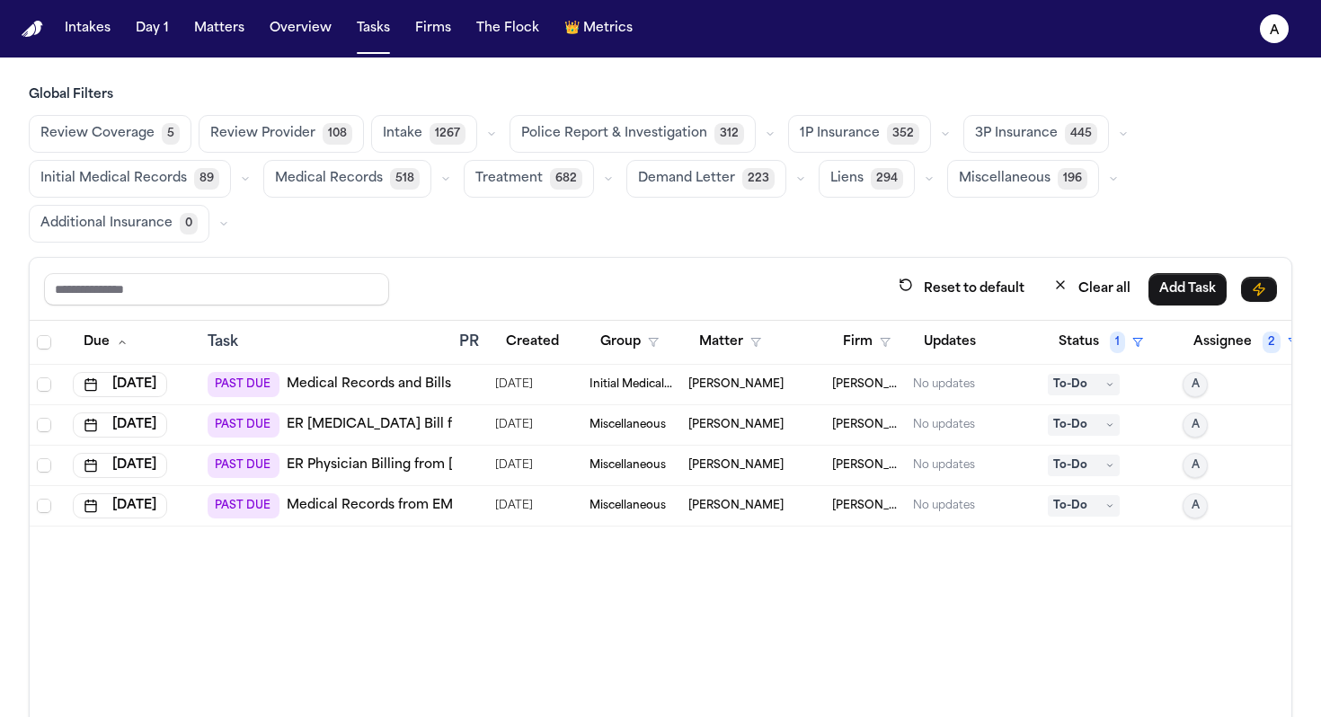
click at [1065, 321] on th "Status 1" at bounding box center [1108, 343] width 135 height 44
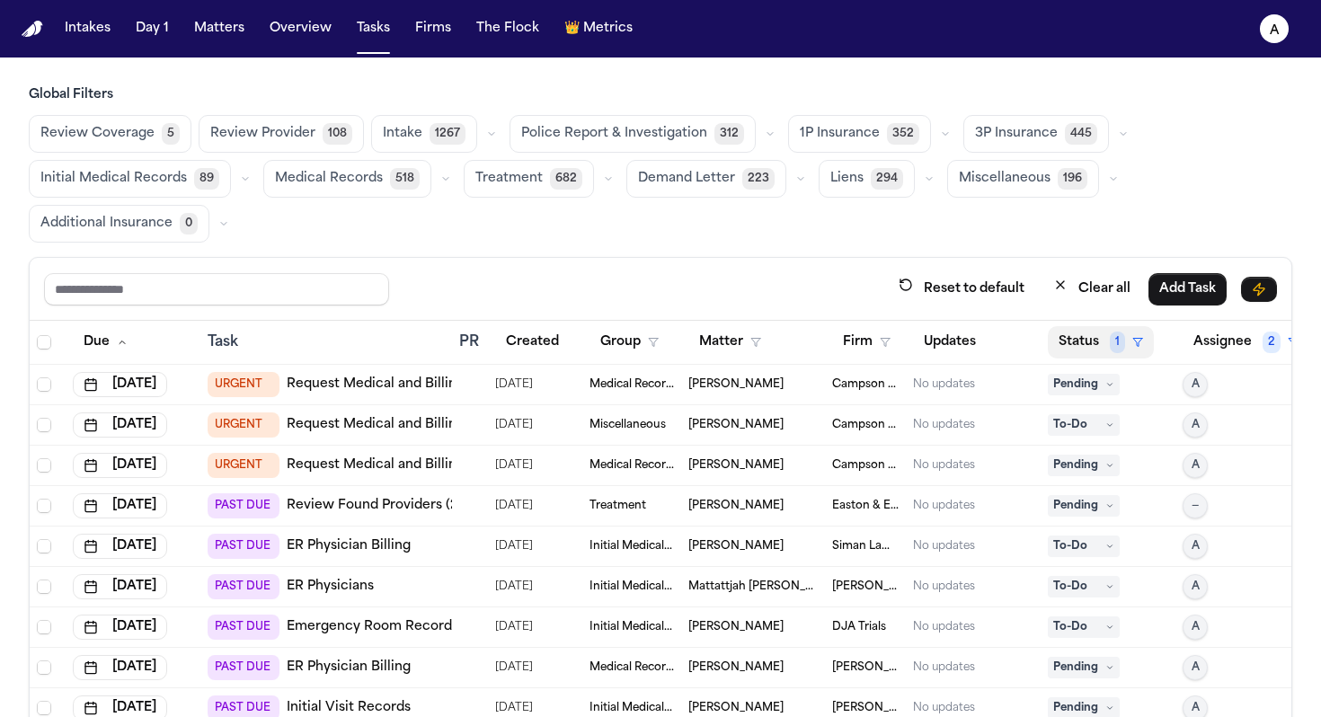
click at [1073, 355] on button "Status 1" at bounding box center [1101, 342] width 106 height 32
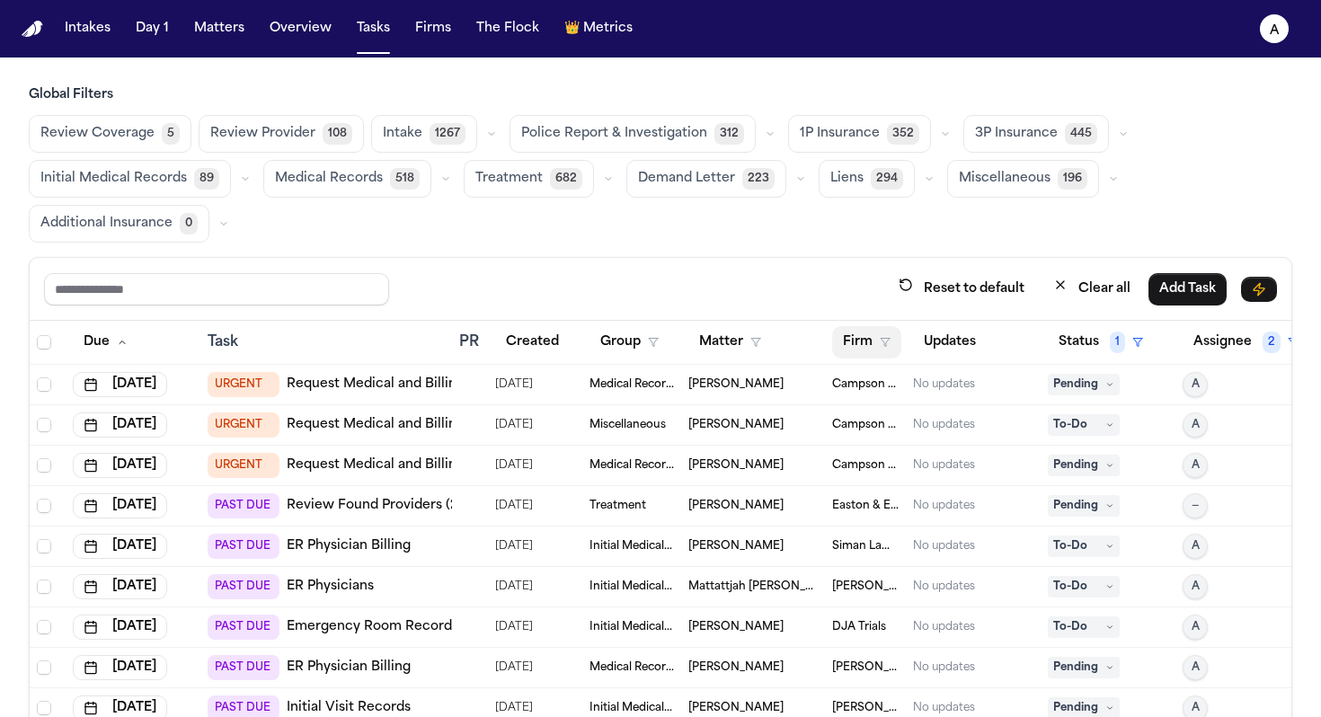
click at [878, 341] on button "Firm" at bounding box center [866, 342] width 69 height 32
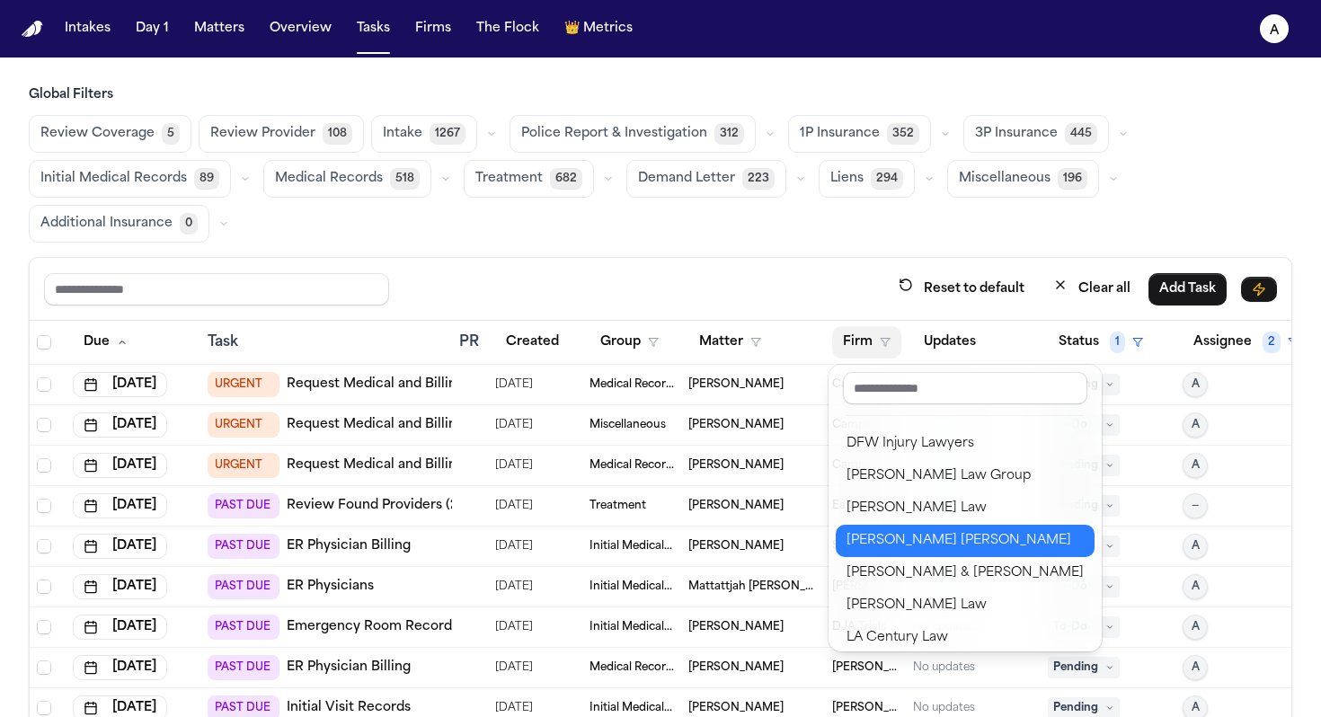
scroll to position [519, 0]
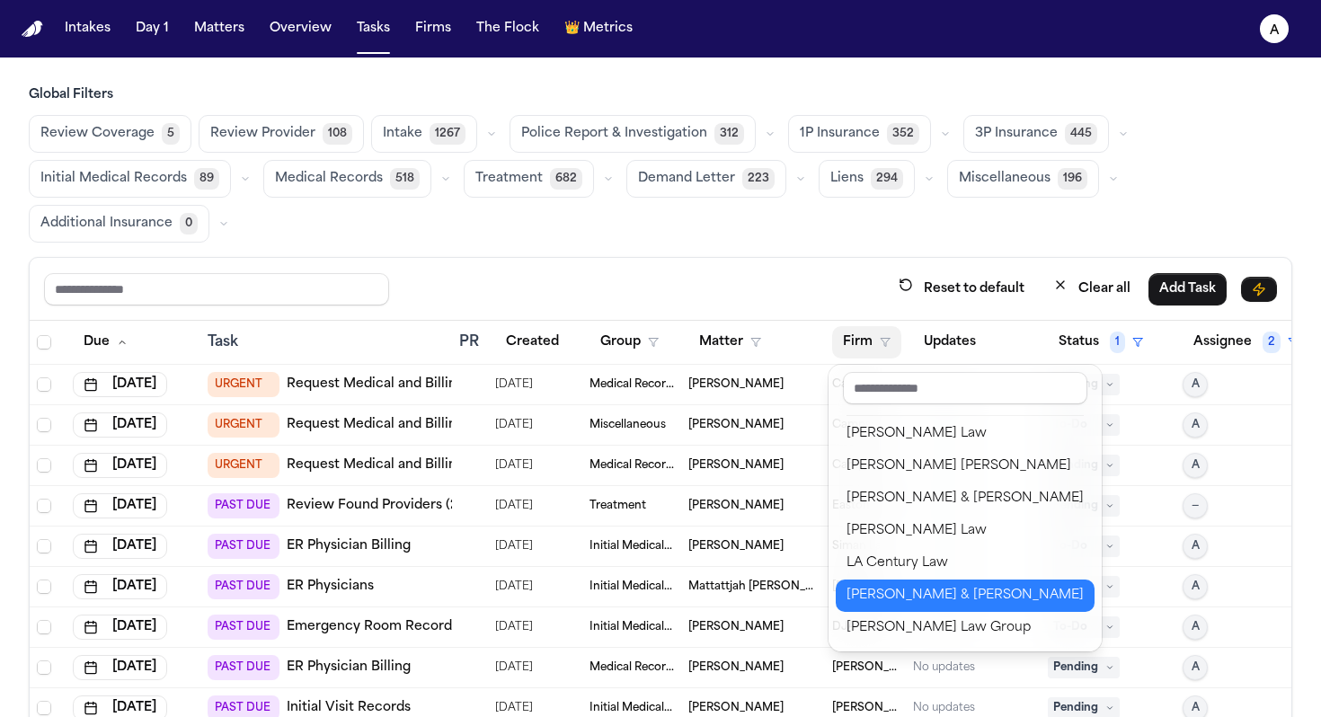
click at [908, 584] on button "[PERSON_NAME] & [PERSON_NAME]" at bounding box center [965, 596] width 259 height 32
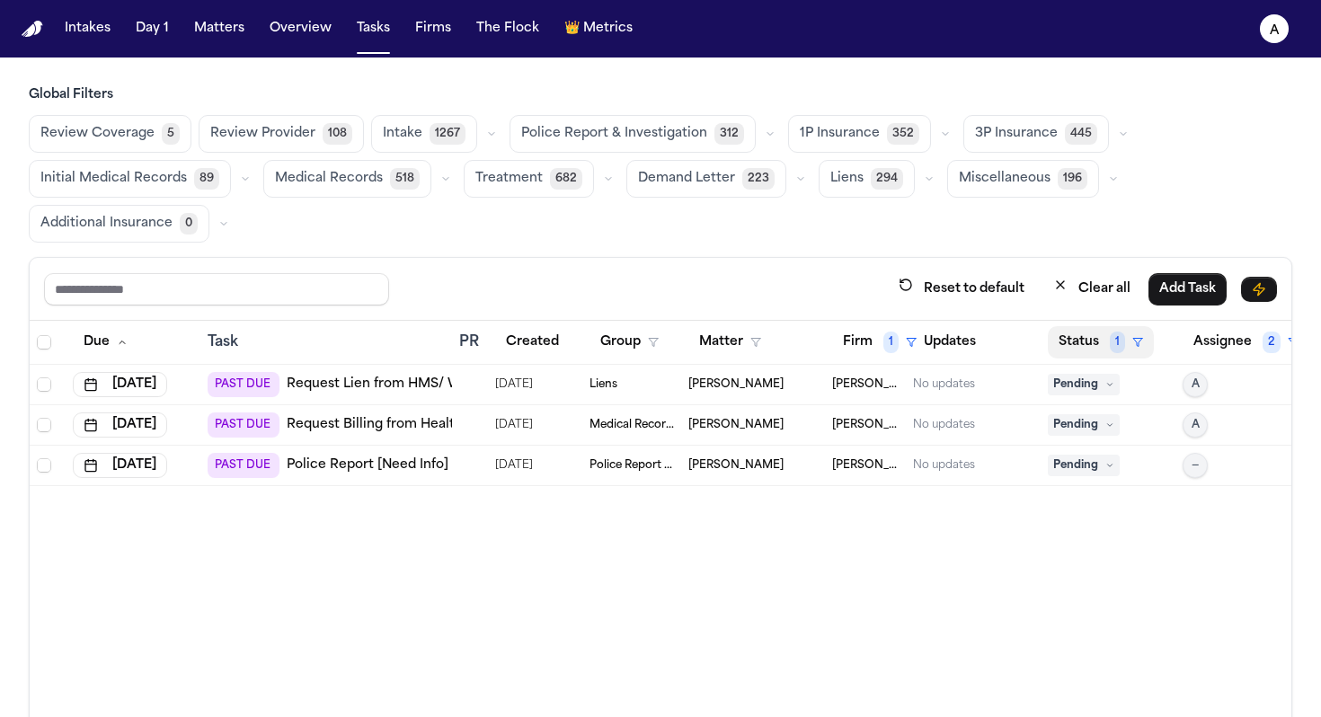
click at [1095, 348] on button "Status 1" at bounding box center [1101, 342] width 106 height 32
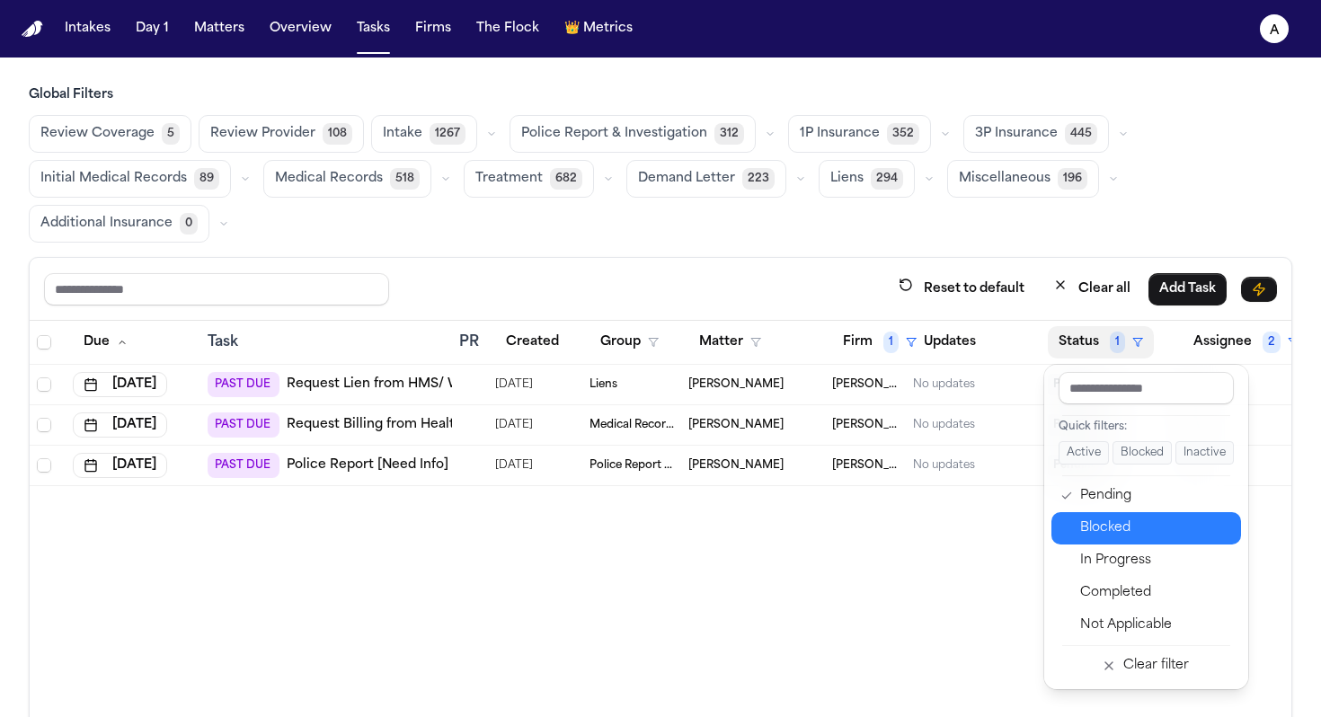
click at [1120, 536] on div "Blocked" at bounding box center [1155, 529] width 150 height 22
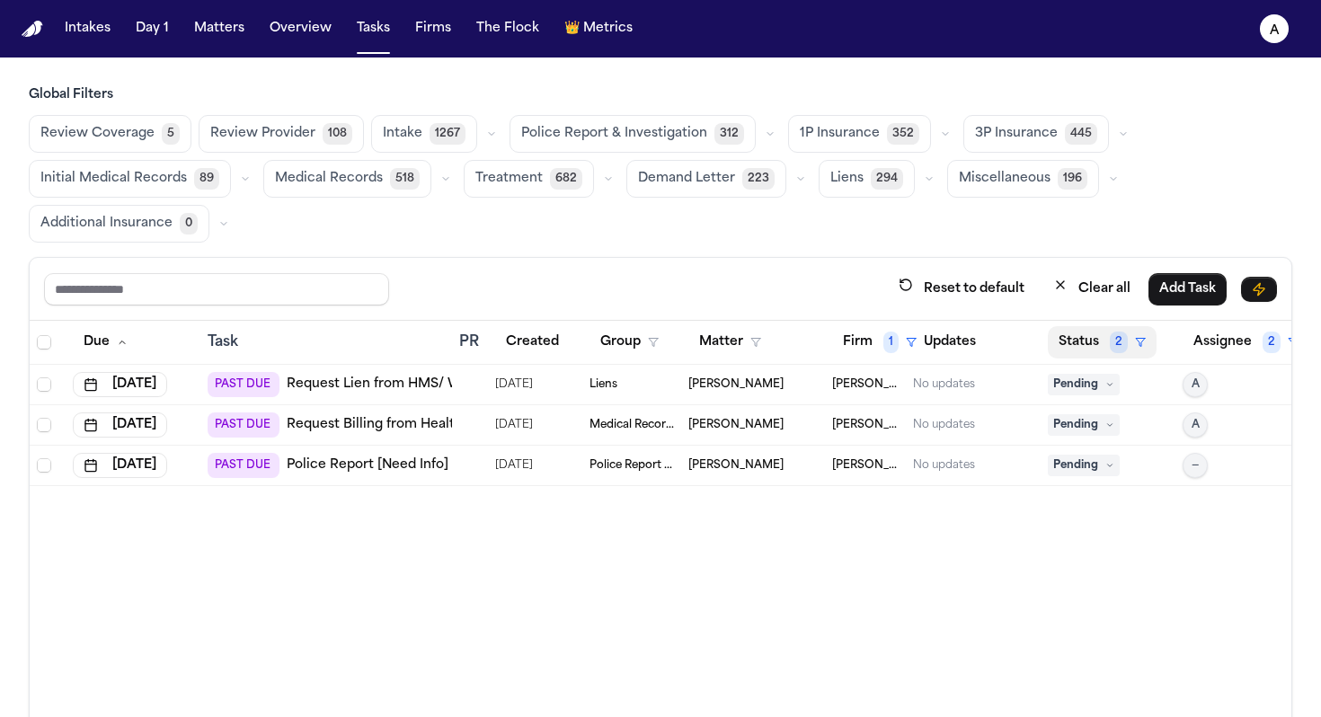
click at [1069, 349] on button "Status 2" at bounding box center [1102, 342] width 109 height 32
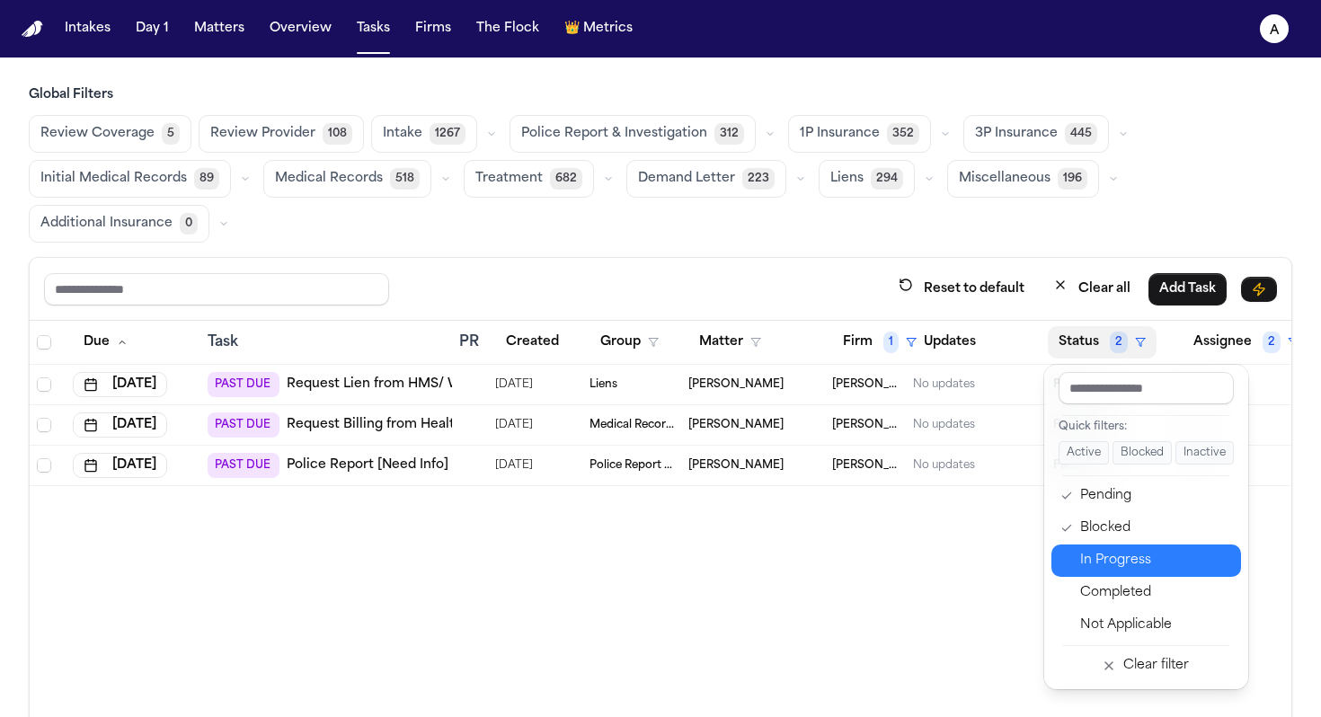
click at [1118, 552] on div "In Progress" at bounding box center [1155, 561] width 150 height 22
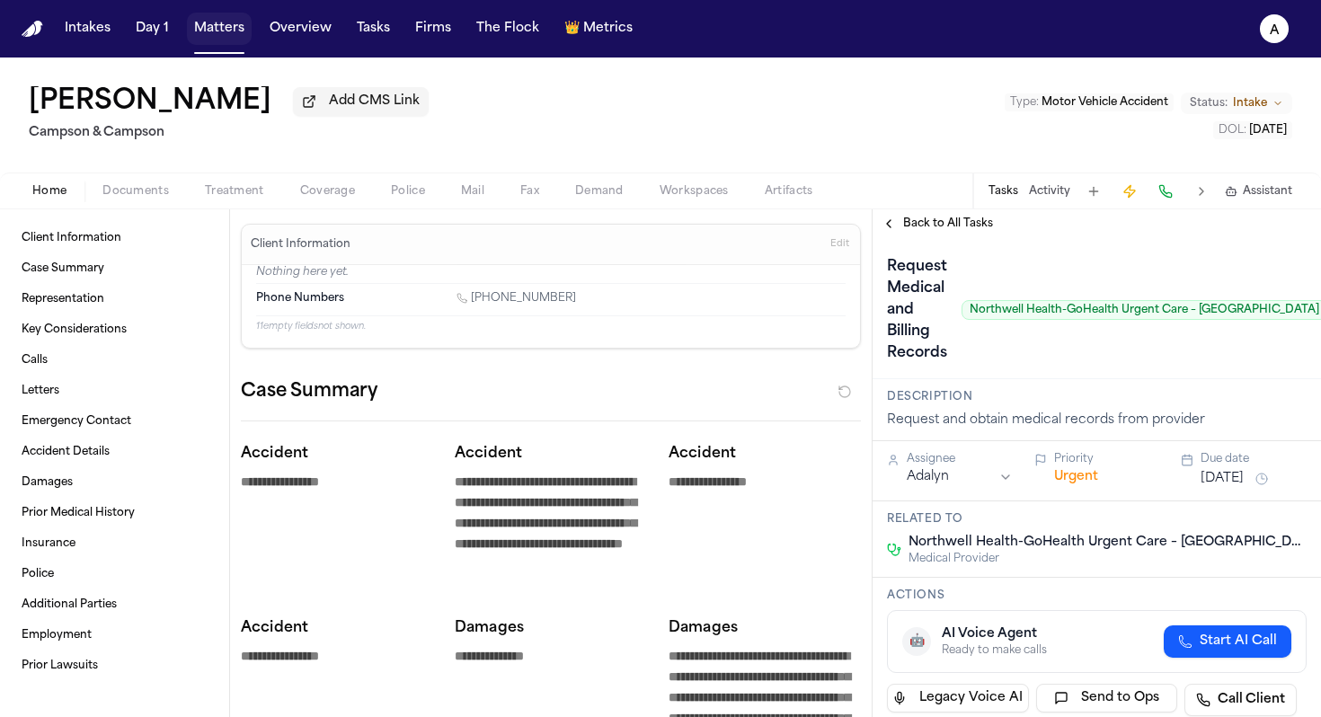
click at [227, 32] on button "Matters" at bounding box center [219, 29] width 65 height 32
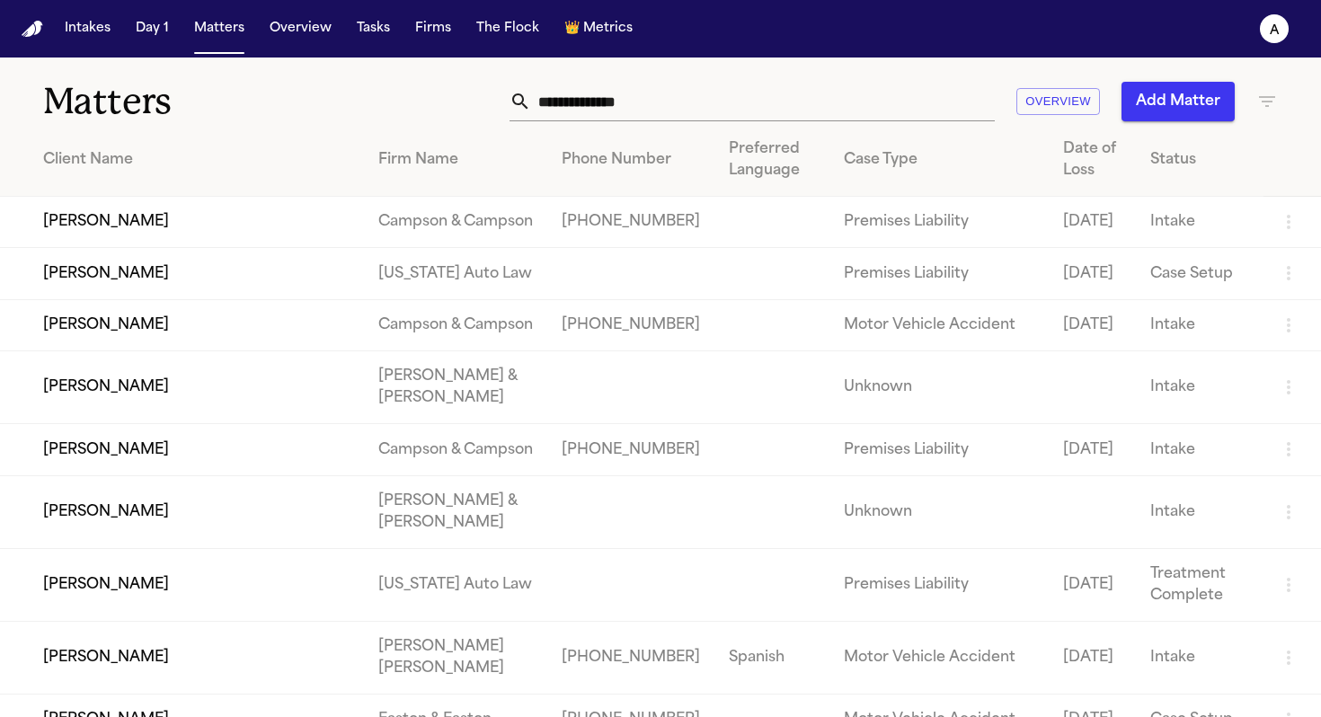
click at [690, 84] on input "text" at bounding box center [763, 102] width 464 height 40
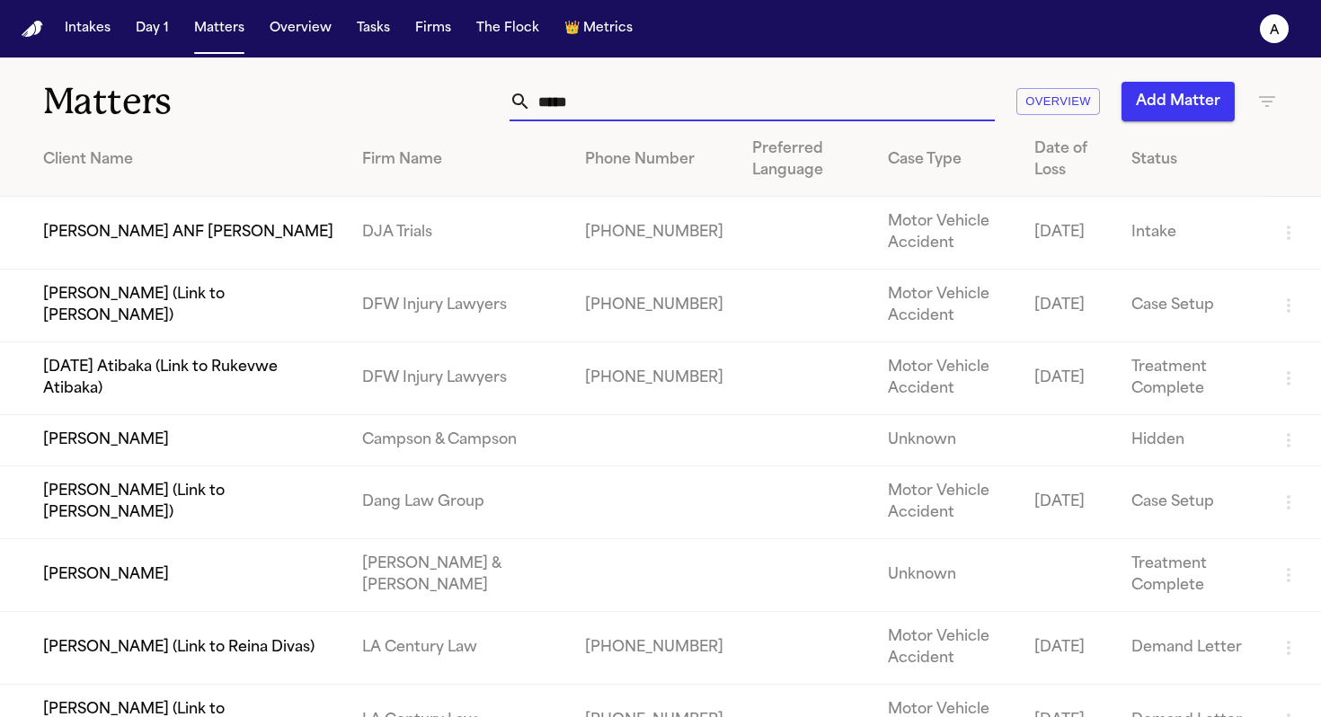
type input "*****"
click at [115, 578] on td "Jonathan Ayala" at bounding box center [174, 575] width 348 height 73
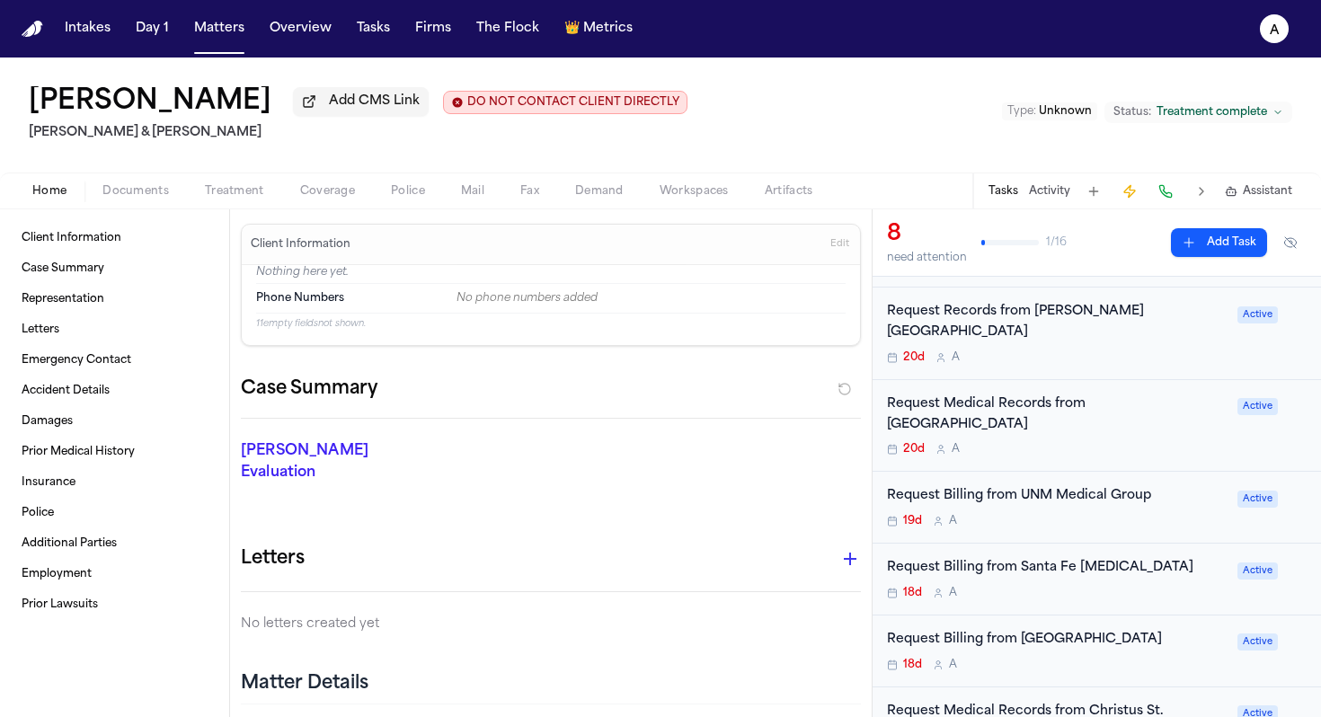
scroll to position [212, 0]
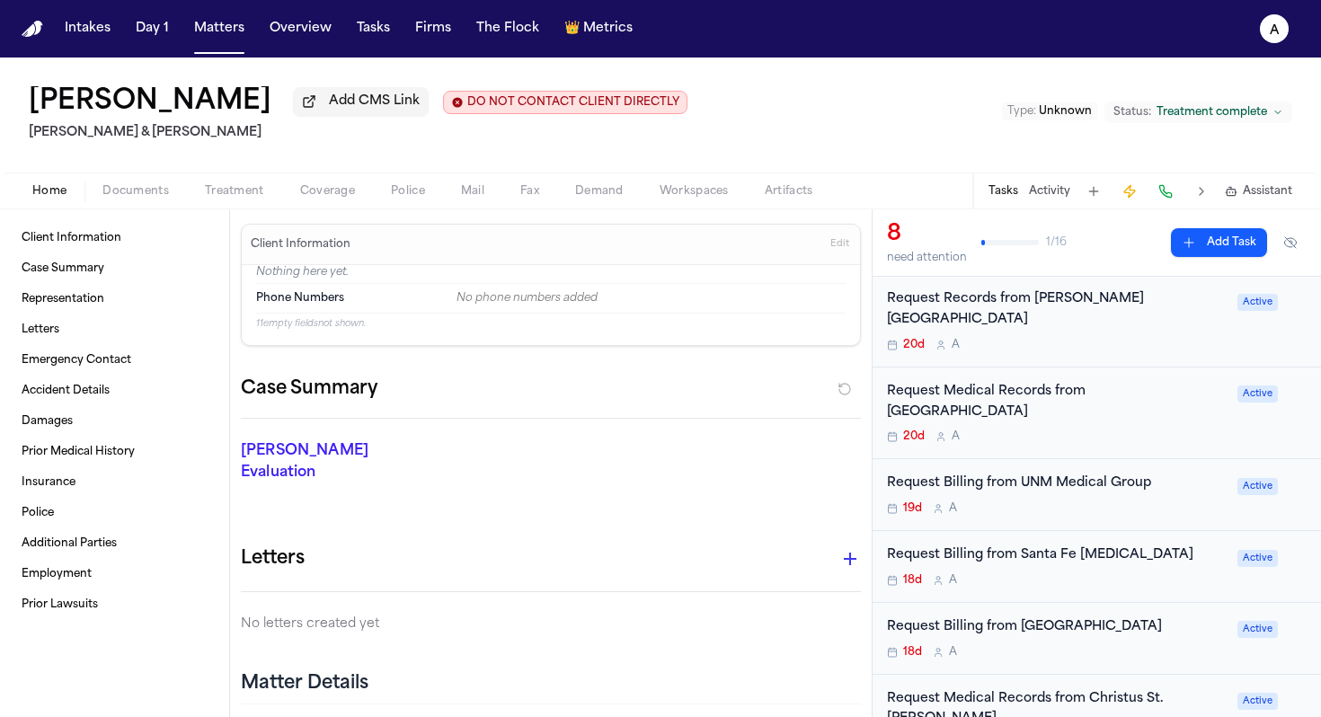
click at [1070, 501] on div "19d A" at bounding box center [1057, 508] width 340 height 14
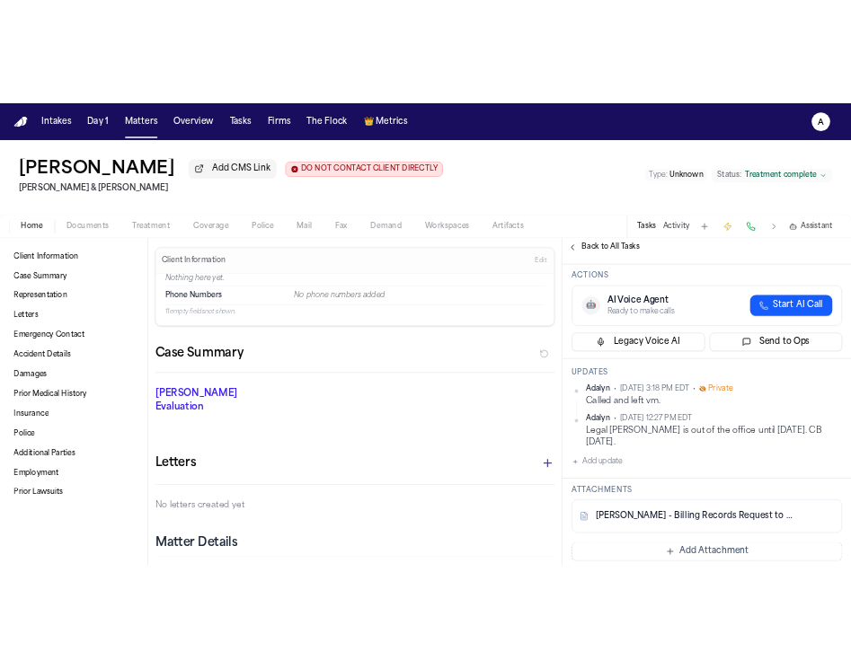
scroll to position [111, 0]
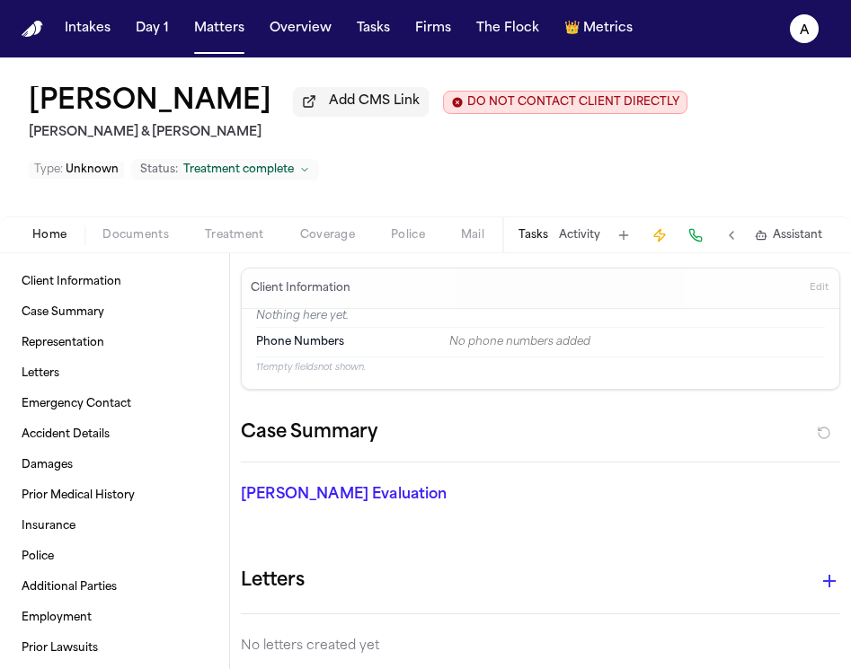
click at [536, 243] on button "Tasks" at bounding box center [533, 235] width 30 height 14
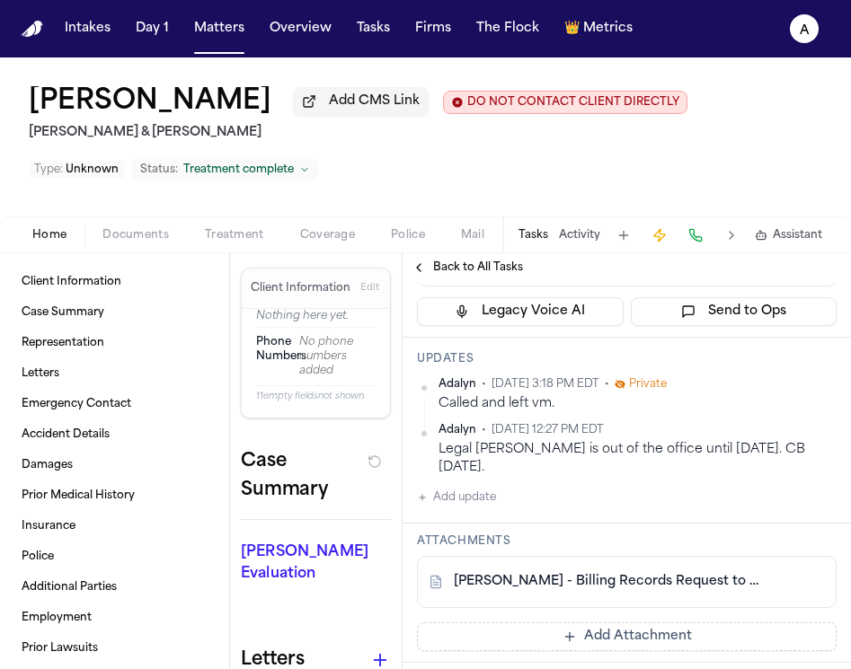
scroll to position [210, 0]
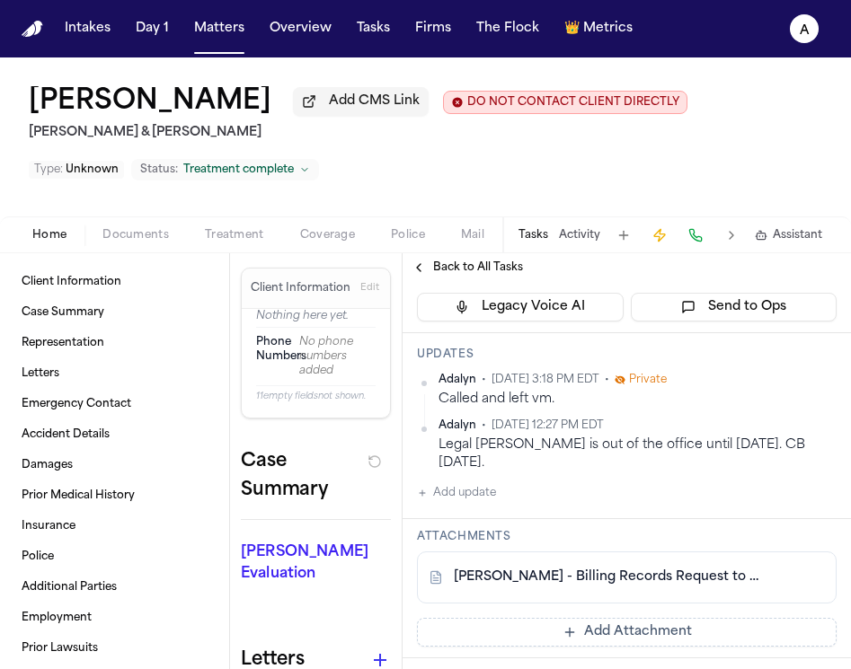
click at [473, 497] on button "Add update" at bounding box center [456, 494] width 79 height 22
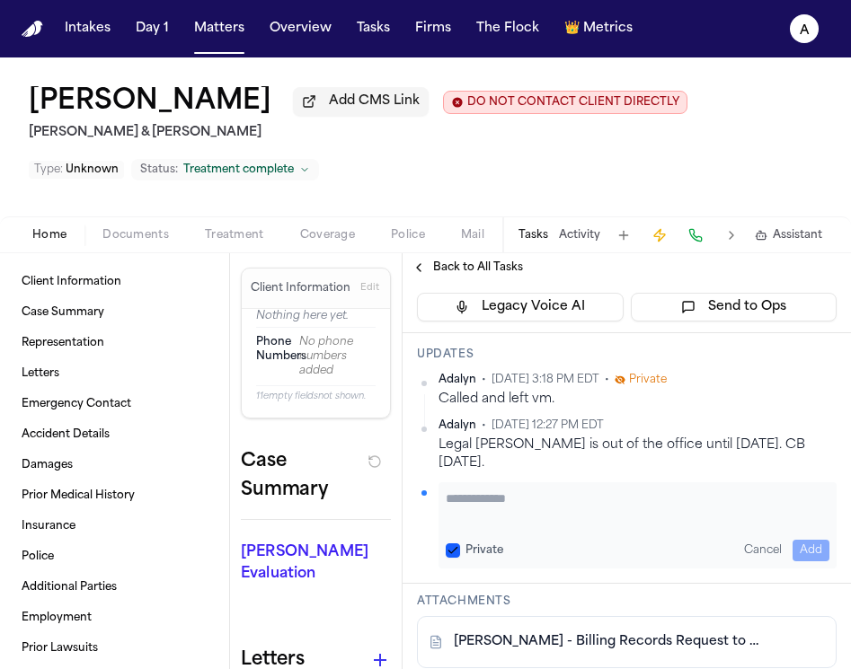
click at [484, 509] on textarea "Add your update" at bounding box center [638, 508] width 384 height 36
paste textarea "**********"
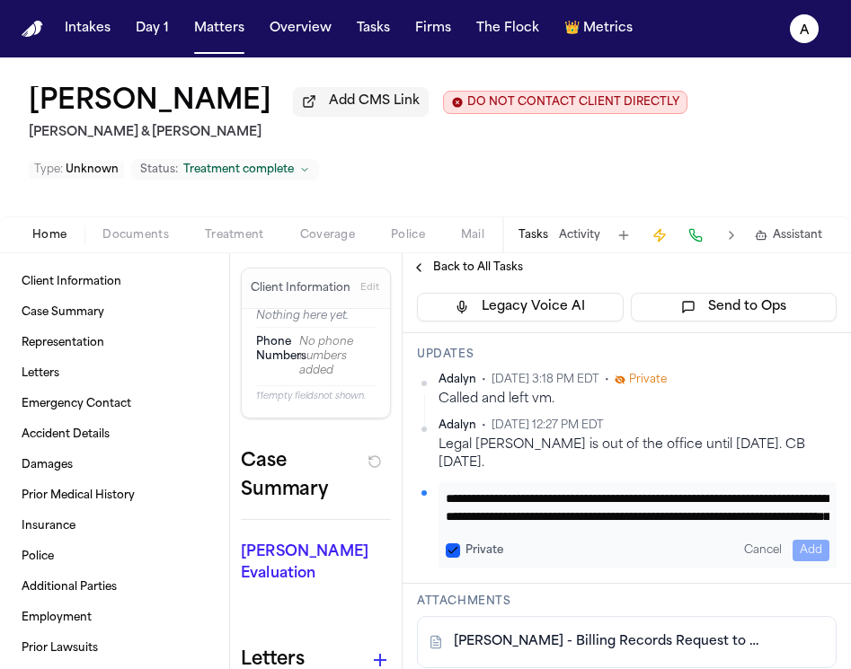
scroll to position [55, 0]
type textarea "**********"
click at [456, 562] on div "Private Cancel Add" at bounding box center [638, 551] width 384 height 22
click at [455, 552] on button "Private" at bounding box center [453, 551] width 14 height 14
click at [799, 554] on button "Add" at bounding box center [811, 551] width 37 height 22
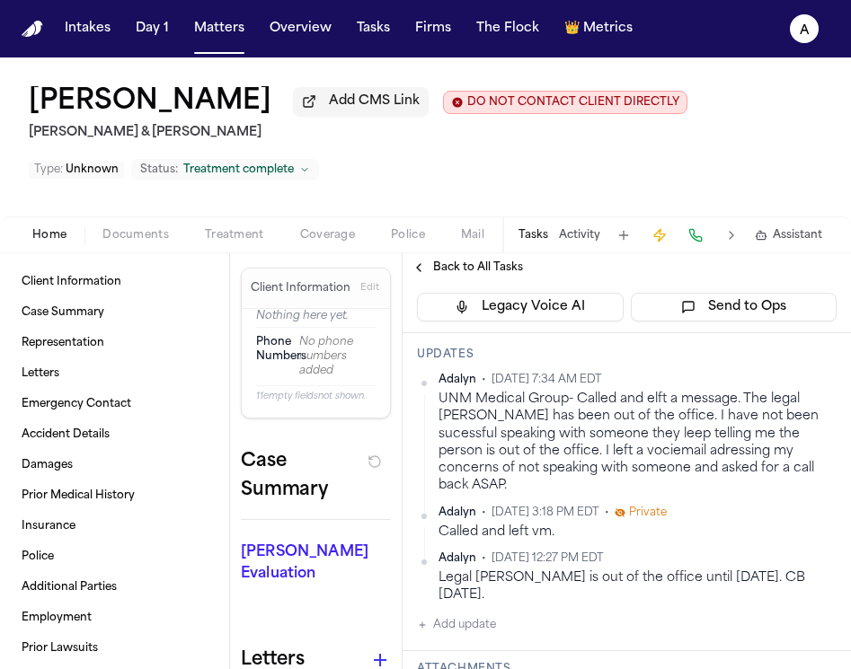
click at [445, 270] on span "Back to All Tasks" at bounding box center [478, 268] width 90 height 14
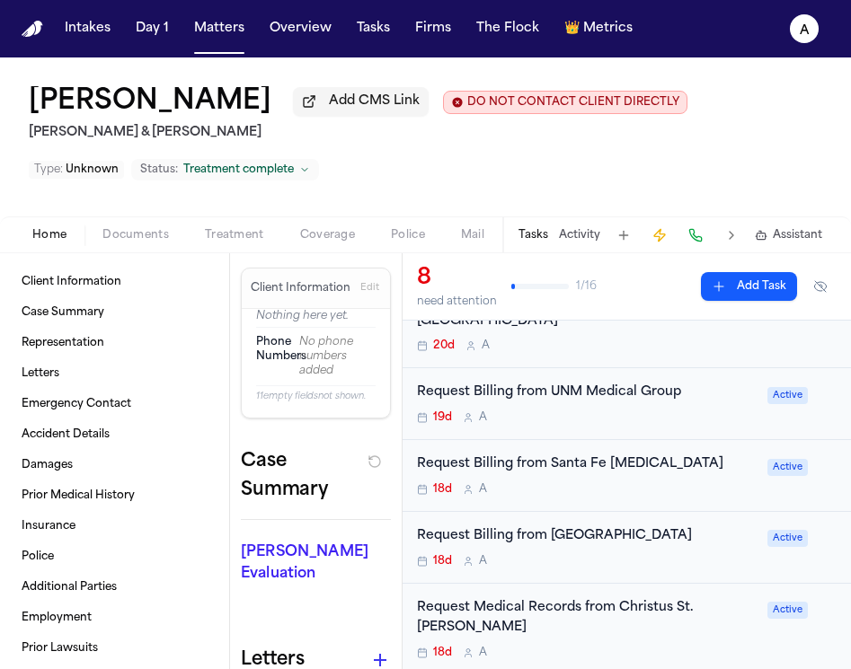
scroll to position [358, 0]
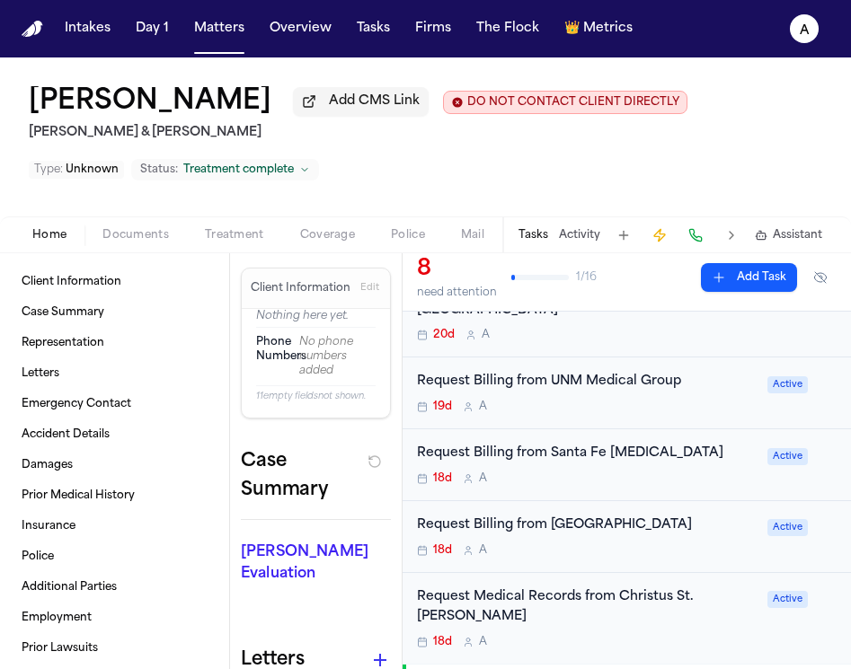
click at [652, 635] on div "18d A" at bounding box center [587, 642] width 340 height 14
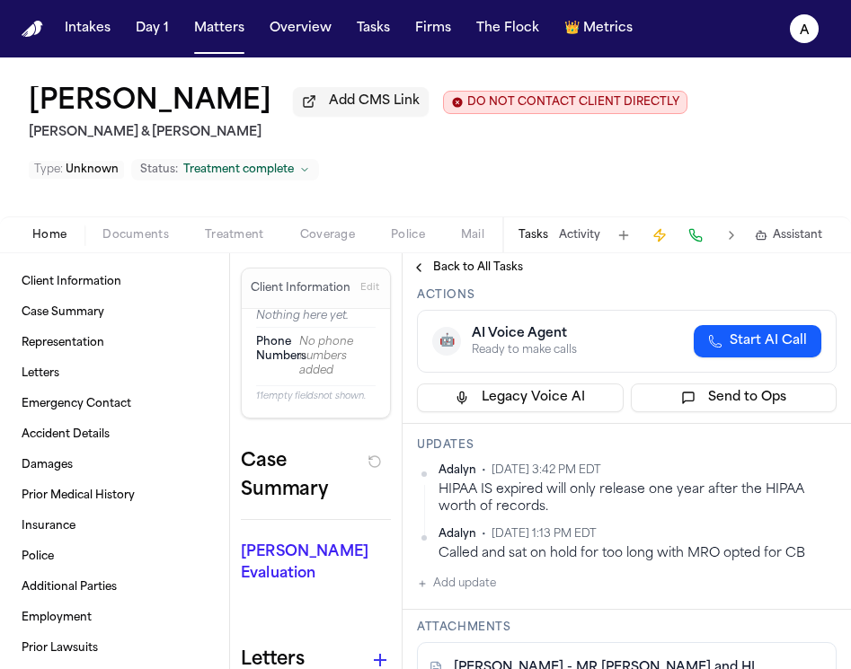
scroll to position [63, 0]
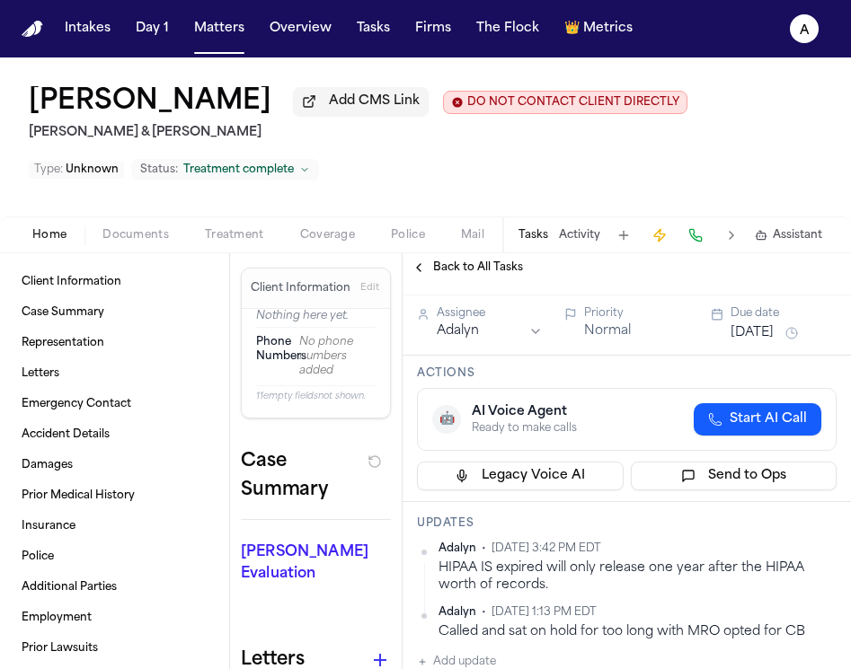
click at [506, 275] on span "Back to All Tasks" at bounding box center [478, 268] width 90 height 14
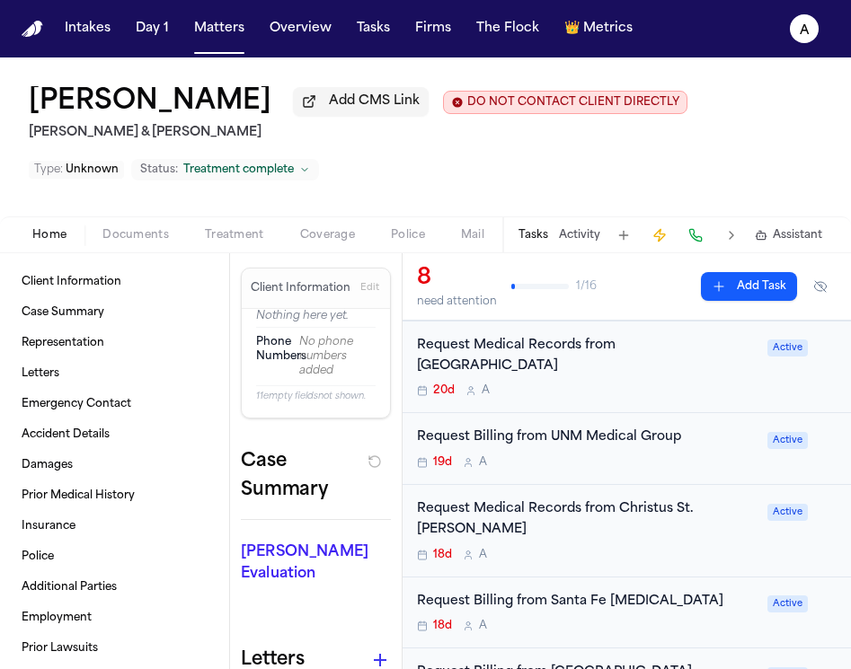
scroll to position [291, 0]
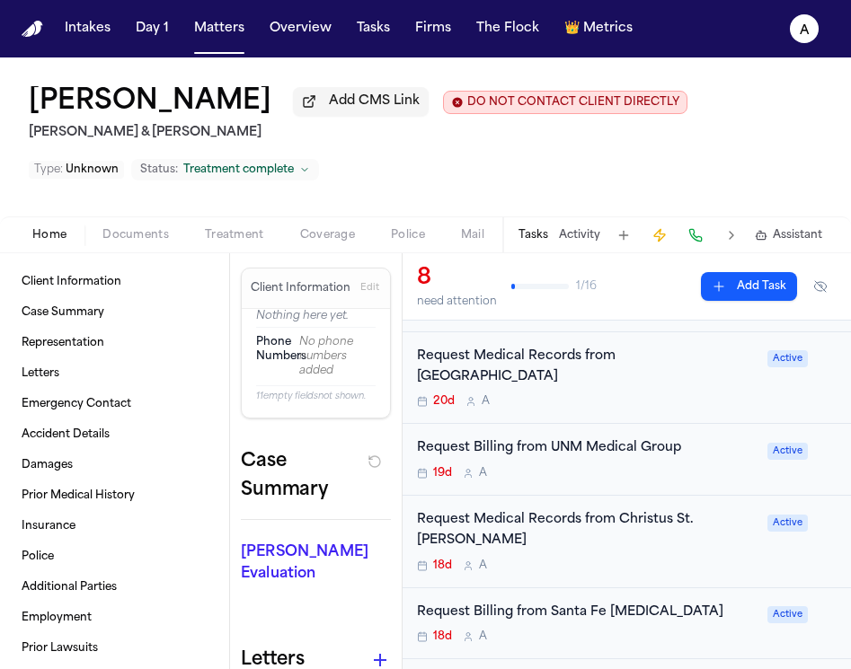
click at [667, 559] on div "18d A" at bounding box center [587, 566] width 340 height 14
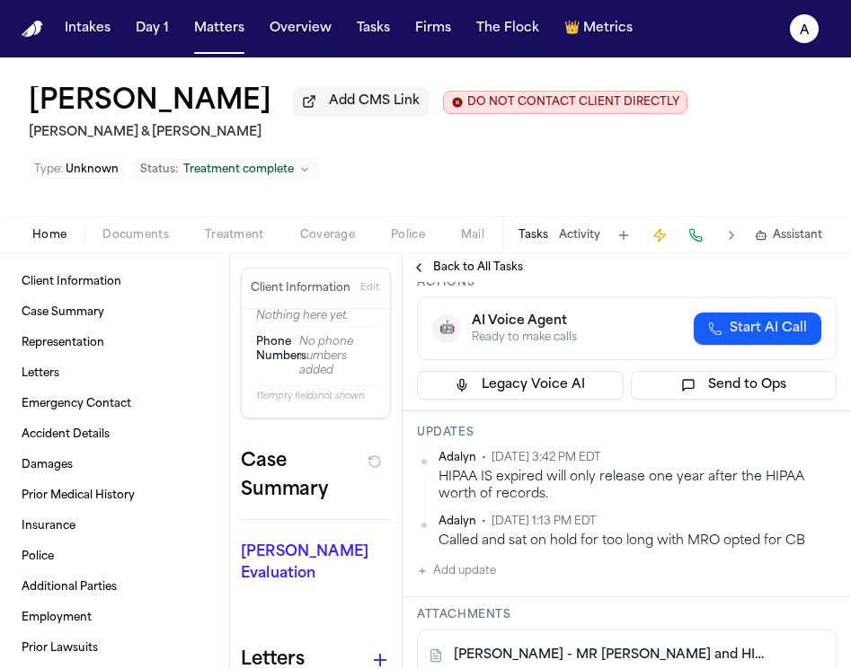
scroll to position [155, 0]
click at [470, 581] on button "Add update" at bounding box center [456, 571] width 79 height 22
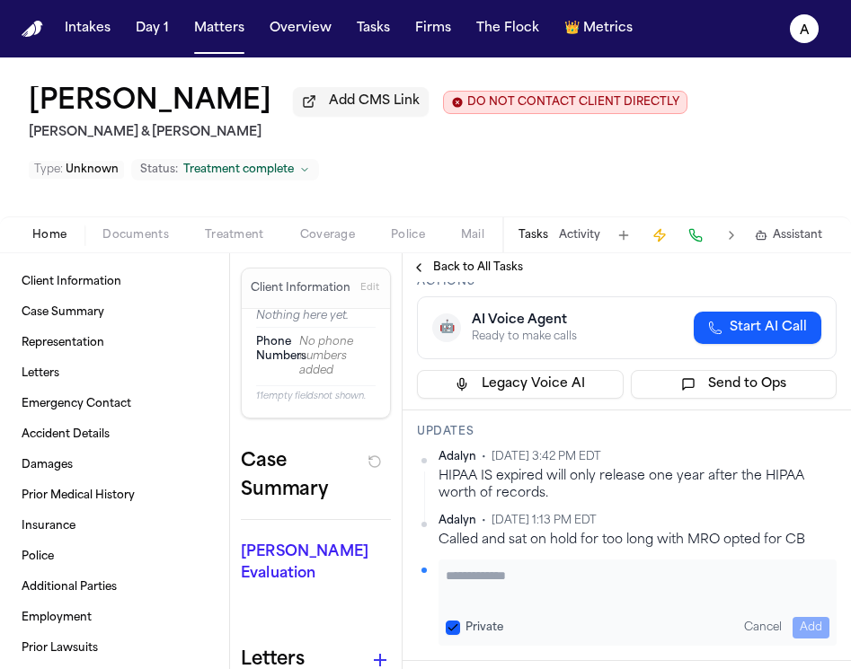
click at [471, 577] on textarea "Add your update" at bounding box center [638, 585] width 384 height 36
type textarea "**********"
click at [456, 634] on button "Private" at bounding box center [453, 628] width 14 height 14
click at [804, 637] on button "Add" at bounding box center [811, 628] width 37 height 22
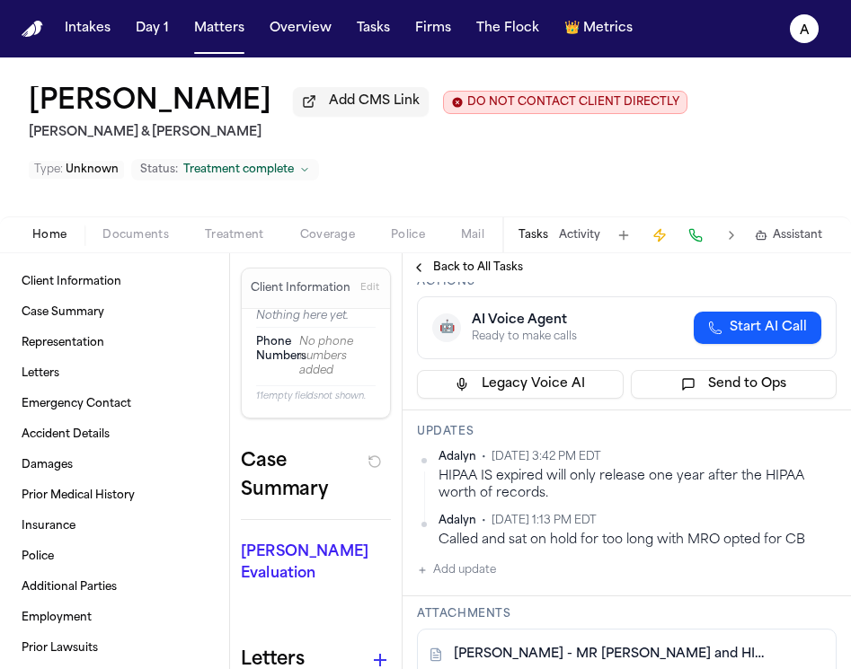
scroll to position [0, 0]
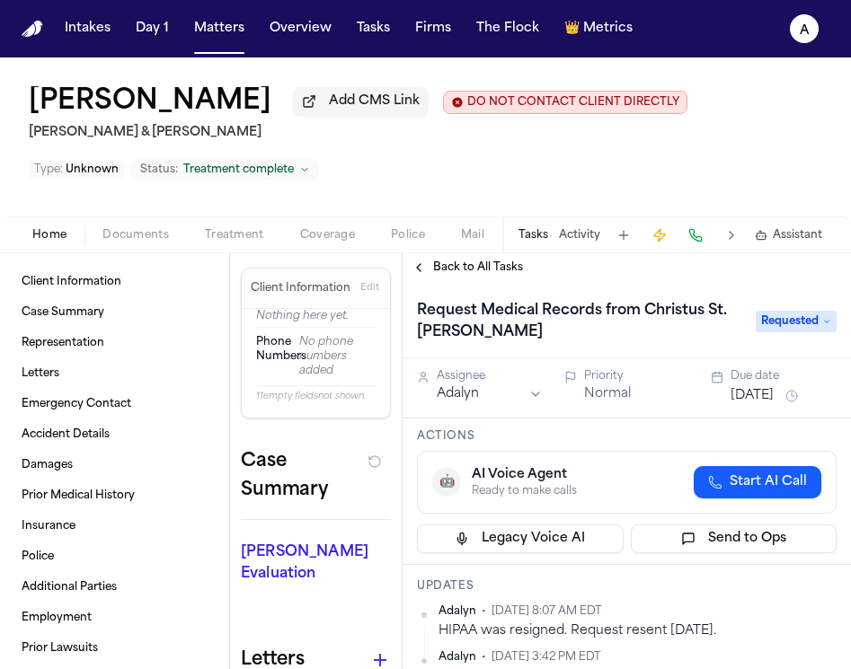
click at [774, 398] on button "Aug 28, 2025" at bounding box center [752, 396] width 43 height 18
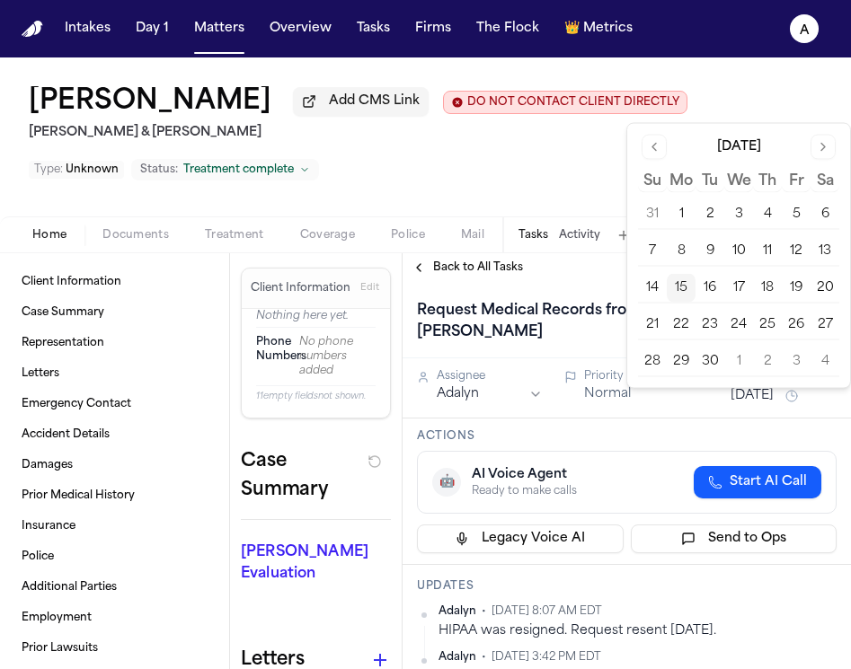
click at [739, 287] on button "17" at bounding box center [738, 288] width 29 height 29
click at [593, 345] on h1 "Request Medical Records from Christus St. Vincent" at bounding box center [577, 322] width 335 height 50
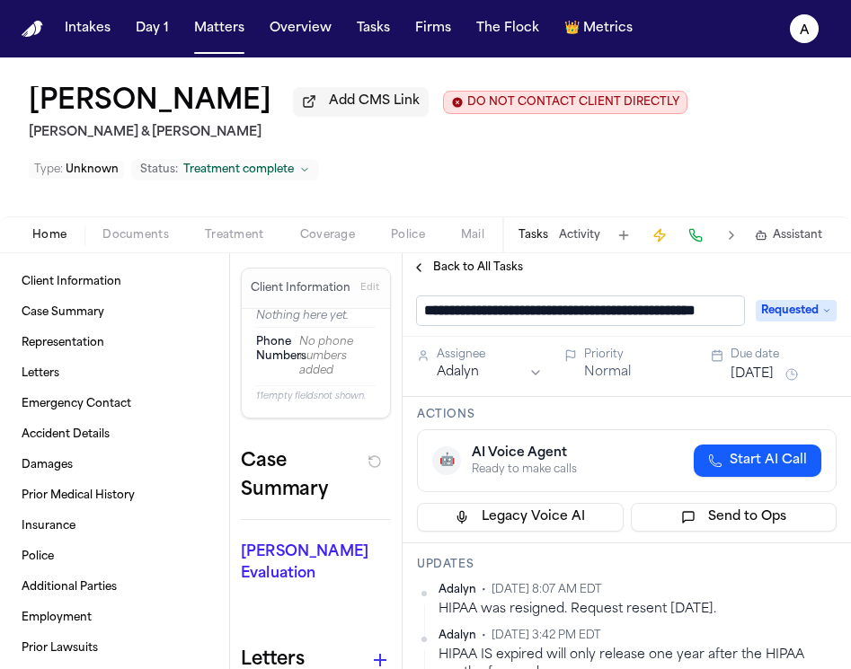
scroll to position [1, 60]
drag, startPoint x: 589, startPoint y: 314, endPoint x: 736, endPoint y: 321, distance: 147.5
click at [737, 321] on input "**********" at bounding box center [580, 311] width 327 height 29
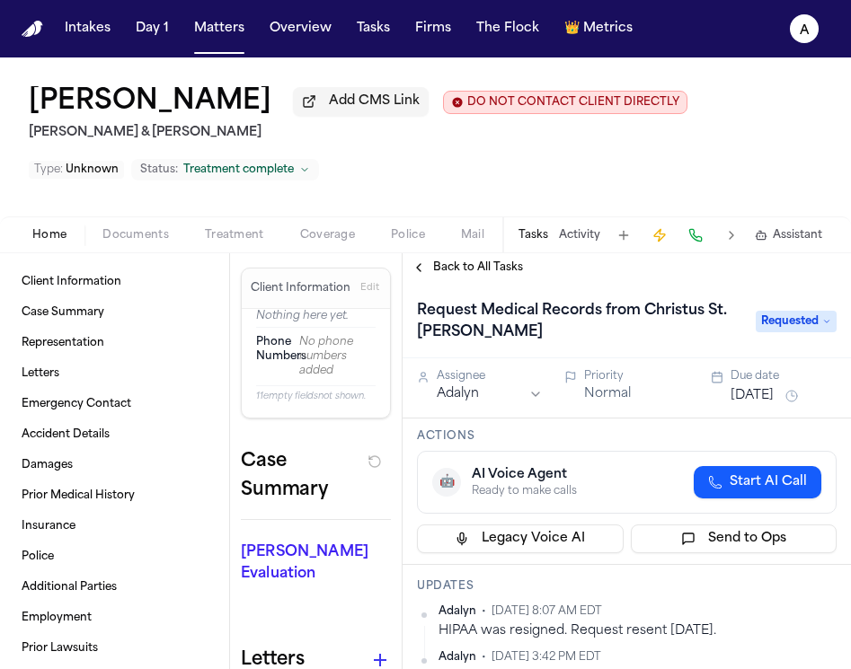
click at [150, 236] on span "Documents" at bounding box center [135, 235] width 66 height 14
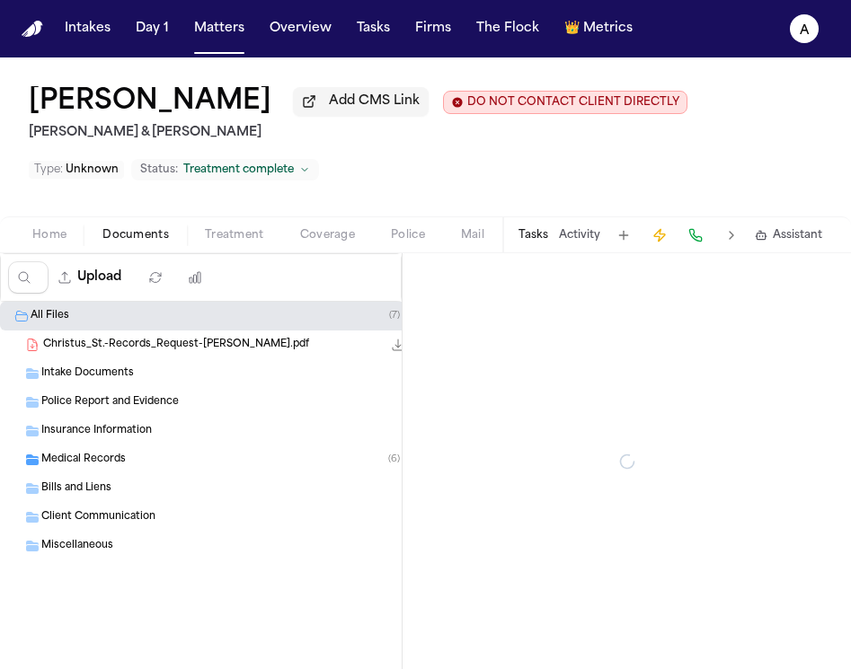
click at [150, 236] on span "Documents" at bounding box center [135, 235] width 66 height 14
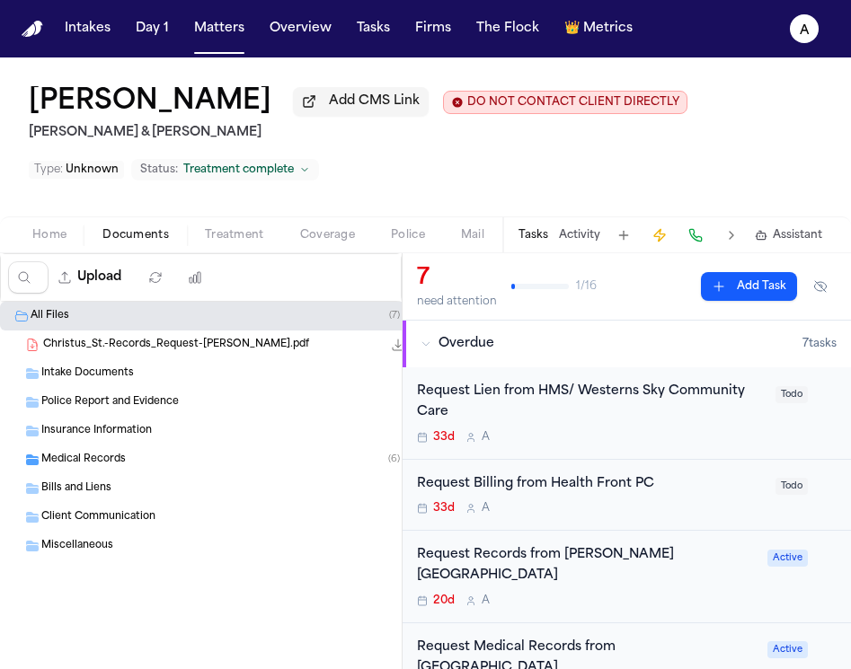
click at [147, 350] on span "Christus_St.-Records_Request-J.Ayala.pdf" at bounding box center [176, 345] width 266 height 15
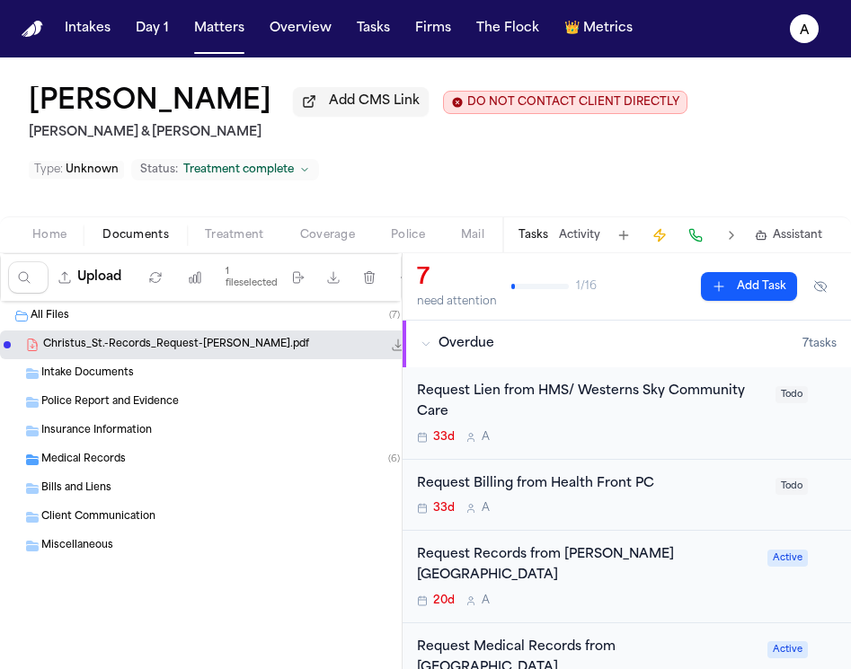
click at [146, 350] on span "Christus_St.-Records_Request-J.Ayala.pdf" at bounding box center [176, 345] width 266 height 15
click at [230, 341] on div "Christus_St.-Records_Request-J.Ayala.pdf 226.3 KB • PDF" at bounding box center [235, 345] width 384 height 18
click at [135, 338] on div "Christus_St.-Records_Request-J.Ayala.pdf 226.3 KB • PDF" at bounding box center [215, 345] width 430 height 29
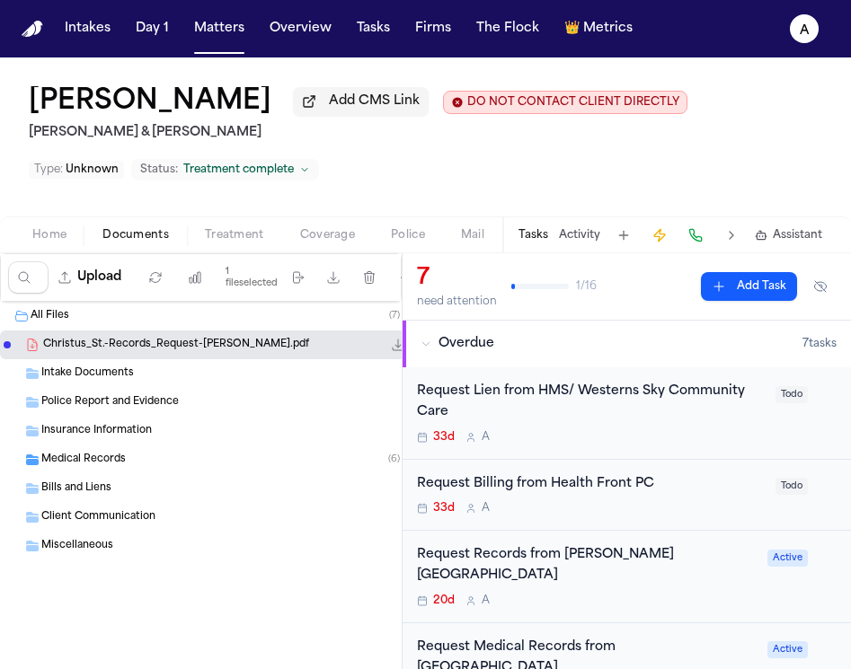
click at [135, 338] on div "Christus_St.-Records_Request-J.Ayala.pdf 226.3 KB • PDF" at bounding box center [215, 345] width 430 height 29
click at [137, 338] on div "Christus_St.-Records_Request-J.Ayala.pdf 226.3 KB • PDF" at bounding box center [215, 345] width 430 height 29
click at [153, 347] on span "Christus_St.-Records_Request-J.Ayala.pdf" at bounding box center [176, 345] width 266 height 15
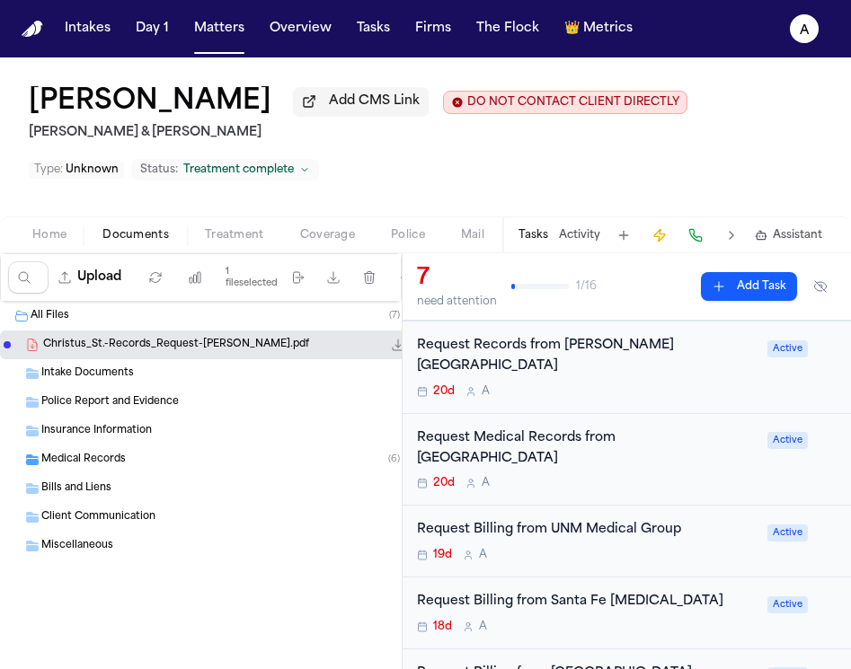
scroll to position [279, 0]
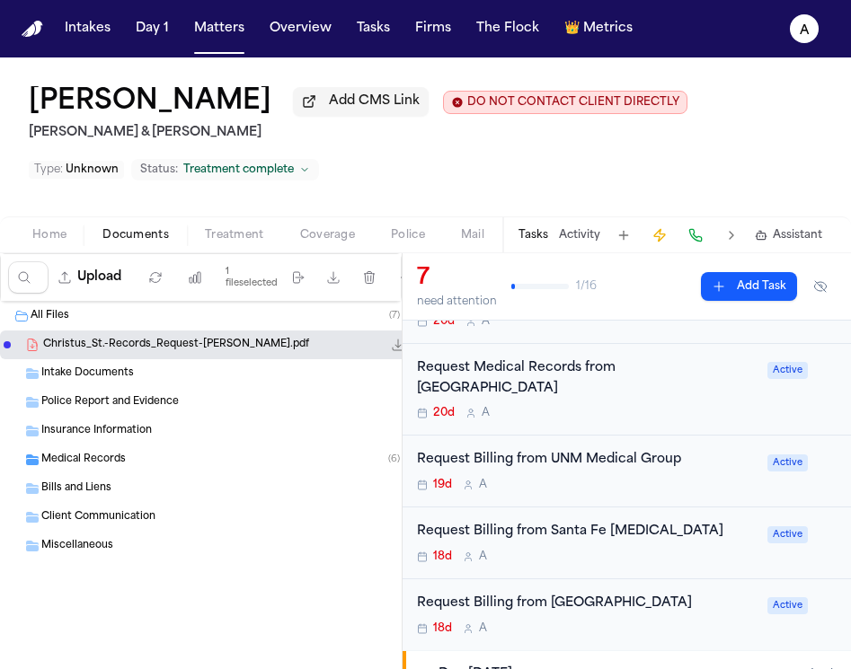
click at [689, 478] on div "19d A" at bounding box center [587, 485] width 340 height 14
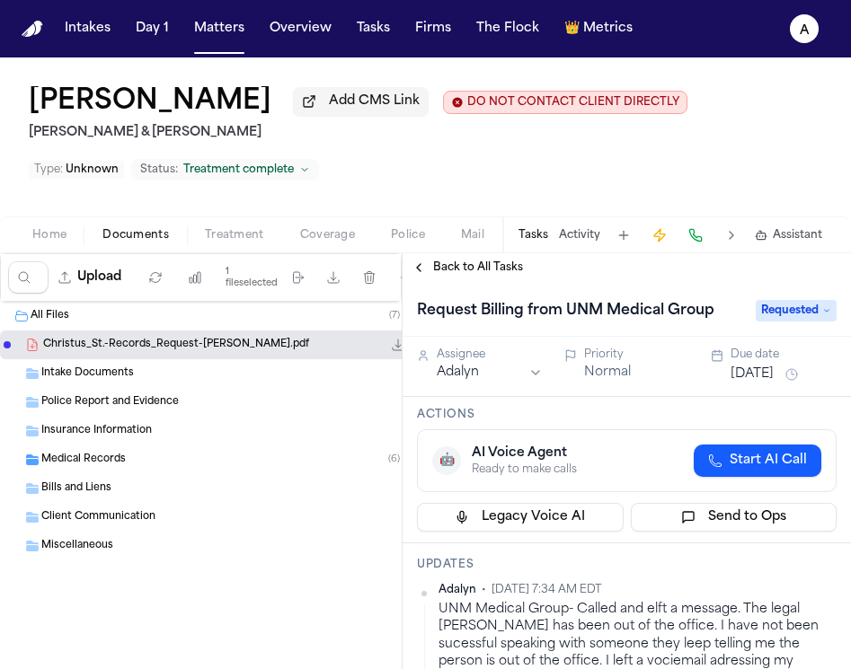
click at [475, 275] on span "Back to All Tasks" at bounding box center [478, 268] width 90 height 14
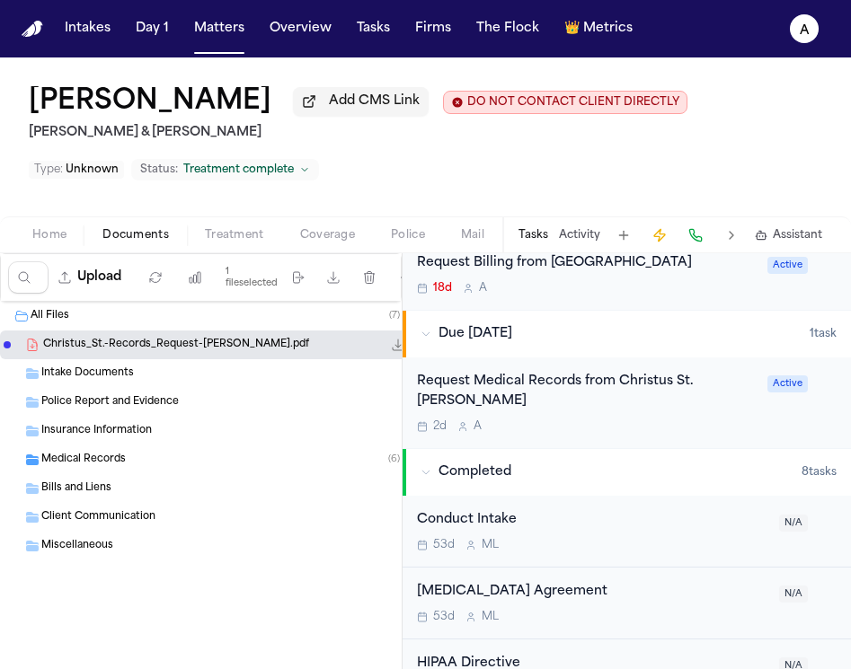
scroll to position [621, 0]
click at [657, 419] on div "2d A" at bounding box center [587, 426] width 340 height 14
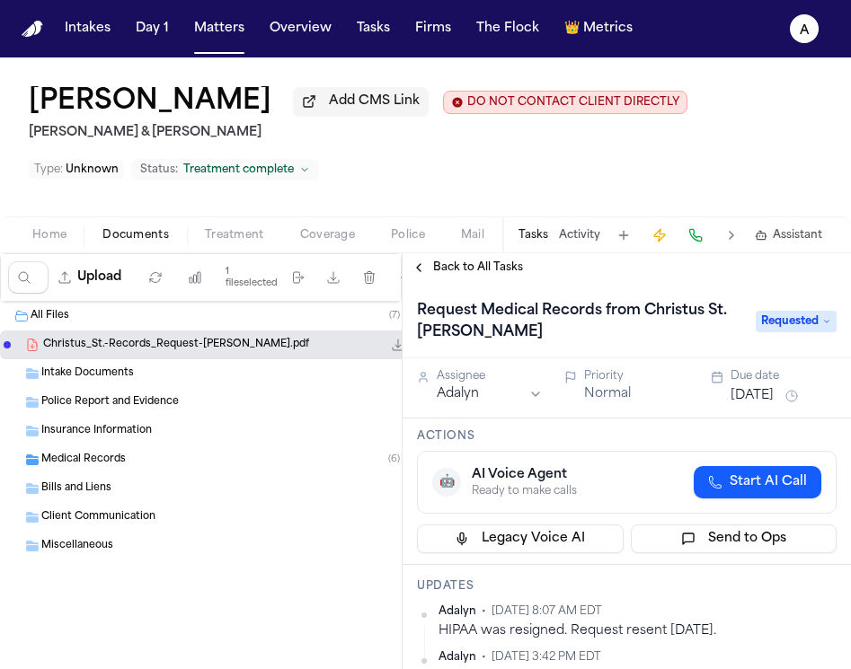
drag, startPoint x: 641, startPoint y: 315, endPoint x: 680, endPoint y: 338, distance: 45.9
click at [682, 338] on h1 "Request Medical Records from Christus St. Vincent" at bounding box center [577, 322] width 335 height 50
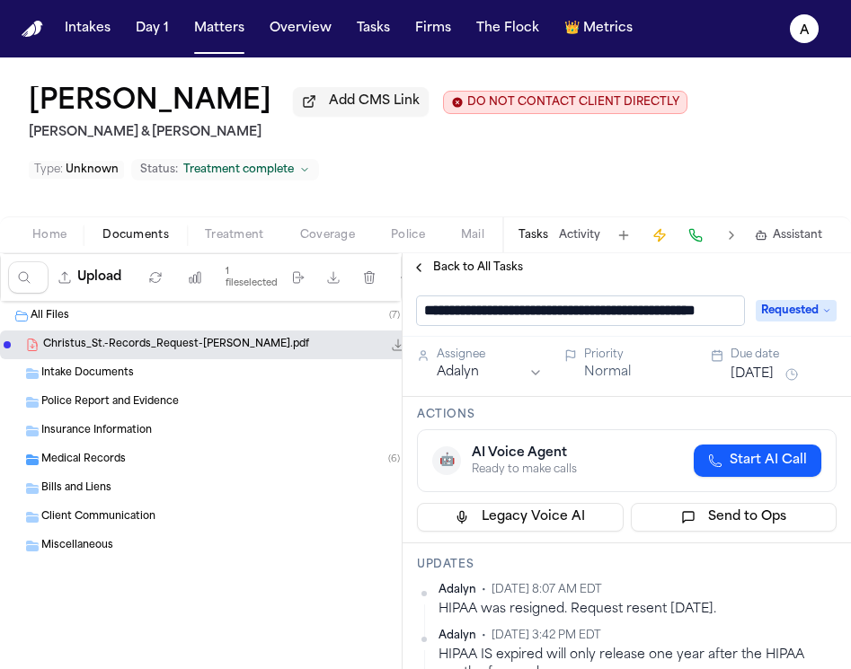
scroll to position [1, 60]
drag, startPoint x: 590, startPoint y: 316, endPoint x: 755, endPoint y: 324, distance: 164.6
click at [755, 324] on div "**********" at bounding box center [627, 311] width 420 height 29
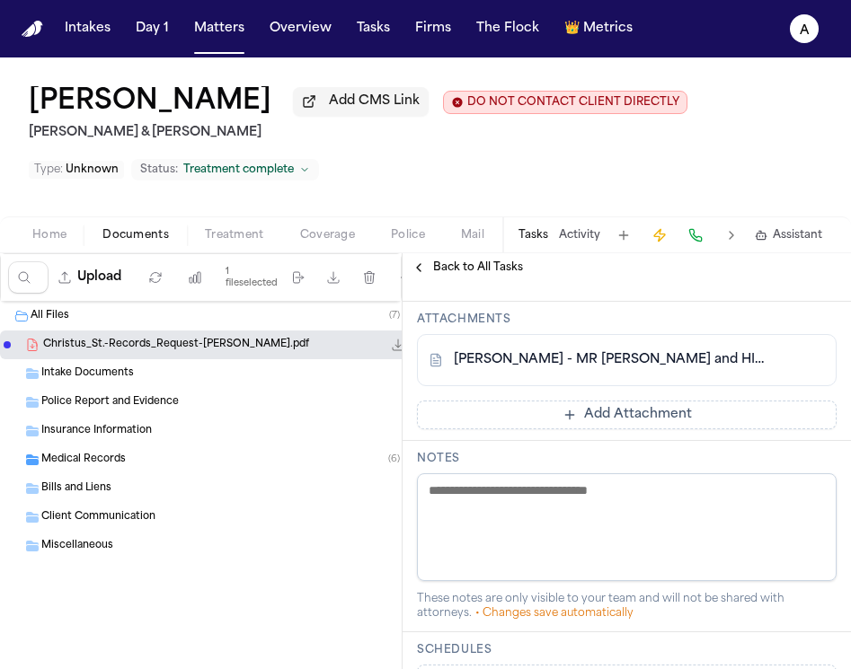
scroll to position [483, 0]
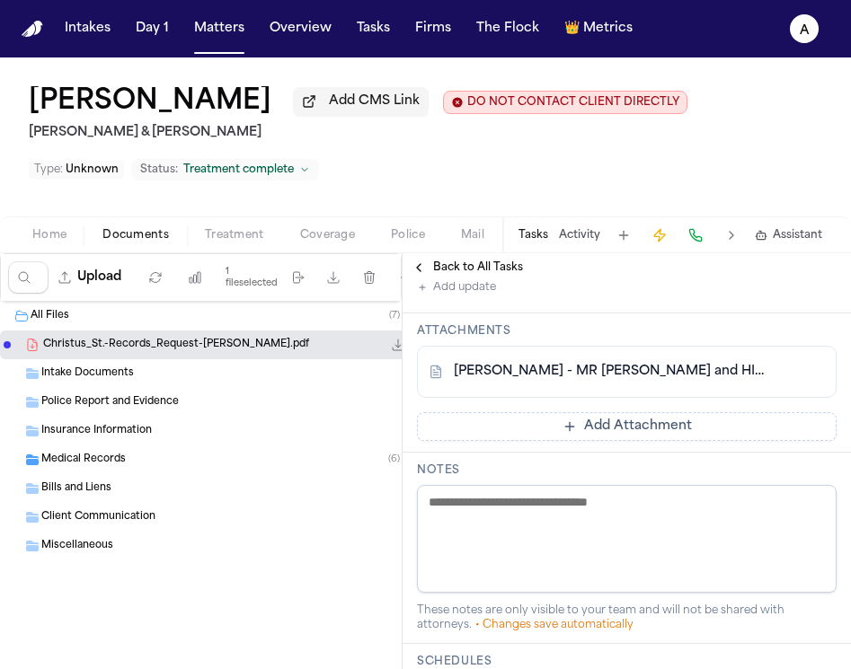
click at [669, 423] on button "Add Attachment" at bounding box center [627, 426] width 420 height 29
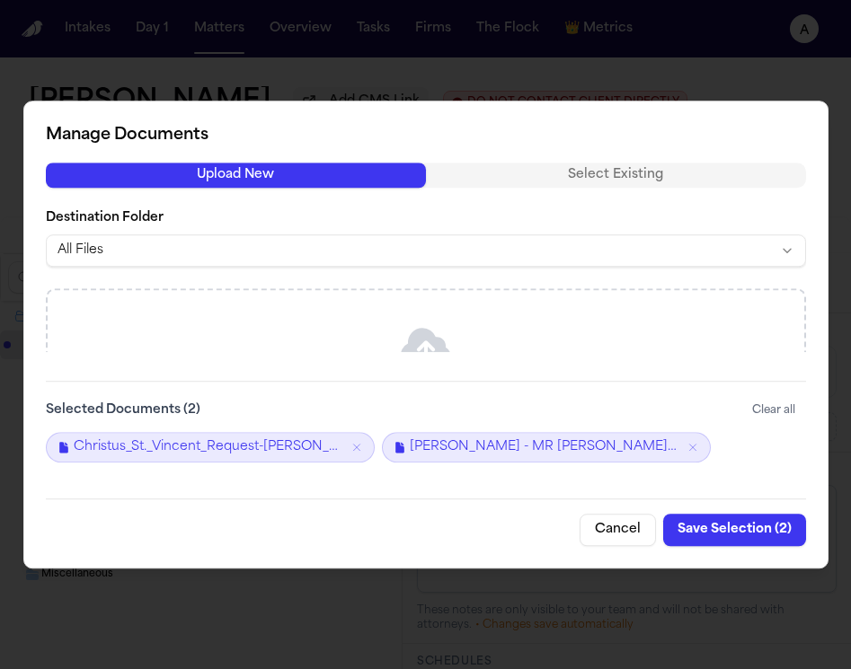
click at [731, 536] on button "Save Selection ( 2 )" at bounding box center [734, 530] width 143 height 32
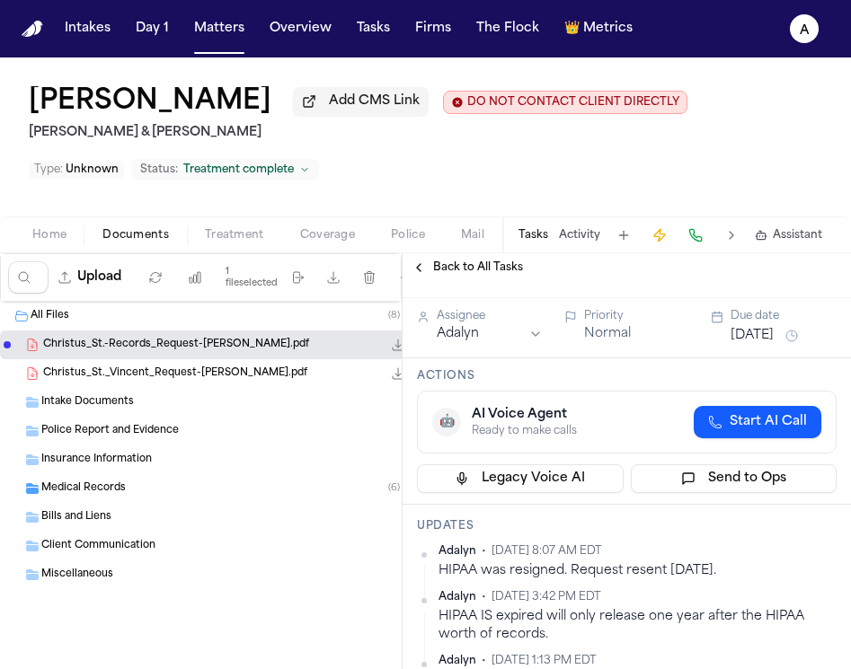
scroll to position [58, 0]
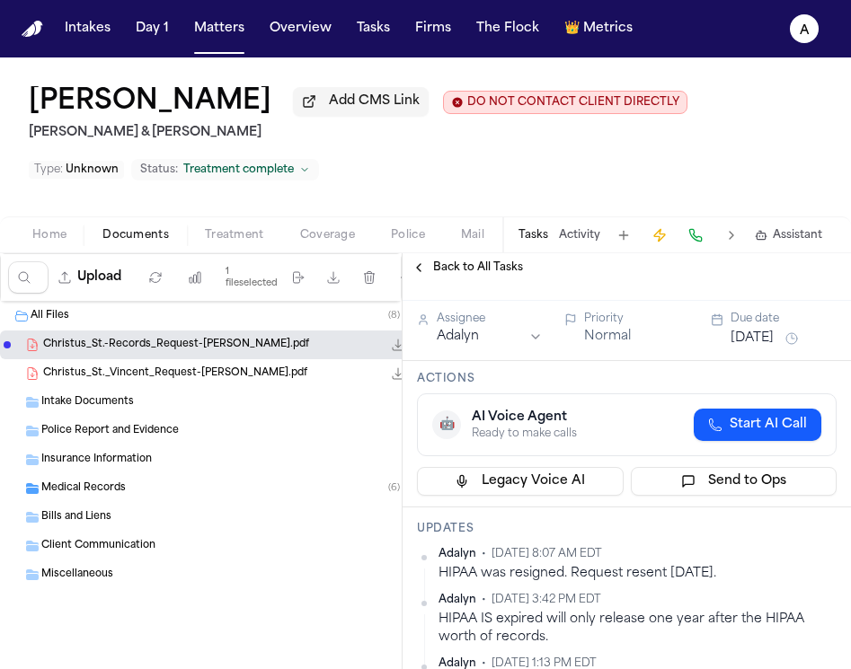
click at [776, 361] on div "Assignee Adalyn Priority Normal Due date Sep 17, 2025" at bounding box center [627, 331] width 448 height 60
click at [774, 343] on button "[DATE]" at bounding box center [752, 339] width 43 height 18
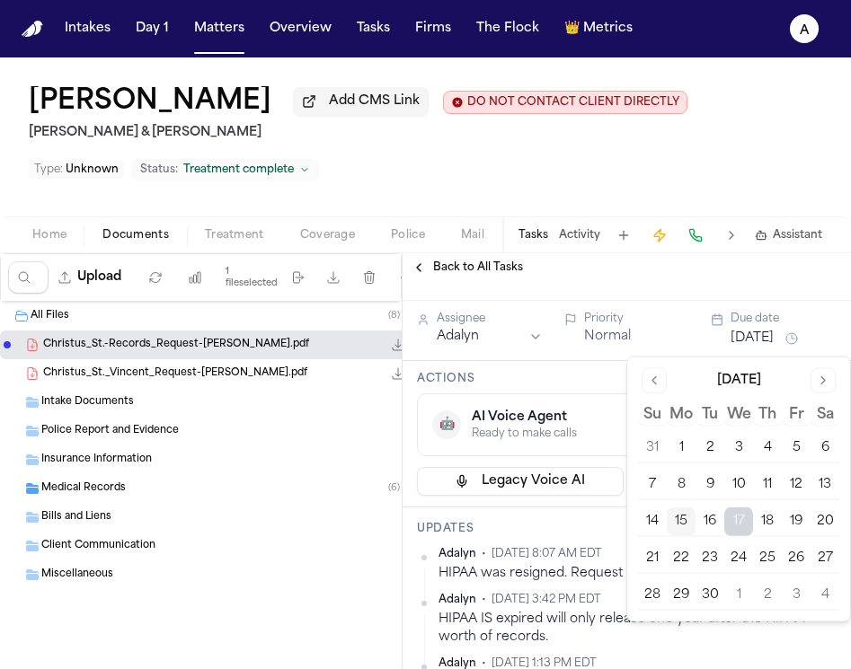
click at [612, 415] on div "🤖 AI Voice Agent Ready to make calls Start AI Call" at bounding box center [626, 425] width 389 height 32
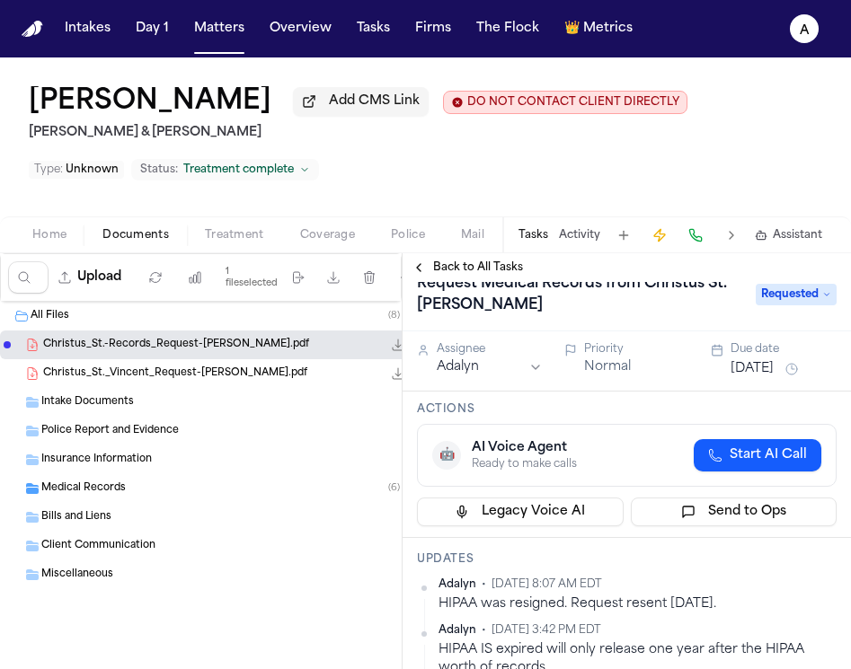
scroll to position [0, 0]
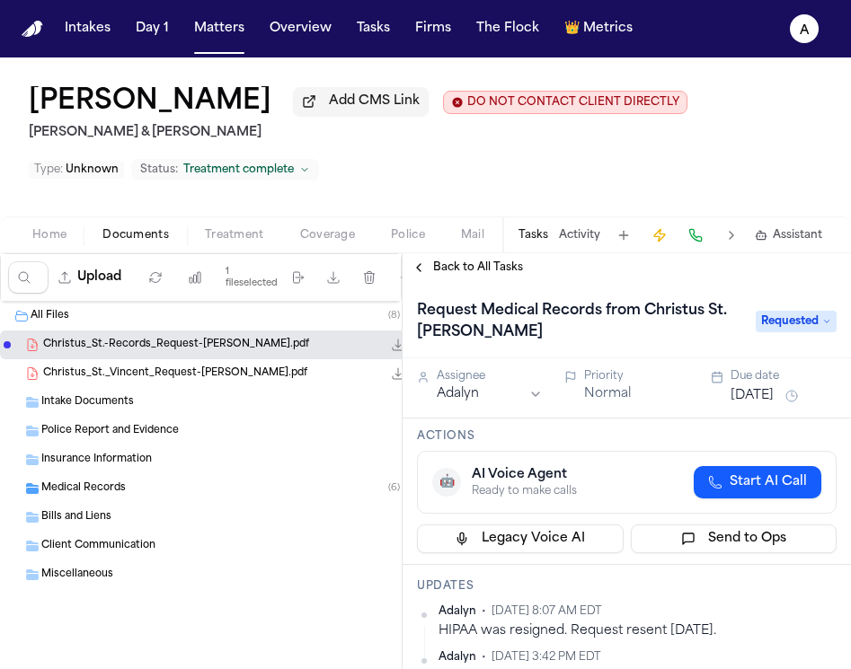
click at [605, 407] on div "Priority Normal" at bounding box center [627, 388] width 126 height 38
click at [609, 400] on button "Normal" at bounding box center [607, 395] width 47 height 18
click at [611, 398] on button "Urgent" at bounding box center [606, 395] width 44 height 18
click at [623, 424] on div "Actions 🤖 AI Voice Agent Ready to make calls Start AI Call Legacy Voice AI Send…" at bounding box center [627, 492] width 448 height 146
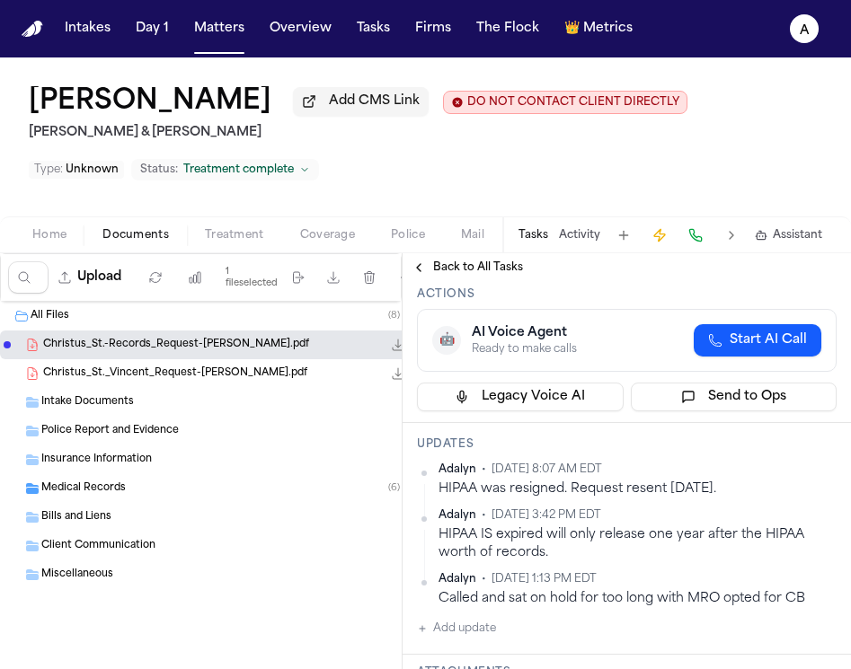
scroll to position [149, 0]
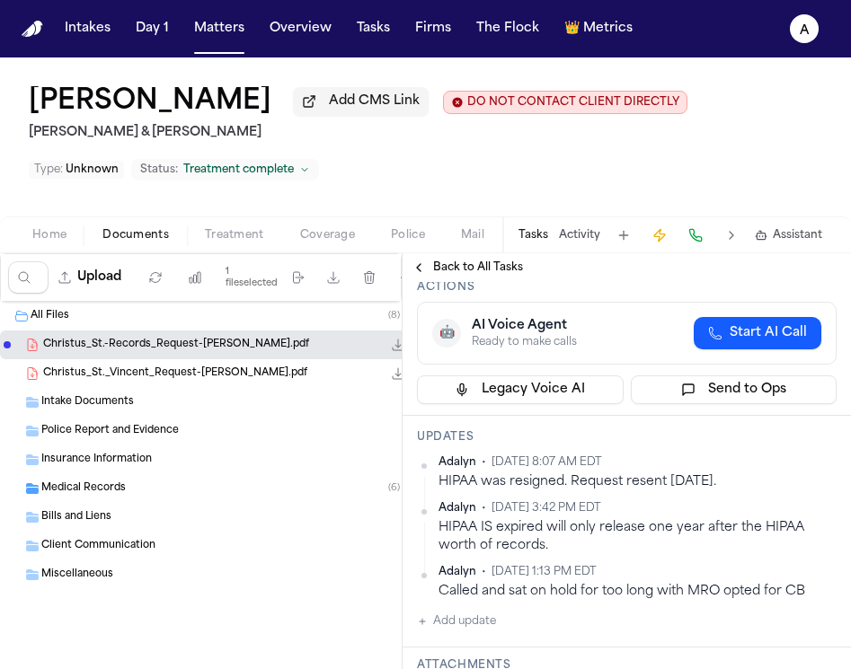
click at [591, 208] on div "Jonathan Ayala Add CMS Link DO NOT CONTACT CLIENT DIRECTLY DO NOT CONTACT Colli…" at bounding box center [425, 137] width 851 height 159
click at [511, 270] on span "Back to All Tasks" at bounding box center [478, 268] width 90 height 14
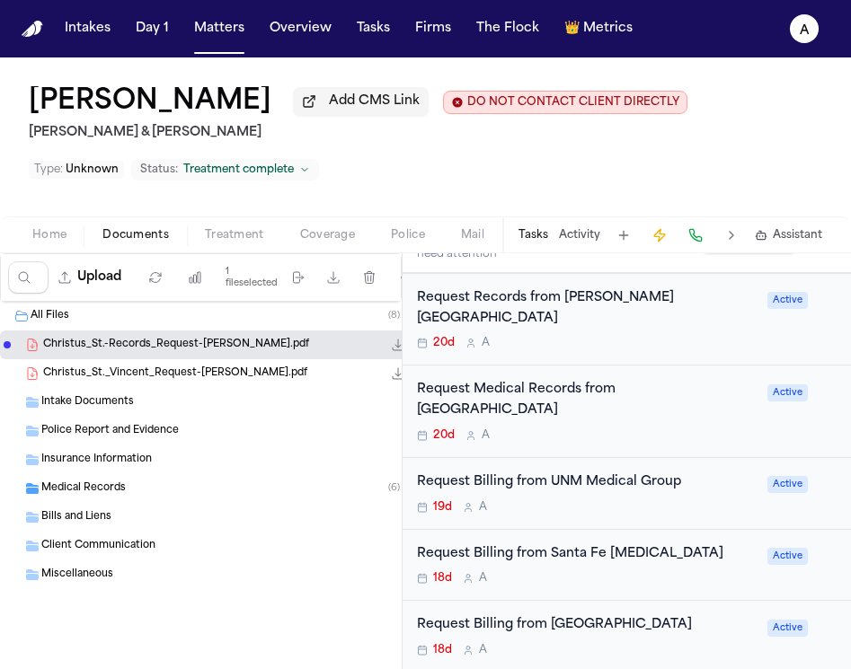
scroll to position [446, 0]
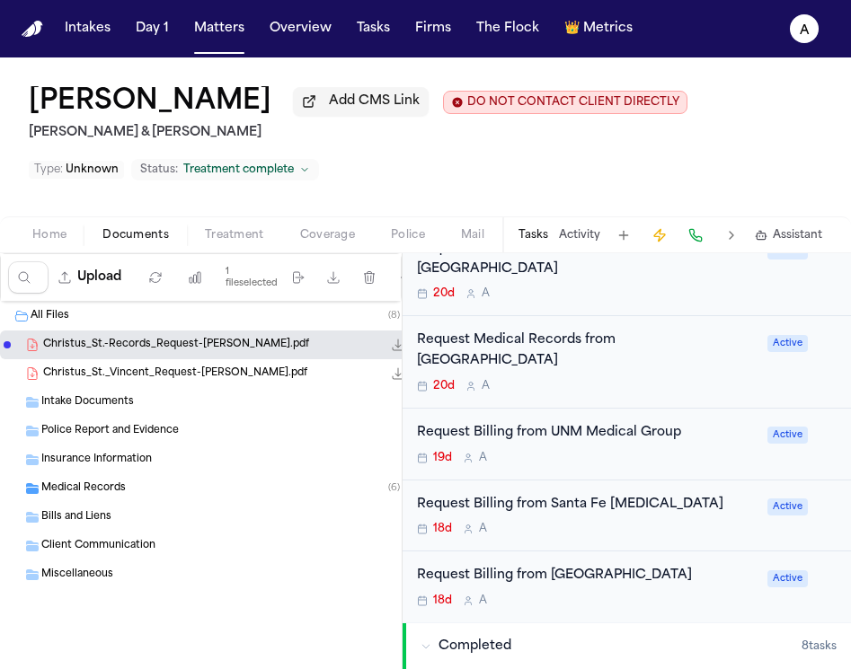
click at [615, 594] on div "18d A" at bounding box center [587, 601] width 340 height 14
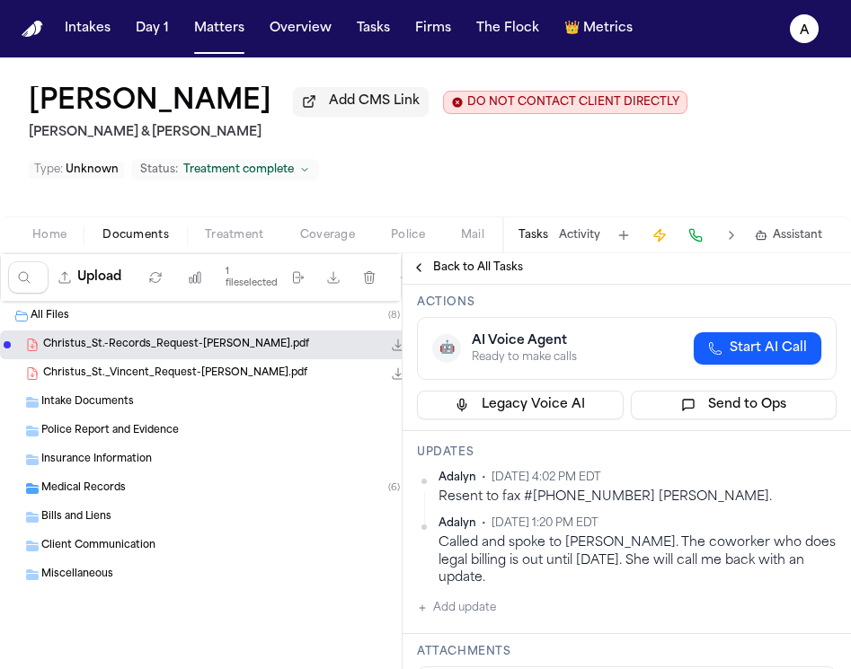
scroll to position [200, 0]
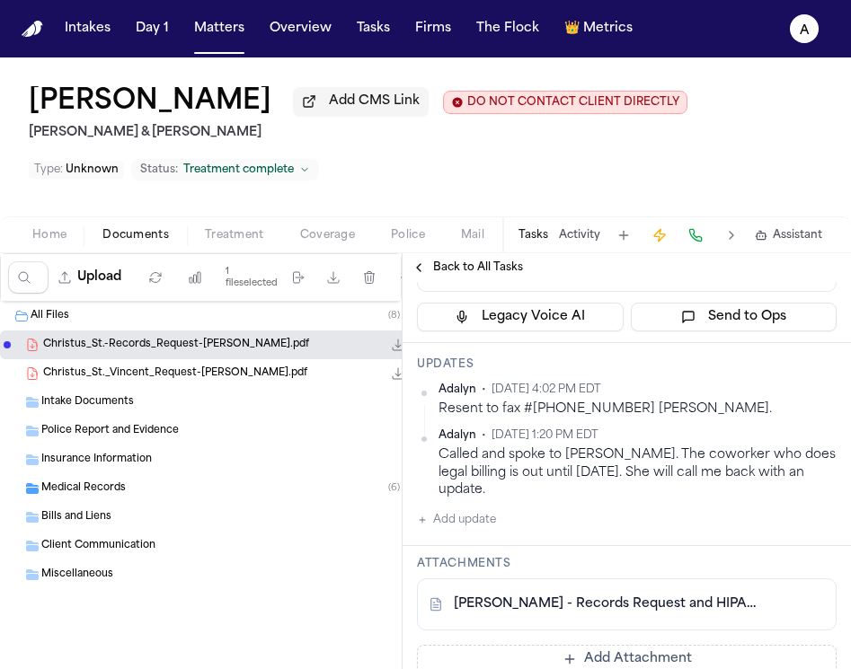
click at [490, 271] on span "Back to All Tasks" at bounding box center [478, 268] width 90 height 14
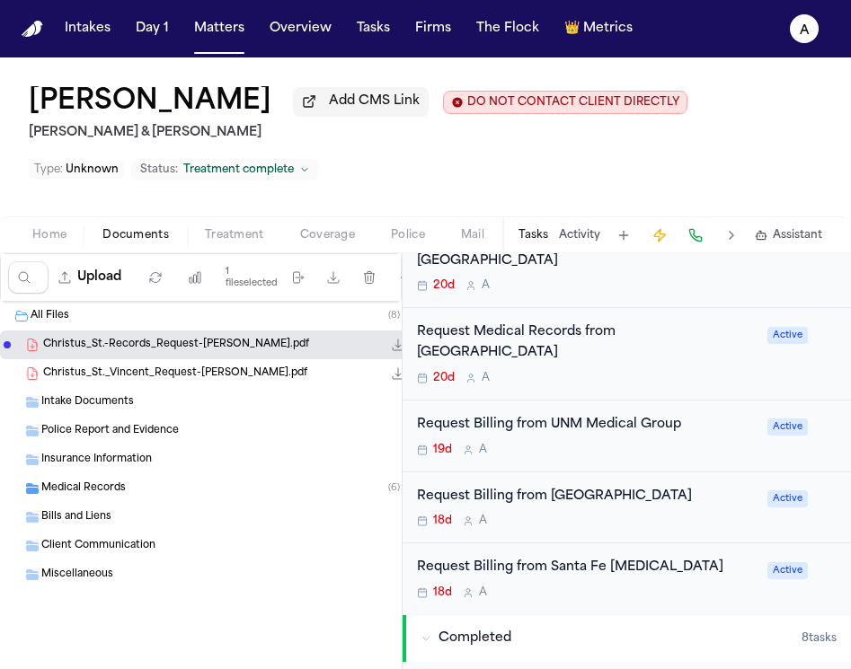
scroll to position [456, 0]
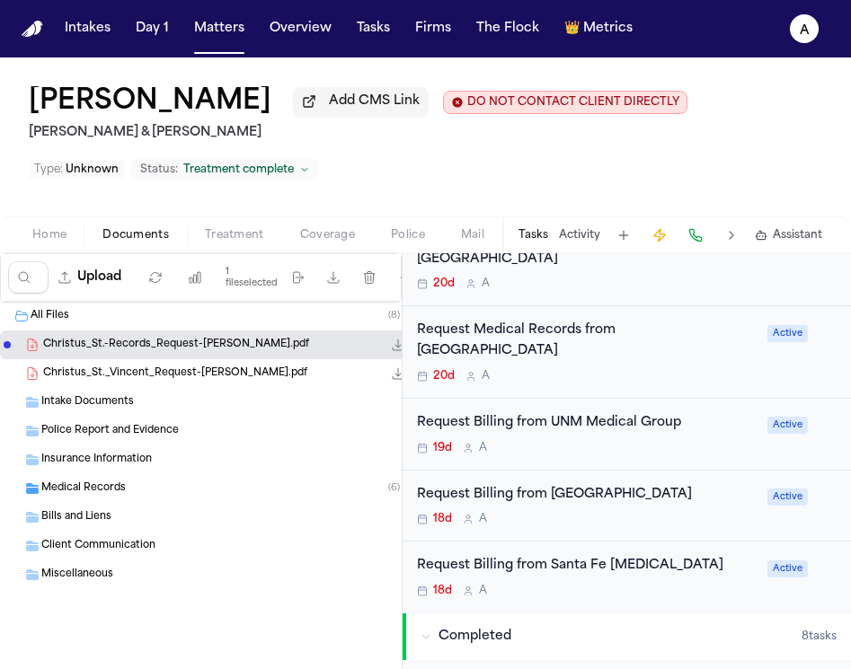
click at [662, 494] on div "Request Billing from Guadalupe County Hospital 18d A Active" at bounding box center [627, 507] width 448 height 72
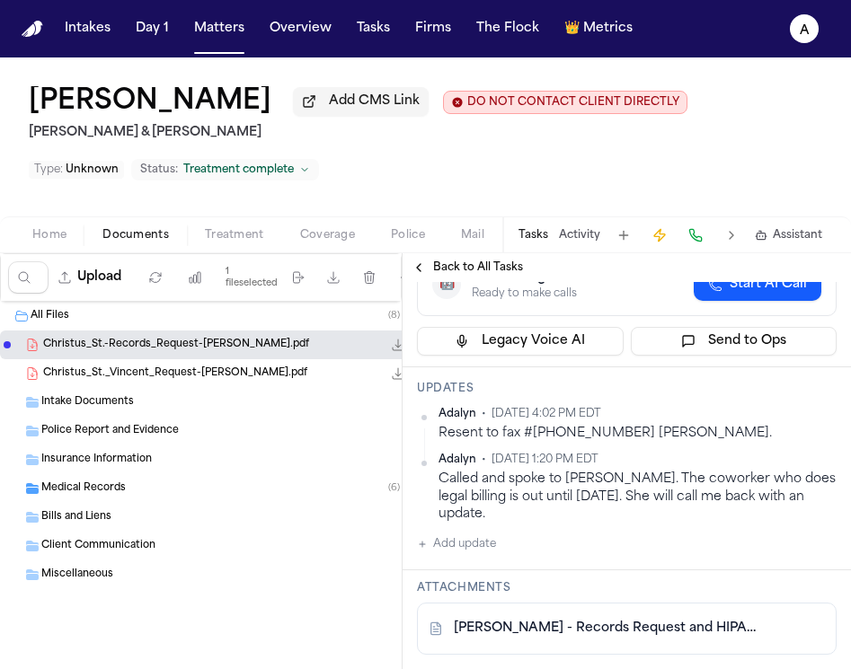
scroll to position [289, 0]
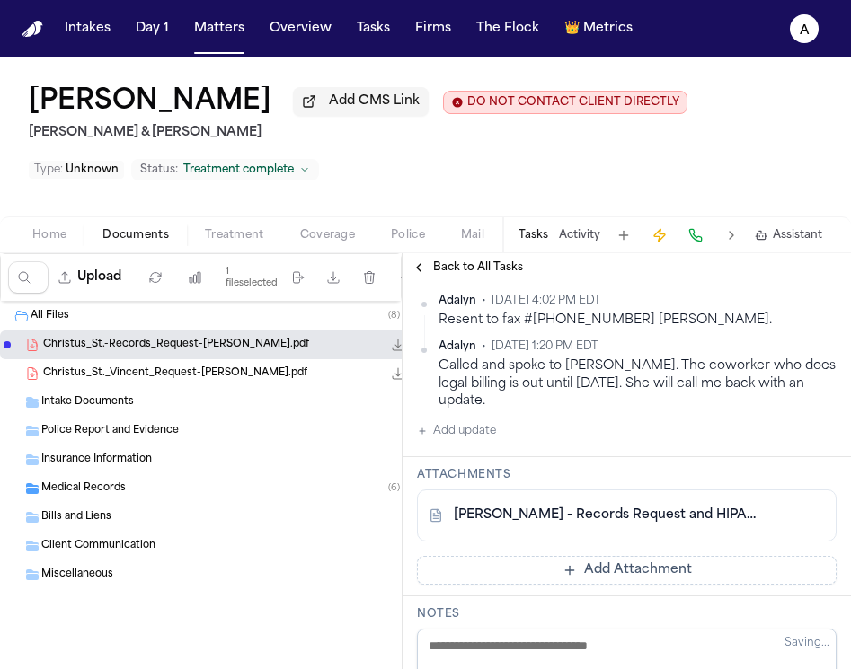
click at [494, 442] on button "Add update" at bounding box center [456, 432] width 79 height 22
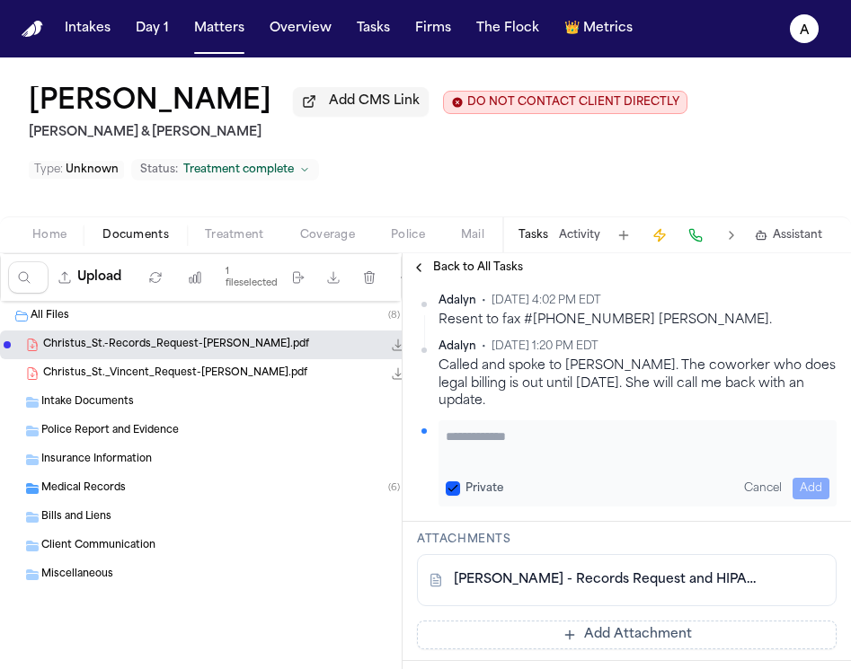
paste textarea "**********"
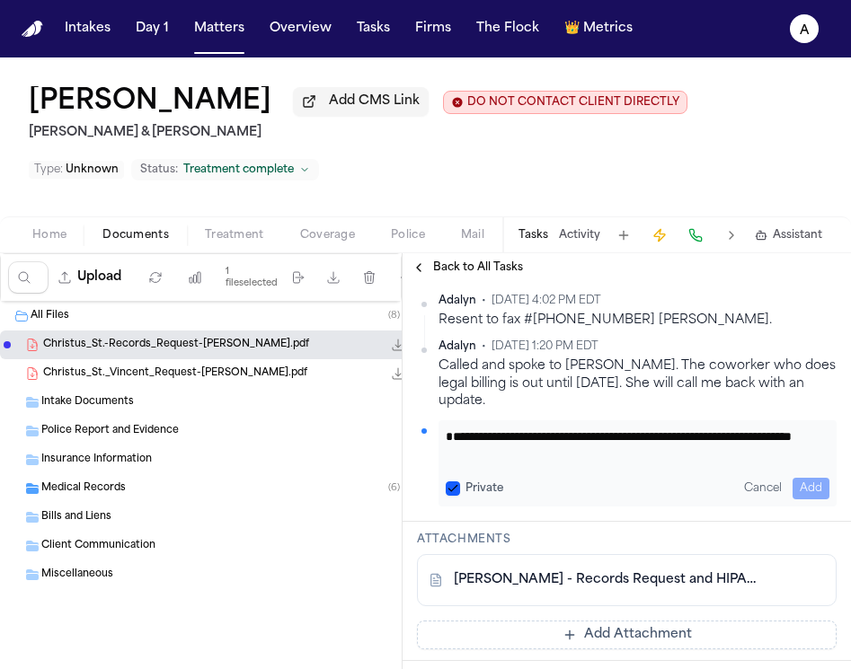
scroll to position [1, 0]
type textarea "**********"
click at [448, 495] on button "Private" at bounding box center [453, 489] width 14 height 14
click at [821, 500] on button "Add" at bounding box center [811, 489] width 37 height 22
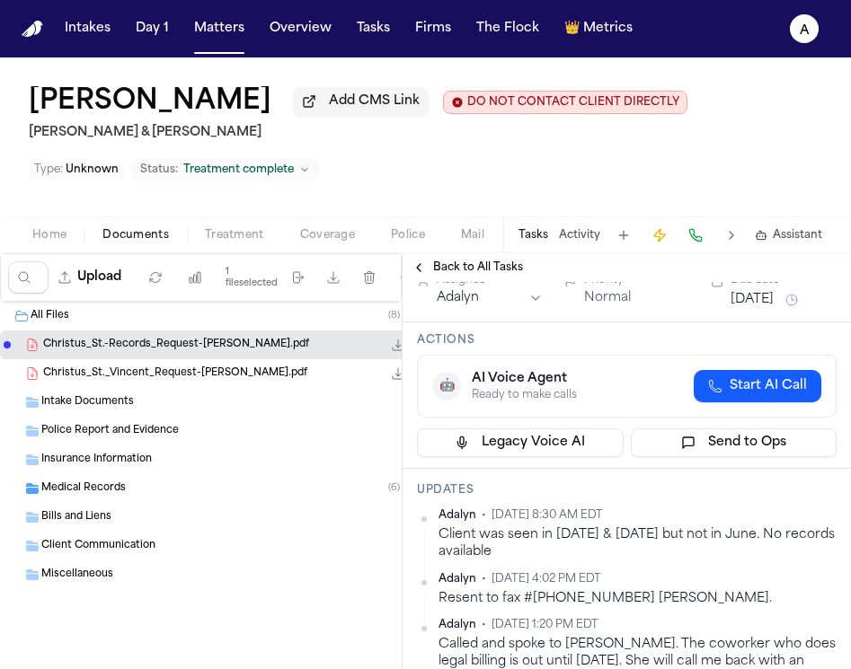
scroll to position [0, 0]
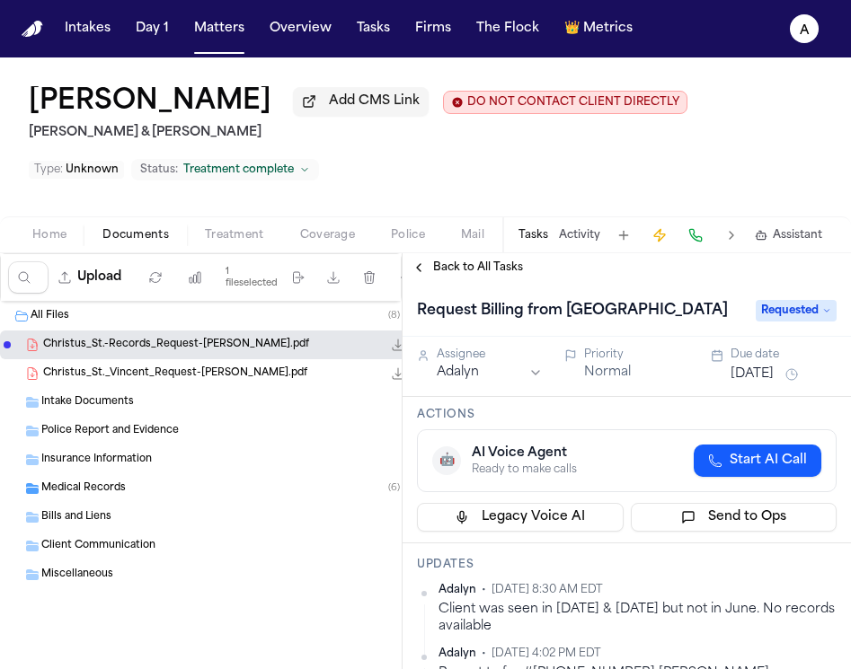
click at [811, 322] on span "Requested" at bounding box center [796, 311] width 81 height 22
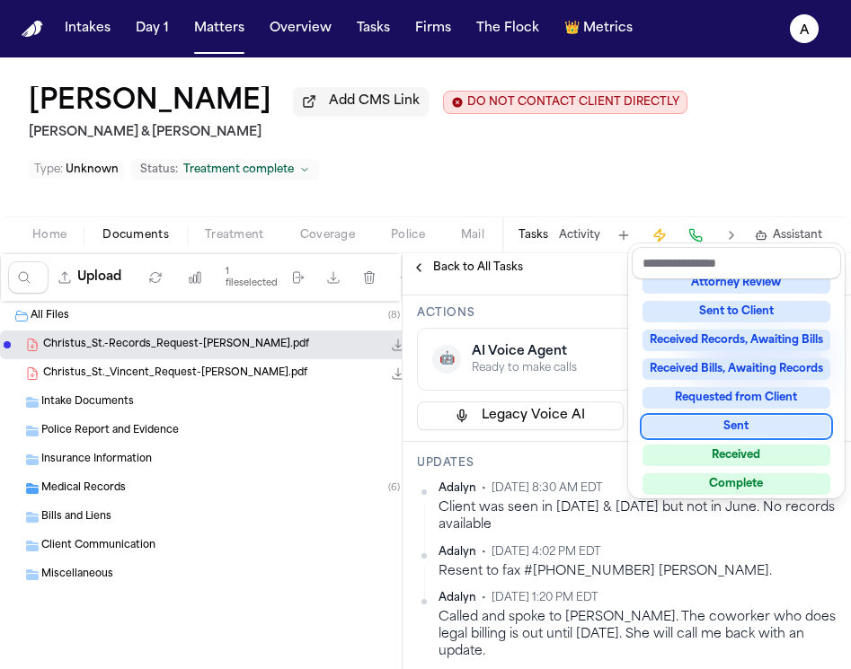
scroll to position [280, 0]
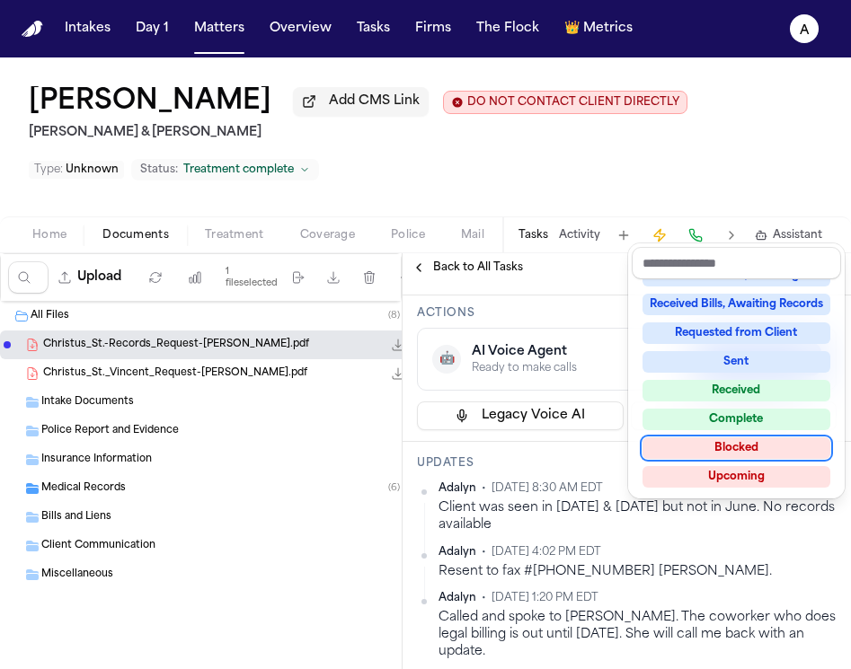
click at [750, 449] on div "Blocked" at bounding box center [737, 449] width 188 height 22
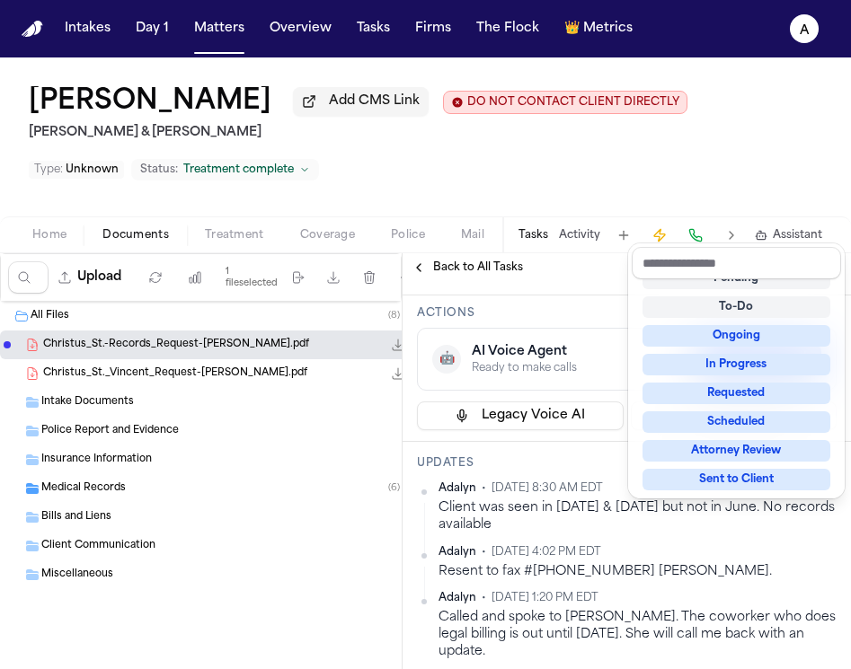
scroll to position [32, 0]
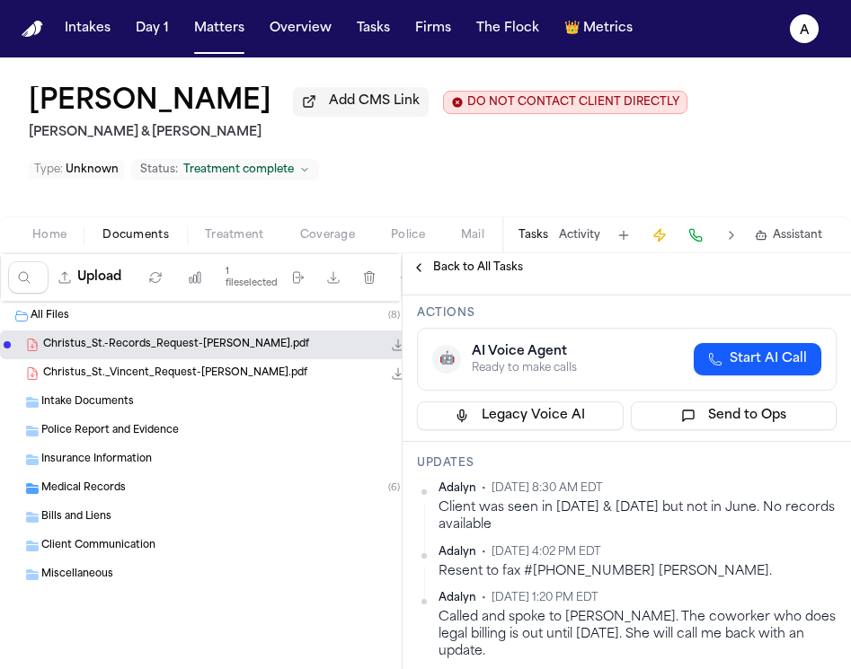
click at [471, 262] on div "Back to All Tasks" at bounding box center [627, 267] width 448 height 29
click at [483, 267] on span "Back to All Tasks" at bounding box center [478, 268] width 90 height 14
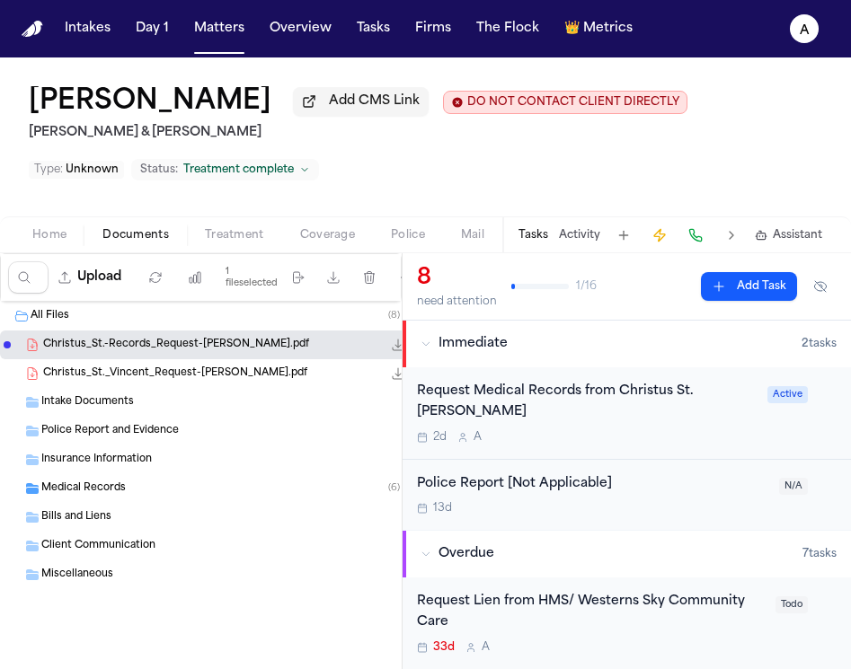
click at [661, 430] on div "2d A" at bounding box center [587, 437] width 340 height 14
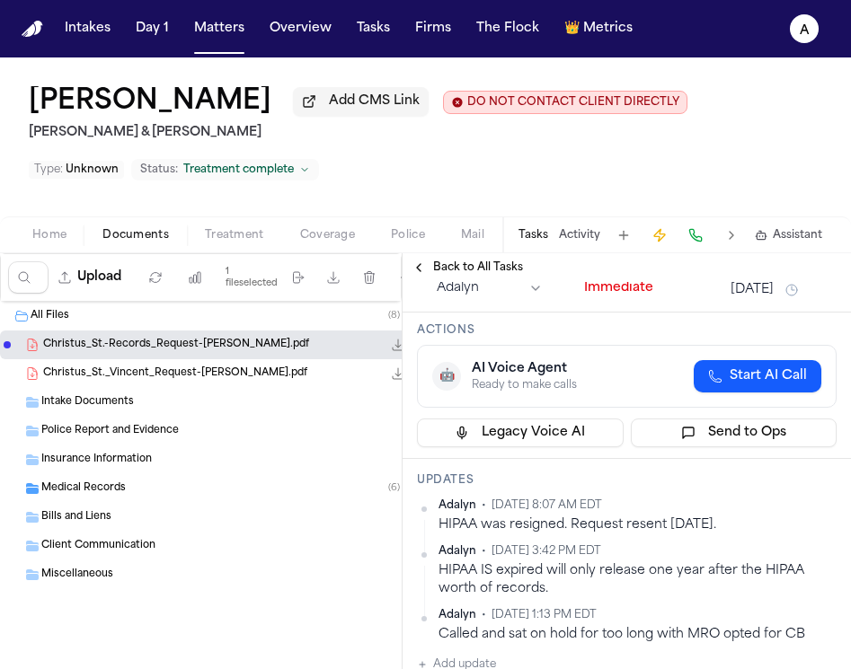
scroll to position [108, 0]
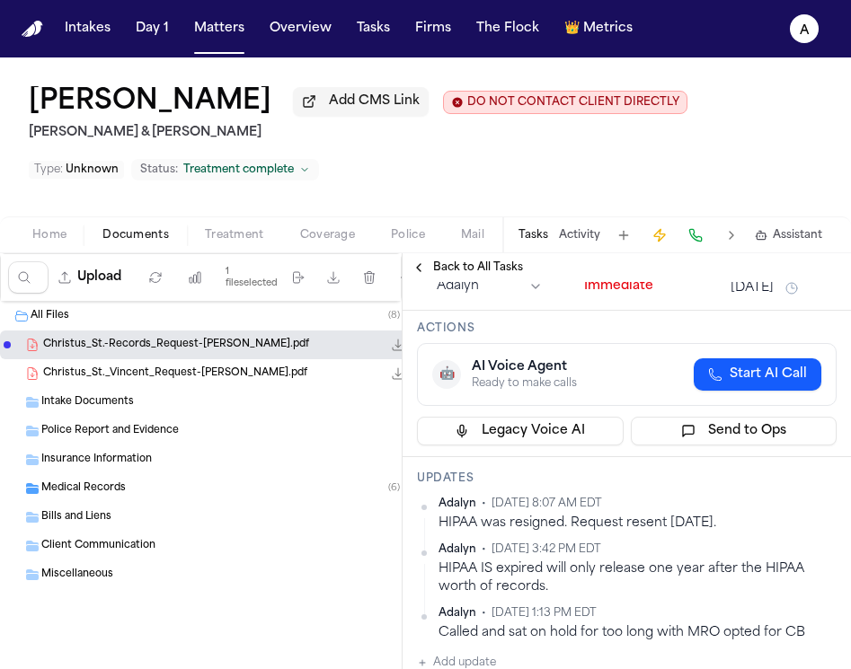
click at [439, 274] on span "Back to All Tasks" at bounding box center [478, 268] width 90 height 14
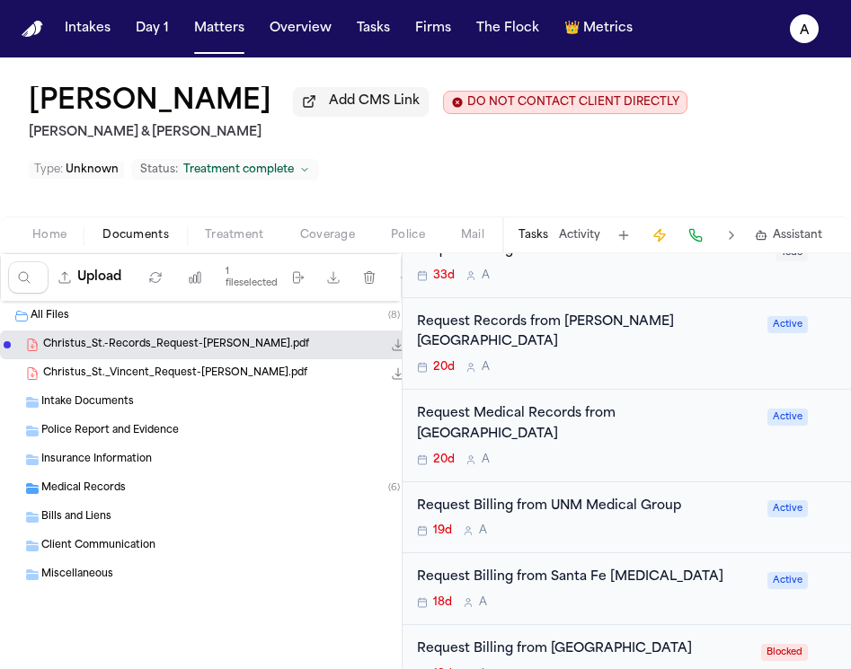
scroll to position [439, 0]
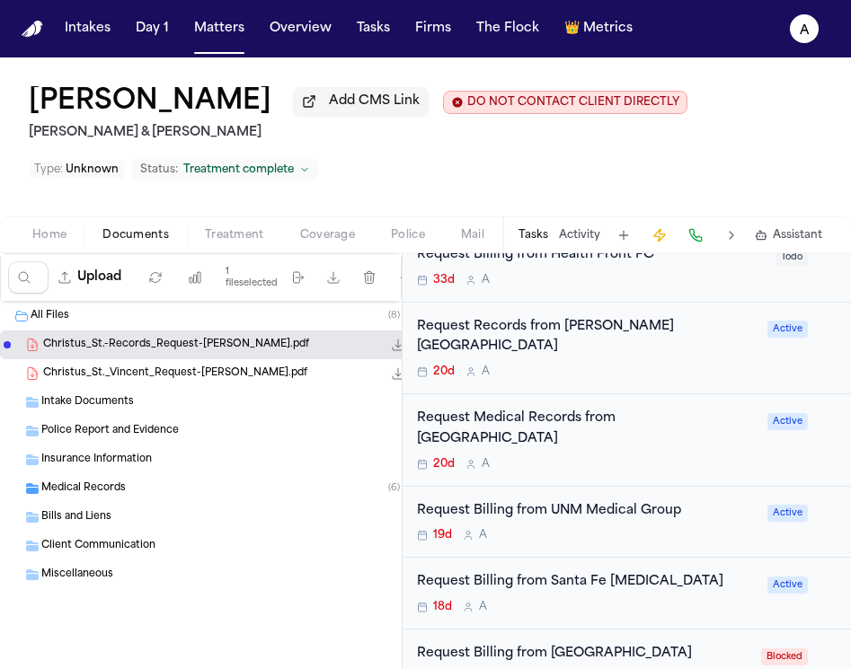
click at [712, 436] on div "Request Medical Records from La Familia Medical Center 20d A Active" at bounding box center [627, 440] width 448 height 93
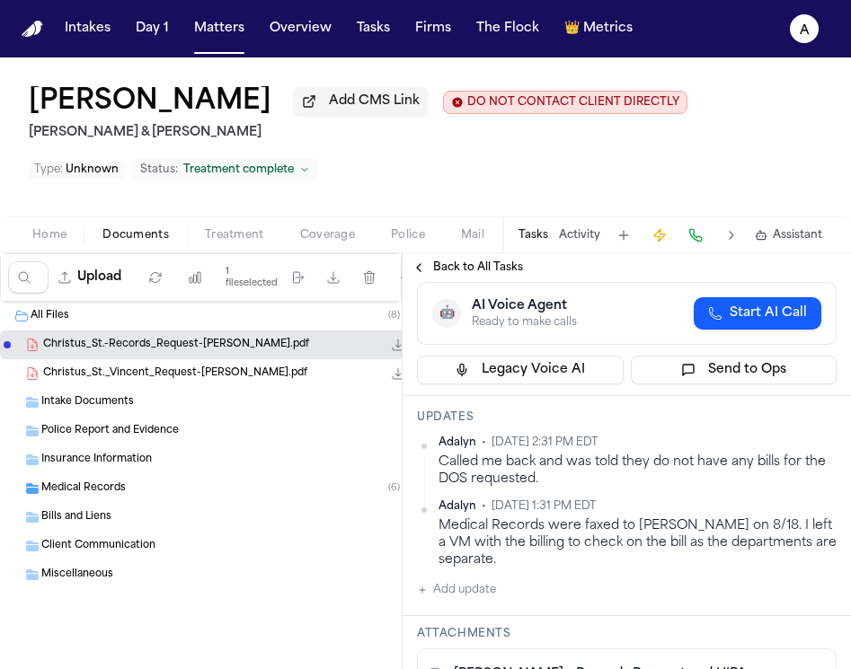
scroll to position [170, 0]
click at [491, 580] on button "Add update" at bounding box center [456, 590] width 79 height 22
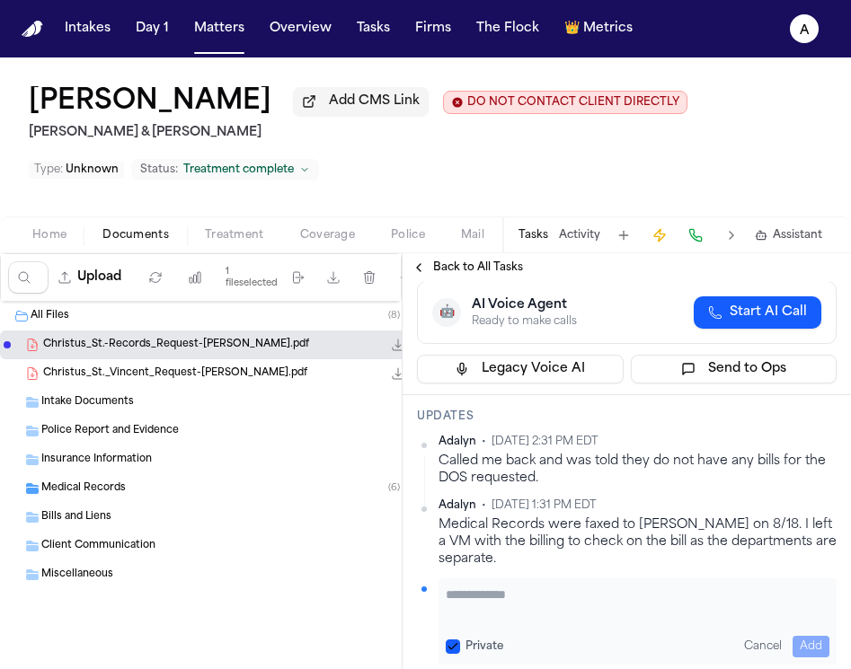
click at [492, 587] on textarea "Add your update" at bounding box center [638, 604] width 384 height 36
paste textarea "**********"
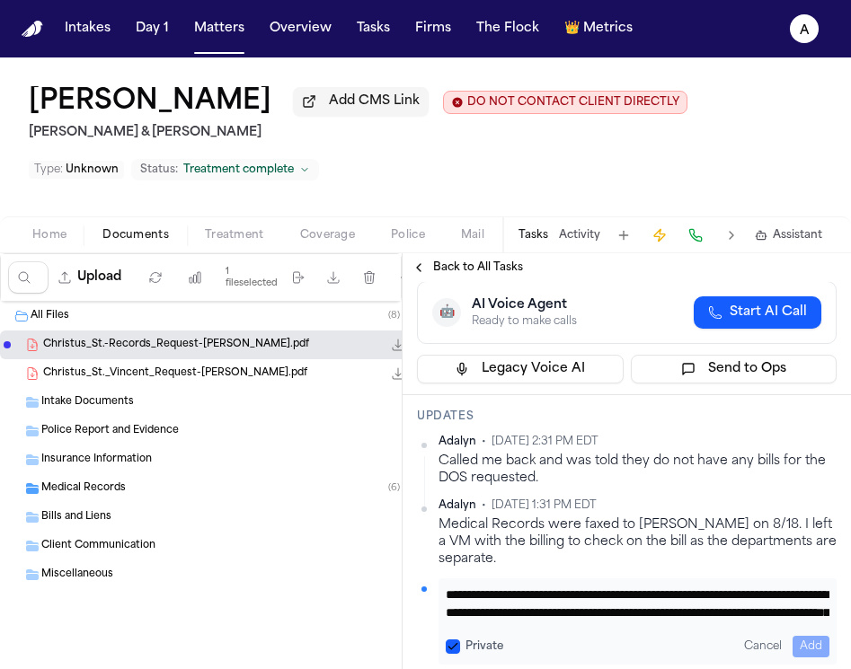
scroll to position [37, 0]
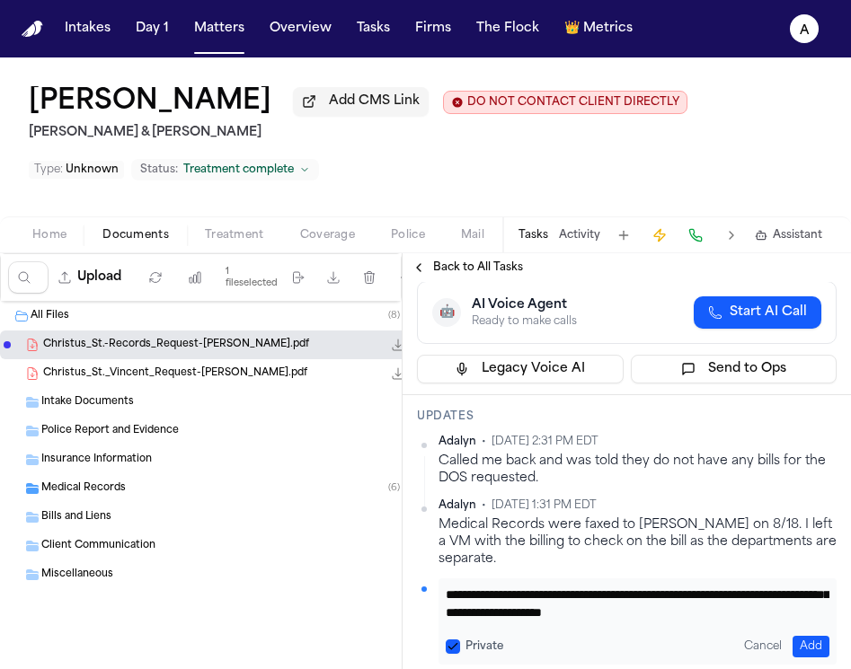
type textarea "**********"
click at [809, 636] on button "Add" at bounding box center [811, 647] width 37 height 22
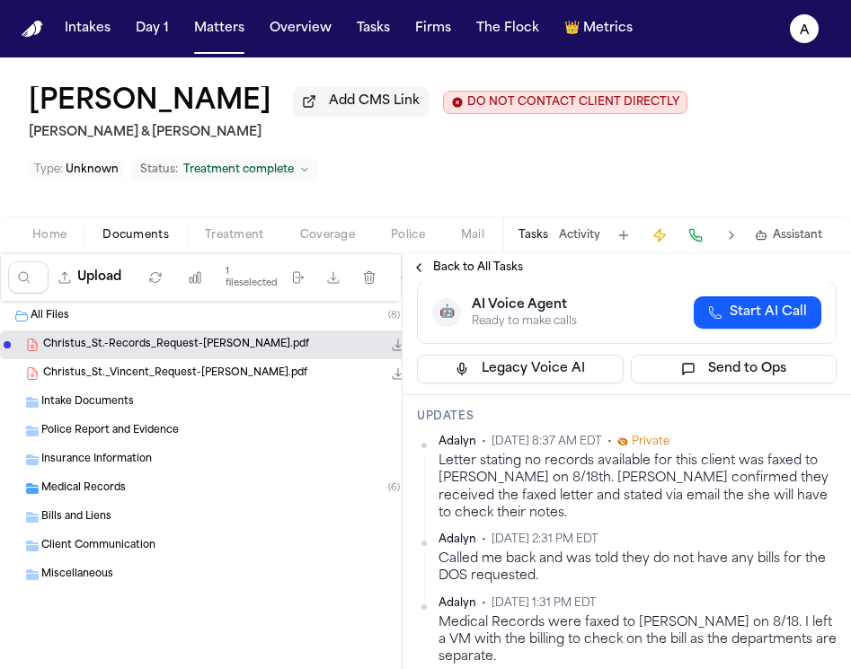
click at [826, 446] on html "Intakes Day 1 Matters Overview Tasks Firms The Flock 👑 Metrics A Jonathan Ayala…" at bounding box center [425, 334] width 851 height 669
click at [790, 470] on div "Edit" at bounding box center [779, 475] width 106 height 25
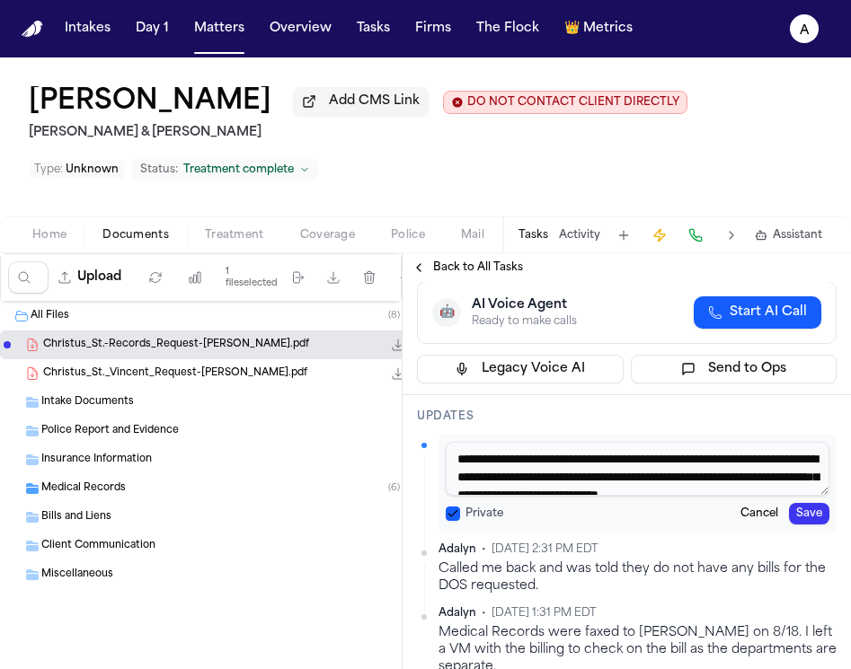
click at [456, 519] on button "Private" at bounding box center [453, 514] width 14 height 14
click at [833, 531] on div "**********" at bounding box center [638, 483] width 398 height 97
click at [818, 531] on div "**********" at bounding box center [638, 483] width 398 height 97
click at [818, 516] on button "Save" at bounding box center [809, 514] width 40 height 22
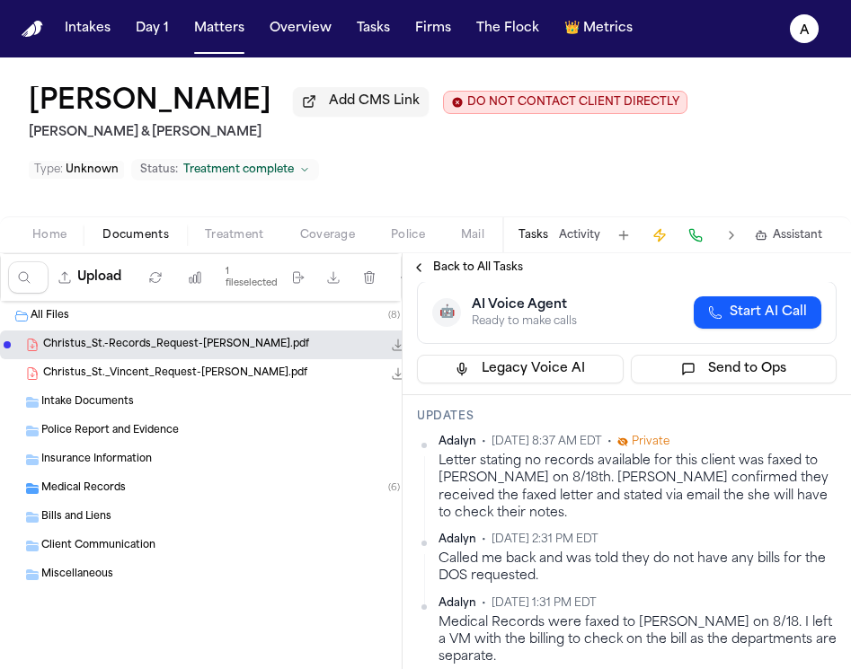
scroll to position [0, 0]
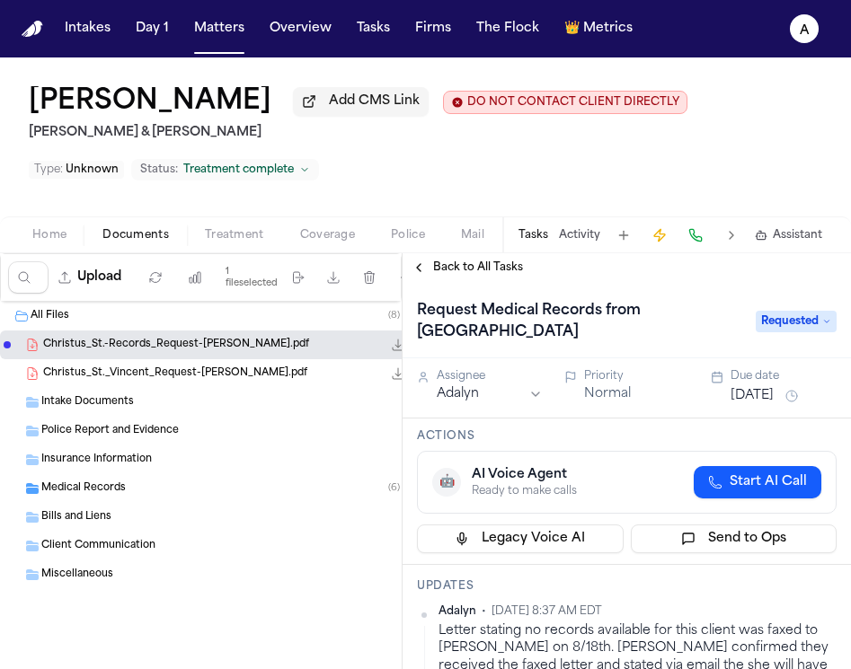
click at [776, 384] on div "Due date" at bounding box center [784, 376] width 106 height 14
click at [776, 413] on div "Assignee Adalyn Priority Normal Due date Aug 26, 2025" at bounding box center [627, 389] width 448 height 60
click at [774, 394] on button "Aug 26, 2025" at bounding box center [752, 396] width 43 height 18
click at [678, 412] on div "Assignee Adalyn Priority Normal Due date Aug 26, 2025" at bounding box center [627, 389] width 448 height 60
click at [815, 325] on span "Requested" at bounding box center [796, 322] width 81 height 22
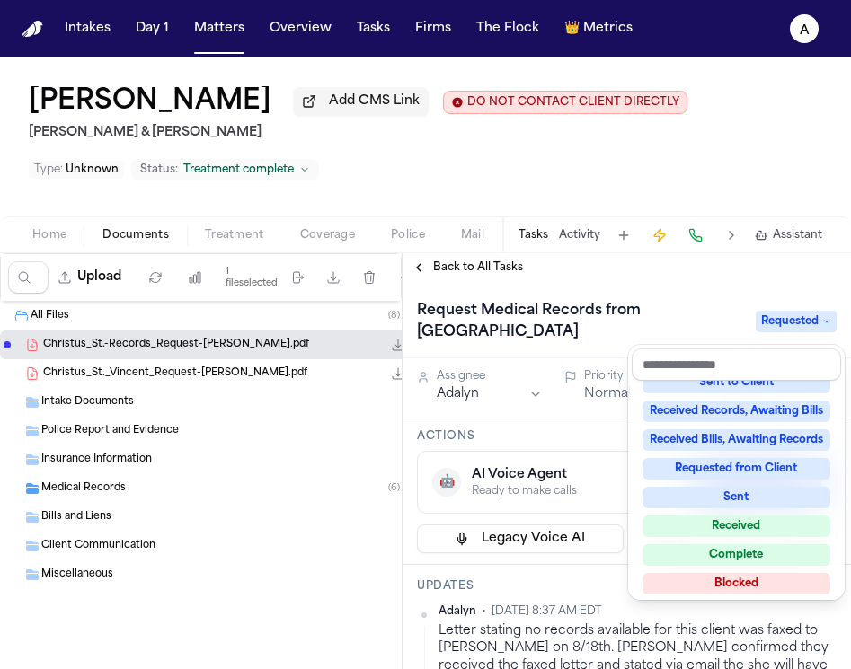
scroll to position [280, 0]
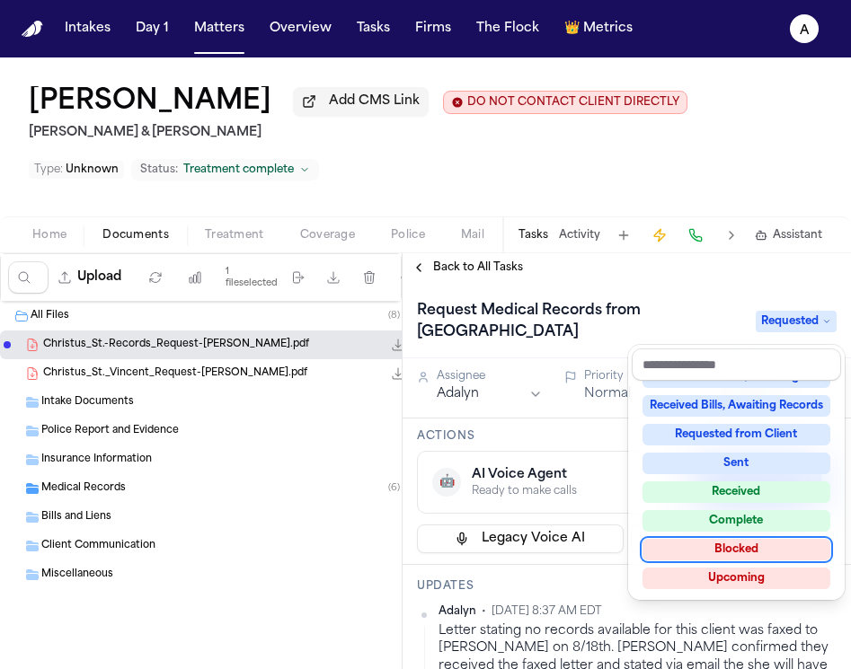
click at [741, 545] on div "Blocked" at bounding box center [737, 550] width 188 height 22
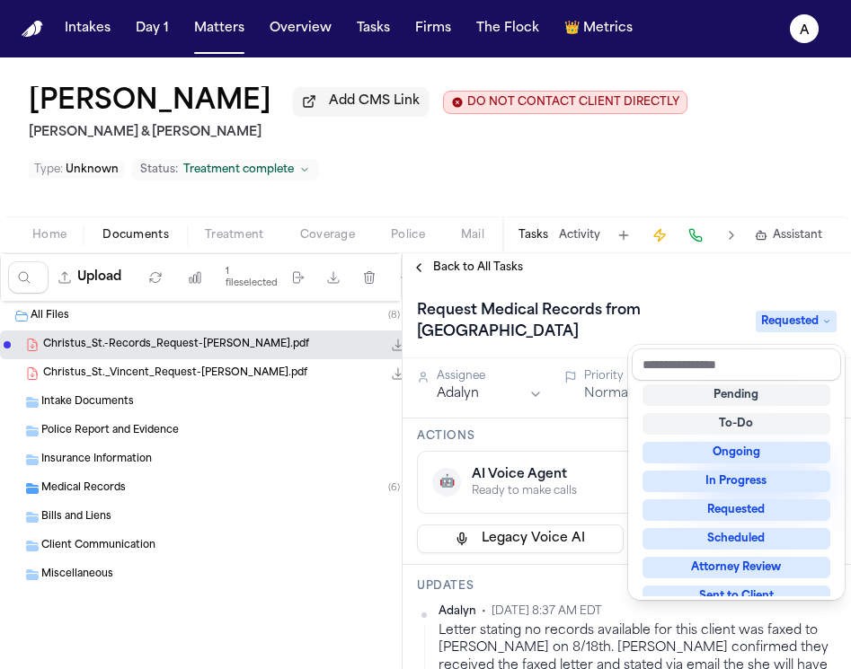
scroll to position [7, 0]
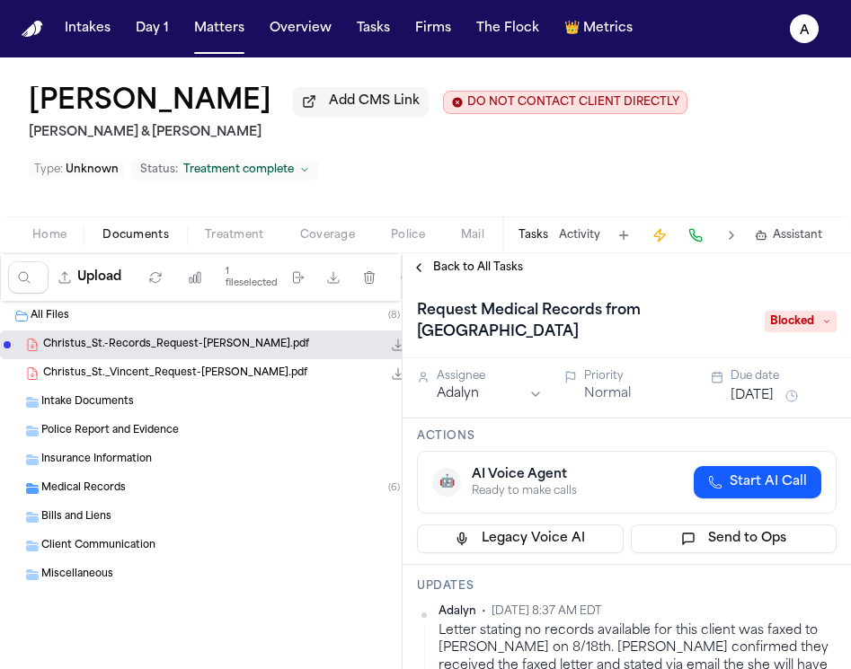
click at [469, 266] on span "Back to All Tasks" at bounding box center [478, 268] width 90 height 14
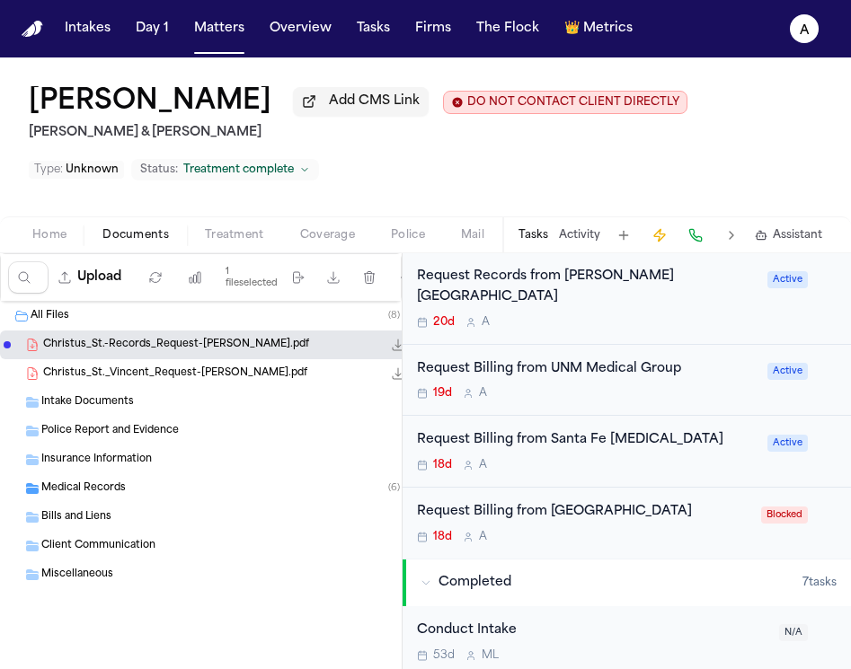
scroll to position [563, 0]
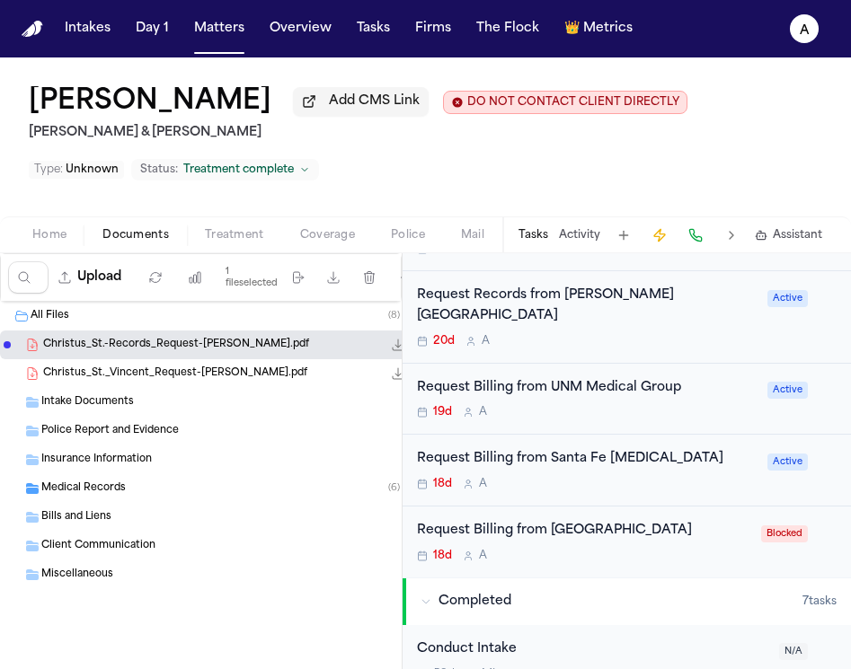
click at [694, 461] on div "Request Billing from Santa Fe Radiology 18d A Active" at bounding box center [627, 471] width 448 height 72
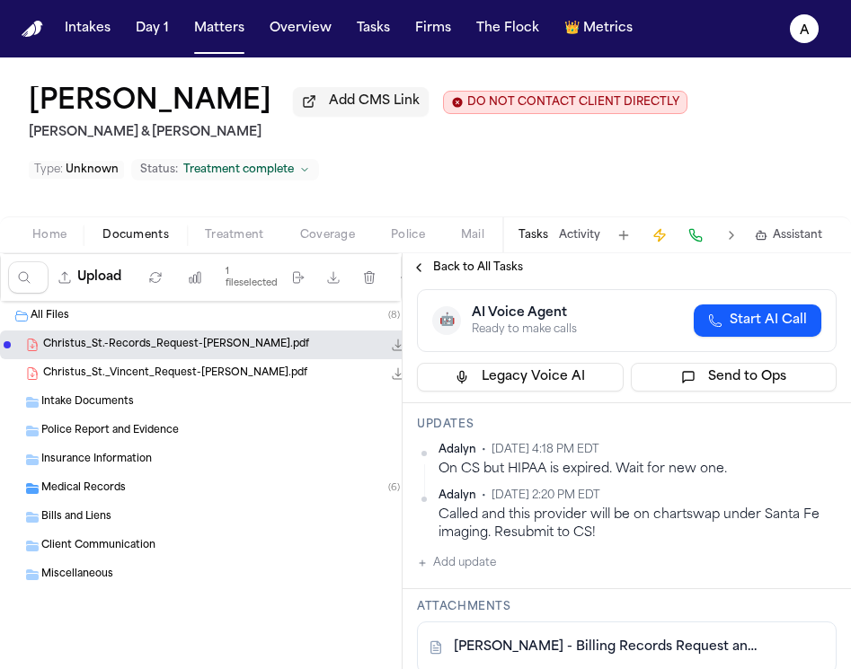
scroll to position [244, 0]
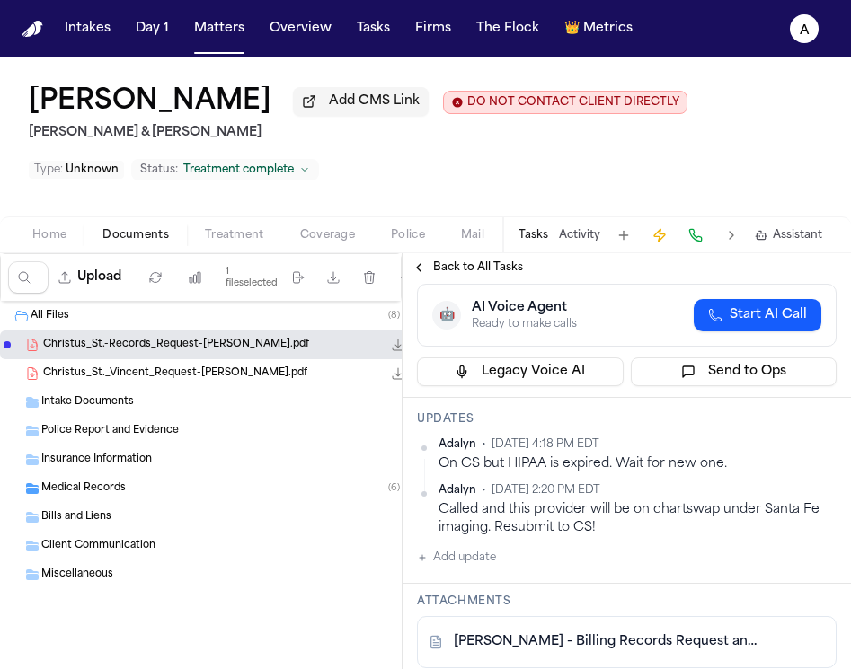
click at [480, 563] on button "Add update" at bounding box center [456, 558] width 79 height 22
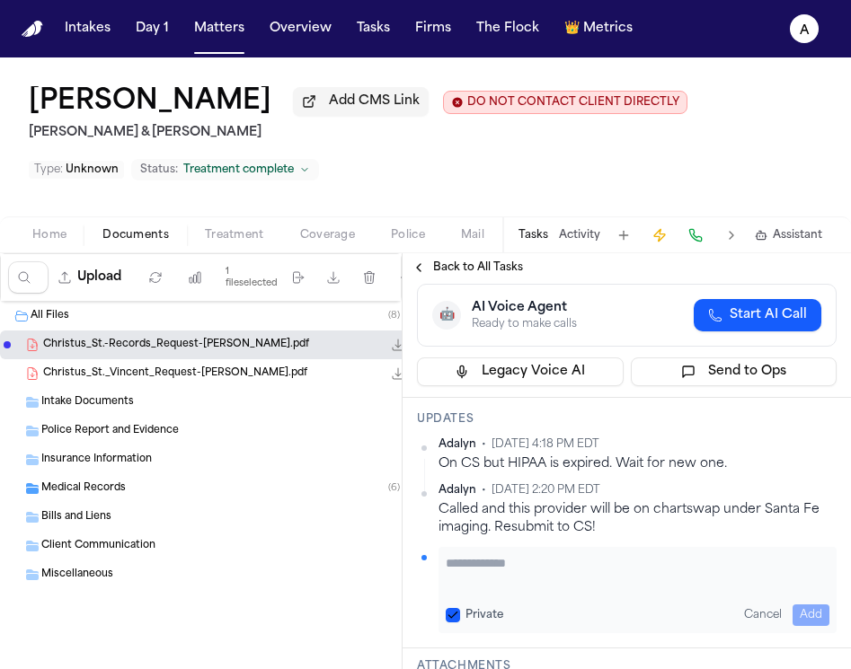
click at [491, 563] on textarea "Add your update" at bounding box center [638, 572] width 384 height 36
type textarea "**********"
click at [442, 616] on div "**********" at bounding box center [638, 590] width 398 height 86
click at [450, 616] on button "Private" at bounding box center [453, 615] width 14 height 14
click at [820, 615] on button "Add" at bounding box center [811, 616] width 37 height 22
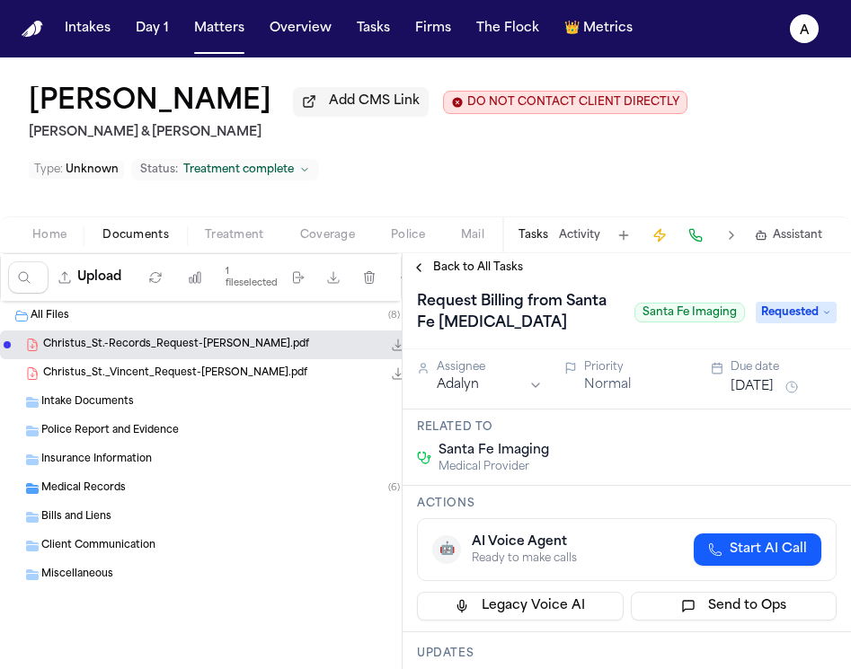
scroll to position [8, 0]
click at [767, 396] on button "Aug 28, 2025" at bounding box center [752, 388] width 43 height 18
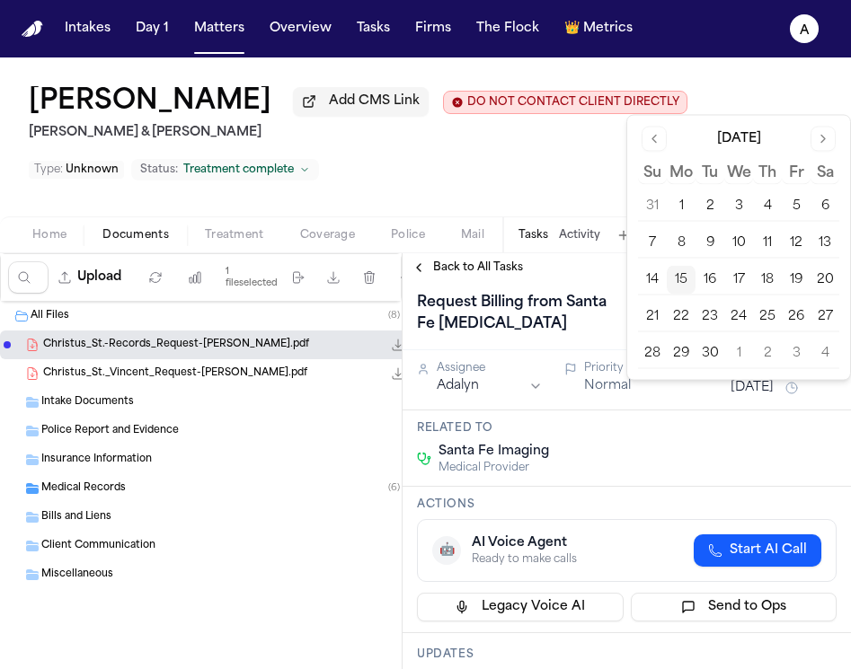
click at [712, 283] on button "16" at bounding box center [710, 280] width 29 height 29
click at [641, 451] on div "Santa Fe Imaging Medical Provider" at bounding box center [627, 459] width 420 height 32
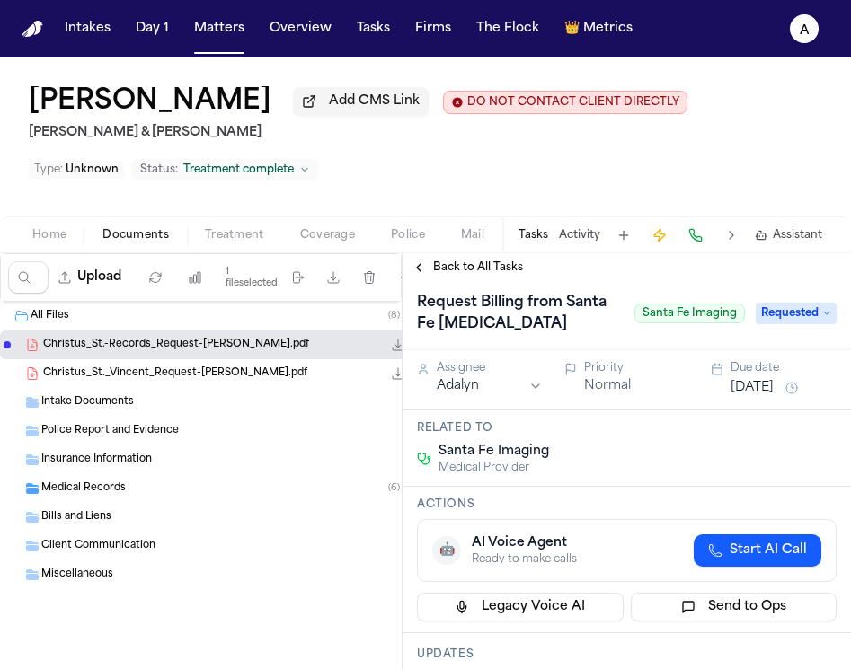
click at [490, 271] on span "Back to All Tasks" at bounding box center [478, 268] width 90 height 14
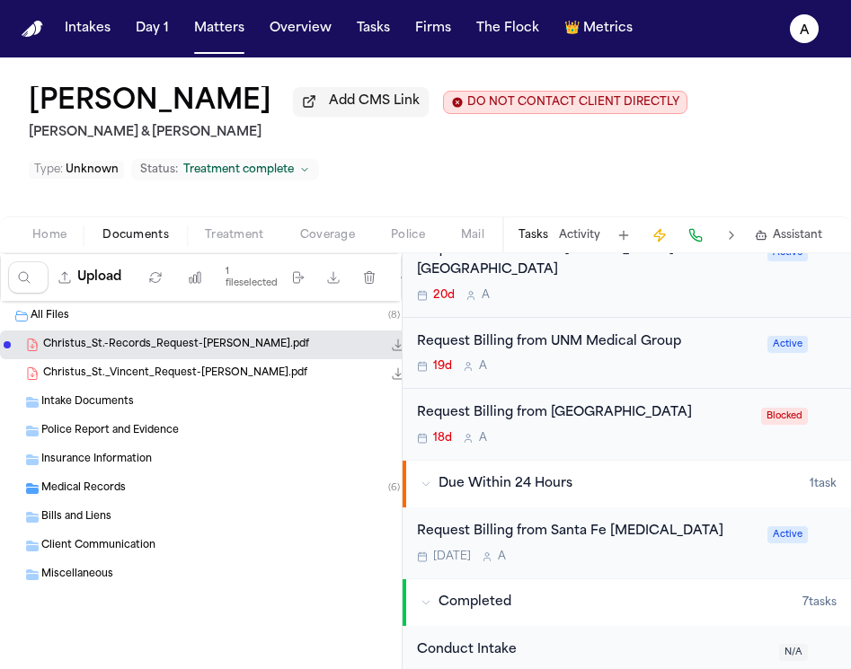
scroll to position [619, 0]
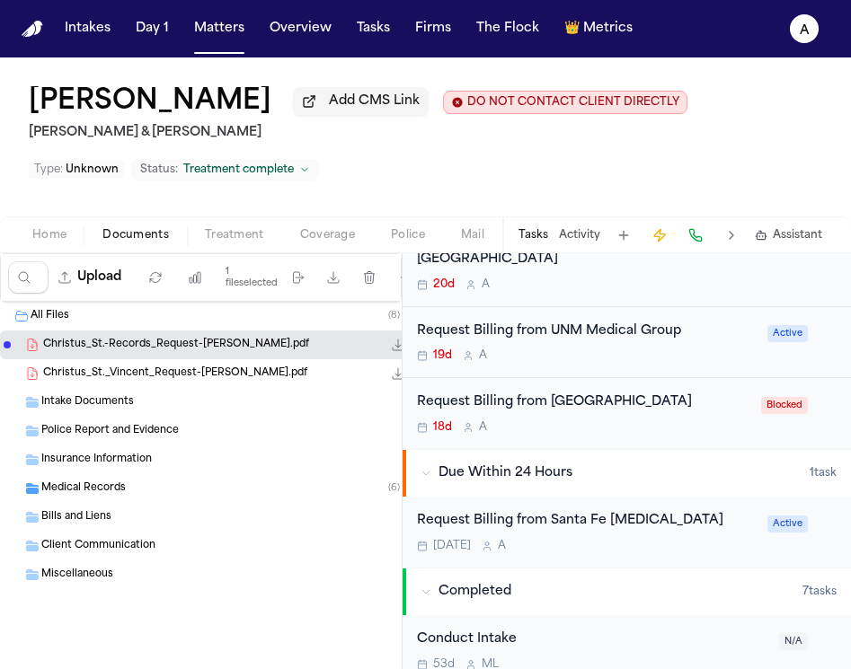
click at [605, 539] on div "Tomorrow A" at bounding box center [587, 546] width 340 height 14
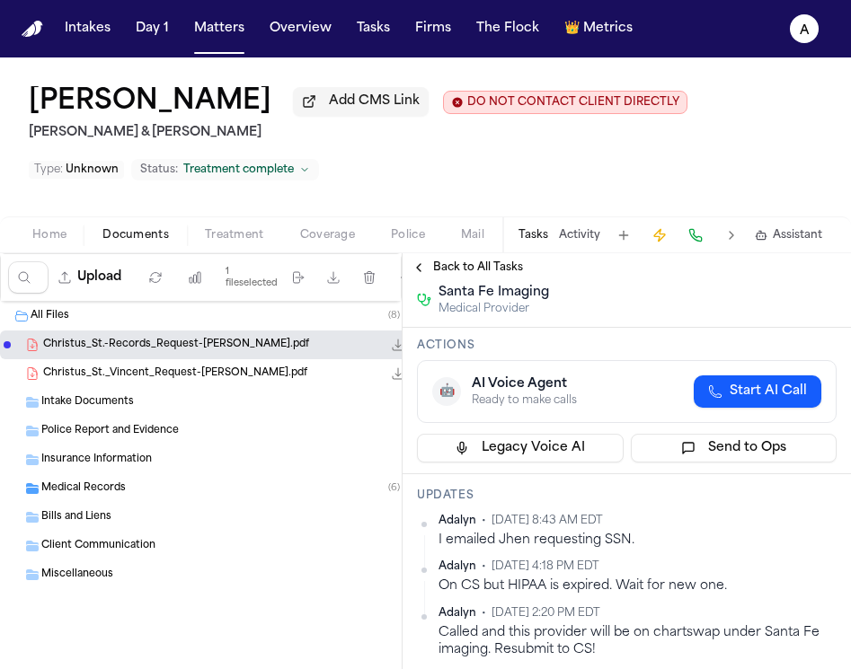
scroll to position [173, 0]
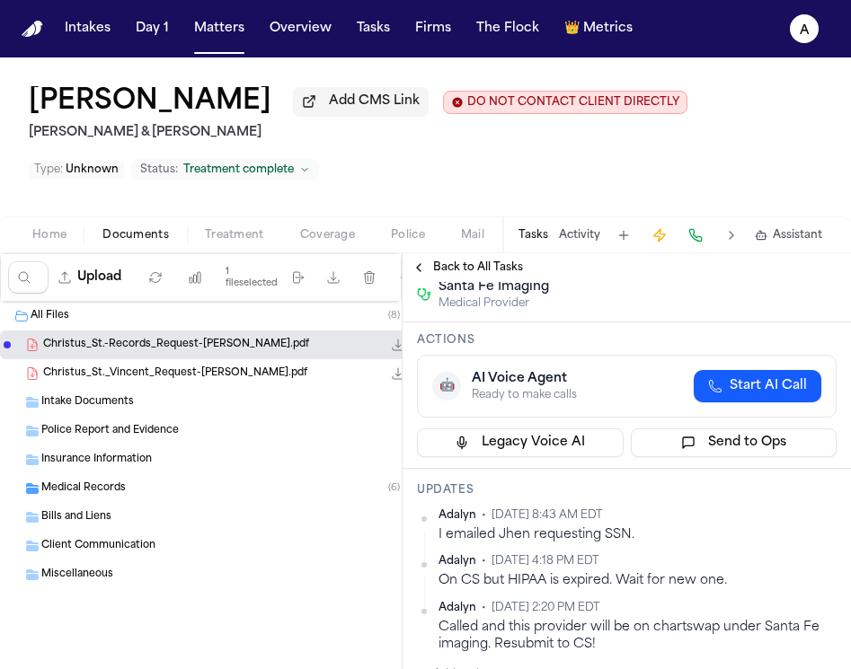
click at [499, 275] on span "Back to All Tasks" at bounding box center [478, 268] width 90 height 14
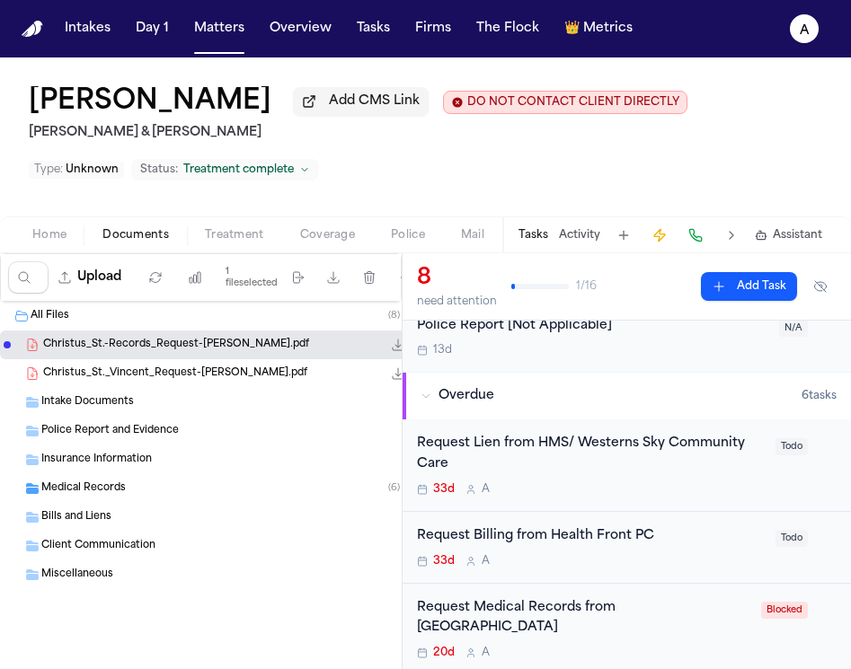
scroll to position [173, 0]
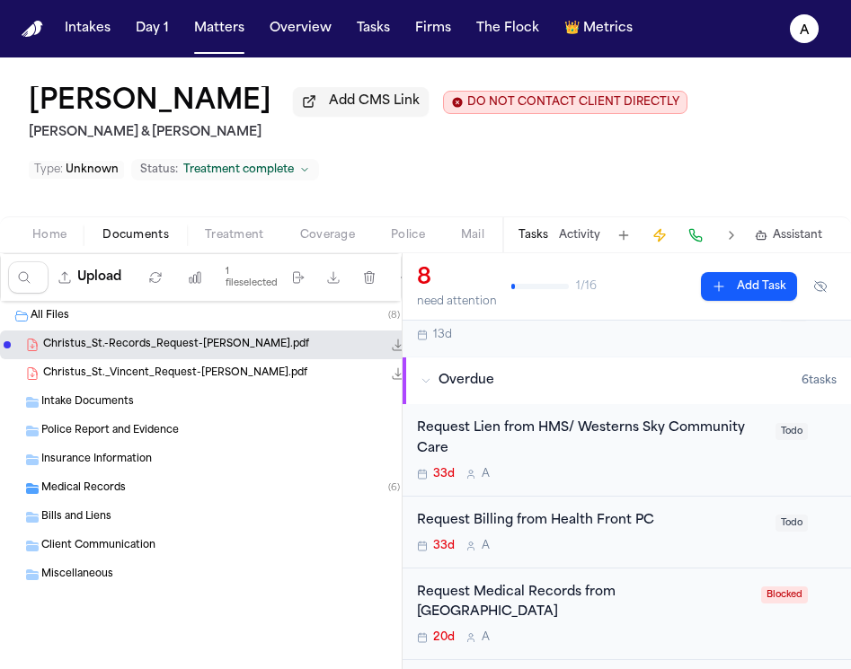
click at [702, 539] on div "33d A" at bounding box center [591, 546] width 348 height 14
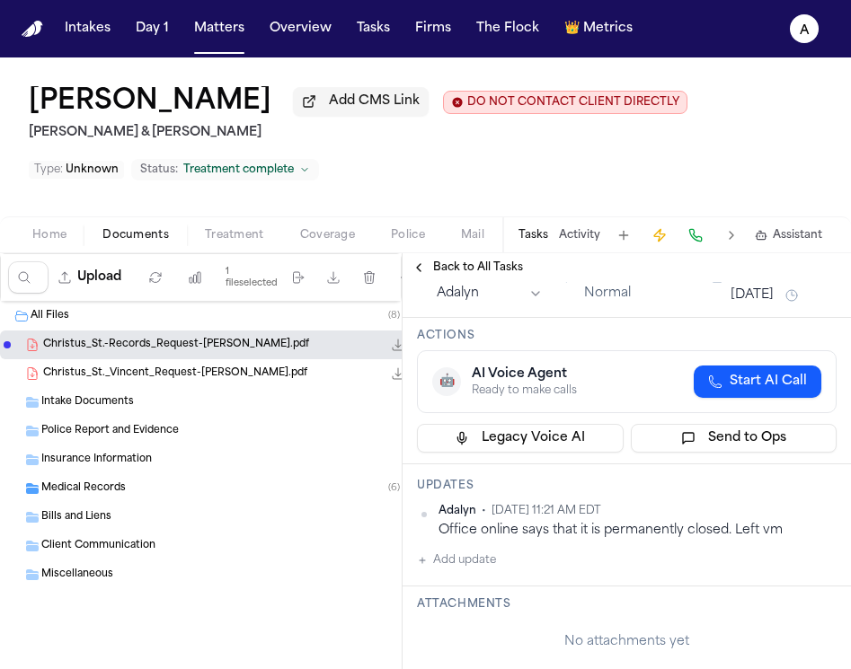
scroll to position [75, 0]
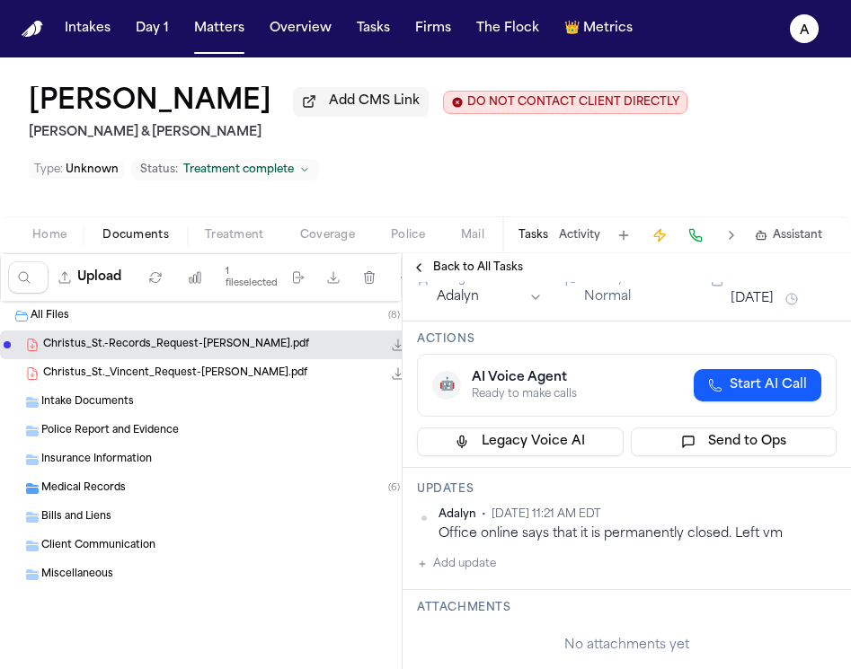
click at [484, 275] on span "Back to All Tasks" at bounding box center [478, 268] width 90 height 14
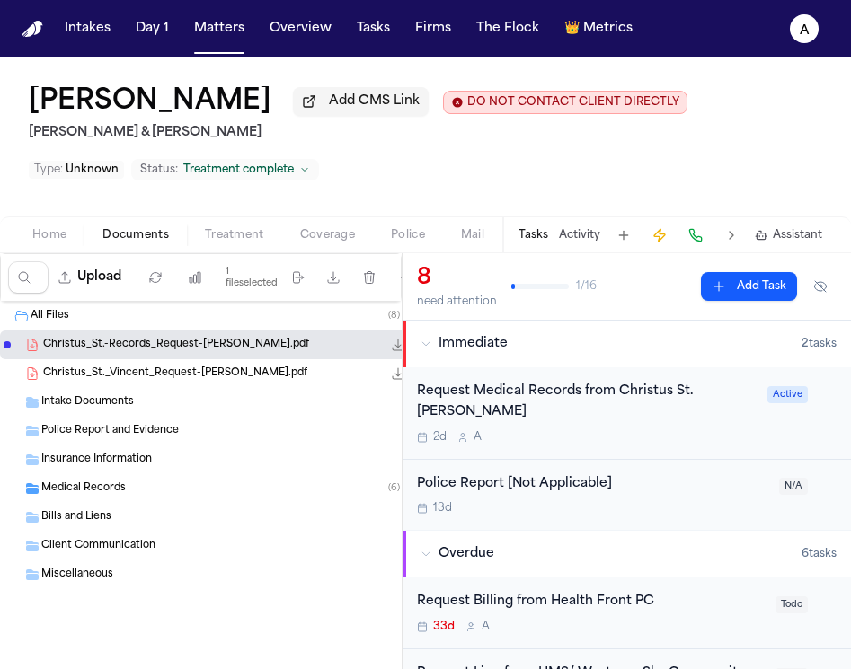
click at [626, 603] on div "Request Billing from Health Front PC 33d A" at bounding box center [591, 613] width 348 height 42
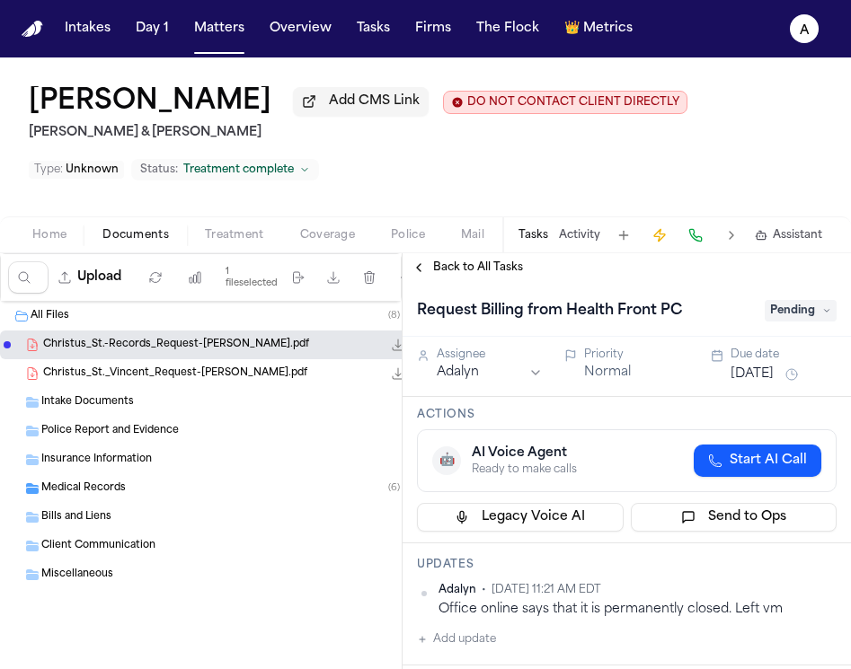
click at [798, 322] on span "Pending" at bounding box center [801, 311] width 72 height 22
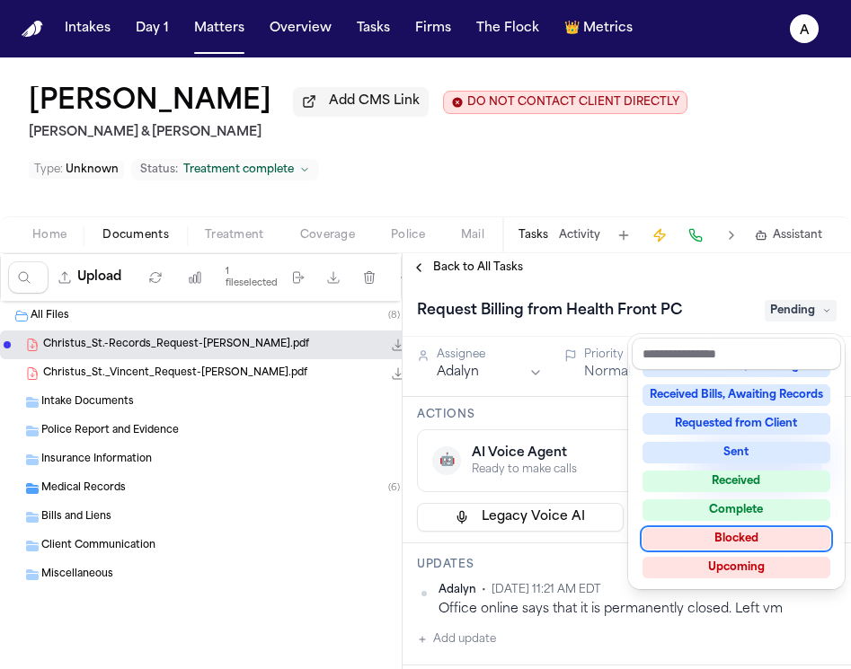
click at [747, 532] on div "Blocked" at bounding box center [737, 539] width 188 height 22
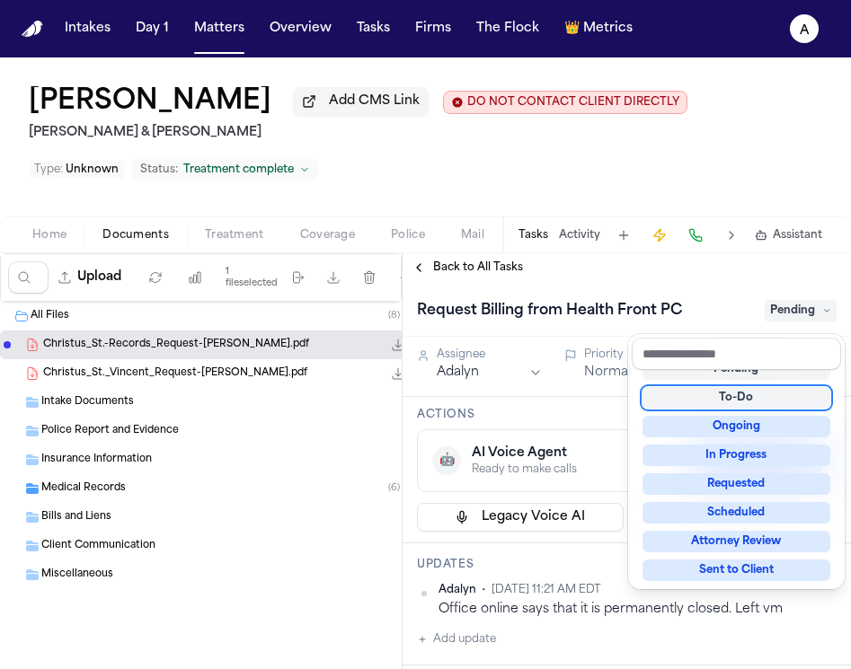
click at [598, 231] on div "Jonathan Ayala Add CMS Link DO NOT CONTACT CLIENT DIRECTLY DO NOT CONTACT Colli…" at bounding box center [425, 364] width 851 height 612
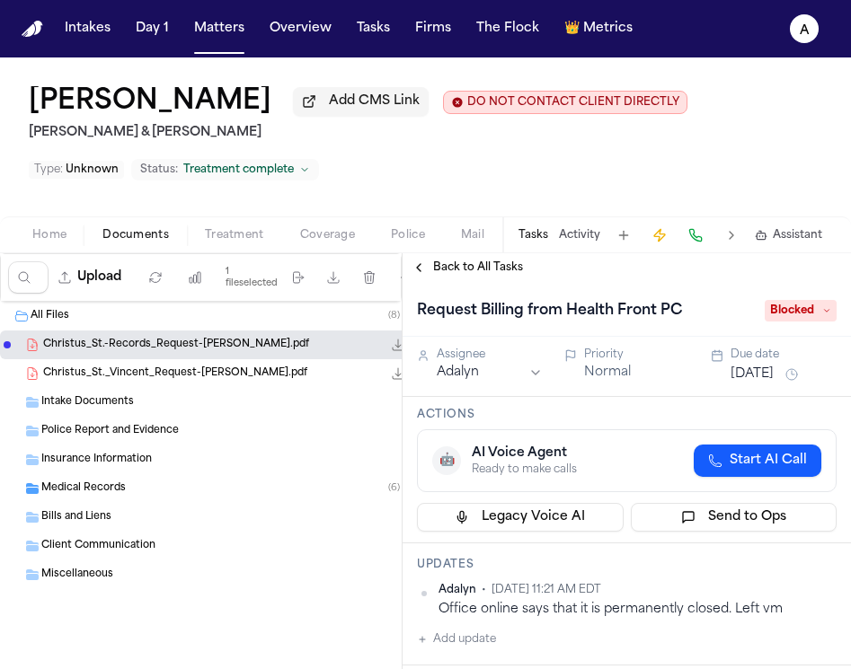
click at [491, 272] on span "Back to All Tasks" at bounding box center [478, 268] width 90 height 14
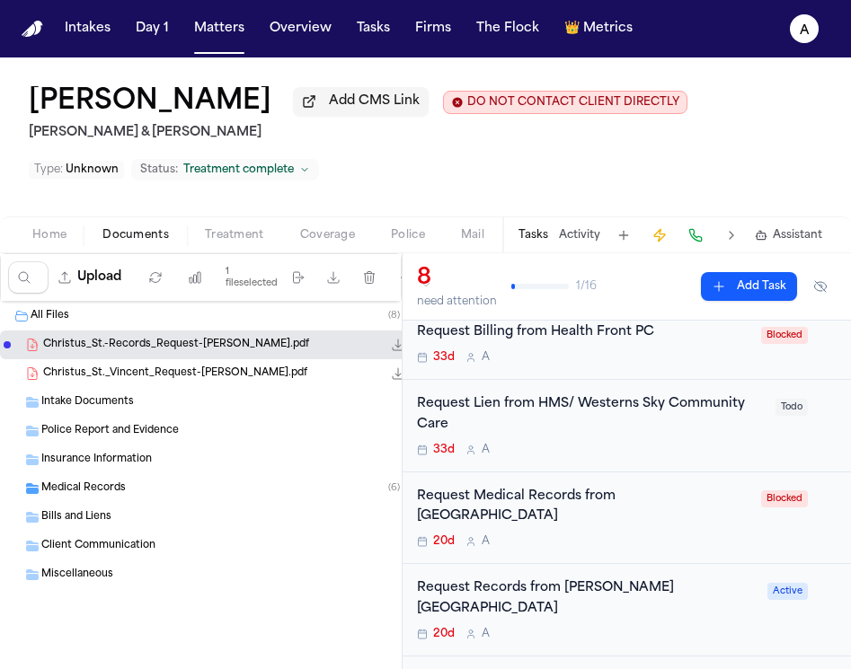
scroll to position [269, 0]
click at [692, 444] on div "33d A" at bounding box center [591, 451] width 348 height 14
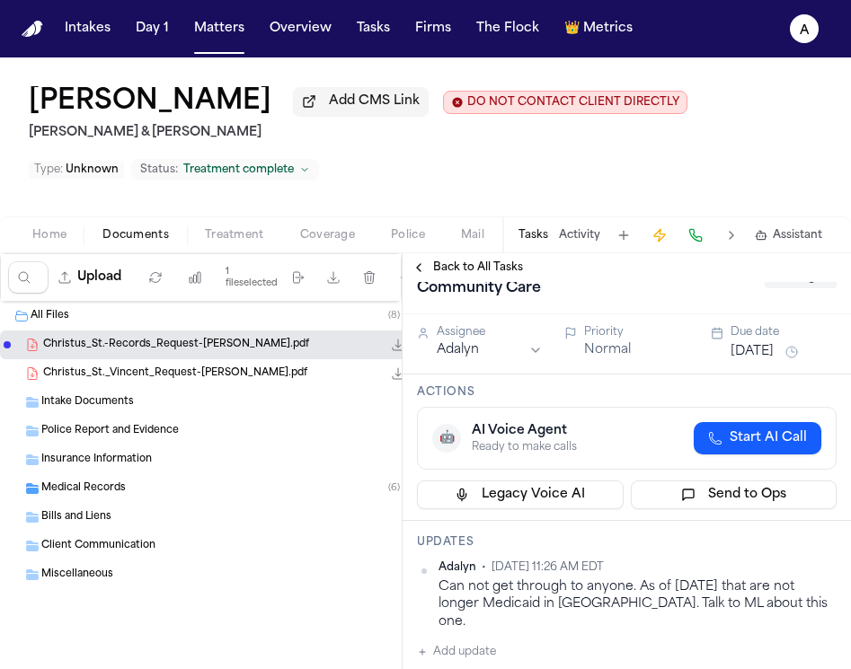
scroll to position [48, 0]
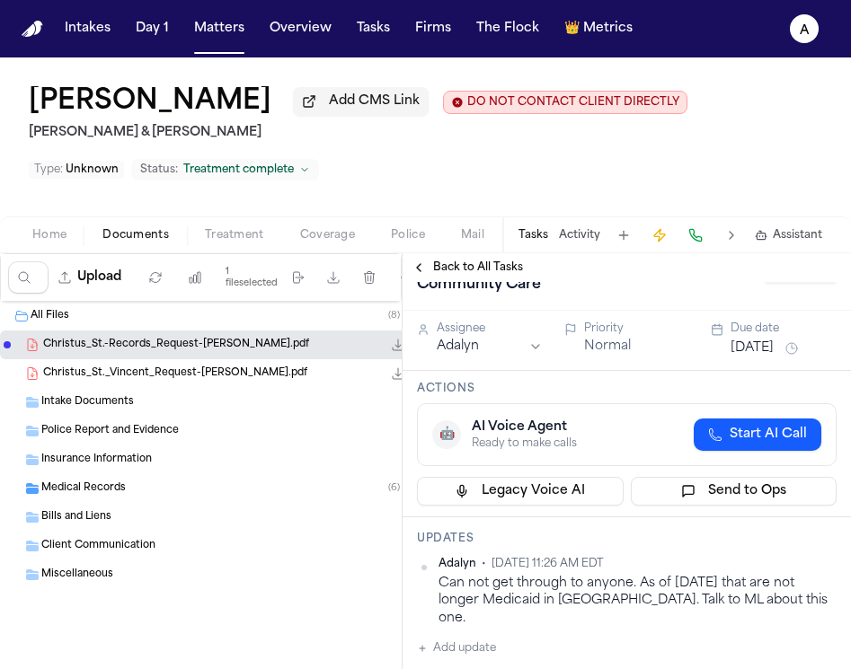
click at [459, 272] on span "Back to All Tasks" at bounding box center [478, 268] width 90 height 14
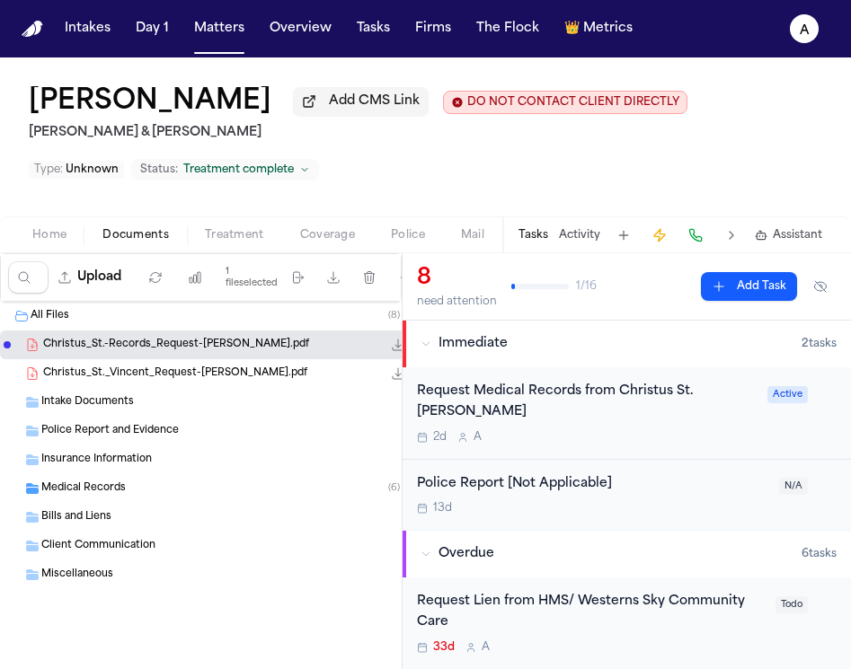
click at [768, 293] on button "Add Task" at bounding box center [749, 286] width 96 height 29
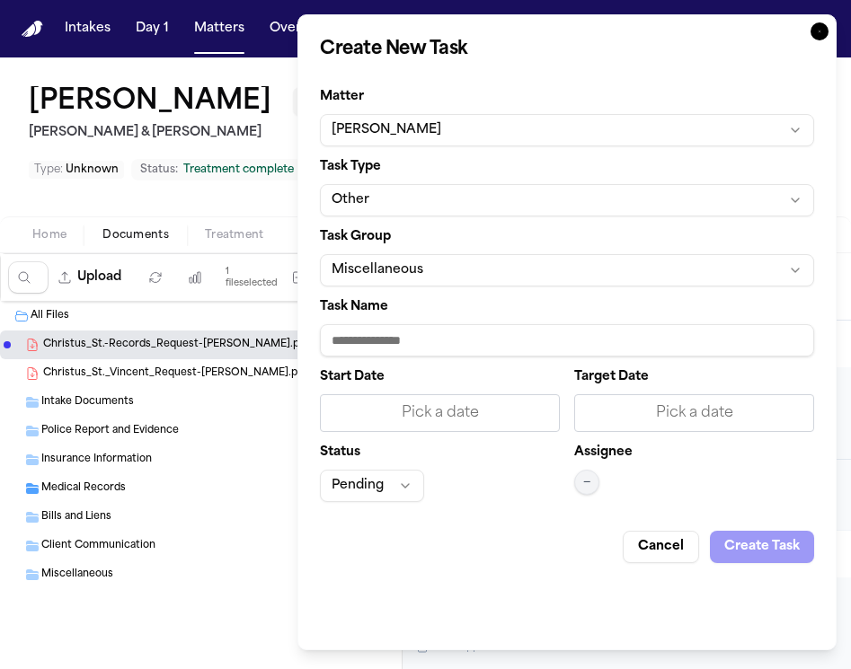
click at [553, 350] on input "Task Name" at bounding box center [567, 340] width 494 height 32
click at [637, 340] on input "**********" at bounding box center [567, 340] width 494 height 32
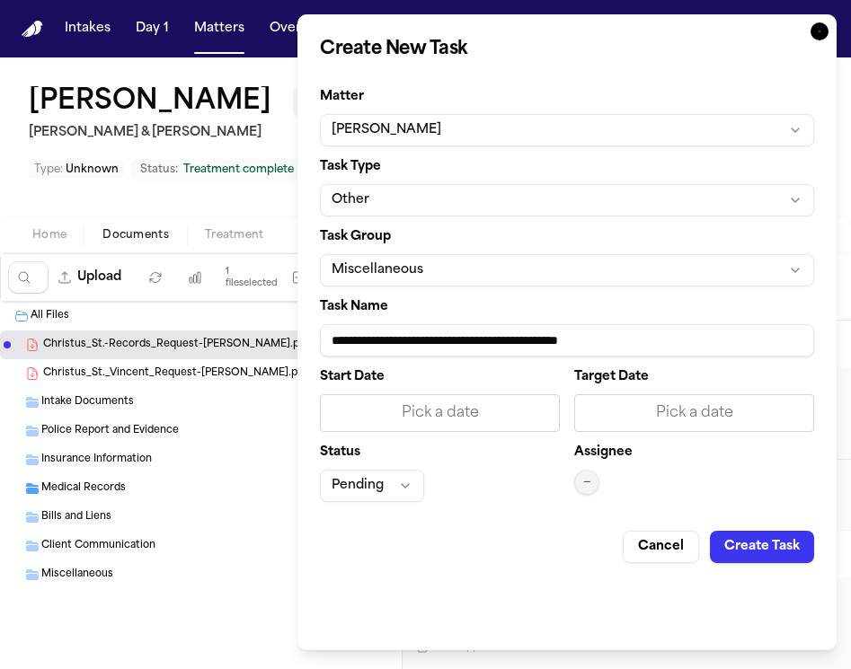
type input "**********"
drag, startPoint x: 745, startPoint y: 556, endPoint x: 430, endPoint y: 559, distance: 314.5
click at [430, 569] on div "**********" at bounding box center [566, 332] width 539 height 636
click at [521, 421] on div "Pick a date" at bounding box center [440, 414] width 217 height 22
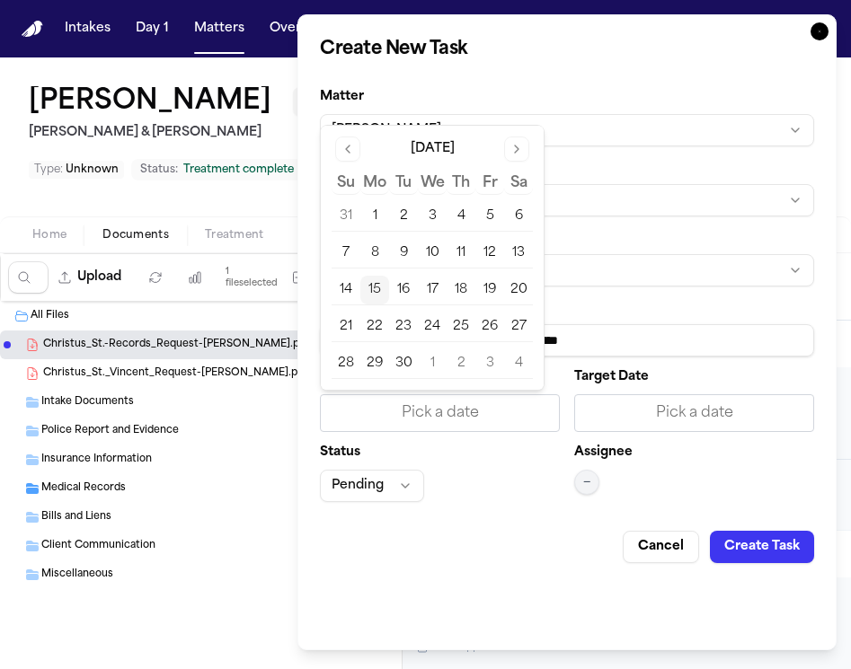
click at [381, 289] on button "15" at bounding box center [374, 290] width 29 height 29
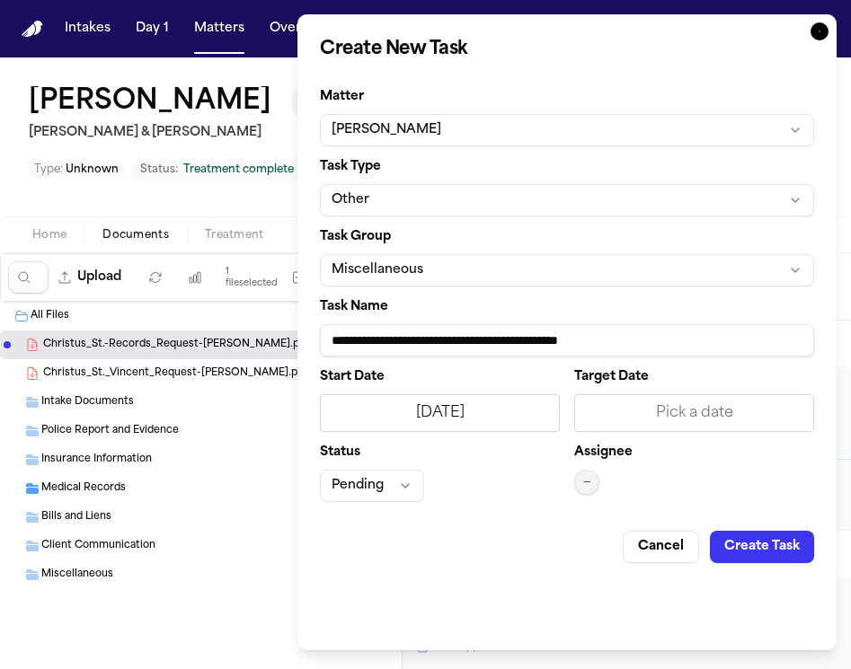
click at [697, 417] on div "Pick a date" at bounding box center [694, 414] width 217 height 22
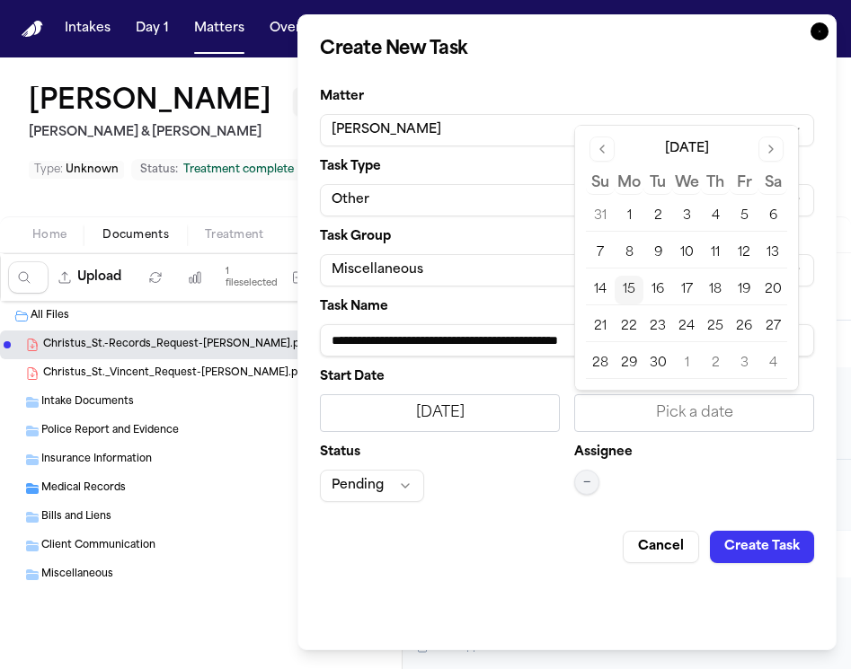
click at [628, 283] on button "15" at bounding box center [629, 290] width 29 height 29
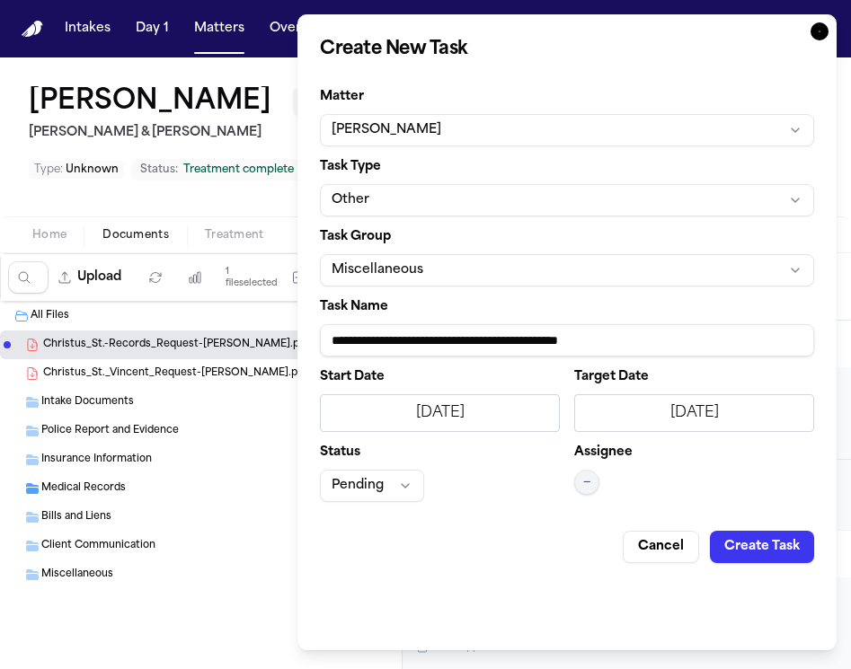
click at [595, 483] on button "—" at bounding box center [586, 482] width 25 height 25
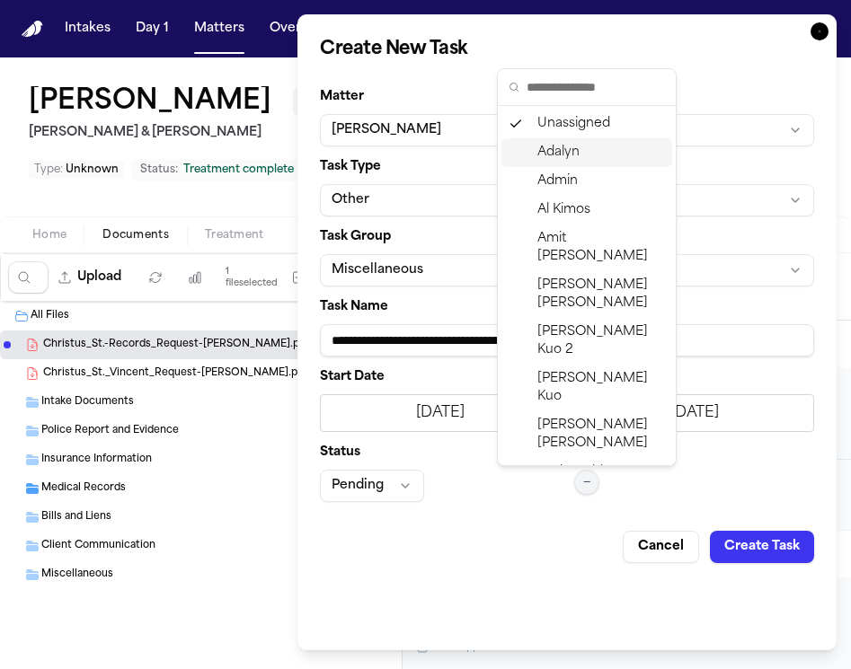
click at [594, 155] on div "Adalyn" at bounding box center [586, 152] width 171 height 29
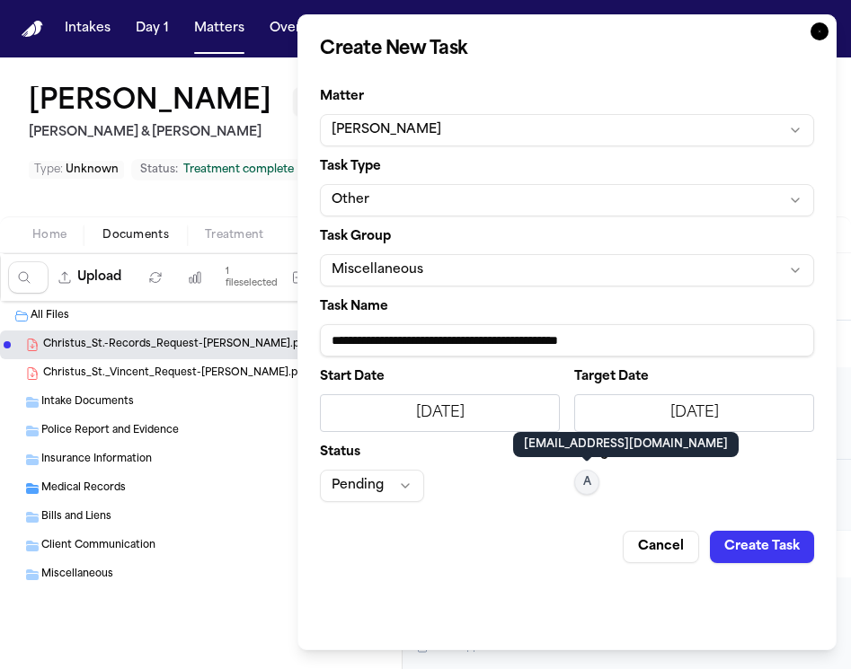
click at [754, 548] on button "Create Task" at bounding box center [762, 547] width 104 height 32
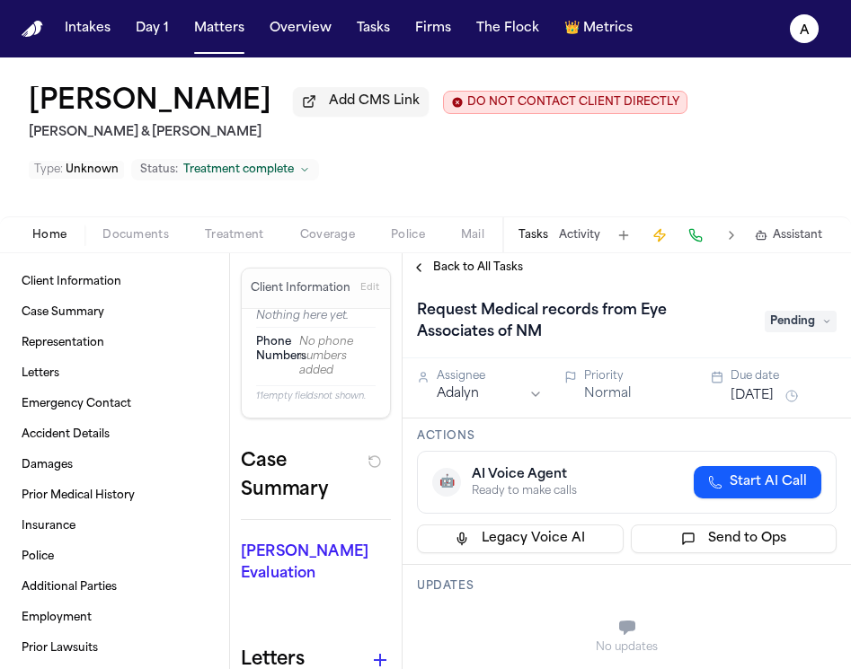
click at [817, 327] on span "Pending" at bounding box center [801, 322] width 72 height 22
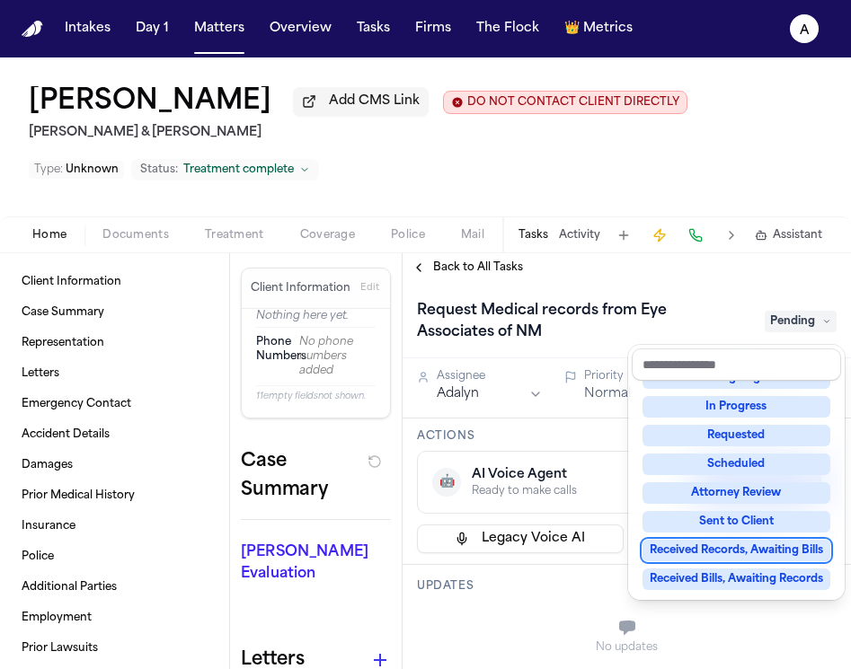
scroll to position [104, 0]
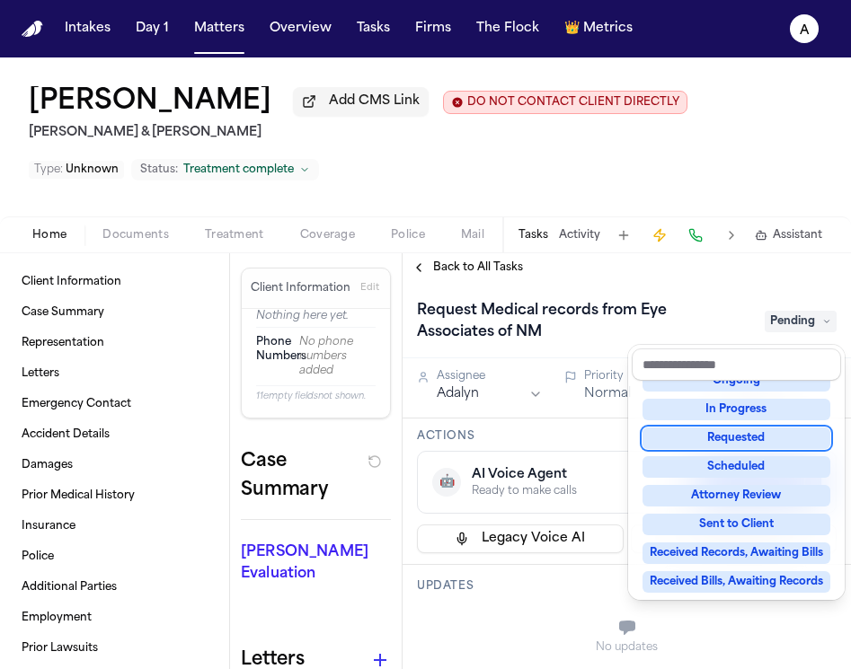
click at [767, 424] on div "Not Applicable Pending To-Do Ongoing In Progress Requested Scheduled Attorney R…" at bounding box center [736, 489] width 209 height 216
click at [767, 436] on div "Requested" at bounding box center [737, 439] width 188 height 22
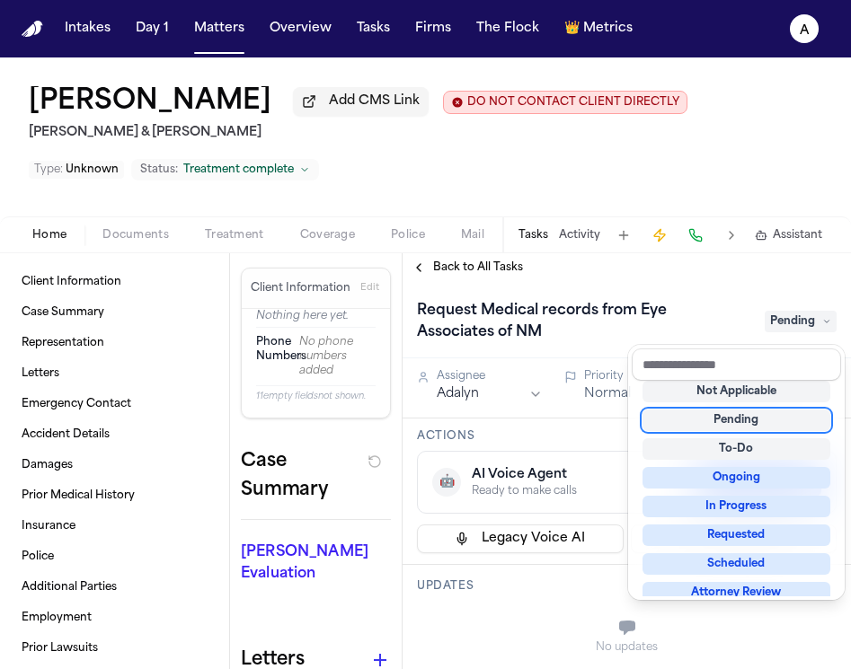
scroll to position [7, 0]
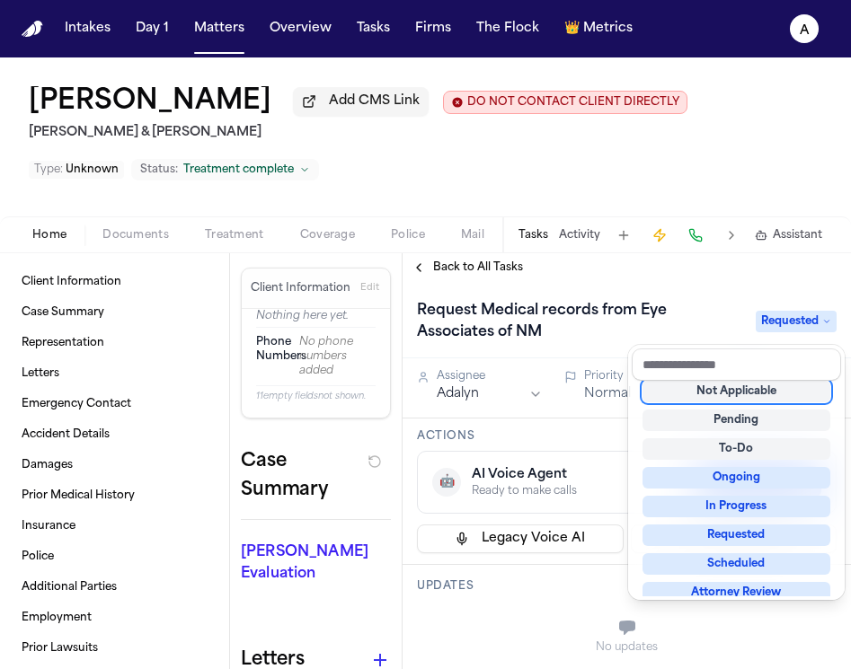
click at [607, 352] on div "Request Medical records from Eye Associates of NM Requested" at bounding box center [627, 320] width 448 height 76
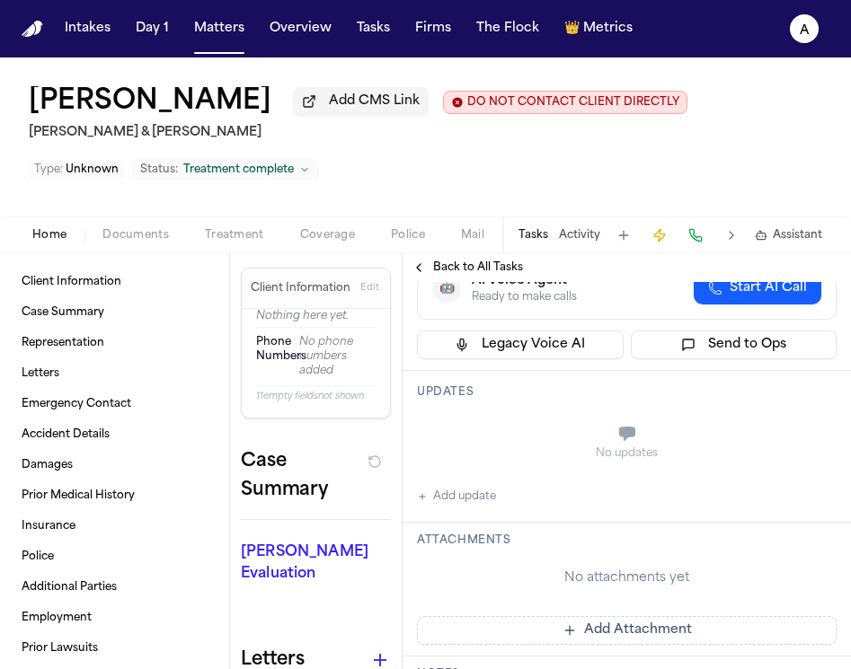
scroll to position [85, 0]
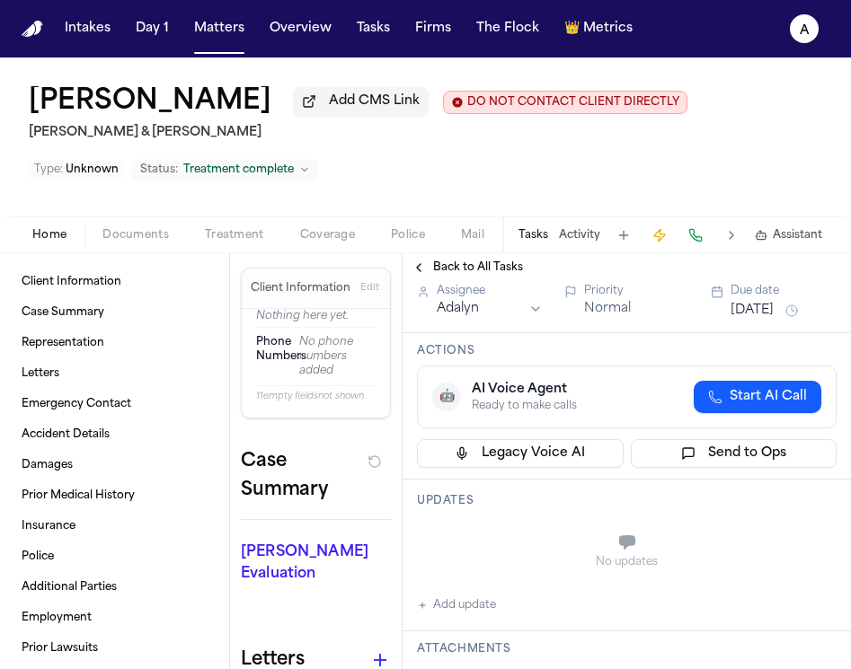
click at [497, 282] on div "Back to All Tasks" at bounding box center [627, 267] width 448 height 29
click at [501, 275] on span "Back to All Tasks" at bounding box center [478, 268] width 90 height 14
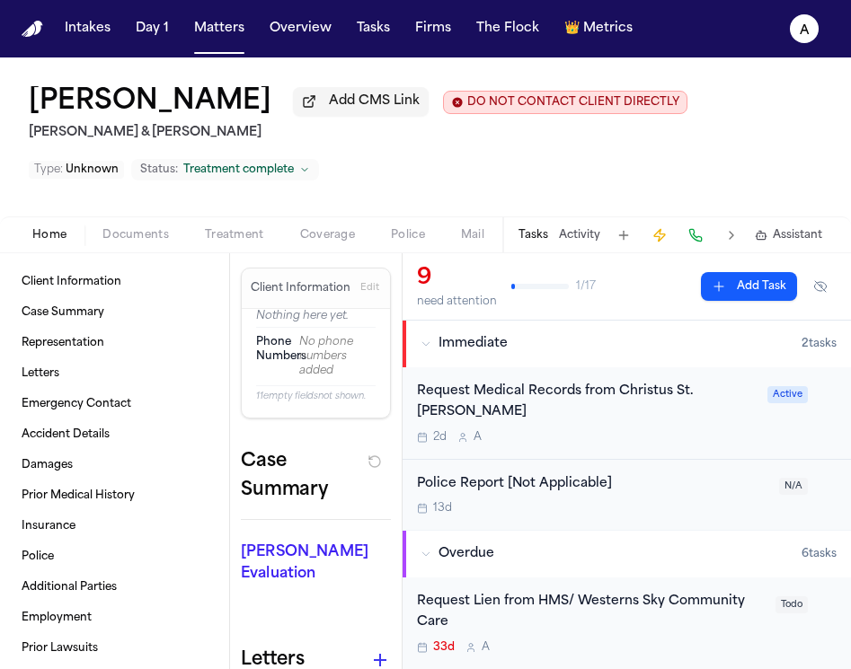
scroll to position [96, 0]
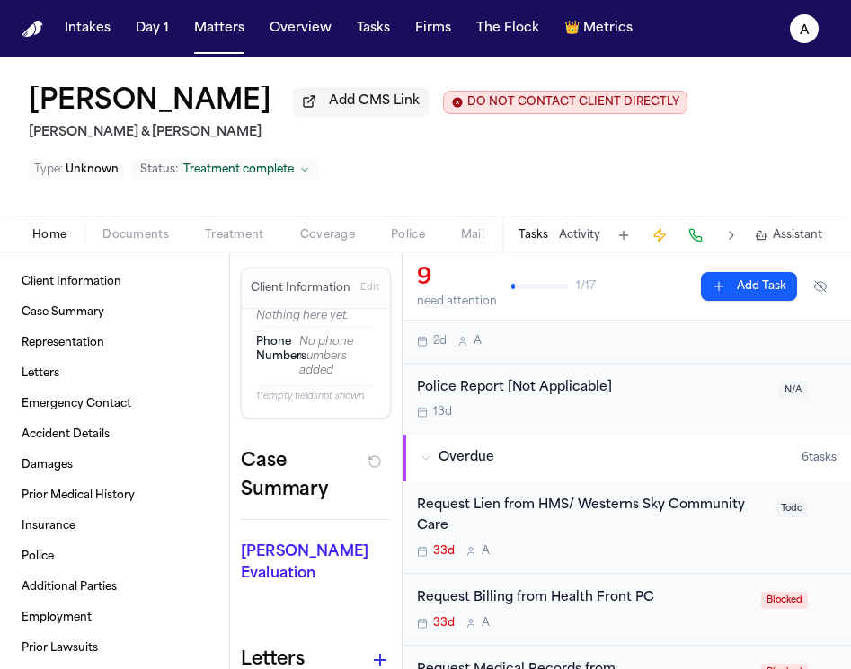
click at [648, 545] on div "33d A" at bounding box center [591, 552] width 348 height 14
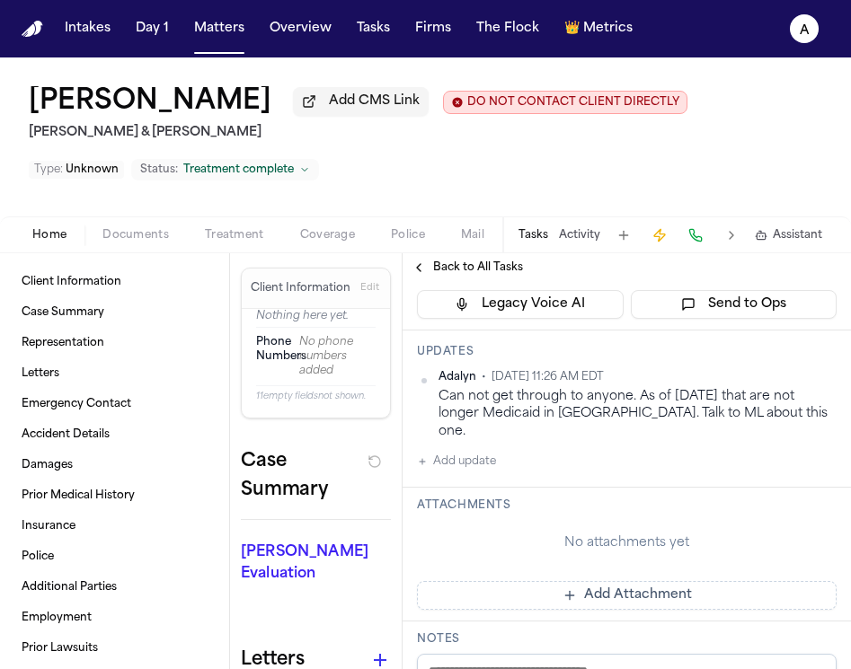
scroll to position [205, 0]
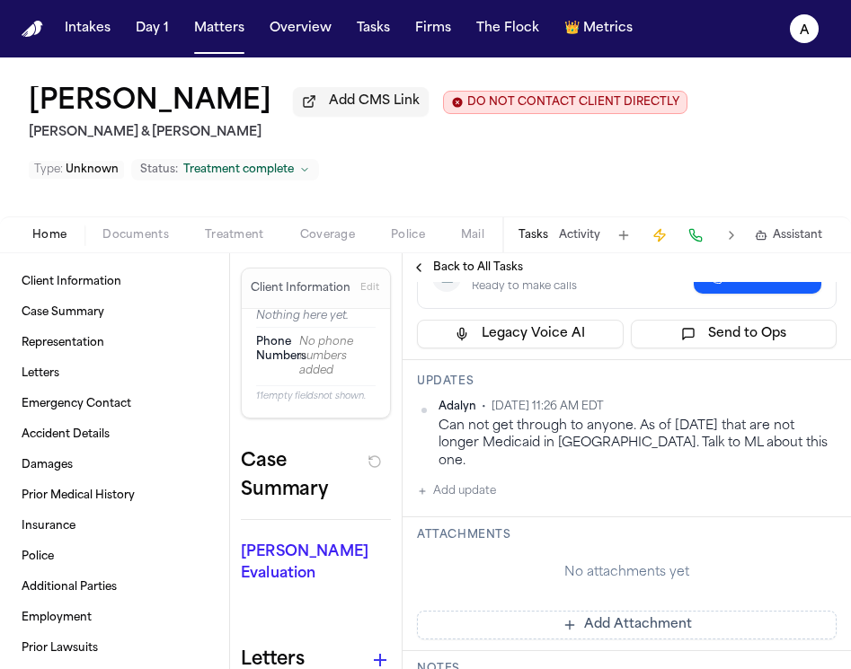
click at [500, 275] on span "Back to All Tasks" at bounding box center [478, 268] width 90 height 14
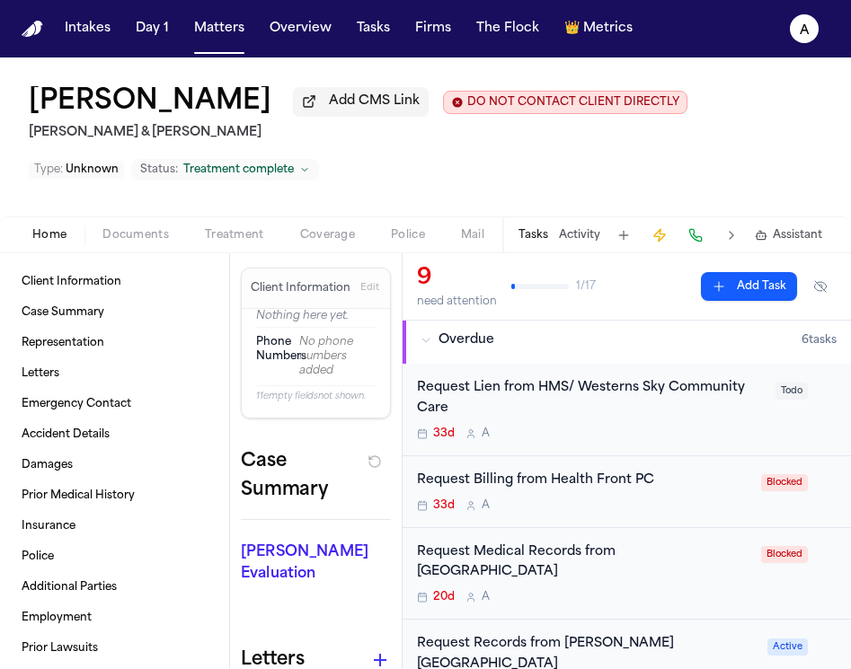
scroll to position [217, 0]
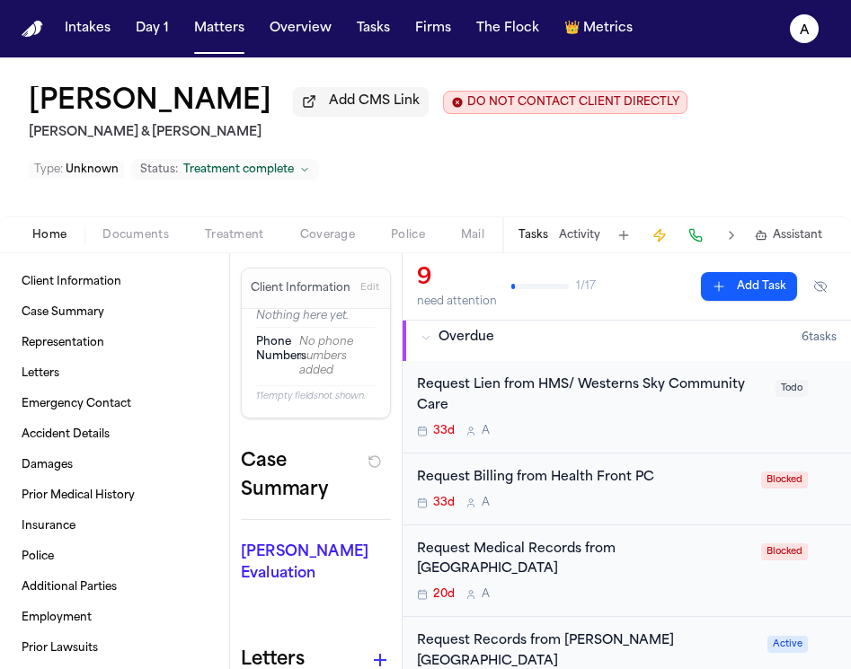
click at [642, 494] on div "Request Billing from Health Front PC 33d A Blocked" at bounding box center [627, 490] width 448 height 72
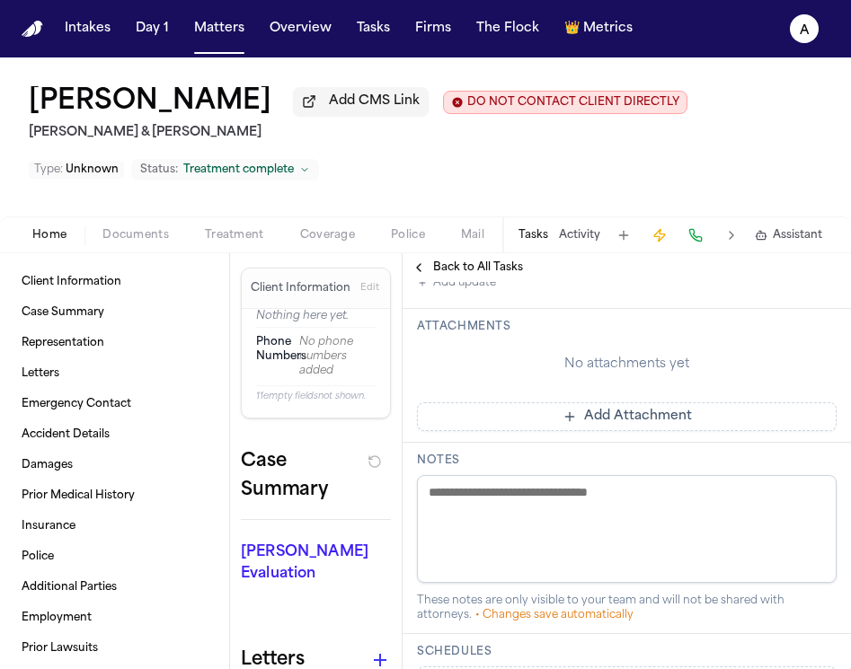
scroll to position [356, 0]
click at [493, 275] on span "Back to All Tasks" at bounding box center [478, 268] width 90 height 14
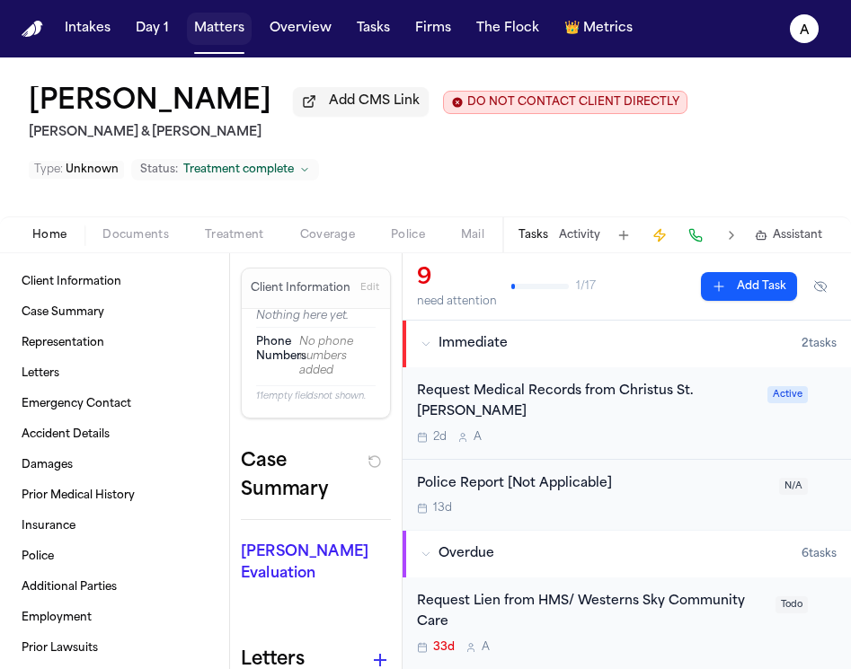
click at [223, 35] on button "Matters" at bounding box center [219, 29] width 65 height 32
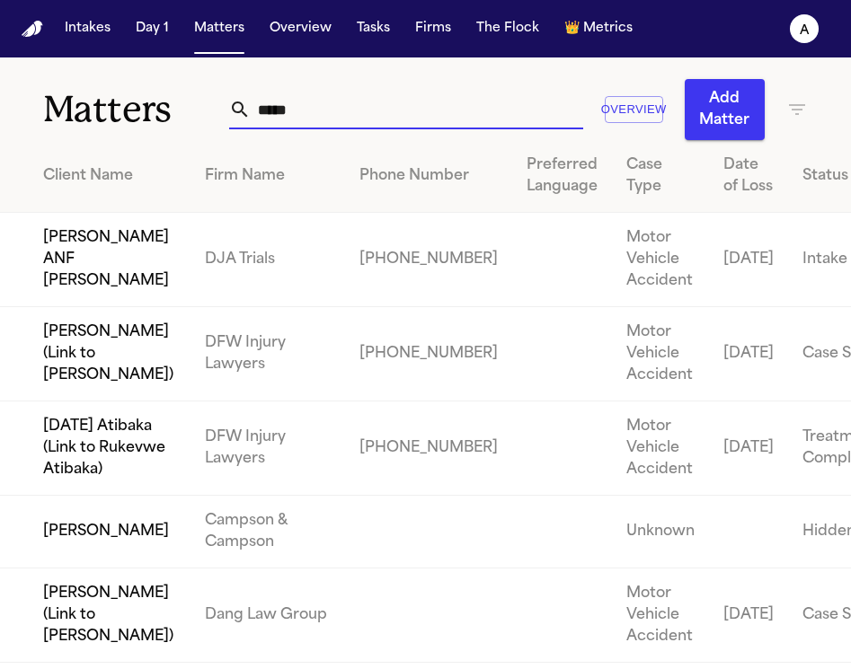
drag, startPoint x: 314, startPoint y: 112, endPoint x: 120, endPoint y: 109, distance: 194.1
click at [120, 109] on div "Matters ***** Overview Add Matter" at bounding box center [425, 99] width 851 height 83
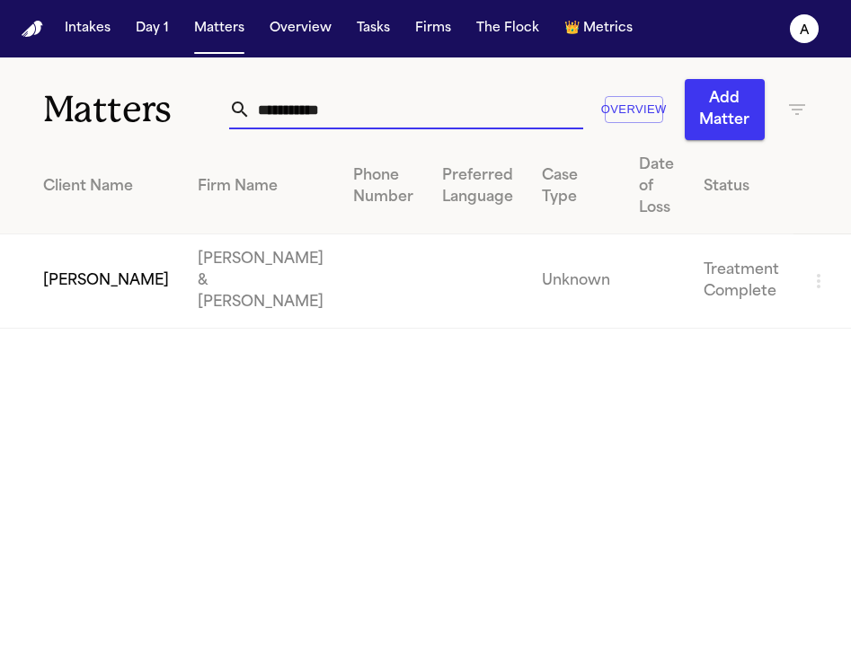
type input "**********"
click at [77, 235] on td "[PERSON_NAME]" at bounding box center [91, 282] width 183 height 94
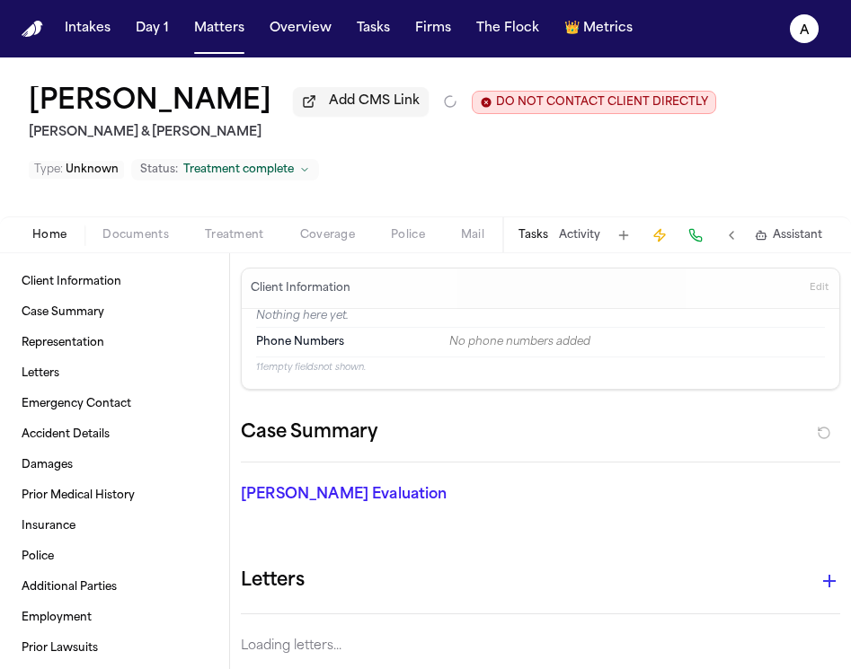
click at [539, 189] on div "Benny Lopez Add CMS Link DO NOT CONTACT CLIENT DIRECTLY DO NOT CONTACT Collins …" at bounding box center [425, 137] width 851 height 159
click at [537, 230] on button "Tasks" at bounding box center [533, 235] width 30 height 14
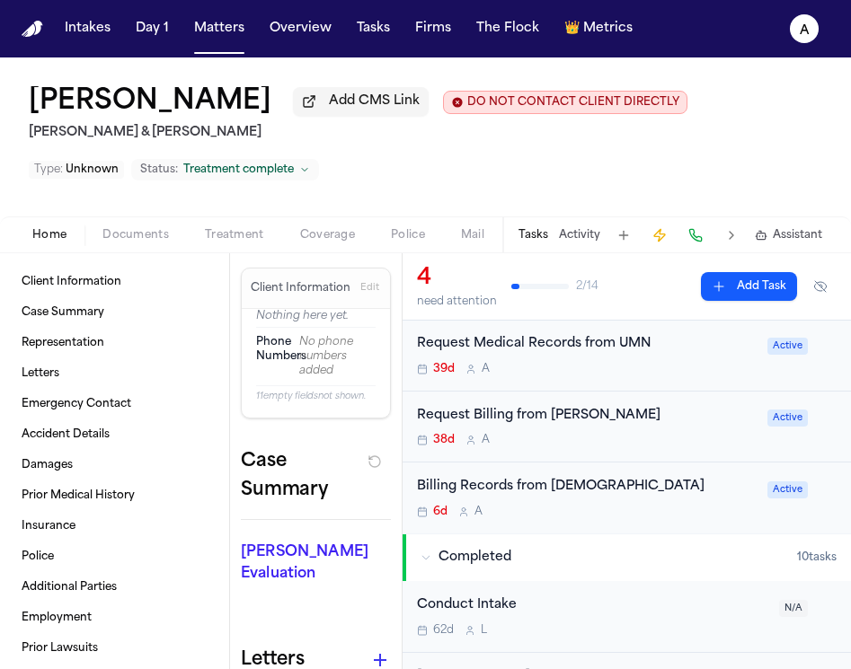
scroll to position [120, 0]
click at [652, 447] on div "38d A" at bounding box center [587, 439] width 340 height 14
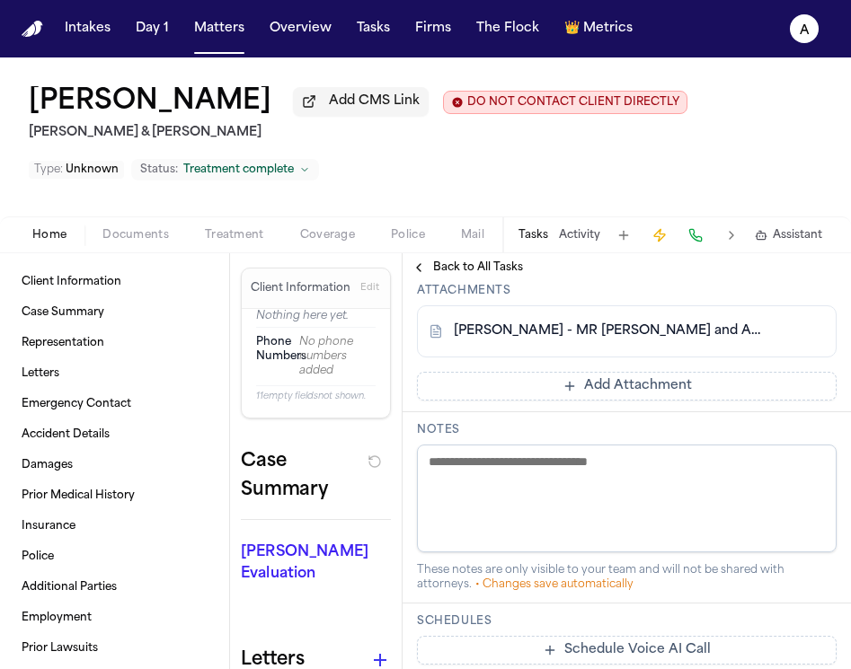
scroll to position [464, 0]
click at [703, 339] on link "[PERSON_NAME] - MR [PERSON_NAME] and Authorizations to [PERSON_NAME] DO - 2022 …" at bounding box center [609, 330] width 310 height 18
click at [449, 271] on span "Back to All Tasks" at bounding box center [478, 268] width 90 height 14
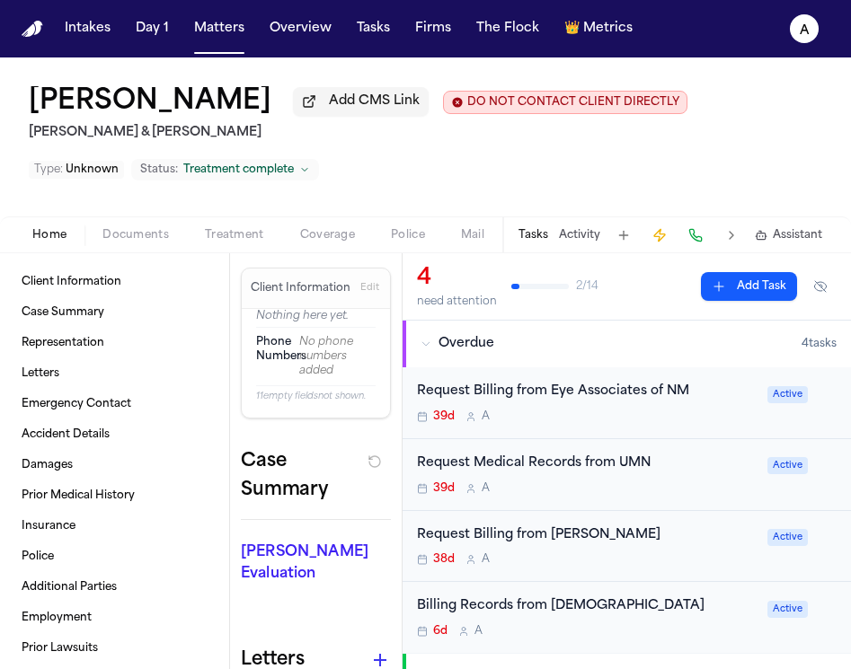
click at [714, 423] on div "39d A" at bounding box center [587, 417] width 340 height 14
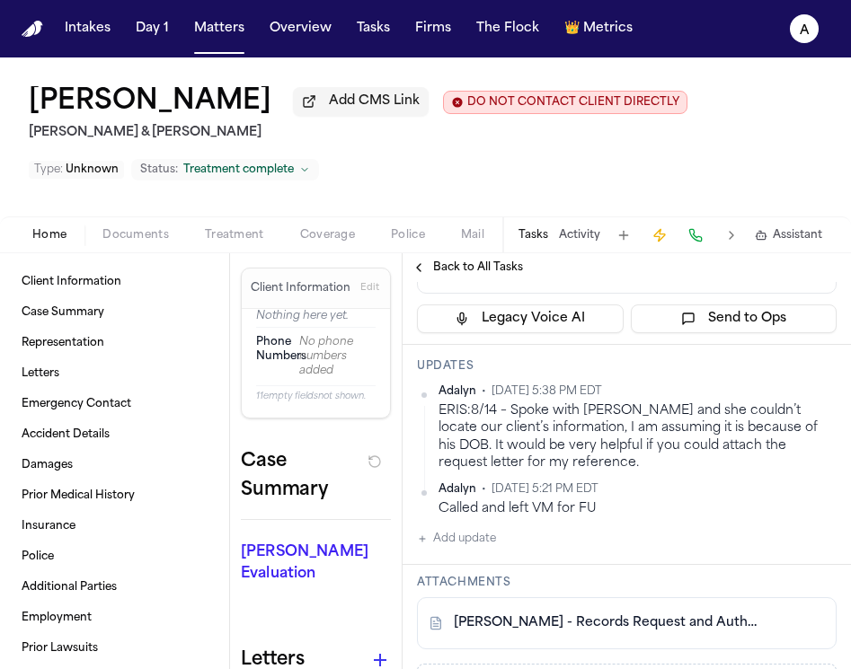
scroll to position [192, 0]
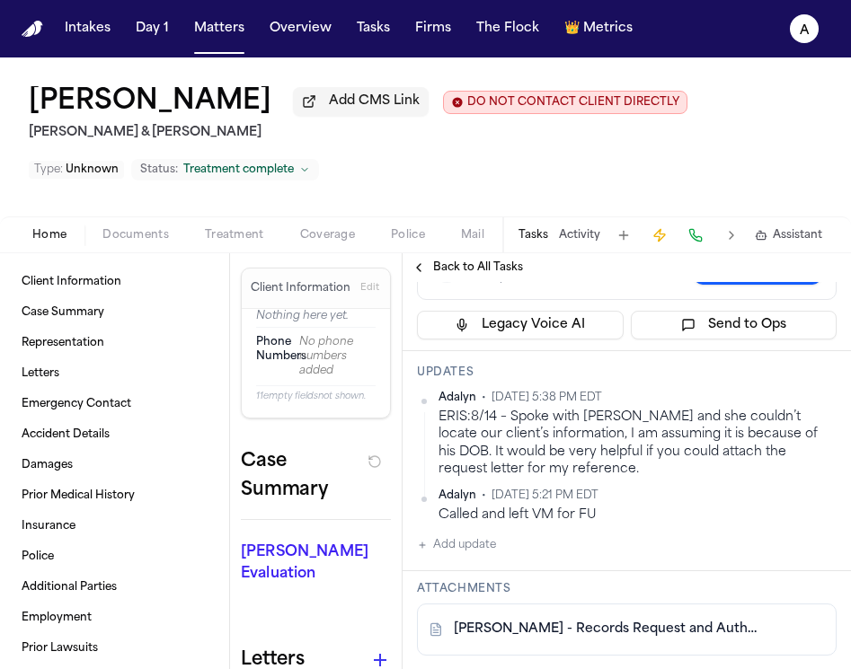
click at [556, 478] on div "ERIS:8/14 – Spoke with Jenneth and she couldn’t locate our client’s information…" at bounding box center [638, 443] width 398 height 69
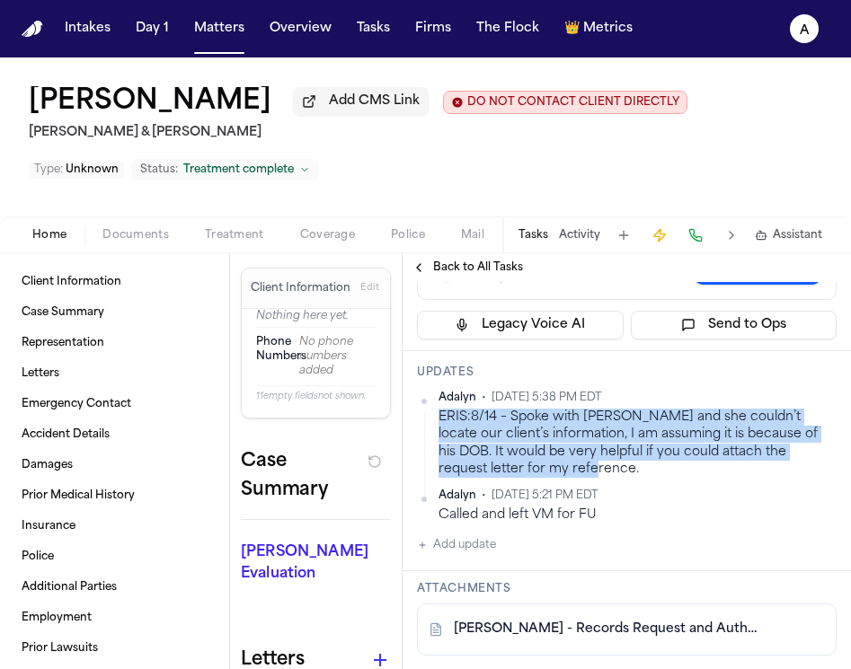
drag, startPoint x: 566, startPoint y: 474, endPoint x: 431, endPoint y: 429, distance: 142.4
click at [431, 429] on div "Adalyn • Aug 20, 2025 5:38 PM EDT ERIS:8/14 – Spoke with Jenneth and she couldn…" at bounding box center [627, 434] width 420 height 87
click at [546, 459] on div "ERIS:8/14 – Spoke with Jenneth and she couldn’t locate our client’s information…" at bounding box center [638, 443] width 398 height 69
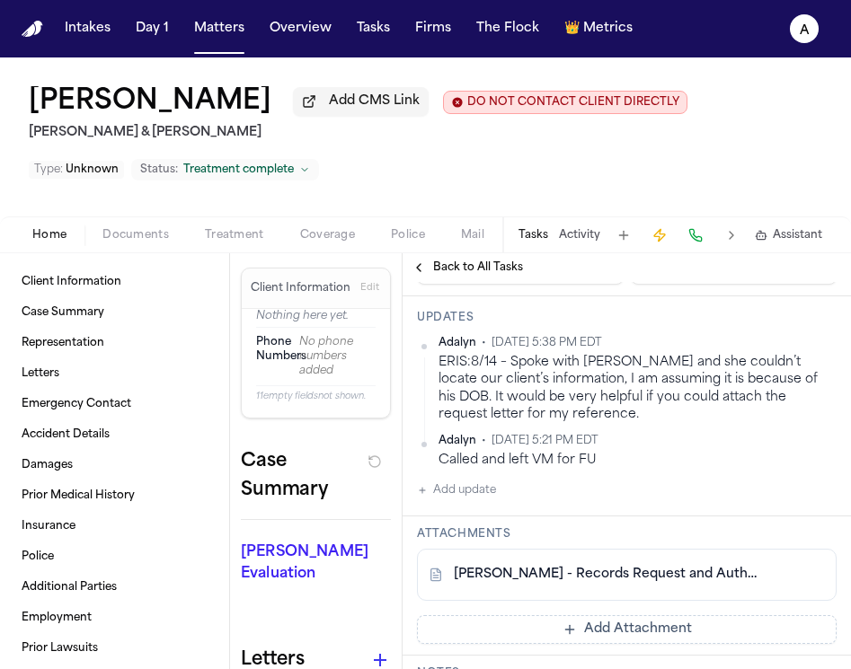
scroll to position [280, 0]
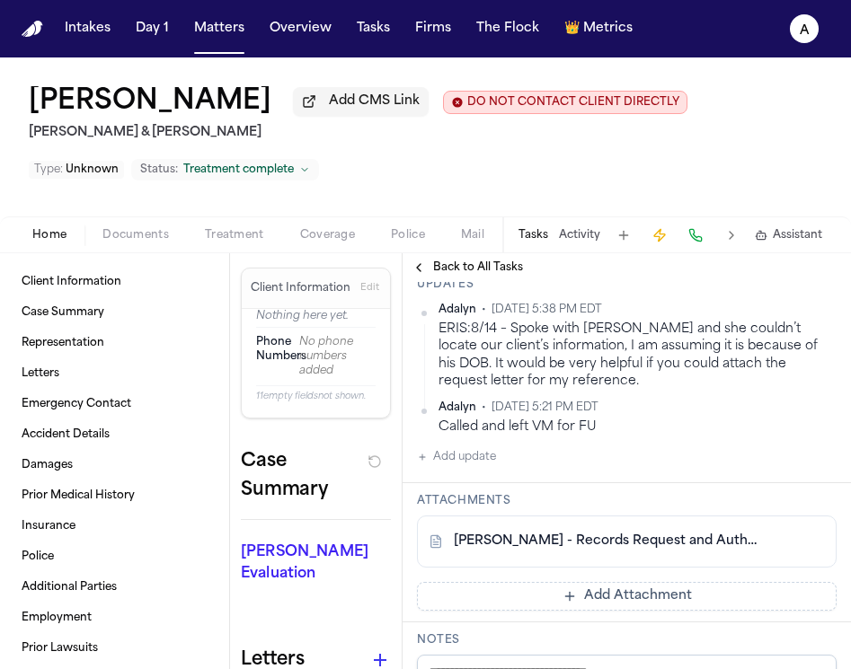
click at [621, 541] on link "B. Lopez - Records Request and Authorizations to Eye Associates of NM - Undated" at bounding box center [609, 542] width 310 height 18
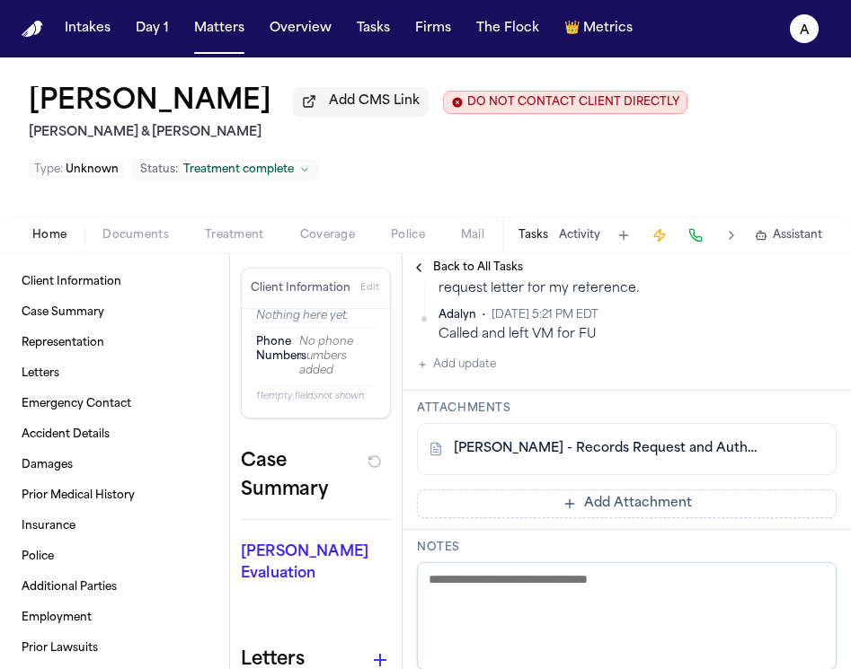
scroll to position [374, 0]
click at [450, 269] on span "Back to All Tasks" at bounding box center [478, 268] width 90 height 14
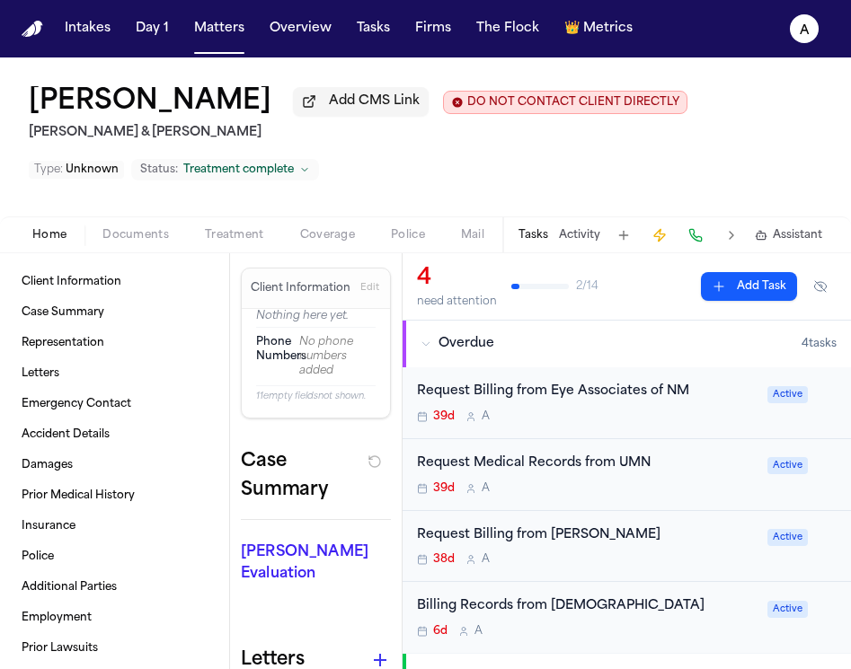
click at [722, 422] on div "39d A" at bounding box center [587, 417] width 340 height 14
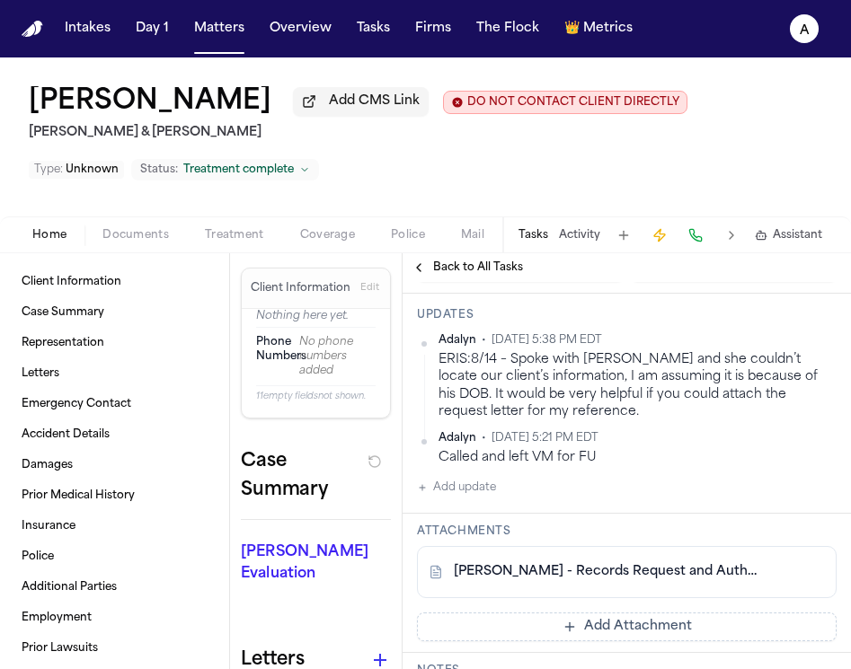
scroll to position [252, 0]
click at [639, 565] on div "B. Lopez - Records Request and Authorizations to Eye Associates of NM - Undated" at bounding box center [627, 571] width 420 height 52
click at [650, 574] on link "B. Lopez - Records Request and Authorizations to Eye Associates of NM - Undated" at bounding box center [609, 571] width 310 height 18
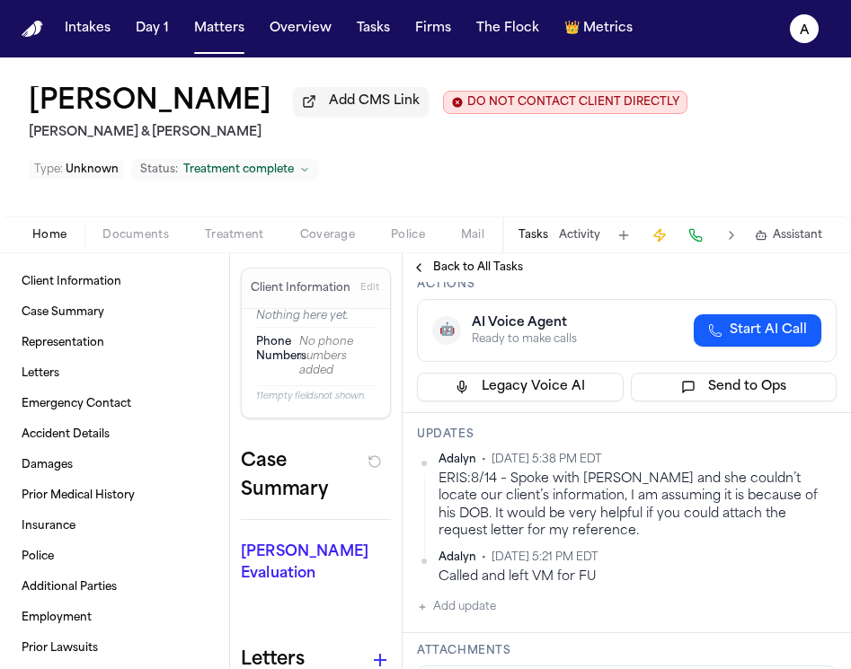
scroll to position [264, 0]
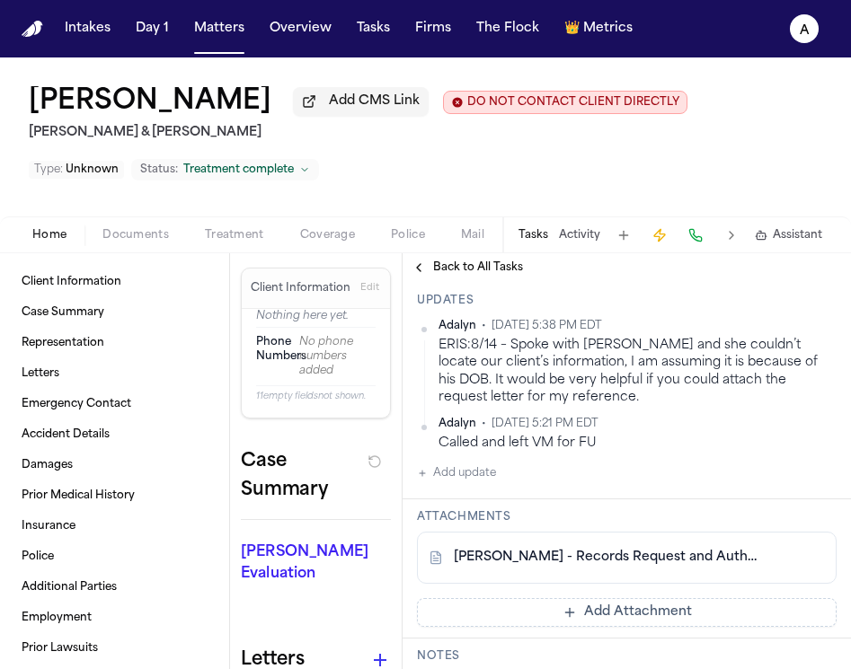
click at [495, 478] on button "Add update" at bounding box center [456, 474] width 79 height 22
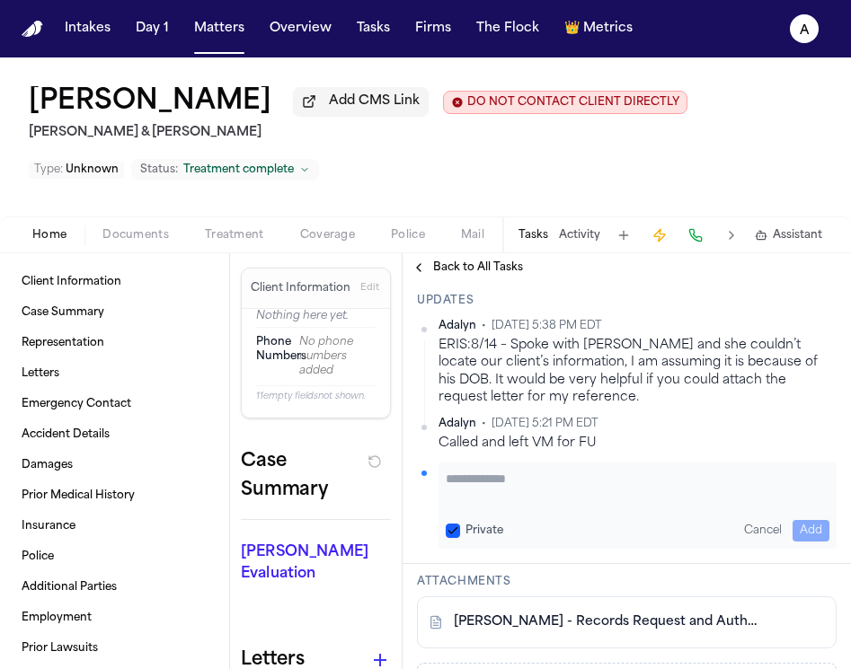
click at [495, 478] on textarea "Add your update" at bounding box center [638, 488] width 384 height 36
type textarea "**********"
click at [457, 538] on button "Private" at bounding box center [453, 531] width 14 height 14
click at [821, 542] on button "Add" at bounding box center [811, 531] width 37 height 22
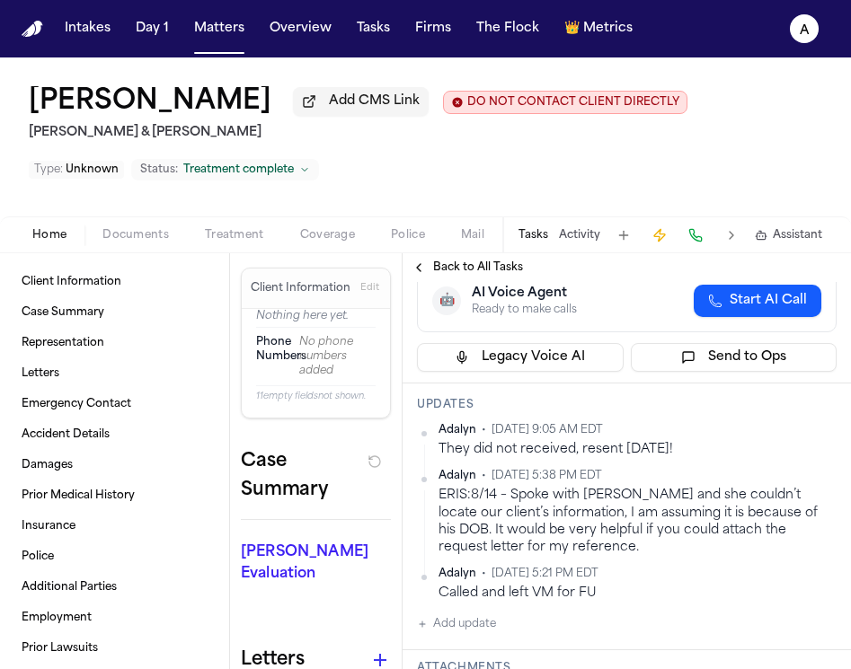
scroll to position [0, 0]
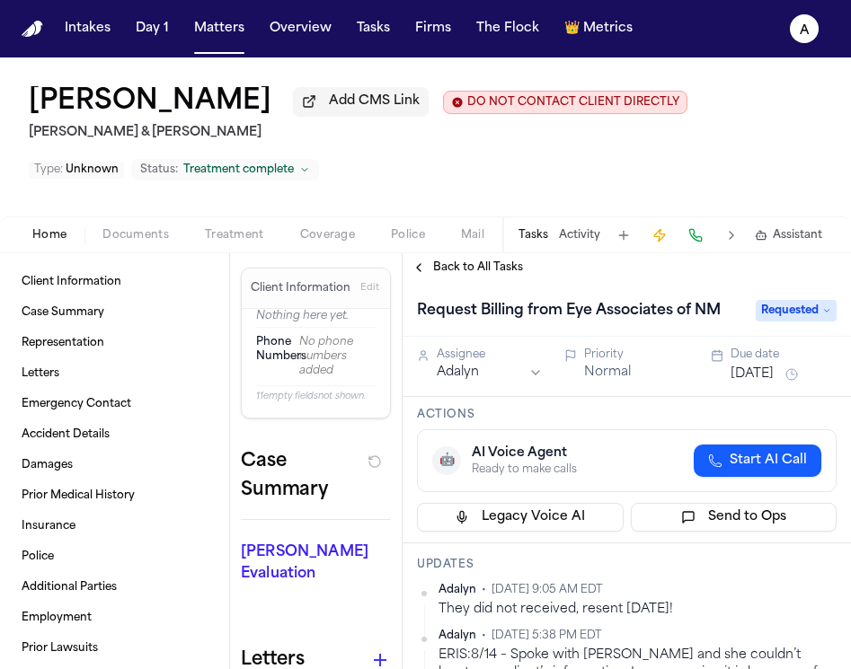
click at [754, 380] on button "Aug 7, 2025" at bounding box center [752, 375] width 43 height 18
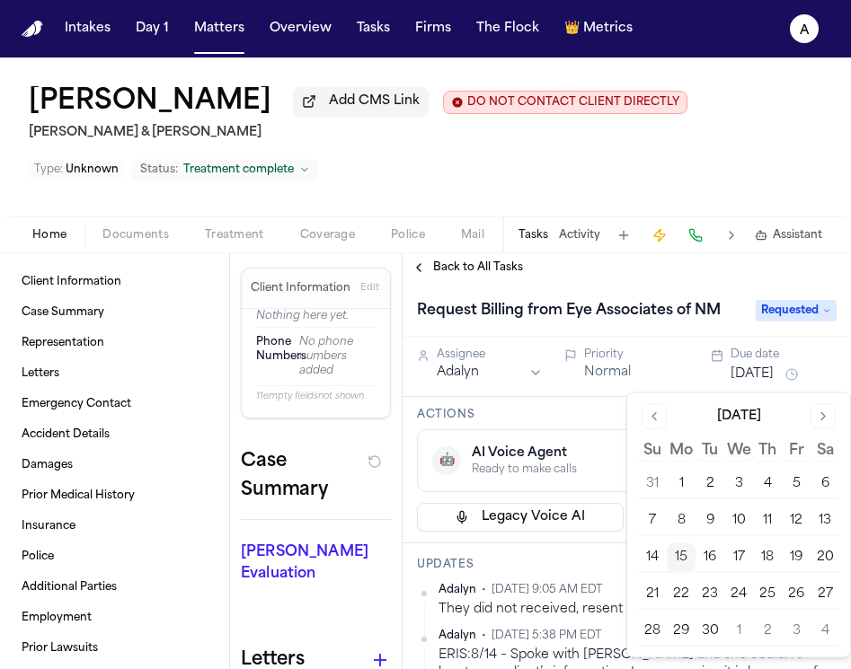
click at [732, 555] on button "17" at bounding box center [738, 558] width 29 height 29
click at [585, 572] on h3 "Updates" at bounding box center [627, 565] width 420 height 14
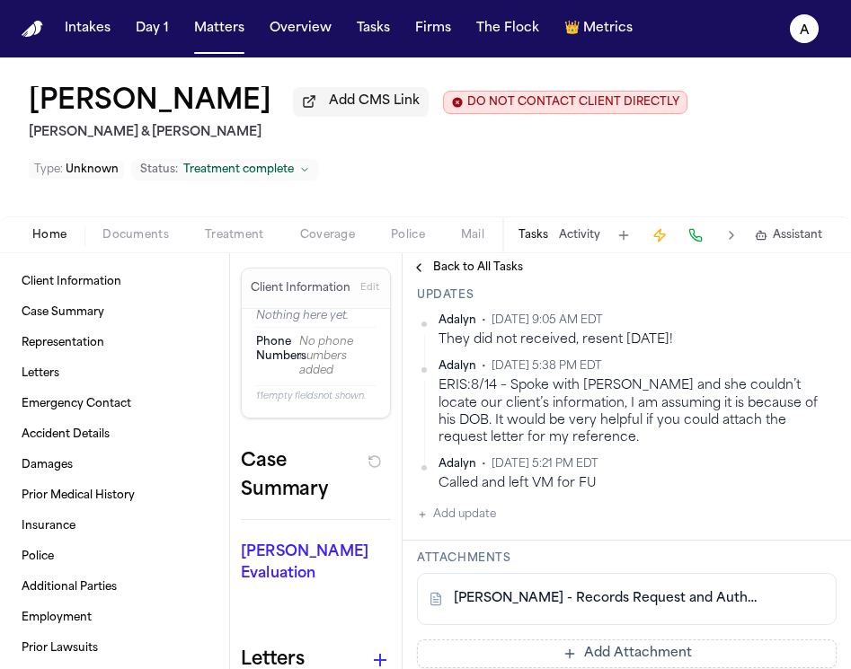
scroll to position [269, 0]
click at [236, 30] on button "Matters" at bounding box center [219, 29] width 65 height 32
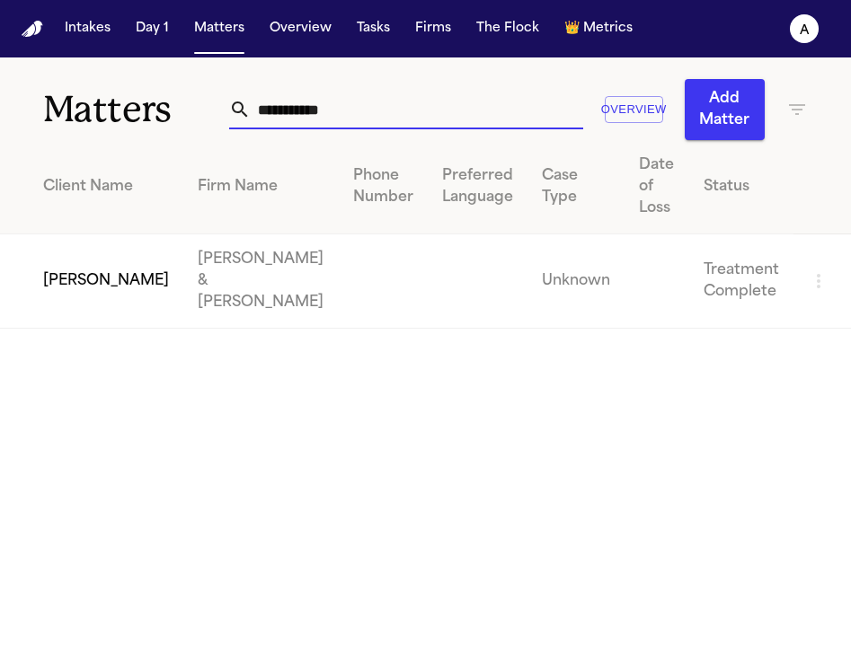
drag, startPoint x: 412, startPoint y: 123, endPoint x: 109, endPoint y: 84, distance: 305.3
click at [109, 84] on div "**********" at bounding box center [425, 99] width 851 height 83
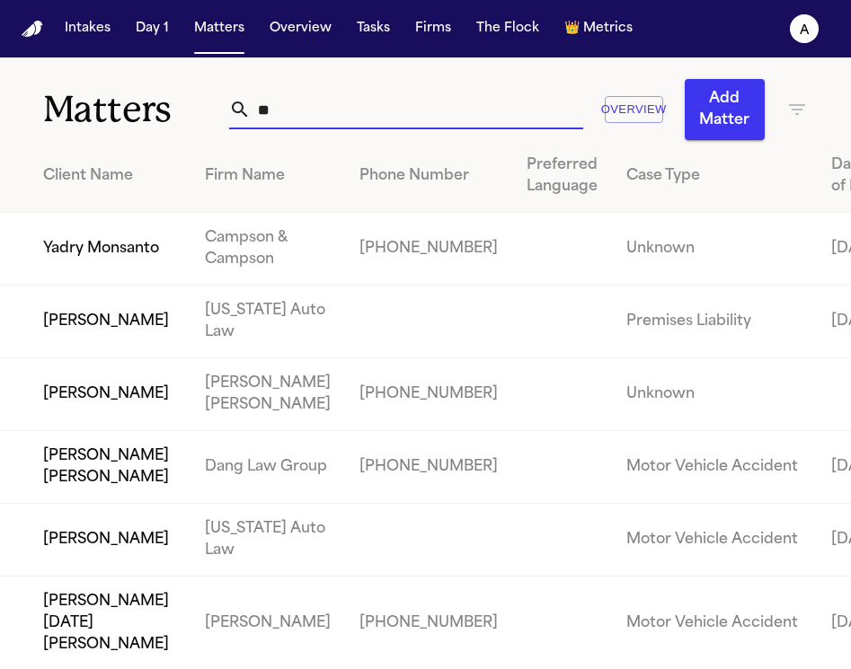
type input "*"
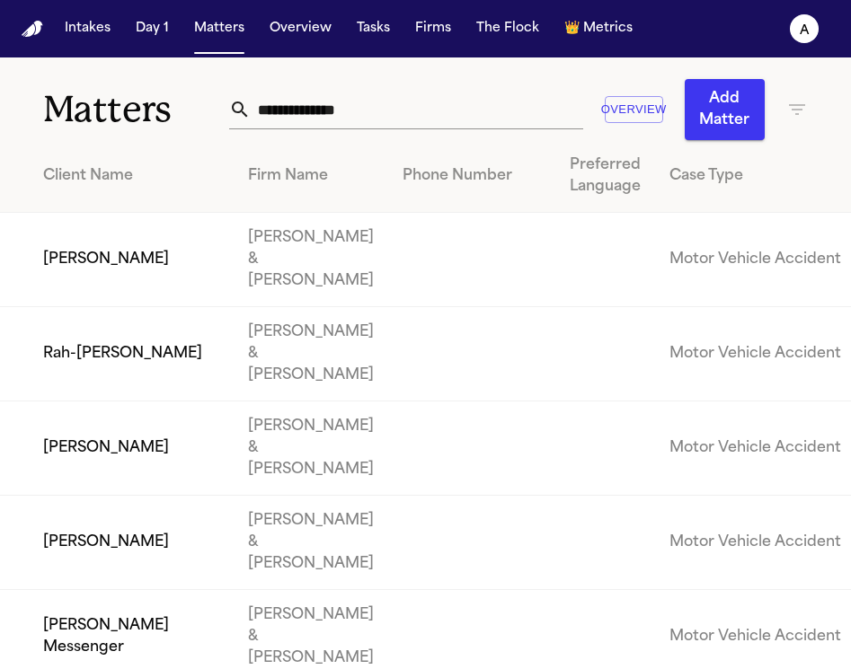
click at [401, 124] on input "text" at bounding box center [417, 110] width 332 height 40
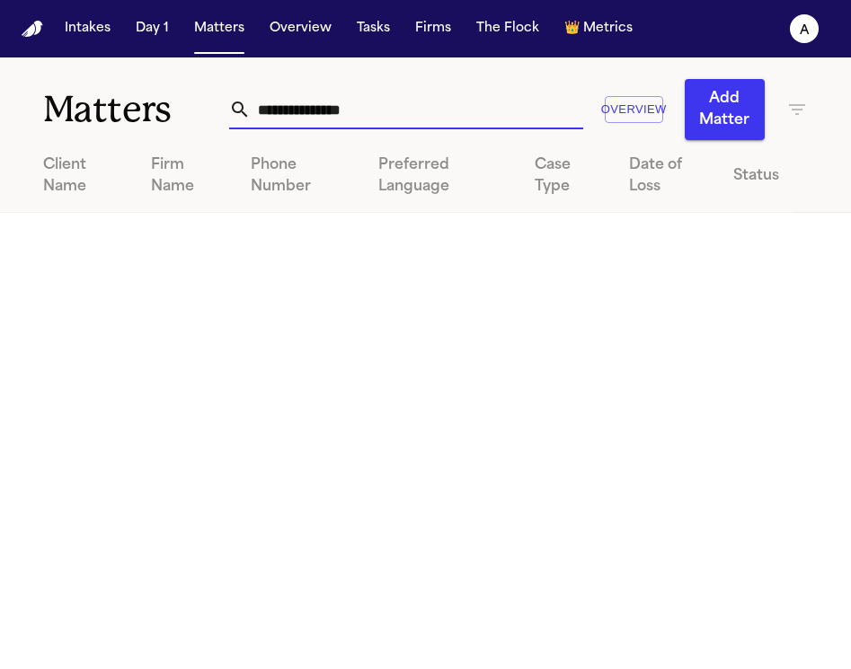
drag, startPoint x: 428, startPoint y: 116, endPoint x: 65, endPoint y: 114, distance: 363.0
click at [65, 114] on div "**********" at bounding box center [425, 99] width 851 height 83
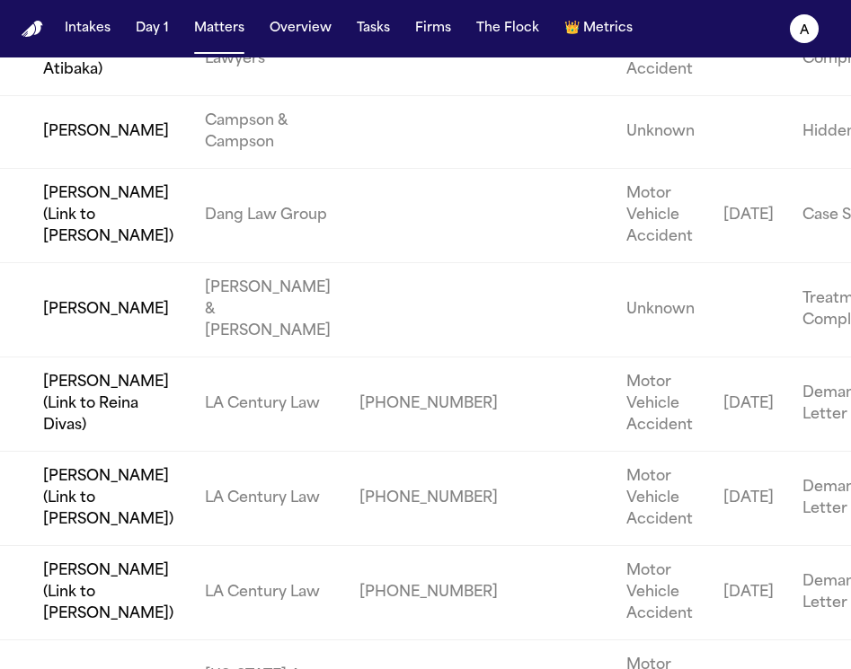
scroll to position [411, 0]
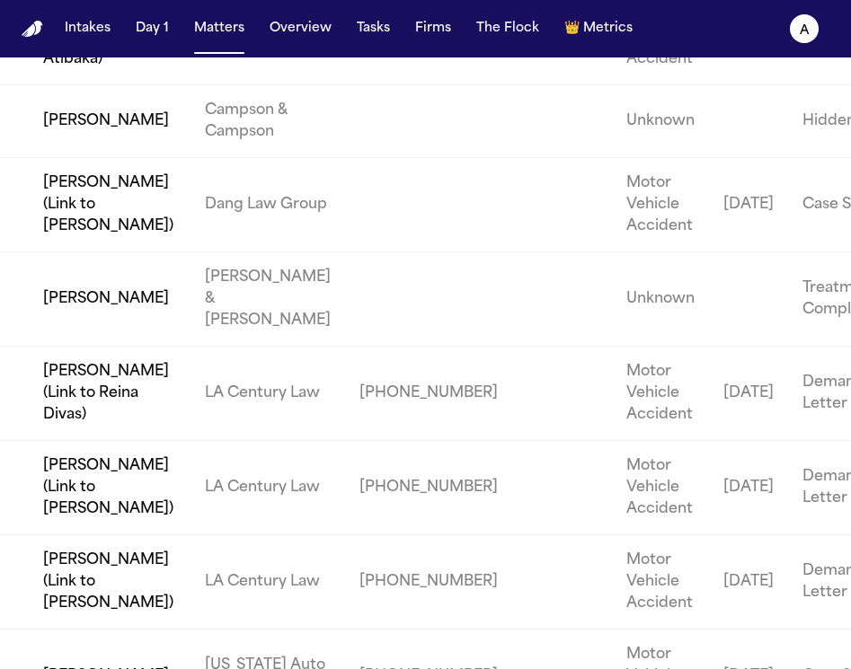
type input "*****"
click at [82, 347] on td "Jonathan Ayala" at bounding box center [95, 300] width 191 height 94
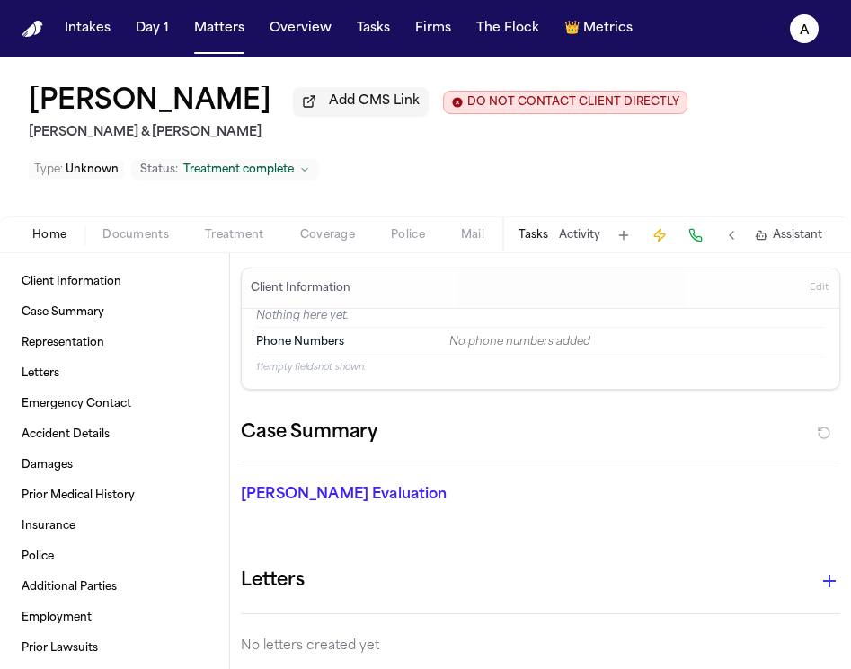
click at [539, 241] on button "Tasks" at bounding box center [533, 235] width 30 height 14
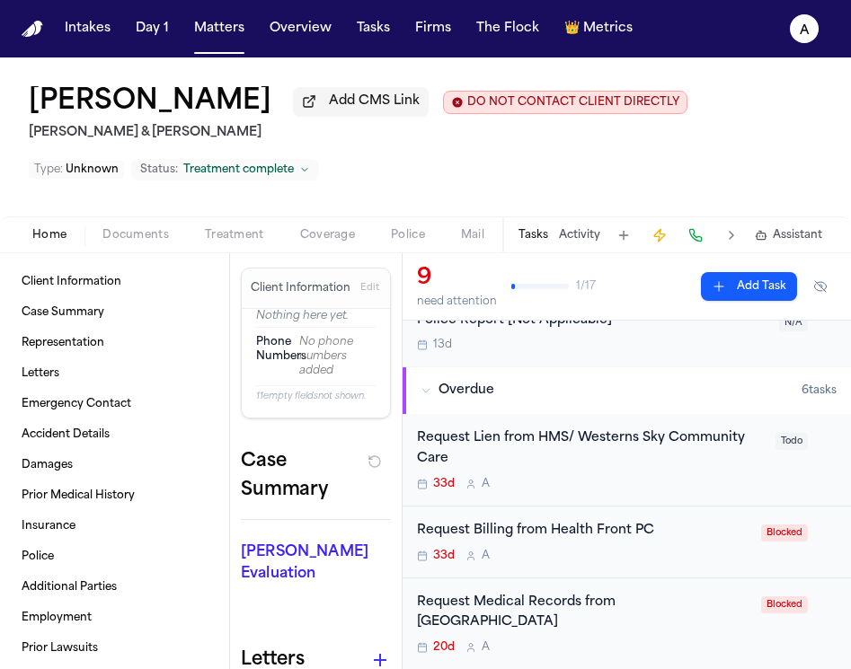
scroll to position [215, 0]
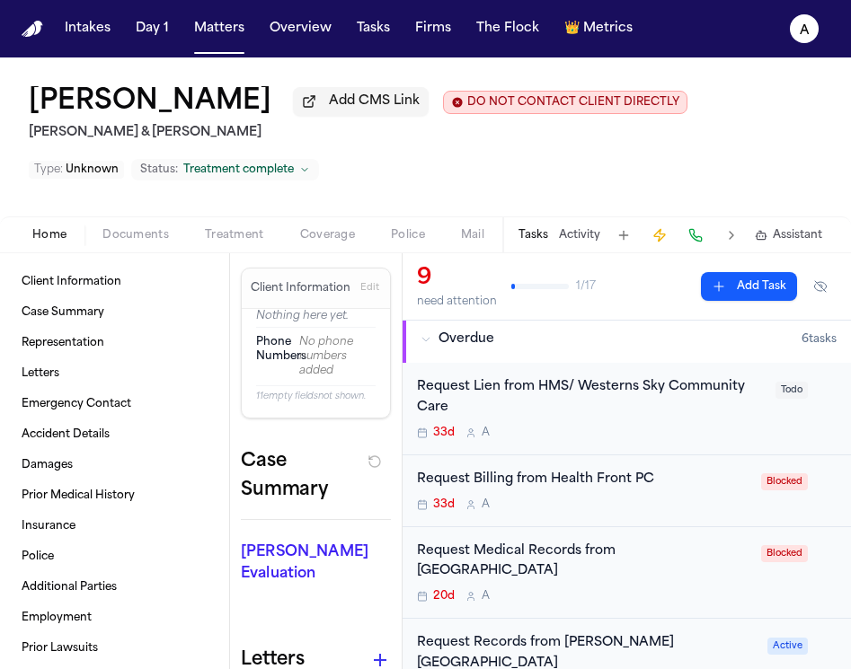
click at [662, 527] on div "Request Medical Records from La Familia Medical Center 20d A Blocked" at bounding box center [627, 573] width 448 height 93
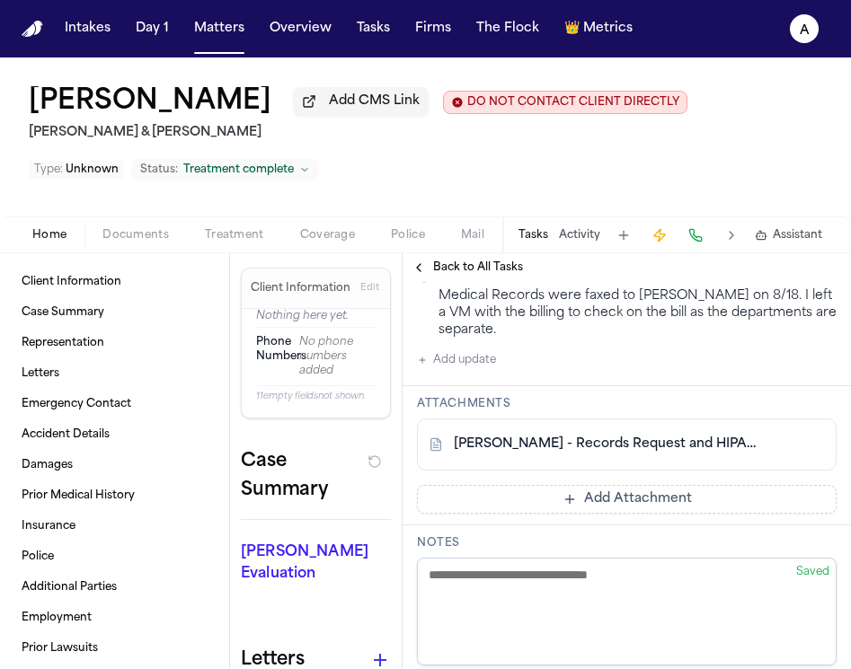
scroll to position [496, 0]
click at [588, 437] on link "J. Ayala - Records Request and HIPAA Authorization to La Familia Medical Center…" at bounding box center [609, 446] width 310 height 18
click at [460, 271] on span "Back to All Tasks" at bounding box center [478, 268] width 90 height 14
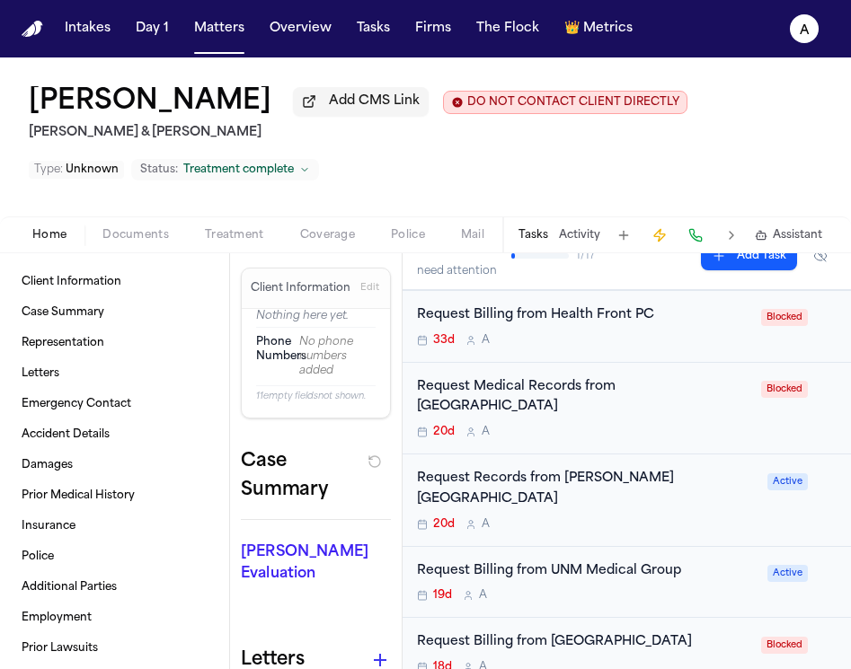
scroll to position [378, 0]
click at [664, 563] on div "Request Billing from UNM Medical Group 19d A" at bounding box center [587, 584] width 340 height 42
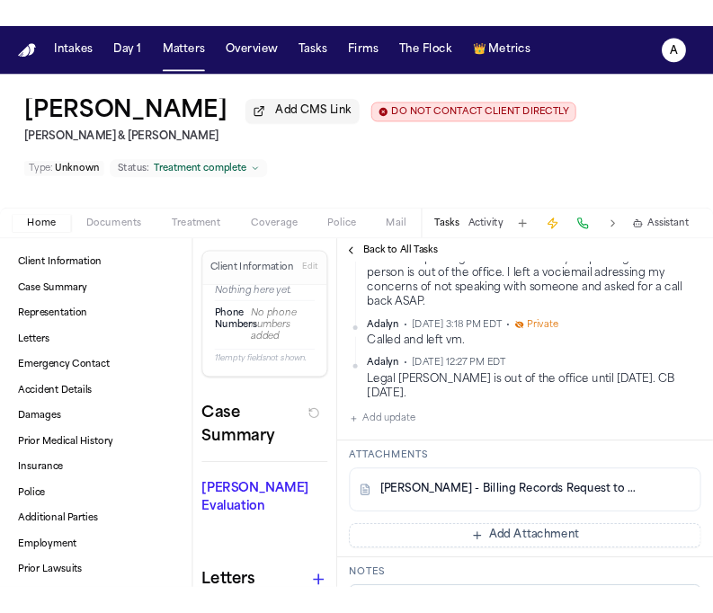
scroll to position [365, 0]
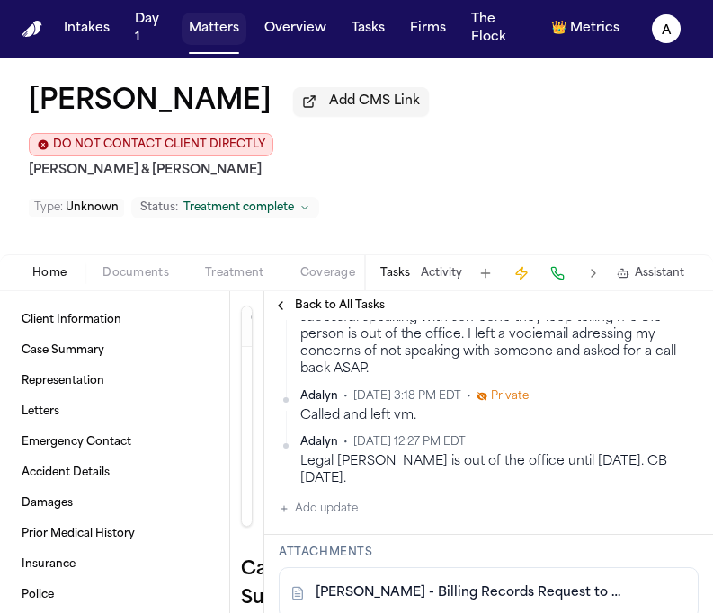
click at [223, 35] on button "Matters" at bounding box center [214, 29] width 65 height 32
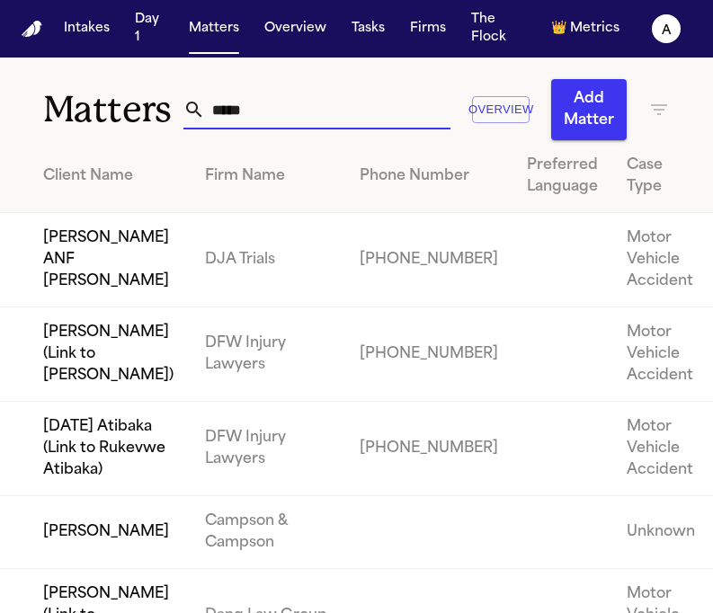
drag, startPoint x: 278, startPoint y: 111, endPoint x: 261, endPoint y: 111, distance: 17.1
click at [260, 111] on input "*****" at bounding box center [328, 110] width 246 height 40
drag, startPoint x: 253, startPoint y: 114, endPoint x: 98, endPoint y: 113, distance: 154.6
click at [98, 113] on div "Matters ***** Overview Add Matter" at bounding box center [356, 99] width 713 height 83
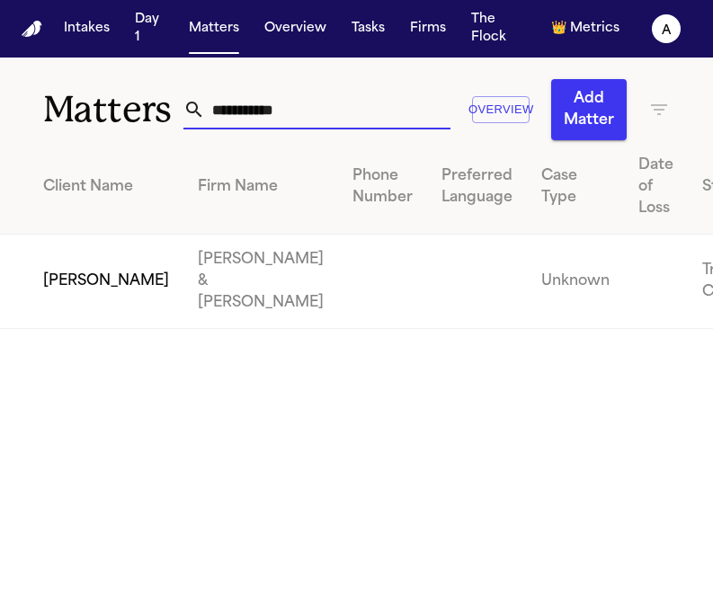
type input "**********"
click at [86, 288] on td "Jonathan Ayala" at bounding box center [91, 282] width 183 height 94
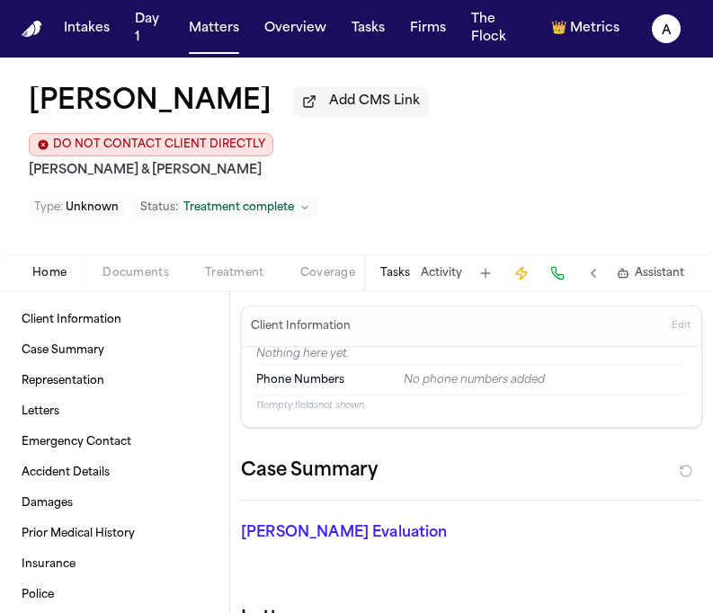
click at [407, 266] on button "Tasks" at bounding box center [395, 273] width 30 height 14
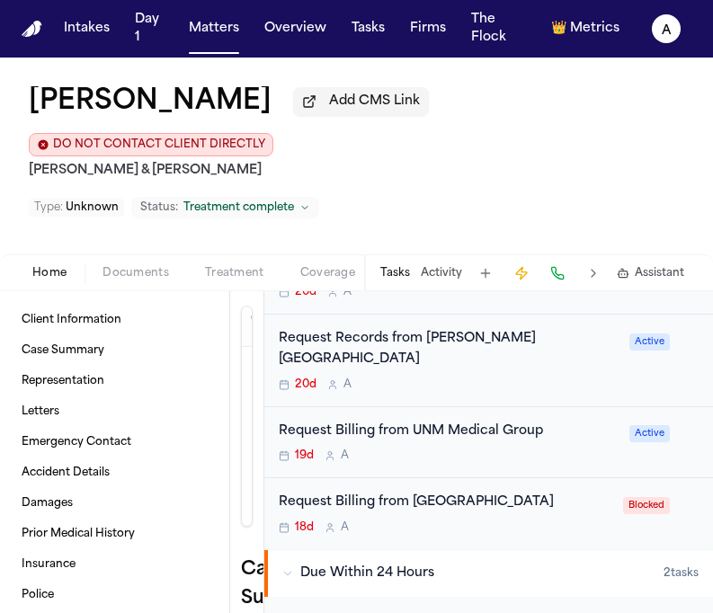
scroll to position [556, 0]
click at [583, 449] on div "19d A" at bounding box center [449, 456] width 340 height 14
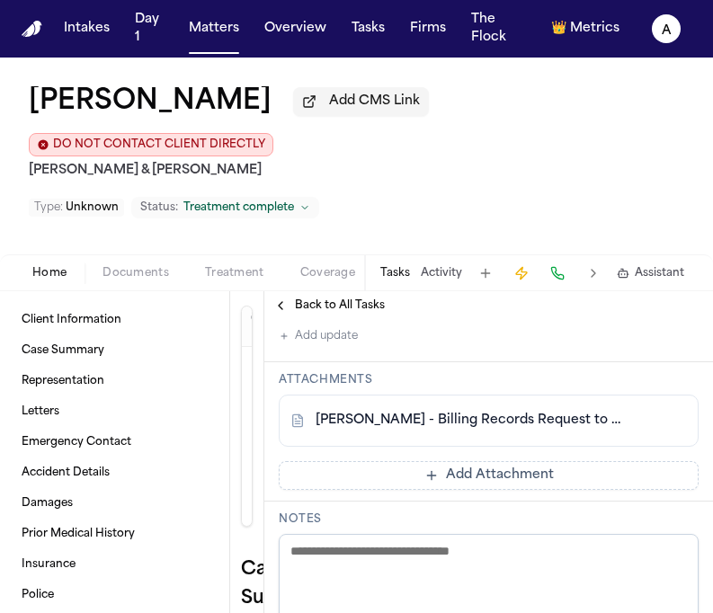
scroll to position [500, 0]
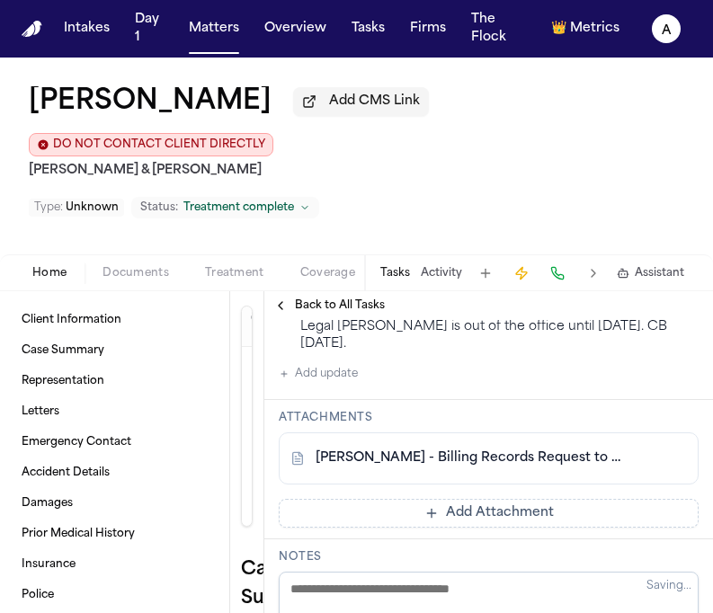
click at [504, 449] on link "J. Ayala - Billing Records Request to UNM Medical Group - 3.26.21" at bounding box center [470, 458] width 310 height 18
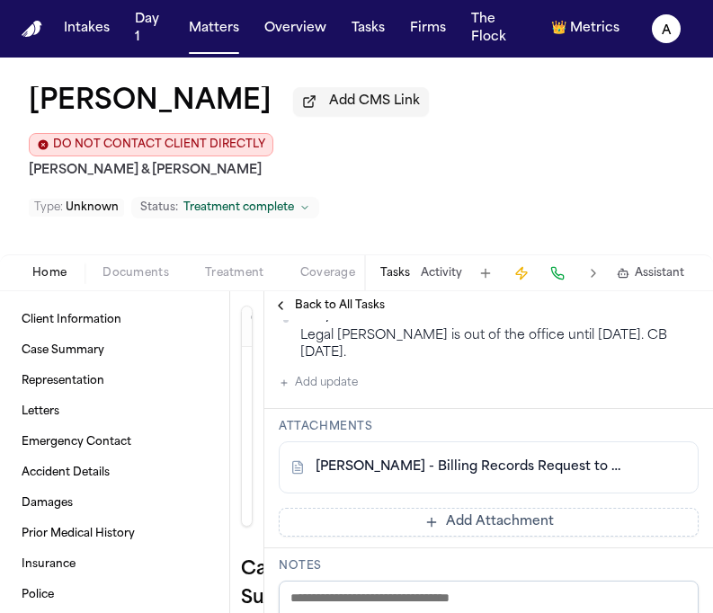
click at [656, 453] on div at bounding box center [655, 467] width 61 height 29
click at [365, 441] on div "J. Ayala - Billing Records Request to UNM Medical Group - 3.26.21" at bounding box center [489, 467] width 420 height 52
click at [380, 458] on link "J. Ayala - Billing Records Request to UNM Medical Group - 3.26.21" at bounding box center [470, 467] width 310 height 18
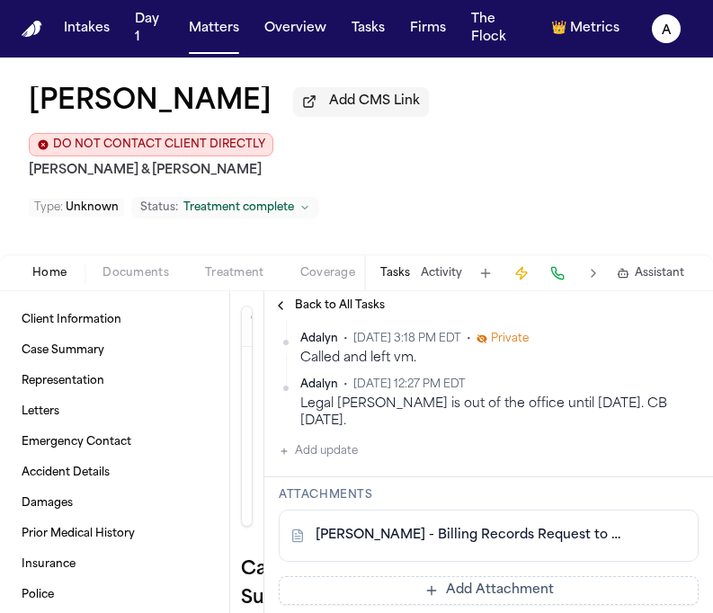
scroll to position [428, 0]
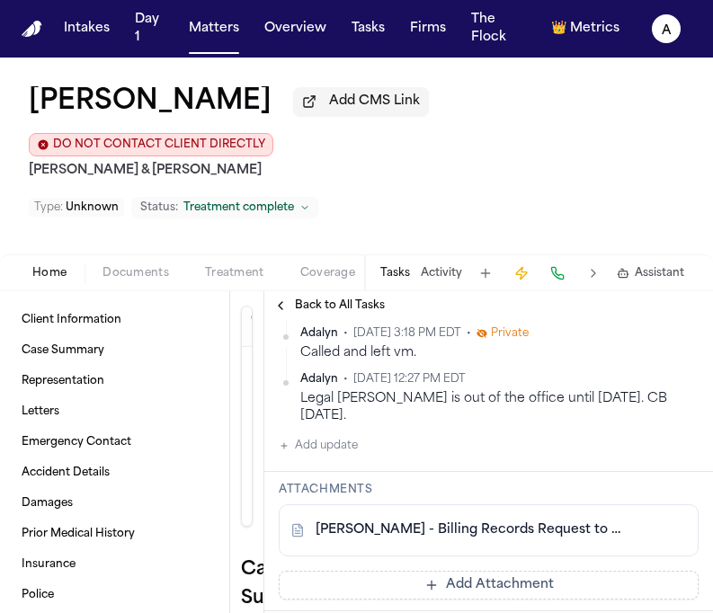
click at [332, 435] on button "Add update" at bounding box center [318, 446] width 79 height 22
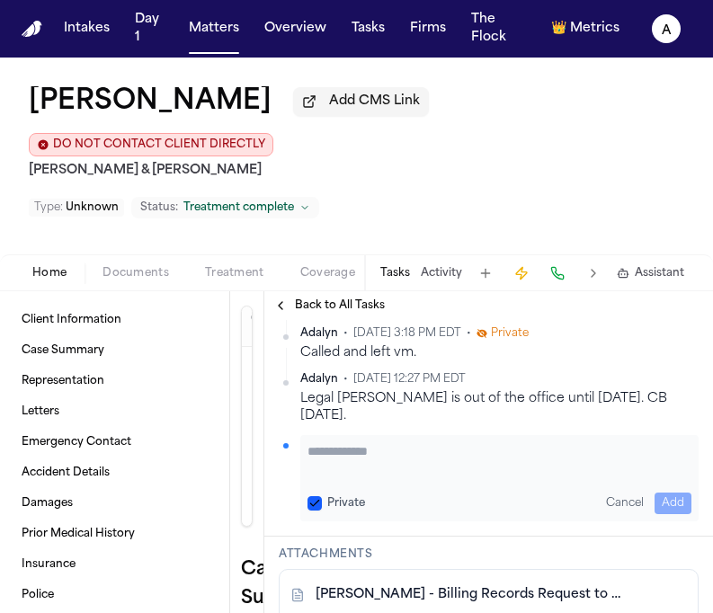
click at [346, 442] on textarea "Add your update" at bounding box center [499, 460] width 384 height 36
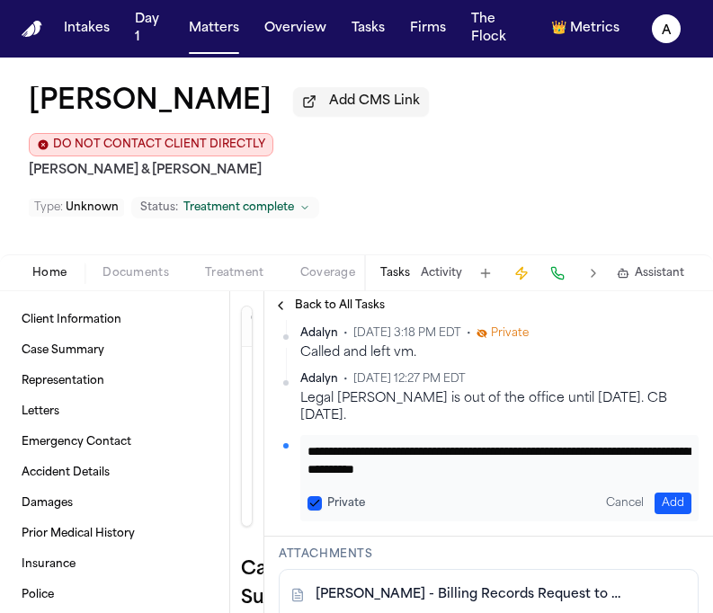
type textarea "**********"
click at [314, 496] on button "Private" at bounding box center [314, 503] width 14 height 14
click at [668, 492] on button "Add" at bounding box center [672, 503] width 37 height 22
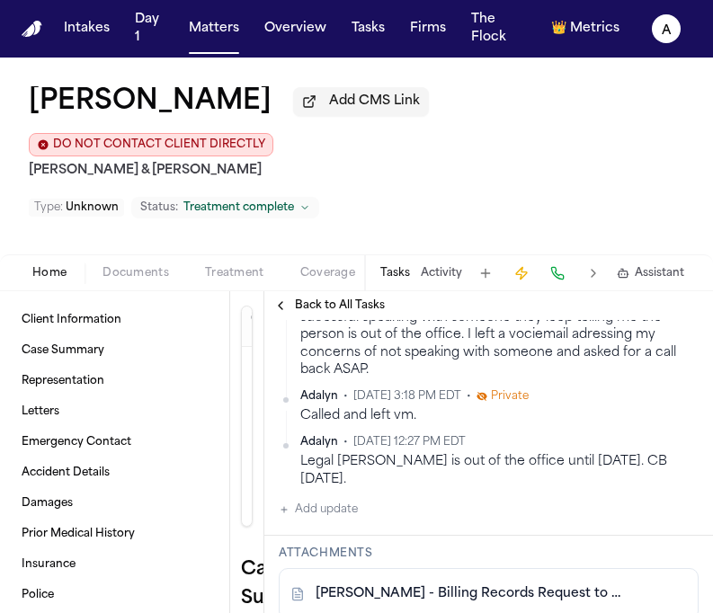
scroll to position [491, 0]
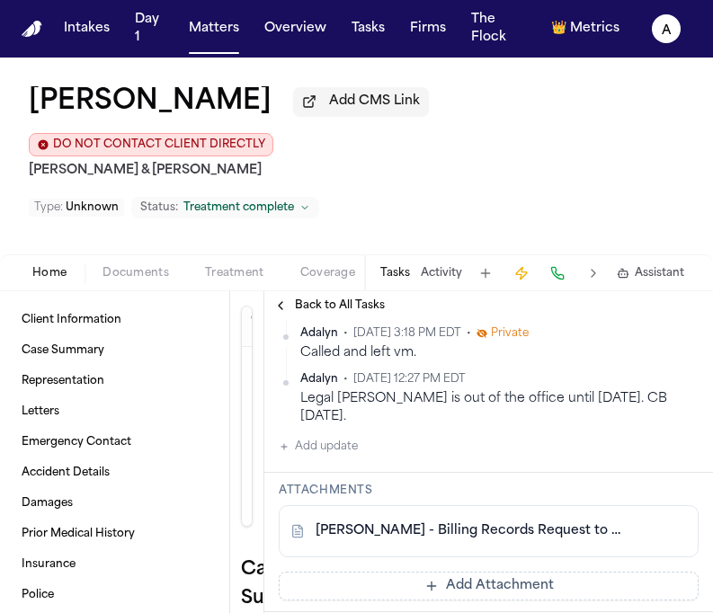
click at [342, 298] on span "Back to All Tasks" at bounding box center [340, 305] width 90 height 14
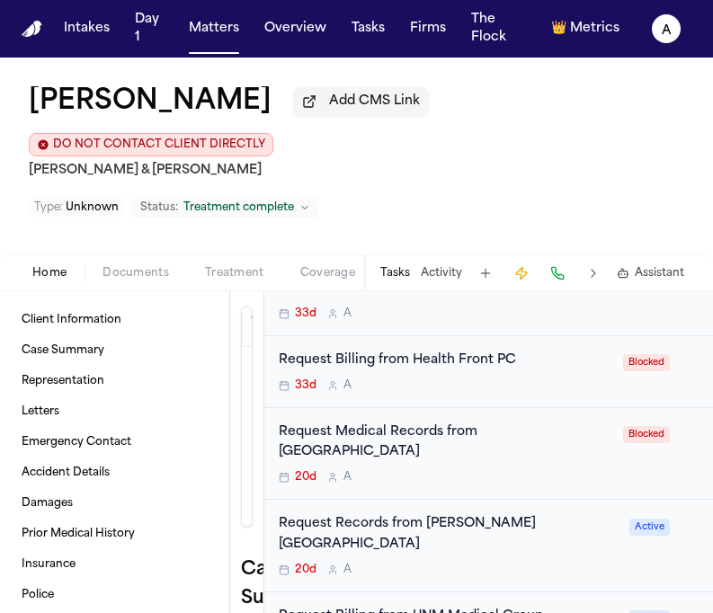
scroll to position [447, 0]
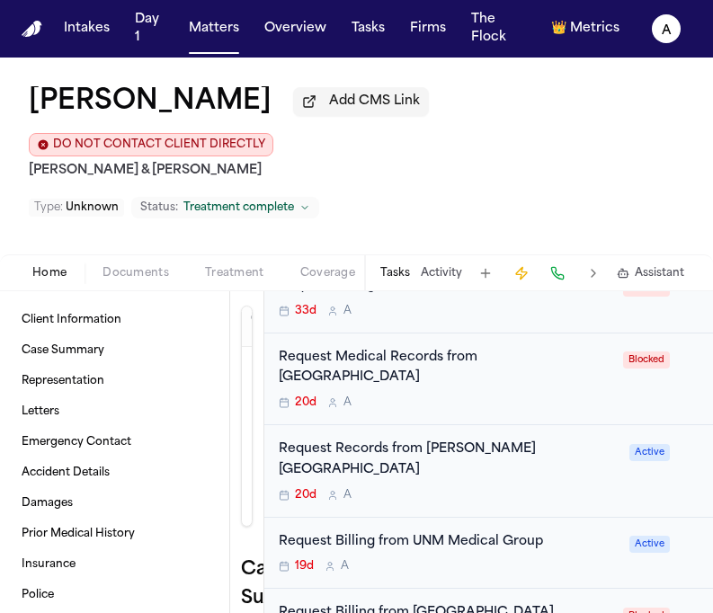
click at [517, 559] on div "19d A" at bounding box center [449, 566] width 340 height 14
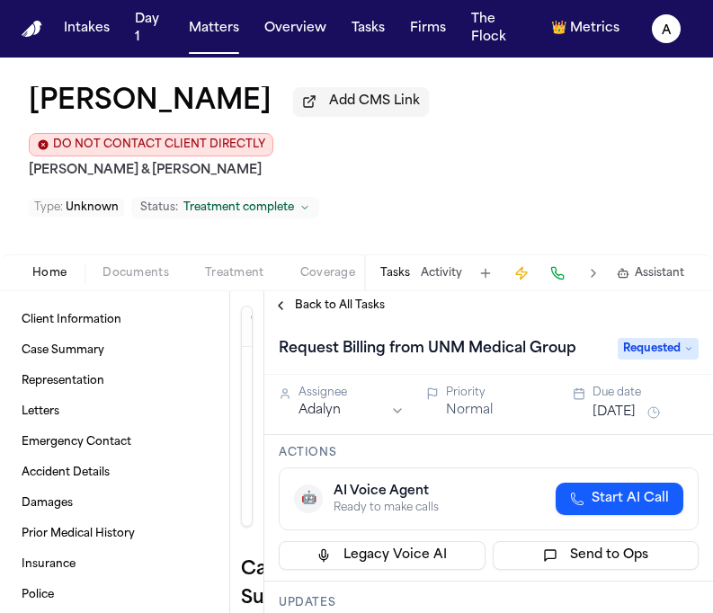
click at [332, 298] on span "Back to All Tasks" at bounding box center [340, 305] width 90 height 14
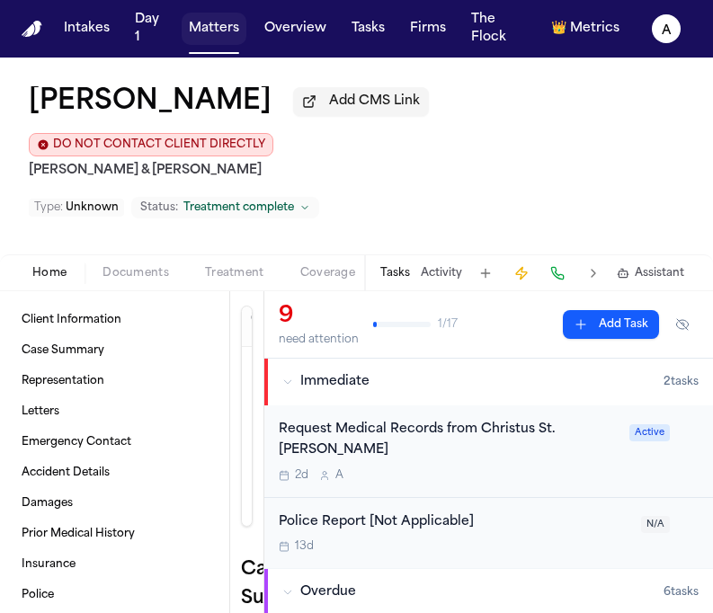
click at [227, 43] on button "Matters" at bounding box center [214, 29] width 65 height 32
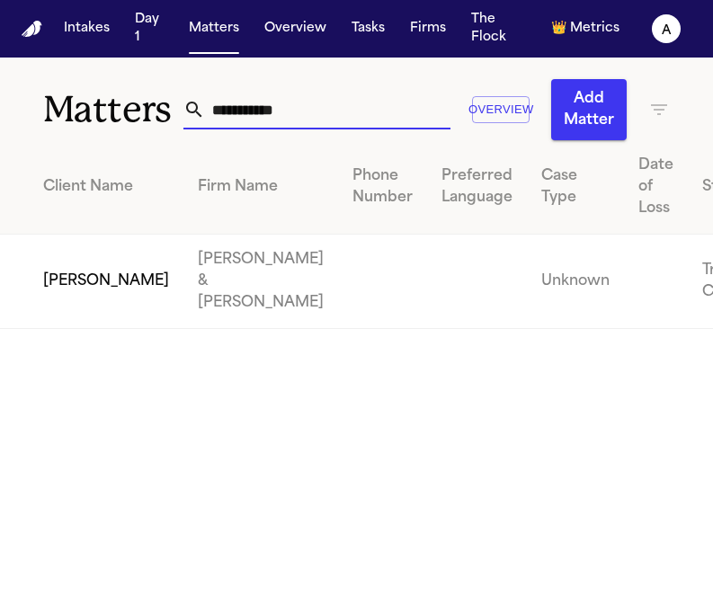
drag, startPoint x: 368, startPoint y: 124, endPoint x: 140, endPoint y: 120, distance: 228.3
click at [140, 120] on div "**********" at bounding box center [356, 99] width 713 height 83
type input "**********"
click at [75, 253] on td "[PERSON_NAME]" at bounding box center [91, 282] width 183 height 94
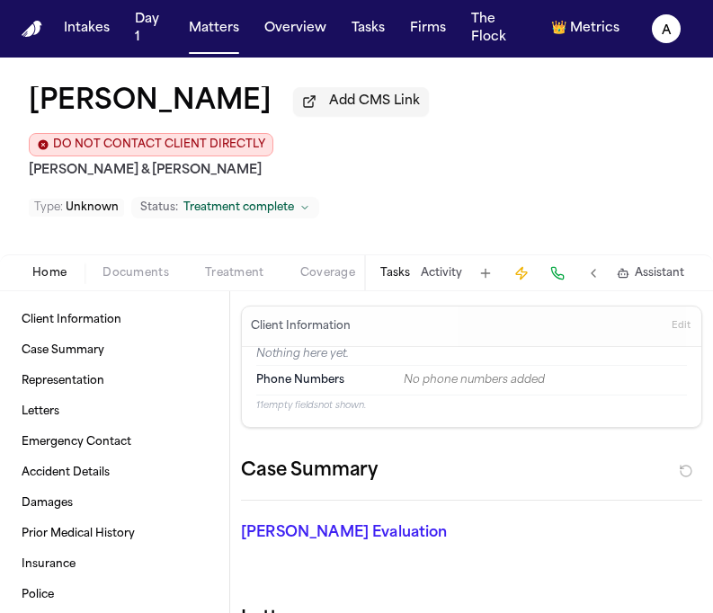
click at [395, 266] on button "Tasks" at bounding box center [395, 273] width 30 height 14
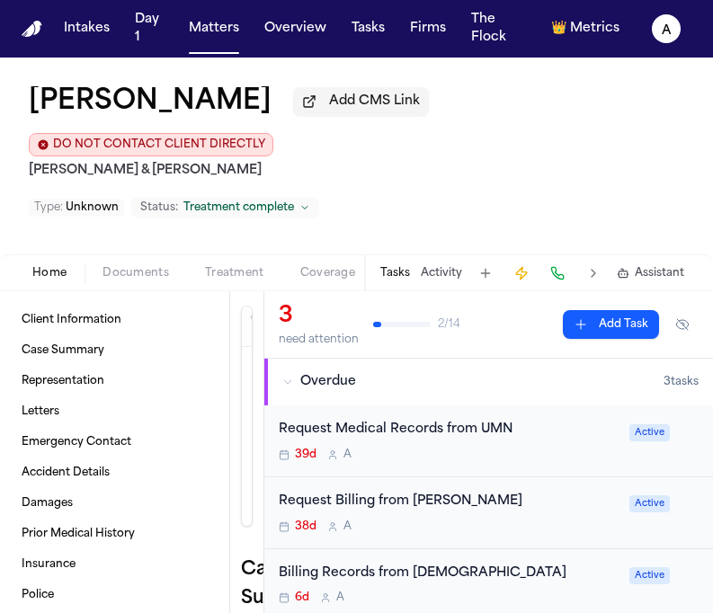
click at [527, 448] on div "39d A" at bounding box center [449, 455] width 340 height 14
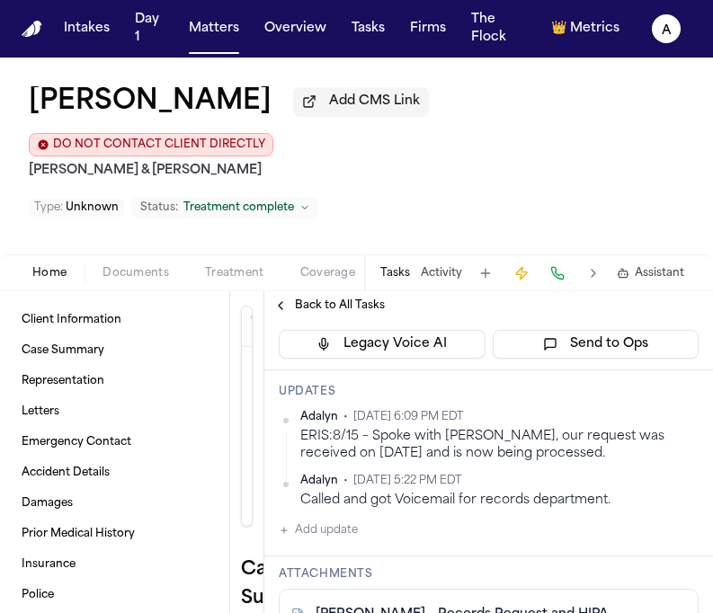
scroll to position [320, 0]
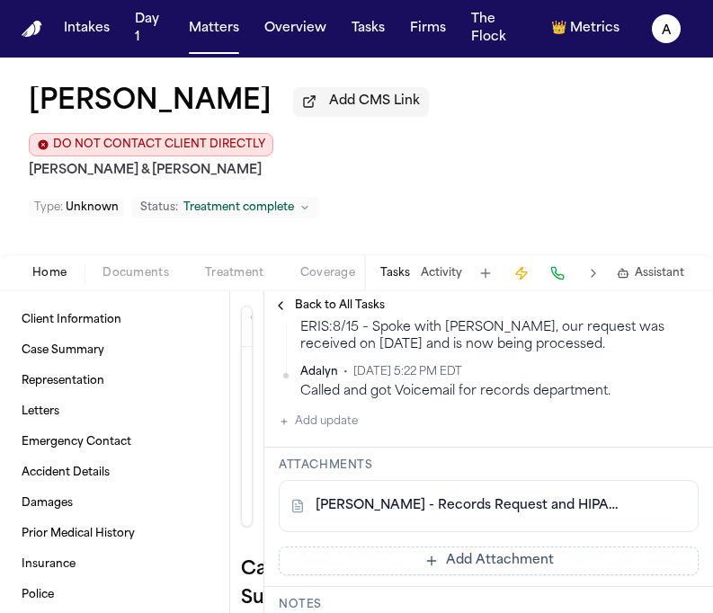
click at [488, 480] on div "[PERSON_NAME] - Records Request and HIPAA Authorizations to UNM Hospital - [DAT…" at bounding box center [489, 506] width 420 height 52
click at [500, 497] on link "[PERSON_NAME] - Records Request and HIPAA Authorizations to UNM Hospital - [DAT…" at bounding box center [470, 506] width 310 height 18
click at [413, 497] on link "[PERSON_NAME] - Records Request and HIPAA Authorizations to UNM Hospital - [DAT…" at bounding box center [470, 506] width 310 height 18
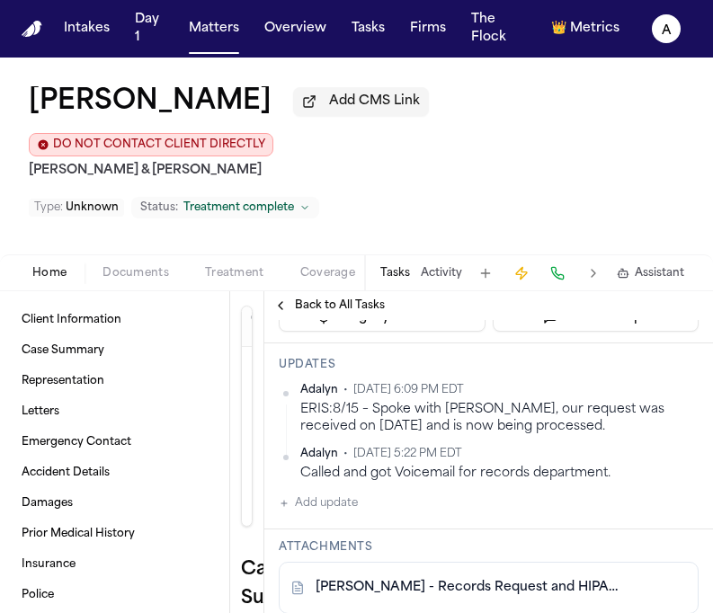
click at [368, 475] on div "Adalyn • Aug 20, 2025 6:09 PM EDT ERIS:8/15 – Spoke with Joey, our request was …" at bounding box center [489, 448] width 420 height 131
click at [344, 492] on button "Add update" at bounding box center [318, 503] width 79 height 22
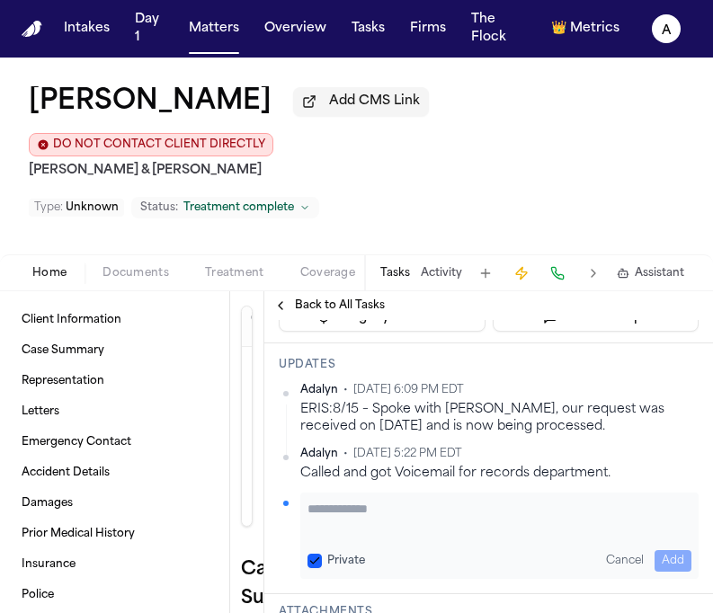
click at [344, 500] on textarea "Add your update" at bounding box center [499, 518] width 384 height 36
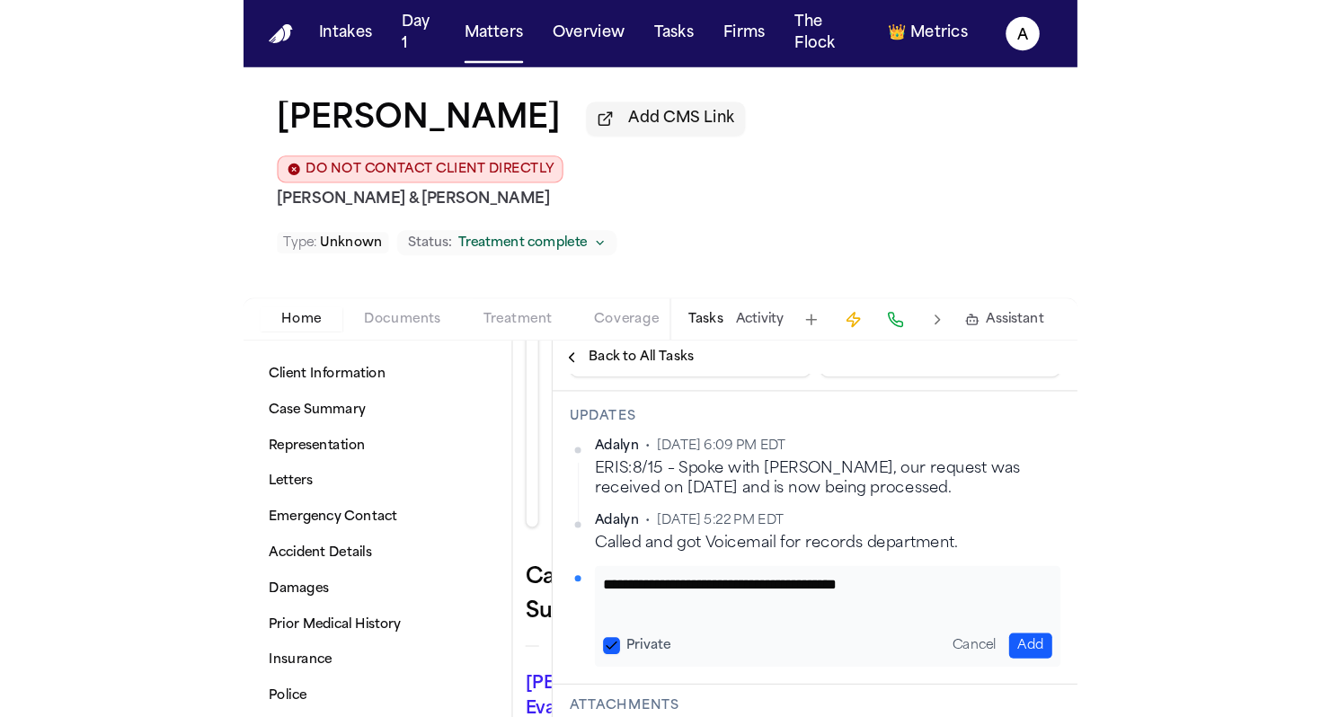
scroll to position [253, 0]
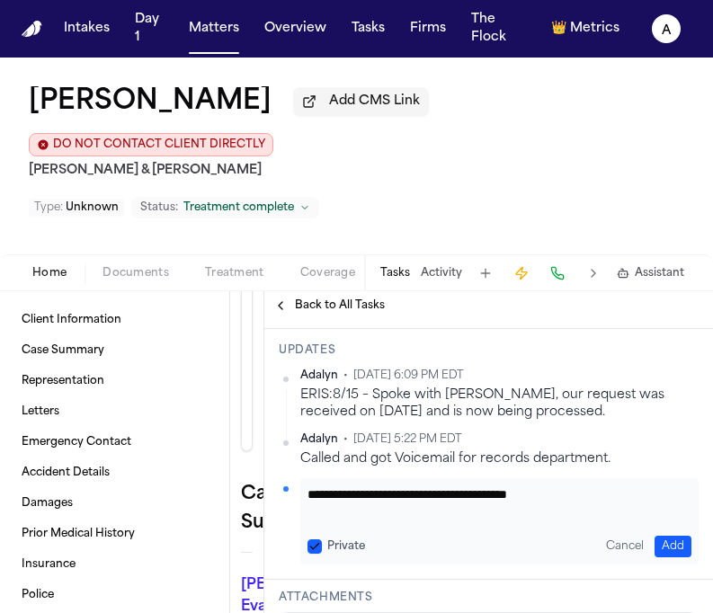
click at [471, 485] on textarea "**********" at bounding box center [499, 503] width 384 height 36
click at [609, 485] on textarea "**********" at bounding box center [499, 503] width 384 height 36
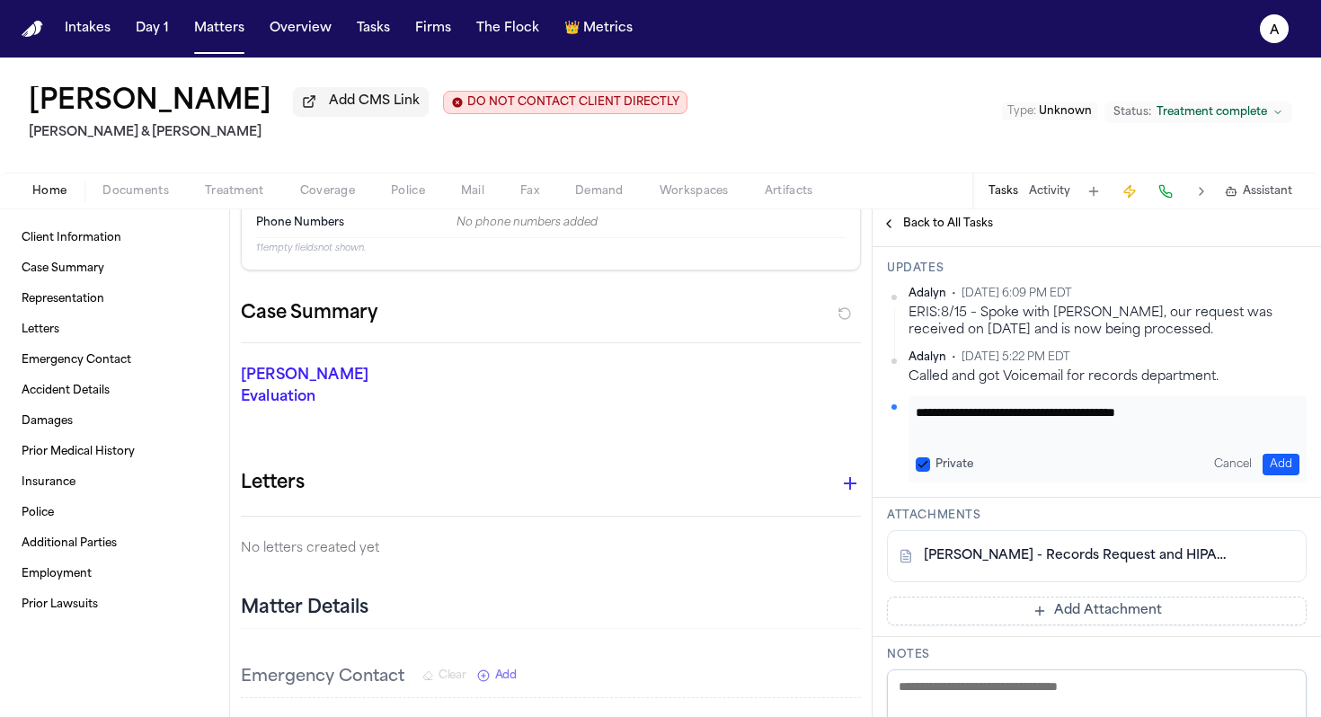
click at [1064, 548] on link "[PERSON_NAME] - Records Request and HIPAA Authorizations to UNM Hospital - [DAT…" at bounding box center [1079, 556] width 310 height 18
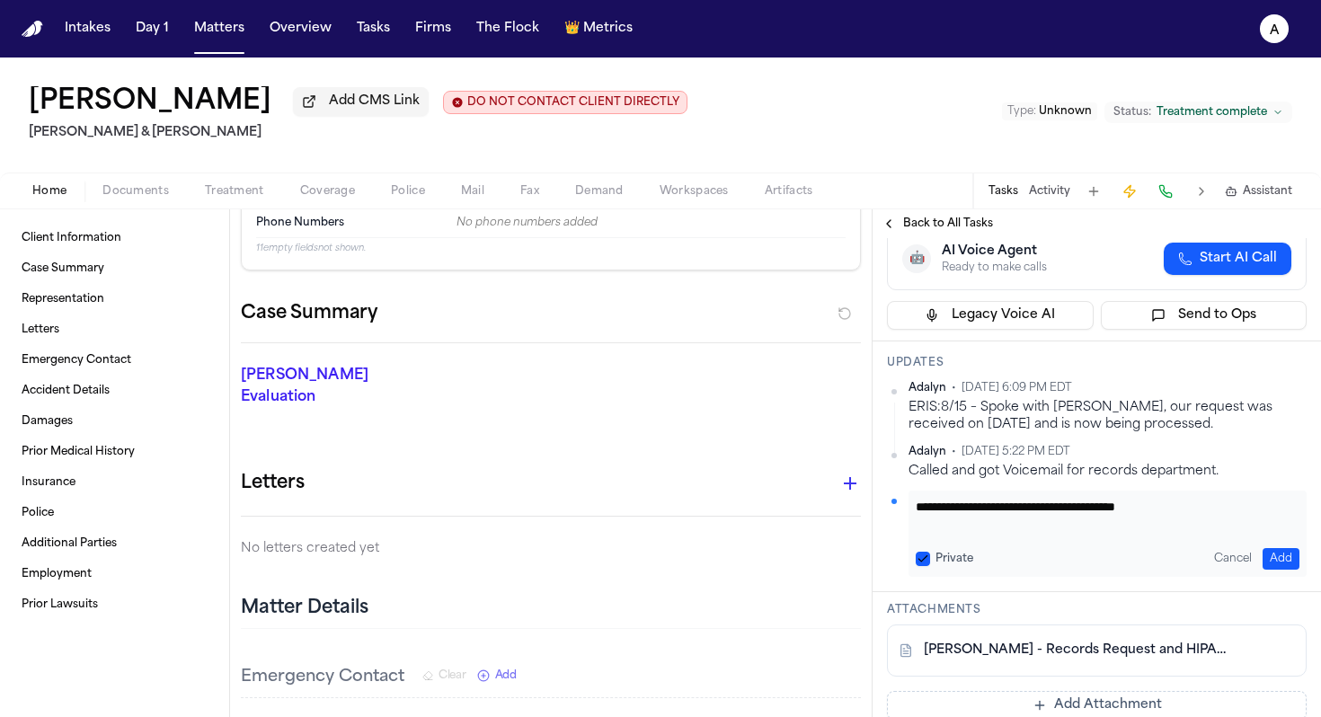
scroll to position [155, 0]
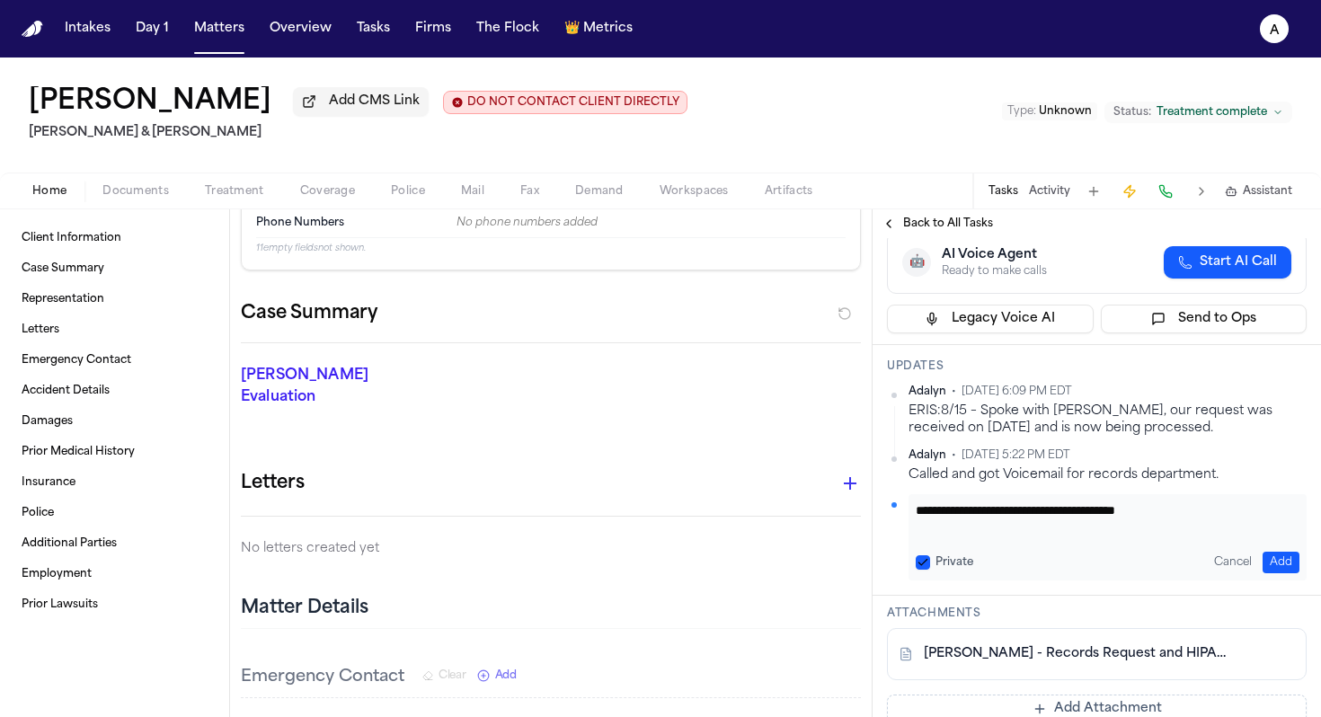
click at [1225, 523] on textarea "**********" at bounding box center [1108, 519] width 384 height 36
type textarea "**********"
click at [919, 565] on button "Private" at bounding box center [923, 562] width 14 height 14
click at [1291, 563] on button "Add" at bounding box center [1281, 563] width 37 height 22
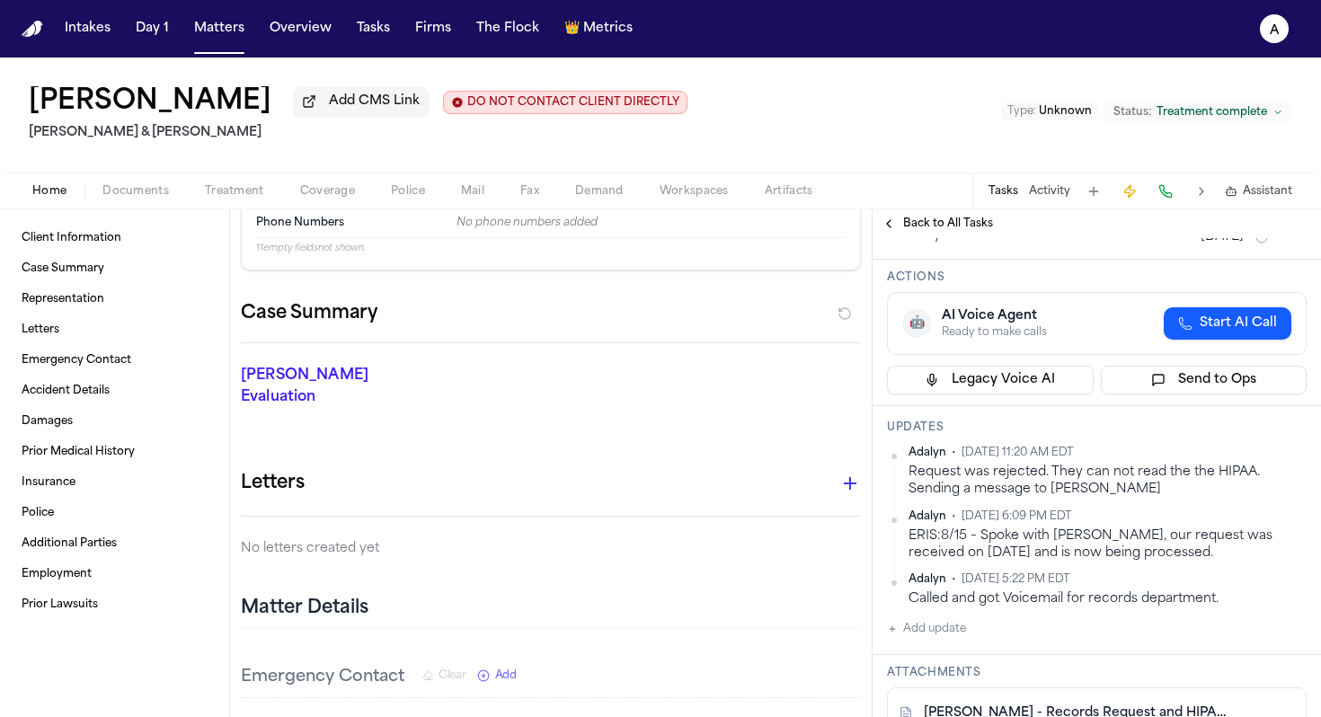
scroll to position [0, 0]
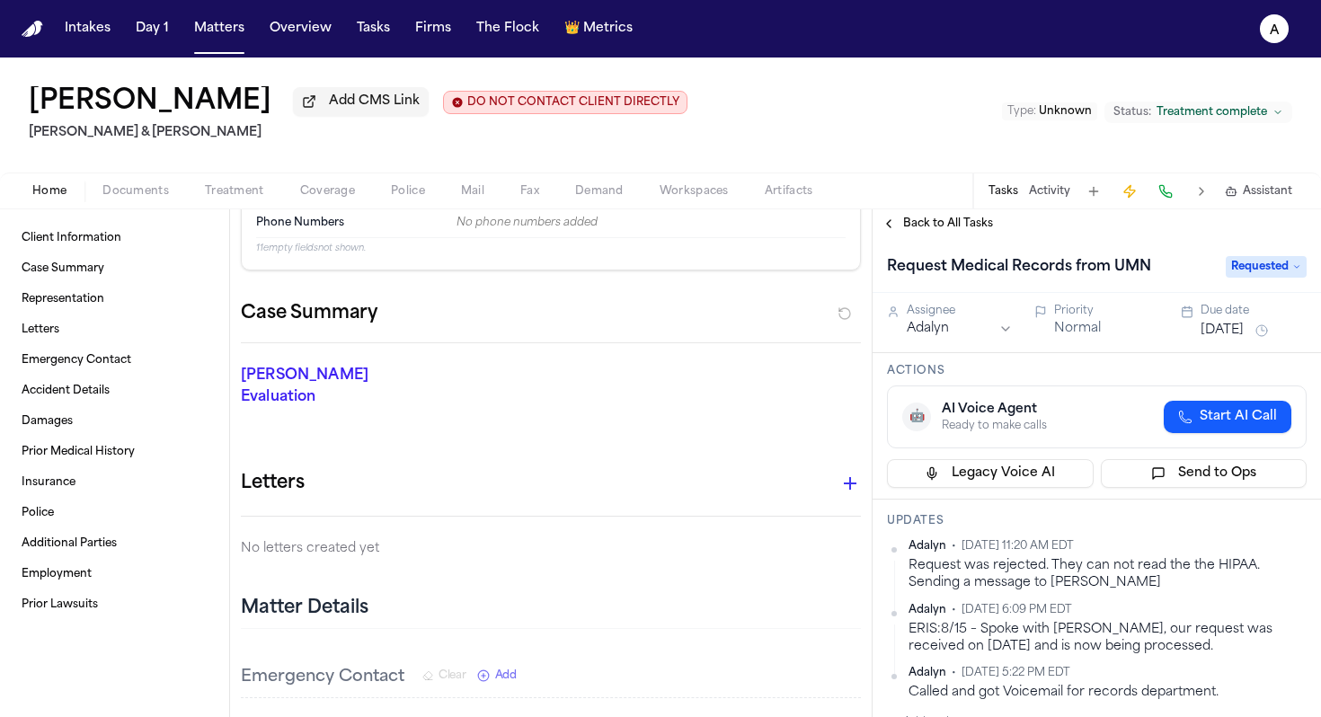
click at [931, 237] on div "Back to All Tasks" at bounding box center [1097, 223] width 448 height 29
click at [1244, 340] on button "Aug 7, 2025" at bounding box center [1222, 331] width 43 height 18
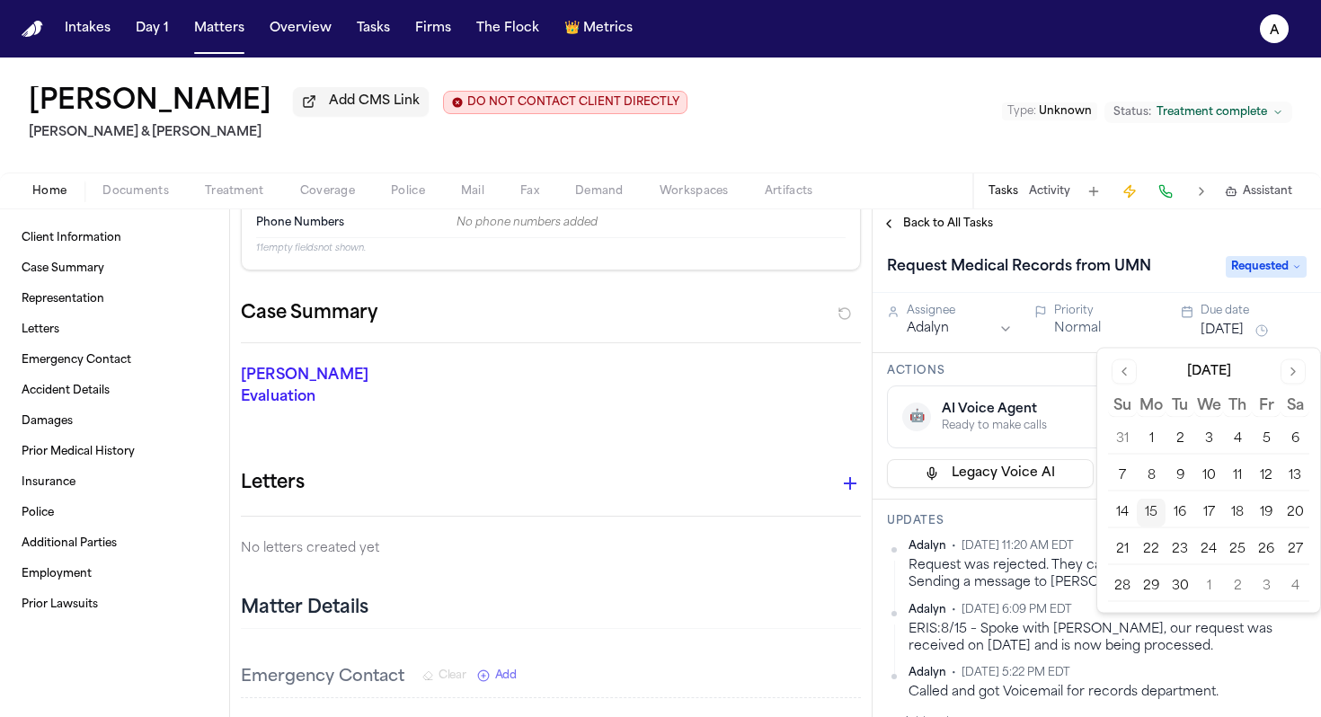
click at [1207, 512] on button "17" at bounding box center [1208, 513] width 29 height 29
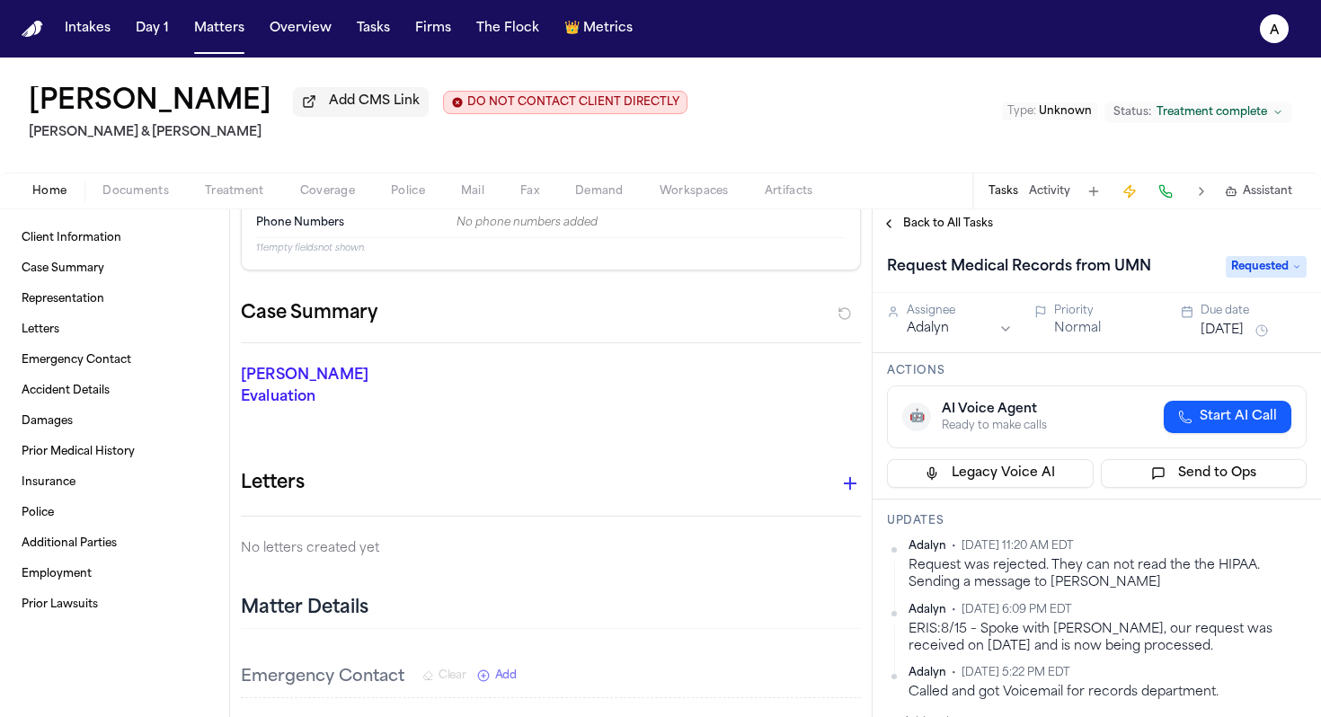
click at [1060, 370] on h3 "Actions" at bounding box center [1097, 371] width 420 height 14
click at [972, 230] on span "Back to All Tasks" at bounding box center [948, 224] width 90 height 14
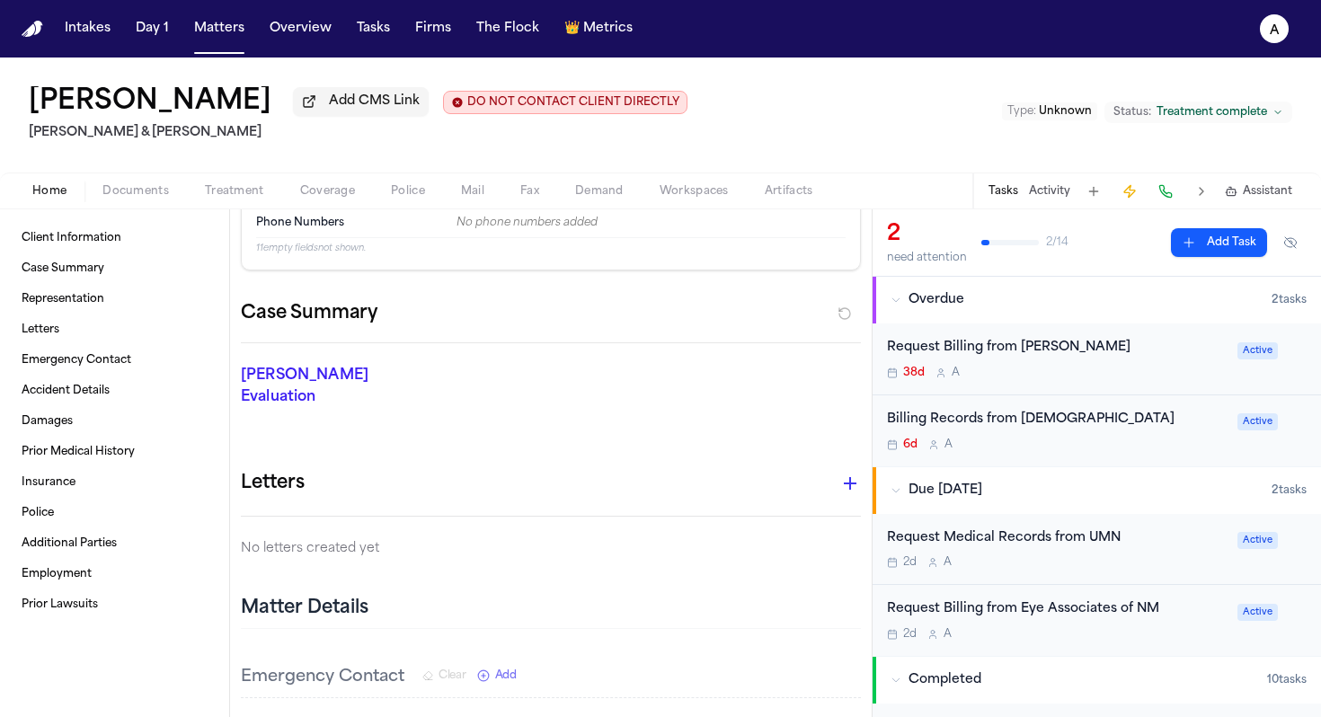
click at [1159, 380] on div "38d A" at bounding box center [1057, 373] width 340 height 14
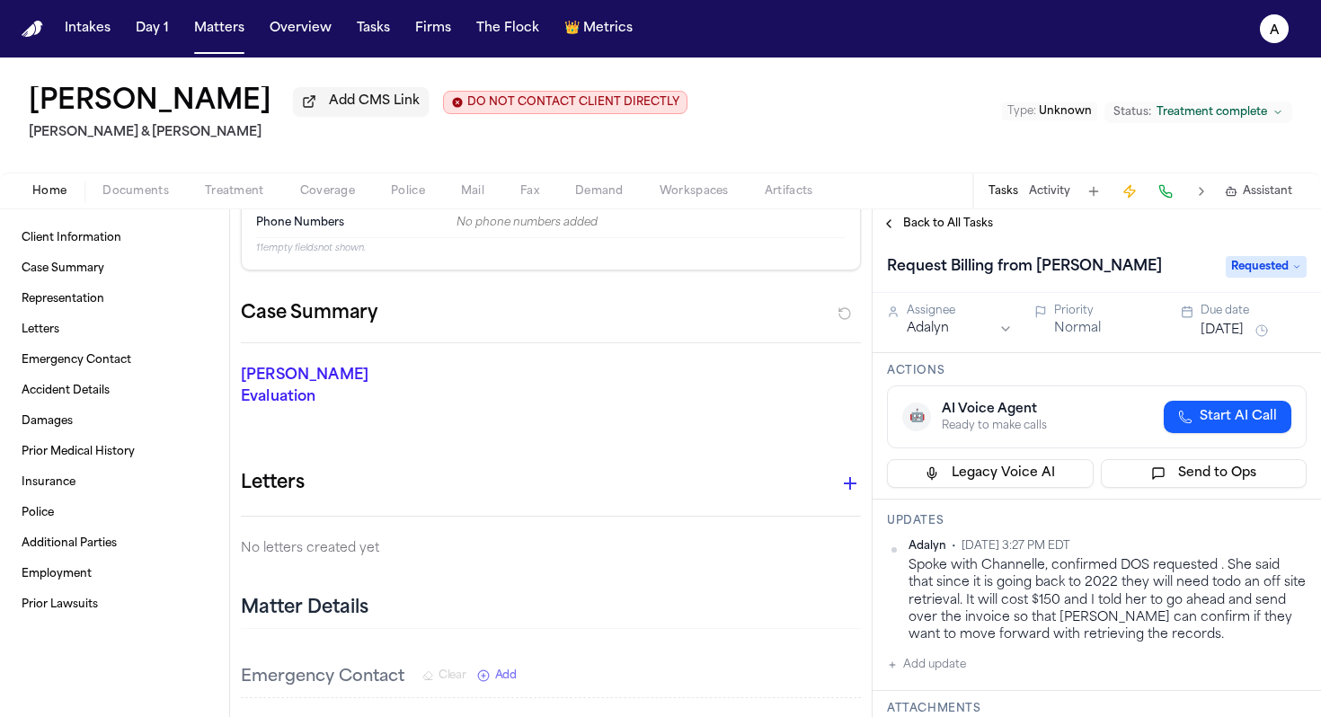
scroll to position [48, 0]
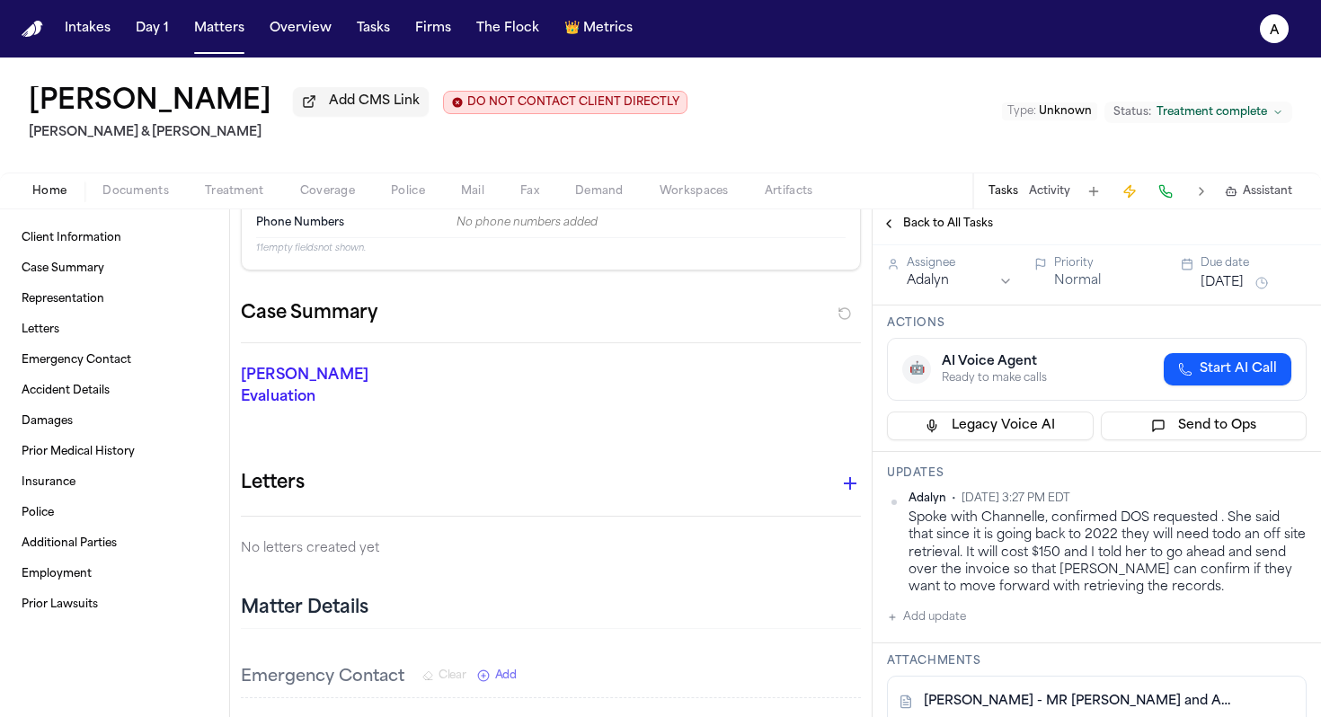
click at [934, 622] on button "Add update" at bounding box center [926, 618] width 79 height 22
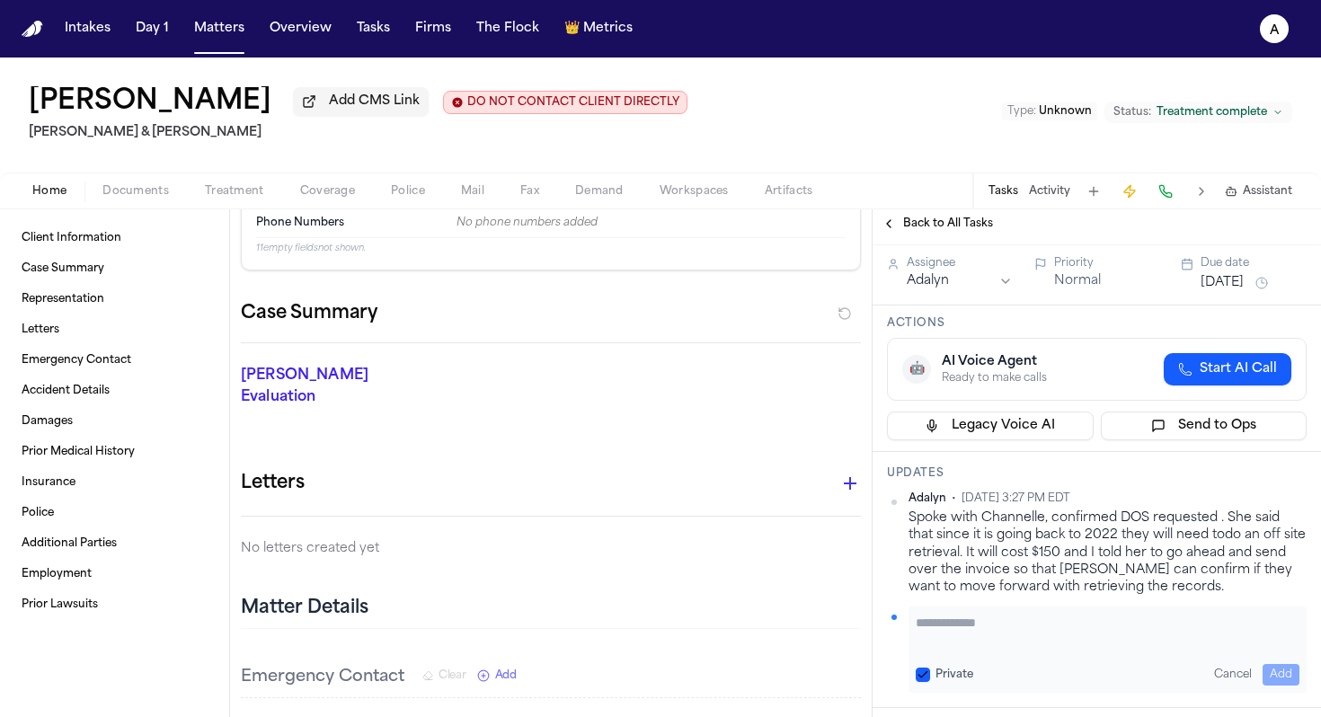
click at [957, 625] on textarea "Add your update" at bounding box center [1108, 632] width 384 height 36
type textarea "**********"
click at [917, 676] on button "Private" at bounding box center [923, 675] width 14 height 14
click at [1282, 681] on button "Add" at bounding box center [1281, 675] width 37 height 22
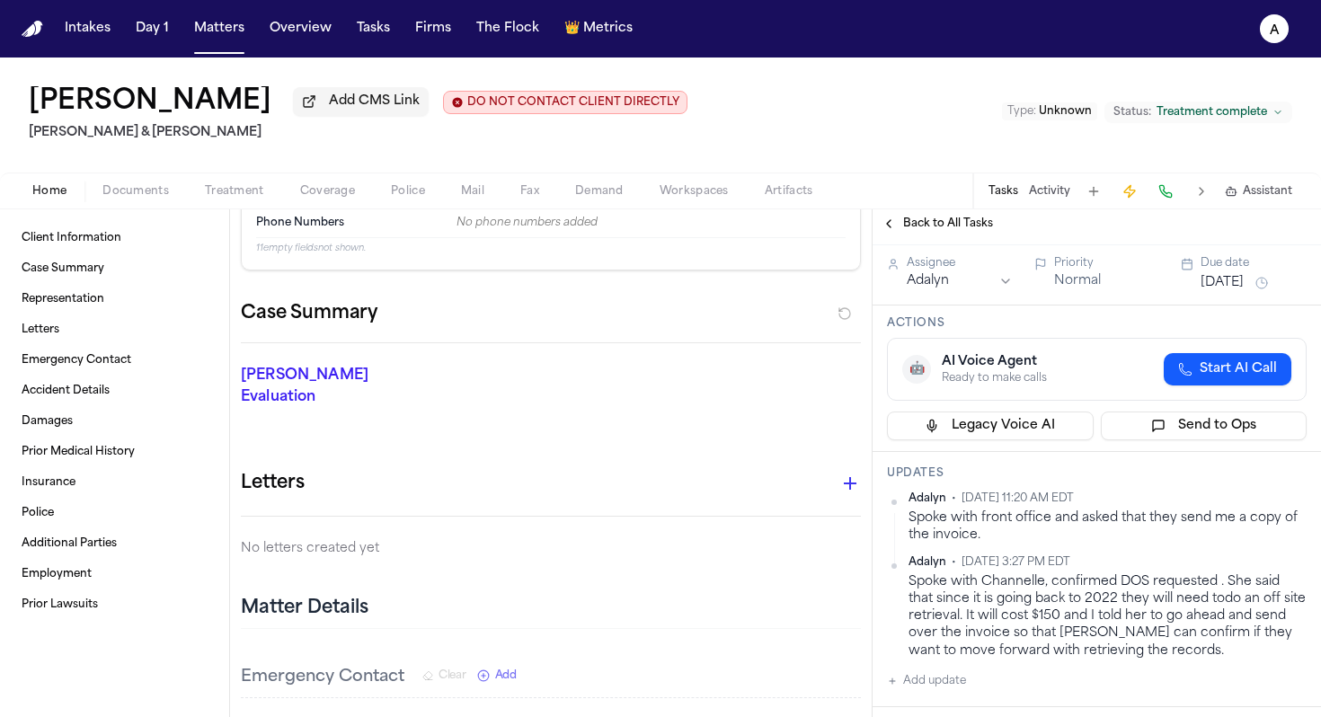
click at [1210, 270] on div "Due date" at bounding box center [1254, 263] width 106 height 14
click at [1210, 292] on button "Aug 8, 2025" at bounding box center [1222, 283] width 43 height 18
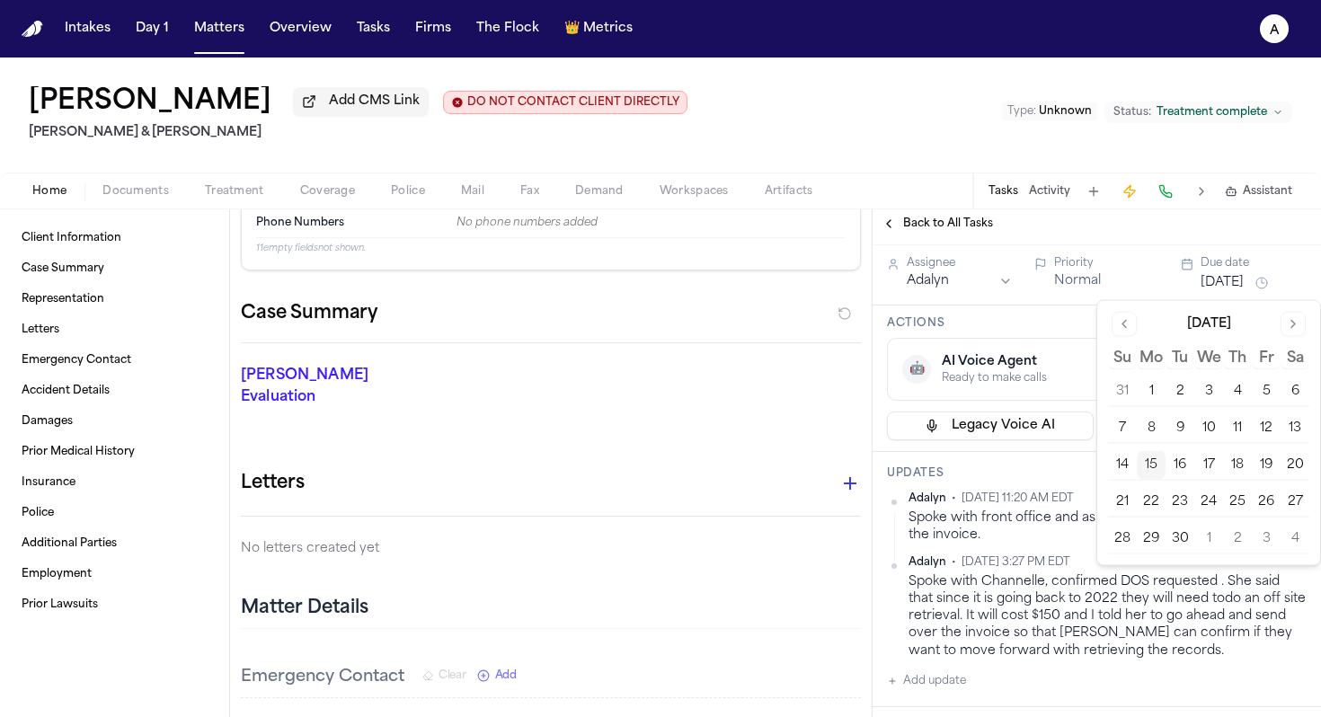
click at [1205, 469] on button "17" at bounding box center [1208, 465] width 29 height 29
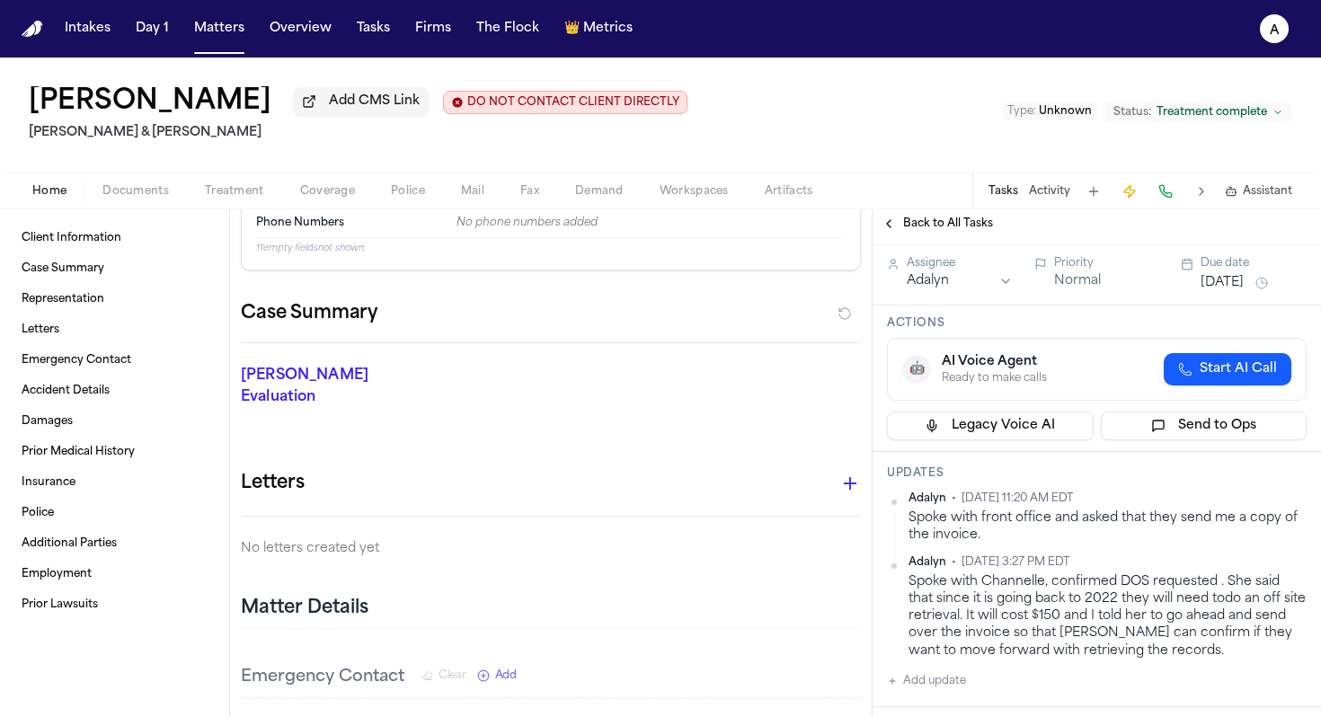
click at [1047, 479] on h3 "Updates" at bounding box center [1097, 473] width 420 height 14
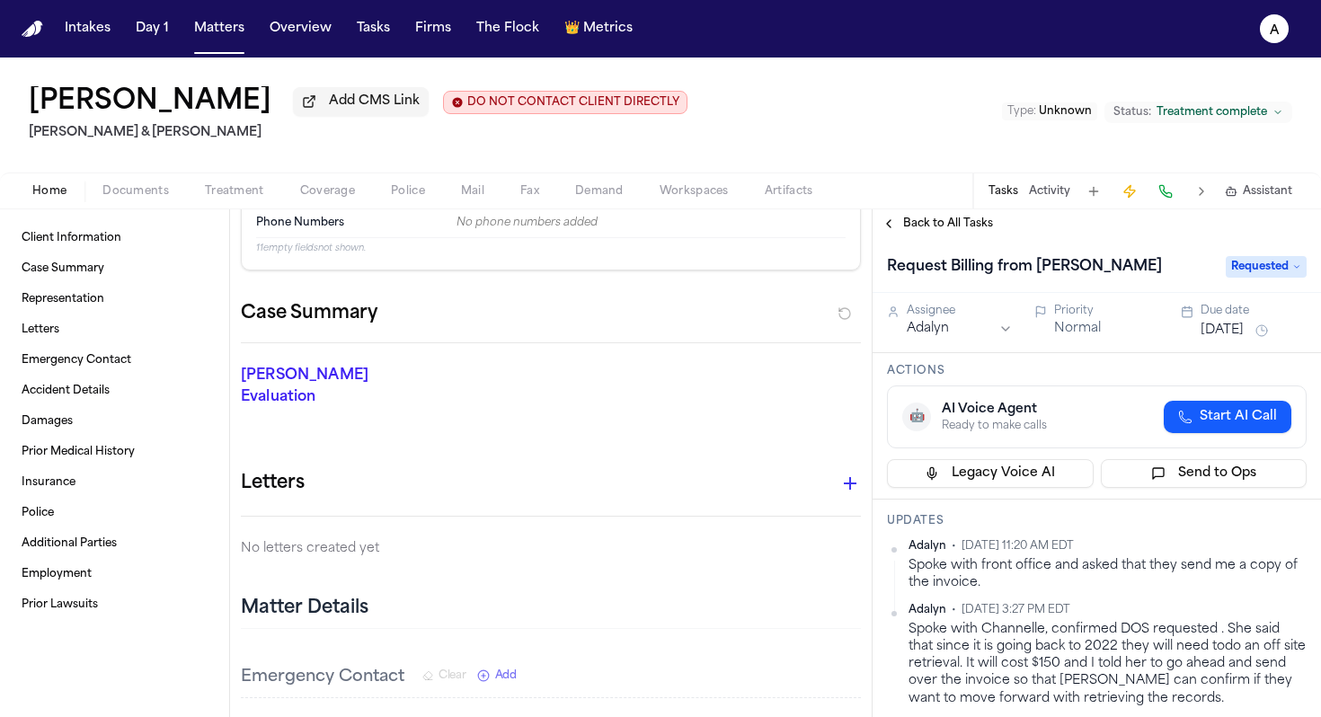
drag, startPoint x: 1197, startPoint y: 266, endPoint x: 1035, endPoint y: 269, distance: 161.8
click at [1035, 269] on div "Request Billing from [PERSON_NAME]" at bounding box center [1051, 267] width 328 height 29
copy h1 "Dr. Samir Kassicieh"
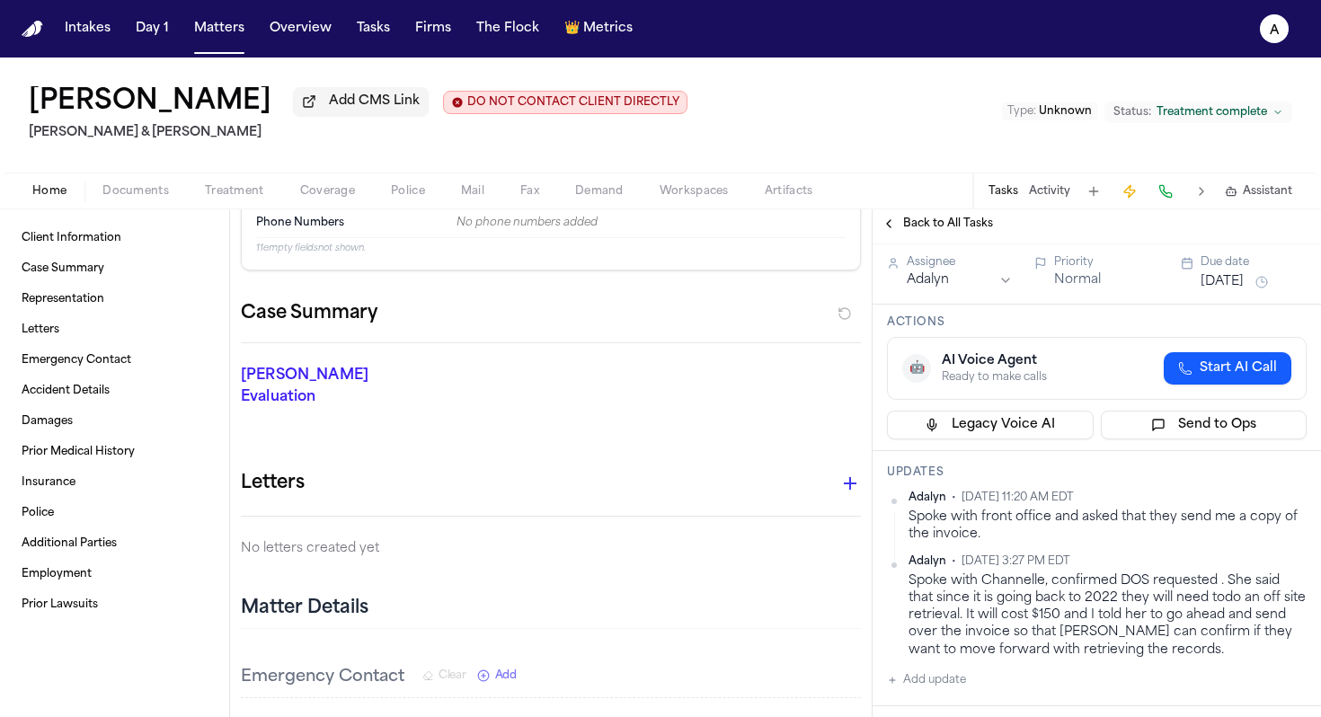
scroll to position [53, 0]
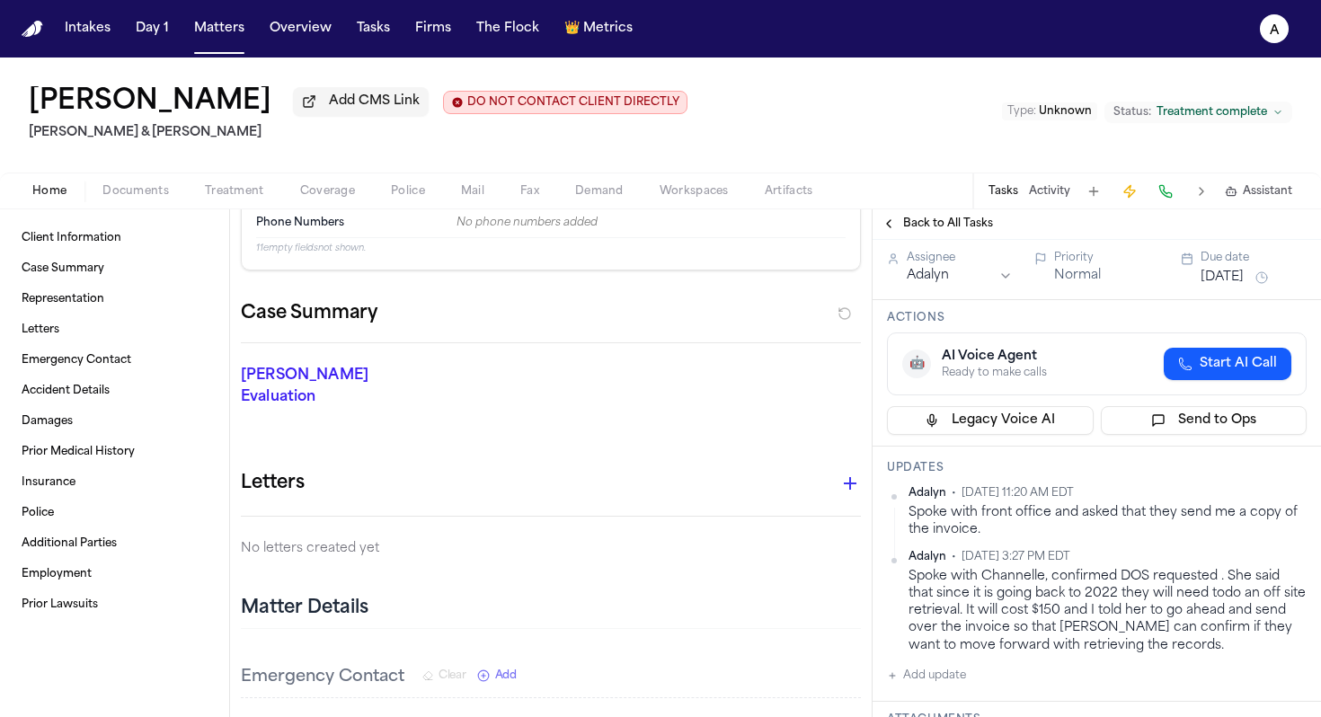
click at [971, 217] on div "Back to All Tasks" at bounding box center [1097, 223] width 448 height 29
click at [975, 238] on div "Back to All Tasks" at bounding box center [1097, 223] width 448 height 29
click at [979, 220] on span "Back to All Tasks" at bounding box center [948, 224] width 90 height 14
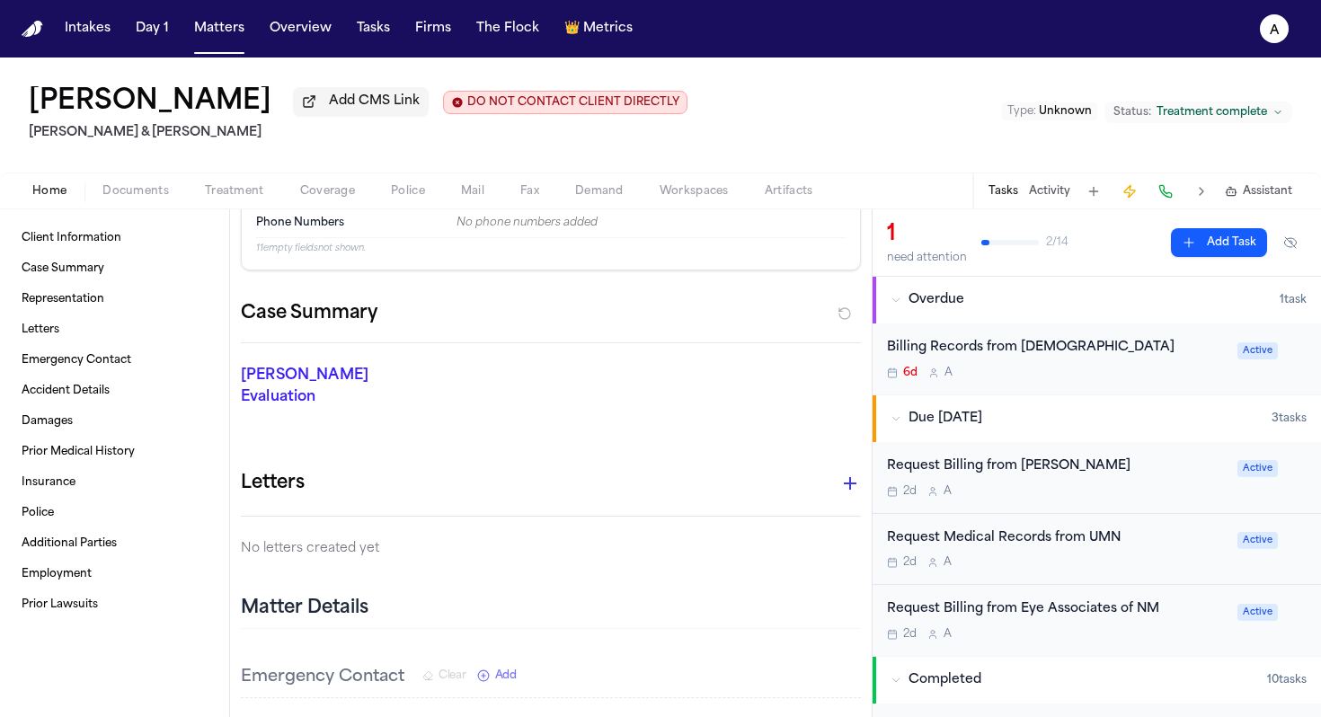
click at [1106, 564] on div "2d A" at bounding box center [1057, 562] width 340 height 14
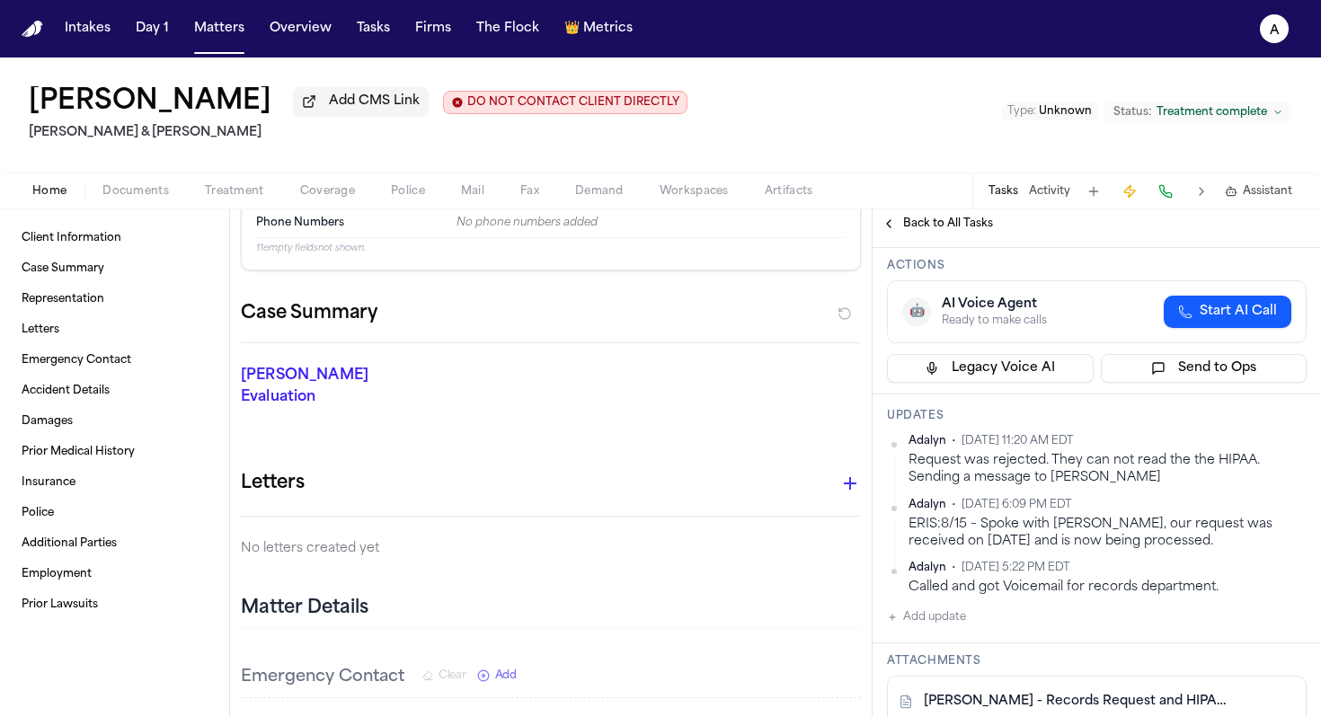
scroll to position [253, 0]
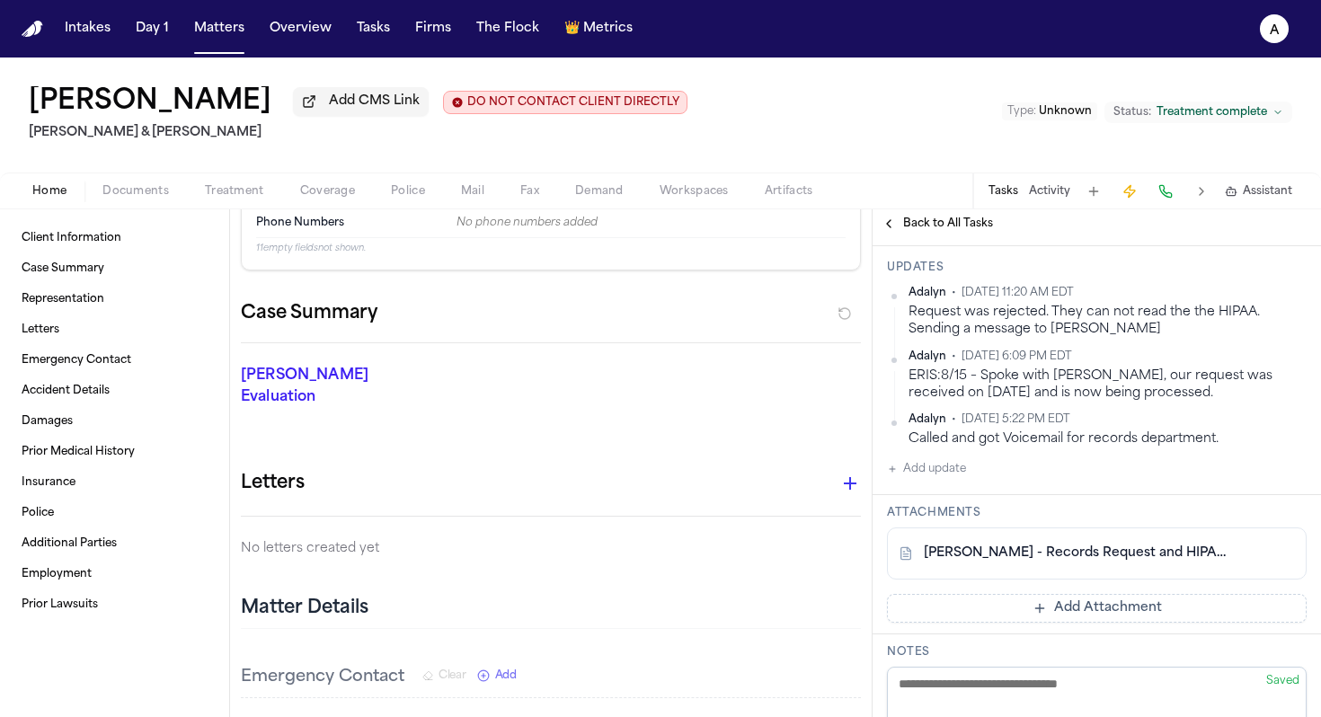
click at [1139, 562] on link "[PERSON_NAME] - Records Request and HIPAA Authorizations to UNM Hospital - [DAT…" at bounding box center [1079, 554] width 310 height 18
click at [725, 119] on div "Benny Lopez Add CMS Link DO NOT CONTACT CLIENT DIRECTLY DO NOT CONTACT Collins …" at bounding box center [660, 115] width 1321 height 115
click at [749, 115] on div "Benny Lopez Add CMS Link DO NOT CONTACT CLIENT DIRECTLY DO NOT CONTACT Collins …" at bounding box center [660, 115] width 1321 height 115
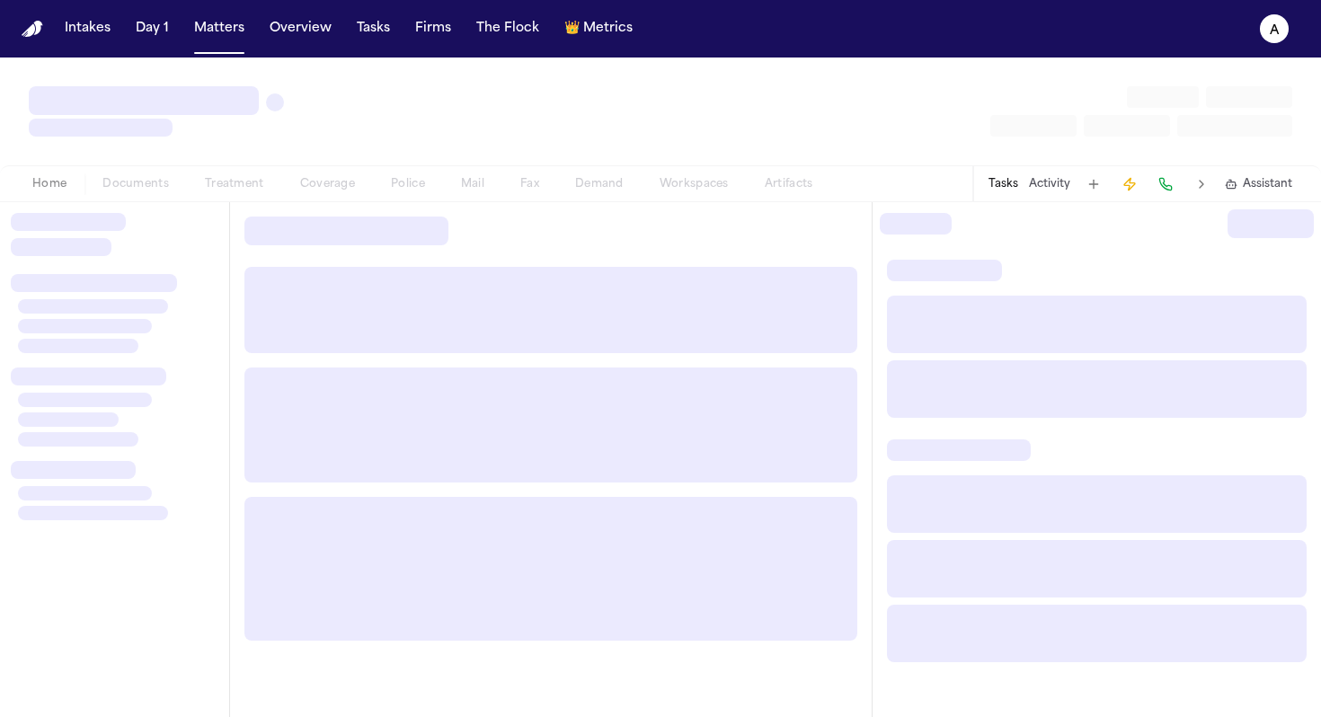
click at [889, 35] on nav "Intakes Day 1 Matters Overview Tasks Firms The Flock 👑 Metrics A" at bounding box center [660, 29] width 1321 height 58
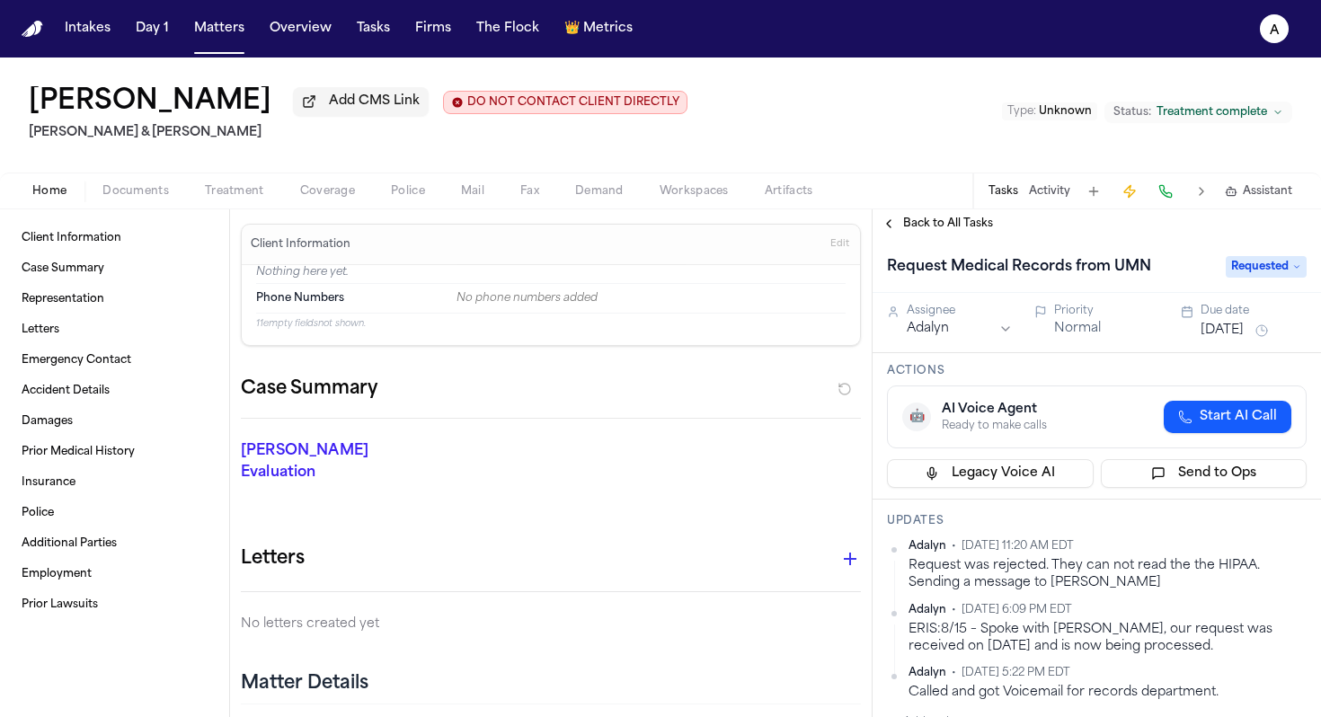
click at [962, 230] on span "Back to All Tasks" at bounding box center [948, 224] width 90 height 14
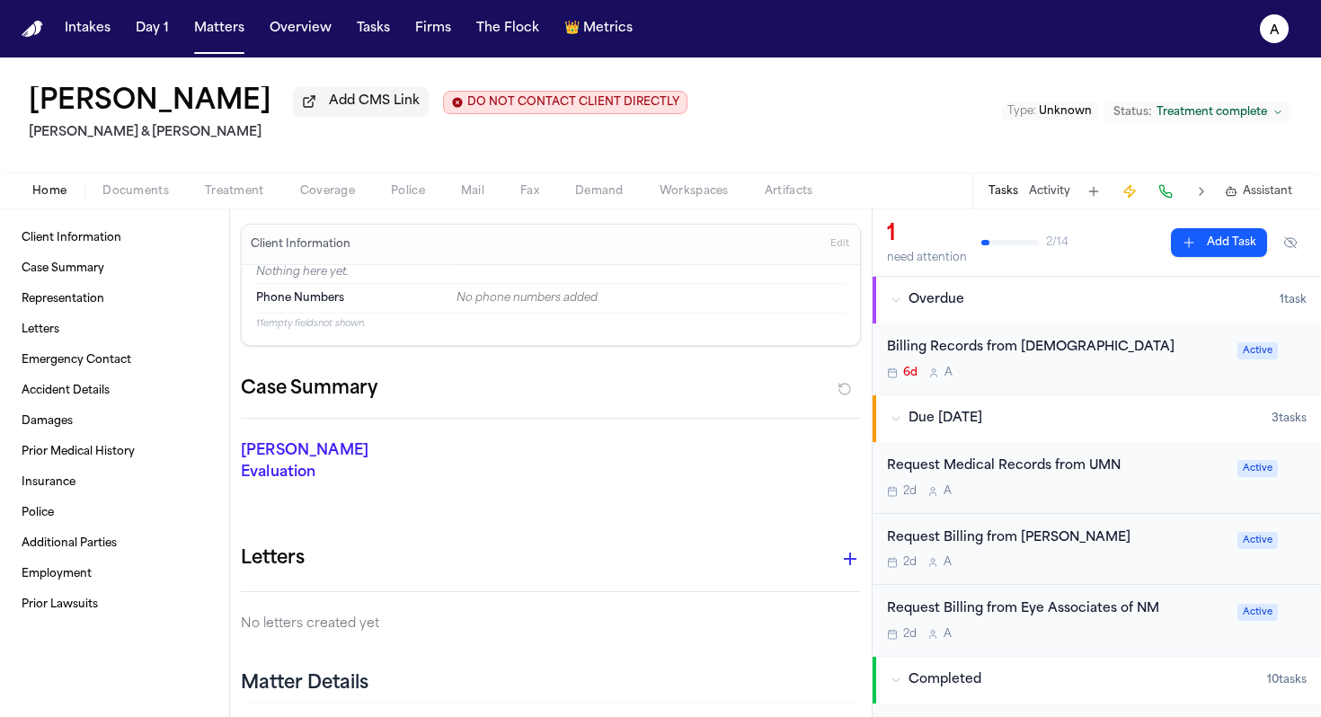
click at [1135, 549] on div "Request Billing from [PERSON_NAME]" at bounding box center [1057, 538] width 340 height 21
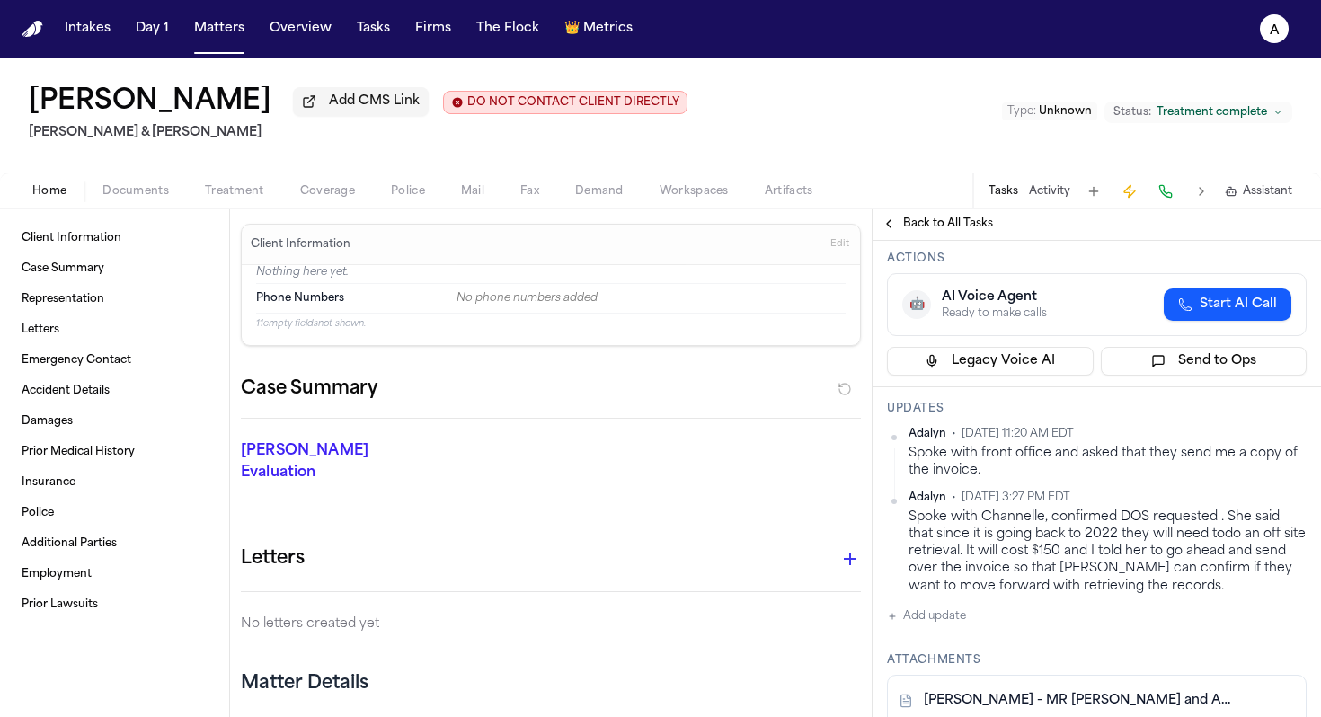
scroll to position [125, 0]
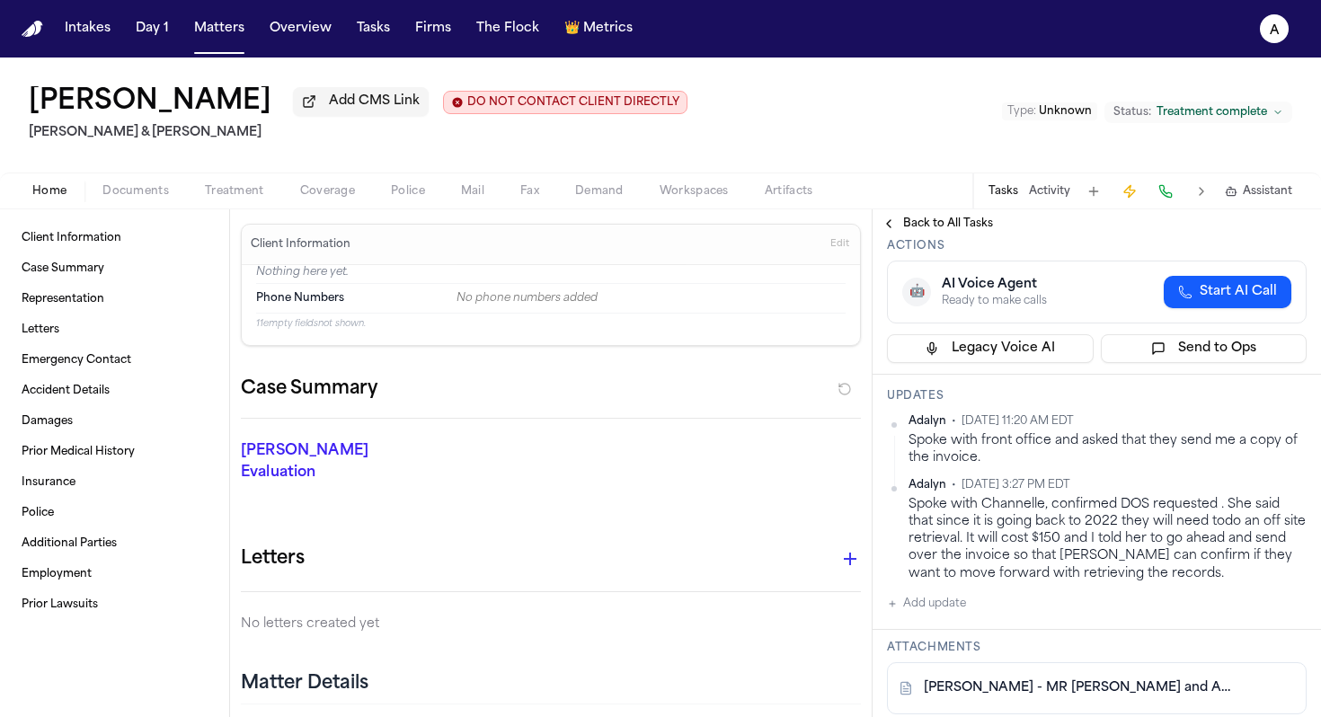
click at [958, 607] on button "Add update" at bounding box center [926, 604] width 79 height 22
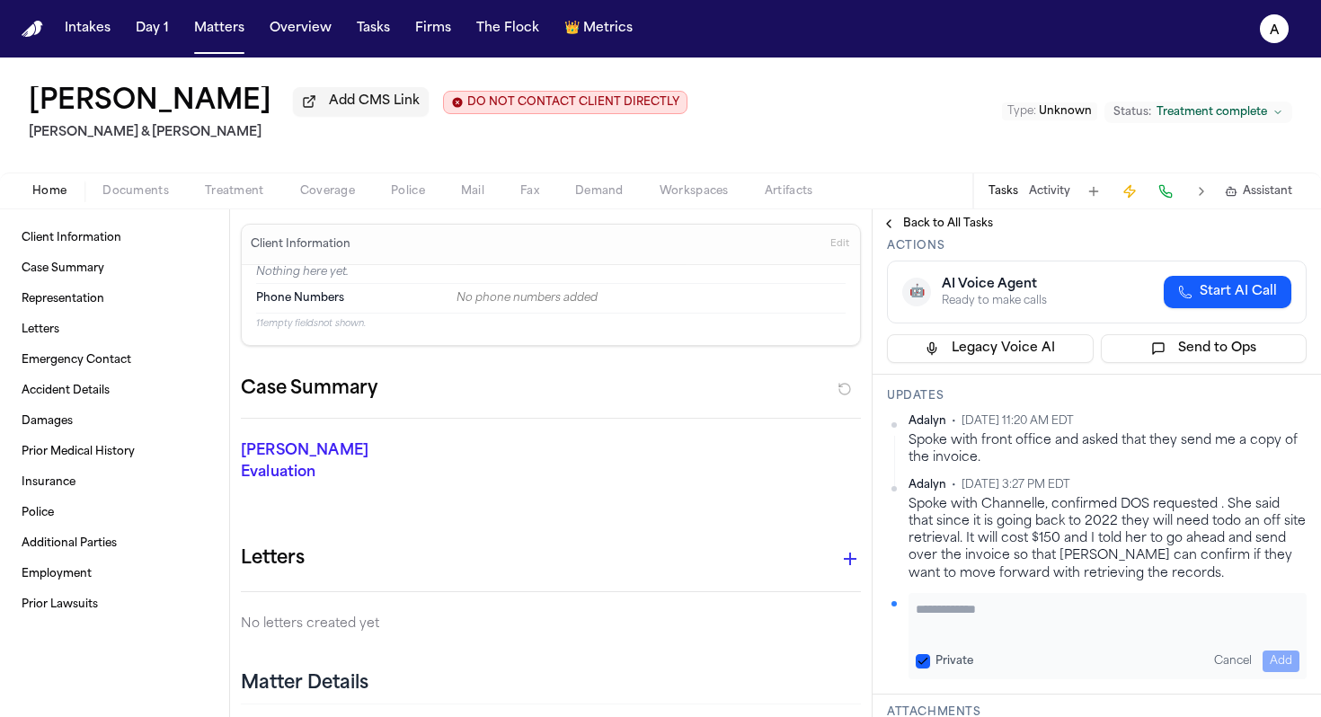
click at [959, 613] on textarea "Add your update" at bounding box center [1108, 618] width 384 height 36
type textarea "*"
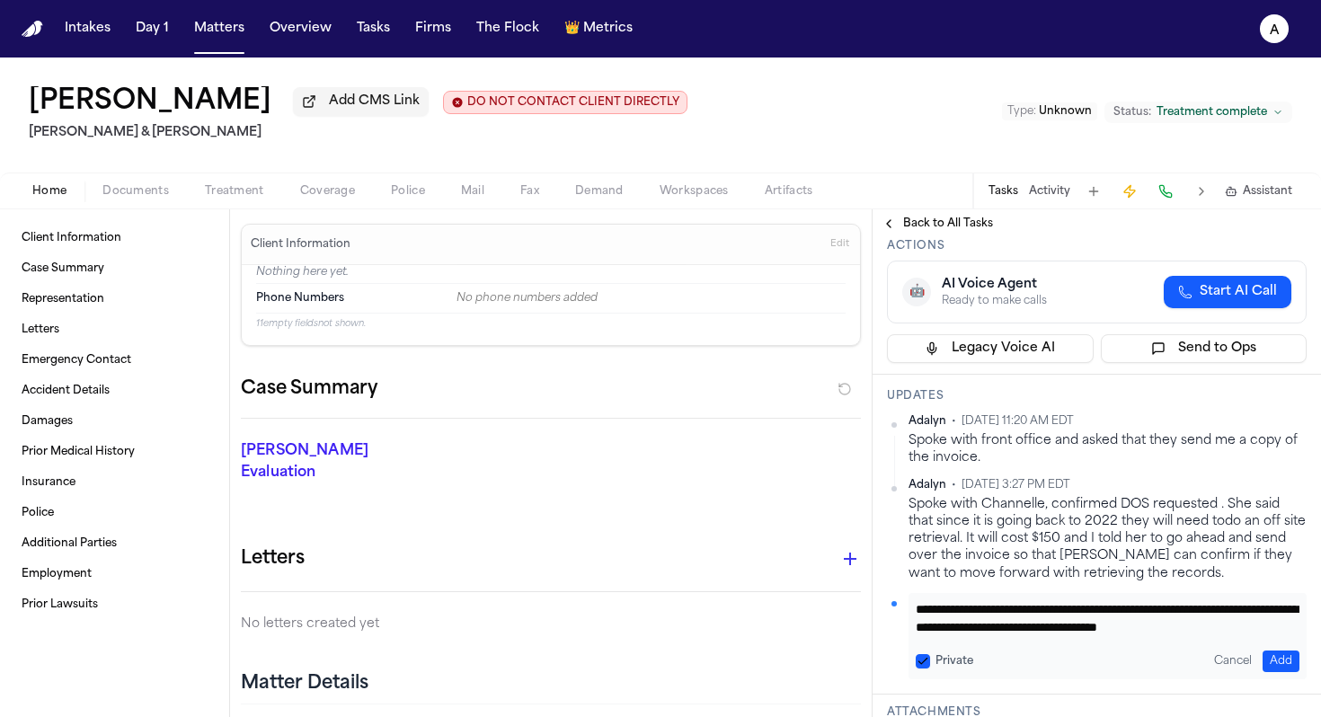
scroll to position [19, 0]
type textarea "**********"
click at [920, 662] on button "Private" at bounding box center [923, 661] width 14 height 14
type button "on"
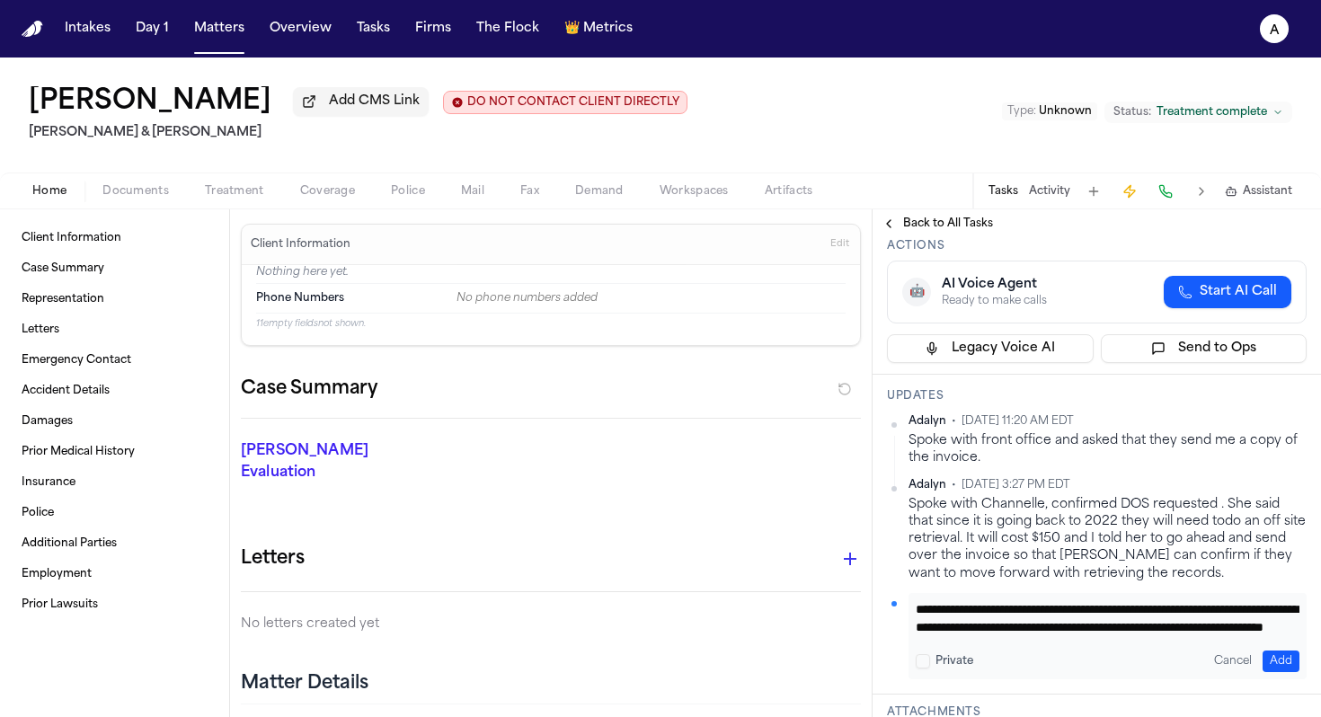
type textarea "**********"
click at [1285, 660] on button "Add" at bounding box center [1281, 662] width 37 height 22
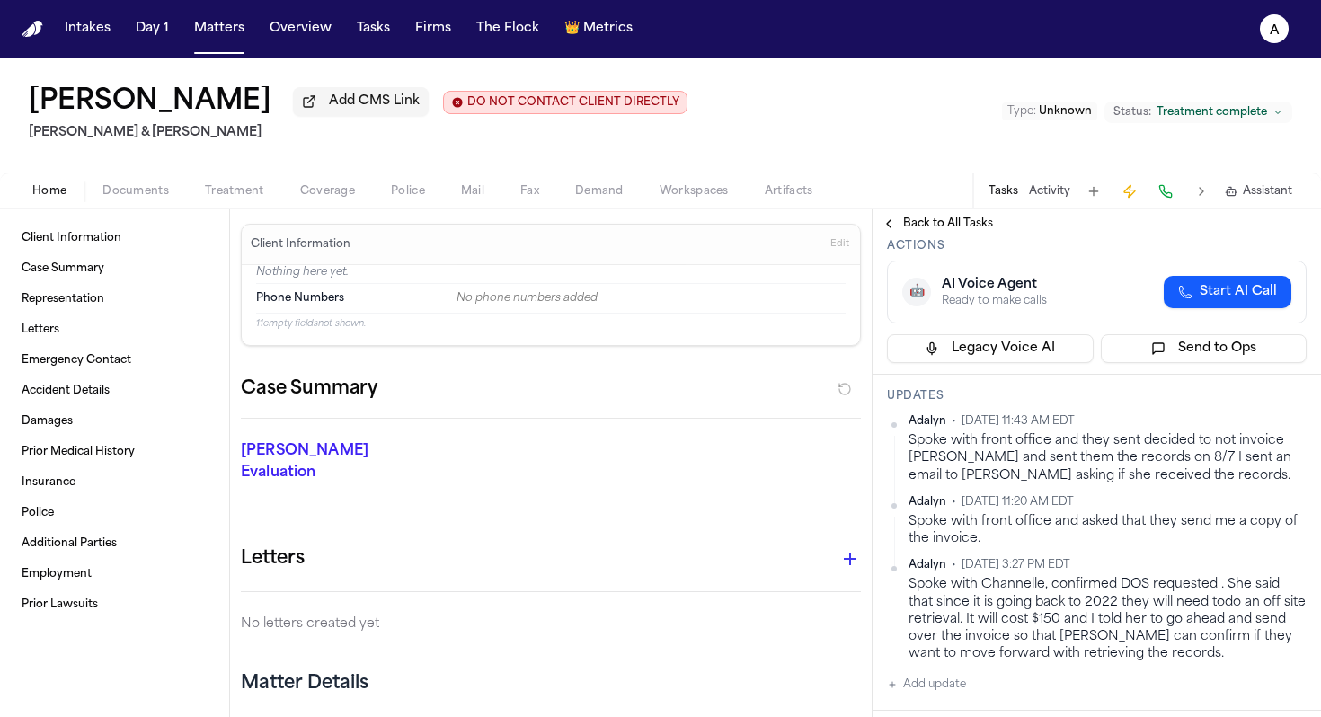
scroll to position [0, 0]
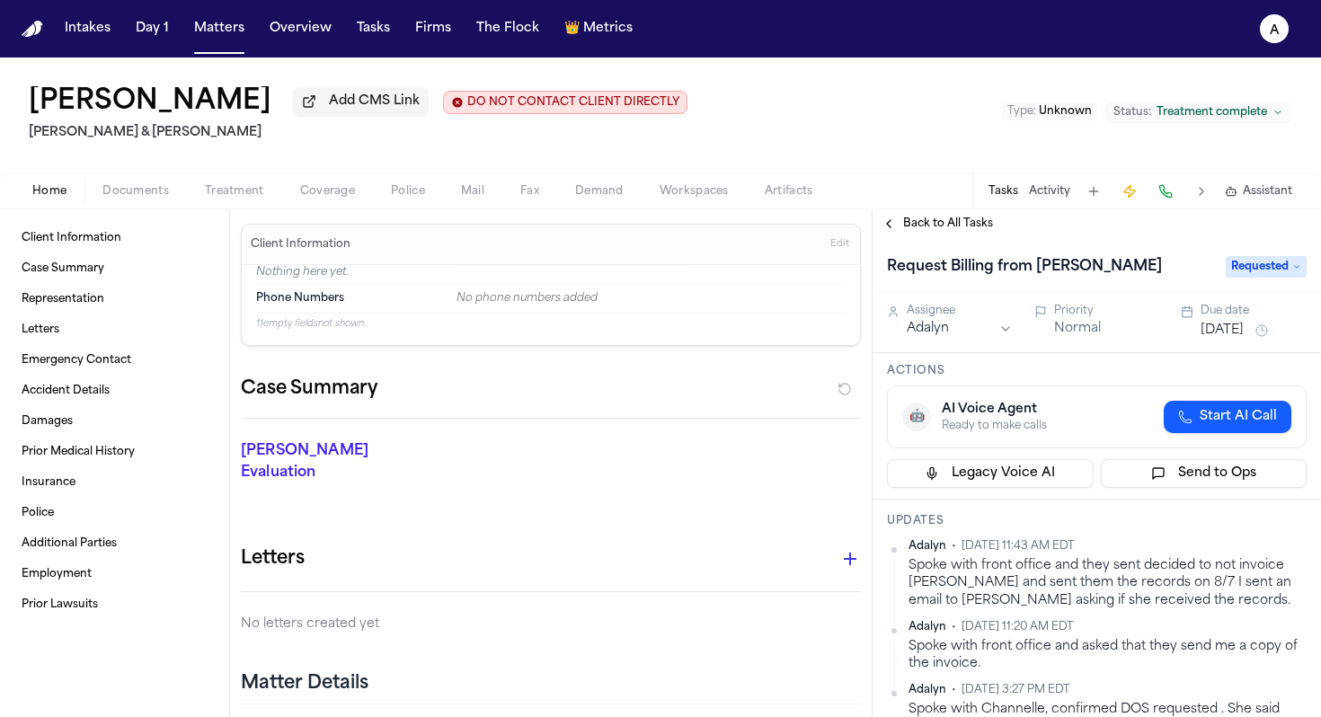
click at [1244, 326] on button "[DATE]" at bounding box center [1222, 331] width 43 height 18
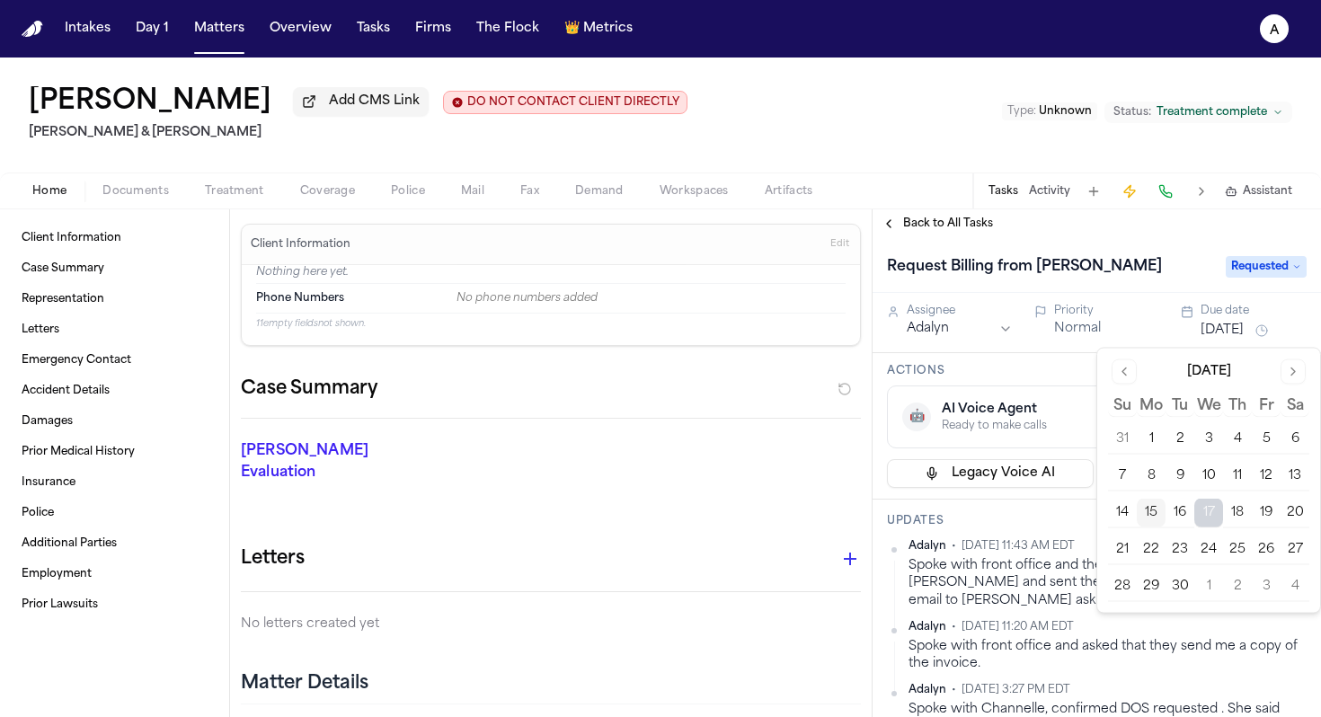
click at [945, 230] on span "Back to All Tasks" at bounding box center [948, 224] width 90 height 14
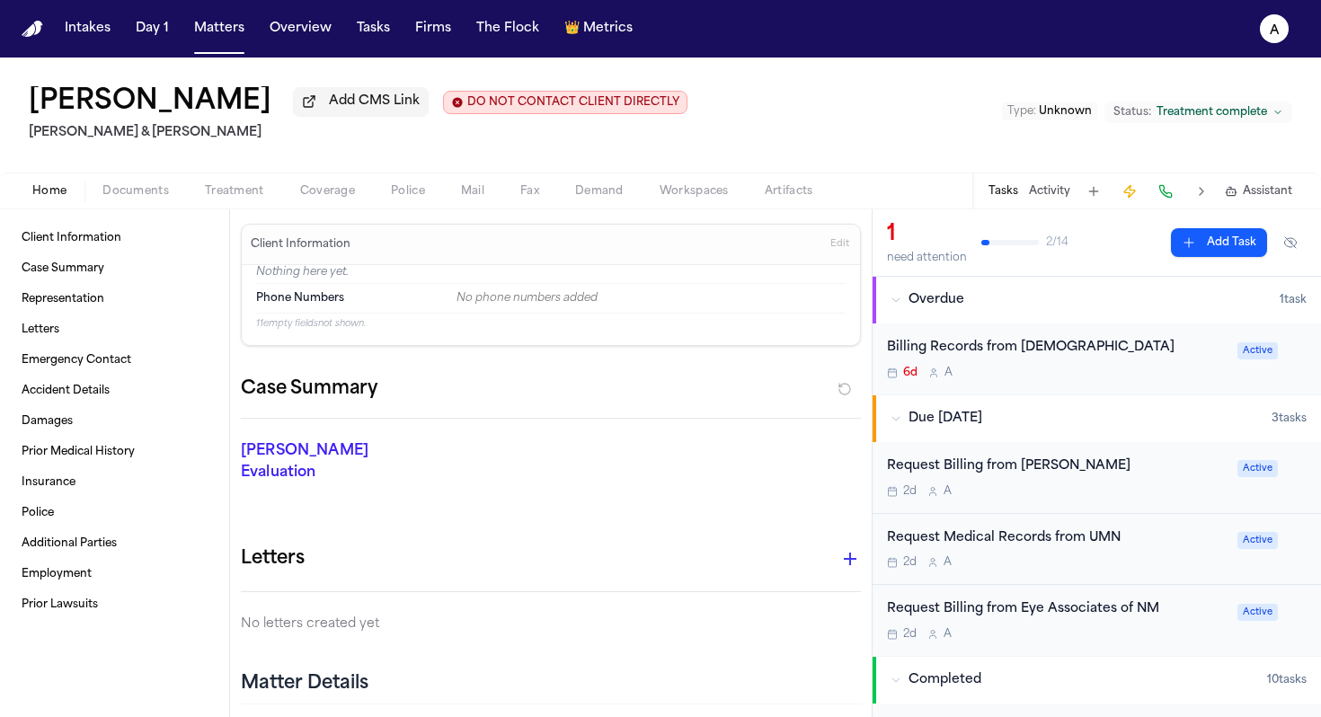
click at [1167, 565] on div "2d A" at bounding box center [1057, 562] width 340 height 14
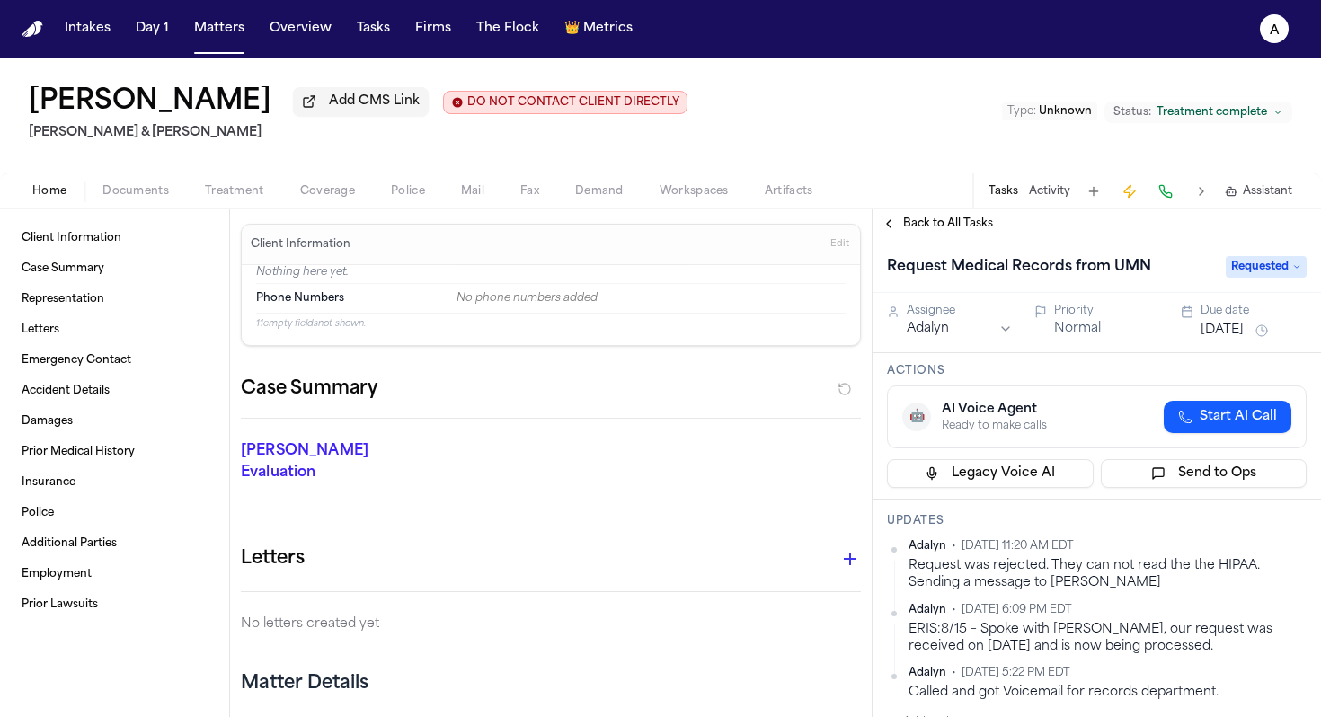
scroll to position [58, 0]
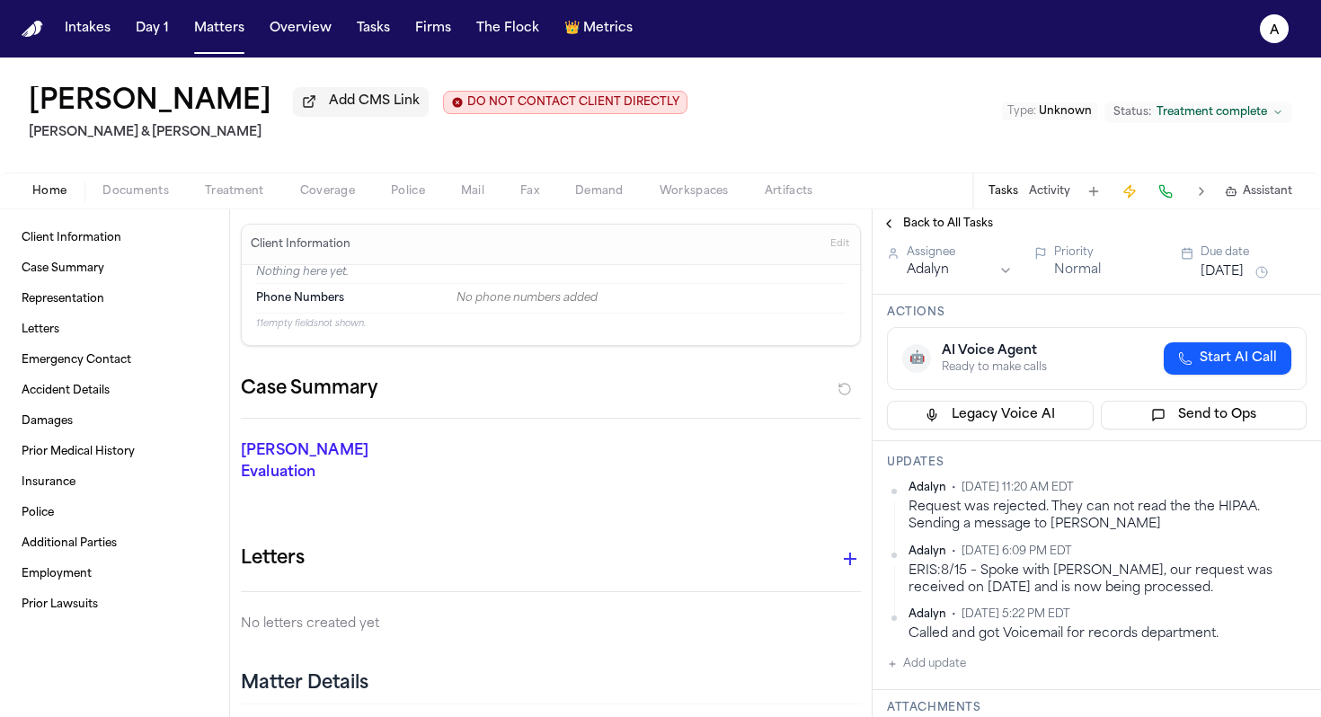
click at [926, 226] on span "Back to All Tasks" at bounding box center [948, 224] width 90 height 14
